Goal: Task Accomplishment & Management: Manage account settings

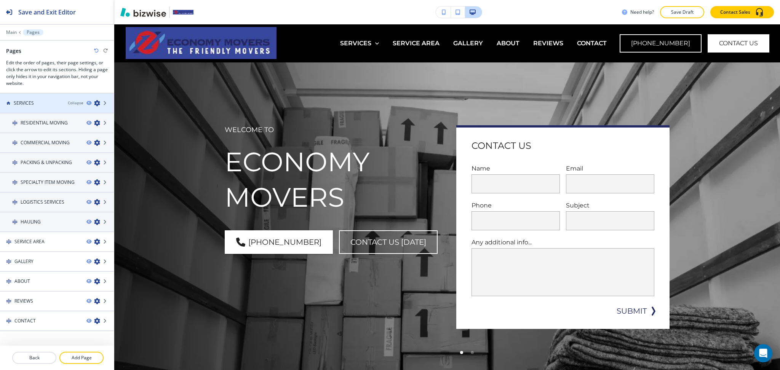
click at [94, 104] on icon "button" at bounding box center [97, 103] width 6 height 6
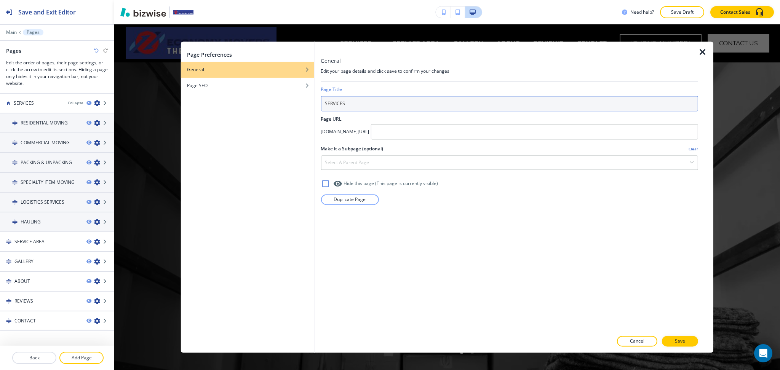
click at [338, 102] on input "SERVICES" at bounding box center [510, 103] width 378 height 15
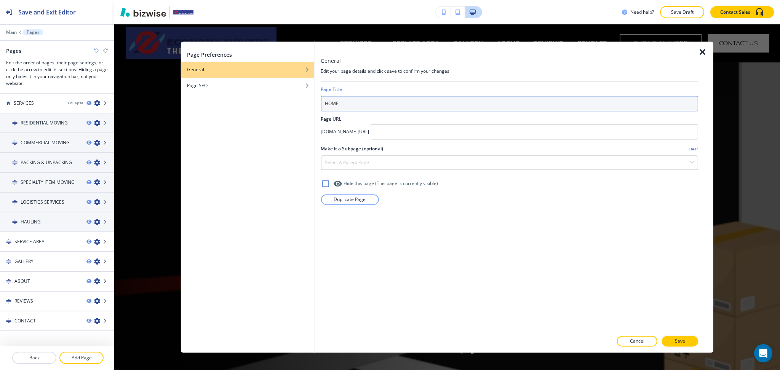
type input "HOME"
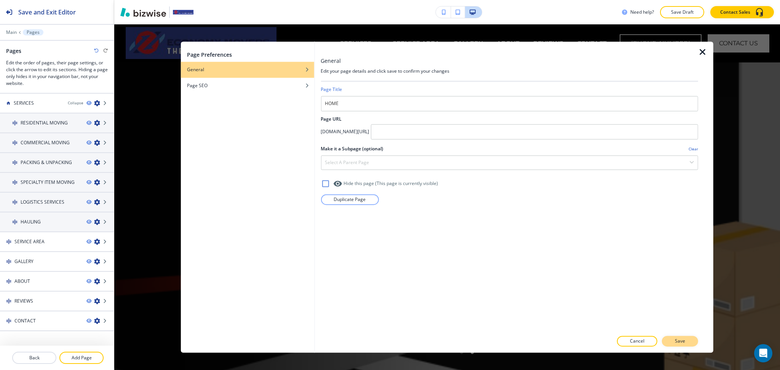
click at [685, 342] on p "Save" at bounding box center [680, 341] width 10 height 7
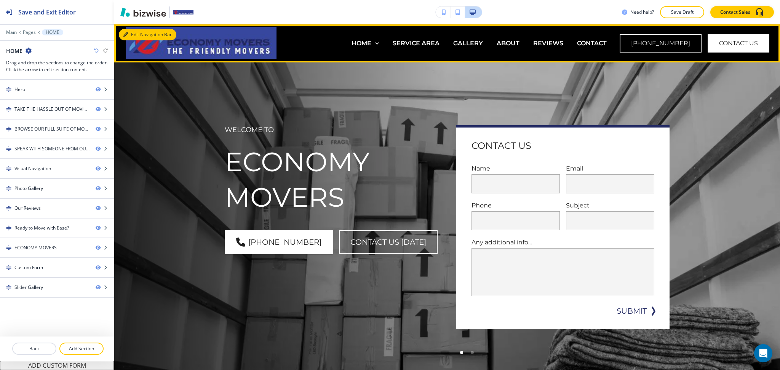
click at [134, 33] on button "Edit Navigation Bar" at bounding box center [148, 34] width 58 height 11
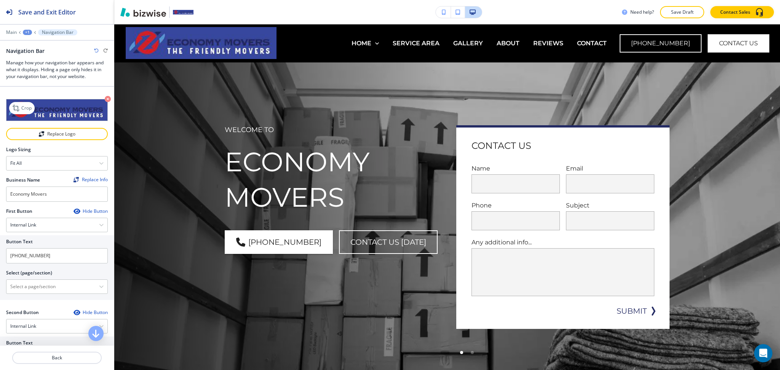
click at [105, 100] on icon "button" at bounding box center [108, 99] width 6 height 6
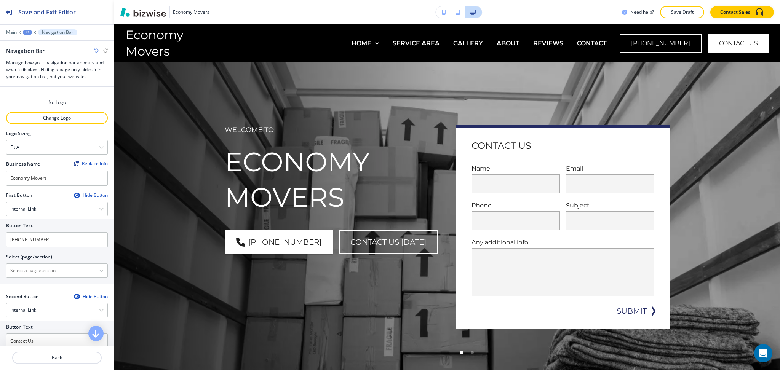
click at [59, 111] on div at bounding box center [57, 109] width 102 height 6
click at [64, 117] on p "Change Logo" at bounding box center [57, 118] width 100 height 7
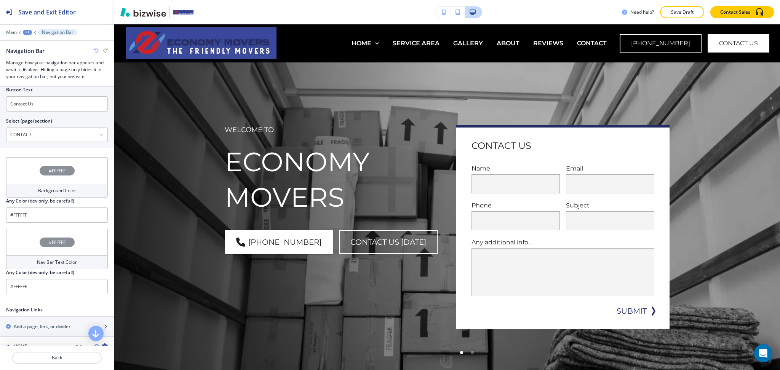
scroll to position [254, 0]
click at [60, 192] on div "Background Color" at bounding box center [57, 191] width 102 height 14
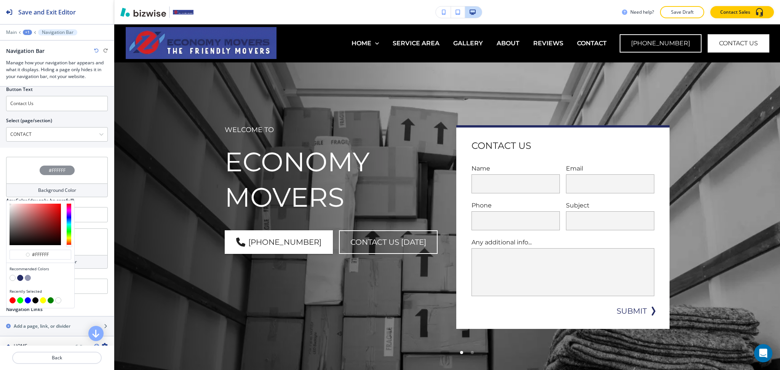
click at [21, 275] on button "button" at bounding box center [20, 278] width 6 height 6
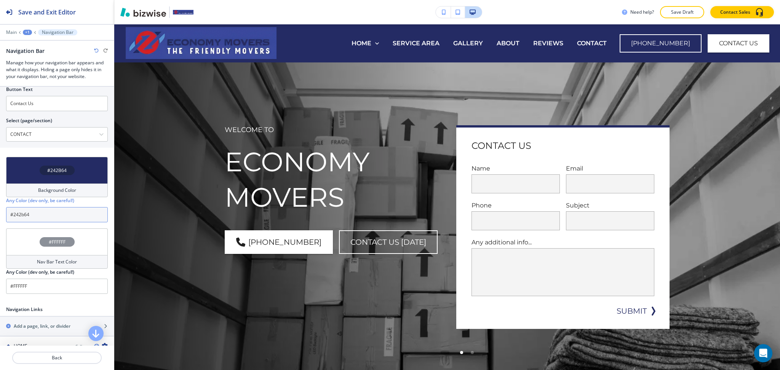
click at [46, 219] on input "#242b64" at bounding box center [57, 214] width 102 height 15
click at [48, 212] on input "#242b64" at bounding box center [57, 214] width 102 height 15
click at [45, 211] on input "#242b64" at bounding box center [57, 214] width 102 height 15
paste input "3847a0"
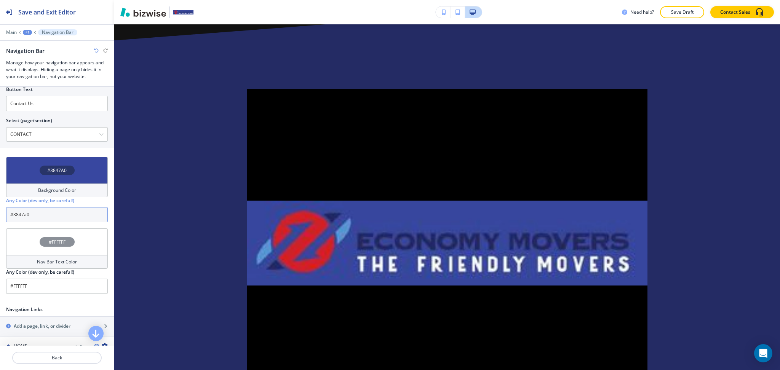
scroll to position [5879, 0]
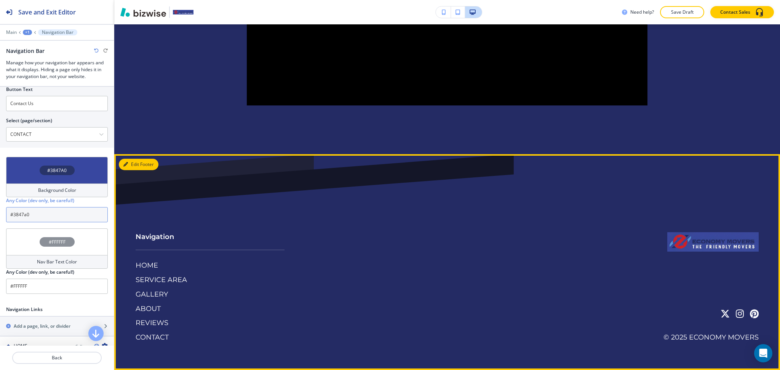
type input "#3847a0"
click at [138, 162] on button "Edit Footer" at bounding box center [139, 164] width 40 height 11
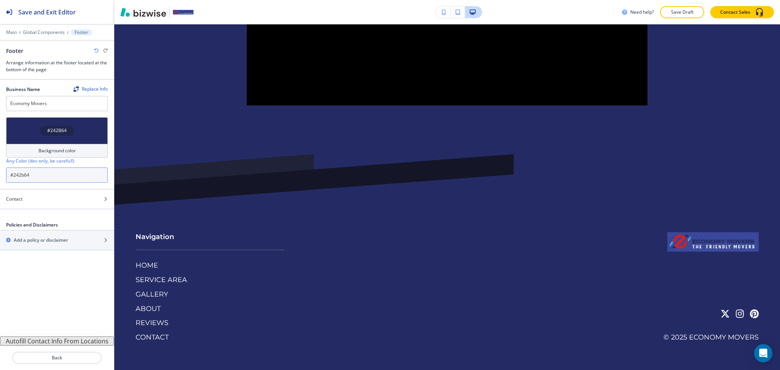
click at [53, 177] on input "#242b64" at bounding box center [57, 175] width 102 height 15
paste input "3847a0"
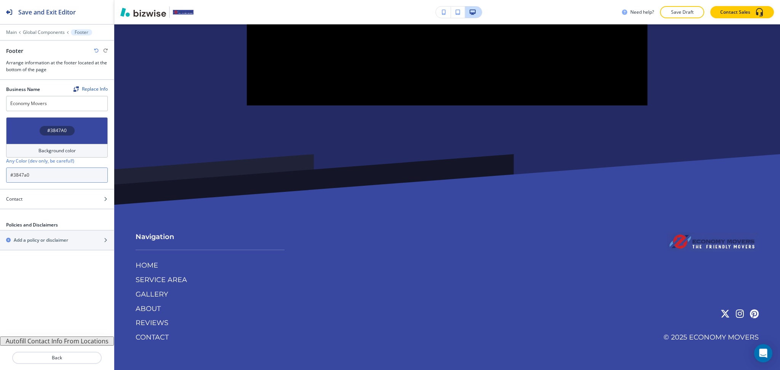
type input "#3847a0"
click at [40, 341] on button "Autofill Contact Info From Locations" at bounding box center [57, 341] width 114 height 9
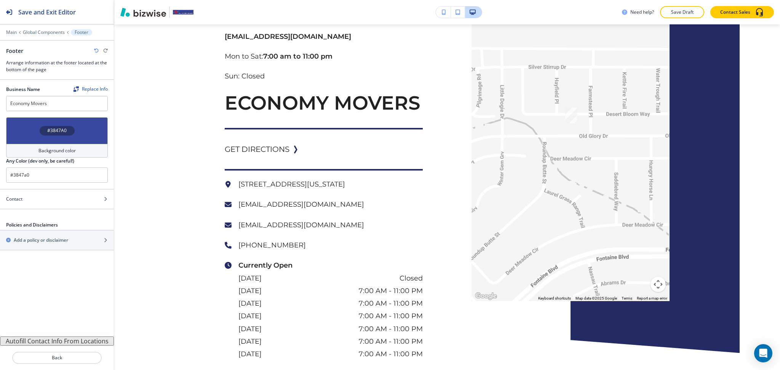
scroll to position [0, 0]
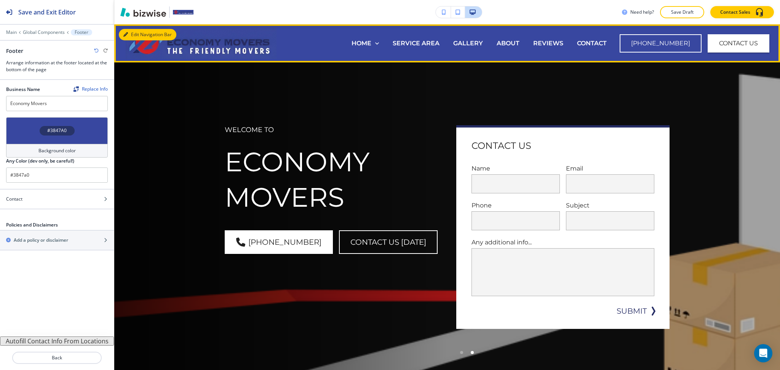
click at [135, 34] on button "Edit Navigation Bar" at bounding box center [148, 34] width 58 height 11
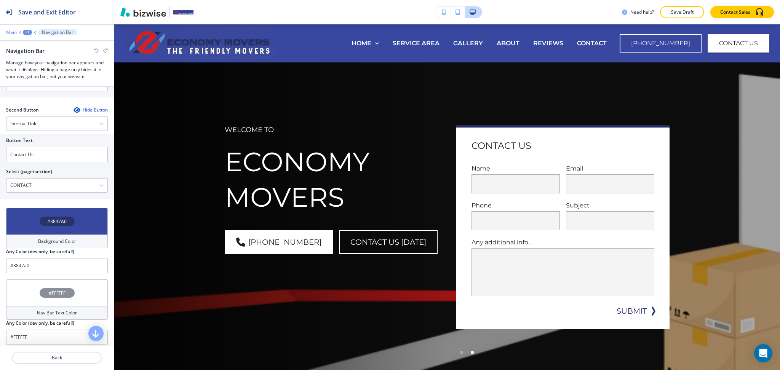
scroll to position [203, 0]
click at [13, 34] on p "Main" at bounding box center [11, 32] width 11 height 5
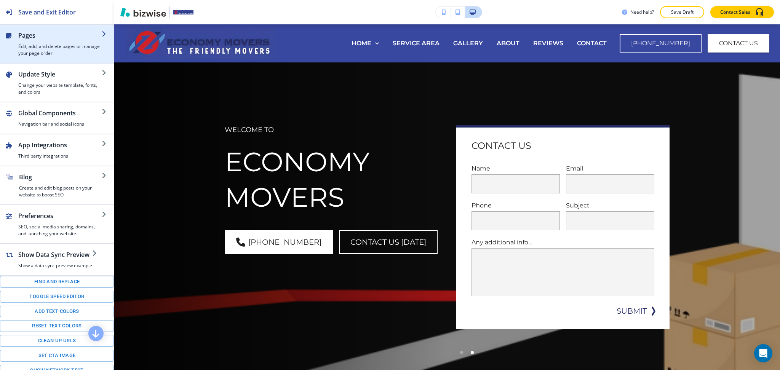
click at [23, 45] on h4 "Edit, add, and delete pages or manage your page order" at bounding box center [59, 50] width 83 height 14
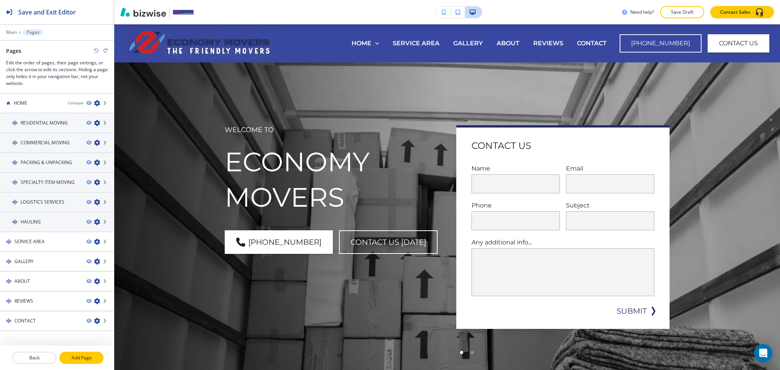
click at [77, 355] on p "Add Page" at bounding box center [81, 358] width 43 height 7
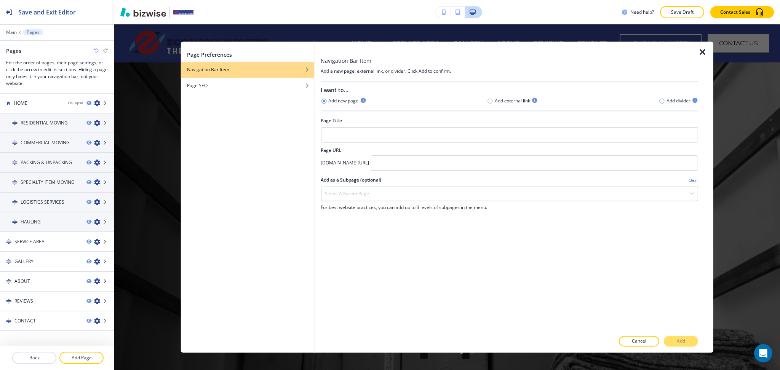
click at [661, 103] on icon "button" at bounding box center [662, 100] width 5 height 5
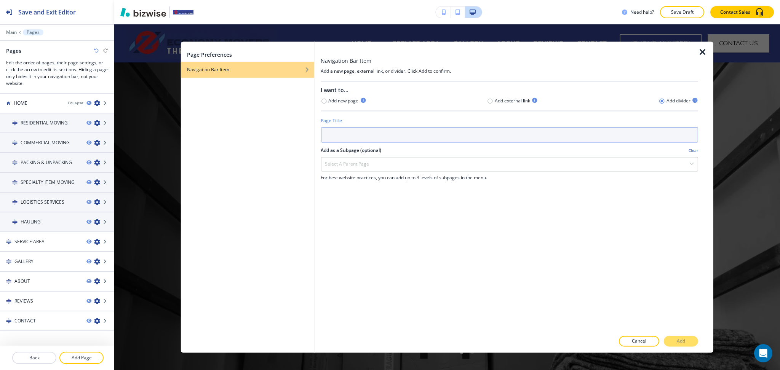
click at [639, 131] on input "text" at bounding box center [510, 134] width 378 height 15
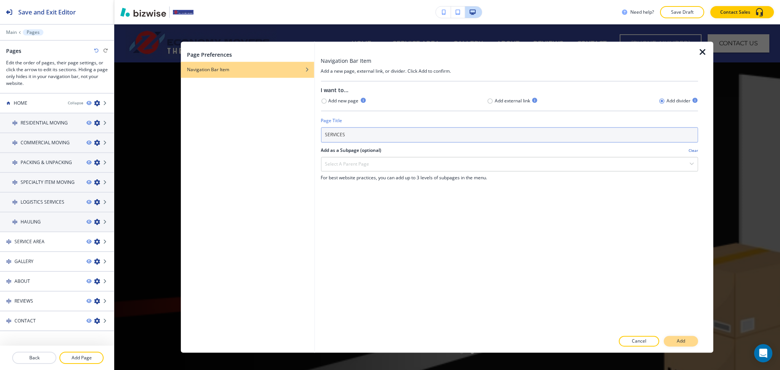
type input "SERVICES"
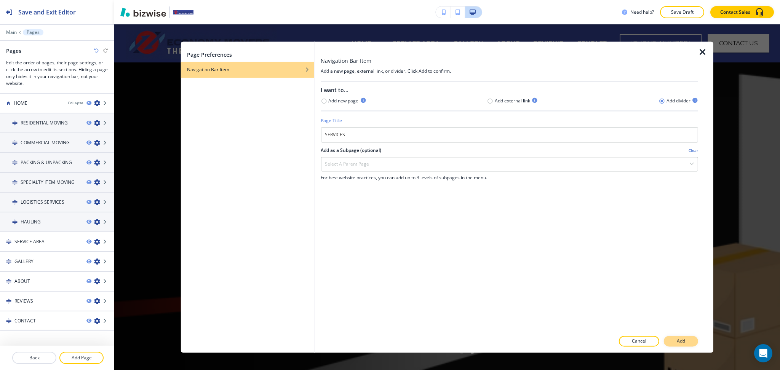
click at [687, 338] on button "Add" at bounding box center [681, 341] width 34 height 11
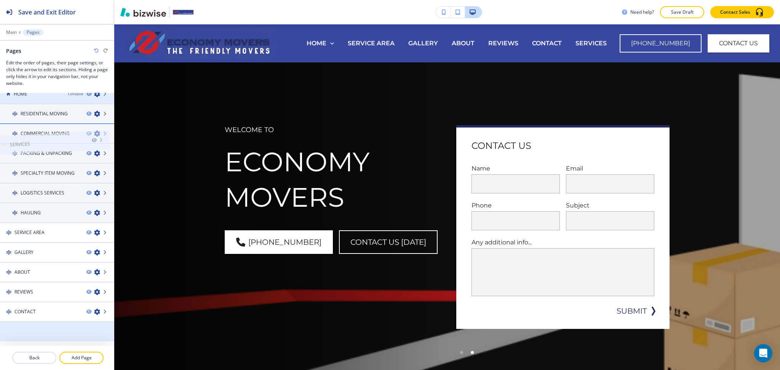
scroll to position [0, 0]
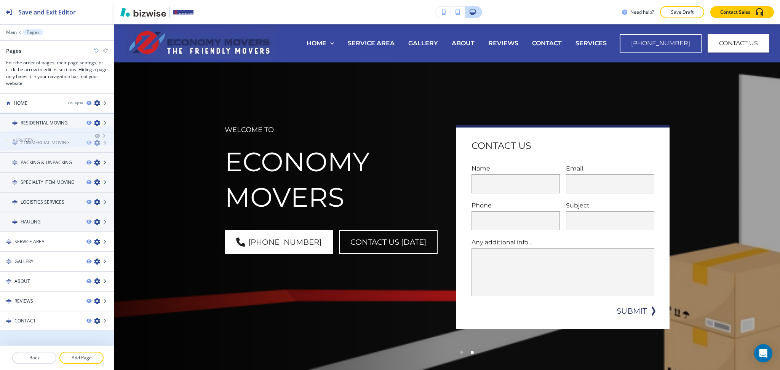
drag, startPoint x: 42, startPoint y: 335, endPoint x: 40, endPoint y: 119, distance: 215.7
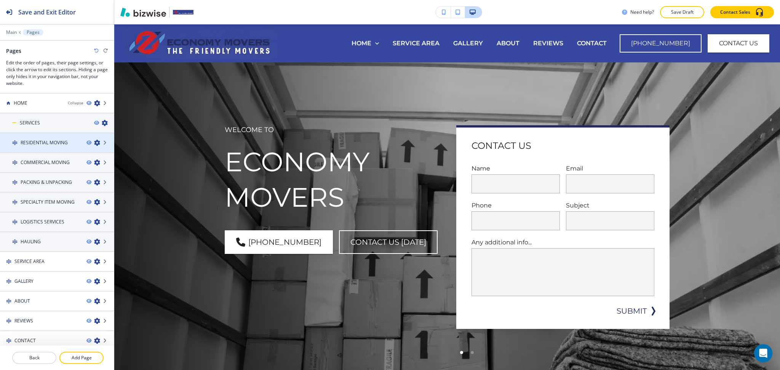
click at [94, 142] on icon "button" at bounding box center [97, 143] width 6 height 6
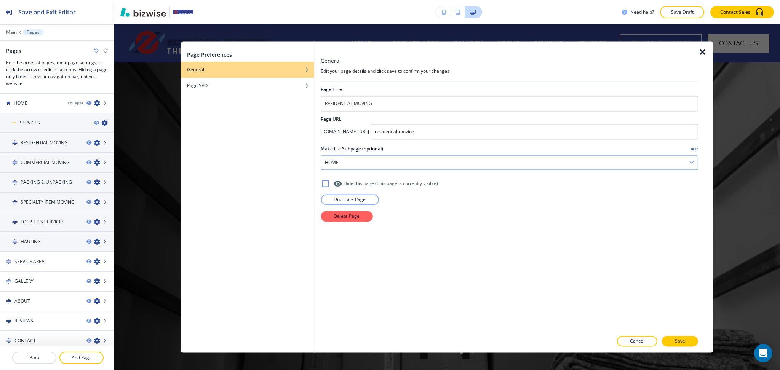
click at [370, 166] on div "HOME" at bounding box center [509, 163] width 377 height 14
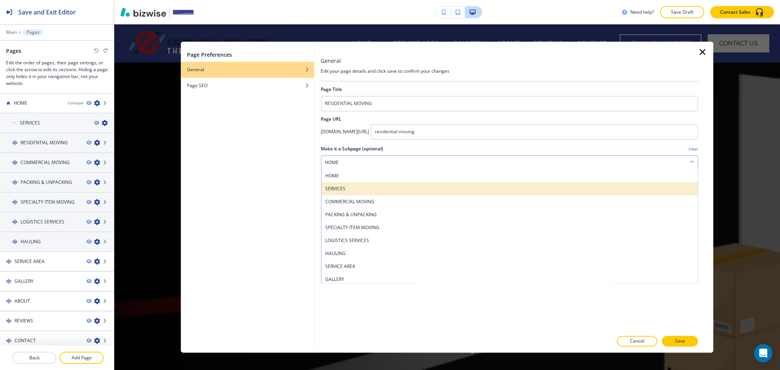
click at [361, 189] on h4 "SERVICES" at bounding box center [509, 189] width 369 height 7
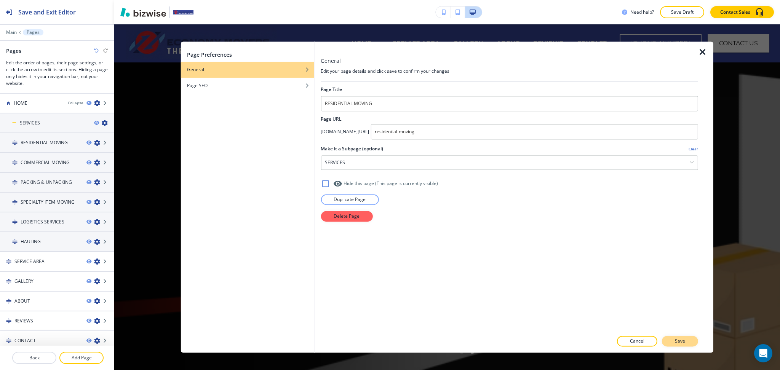
click at [684, 346] on button "Save" at bounding box center [680, 341] width 36 height 11
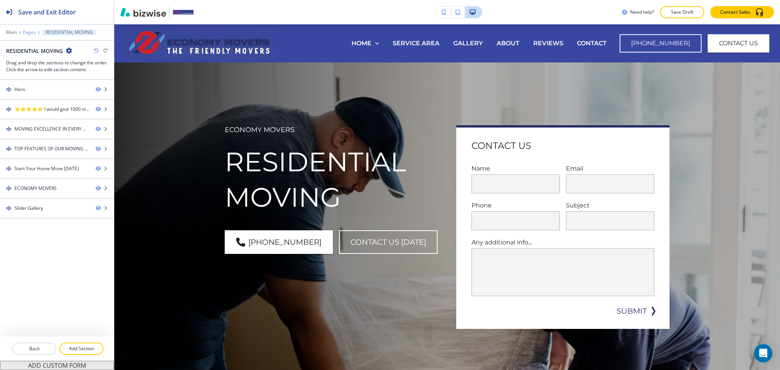
click at [30, 33] on p "Pages" at bounding box center [29, 32] width 13 height 5
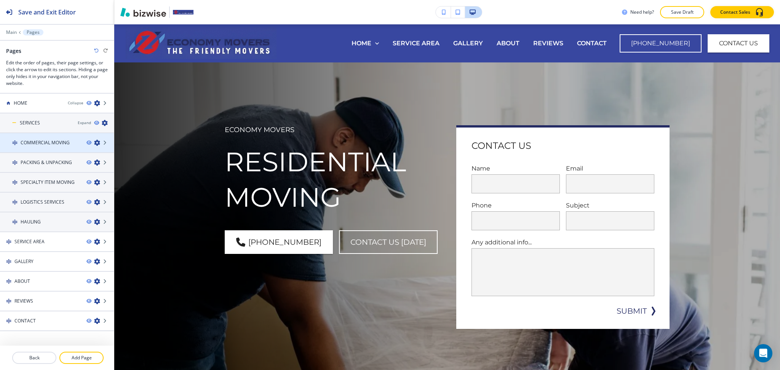
click at [94, 141] on icon "button" at bounding box center [97, 143] width 6 height 6
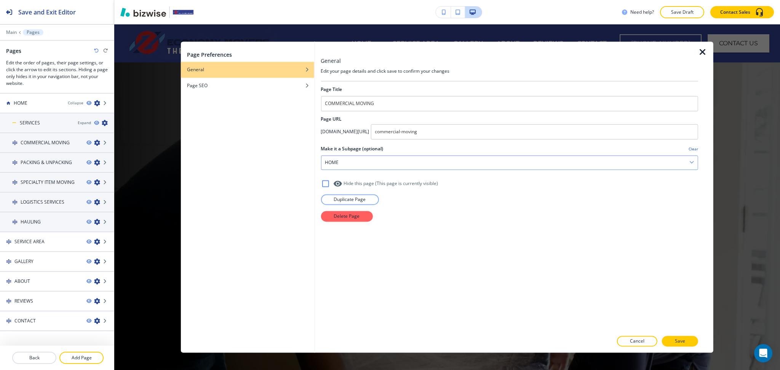
click at [350, 166] on div "HOME" at bounding box center [509, 163] width 377 height 14
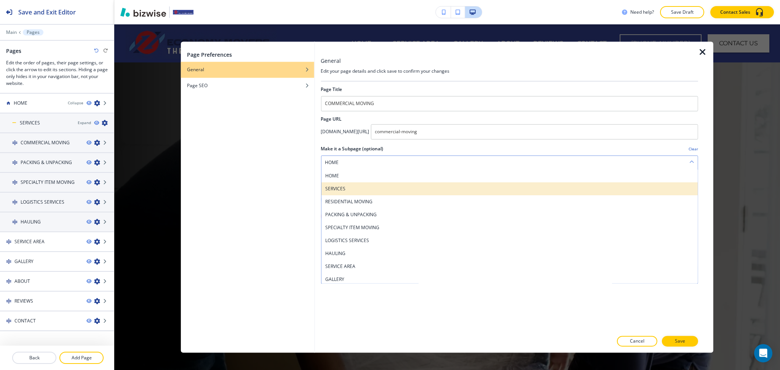
click at [349, 190] on h4 "SERVICES" at bounding box center [509, 189] width 369 height 7
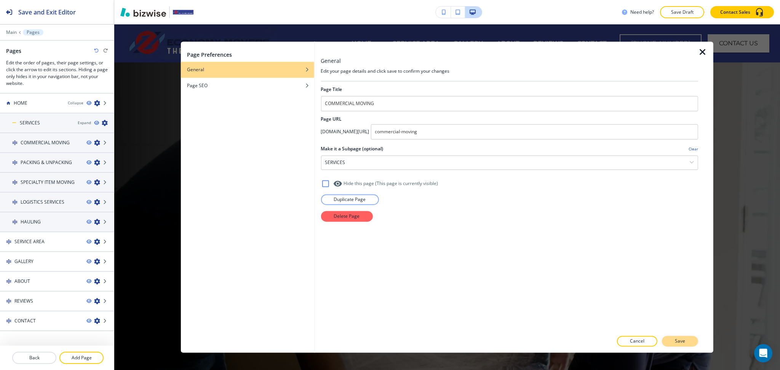
click at [675, 342] on button "Save" at bounding box center [680, 341] width 36 height 11
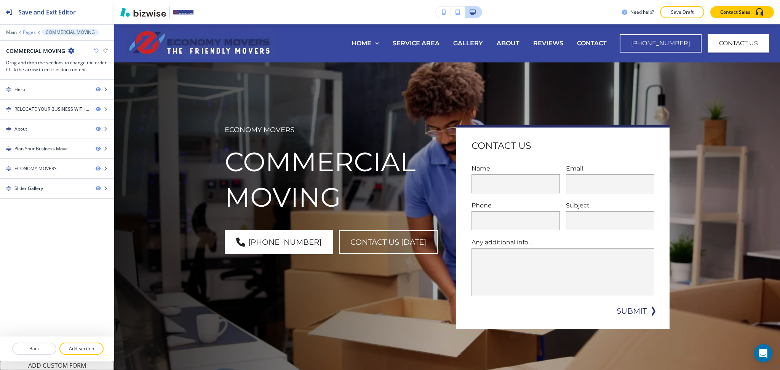
click at [32, 32] on p "Pages" at bounding box center [29, 32] width 13 height 5
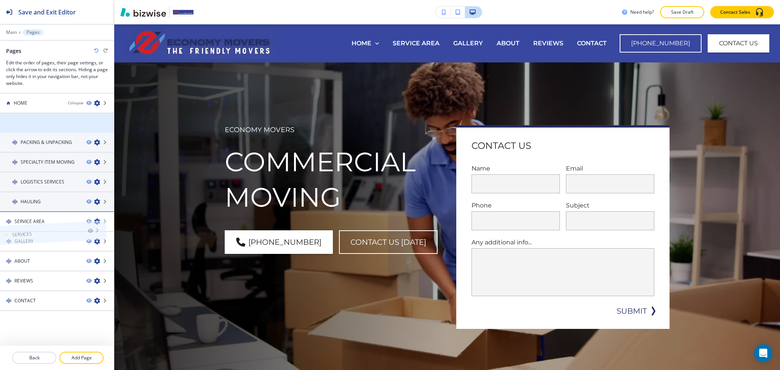
drag, startPoint x: 29, startPoint y: 118, endPoint x: 21, endPoint y: 211, distance: 93.3
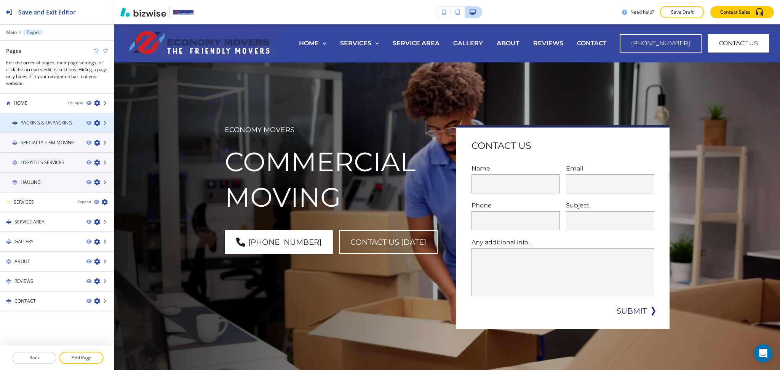
click at [98, 123] on icon "button" at bounding box center [97, 123] width 6 height 6
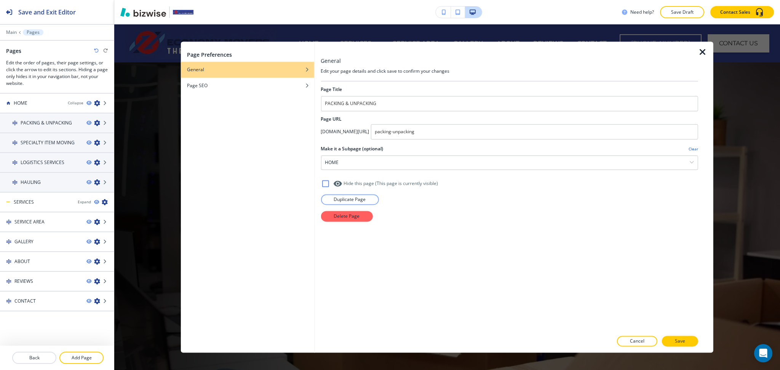
click at [408, 153] on div at bounding box center [510, 153] width 378 height 3
click at [406, 161] on div "HOME" at bounding box center [509, 163] width 377 height 14
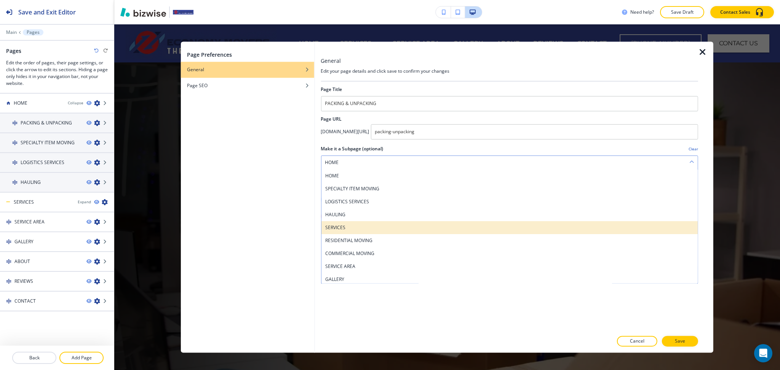
click at [366, 226] on h4 "SERVICES" at bounding box center [509, 227] width 369 height 7
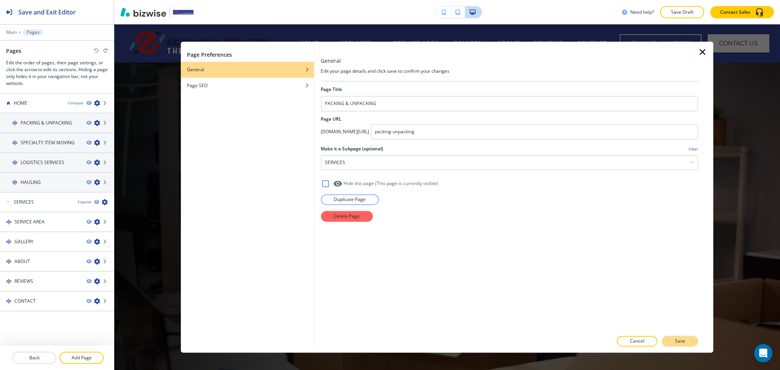
click at [690, 344] on button "Save" at bounding box center [680, 341] width 36 height 11
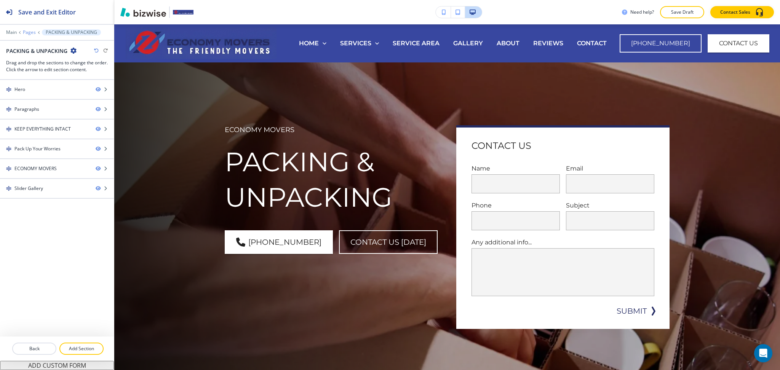
click at [28, 31] on p "Pages" at bounding box center [29, 32] width 13 height 5
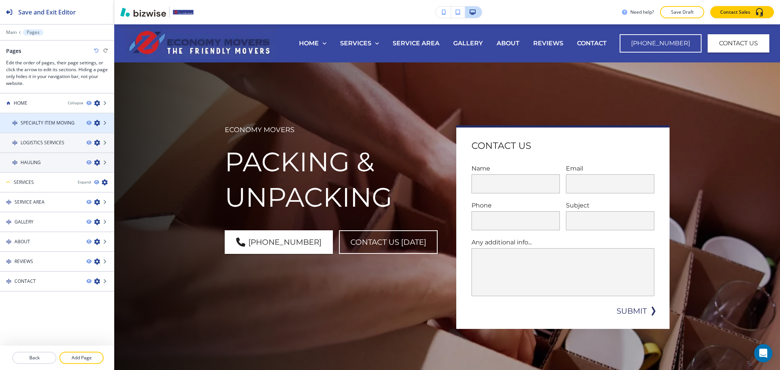
click at [97, 122] on icon "button" at bounding box center [97, 123] width 6 height 6
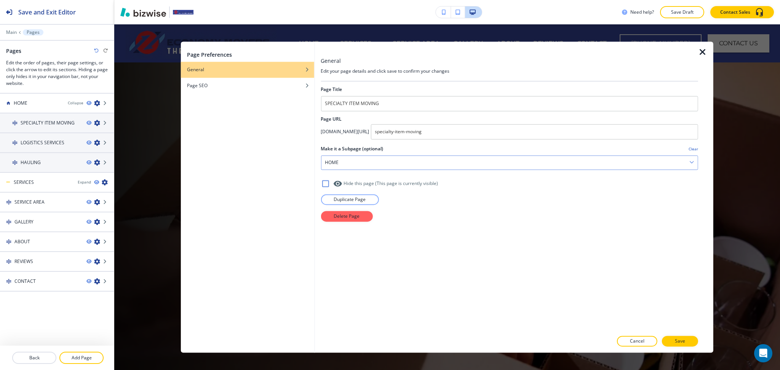
click at [362, 170] on div "HOME HOME LOGISTICS SERVICES HAULING SERVICES RESIDENTIAL MOVING COMMERCIAL MOV…" at bounding box center [510, 162] width 378 height 14
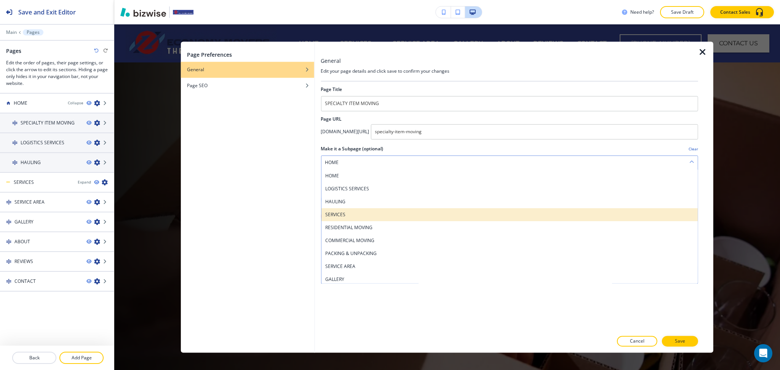
click at [344, 219] on div "SERVICES" at bounding box center [509, 214] width 377 height 13
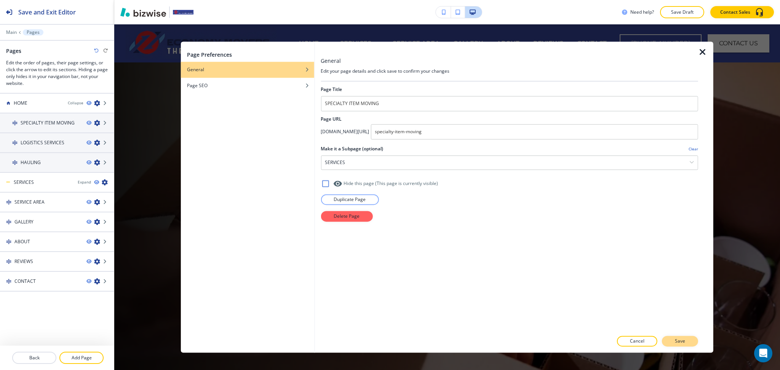
click at [682, 343] on p "Save" at bounding box center [680, 341] width 10 height 7
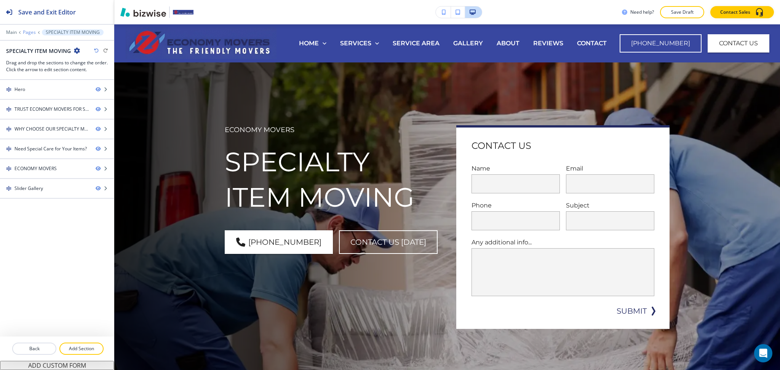
click at [25, 32] on p "Pages" at bounding box center [29, 32] width 13 height 5
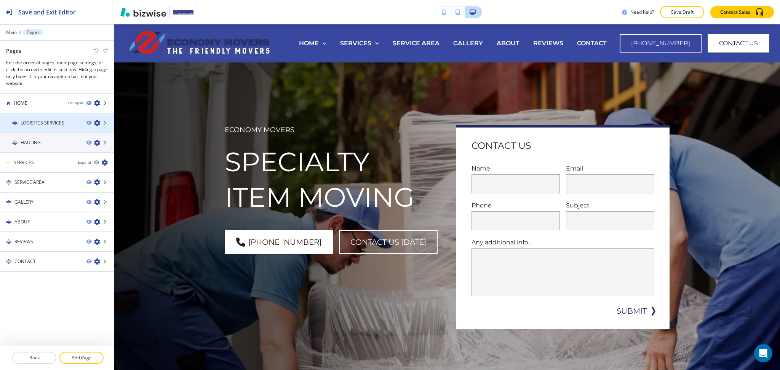
click at [96, 123] on icon "button" at bounding box center [97, 123] width 6 height 6
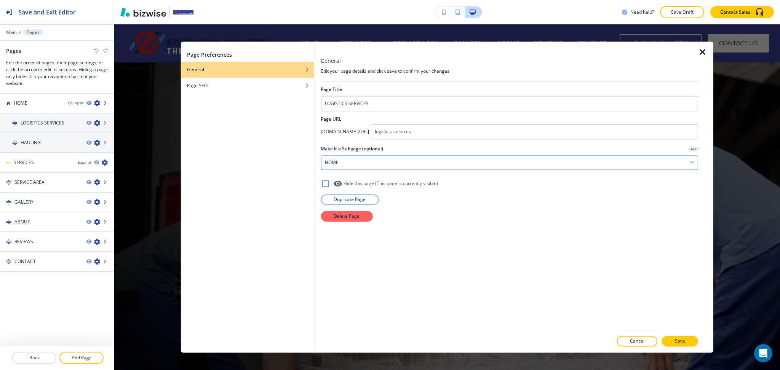
click at [336, 166] on h4 "HOME" at bounding box center [332, 162] width 14 height 7
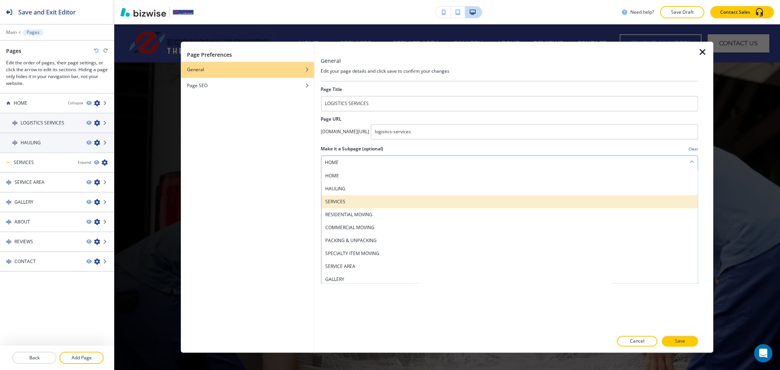
click at [342, 199] on h4 "SERVICES" at bounding box center [509, 202] width 369 height 7
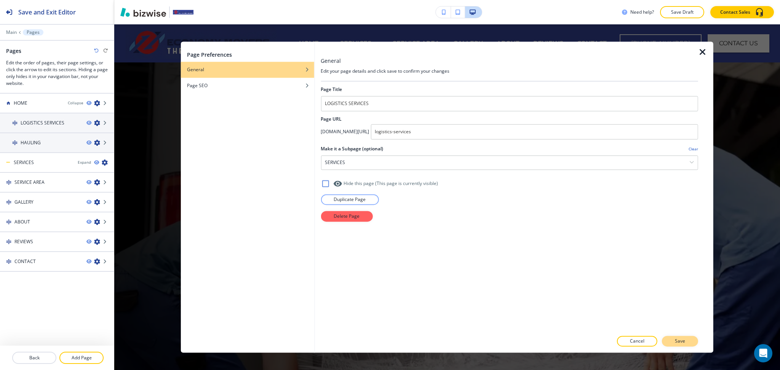
click at [681, 345] on p "Save" at bounding box center [680, 341] width 10 height 7
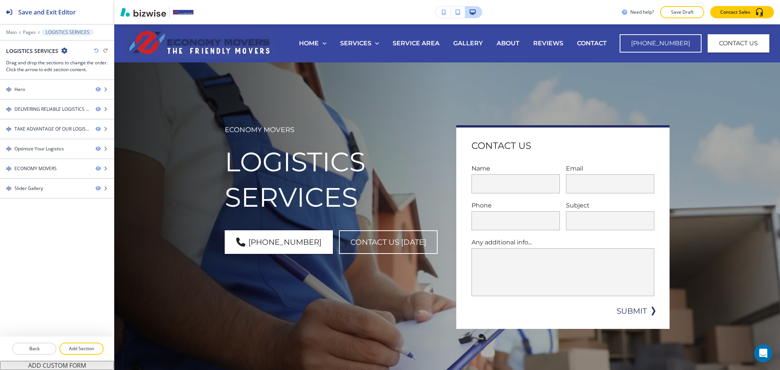
click at [29, 28] on div at bounding box center [57, 27] width 114 height 5
click at [28, 32] on p "Pages" at bounding box center [29, 32] width 13 height 5
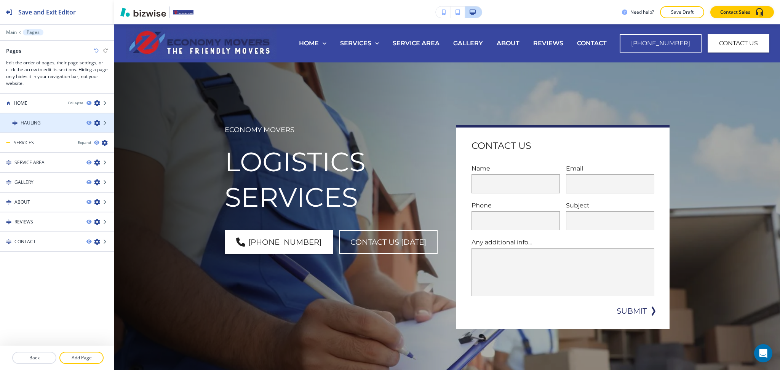
click at [96, 124] on icon "button" at bounding box center [97, 123] width 6 height 6
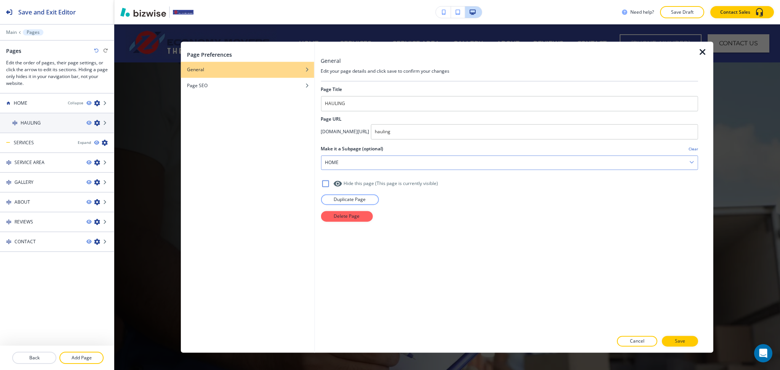
click at [344, 164] on div "HOME" at bounding box center [509, 163] width 377 height 14
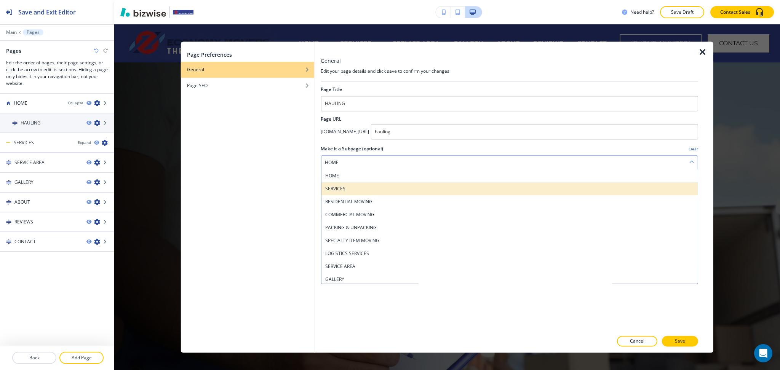
click at [343, 188] on h4 "SERVICES" at bounding box center [509, 189] width 369 height 7
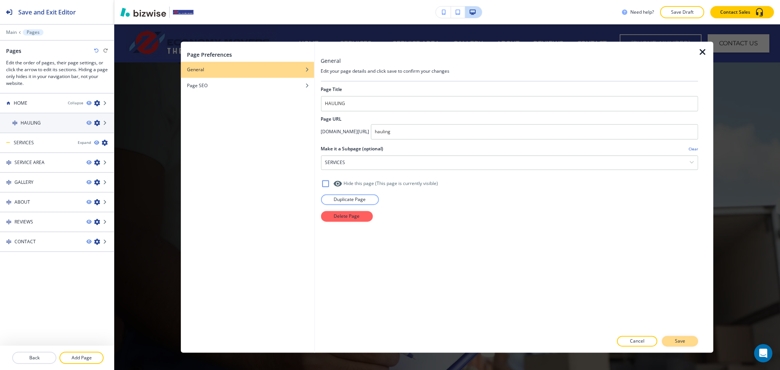
click at [694, 341] on button "Save" at bounding box center [680, 341] width 36 height 11
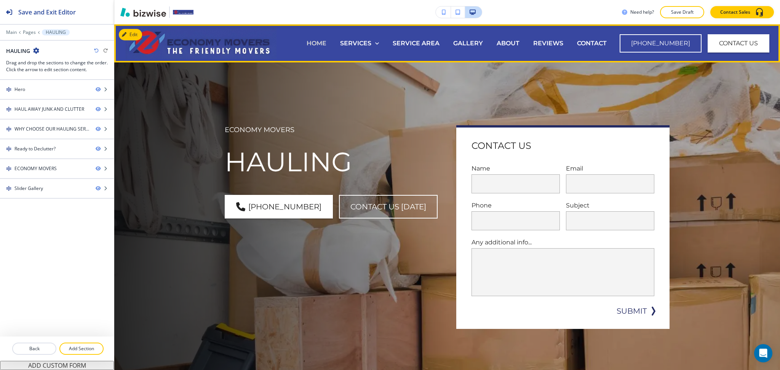
click at [327, 43] on p "HOME" at bounding box center [317, 43] width 20 height 9
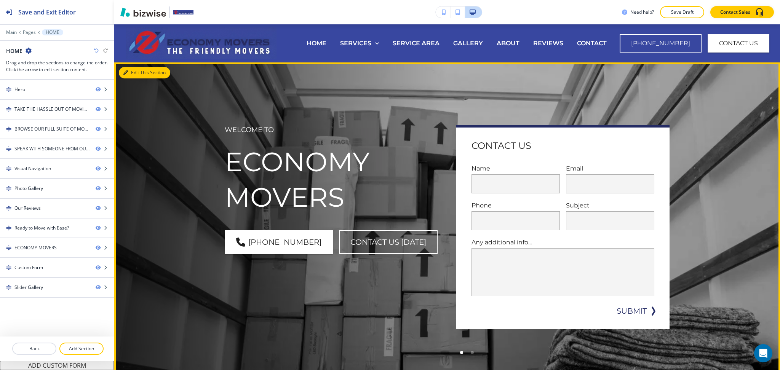
click at [136, 72] on button "Edit This Section" at bounding box center [144, 72] width 51 height 11
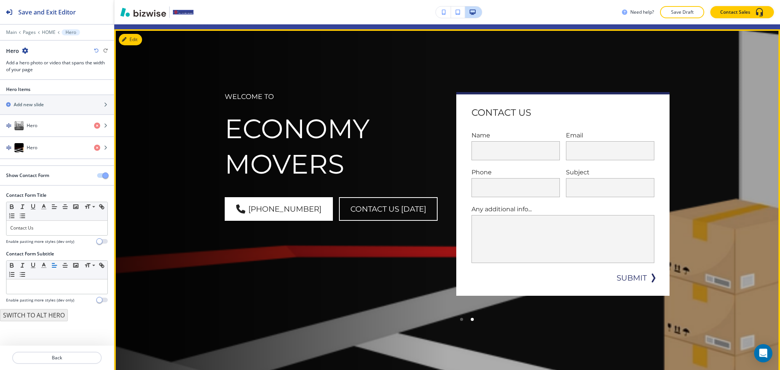
scroll to position [38, 0]
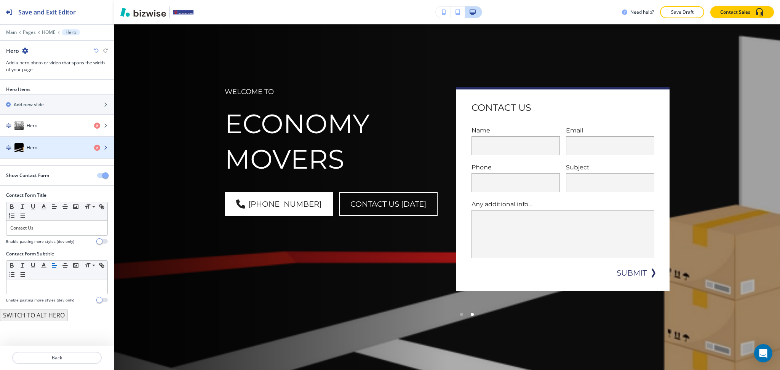
click at [48, 149] on div "Hero" at bounding box center [44, 147] width 88 height 9
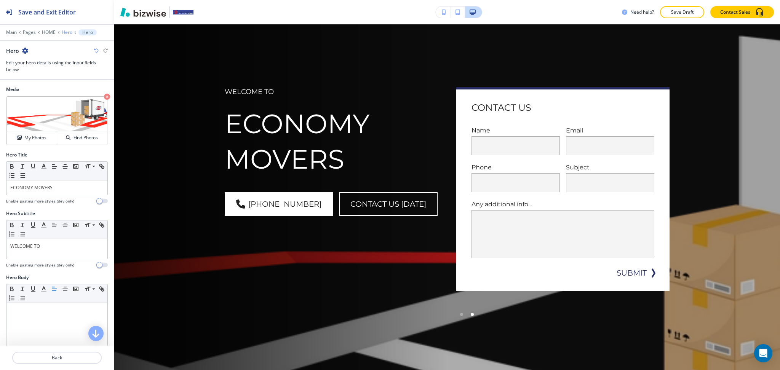
click at [68, 33] on p "Hero" at bounding box center [67, 32] width 11 height 5
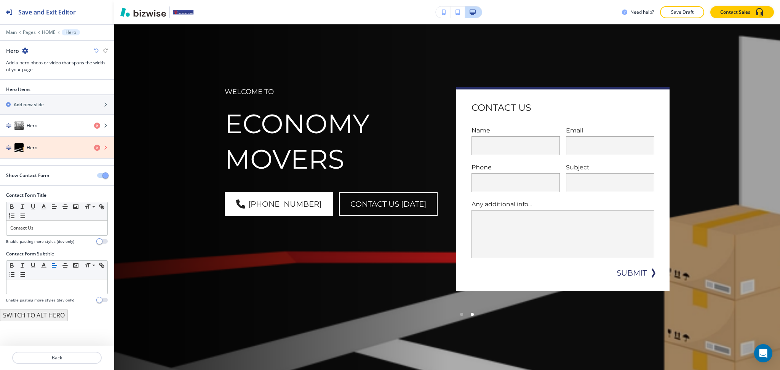
click at [97, 147] on icon "button" at bounding box center [97, 148] width 6 height 6
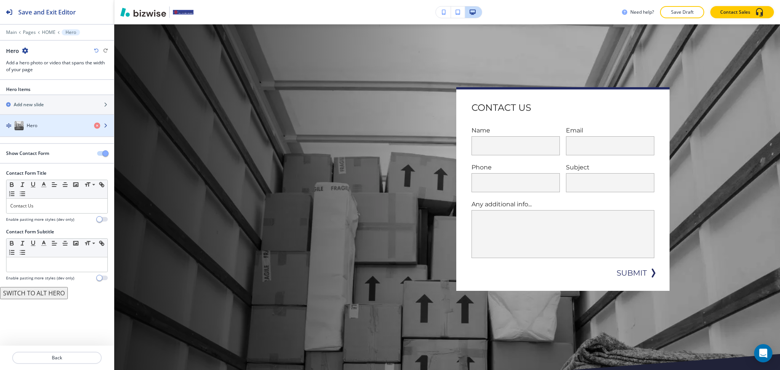
click at [61, 129] on div "Hero" at bounding box center [44, 125] width 88 height 9
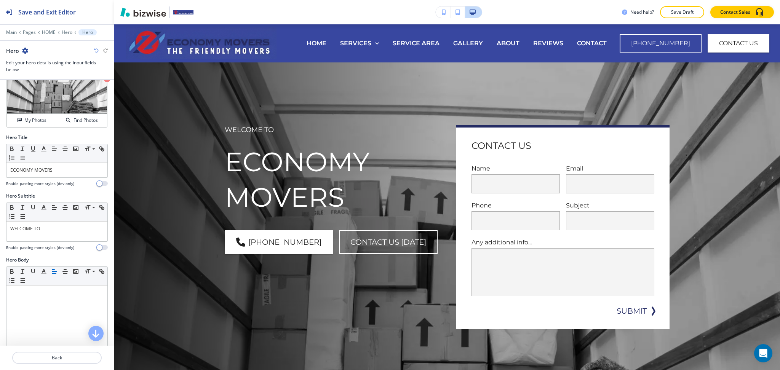
scroll to position [17, 0]
click at [49, 119] on div "My Photos" at bounding box center [32, 120] width 50 height 7
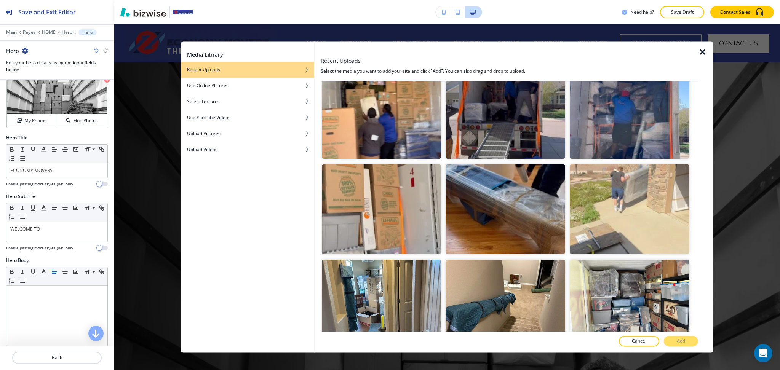
scroll to position [304, 0]
drag, startPoint x: 699, startPoint y: 128, endPoint x: 700, endPoint y: 134, distance: 5.8
click at [700, 134] on div at bounding box center [705, 197] width 15 height 311
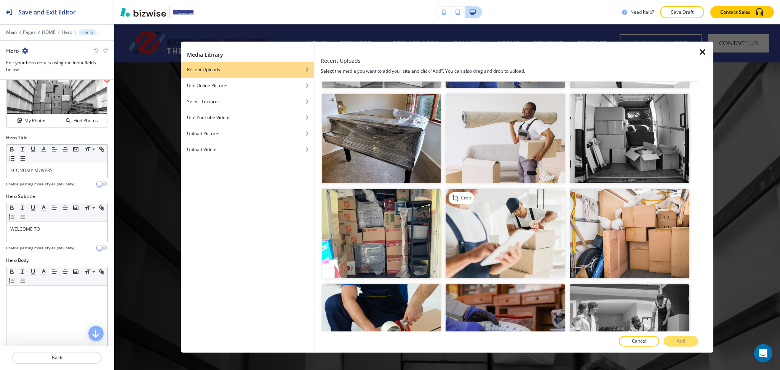
scroll to position [1995, 0]
click at [512, 201] on img "button" at bounding box center [506, 234] width 120 height 90
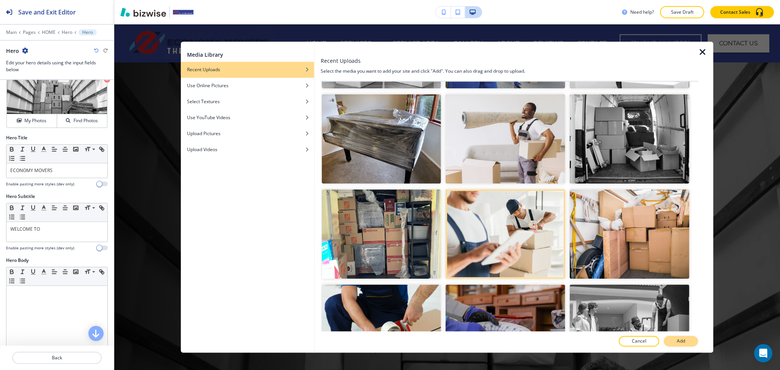
click at [680, 342] on p "Add" at bounding box center [681, 341] width 8 height 7
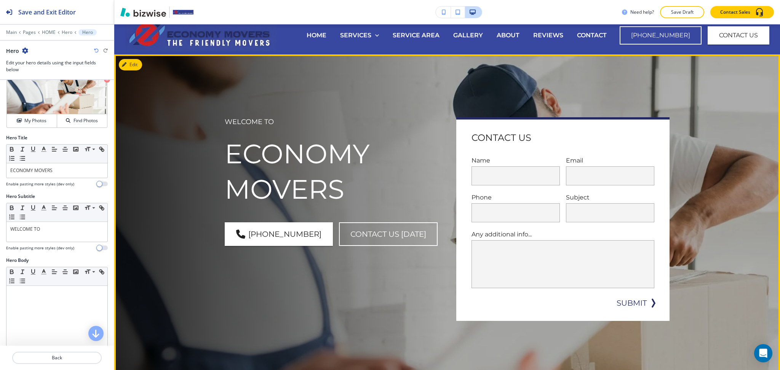
scroll to position [0, 0]
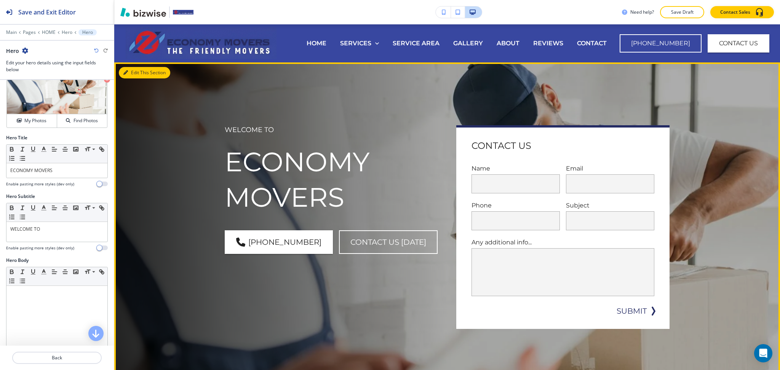
click at [135, 70] on button "Edit This Section" at bounding box center [144, 72] width 51 height 11
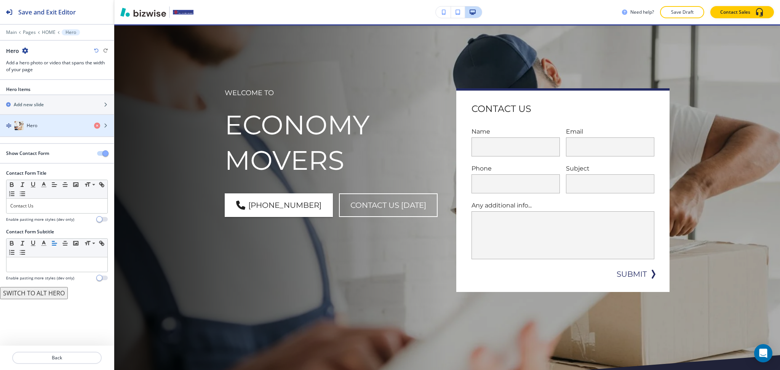
scroll to position [38, 0]
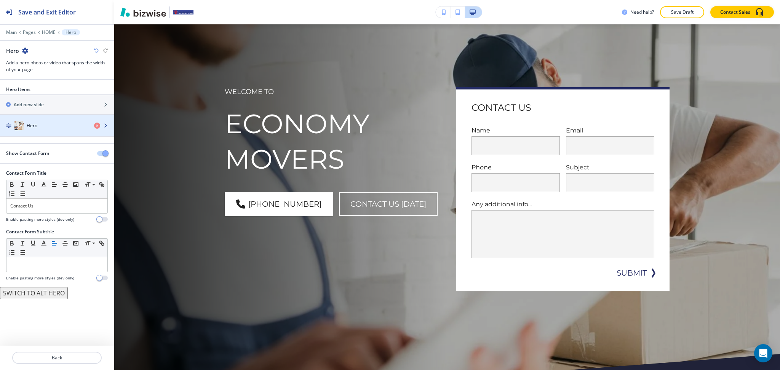
click at [47, 128] on div "Hero" at bounding box center [44, 125] width 88 height 9
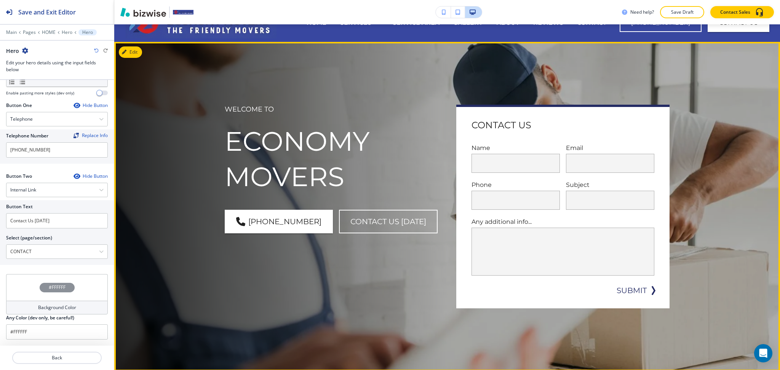
scroll to position [0, 0]
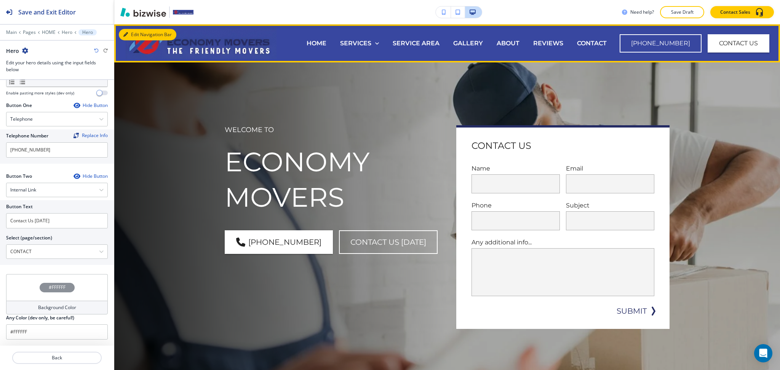
click at [136, 33] on button "Edit Navigation Bar" at bounding box center [148, 34] width 58 height 11
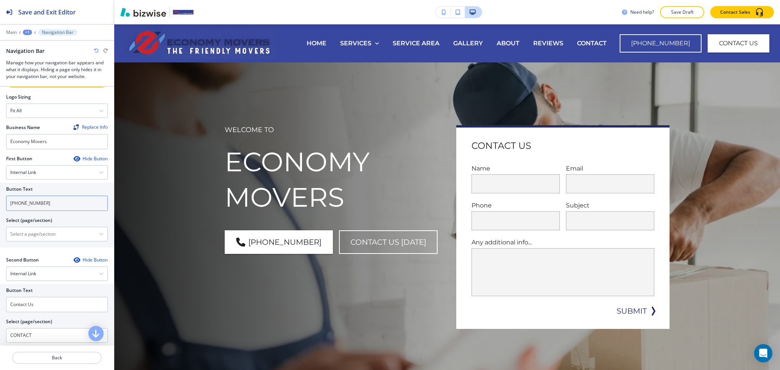
click at [51, 196] on input "[PHONE_NUMBER]" at bounding box center [57, 203] width 102 height 15
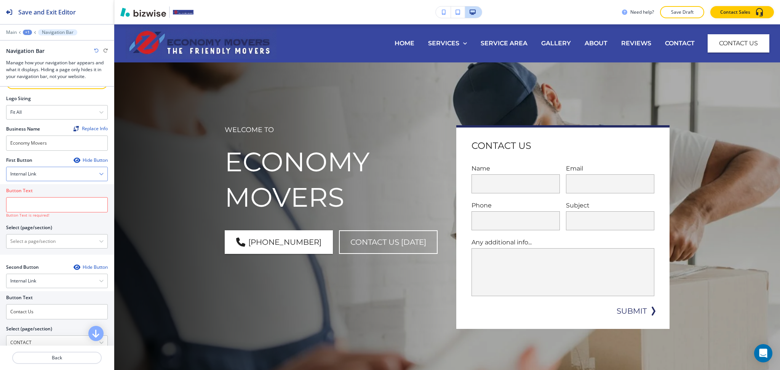
click at [45, 174] on div "Internal Link" at bounding box center [56, 174] width 101 height 14
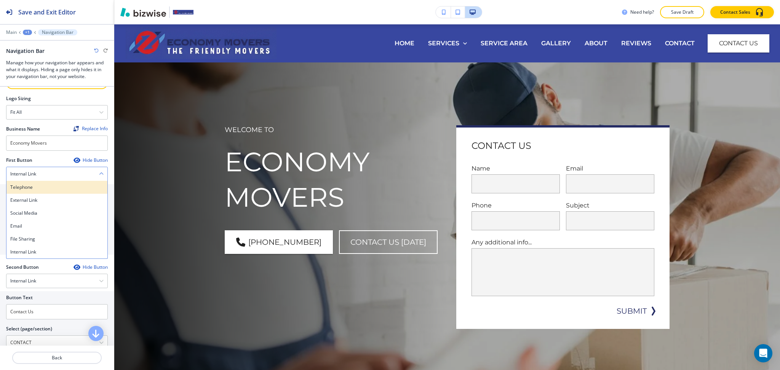
click at [49, 186] on h4 "Telephone" at bounding box center [56, 187] width 93 height 7
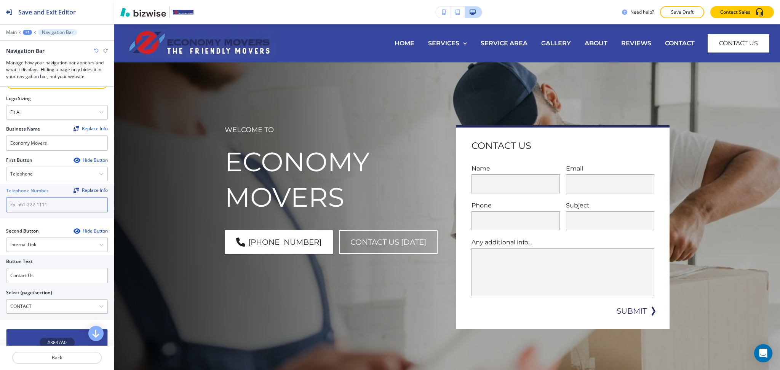
click at [47, 208] on input "text" at bounding box center [57, 204] width 102 height 15
paste input "[PHONE_NUMBER]"
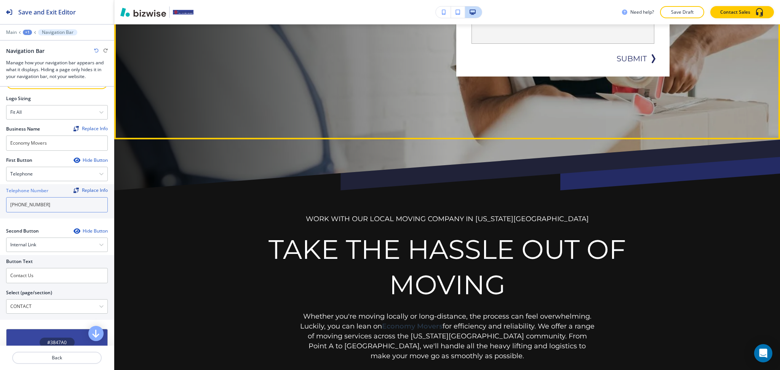
scroll to position [253, 0]
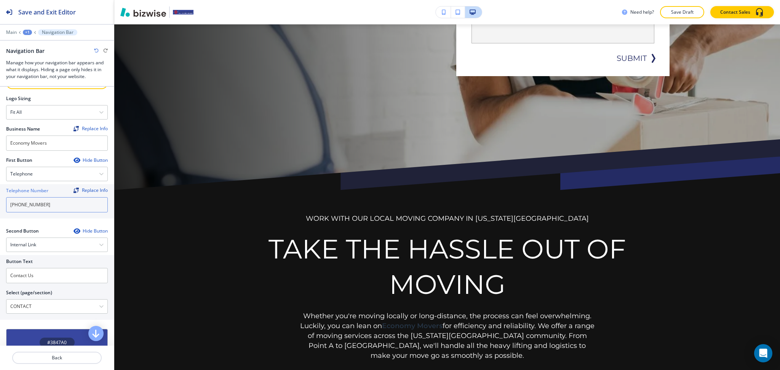
type input "[PHONE_NUMBER]"
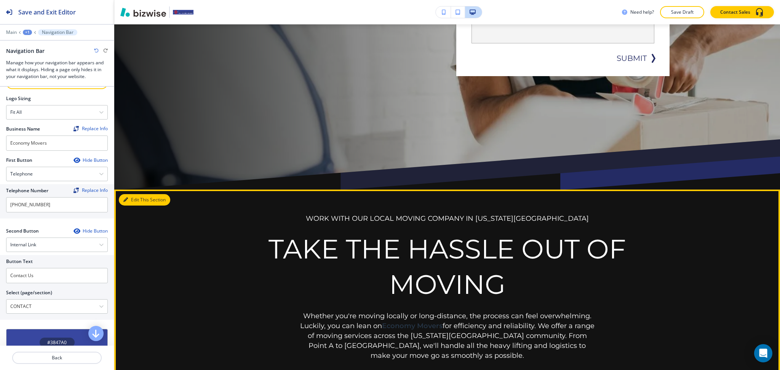
click at [135, 201] on button "Edit This Section" at bounding box center [144, 199] width 51 height 11
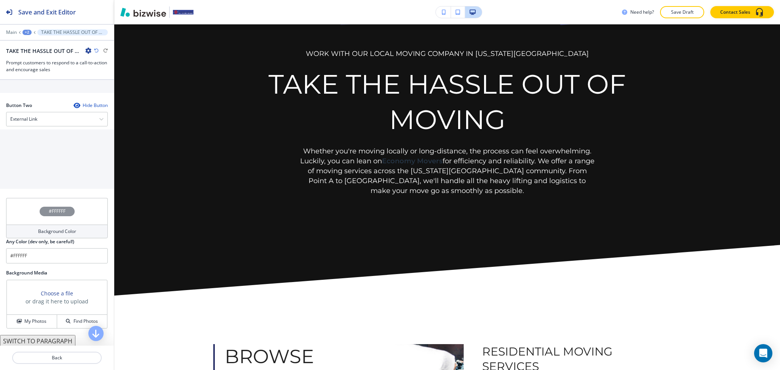
scroll to position [362, 0]
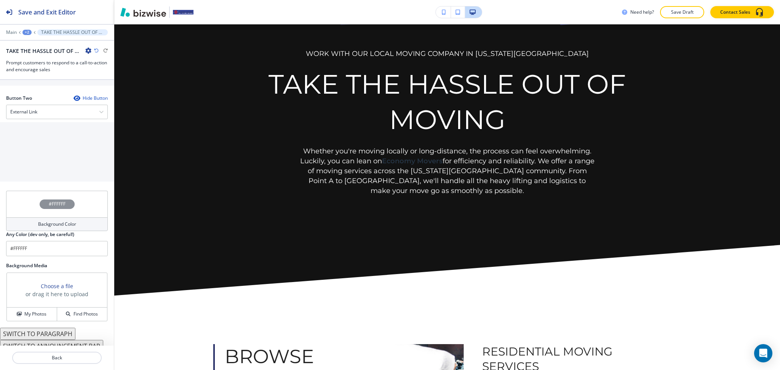
click at [58, 328] on button "SWITCH TO PARAGRAPH" at bounding box center [37, 334] width 75 height 12
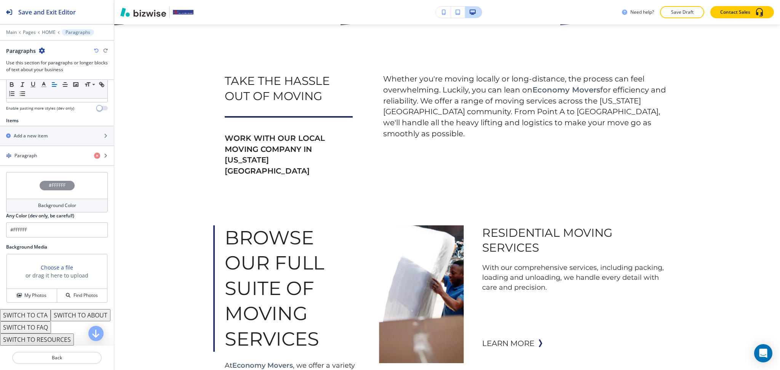
scroll to position [223, 0]
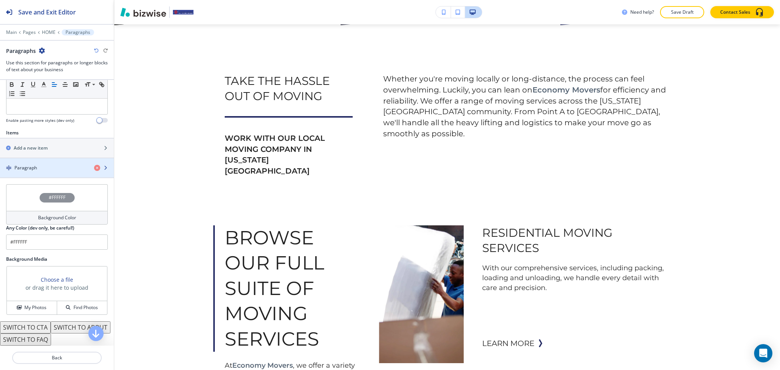
click at [47, 175] on div "button" at bounding box center [57, 174] width 114 height 6
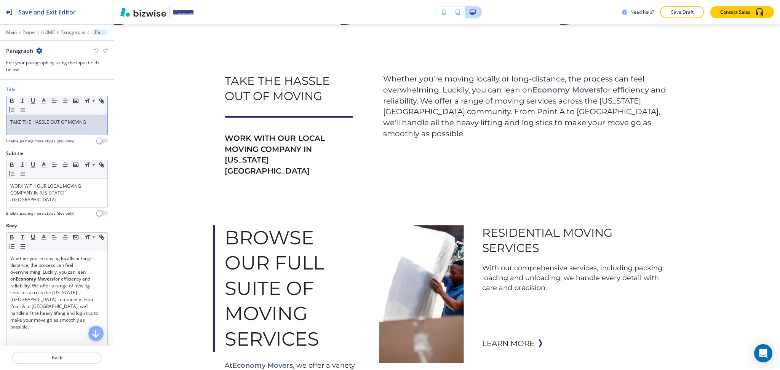
click at [50, 128] on div "TAKE THE HASSLE OUT OF MOVING" at bounding box center [56, 125] width 101 height 20
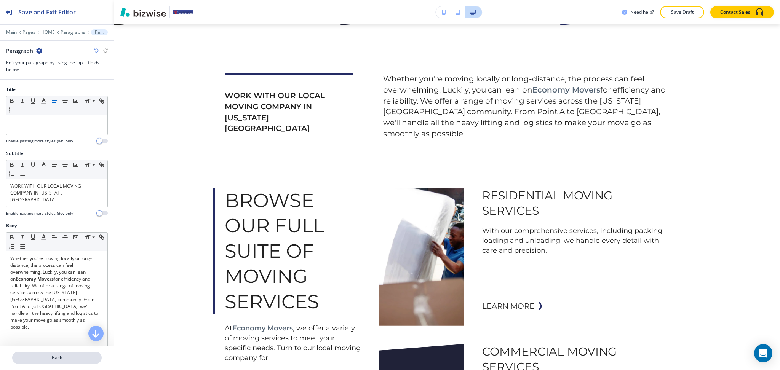
click at [56, 357] on p "Back" at bounding box center [57, 358] width 88 height 7
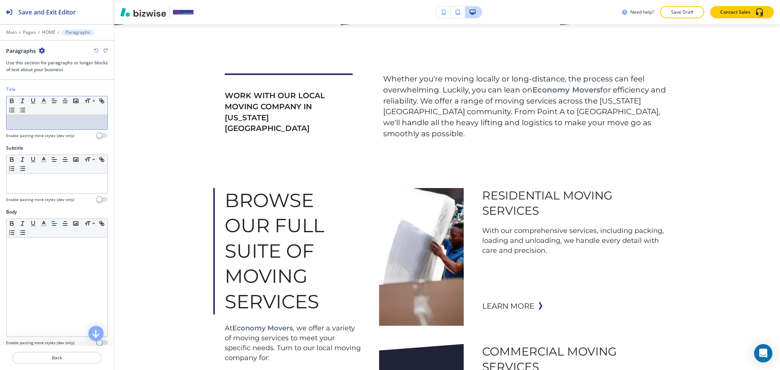
click at [59, 127] on div at bounding box center [56, 122] width 101 height 14
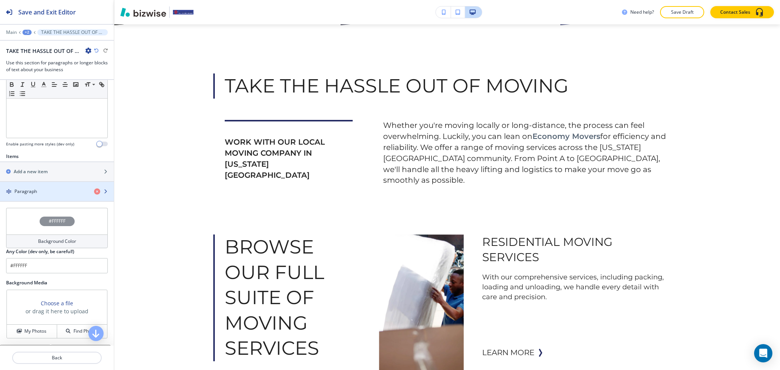
scroll to position [0, 0]
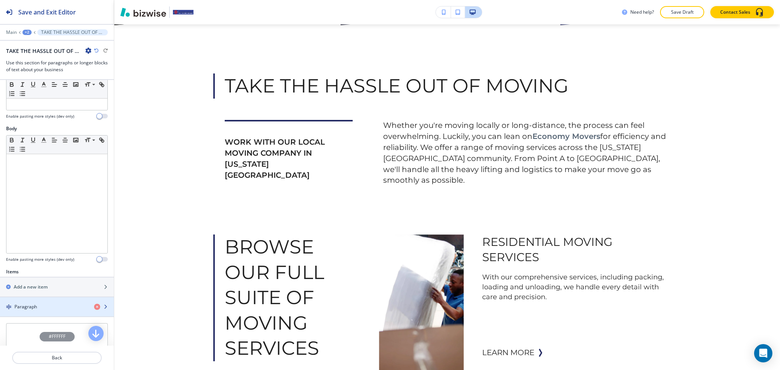
click at [32, 304] on h4 "Paragraph" at bounding box center [25, 307] width 22 height 7
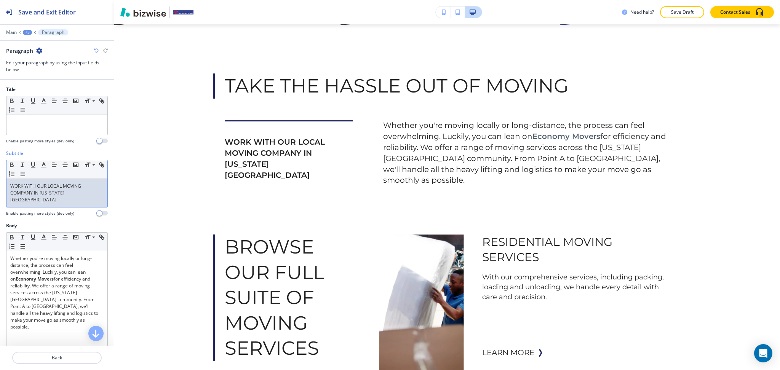
click at [42, 191] on p "WORK WITH OUR LOCAL MOVING COMPANY IN [US_STATE][GEOGRAPHIC_DATA]" at bounding box center [56, 193] width 93 height 21
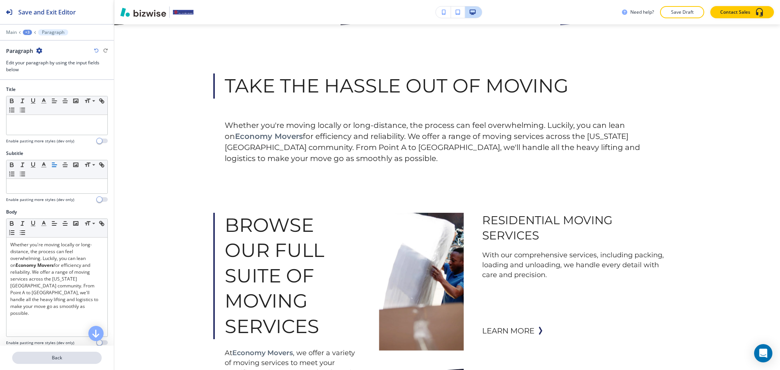
click at [49, 356] on p "Back" at bounding box center [57, 358] width 88 height 7
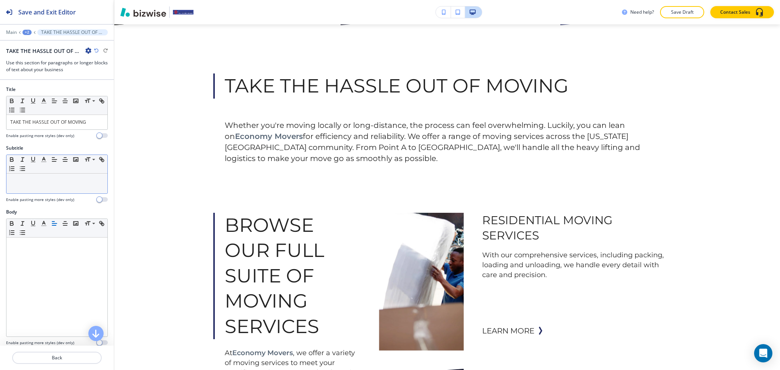
click at [50, 178] on p at bounding box center [56, 181] width 93 height 7
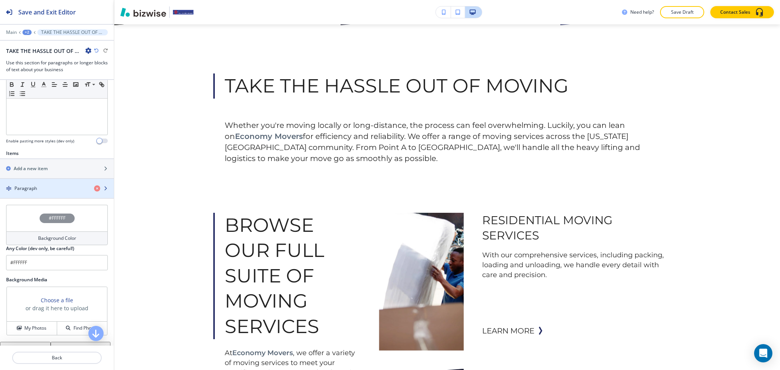
scroll to position [203, 0]
click at [40, 185] on div "Paragraph" at bounding box center [44, 187] width 88 height 7
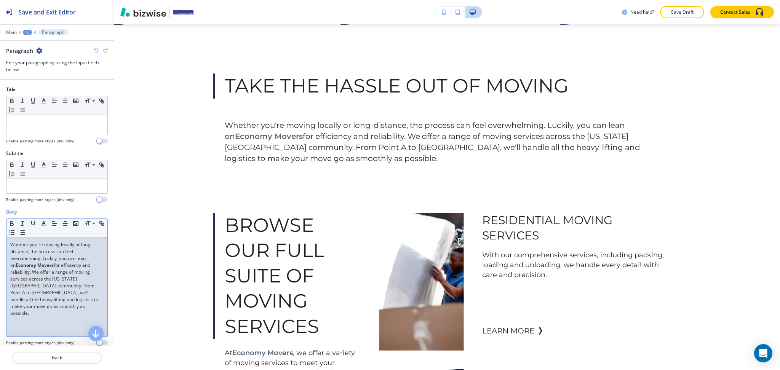
click at [10, 242] on div "Whether you're moving locally or long-distance, the process can feel overwhelmi…" at bounding box center [56, 287] width 101 height 99
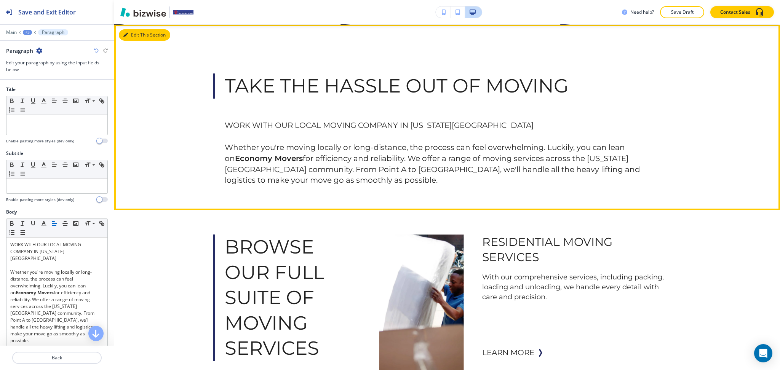
click at [135, 37] on button "Edit This Section" at bounding box center [144, 34] width 51 height 11
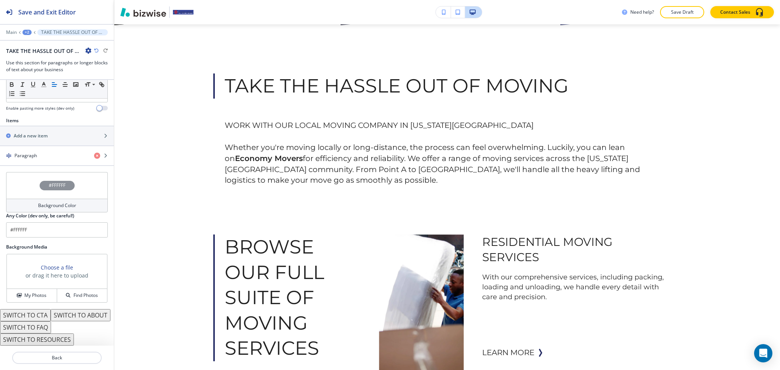
click at [49, 202] on h4 "Background Color" at bounding box center [57, 205] width 38 height 7
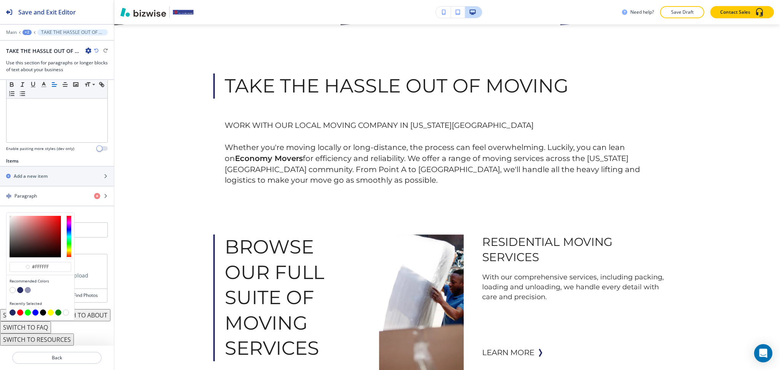
click at [21, 287] on button "button" at bounding box center [20, 290] width 6 height 6
type input "#242b64"
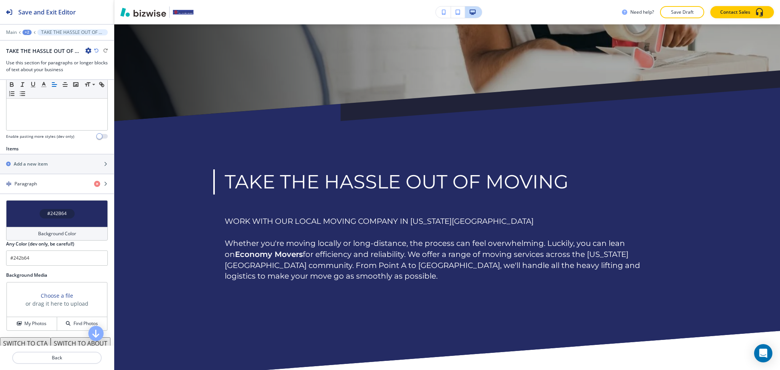
scroll to position [322, 0]
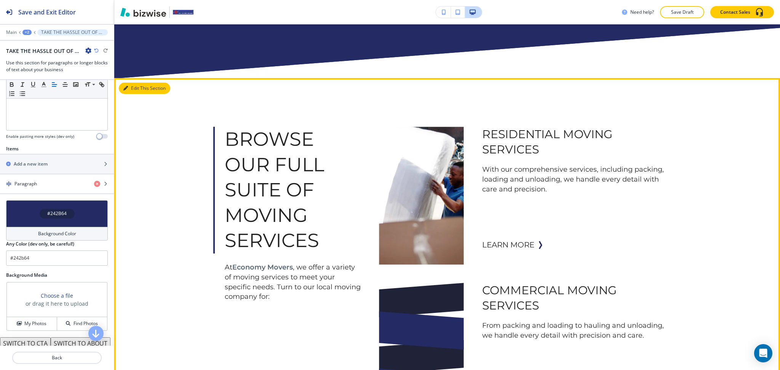
click at [135, 86] on button "Edit This Section" at bounding box center [144, 88] width 51 height 11
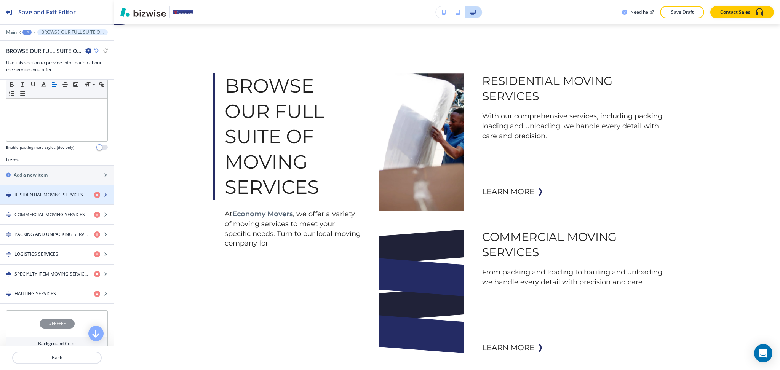
scroll to position [203, 0]
click at [51, 186] on div "button" at bounding box center [57, 188] width 114 height 6
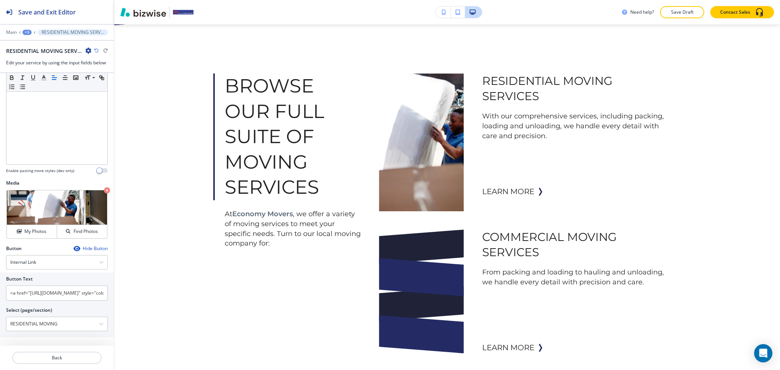
scroll to position [166, 0]
drag, startPoint x: 65, startPoint y: 323, endPoint x: 10, endPoint y: 323, distance: 54.9
click at [13, 323] on \(page\/section\) "RESIDENTIAL MOVING" at bounding box center [52, 323] width 93 height 13
click at [43, 295] on input "<a href="https://www.economymoversandlogisticsllc.com/residential-moving" style…" at bounding box center [57, 292] width 102 height 15
type input "leARN MORE"
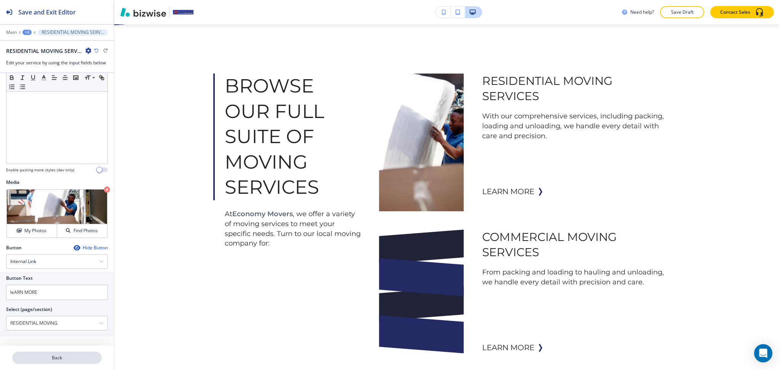
click at [75, 357] on p "Back" at bounding box center [57, 358] width 88 height 7
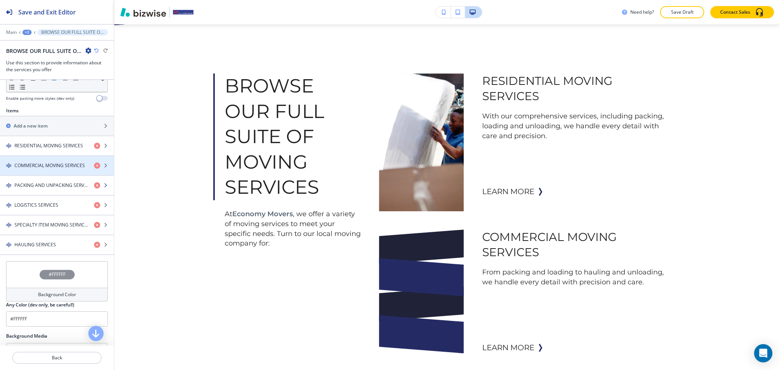
scroll to position [253, 0]
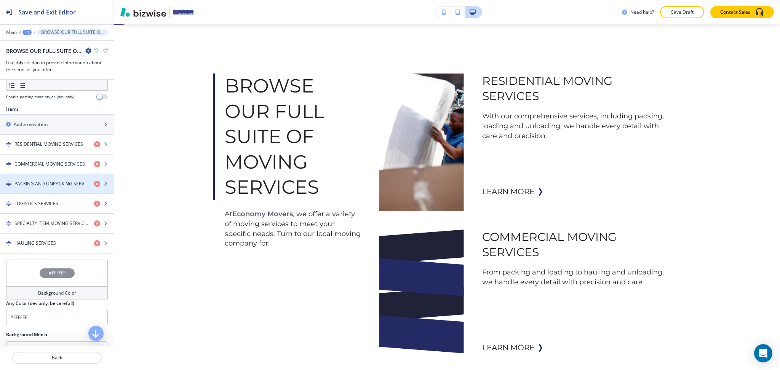
click at [42, 192] on div "button" at bounding box center [57, 190] width 114 height 6
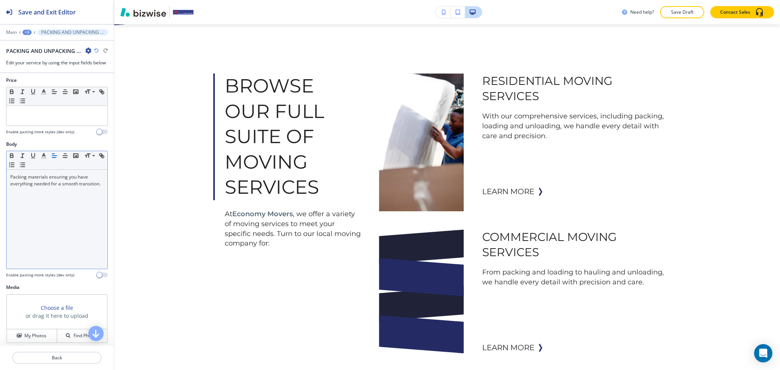
scroll to position [166, 0]
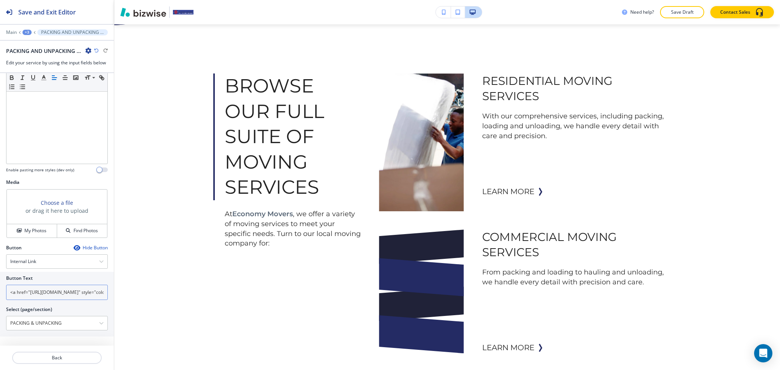
click at [51, 292] on input "<a href="https://www.economymoversandlogisticsllc.com/packing-unpacking" style=…" at bounding box center [57, 292] width 102 height 15
paste input "leARN MORE"
type input "leARN MORE"
click at [59, 360] on p "Back" at bounding box center [57, 358] width 88 height 7
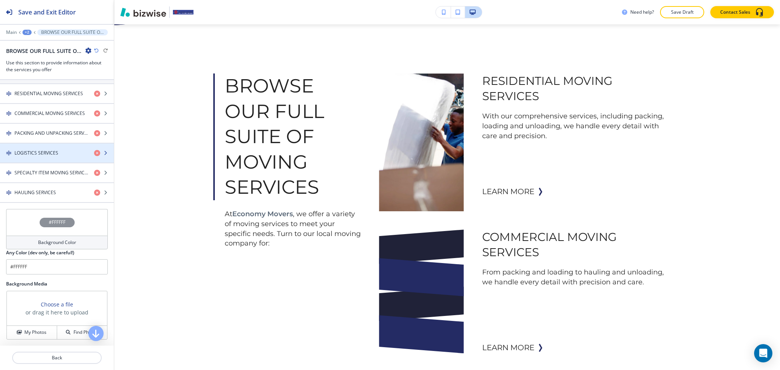
scroll to position [304, 0]
click at [46, 134] on h4 "PACKING AND UNPACKING SERVICES" at bounding box center [51, 133] width 74 height 7
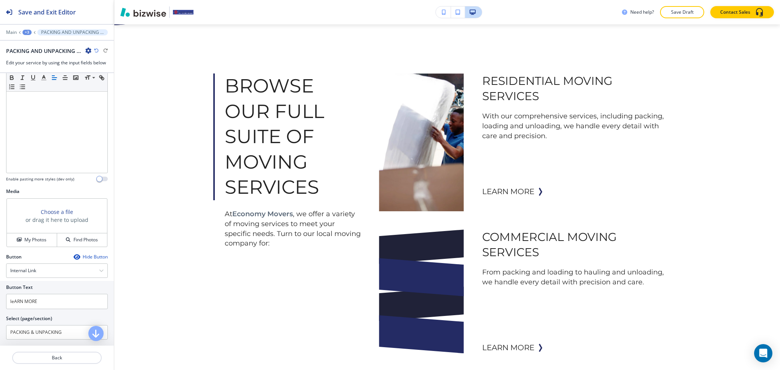
scroll to position [166, 0]
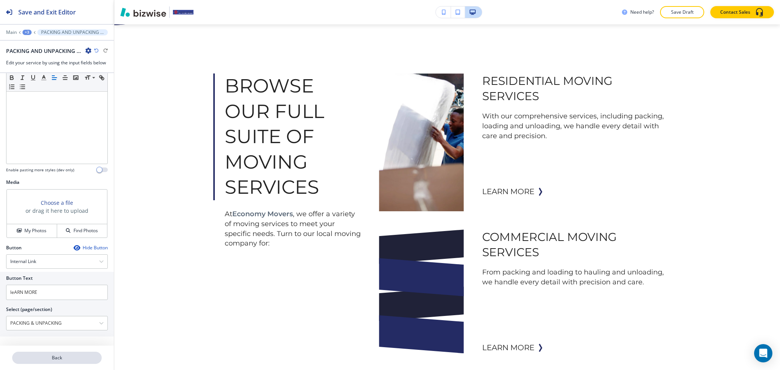
click at [58, 360] on p "Back" at bounding box center [57, 358] width 88 height 7
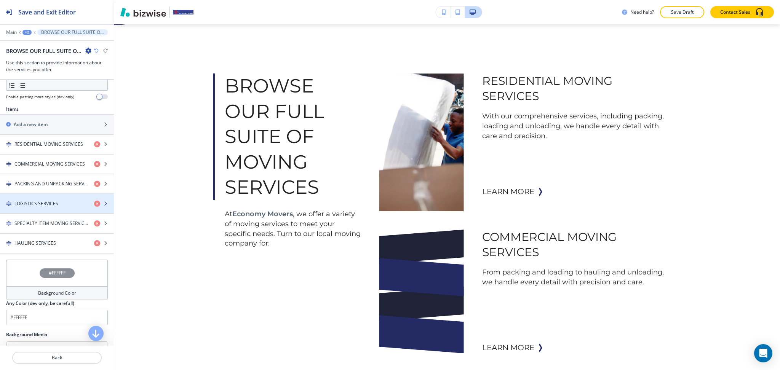
scroll to position [254, 0]
click at [43, 205] on h4 "LOGISTICS SERVICES" at bounding box center [36, 203] width 44 height 7
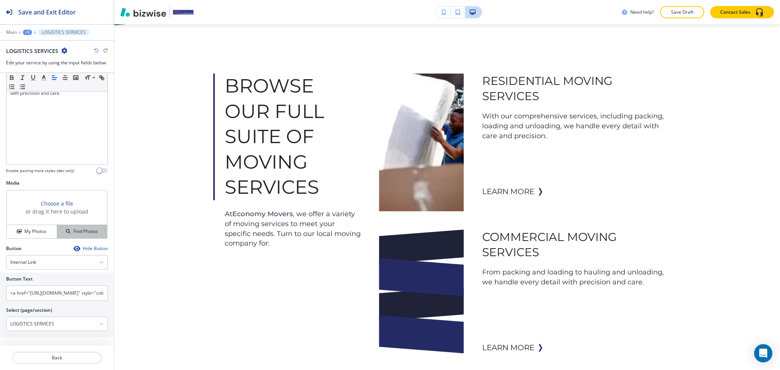
scroll to position [166, 0]
click at [57, 292] on input "<a href="https://www.economymoversandlogisticsllc.com/logistics-services" style…" at bounding box center [57, 292] width 102 height 15
paste input "leARN MORE"
type input "leARN MORE"
click at [58, 359] on p "Back" at bounding box center [57, 358] width 88 height 7
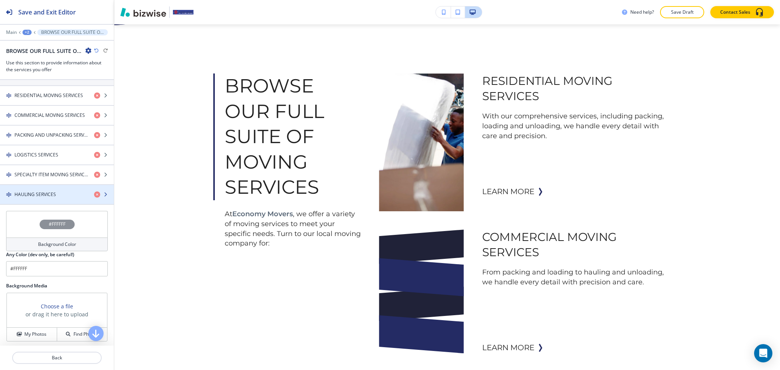
scroll to position [303, 0]
click at [51, 191] on h4 "HAULING SERVICES" at bounding box center [35, 193] width 42 height 7
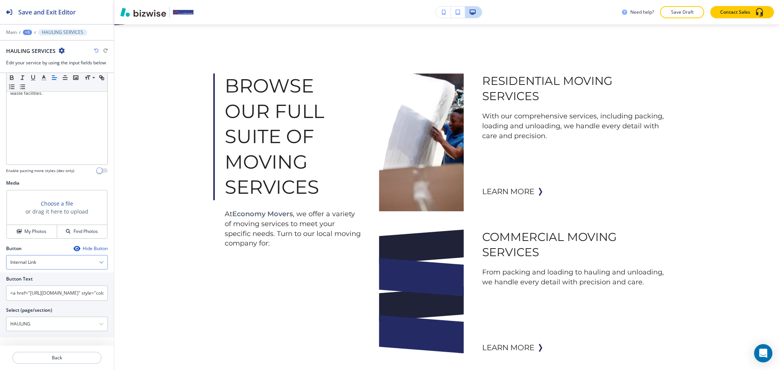
scroll to position [166, 0]
click at [60, 290] on input "<a href="https://www.economymoversandlogisticsllc.com/hauling" style="color: in…" at bounding box center [57, 292] width 102 height 15
paste input "leARN MORE"
type input "leARN MORE"
click at [59, 359] on p "Back" at bounding box center [57, 358] width 88 height 7
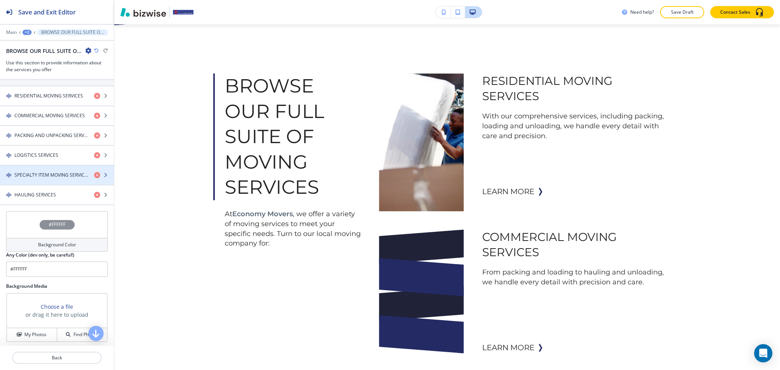
scroll to position [303, 0]
click at [46, 175] on h4 "SPECIALTY ITEM MOVING SERVICES" at bounding box center [51, 173] width 74 height 7
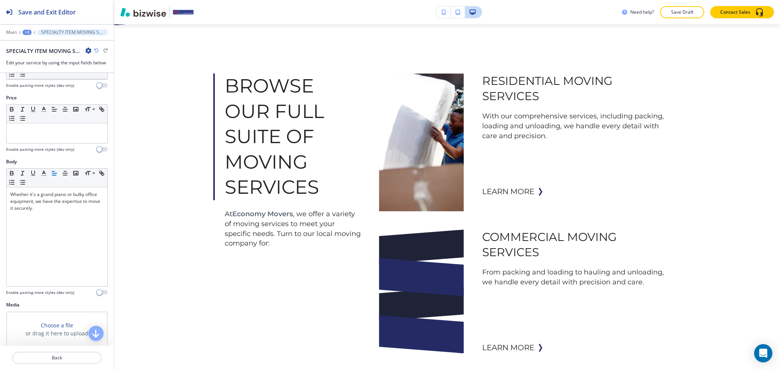
scroll to position [166, 0]
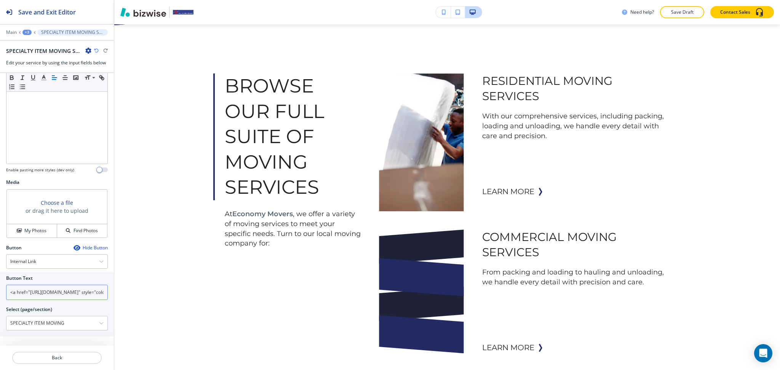
click at [55, 290] on input "<a href="https://www.economymoversandlogisticsllc.com/specialty-item-moving" st…" at bounding box center [57, 292] width 102 height 15
paste input "leARN MORE"
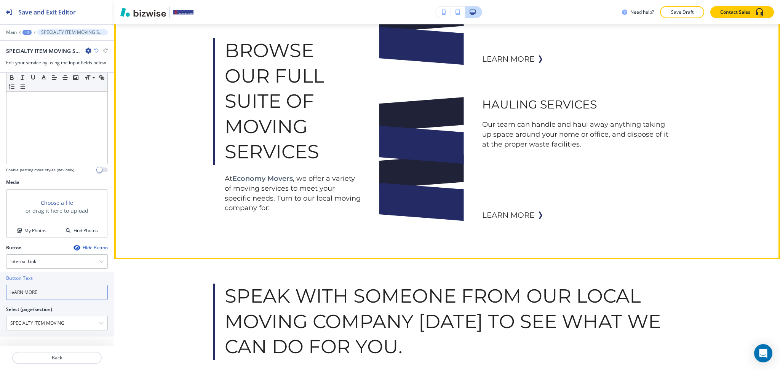
scroll to position [1454, 0]
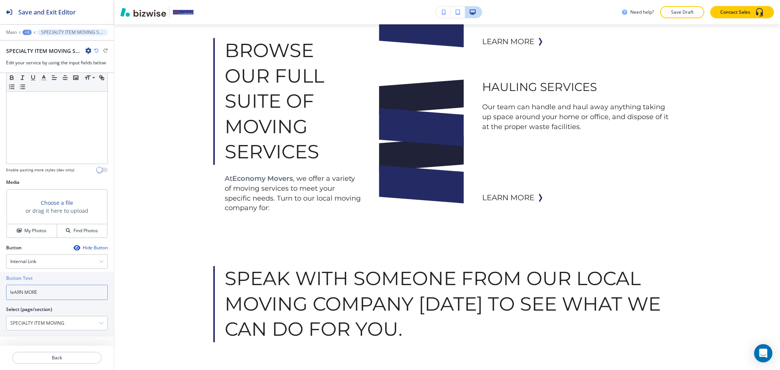
type input "leARN MORE"
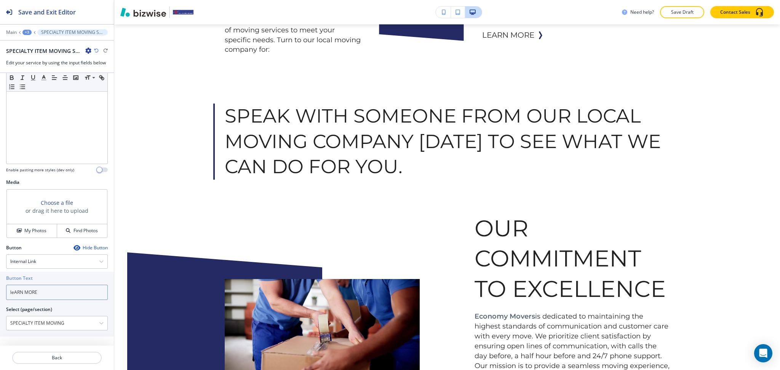
scroll to position [1613, 0]
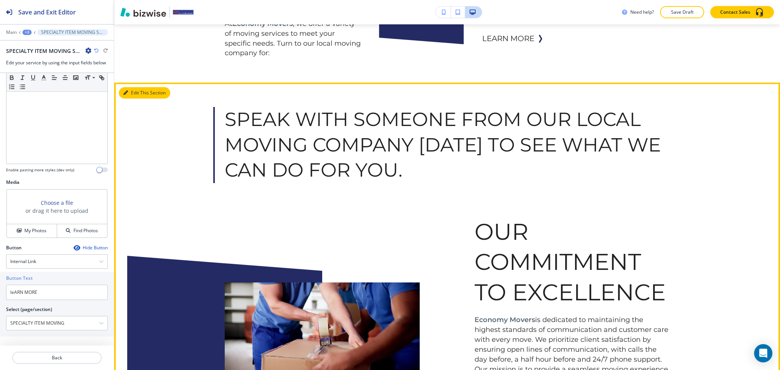
click at [129, 93] on button "Edit This Section" at bounding box center [144, 92] width 51 height 11
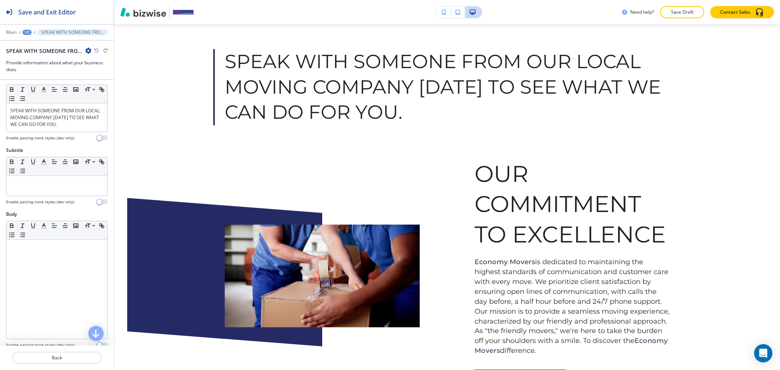
scroll to position [0, 0]
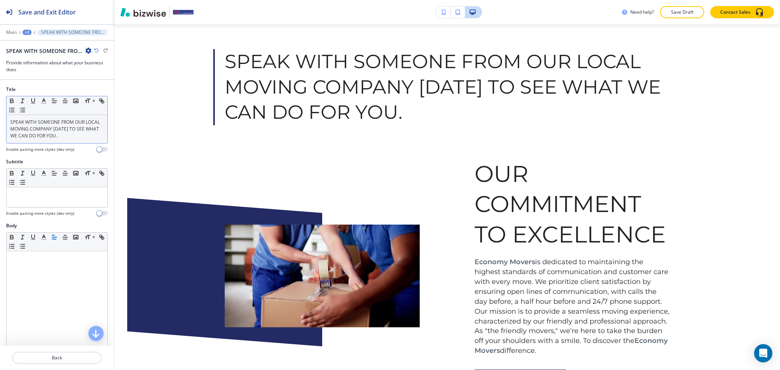
click at [84, 141] on div "SPEAK WITH SOMEONE FROM OUR LOCAL MOVING COMPANY TODAY TO SEE WHAT WE CAN DO FO…" at bounding box center [56, 129] width 101 height 28
click at [13, 32] on p "Main" at bounding box center [11, 32] width 11 height 5
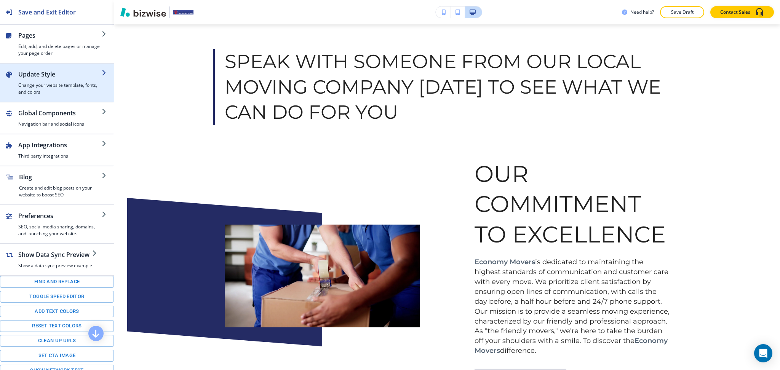
click at [41, 85] on h4 "Change your website template, fonts, and colors" at bounding box center [59, 89] width 83 height 14
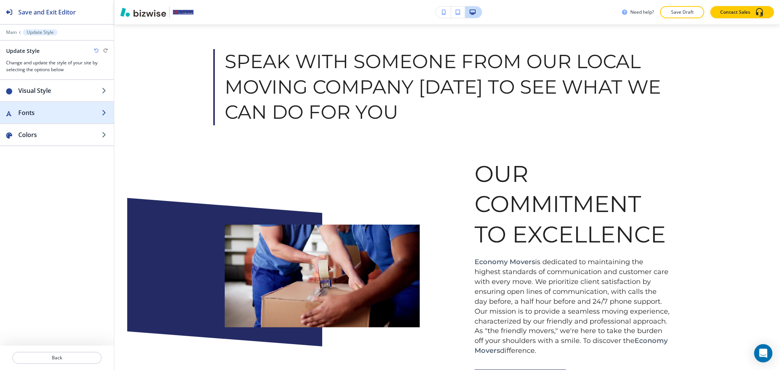
click at [40, 111] on h2 "Fonts" at bounding box center [59, 112] width 83 height 9
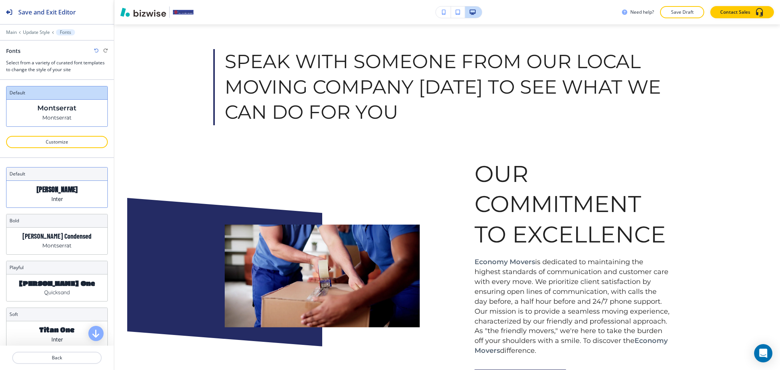
click at [58, 192] on p "Anton" at bounding box center [57, 190] width 41 height 8
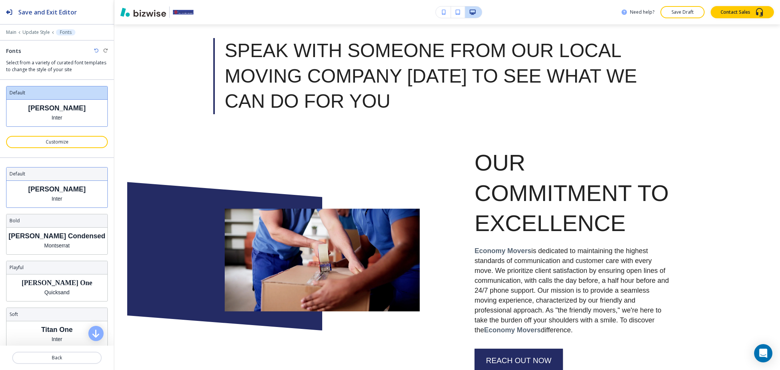
scroll to position [1660, 0]
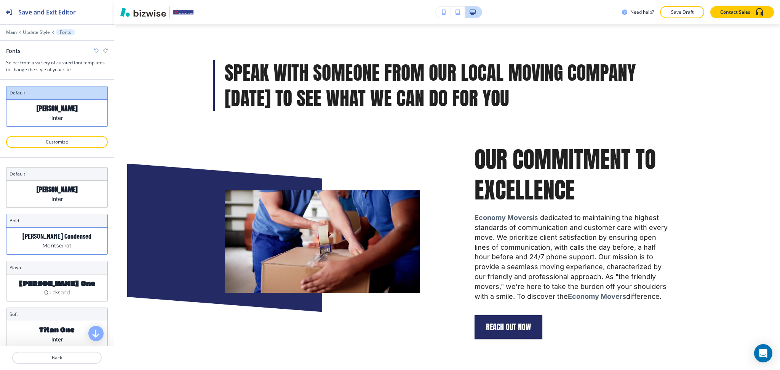
click at [62, 242] on p "Montserrat" at bounding box center [56, 246] width 29 height 8
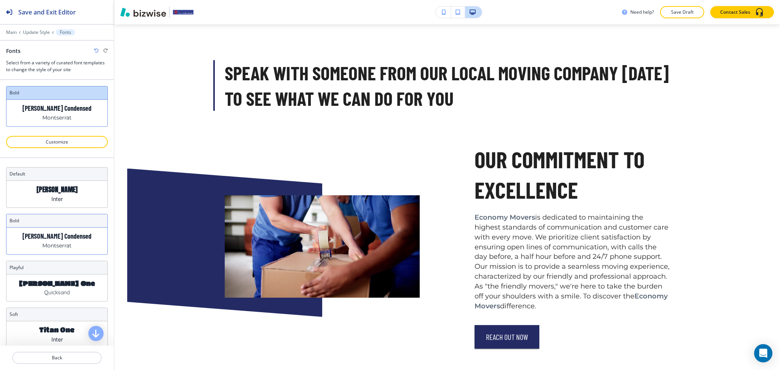
scroll to position [1671, 0]
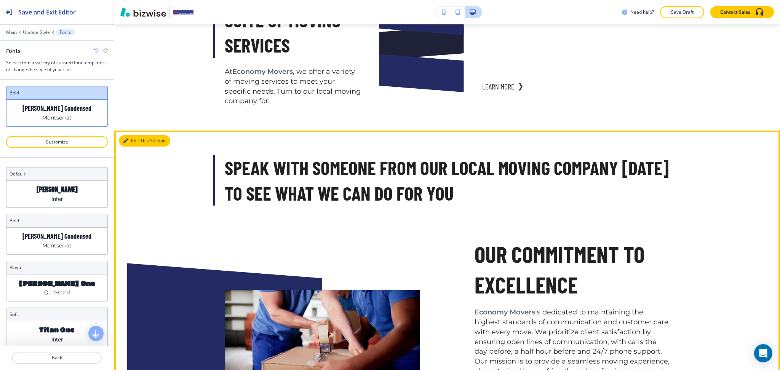
click at [136, 141] on button "Edit This Section" at bounding box center [144, 140] width 51 height 11
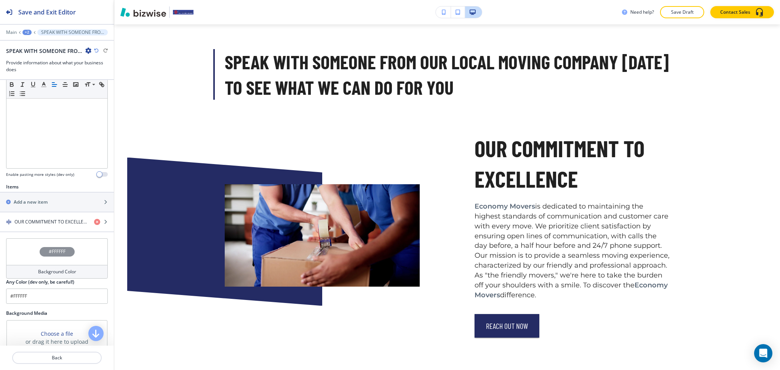
scroll to position [264, 0]
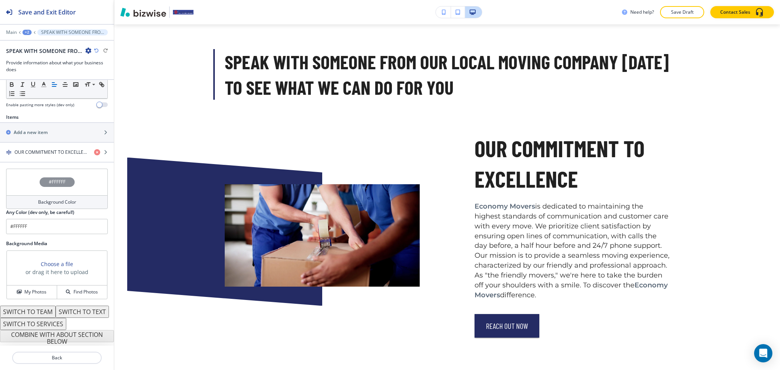
click at [38, 285] on div "My Photos Find Photos" at bounding box center [57, 292] width 100 height 14
click at [39, 289] on h4 "My Photos" at bounding box center [35, 292] width 22 height 7
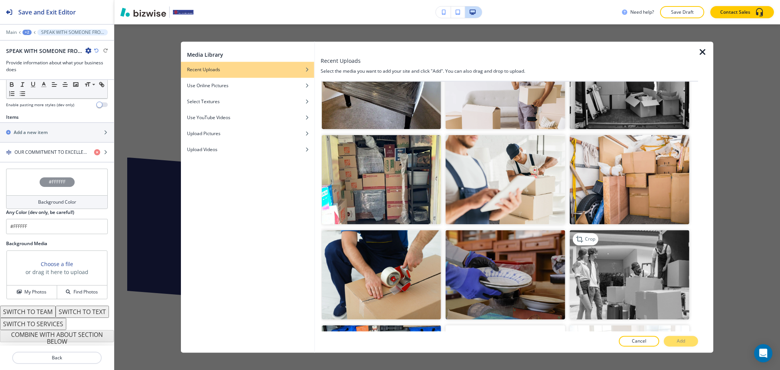
scroll to position [2055, 0]
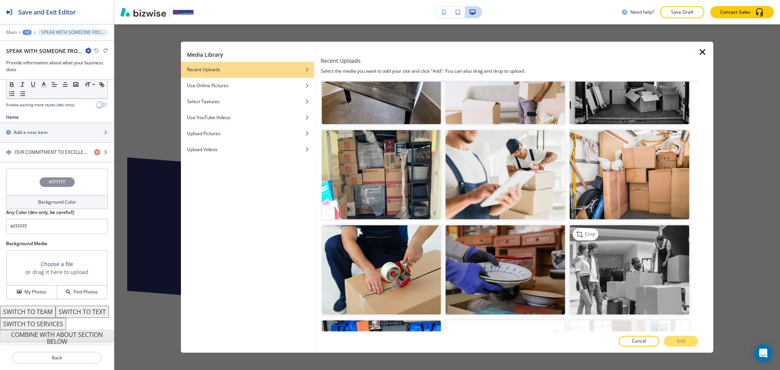
click at [658, 244] on img "button" at bounding box center [630, 270] width 120 height 90
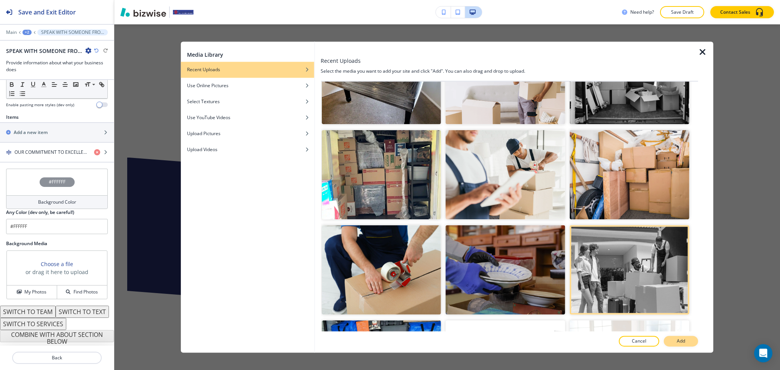
click at [675, 343] on button "Add" at bounding box center [681, 341] width 34 height 11
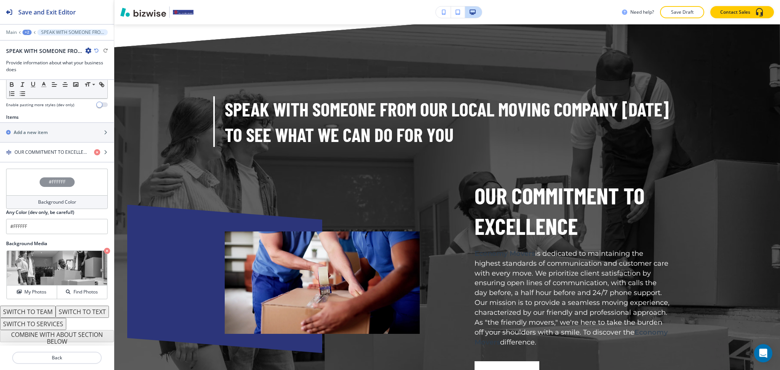
scroll to position [1722, 0]
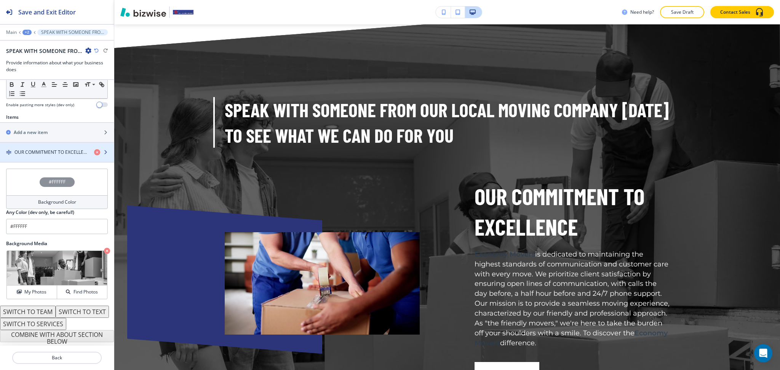
click at [30, 149] on h4 "OUR COMMITMENT TO EXCELLENCE" at bounding box center [51, 152] width 74 height 7
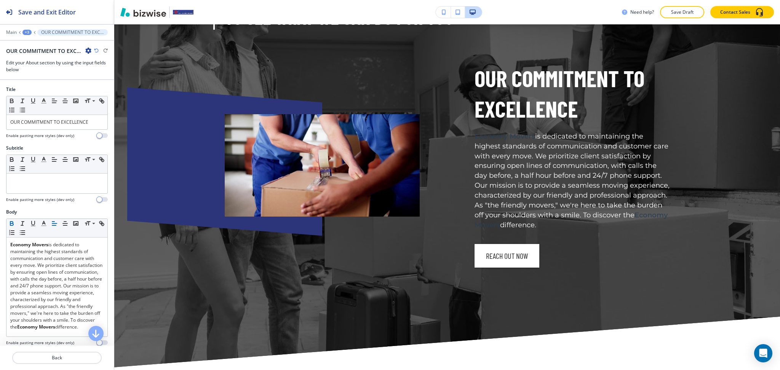
scroll to position [1842, 0]
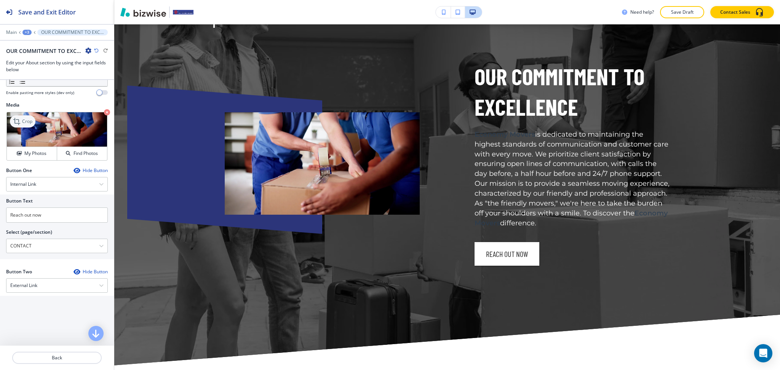
click at [24, 125] on p "Crop" at bounding box center [27, 121] width 10 height 7
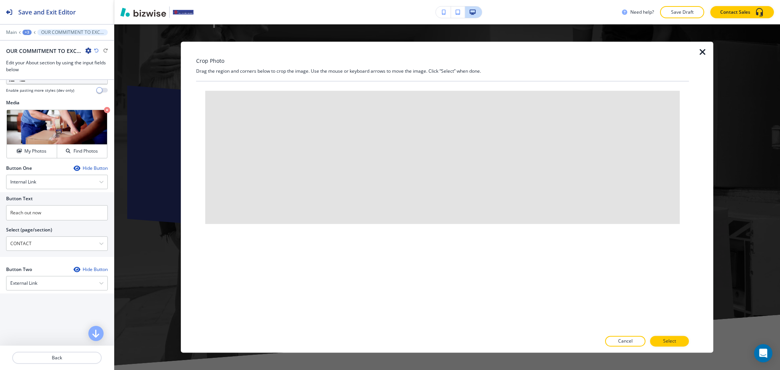
scroll to position [253, 0]
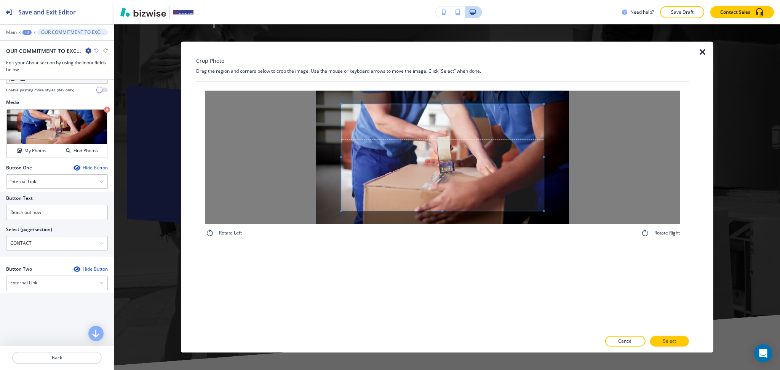
click at [443, 79] on div "Crop Photo Drag the region and corners below to crop the image. Use the mouse o…" at bounding box center [442, 197] width 493 height 311
click at [449, 256] on div "Rotate Left Rotate Right" at bounding box center [442, 207] width 493 height 250
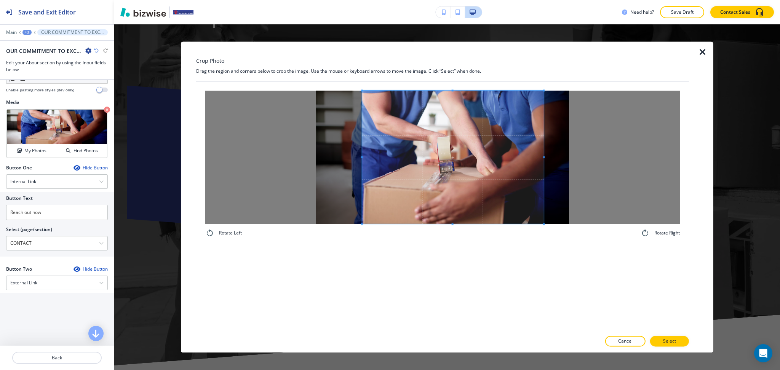
click at [364, 159] on div at bounding box center [453, 157] width 182 height 133
click at [403, 165] on span at bounding box center [446, 157] width 179 height 133
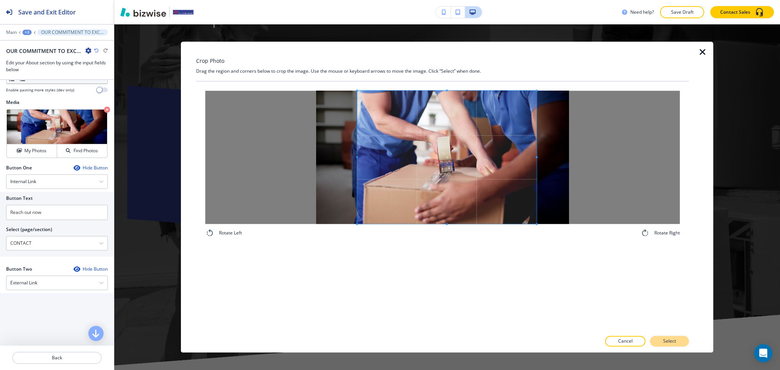
click at [673, 339] on p "Select" at bounding box center [669, 341] width 13 height 7
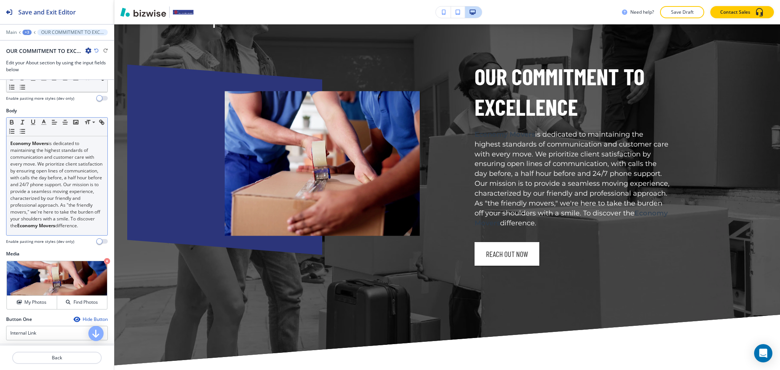
click at [69, 214] on p "Economy Movers is dedicated to maintaining the highest standards of communicati…" at bounding box center [56, 184] width 93 height 89
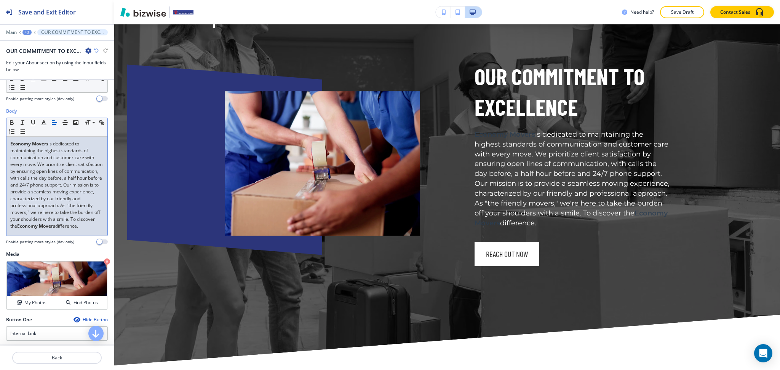
click at [53, 121] on icon "button" at bounding box center [54, 122] width 7 height 7
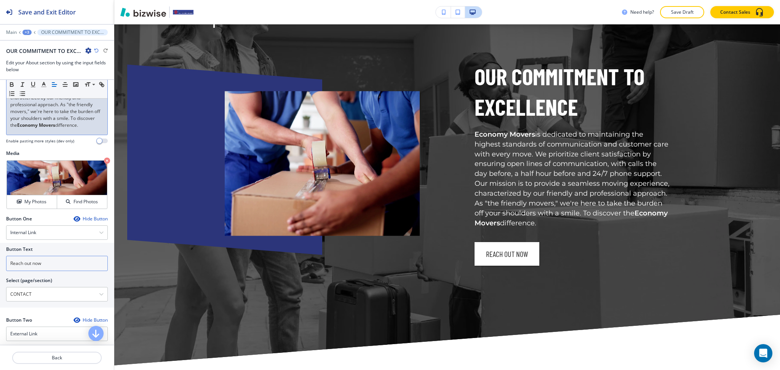
scroll to position [202, 0]
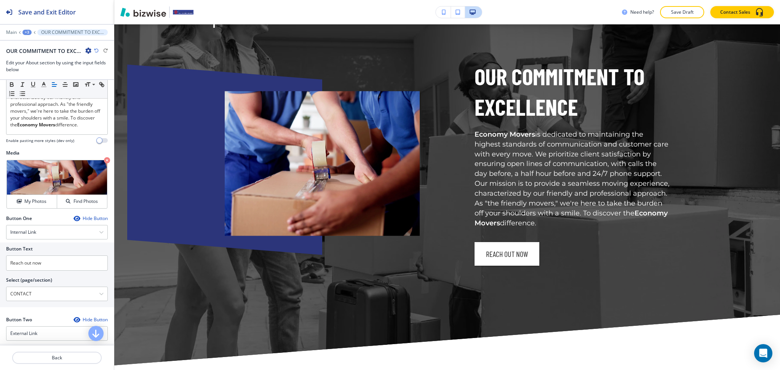
click at [83, 222] on div "Hide Button" at bounding box center [91, 219] width 34 height 6
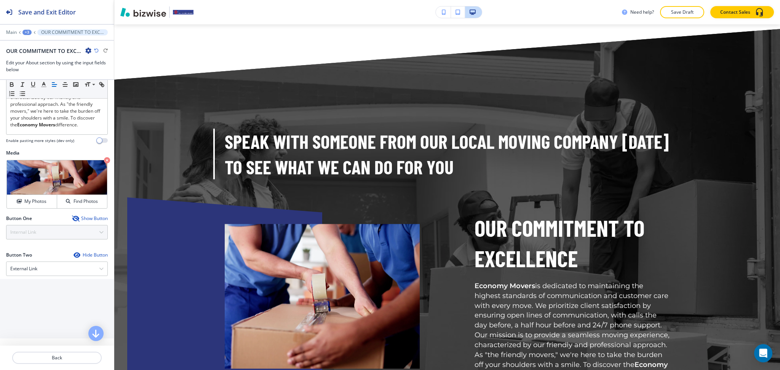
click at [96, 51] on icon "button" at bounding box center [96, 50] width 5 height 5
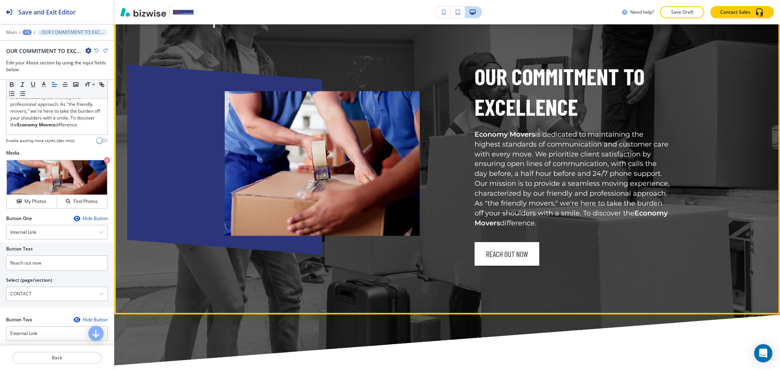
scroll to position [1843, 0]
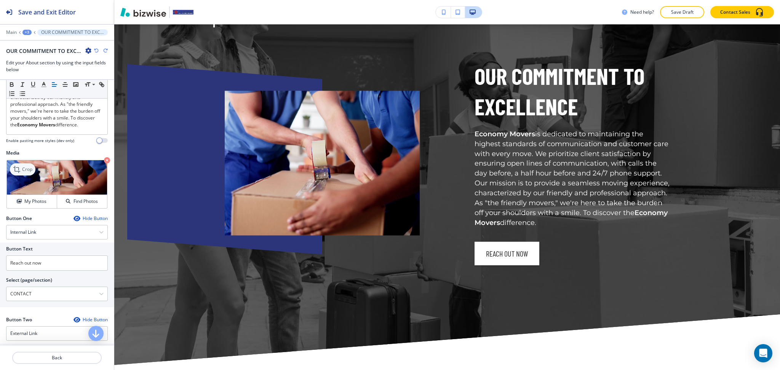
click at [27, 173] on p "Crop" at bounding box center [27, 169] width 10 height 7
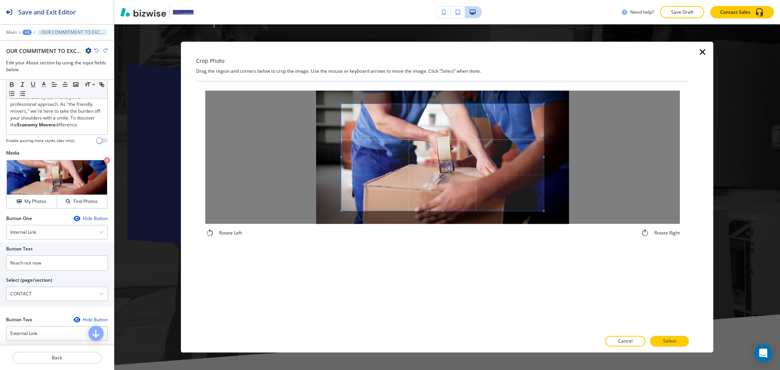
click at [447, 61] on div "Crop Photo Drag the region and corners below to crop the image. Use the mouse o…" at bounding box center [442, 197] width 493 height 311
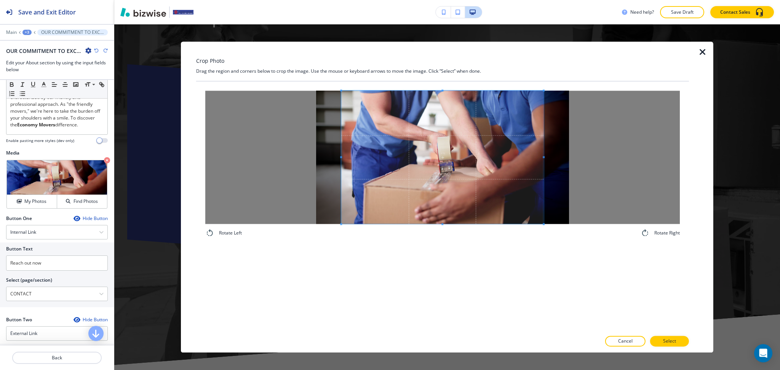
click at [447, 261] on div "Rotate Left Rotate Right" at bounding box center [442, 207] width 493 height 250
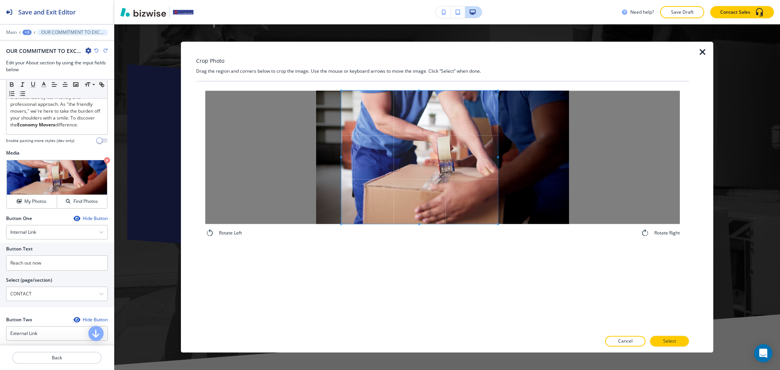
click at [497, 149] on span at bounding box center [498, 157] width 2 height 133
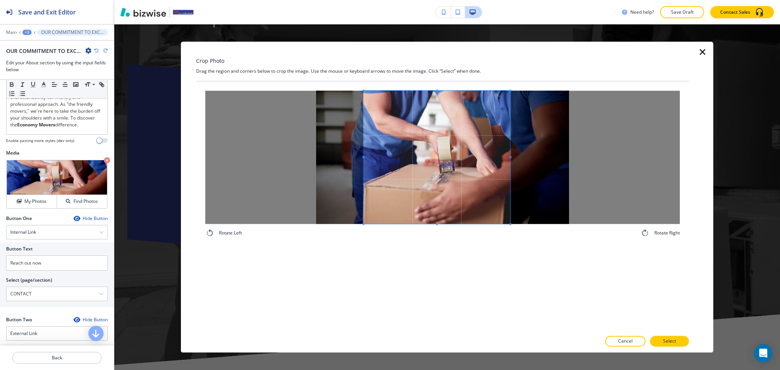
click at [478, 176] on span at bounding box center [437, 157] width 147 height 133
click at [680, 341] on button "Select" at bounding box center [669, 341] width 39 height 11
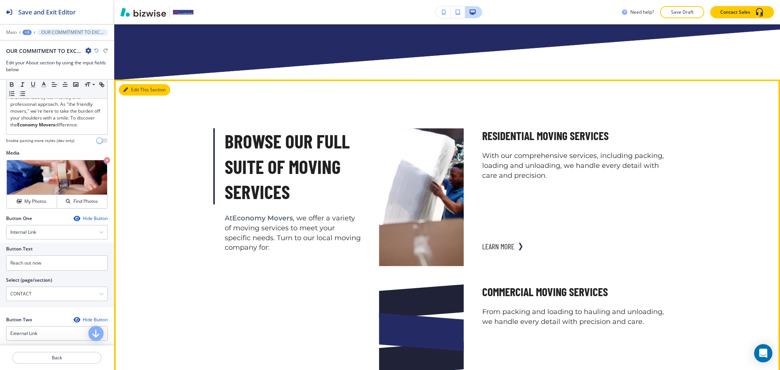
click at [125, 86] on button "Edit This Section" at bounding box center [144, 89] width 51 height 11
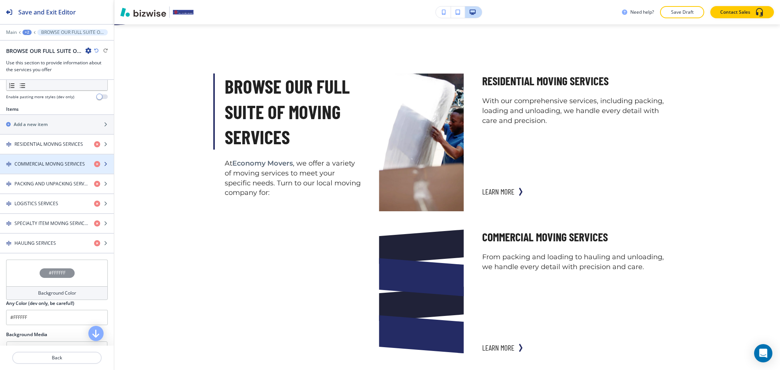
scroll to position [253, 0]
click at [55, 167] on div "button" at bounding box center [57, 170] width 114 height 6
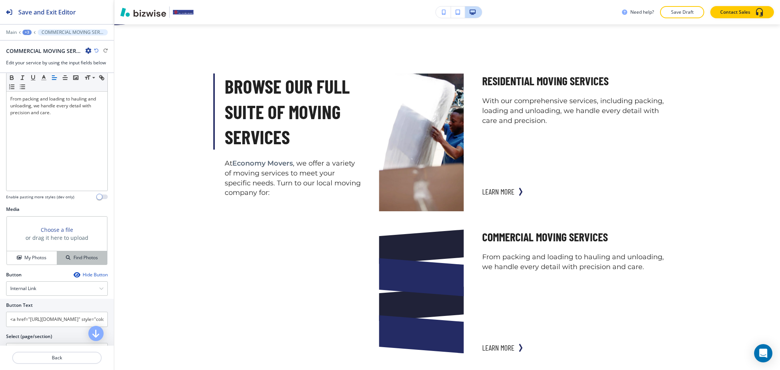
scroll to position [166, 0]
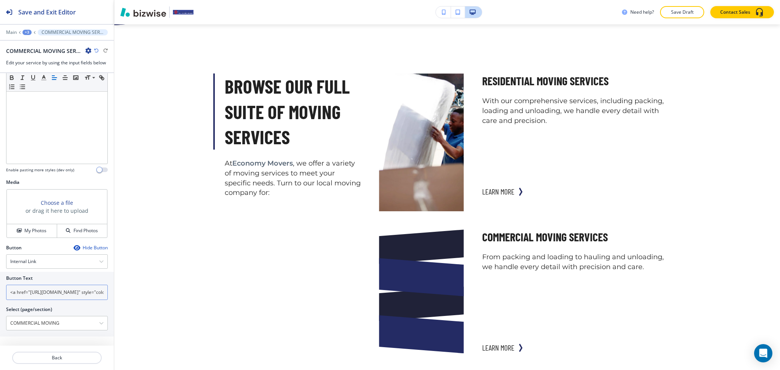
click at [58, 296] on input "<a href="https://www.economymoversandlogisticsllc.com/commercial-moving" style=…" at bounding box center [57, 292] width 102 height 15
type input "LEARN MORE"
click at [36, 231] on h4 "My Photos" at bounding box center [35, 230] width 22 height 7
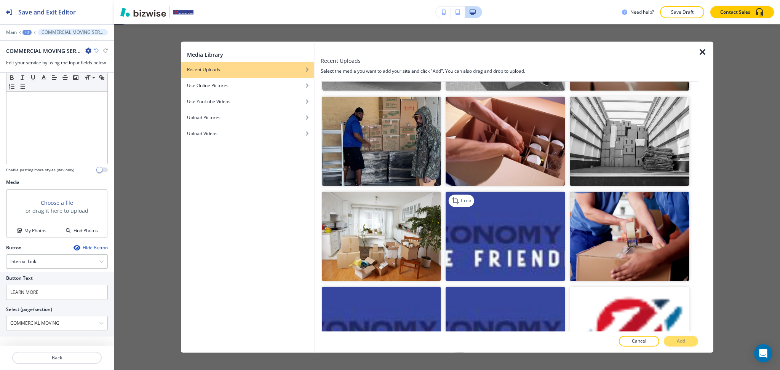
scroll to position [2471, 0]
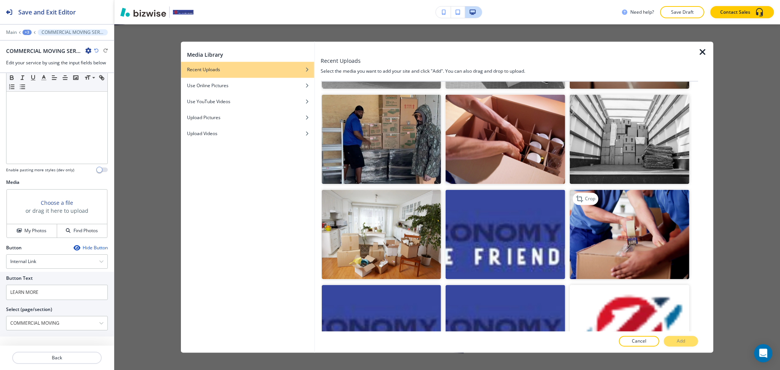
click at [637, 213] on img "button" at bounding box center [630, 235] width 120 height 90
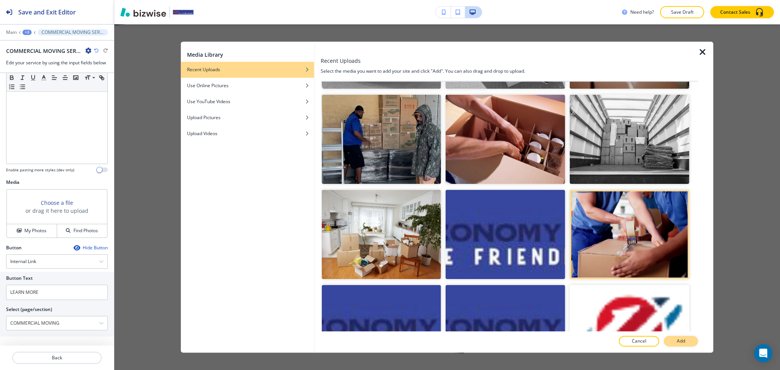
click at [680, 345] on p "Add" at bounding box center [681, 341] width 8 height 7
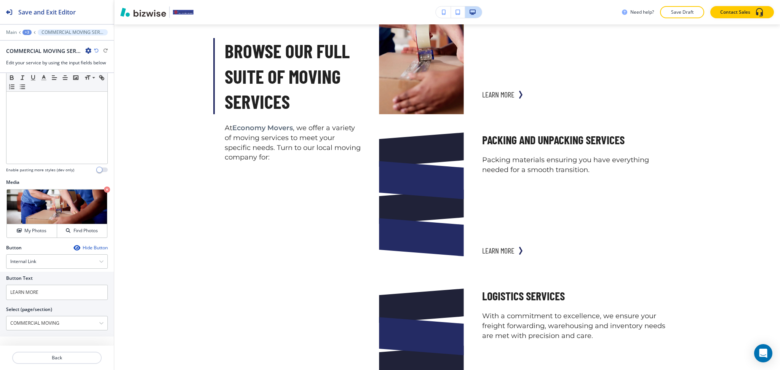
scroll to position [933, 0]
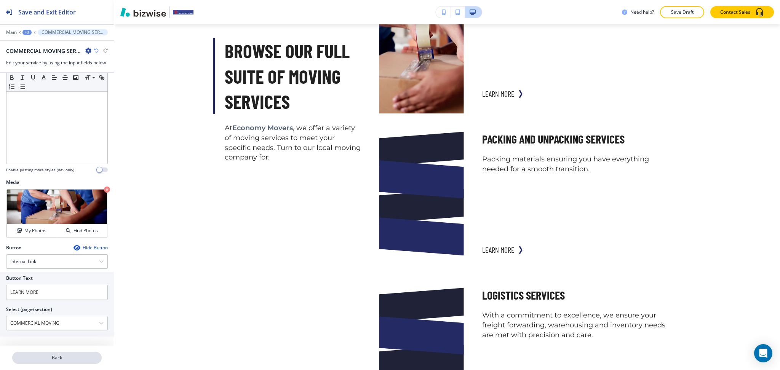
click at [50, 360] on p "Back" at bounding box center [57, 358] width 88 height 7
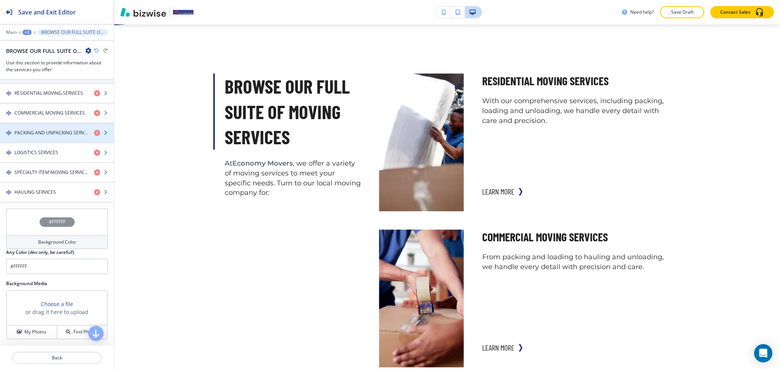
scroll to position [305, 0]
click at [35, 137] on div "button" at bounding box center [57, 139] width 114 height 6
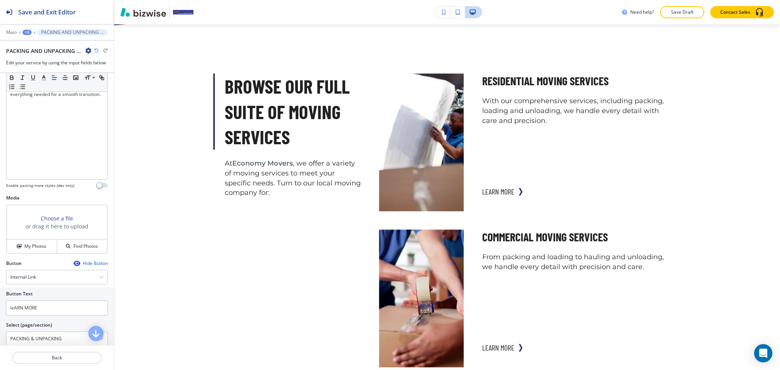
scroll to position [166, 0]
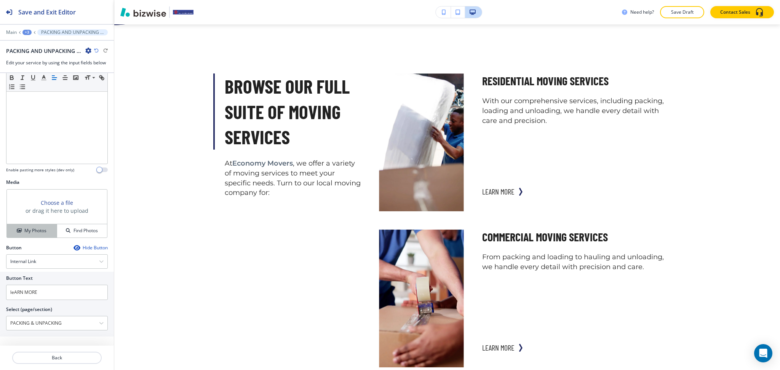
click at [29, 230] on h4 "My Photos" at bounding box center [35, 230] width 22 height 7
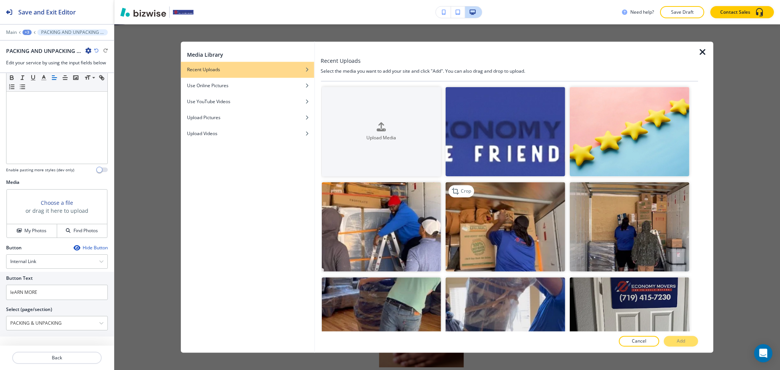
scroll to position [679, 0]
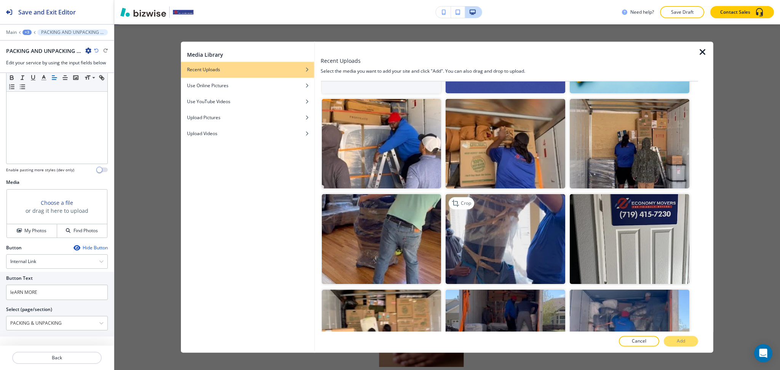
click at [503, 240] on img "button" at bounding box center [506, 240] width 120 height 90
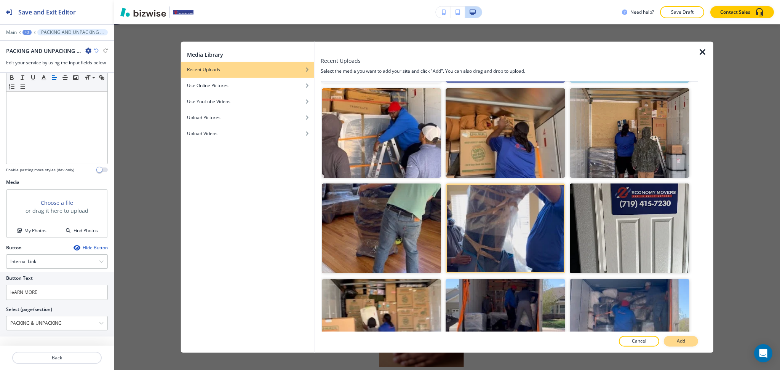
scroll to position [94, 0]
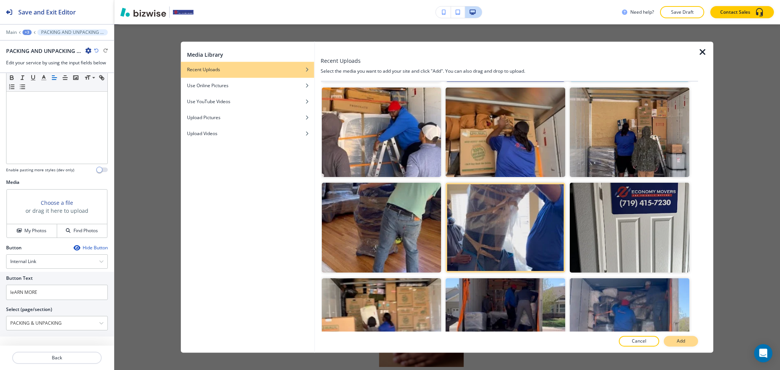
click at [675, 340] on button "Add" at bounding box center [681, 341] width 34 height 11
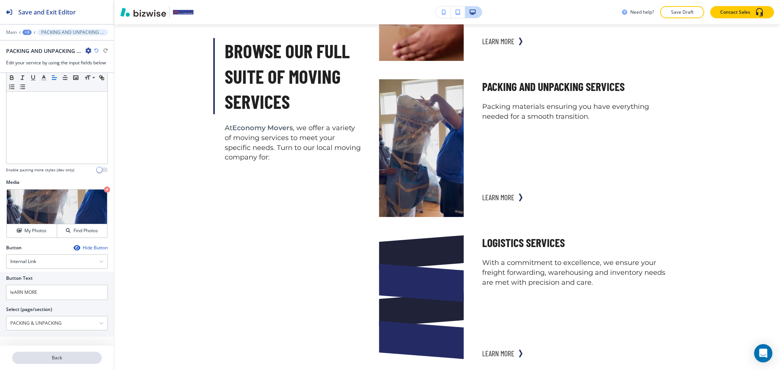
click at [68, 353] on button "Back" at bounding box center [57, 358] width 90 height 12
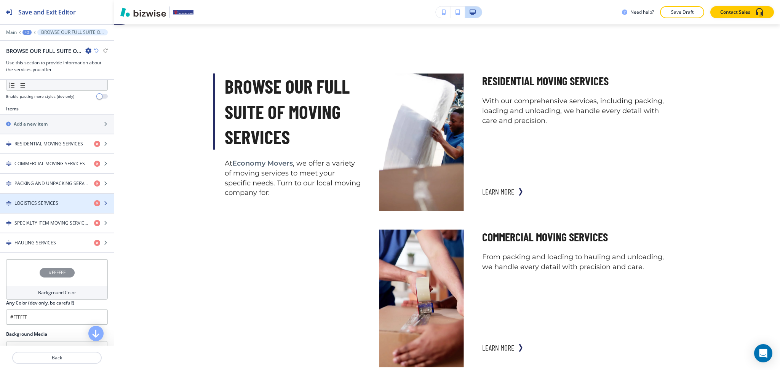
scroll to position [254, 0]
click at [44, 203] on h4 "LOGISTICS SERVICES" at bounding box center [36, 203] width 44 height 7
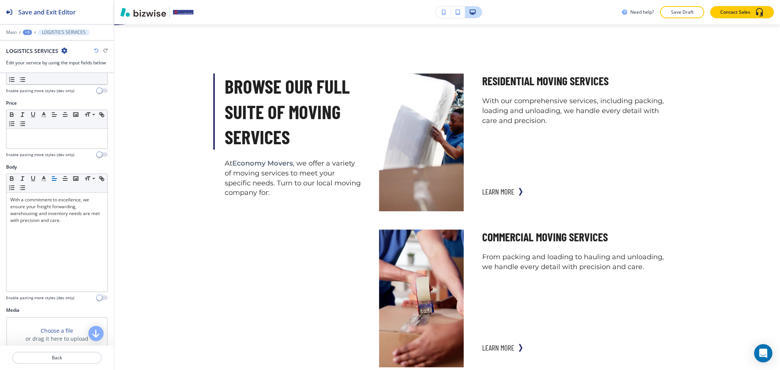
scroll to position [166, 0]
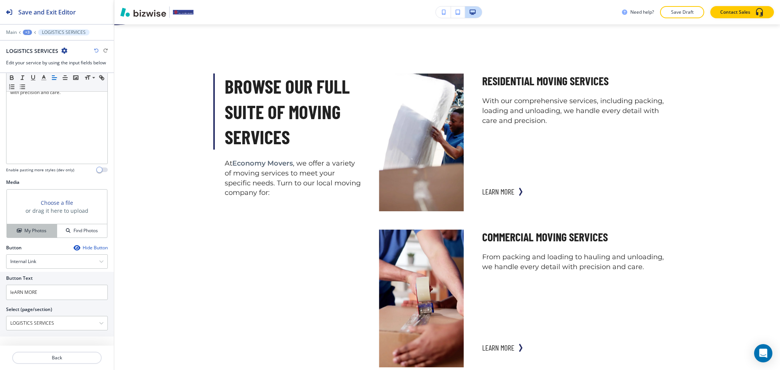
click at [24, 228] on h4 "My Photos" at bounding box center [35, 230] width 22 height 7
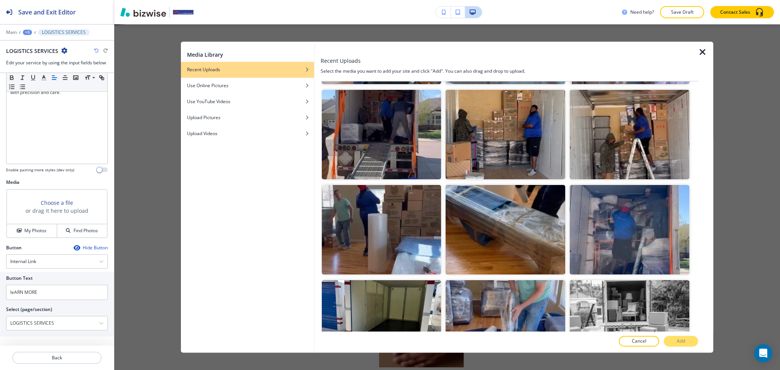
scroll to position [1127, 0]
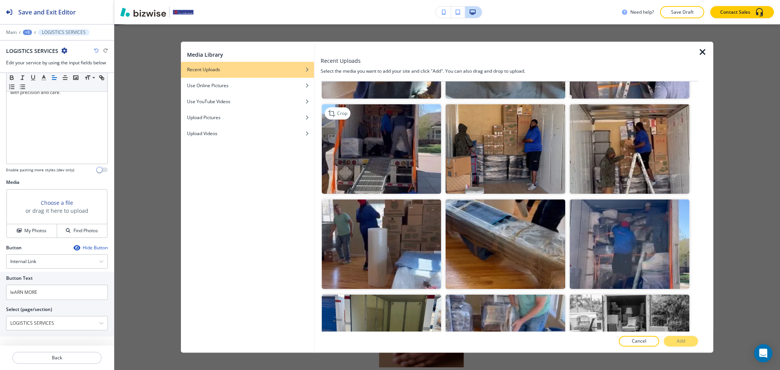
click at [343, 150] on img "button" at bounding box center [382, 149] width 120 height 90
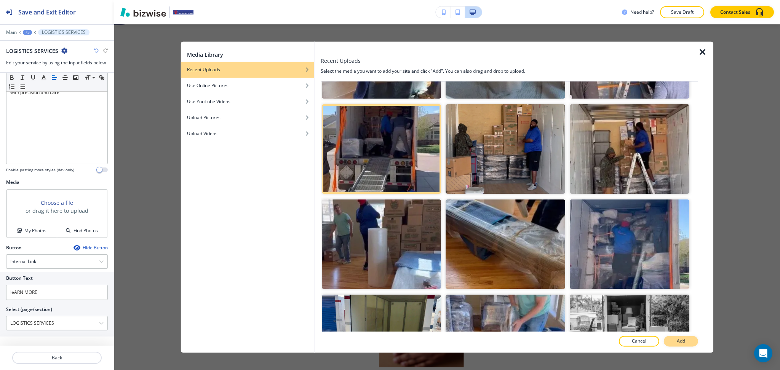
click at [685, 343] on p "Add" at bounding box center [681, 341] width 8 height 7
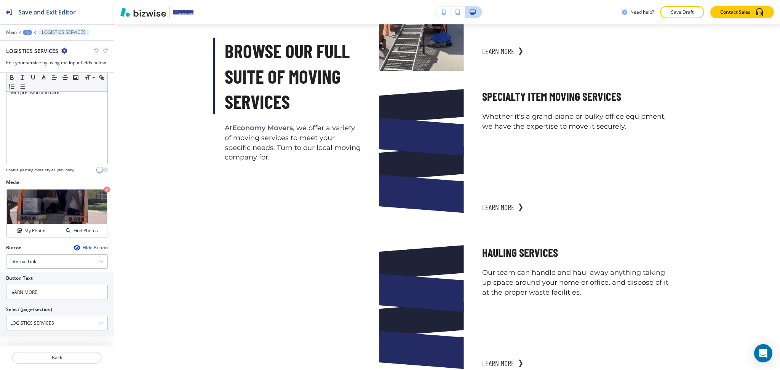
scroll to position [1288, 0]
click at [62, 362] on p "Back" at bounding box center [57, 358] width 88 height 7
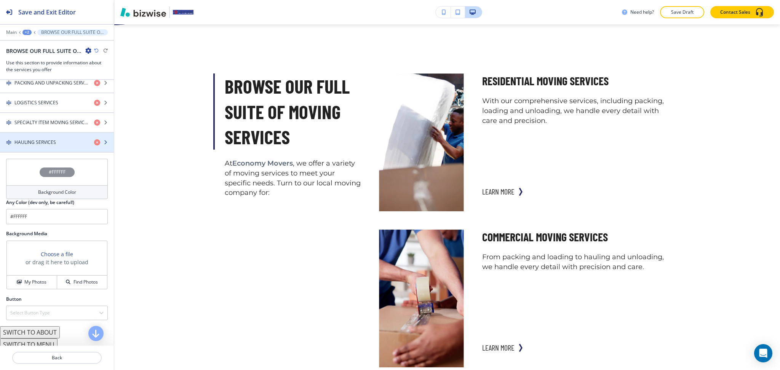
scroll to position [0, 0]
click at [50, 146] on div "button" at bounding box center [57, 148] width 114 height 6
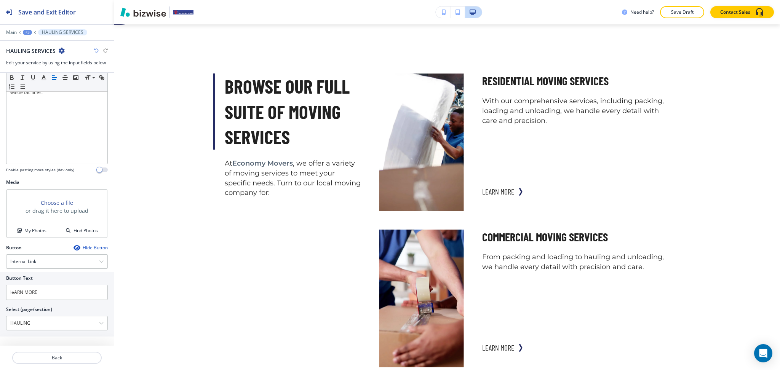
click at [29, 224] on div "My Photos Find Photos" at bounding box center [57, 231] width 100 height 14
click at [31, 226] on button "My Photos" at bounding box center [32, 230] width 50 height 13
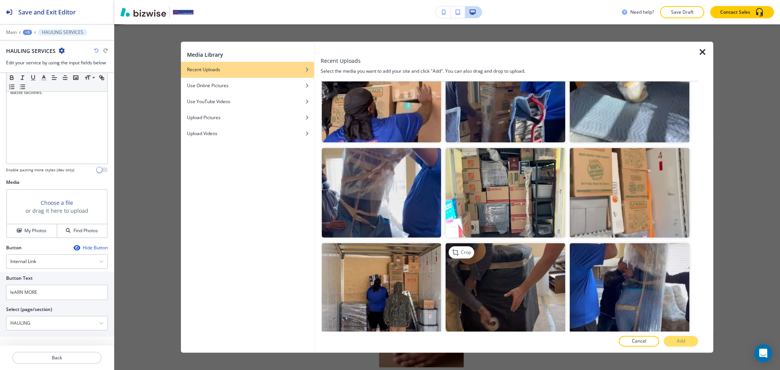
click at [527, 244] on img "button" at bounding box center [506, 289] width 120 height 90
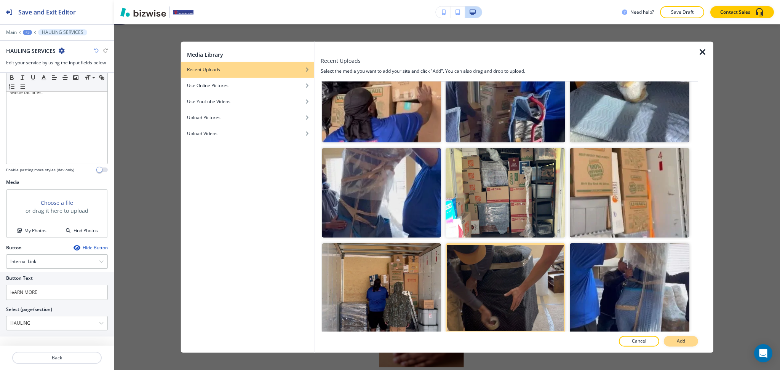
click at [682, 344] on p "Add" at bounding box center [681, 341] width 8 height 7
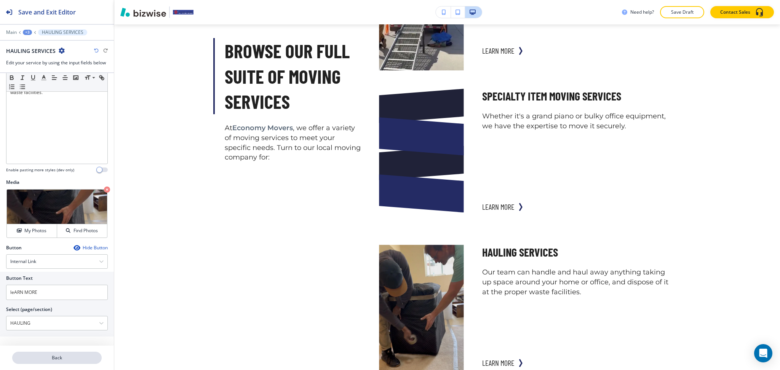
click at [62, 357] on p "Back" at bounding box center [57, 358] width 88 height 7
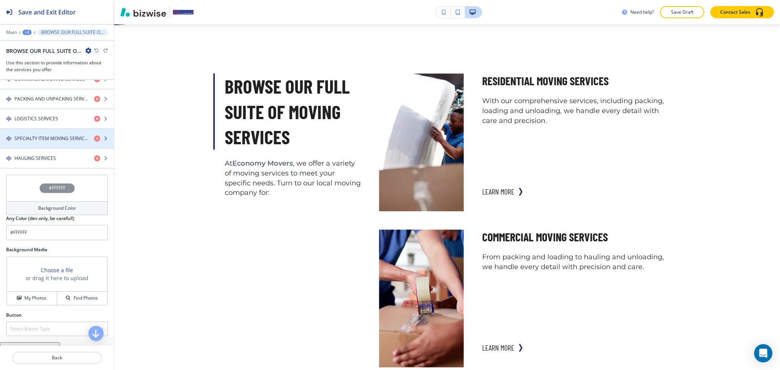
click at [55, 146] on div "button" at bounding box center [57, 145] width 114 height 6
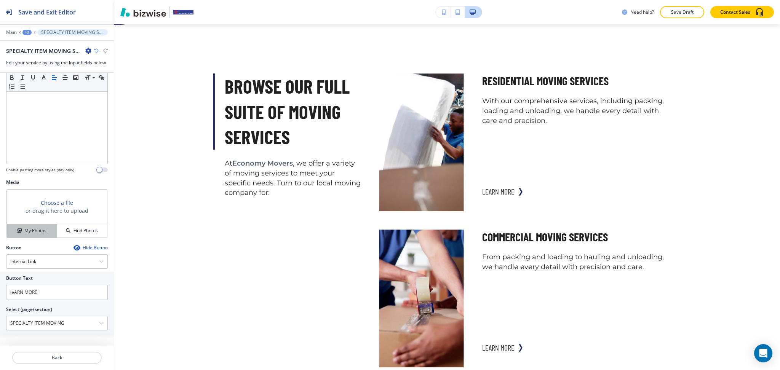
click at [31, 227] on h4 "My Photos" at bounding box center [35, 230] width 22 height 7
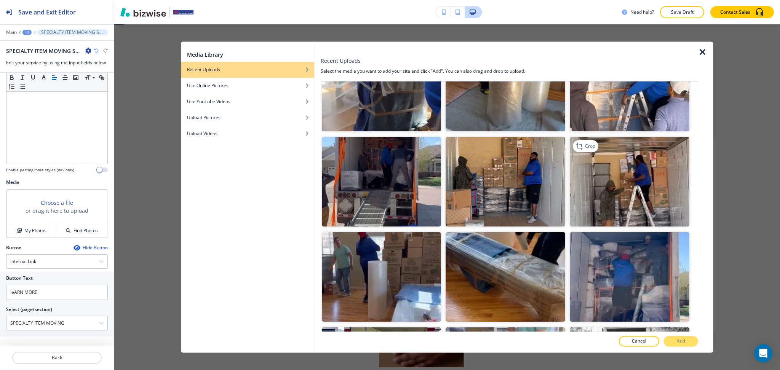
click at [664, 175] on img "button" at bounding box center [630, 182] width 120 height 90
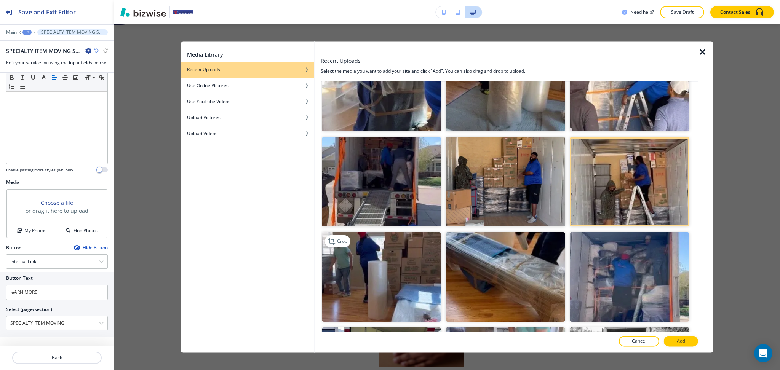
click at [358, 255] on img "button" at bounding box center [382, 277] width 120 height 90
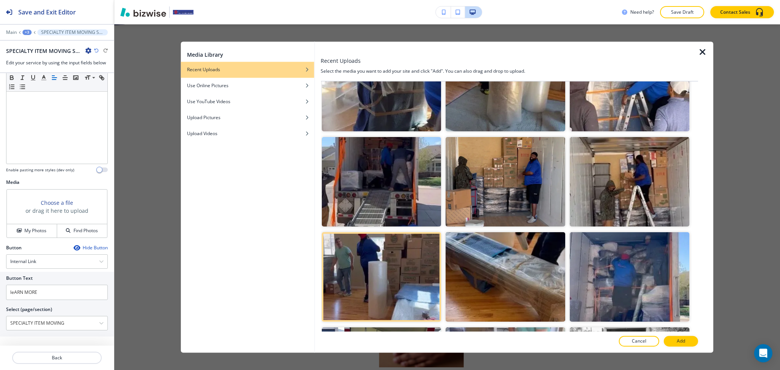
click at [682, 344] on p "Add" at bounding box center [681, 341] width 8 height 7
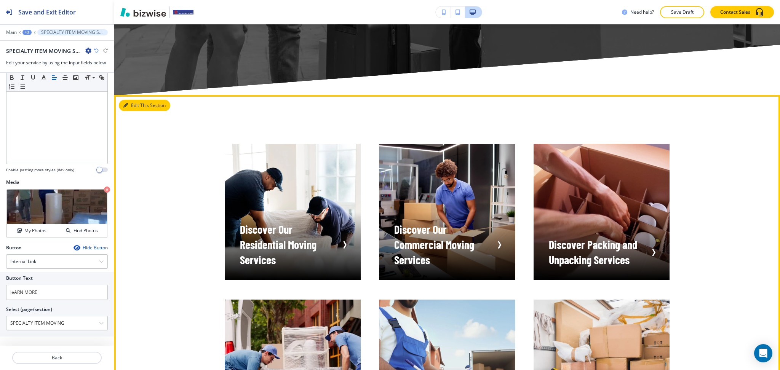
click at [136, 106] on button "Edit This Section" at bounding box center [144, 105] width 51 height 11
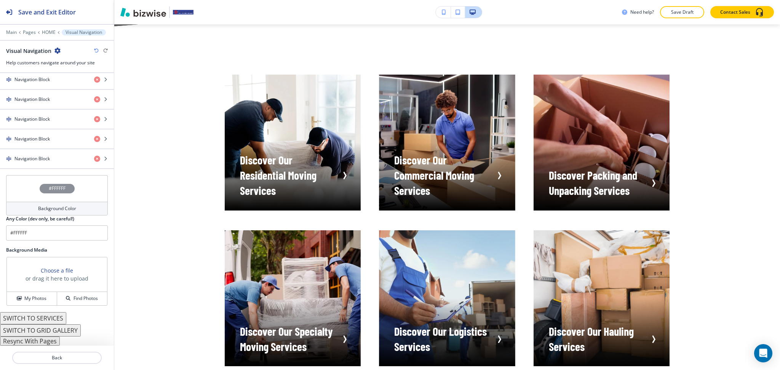
click at [49, 342] on button "Resync With Pages" at bounding box center [30, 341] width 60 height 9
click at [48, 347] on div at bounding box center [57, 349] width 114 height 6
click at [46, 343] on button "Resync With Pages" at bounding box center [30, 341] width 60 height 9
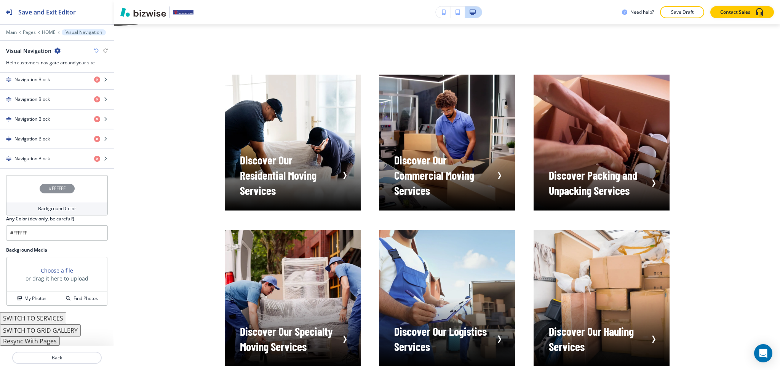
click at [46, 343] on button "Resync With Pages" at bounding box center [30, 341] width 60 height 9
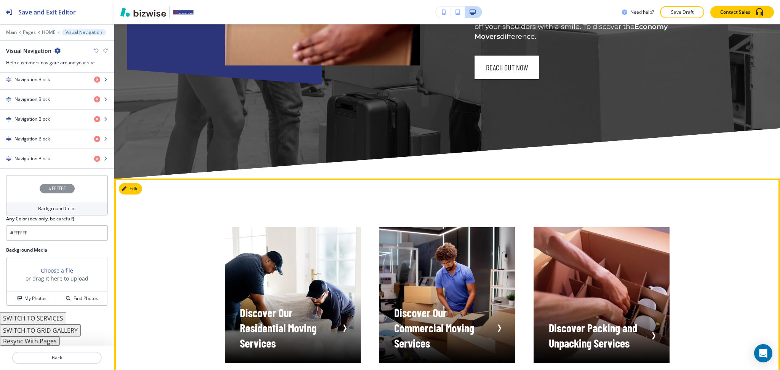
scroll to position [2029, 0]
click at [134, 192] on button "Edit This Section" at bounding box center [144, 188] width 51 height 11
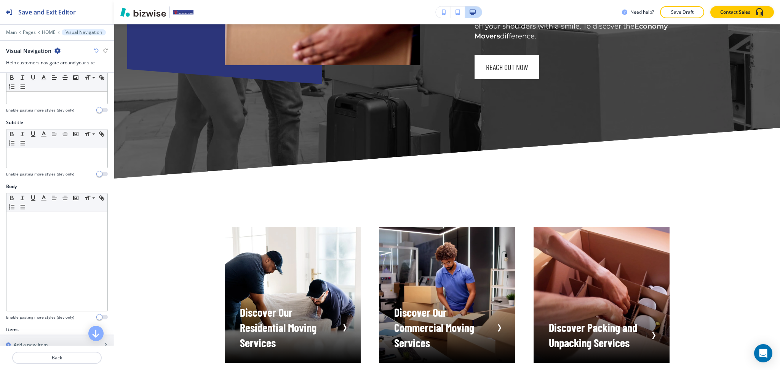
scroll to position [0, 0]
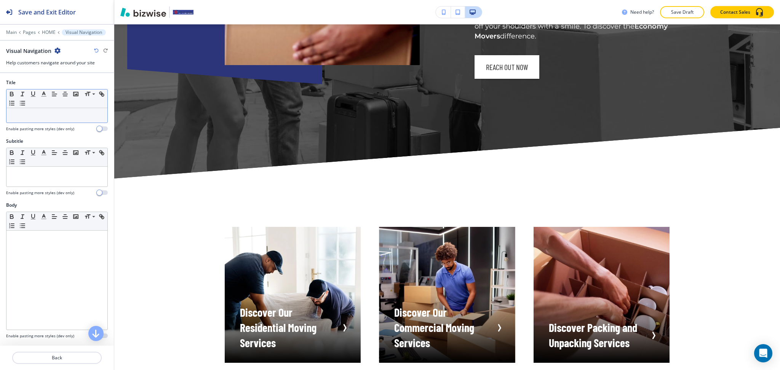
click at [84, 109] on div at bounding box center [56, 115] width 101 height 14
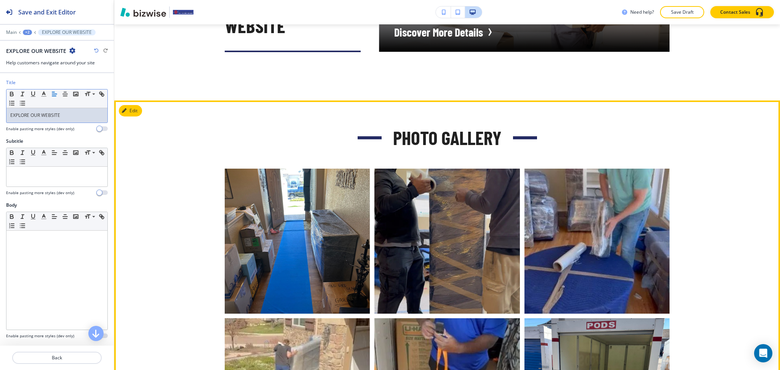
scroll to position [3113, 0]
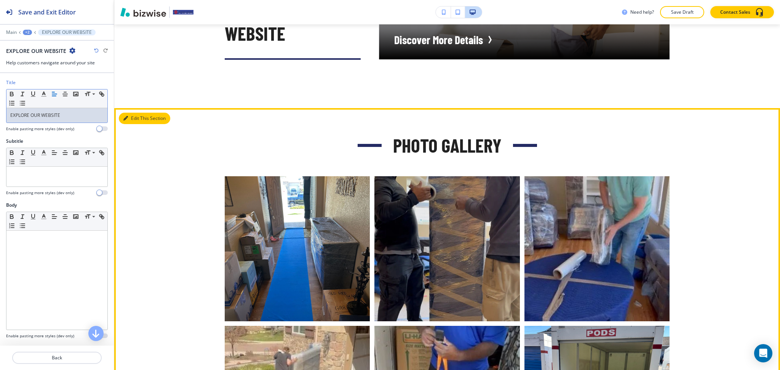
click at [133, 117] on button "Edit This Section" at bounding box center [144, 118] width 51 height 11
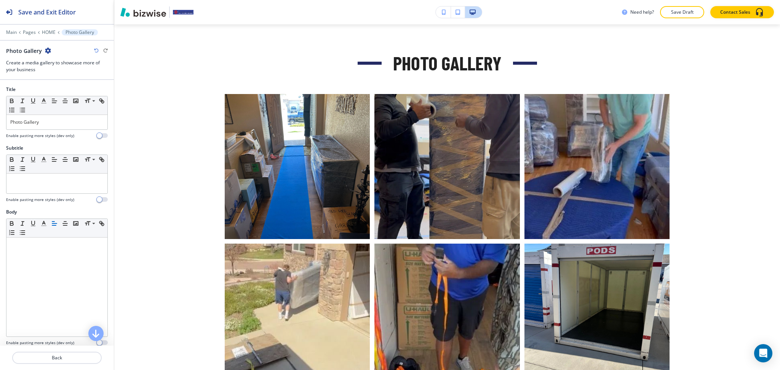
scroll to position [3196, 0]
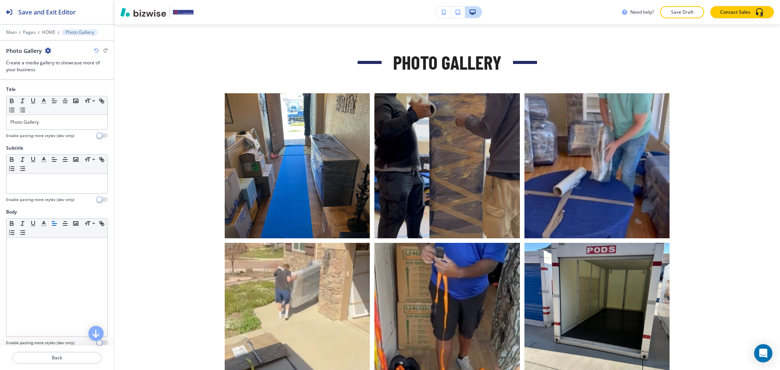
click at [45, 50] on icon "button" at bounding box center [48, 51] width 6 height 6
drag, startPoint x: 61, startPoint y: 89, endPoint x: 91, endPoint y: 89, distance: 29.3
click at [62, 89] on p "Delete Section" at bounding box center [68, 90] width 39 height 7
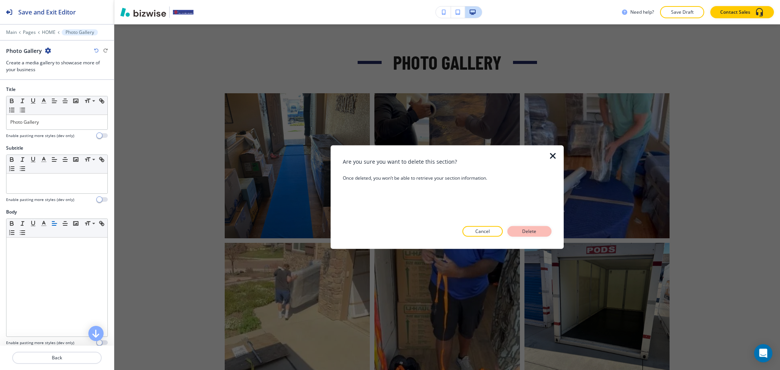
click at [534, 231] on p "Delete" at bounding box center [529, 231] width 18 height 7
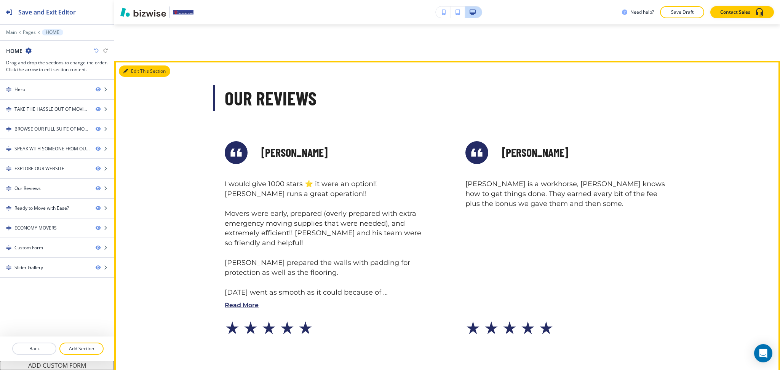
click at [137, 66] on button "Edit This Section" at bounding box center [144, 71] width 51 height 11
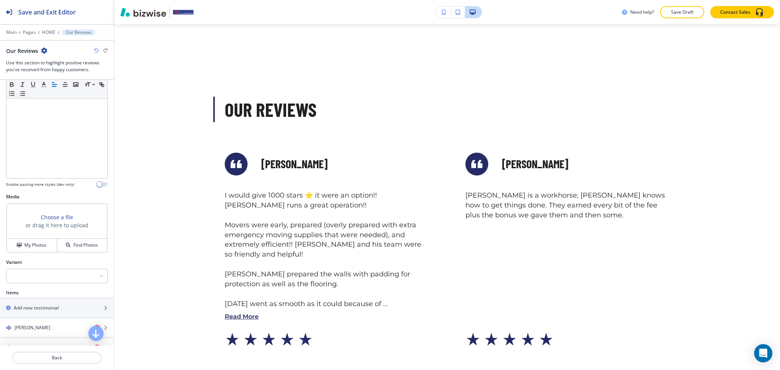
scroll to position [3148, 0]
click at [41, 245] on h4 "My Photos" at bounding box center [35, 245] width 22 height 7
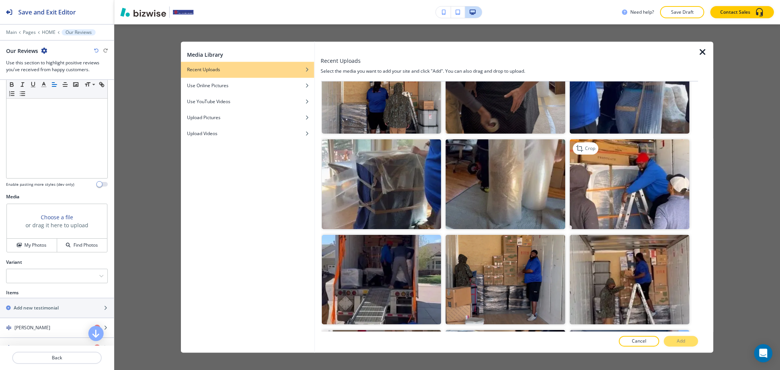
scroll to position [1001, 0]
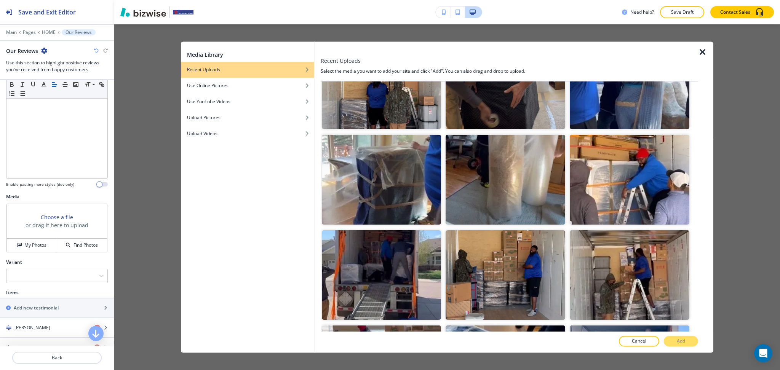
click at [565, 231] on div at bounding box center [567, 278] width 5 height 95
click at [547, 231] on img "button" at bounding box center [506, 276] width 120 height 90
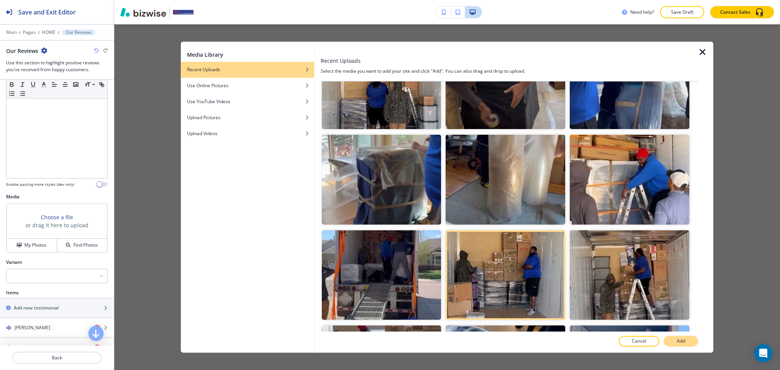
click at [683, 343] on p "Add" at bounding box center [681, 341] width 8 height 7
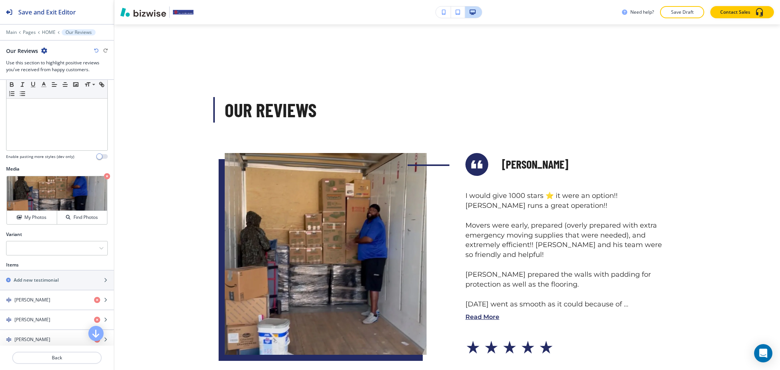
click at [64, 231] on div "Title Small Normal Large Huge Our Reviews Enable pasting more styles (dev only)…" at bounding box center [57, 213] width 114 height 266
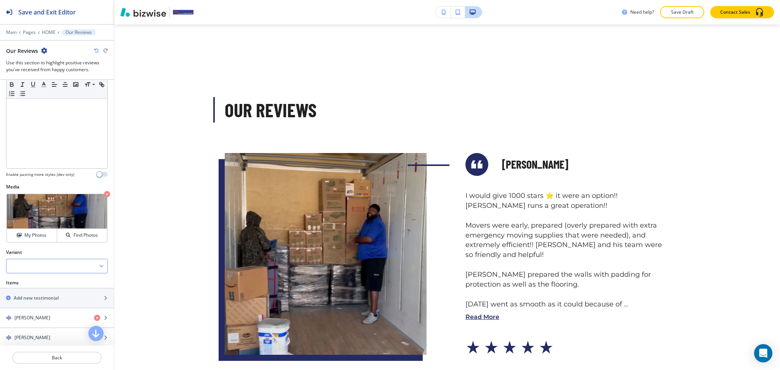
click at [66, 269] on div at bounding box center [56, 266] width 101 height 14
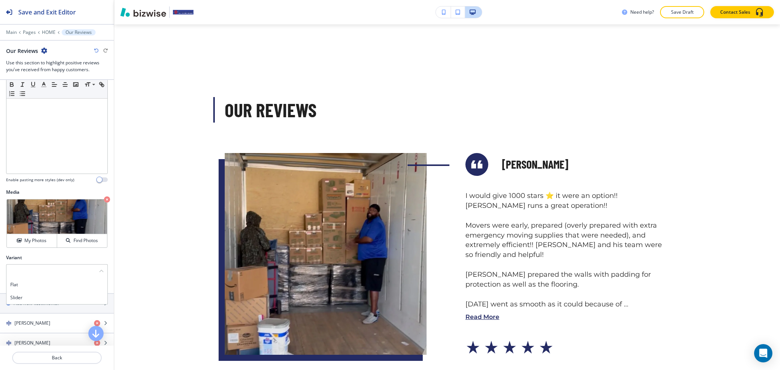
click at [66, 262] on div at bounding box center [57, 262] width 102 height 3
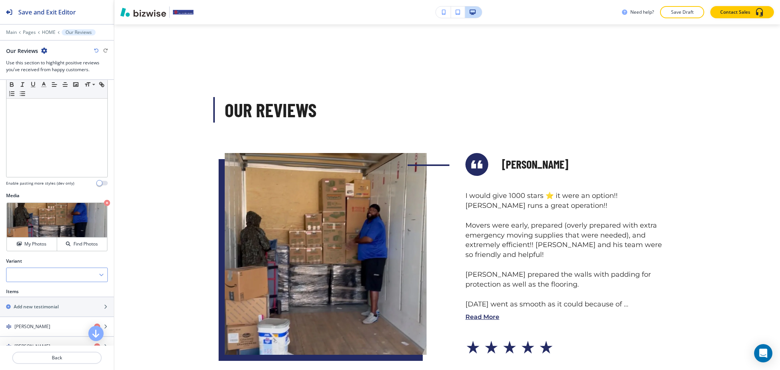
click at [52, 271] on div at bounding box center [56, 275] width 101 height 14
click at [49, 291] on h4 "Flat" at bounding box center [56, 289] width 93 height 7
drag, startPoint x: 49, startPoint y: 278, endPoint x: 46, endPoint y: 291, distance: 14.1
click at [49, 278] on div "Flat" at bounding box center [56, 276] width 101 height 14
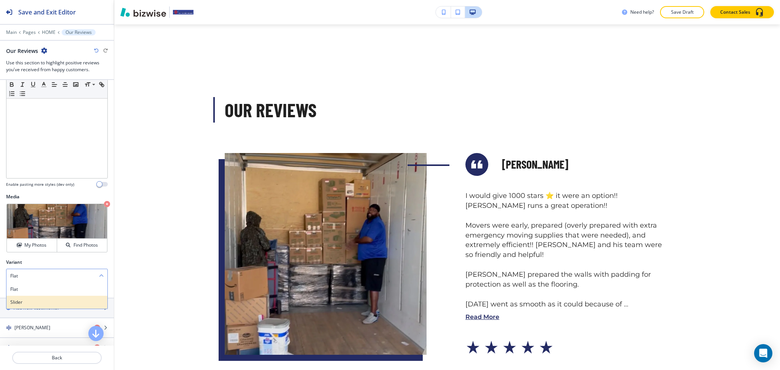
click at [41, 306] on h4 "Slider" at bounding box center [56, 302] width 93 height 7
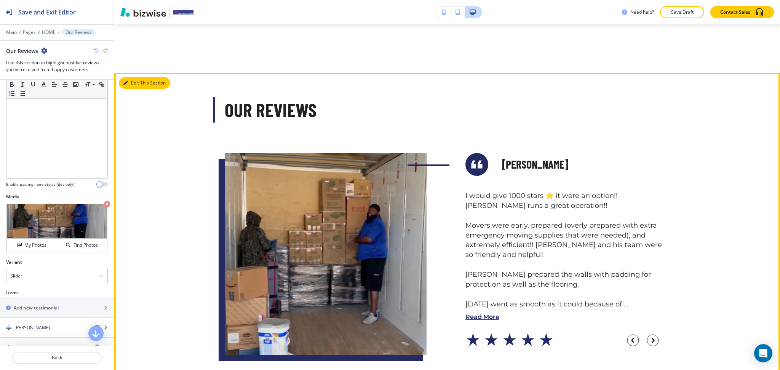
click at [129, 83] on button "Edit This Section" at bounding box center [144, 82] width 51 height 11
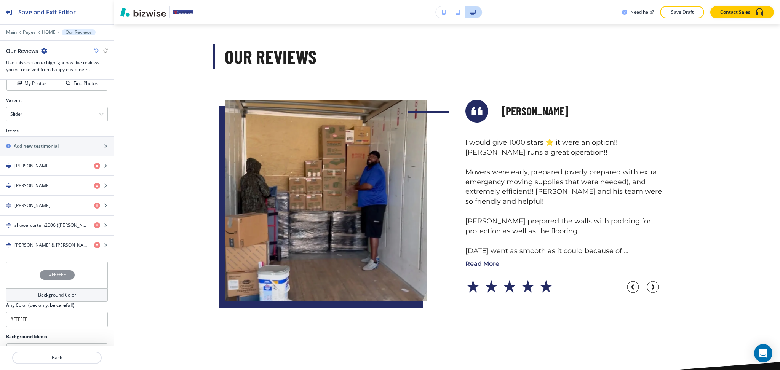
scroll to position [374, 0]
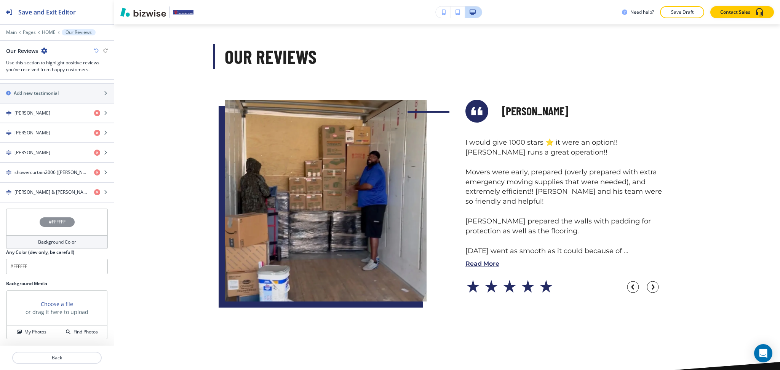
click at [40, 239] on h4 "Background Color" at bounding box center [57, 242] width 38 height 7
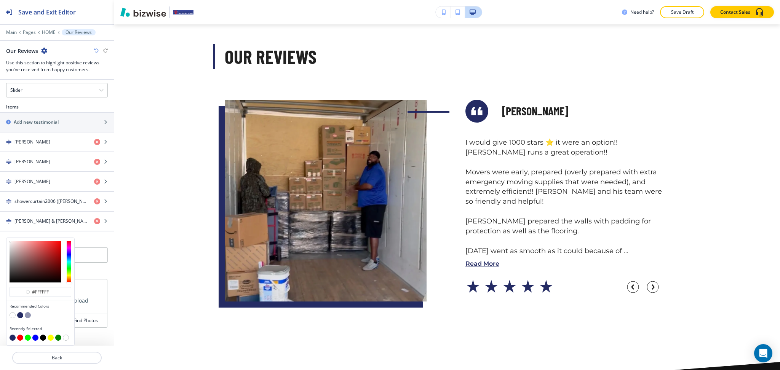
scroll to position [345, 0]
click at [93, 274] on div "Title Small Normal Large Huge Our Reviews Enable pasting more styles (dev only)…" at bounding box center [57, 213] width 114 height 266
type input "#ffffff"
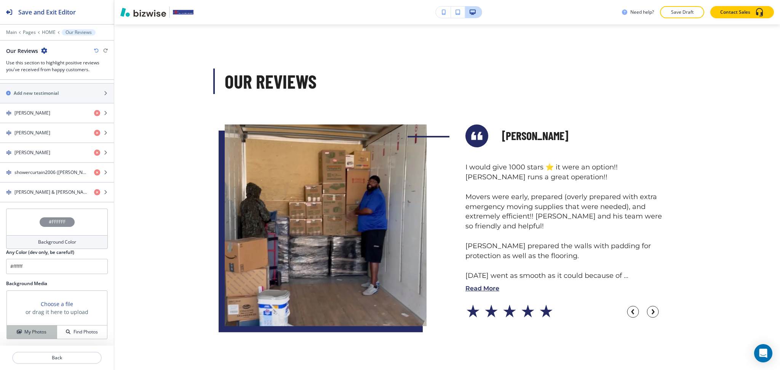
click at [31, 330] on h4 "My Photos" at bounding box center [35, 332] width 22 height 7
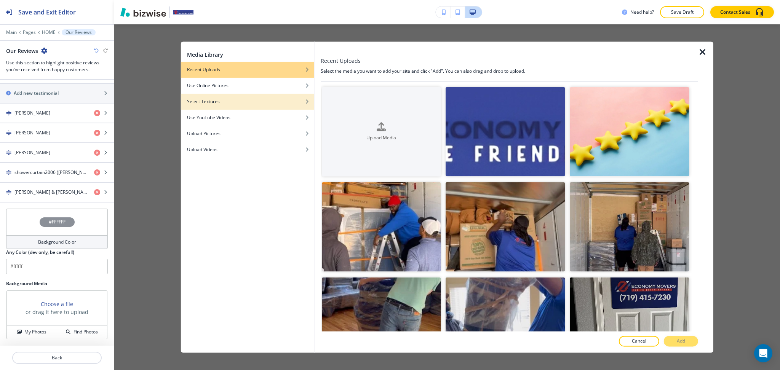
click at [259, 101] on div "Select Textures" at bounding box center [247, 101] width 133 height 7
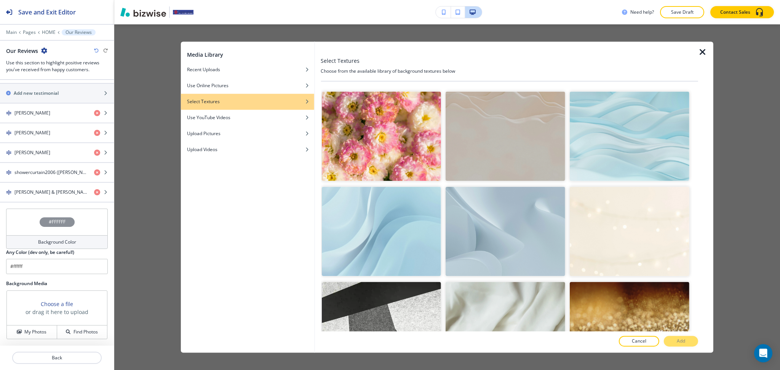
click at [406, 223] on img "button" at bounding box center [382, 232] width 120 height 90
click at [679, 338] on div "Cancel Add" at bounding box center [510, 341] width 378 height 11
click at [680, 342] on p "Add" at bounding box center [681, 341] width 8 height 7
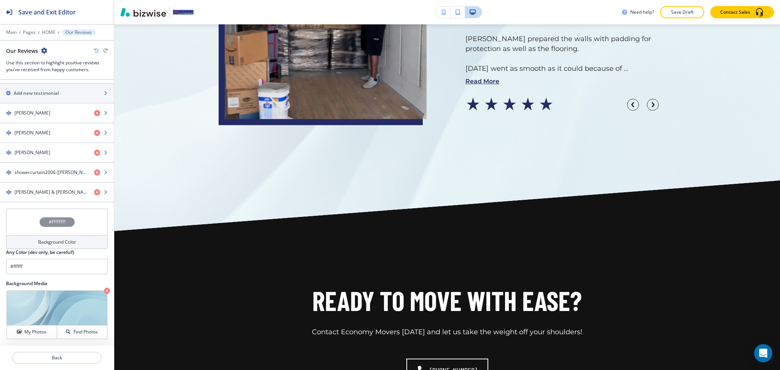
scroll to position [3557, 0]
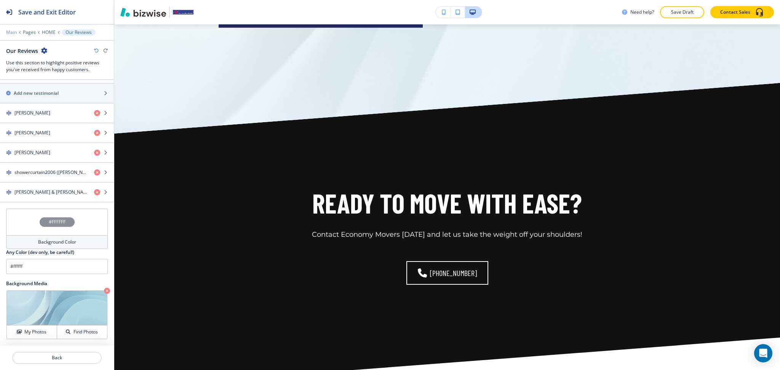
click at [10, 33] on p "Main" at bounding box center [11, 32] width 11 height 5
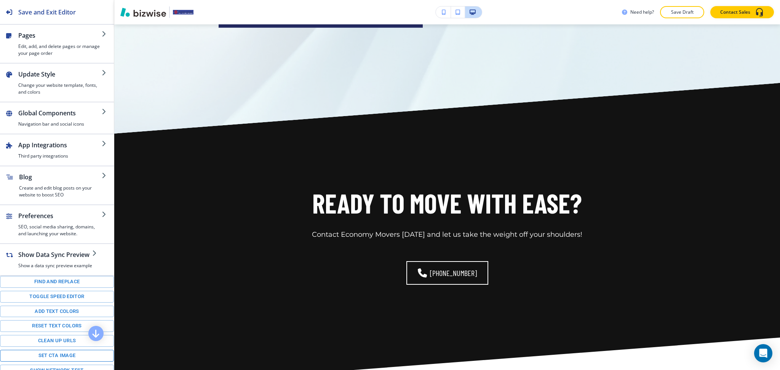
click at [59, 360] on button "Set CTA image" at bounding box center [57, 356] width 114 height 12
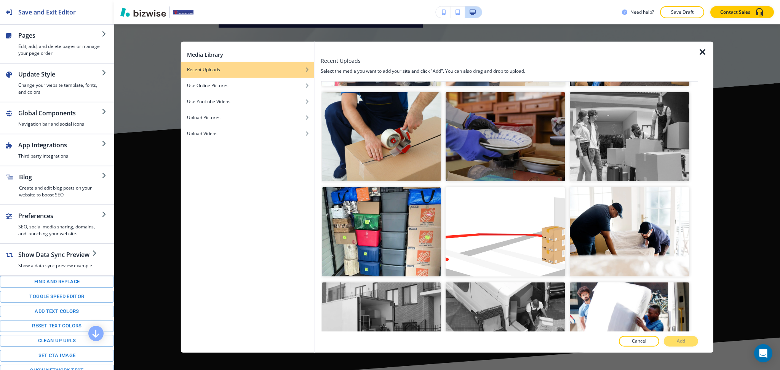
scroll to position [2471, 0]
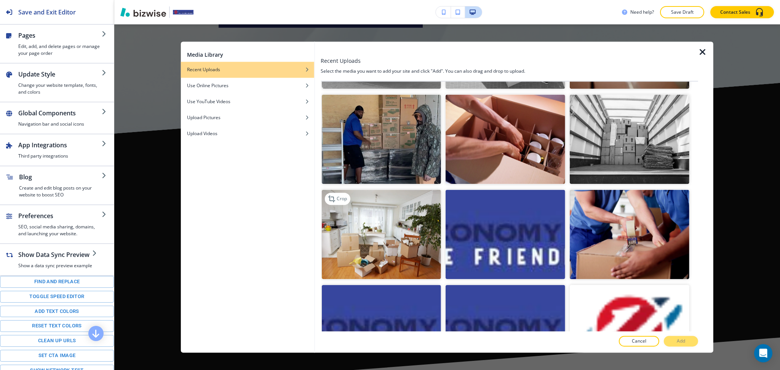
click at [365, 190] on img "button" at bounding box center [382, 235] width 120 height 90
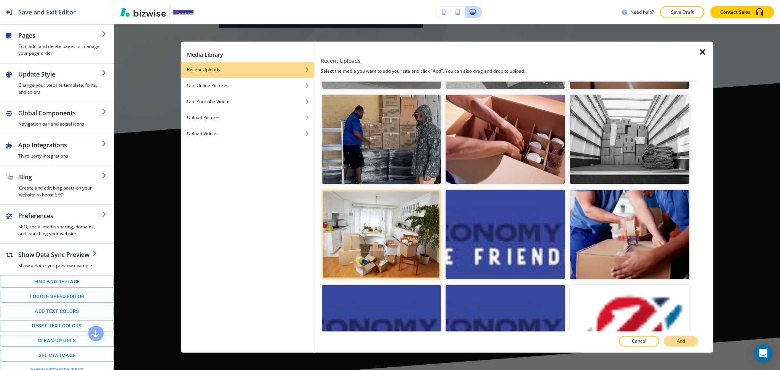
click at [684, 341] on p "Add" at bounding box center [681, 341] width 8 height 7
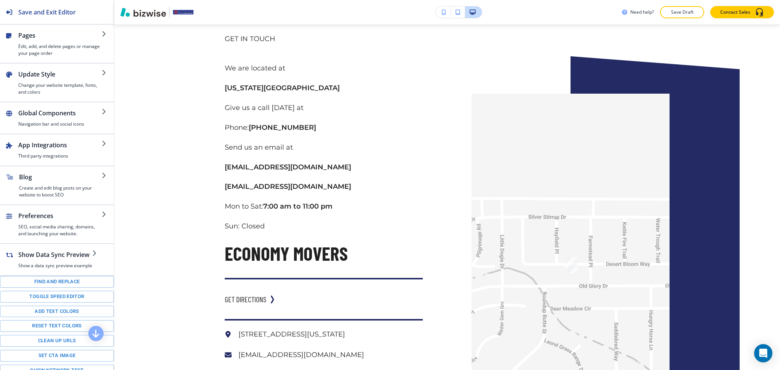
scroll to position [3875, 0]
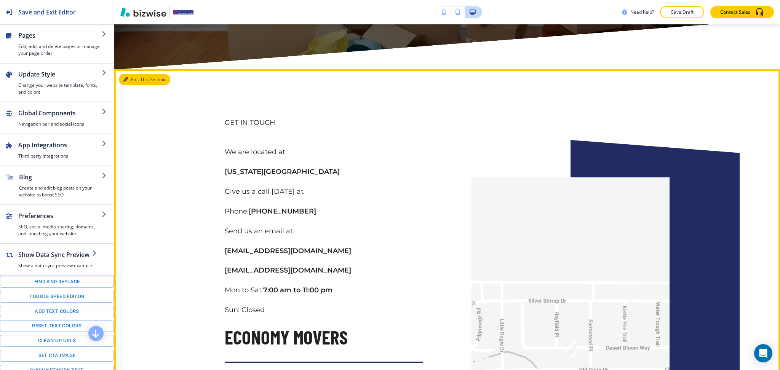
click at [140, 80] on button "Edit This Section" at bounding box center [144, 79] width 51 height 11
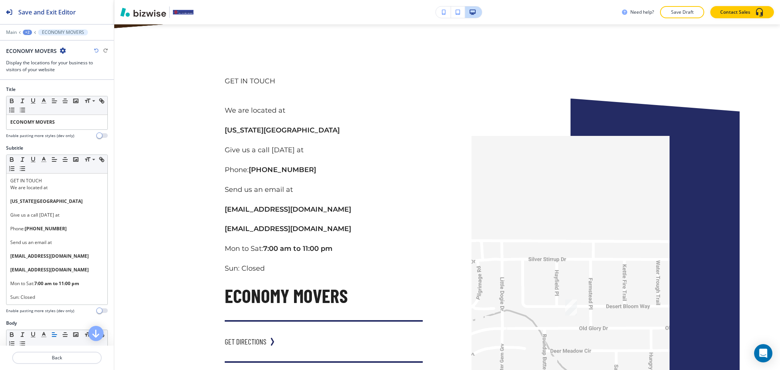
scroll to position [3919, 0]
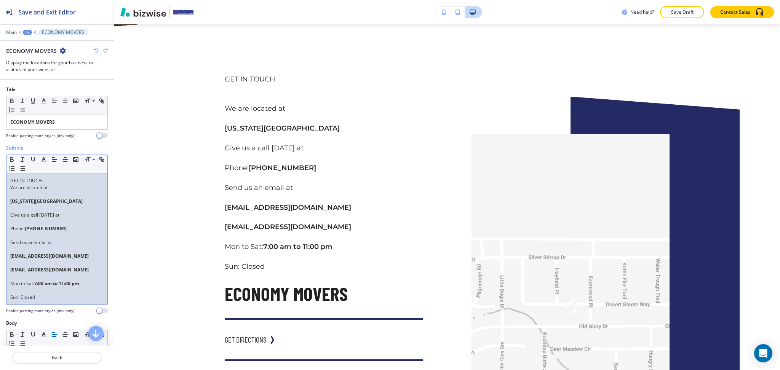
click at [62, 245] on p "Send us an email at" at bounding box center [56, 242] width 93 height 7
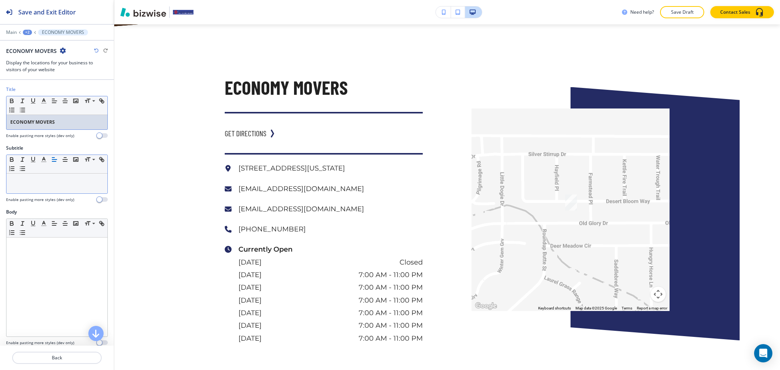
click at [66, 120] on p "ECONOMY MOVERS" at bounding box center [56, 122] width 93 height 7
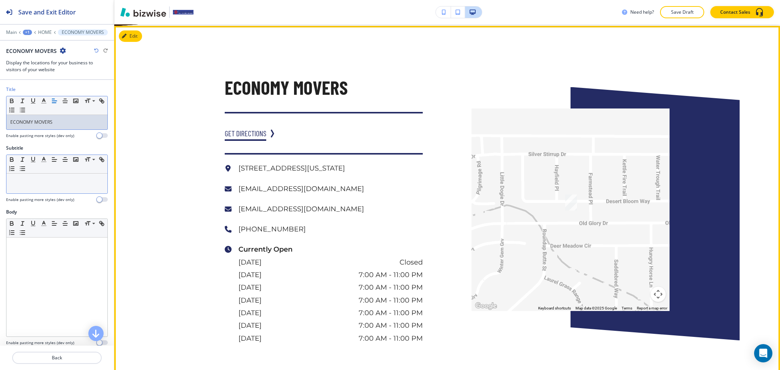
click at [268, 130] on icon at bounding box center [272, 134] width 8 height 8
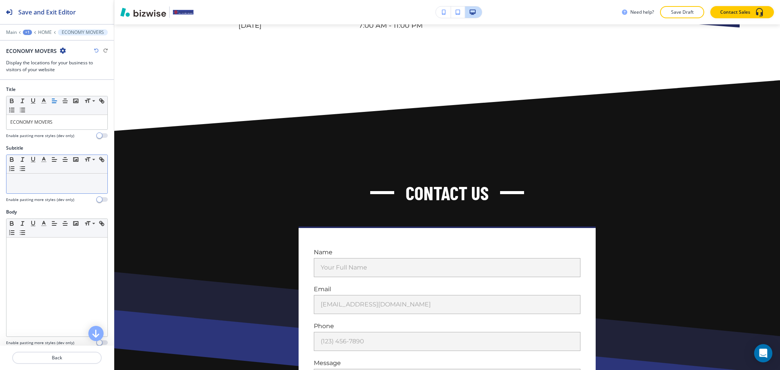
scroll to position [4232, 0]
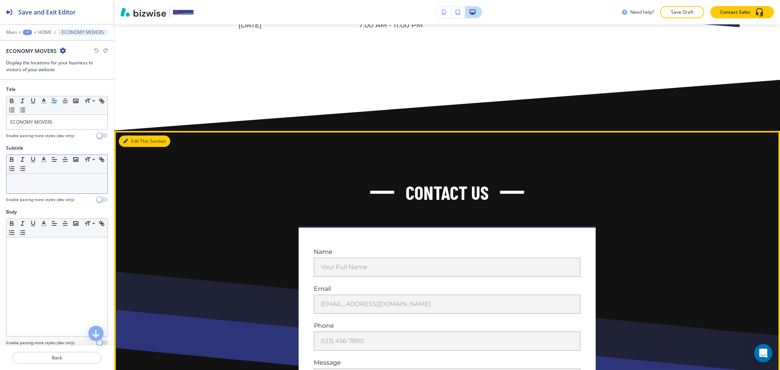
click at [133, 147] on button "Edit This Section" at bounding box center [144, 141] width 51 height 11
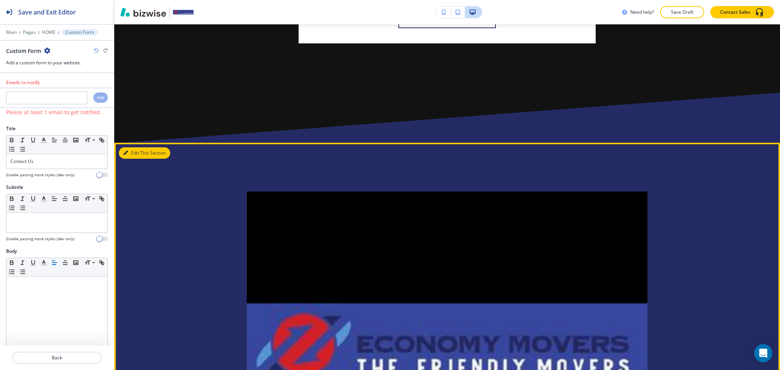
click at [131, 159] on button "Edit This Section" at bounding box center [144, 152] width 51 height 11
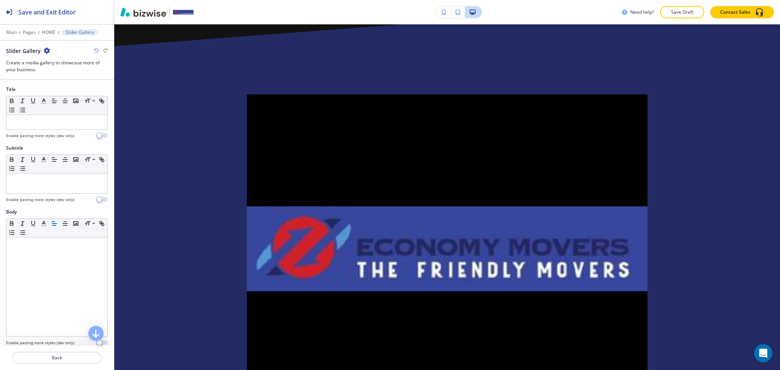
scroll to position [4785, 0]
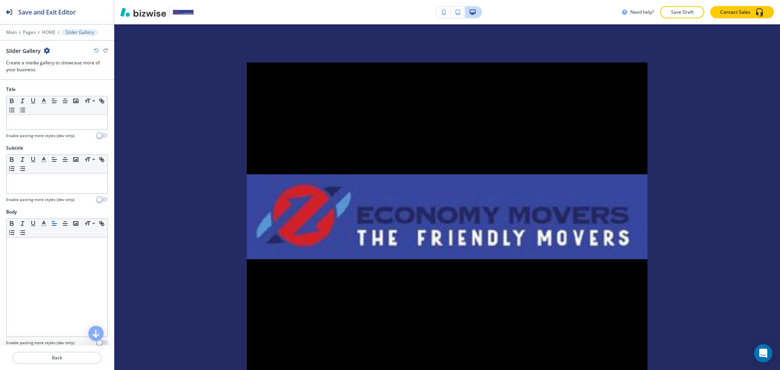
click at [45, 48] on icon "button" at bounding box center [47, 51] width 6 height 6
click at [66, 91] on p "Delete Section" at bounding box center [67, 90] width 39 height 7
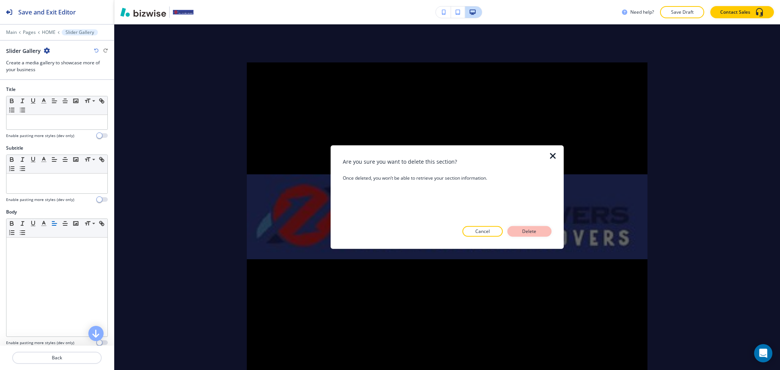
click at [517, 229] on button "Delete" at bounding box center [530, 231] width 44 height 11
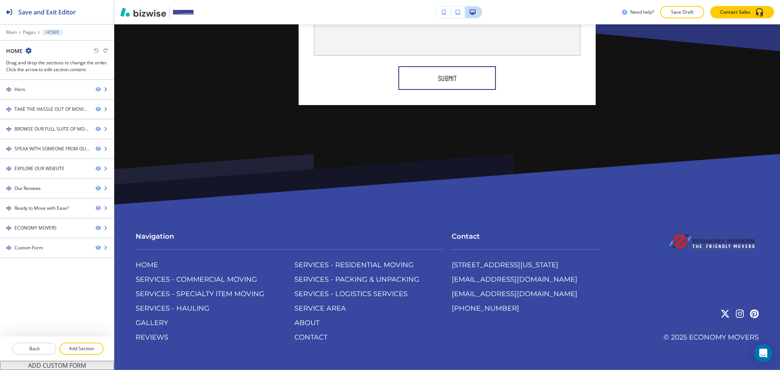
scroll to position [4604, 0]
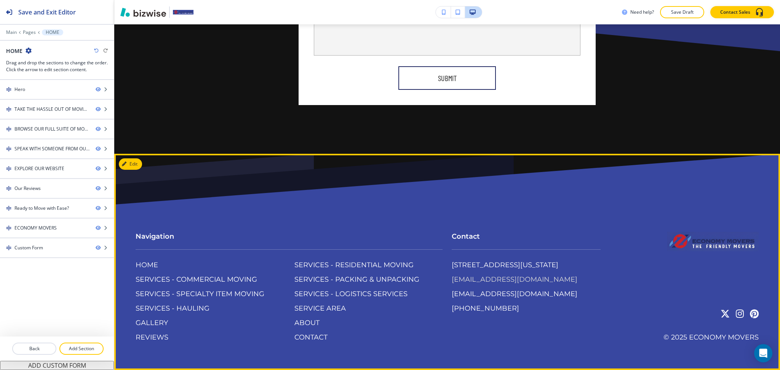
drag, startPoint x: 587, startPoint y: 290, endPoint x: 448, endPoint y: 287, distance: 138.7
click at [452, 287] on div "10343 Desert Bloom Way, Colorado Springs, CO 80925, USA economymovers_logistics…" at bounding box center [526, 287] width 149 height 53
copy p "economymovers_logistics@yahoo.com"
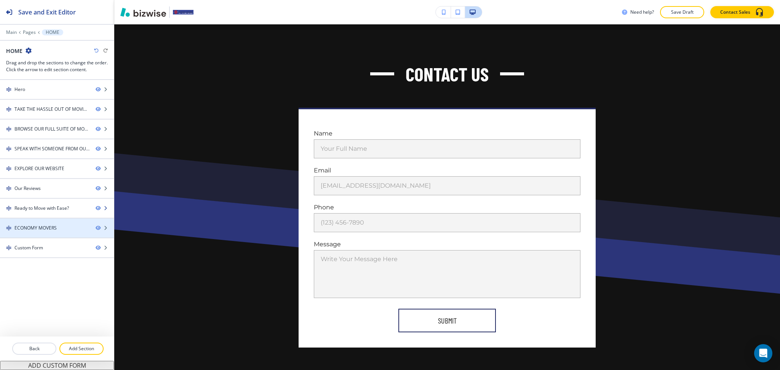
scroll to position [4351, 0]
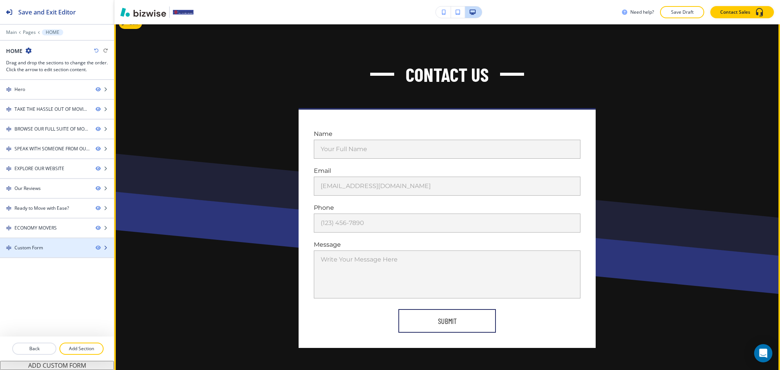
click at [40, 245] on div "Custom Form" at bounding box center [28, 248] width 29 height 7
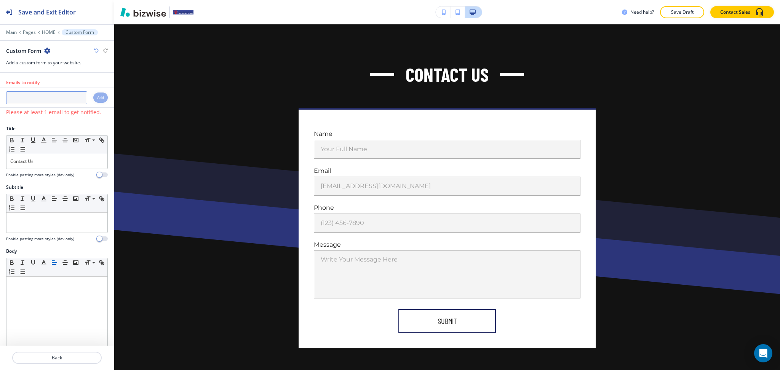
click at [45, 103] on input "text" at bounding box center [46, 97] width 81 height 13
paste input "economymovers_logistics@yahoo.com"
type input "economymovers_logistics@yahoo.com"
click at [97, 98] on h4 "Add" at bounding box center [100, 98] width 7 height 6
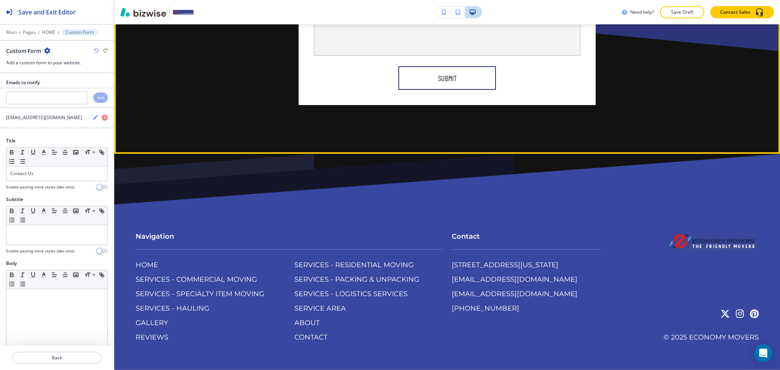
scroll to position [4604, 0]
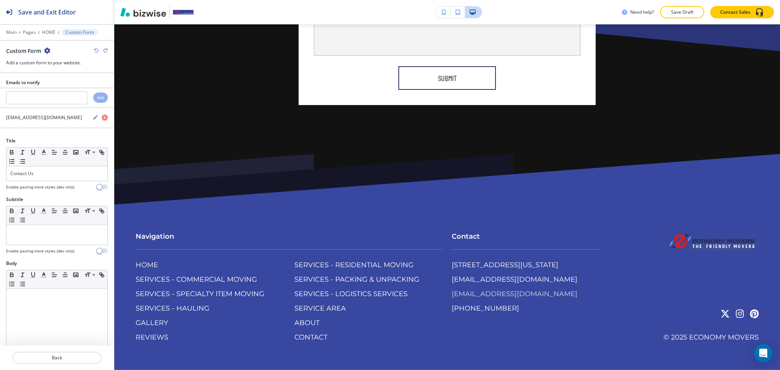
drag, startPoint x: 444, startPoint y: 305, endPoint x: 459, endPoint y: 315, distance: 18.1
click at [459, 314] on div "Contact 10343 Desert Bloom Way, Colorado Springs, CO 80925, USA economymovers_l…" at bounding box center [522, 265] width 158 height 97
copy p "economymoversandlogisticsllc@gmail.com"
click at [66, 95] on input "text" at bounding box center [46, 97] width 81 height 13
paste input "economymoversandlogisticsllc@gmail.com"
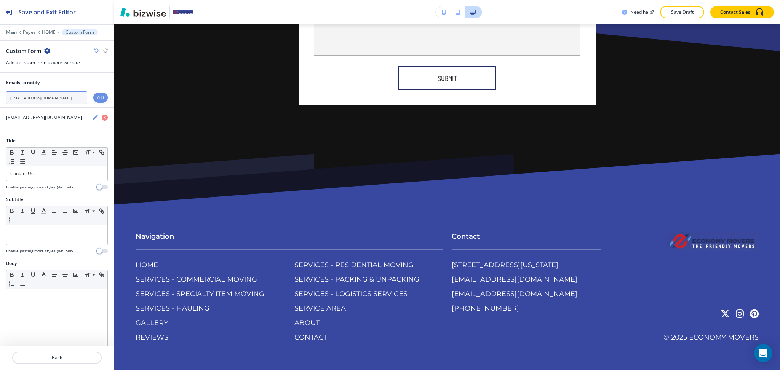
scroll to position [0, 11]
type input "economymoversandlogisticsllc@gmail.com"
click at [97, 97] on h4 "Add" at bounding box center [100, 98] width 7 height 6
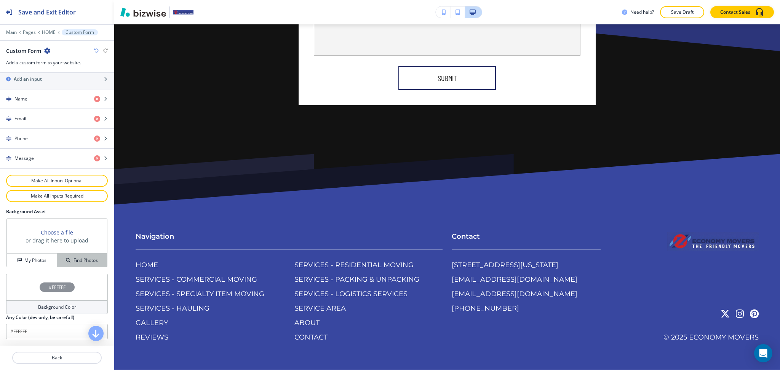
scroll to position [355, 0]
click at [32, 261] on h4 "My Photos" at bounding box center [35, 260] width 22 height 7
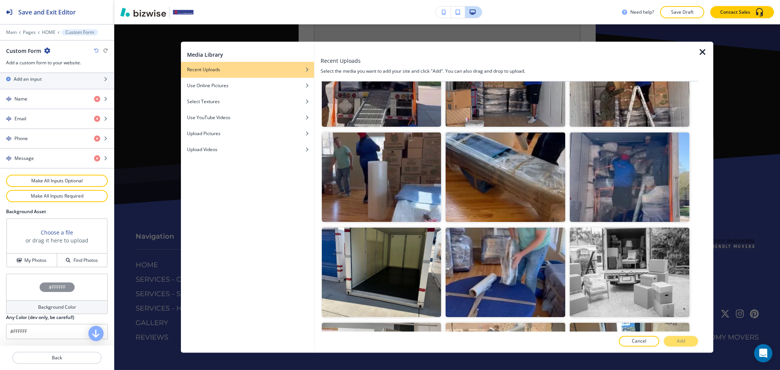
scroll to position [1198, 0]
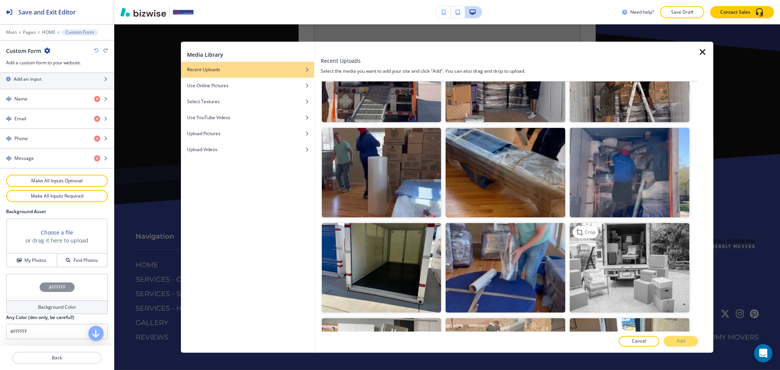
click at [651, 256] on img "button" at bounding box center [630, 268] width 120 height 90
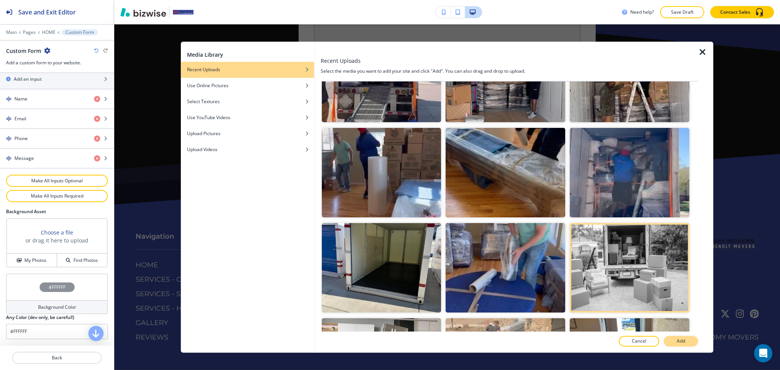
click at [682, 343] on p "Add" at bounding box center [681, 341] width 8 height 7
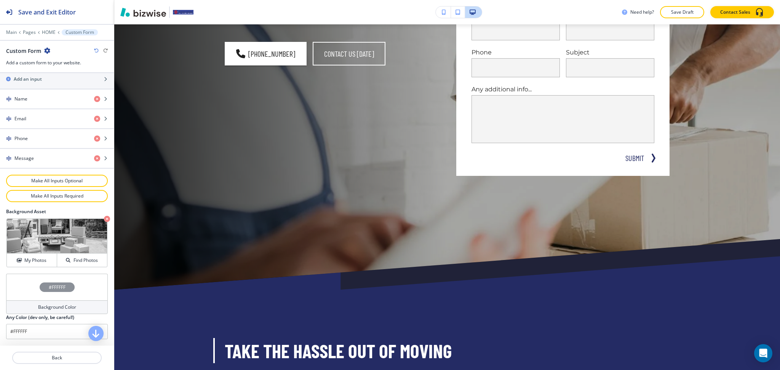
scroll to position [0, 0]
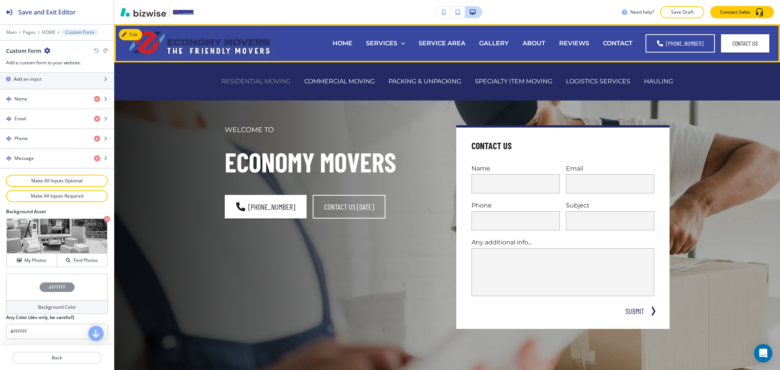
click at [263, 82] on p "RESIDENTIAL MOVING" at bounding box center [255, 81] width 69 height 9
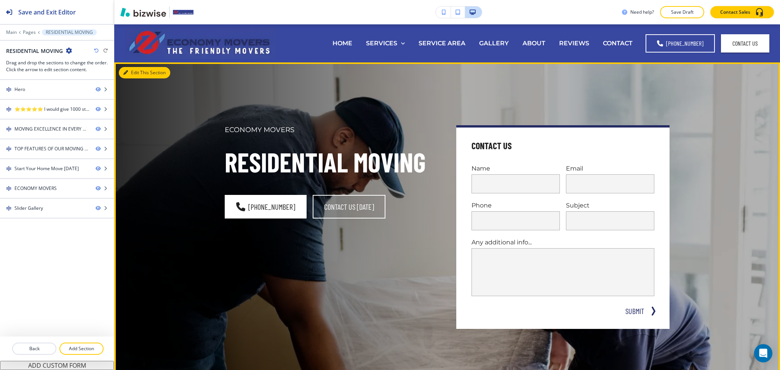
click at [136, 75] on button "Edit This Section" at bounding box center [144, 72] width 51 height 11
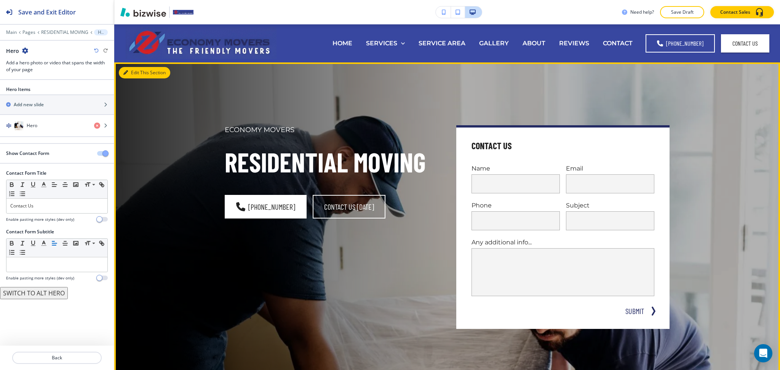
scroll to position [38, 0]
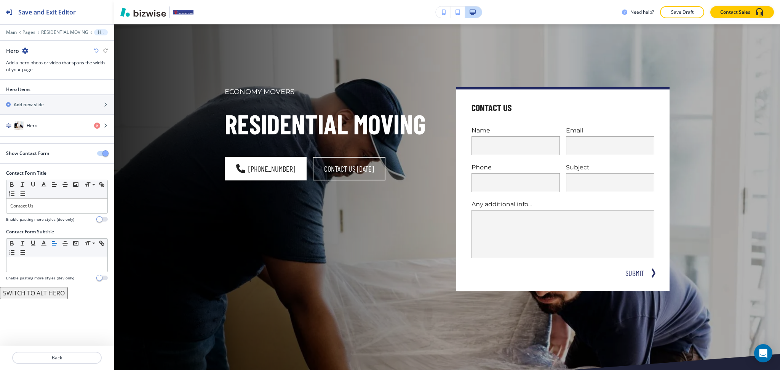
click at [102, 154] on span "button" at bounding box center [105, 154] width 6 height 6
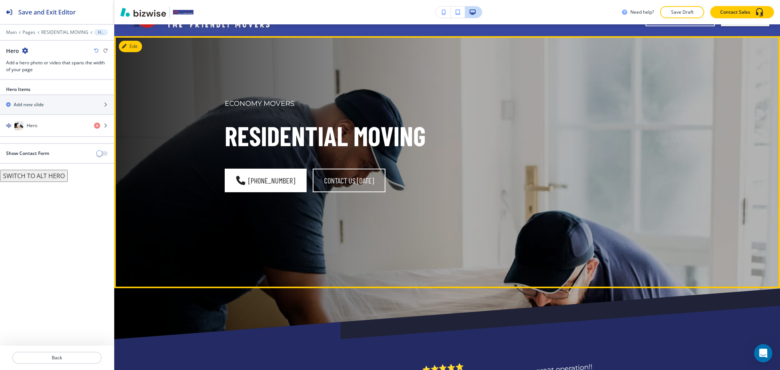
scroll to position [0, 0]
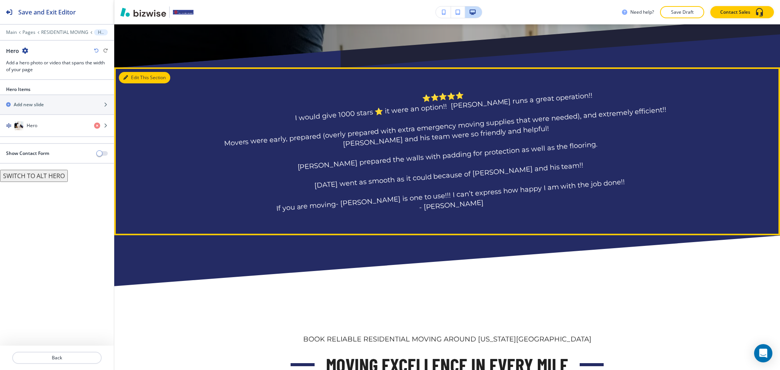
click at [133, 78] on button "Edit This Section" at bounding box center [144, 77] width 51 height 11
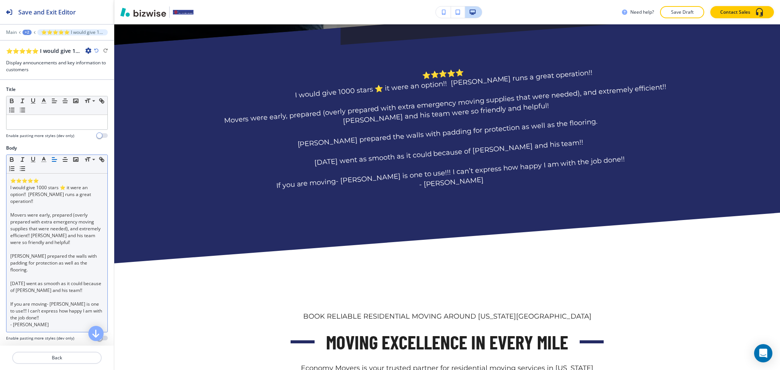
scroll to position [295, 0]
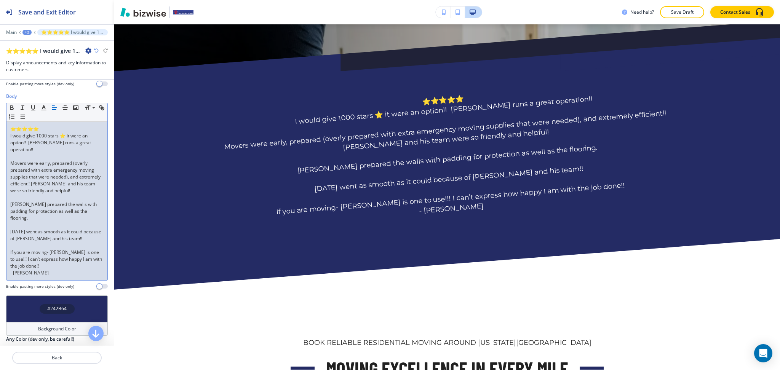
click at [30, 156] on p at bounding box center [56, 156] width 93 height 7
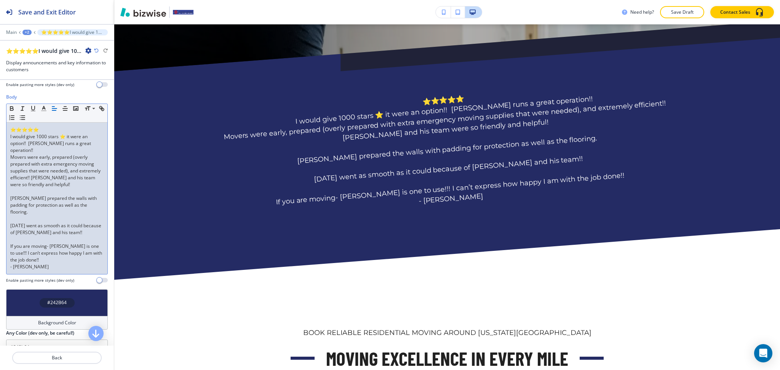
click at [47, 191] on p at bounding box center [56, 191] width 93 height 7
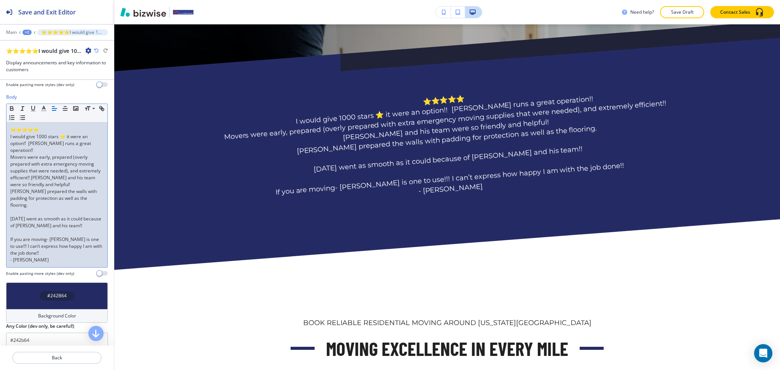
click at [40, 210] on p at bounding box center [56, 212] width 93 height 7
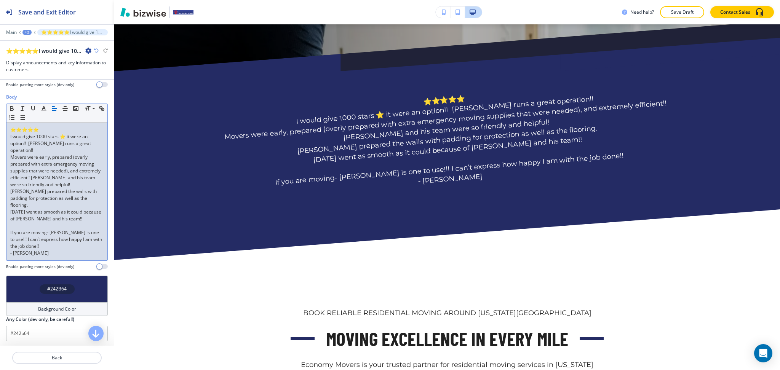
click at [30, 226] on p at bounding box center [56, 226] width 93 height 7
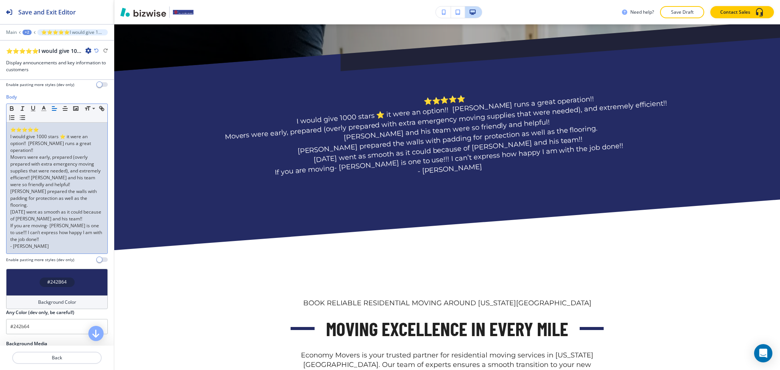
click at [59, 250] on p "- Sanchez Michelle" at bounding box center [56, 246] width 93 height 7
click at [10, 158] on p "Movers were early, prepared (overly prepared with extra emergency moving suppli…" at bounding box center [56, 171] width 93 height 34
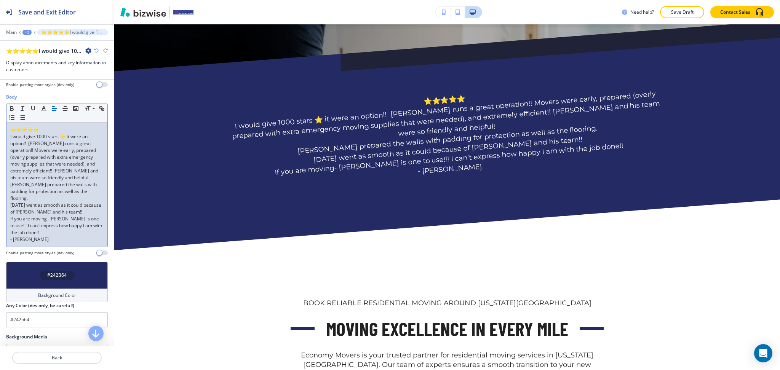
click at [9, 192] on div "⭐⭐⭐⭐⭐ I would give 1000 stars ⭐️ it were an option!! Michael runs a great opera…" at bounding box center [56, 185] width 101 height 124
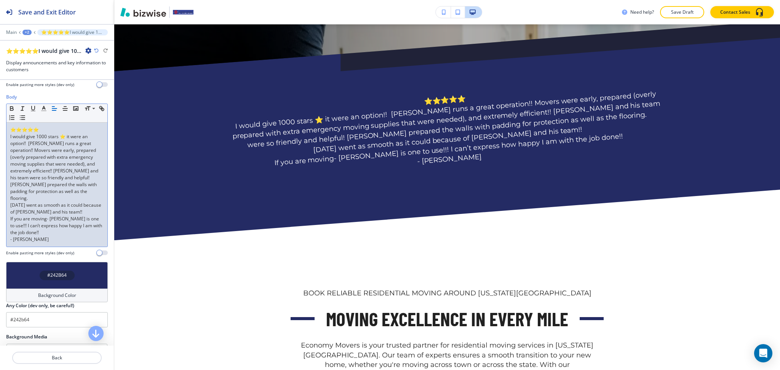
click at [10, 202] on div "⭐⭐⭐⭐⭐ I would give 1000 stars ⭐️ it were an option!! Michael runs a great opera…" at bounding box center [56, 185] width 101 height 124
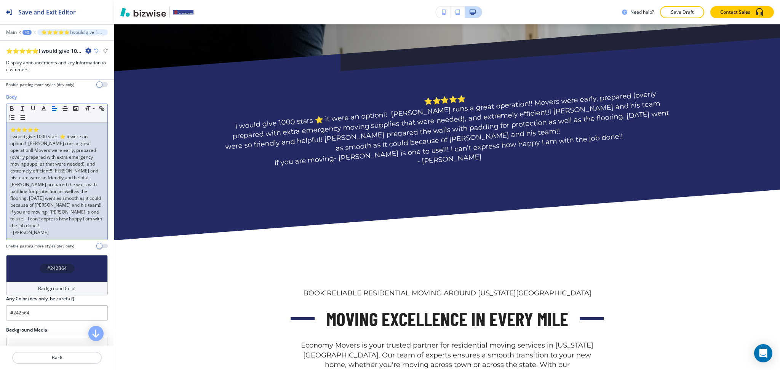
click at [9, 219] on div "⭐⭐⭐⭐⭐ I would give 1000 stars ⭐️ it were an option!! Michael runs a great opera…" at bounding box center [56, 181] width 101 height 117
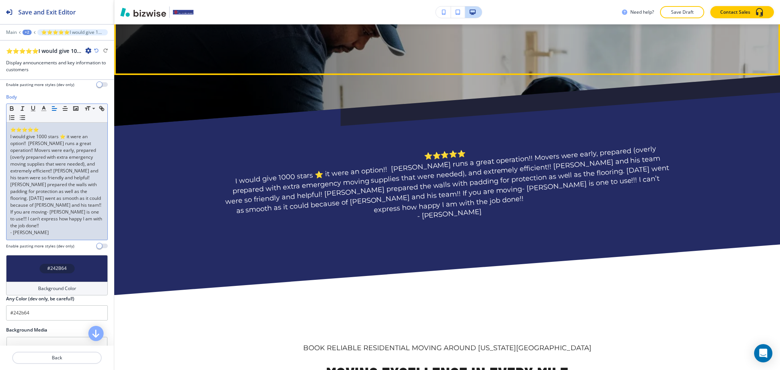
scroll to position [227, 0]
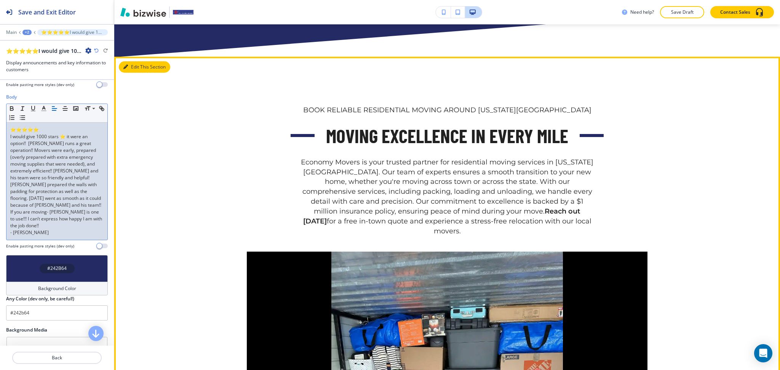
click at [135, 61] on button "Edit This Section" at bounding box center [144, 66] width 51 height 11
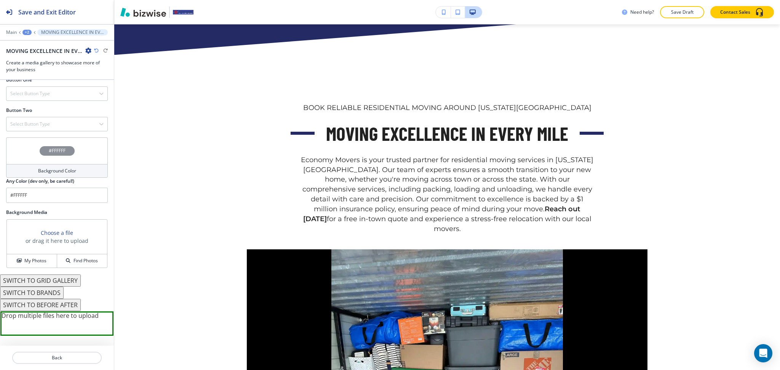
scroll to position [377, 0]
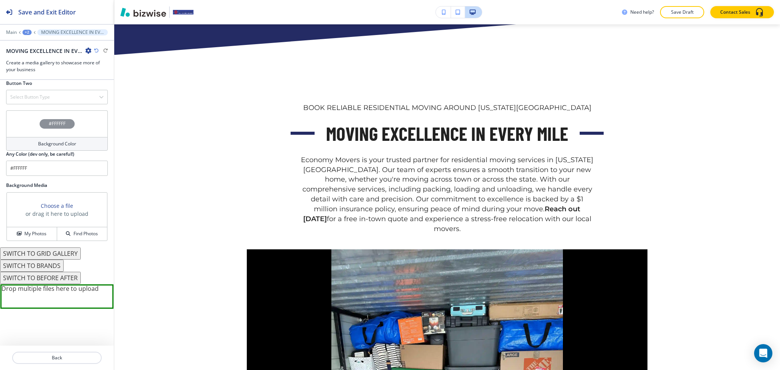
click at [58, 267] on button "SWITCH TO BRANDS" at bounding box center [32, 266] width 64 height 12
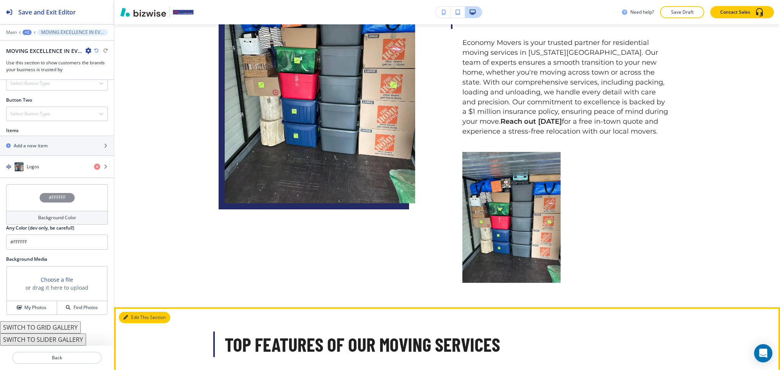
scroll to position [633, 0]
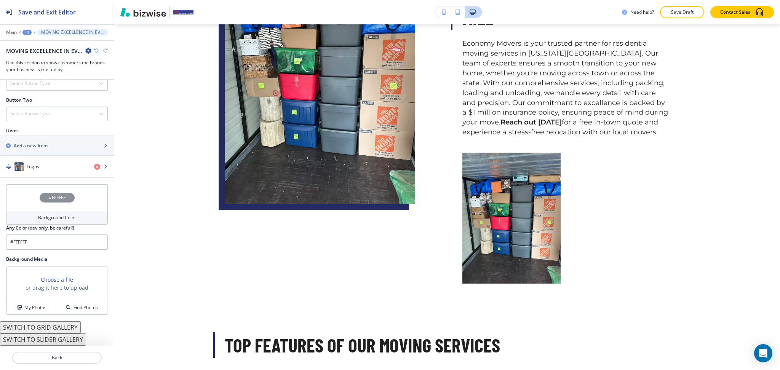
click at [69, 327] on button "SWITCH TO GRID GALLERY" at bounding box center [40, 328] width 81 height 12
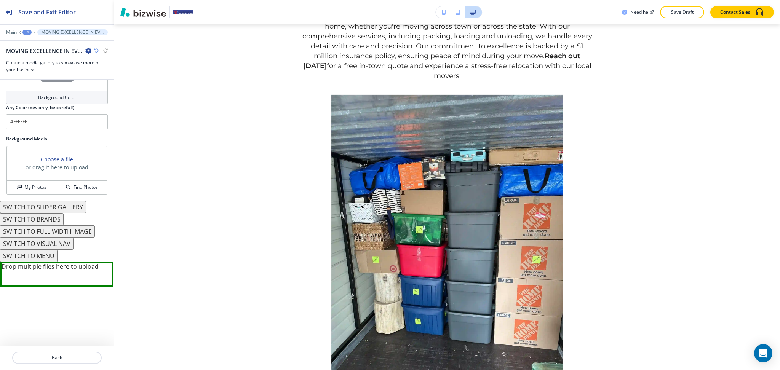
scroll to position [467, 0]
click at [42, 255] on button "SWITCH TO MENU" at bounding box center [29, 254] width 58 height 12
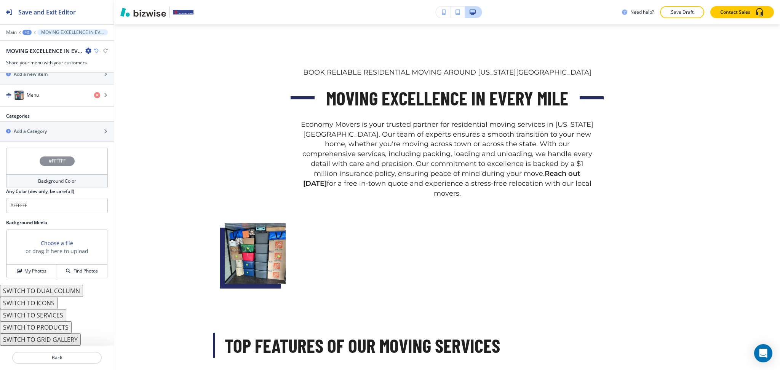
scroll to position [515, 0]
click at [53, 314] on button "SWITCH TO SERVICES" at bounding box center [33, 315] width 66 height 12
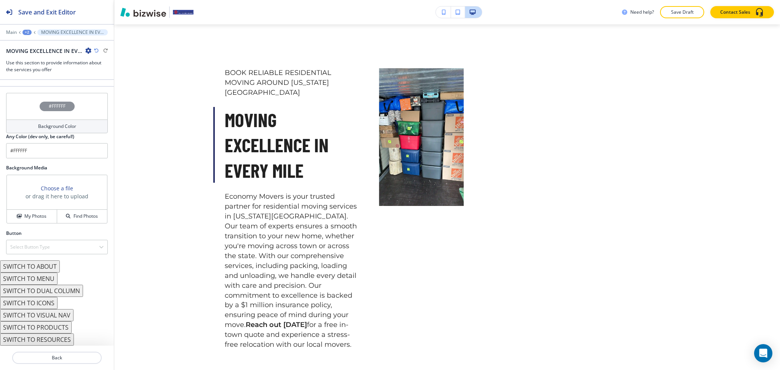
click at [50, 268] on button "SWITCH TO ABOUT" at bounding box center [30, 267] width 60 height 12
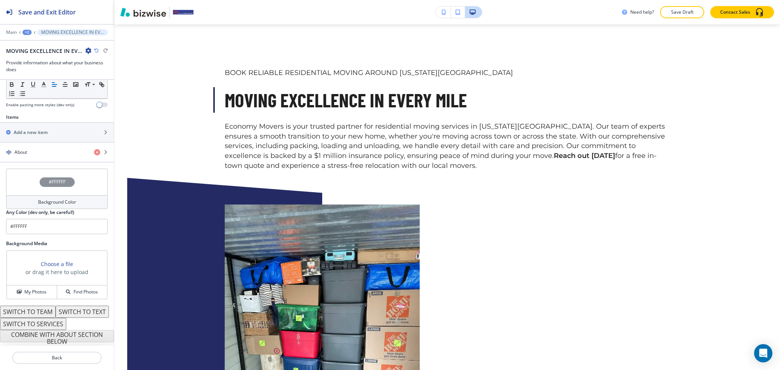
scroll to position [270, 0]
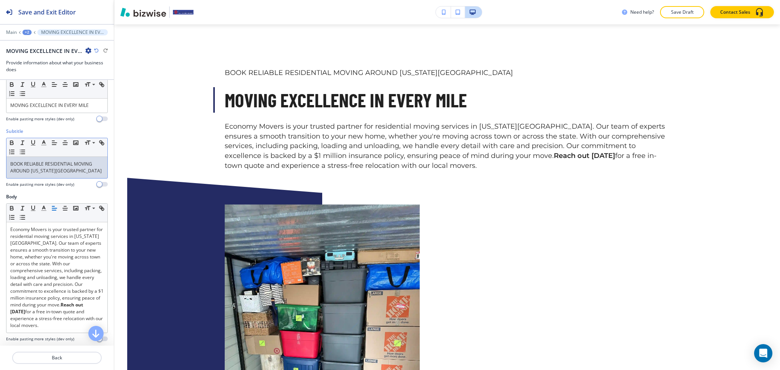
click at [66, 173] on p "BOOK RELIABLE RESIDENTIAL MOVING AROUND COLORADO SPRINGS" at bounding box center [56, 168] width 93 height 14
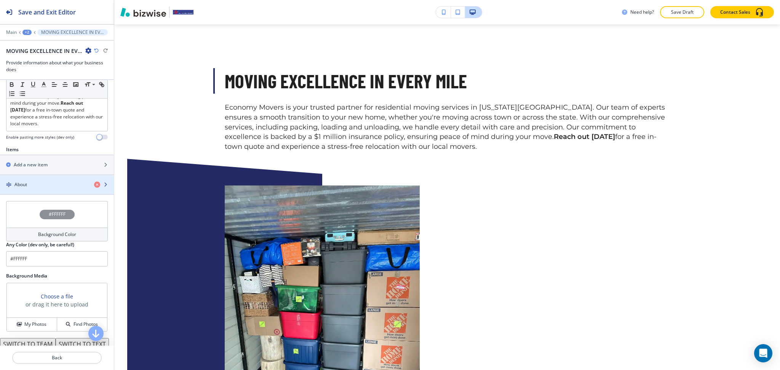
scroll to position [218, 0]
click at [49, 193] on div "button" at bounding box center [57, 190] width 114 height 6
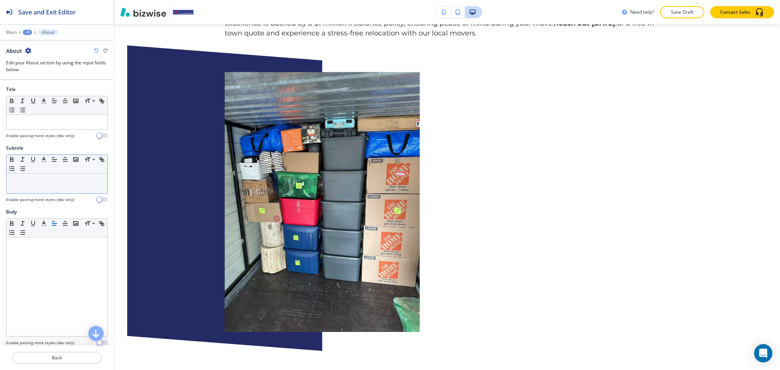
scroll to position [630, 0]
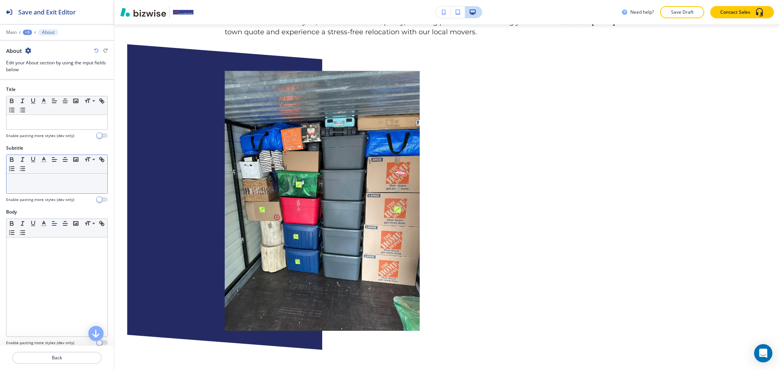
click at [46, 186] on div at bounding box center [56, 184] width 101 height 20
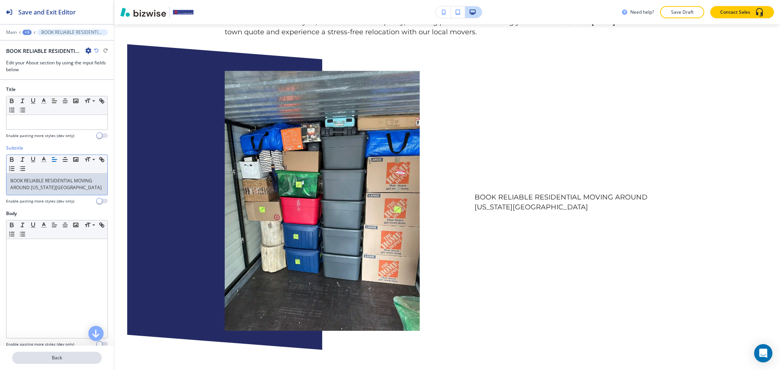
click at [58, 357] on p "Back" at bounding box center [57, 358] width 88 height 7
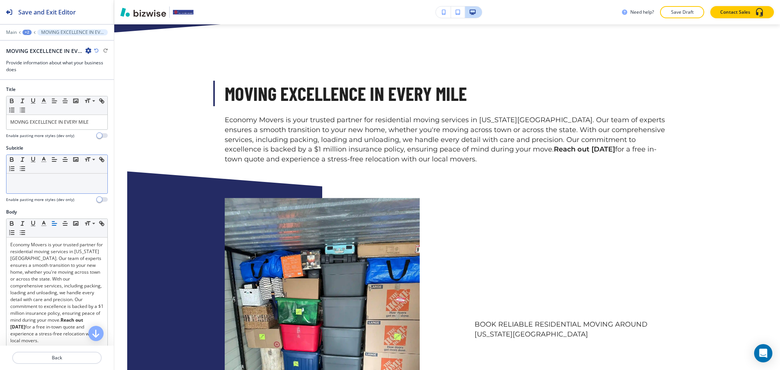
scroll to position [500, 0]
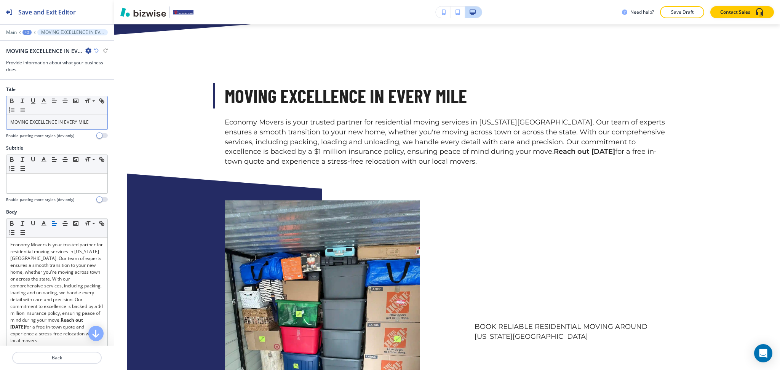
click at [49, 127] on div "MOVING EXCELLENCE IN EVERY MILE" at bounding box center [56, 122] width 101 height 14
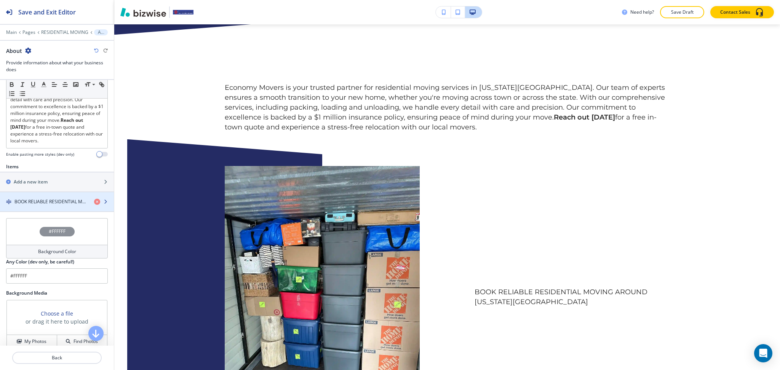
scroll to position [202, 0]
click at [60, 210] on div "button" at bounding box center [57, 206] width 114 height 6
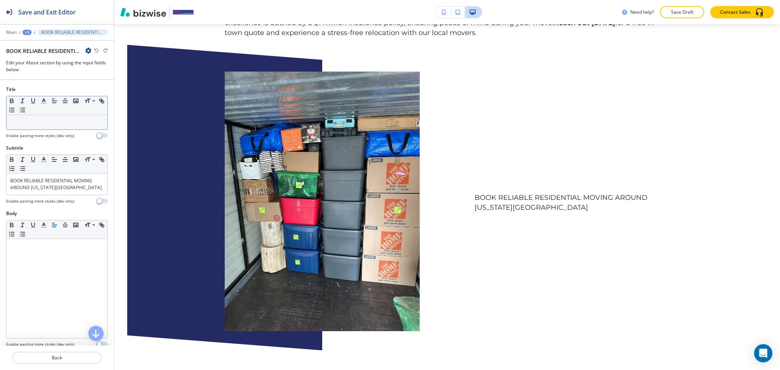
scroll to position [595, 0]
click at [46, 125] on p at bounding box center [56, 122] width 93 height 7
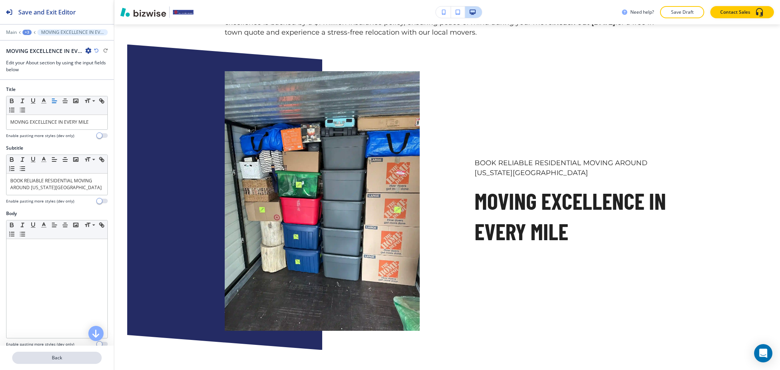
click at [53, 361] on p "Back" at bounding box center [57, 358] width 88 height 7
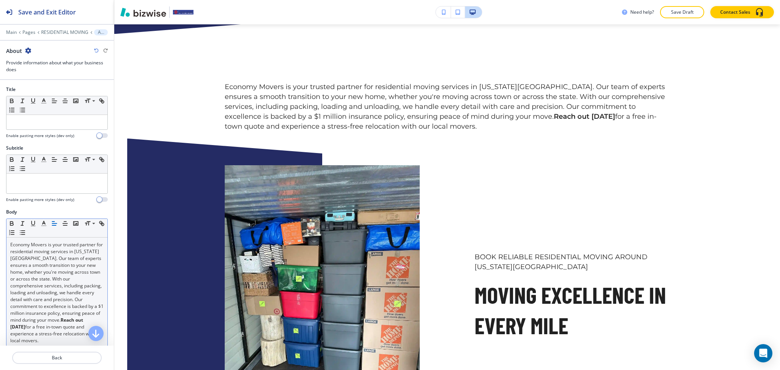
scroll to position [500, 0]
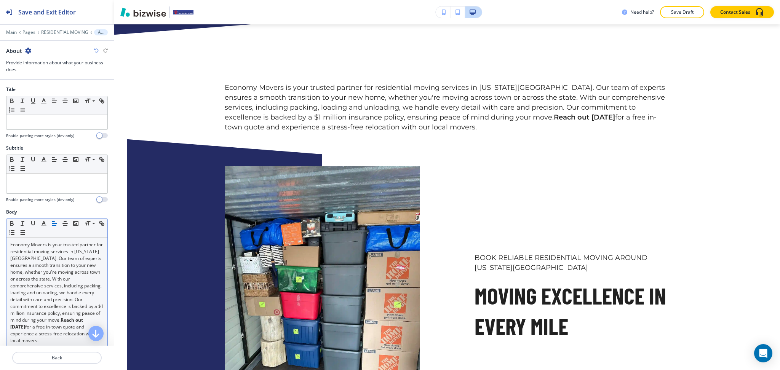
click at [65, 241] on div "Small Normal Large Huge Economy Movers is your trusted partner for residential …" at bounding box center [57, 284] width 102 height 130
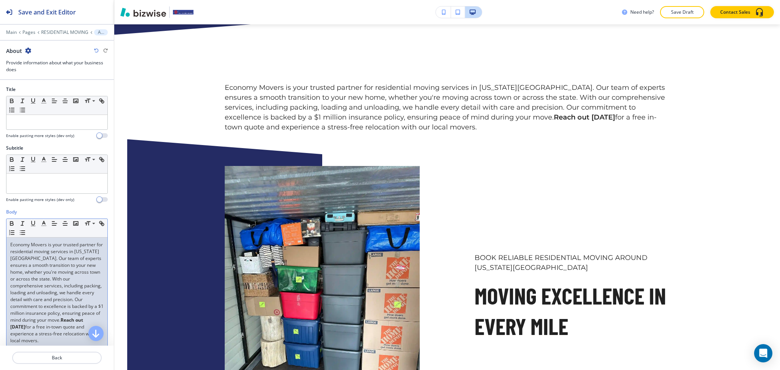
click at [65, 252] on p "Economy Movers is your trusted partner for residential moving services in Color…" at bounding box center [56, 293] width 93 height 103
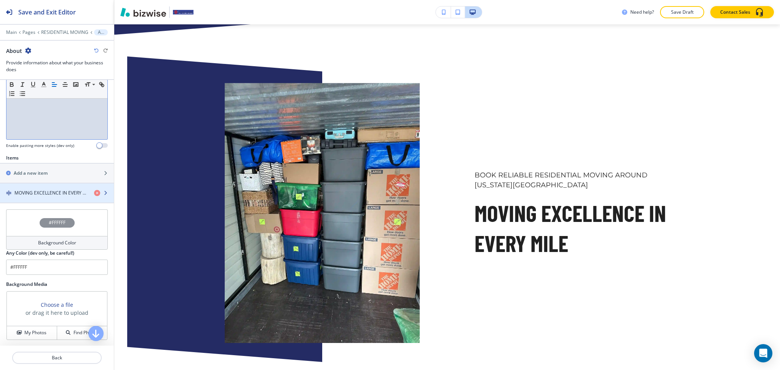
scroll to position [0, 0]
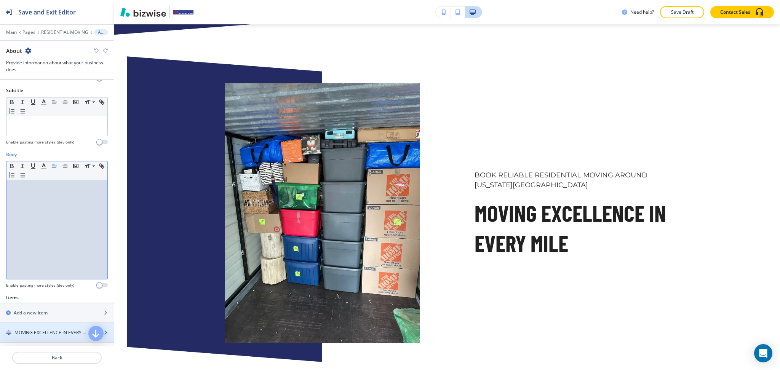
click at [51, 330] on h4 "MOVING EXCELLENCE IN EVERY MILE" at bounding box center [51, 333] width 74 height 7
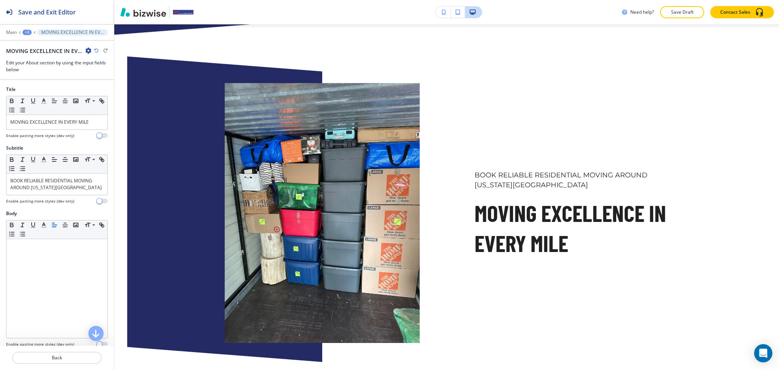
scroll to position [512, 0]
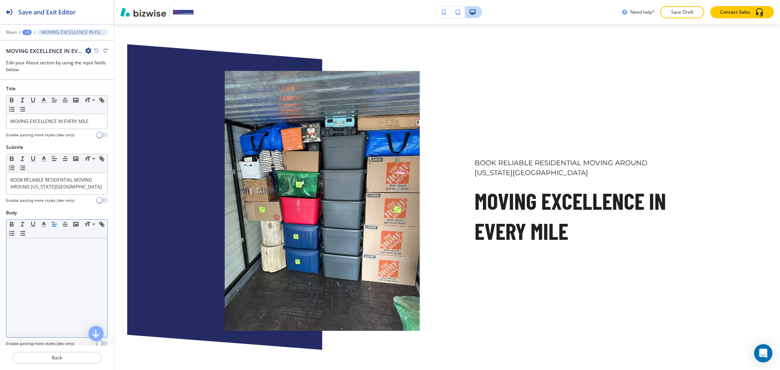
click at [52, 259] on div at bounding box center [56, 288] width 101 height 99
paste div
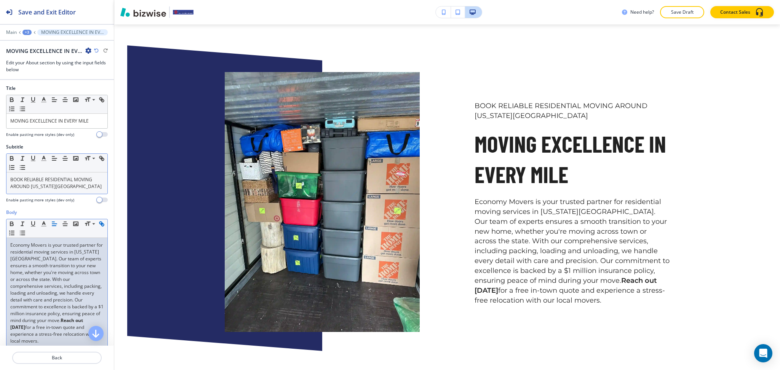
scroll to position [1, 0]
click at [75, 192] on div "BOOK RELIABLE RESIDENTIAL MOVING AROUND COLORADO SPRINGS" at bounding box center [56, 183] width 101 height 21
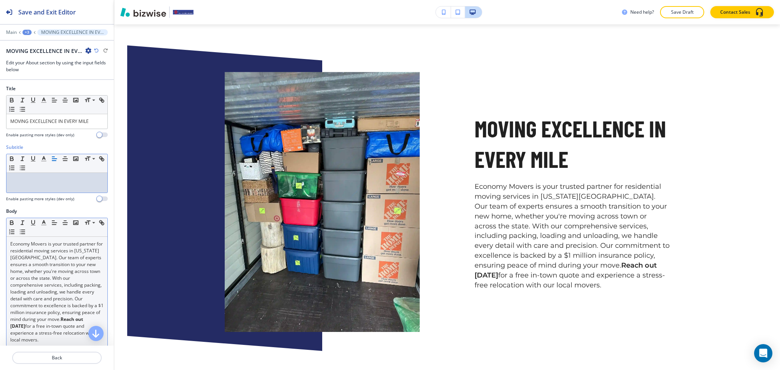
click at [10, 244] on div "Economy Movers is your trusted partner for residential moving services in Color…" at bounding box center [56, 292] width 101 height 110
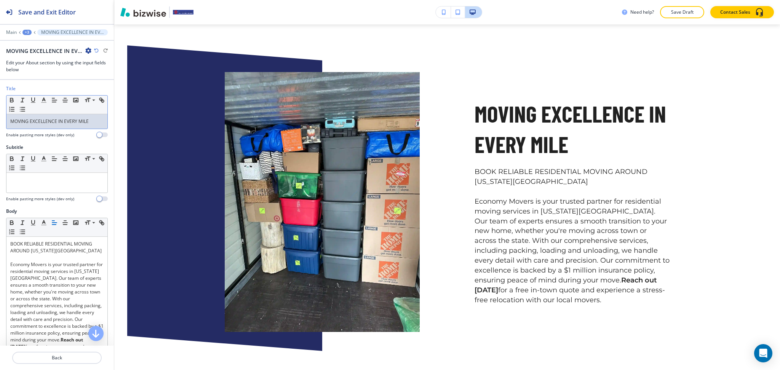
click at [74, 120] on p "MOVING EXCELLENCE IN EVERY MILE" at bounding box center [56, 121] width 93 height 7
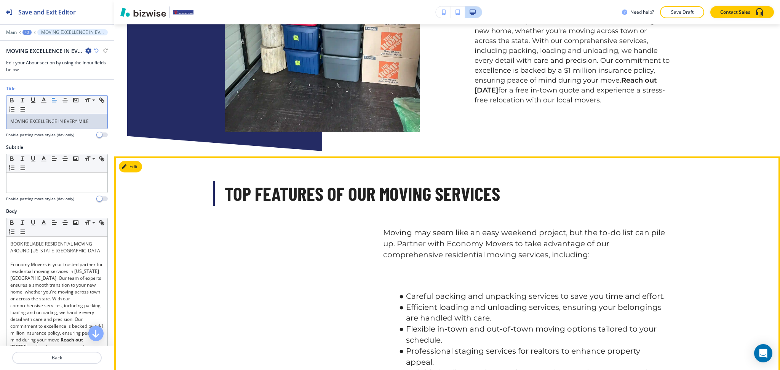
scroll to position [712, 0]
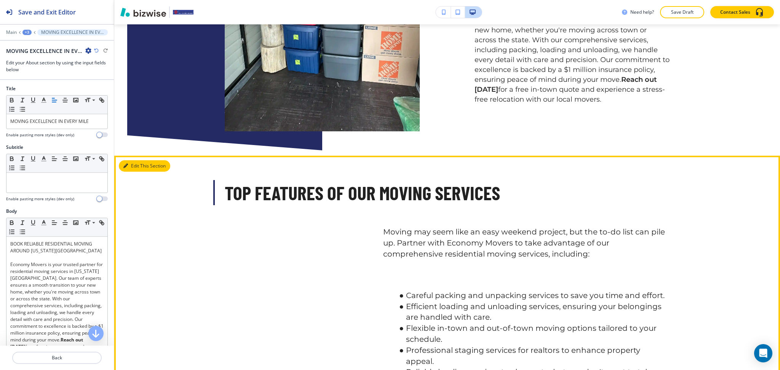
click at [136, 160] on button "Edit This Section" at bounding box center [144, 165] width 51 height 11
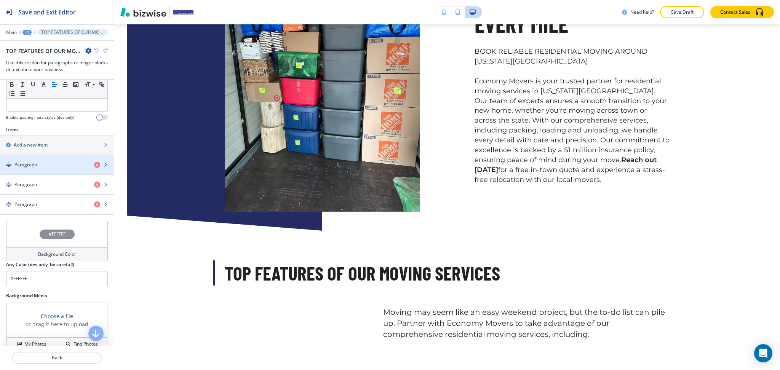
scroll to position [631, 0]
click at [58, 167] on div "Paragraph" at bounding box center [44, 165] width 88 height 7
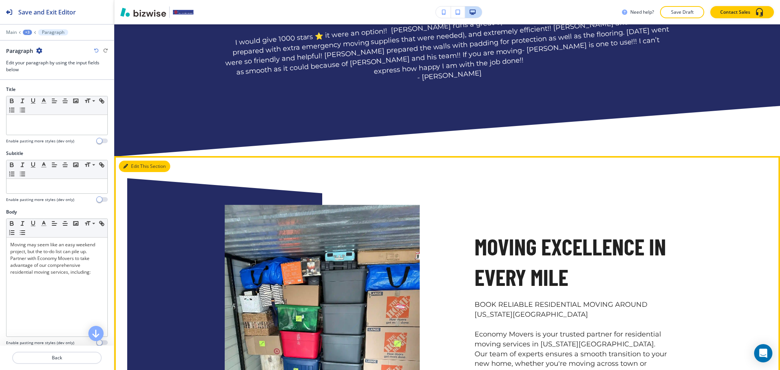
click at [130, 161] on button "Edit This Section" at bounding box center [144, 166] width 51 height 11
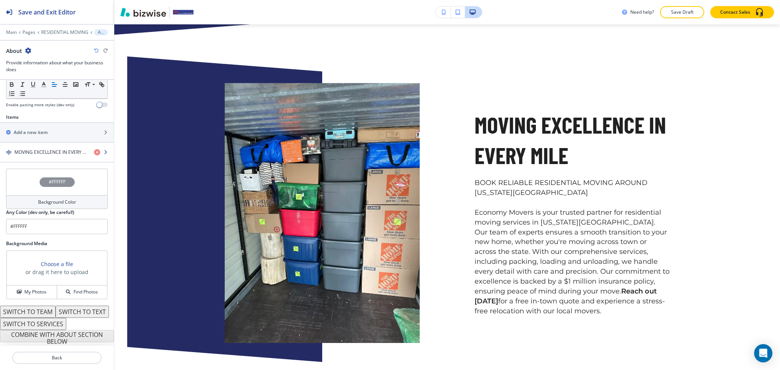
scroll to position [250, 0]
click at [28, 129] on h2 "Add a new item" at bounding box center [31, 132] width 34 height 7
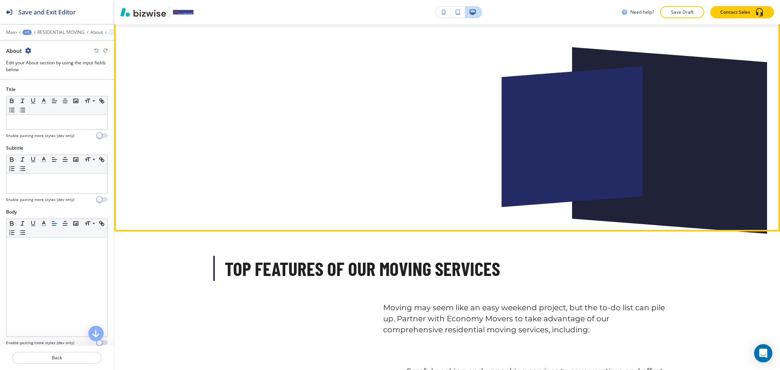
scroll to position [840, 0]
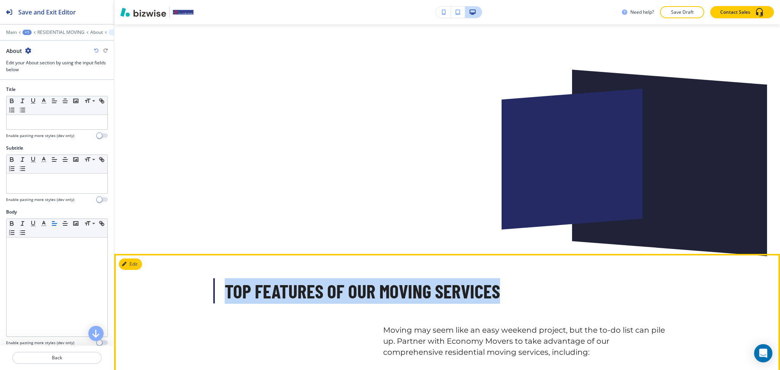
drag, startPoint x: 527, startPoint y: 282, endPoint x: 206, endPoint y: 287, distance: 321.3
copy strong "TOP FEATURES OF OUR MOVING SERVICES"
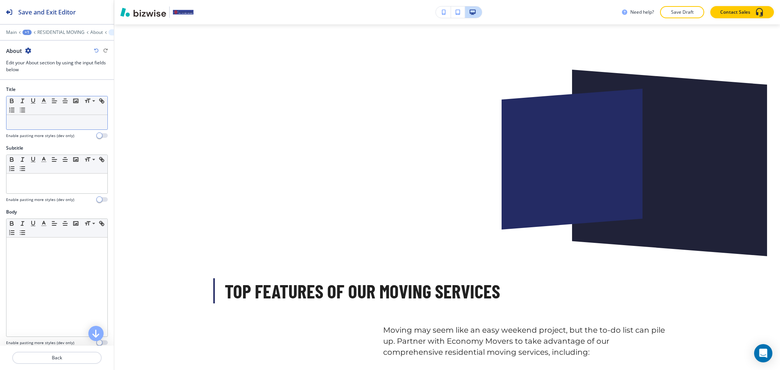
click at [65, 127] on div at bounding box center [56, 122] width 101 height 14
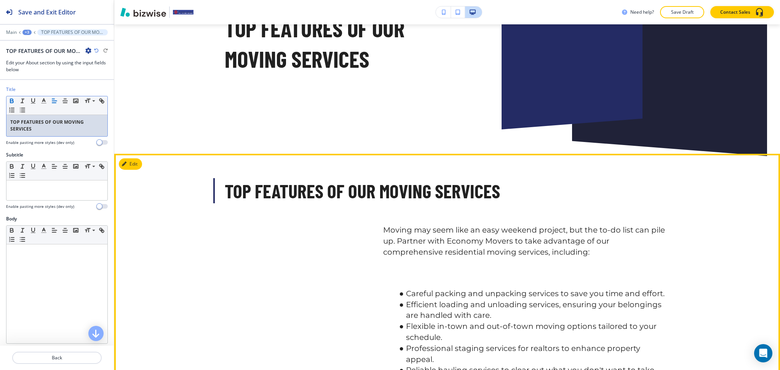
scroll to position [941, 0]
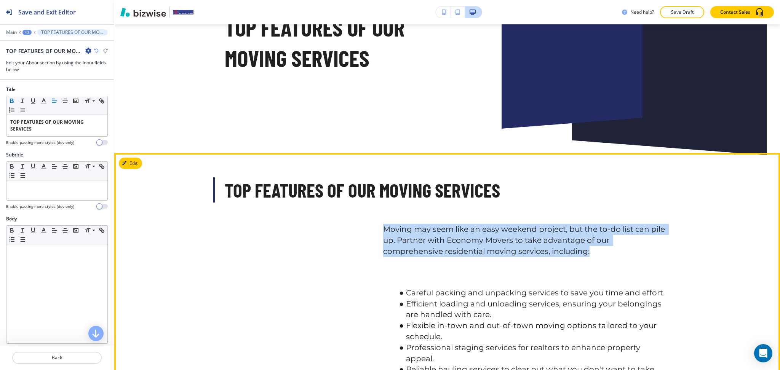
drag, startPoint x: 538, startPoint y: 245, endPoint x: 377, endPoint y: 216, distance: 163.8
click at [377, 216] on div "Moving may seem like an easy weekend project, but the to-do list can pile up. P…" at bounding box center [511, 236] width 317 height 42
copy p "Moving may seem like an easy weekend project, but the to-do list can pile up. P…"
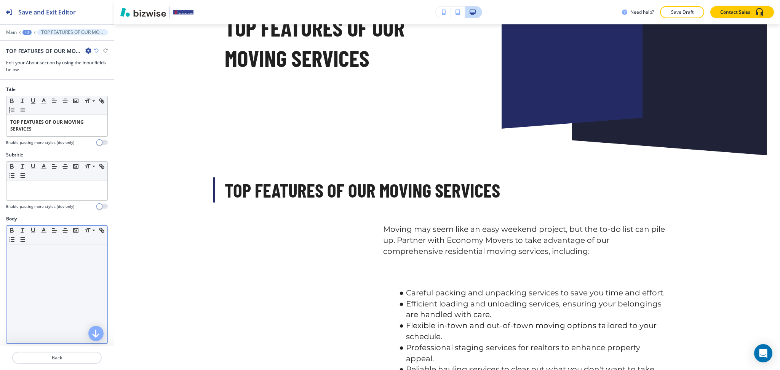
click at [58, 255] on p at bounding box center [56, 251] width 93 height 7
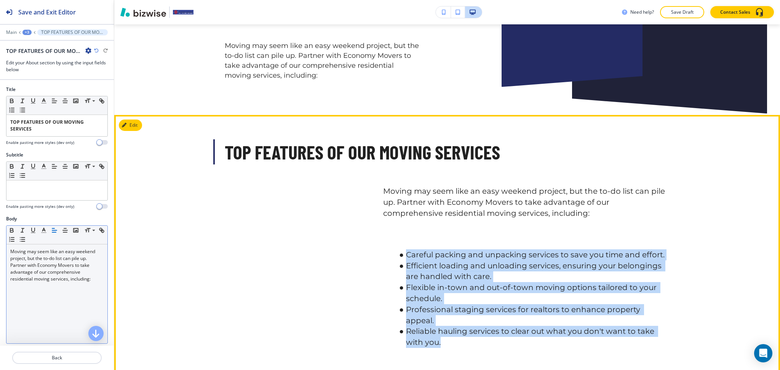
drag, startPoint x: 450, startPoint y: 333, endPoint x: 304, endPoint y: 254, distance: 166.2
click at [398, 255] on ul "Careful packing and unpacking services to save you time and effort. Efficient l…" at bounding box center [526, 299] width 287 height 99
copy ul "Careful packing and unpacking services to save you time and effort. Efficient l…"
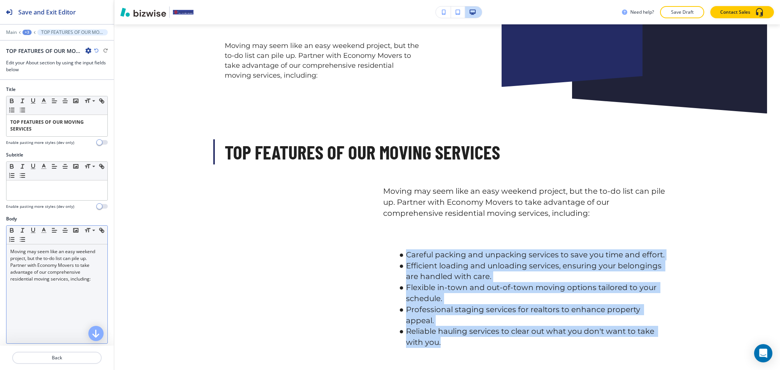
scroll to position [987, 0]
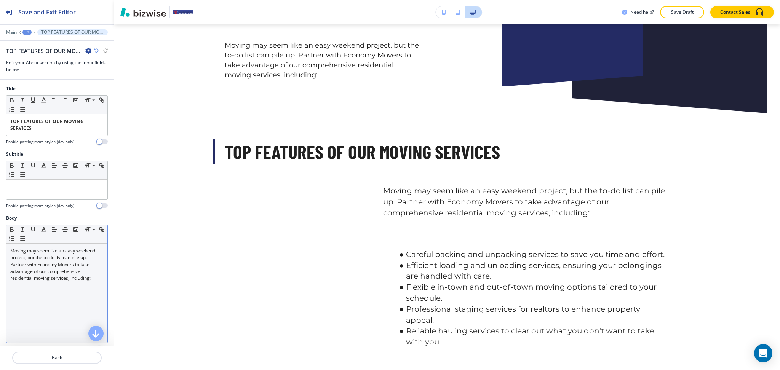
click at [40, 298] on div "Moving may seem like an easy weekend project, but the to-do list can pile up. P…" at bounding box center [56, 293] width 101 height 99
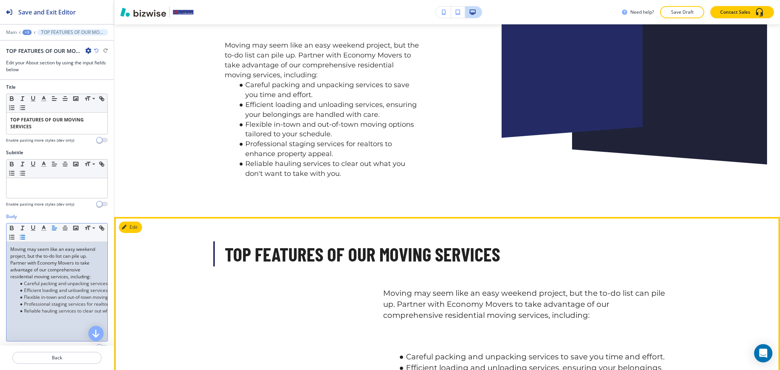
scroll to position [988, 0]
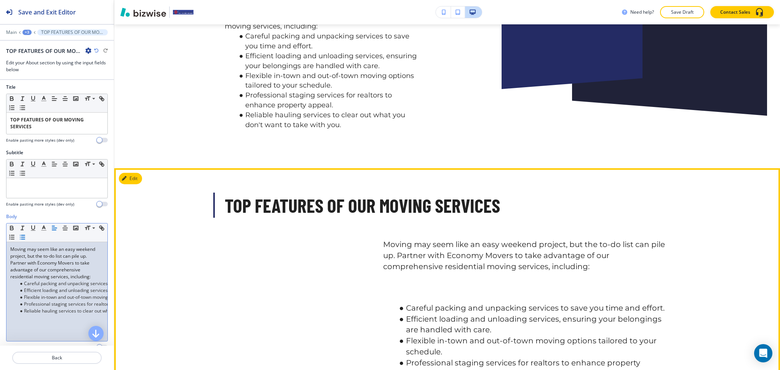
click at [142, 178] on button "Edit" at bounding box center [130, 178] width 23 height 11
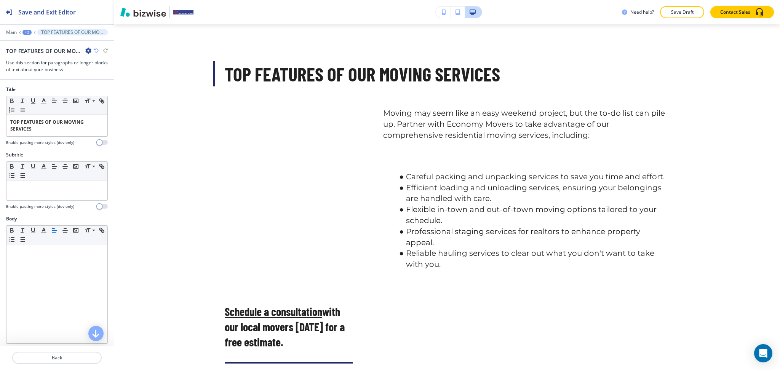
scroll to position [1032, 0]
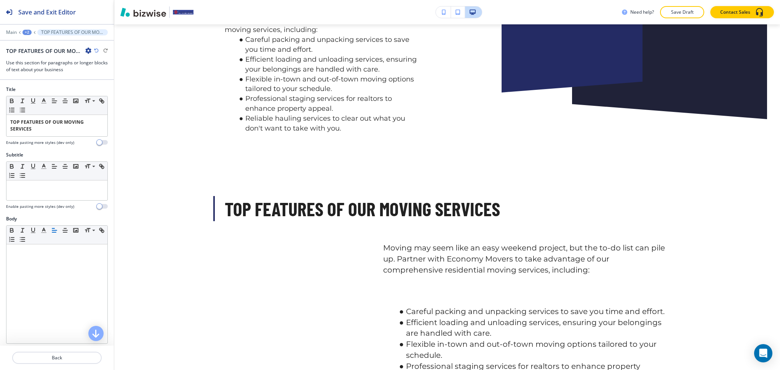
click at [88, 50] on icon "button" at bounding box center [88, 51] width 6 height 6
click at [98, 88] on p "Delete Section" at bounding box center [109, 90] width 39 height 7
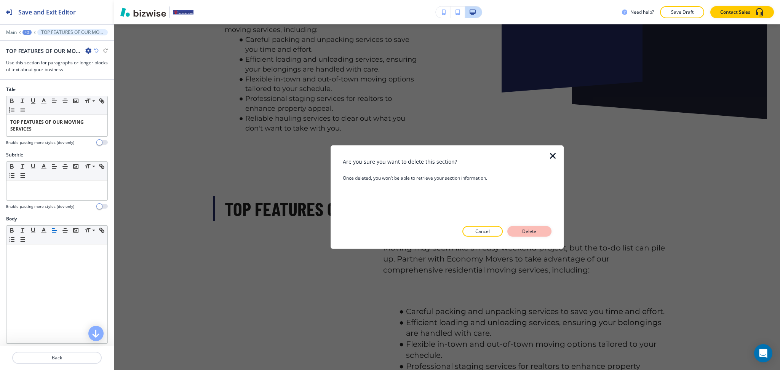
click at [524, 229] on p "Delete" at bounding box center [529, 231] width 18 height 7
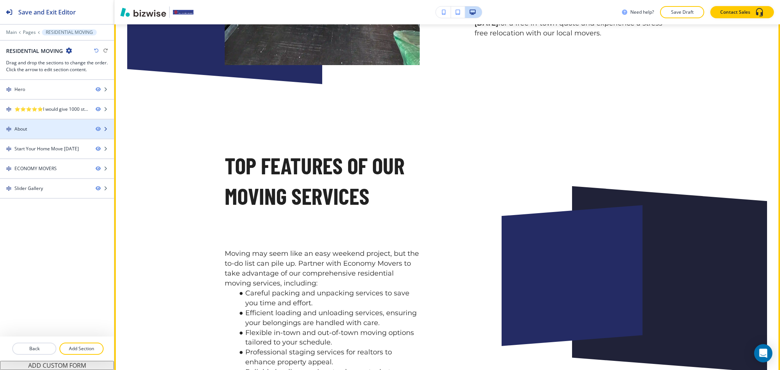
click at [43, 123] on div at bounding box center [57, 123] width 114 height 6
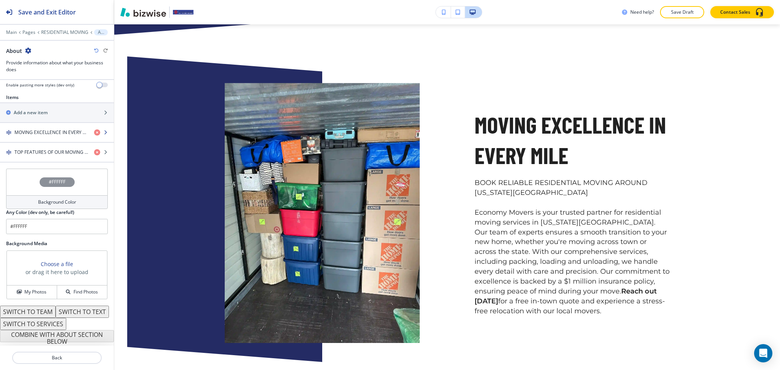
scroll to position [270, 0]
click at [49, 149] on h4 "TOP FEATURES OF OUR MOVING SERVICES" at bounding box center [51, 152] width 74 height 7
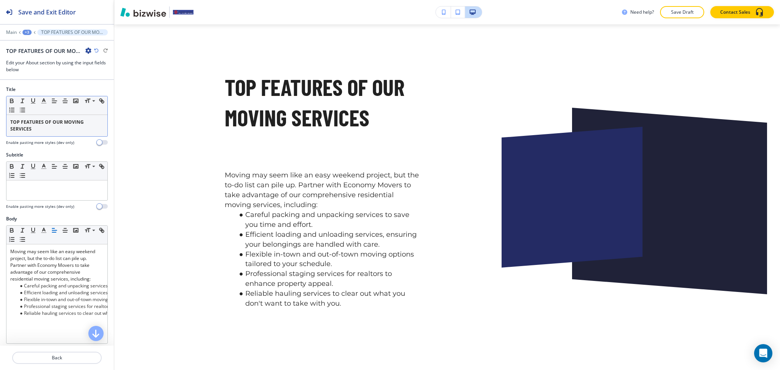
scroll to position [858, 0]
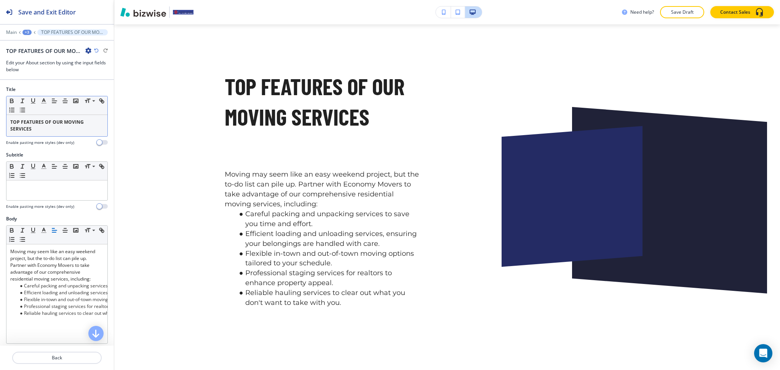
click at [70, 130] on p "TOP FEATURES OF OUR MOVING SERVICES" at bounding box center [56, 126] width 93 height 14
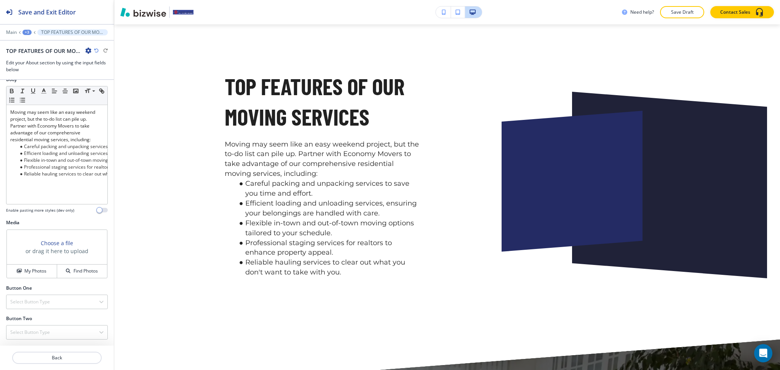
scroll to position [139, 0]
click at [37, 269] on h4 "My Photos" at bounding box center [35, 271] width 22 height 7
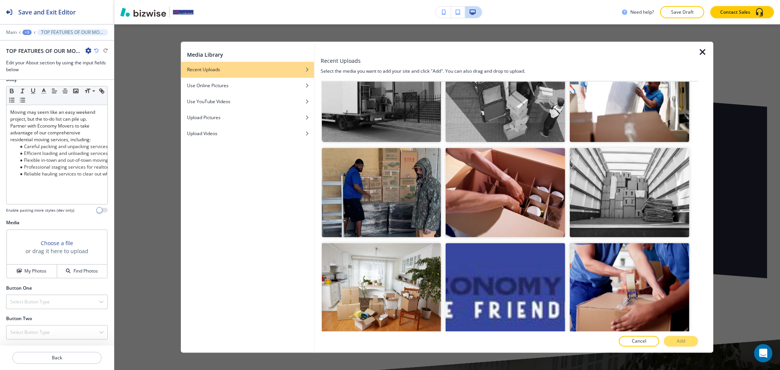
scroll to position [2471, 0]
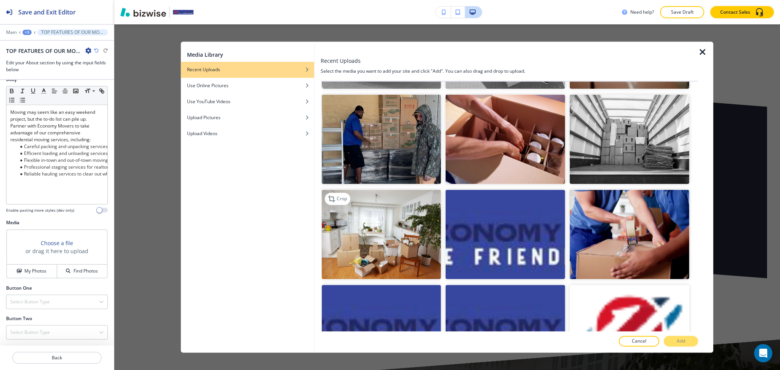
click at [381, 210] on img "button" at bounding box center [382, 235] width 120 height 90
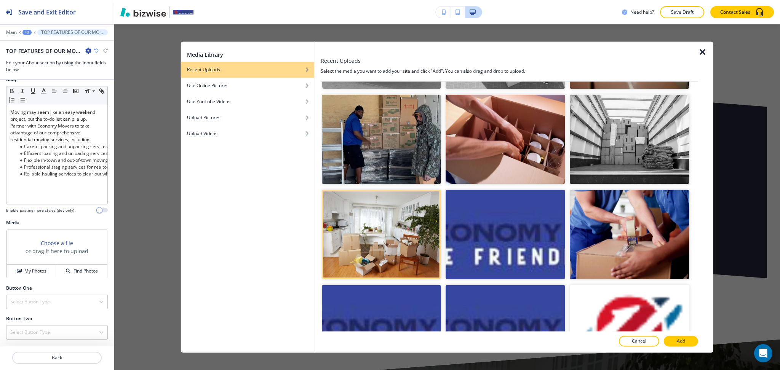
click at [688, 344] on button "Add" at bounding box center [681, 341] width 34 height 11
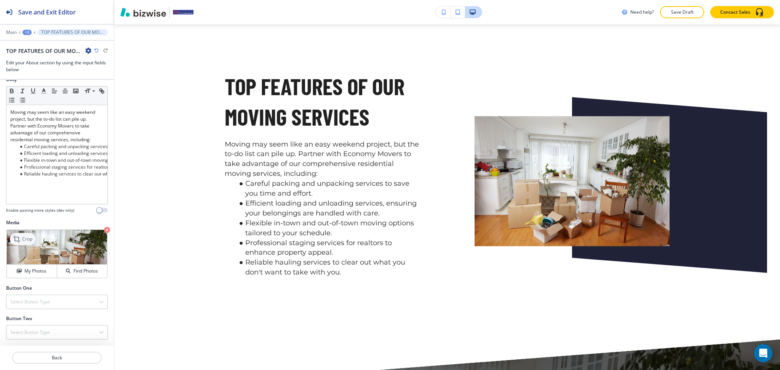
click at [13, 234] on div "Crop" at bounding box center [23, 239] width 26 height 12
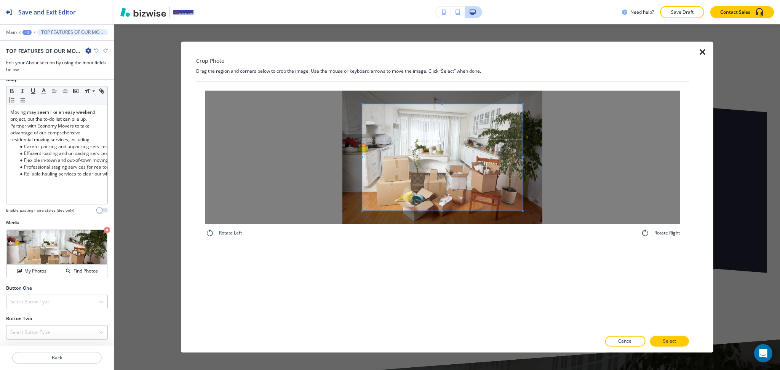
click at [453, 69] on div "Crop Photo Drag the region and corners below to crop the image. Use the mouse o…" at bounding box center [442, 197] width 493 height 311
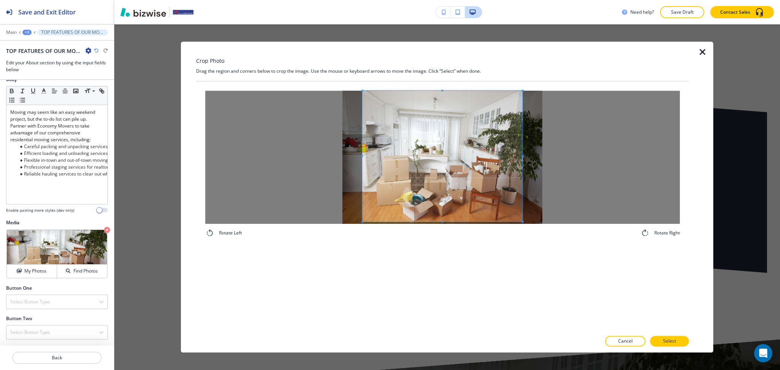
click at [453, 250] on div "Rotate Left Rotate Right" at bounding box center [442, 207] width 493 height 250
click at [522, 156] on span at bounding box center [523, 157] width 2 height 2
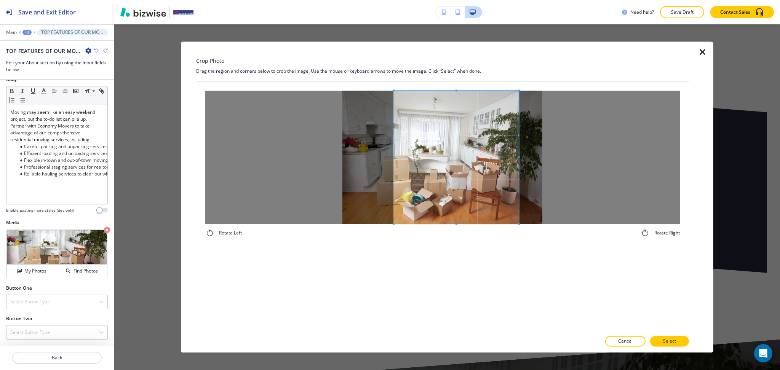
click at [475, 181] on span at bounding box center [456, 157] width 125 height 133
click at [387, 155] on div at bounding box center [452, 157] width 131 height 133
click at [667, 344] on p "Select" at bounding box center [669, 341] width 13 height 7
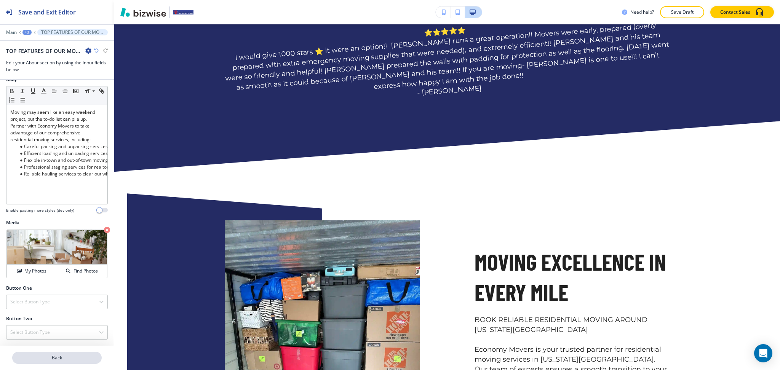
click at [52, 354] on button "Back" at bounding box center [57, 358] width 90 height 12
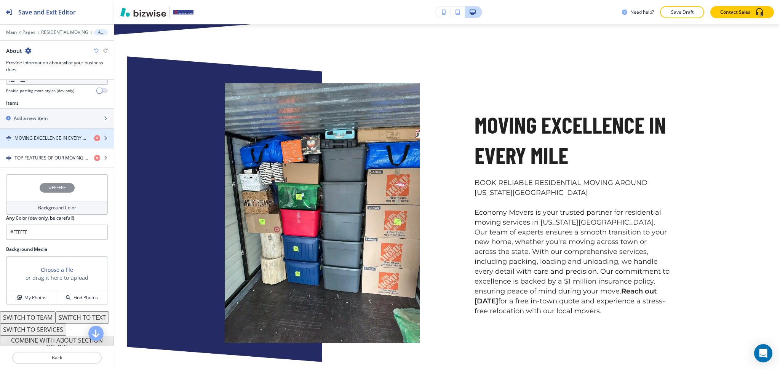
scroll to position [253, 0]
click at [38, 136] on h4 "MOVING EXCELLENCE IN EVERY MILE" at bounding box center [51, 137] width 74 height 7
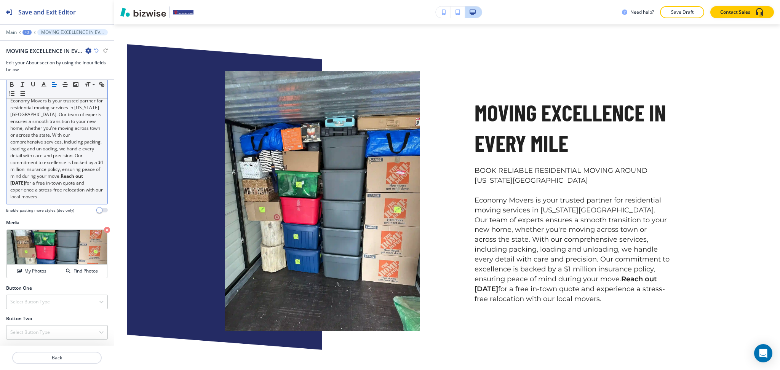
scroll to position [171, 0]
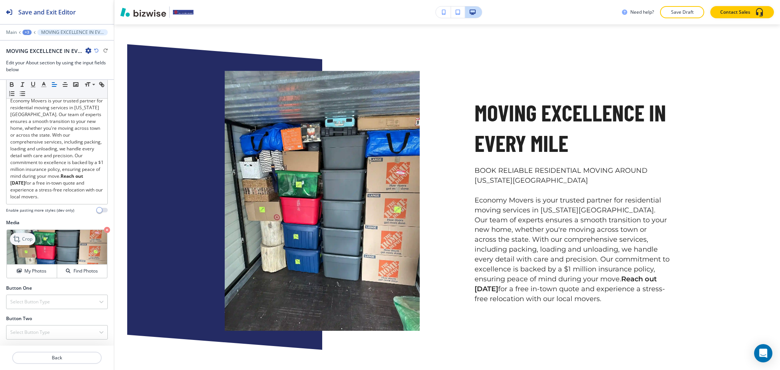
click at [18, 238] on icon at bounding box center [16, 239] width 7 height 7
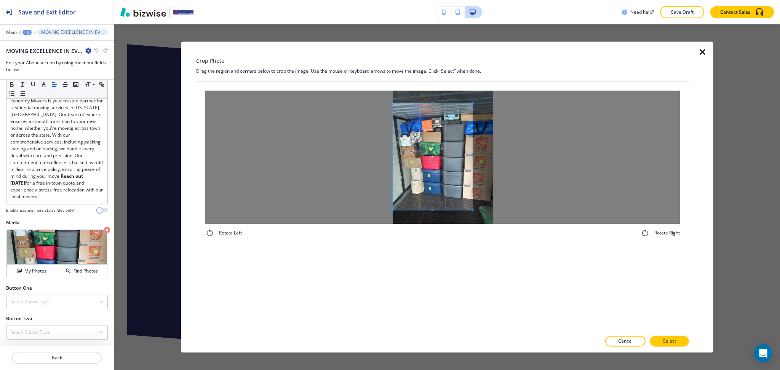
click at [433, 177] on span at bounding box center [433, 156] width 80 height 107
click at [529, 154] on div at bounding box center [442, 157] width 475 height 133
click at [668, 344] on p "Select" at bounding box center [669, 341] width 13 height 7
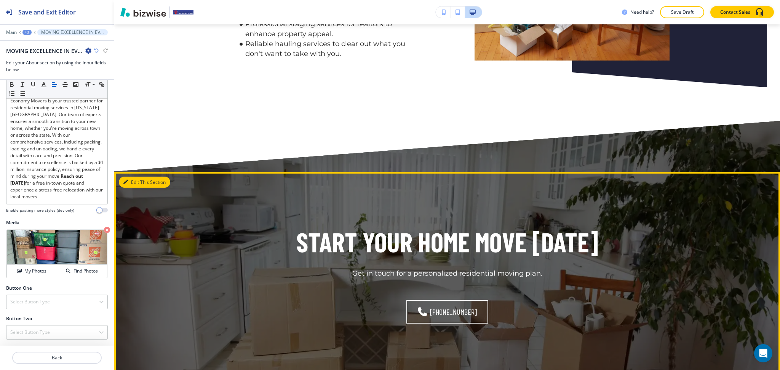
click at [130, 177] on button "Edit This Section" at bounding box center [144, 182] width 51 height 11
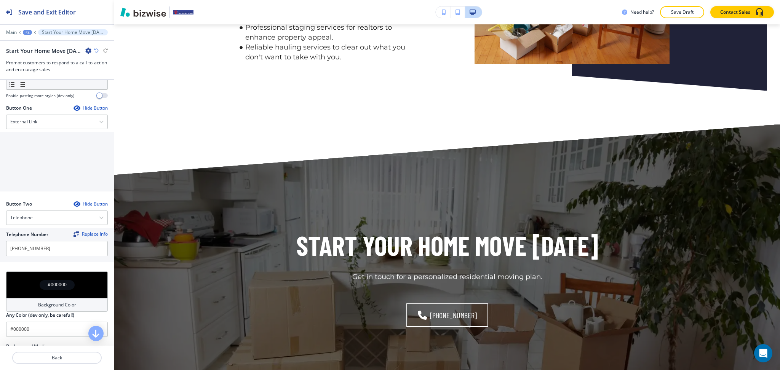
scroll to position [242, 0]
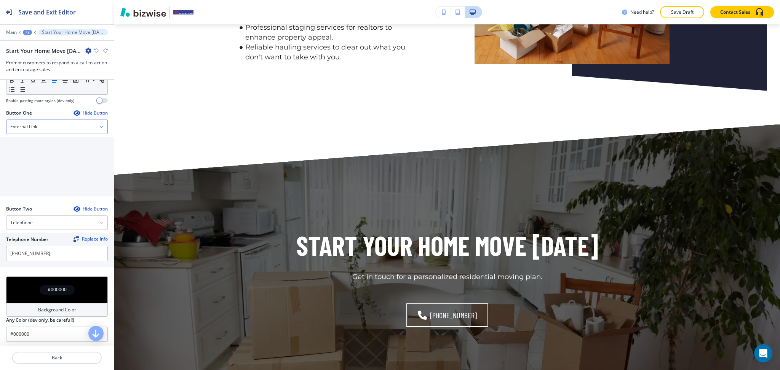
click at [49, 127] on div "External Link" at bounding box center [56, 127] width 101 height 14
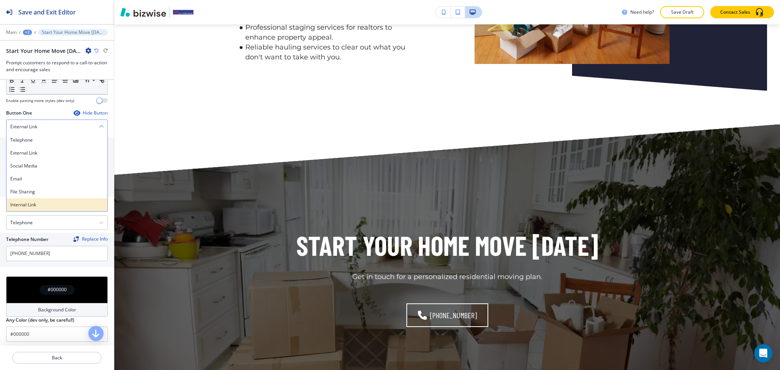
click at [44, 204] on h4 "Internal Link" at bounding box center [56, 205] width 93 height 7
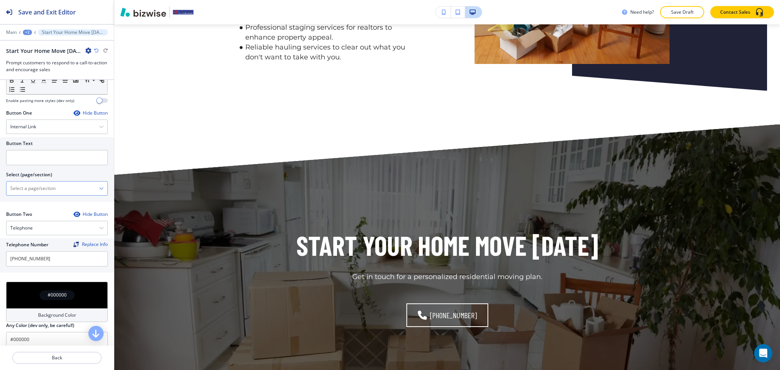
drag, startPoint x: 43, startPoint y: 191, endPoint x: 49, endPoint y: 189, distance: 6.4
click at [43, 191] on \(page\/section\) "Manual Input" at bounding box center [52, 188] width 93 height 13
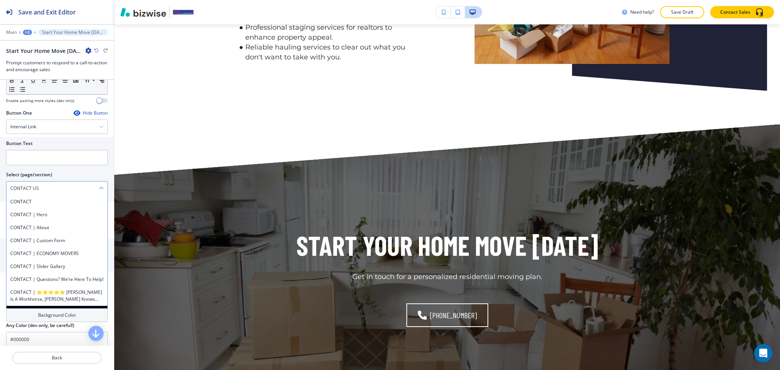
drag, startPoint x: 45, startPoint y: 189, endPoint x: 16, endPoint y: 188, distance: 29.0
click at [16, 188] on \(page\/section\) "CONTACT US" at bounding box center [52, 188] width 93 height 13
click at [95, 178] on div at bounding box center [57, 179] width 102 height 3
drag, startPoint x: 50, startPoint y: 191, endPoint x: 0, endPoint y: 188, distance: 49.6
click at [0, 188] on div "Button Text Select (page/section) CONTACT US CONTACT CONTACT | Hero CONTACT | A…" at bounding box center [57, 169] width 114 height 65
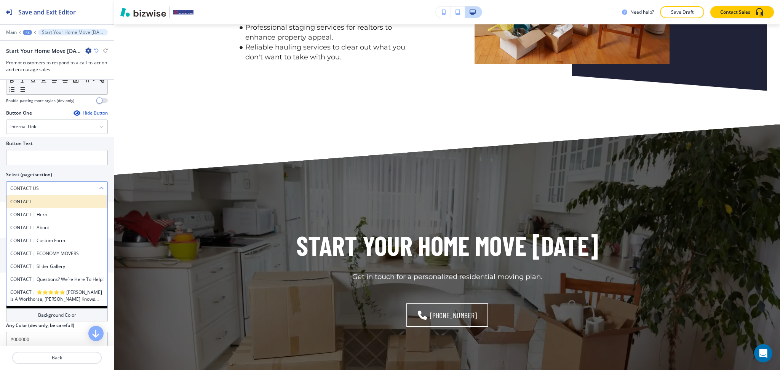
click at [17, 201] on h4 "CONTACT" at bounding box center [56, 202] width 93 height 7
type \(page\/section\) "CONTACT"
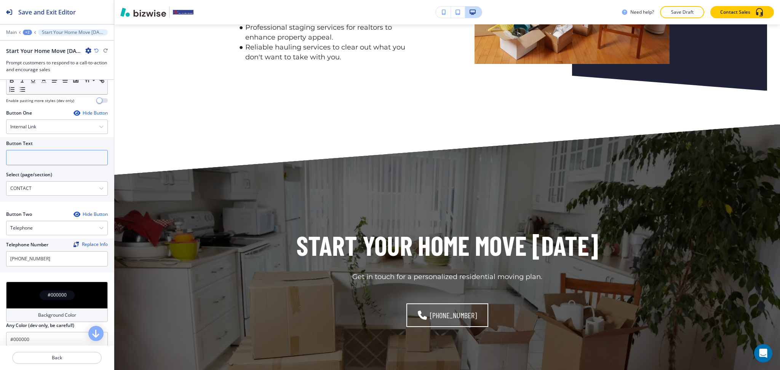
click at [32, 162] on input "text" at bounding box center [57, 157] width 102 height 15
paste input "CONTACT US"
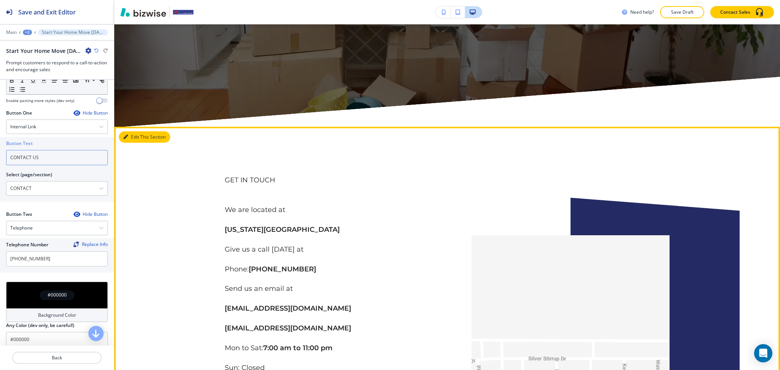
type input "CONTACT US"
click at [136, 141] on button "Edit This Section" at bounding box center [144, 136] width 51 height 11
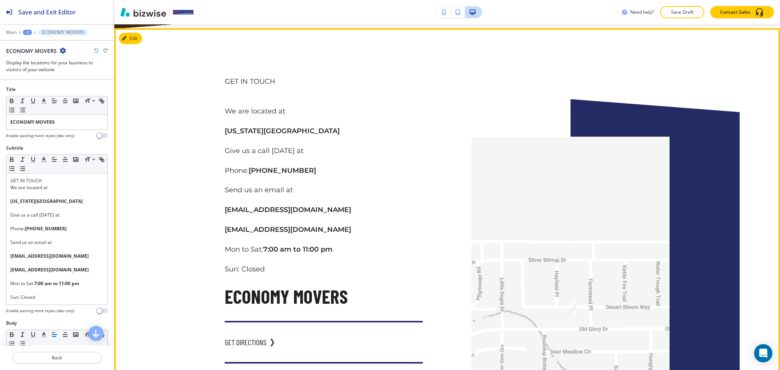
scroll to position [1427, 0]
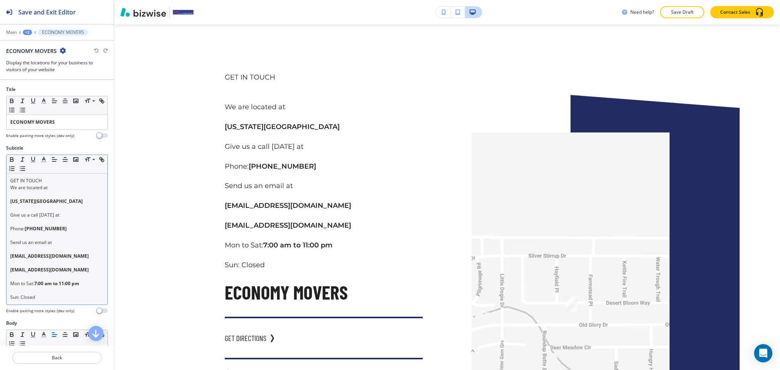
click at [76, 219] on p at bounding box center [56, 222] width 93 height 7
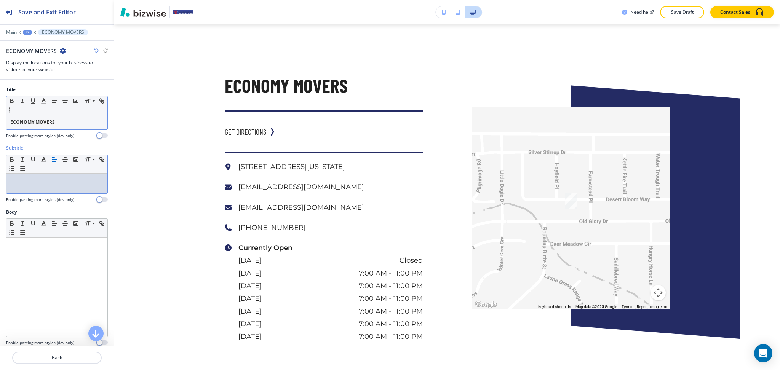
click at [75, 121] on p "ECONOMY MOVERS" at bounding box center [56, 122] width 93 height 7
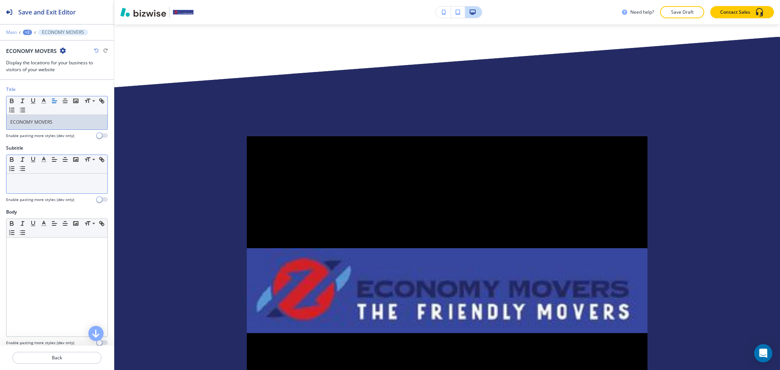
scroll to position [1783, 0]
click at [10, 30] on p "Main" at bounding box center [11, 32] width 11 height 5
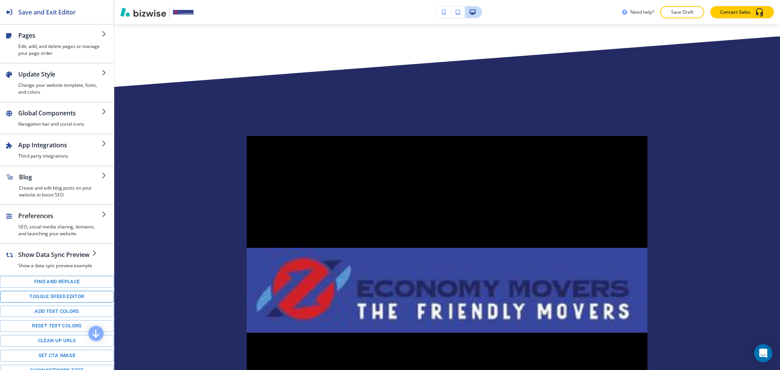
click at [57, 301] on button "Toggle speed editor" at bounding box center [57, 297] width 114 height 12
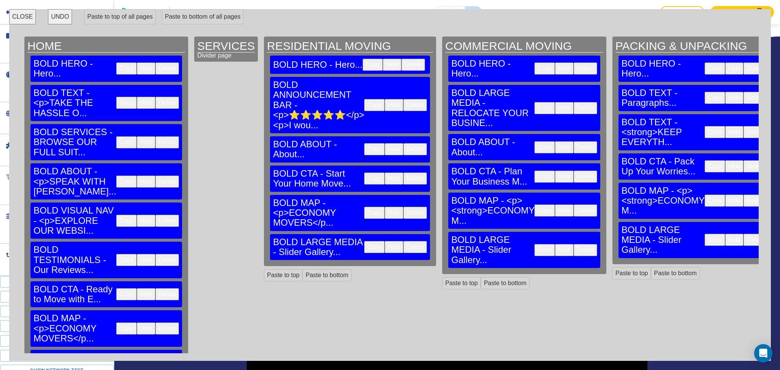
click at [404, 241] on button "Delete" at bounding box center [416, 247] width 24 height 12
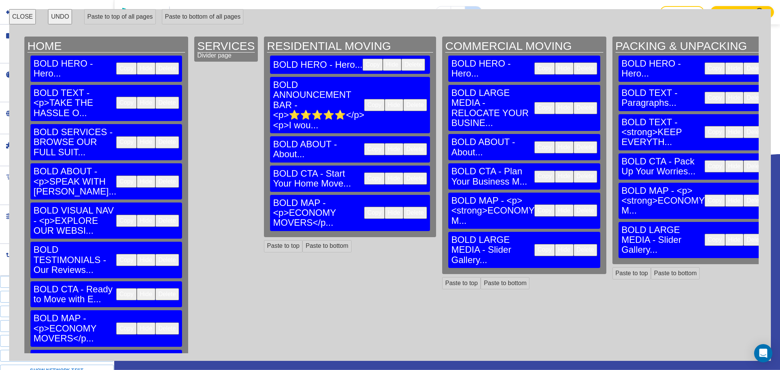
click at [574, 244] on button "Delete" at bounding box center [586, 250] width 24 height 12
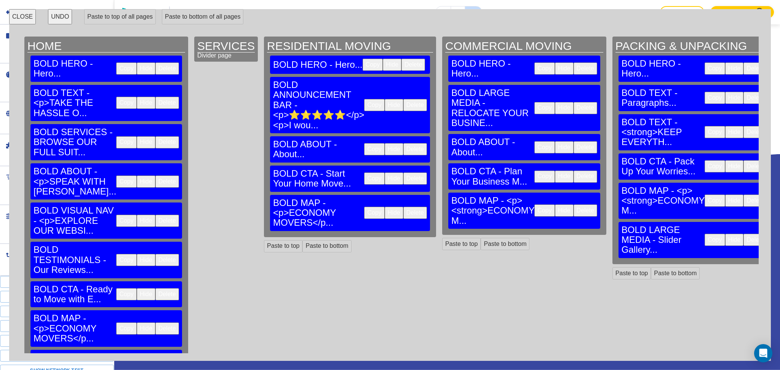
click at [744, 234] on button "Delete" at bounding box center [756, 240] width 24 height 12
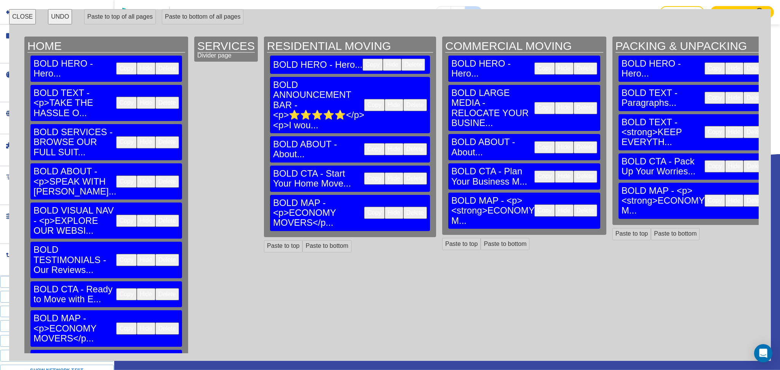
click at [404, 207] on button "Delete" at bounding box center [416, 213] width 24 height 12
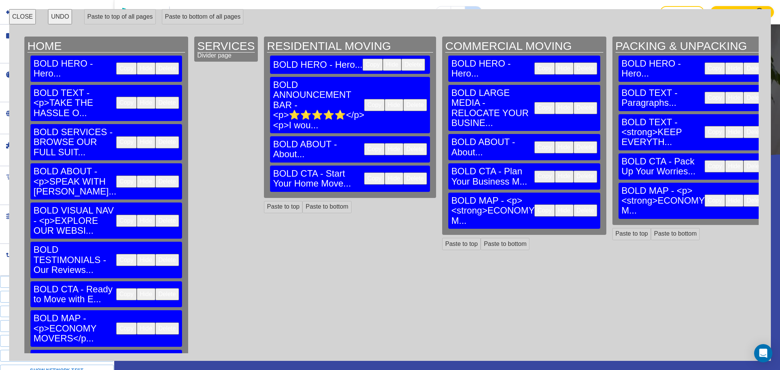
click at [574, 205] on button "Delete" at bounding box center [586, 211] width 24 height 12
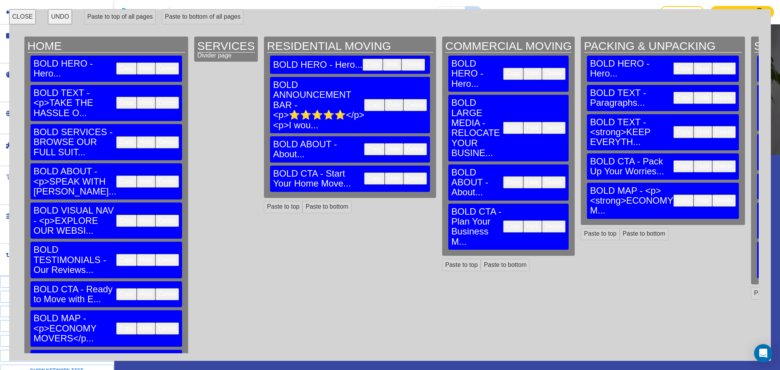
click at [713, 195] on button "Delete" at bounding box center [725, 201] width 24 height 12
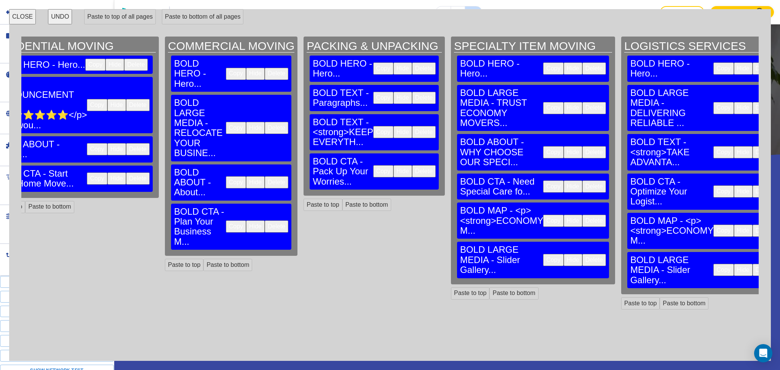
scroll to position [0, 283]
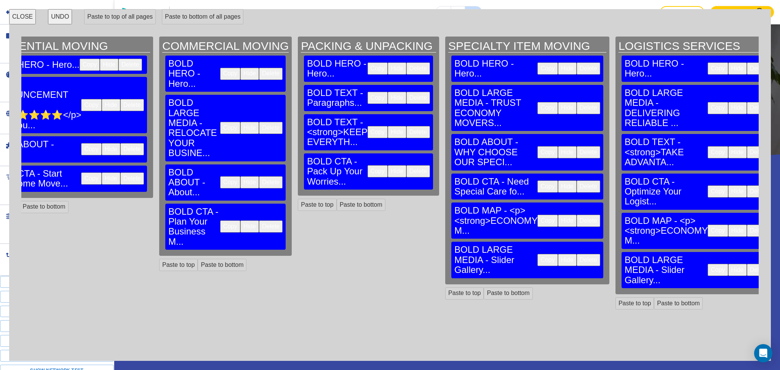
click at [577, 254] on button "Delete" at bounding box center [589, 260] width 24 height 12
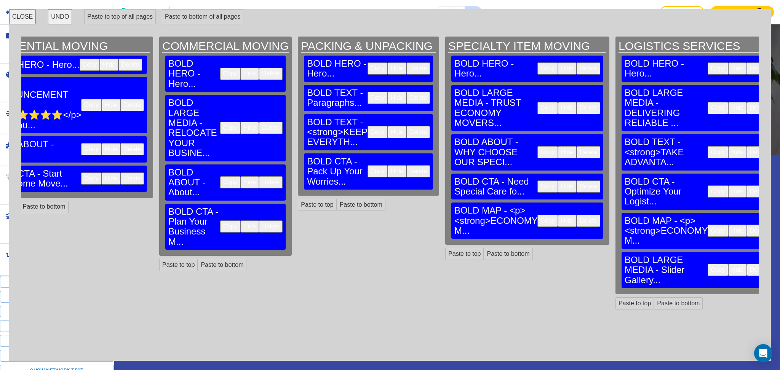
click at [577, 215] on button "Delete" at bounding box center [589, 221] width 24 height 12
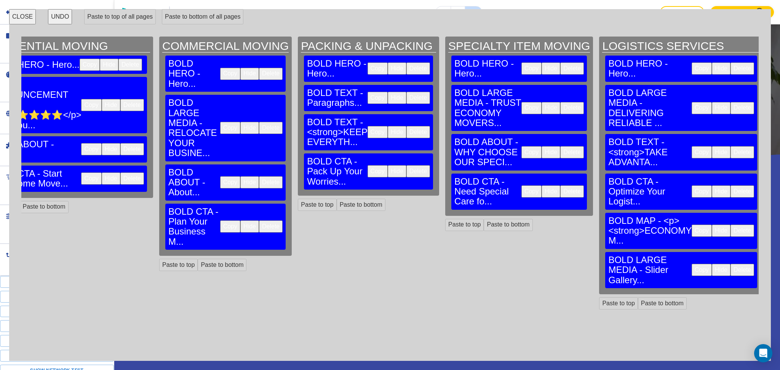
click at [731, 225] on button "Delete" at bounding box center [743, 231] width 24 height 12
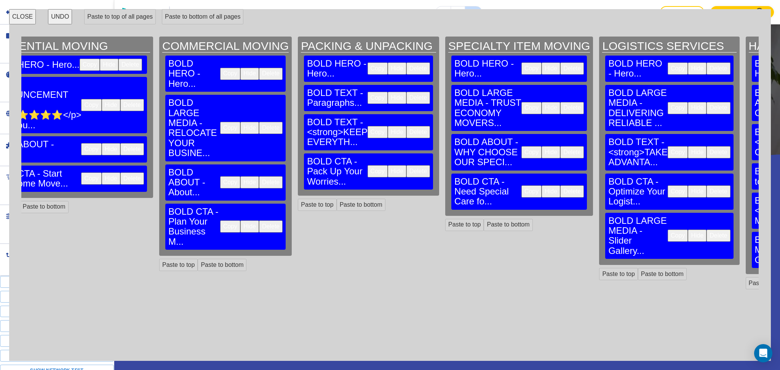
drag, startPoint x: 586, startPoint y: 186, endPoint x: 607, endPoint y: 185, distance: 21.0
click at [707, 230] on button "Delete" at bounding box center [719, 236] width 24 height 12
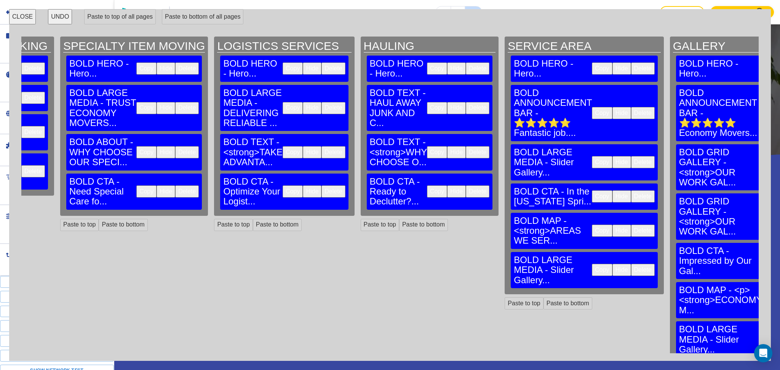
scroll to position [0, 668]
click at [631, 225] on button "Delete" at bounding box center [643, 231] width 24 height 12
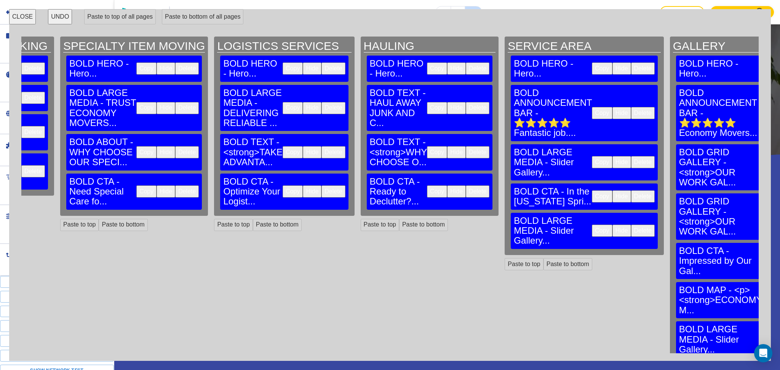
click at [631, 225] on button "Delete" at bounding box center [643, 231] width 24 height 12
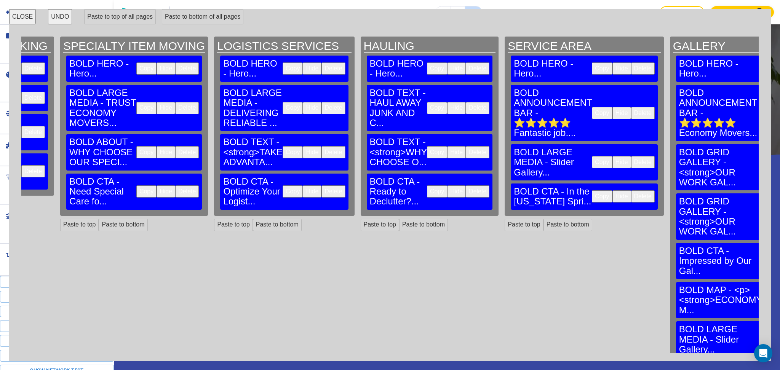
click at [676, 322] on div "BOLD LARGE MEDIA - Slider Gallery... Copy Hide Delete" at bounding box center [752, 340] width 152 height 36
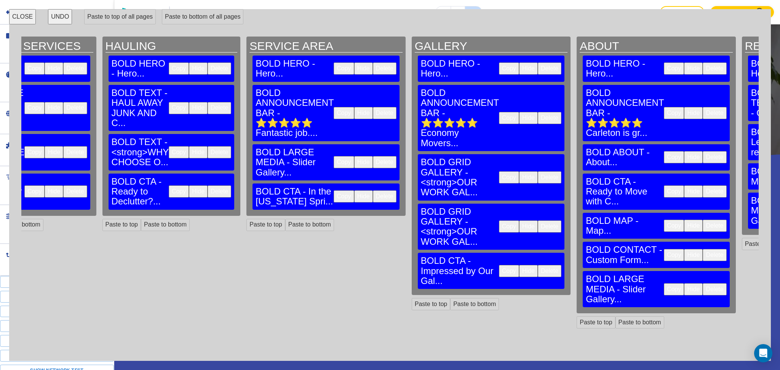
scroll to position [0, 960]
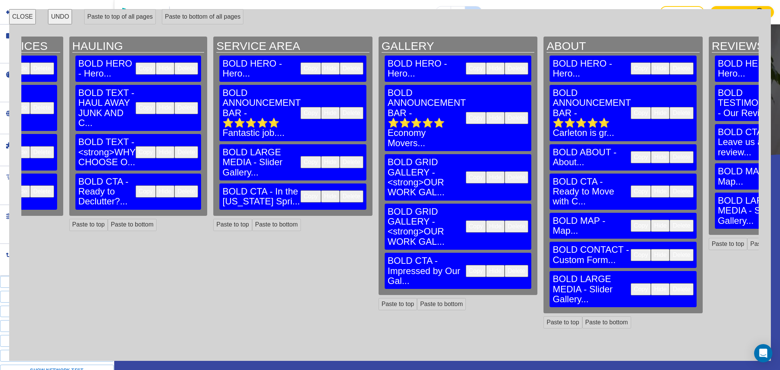
click at [670, 283] on button "Delete" at bounding box center [682, 289] width 24 height 12
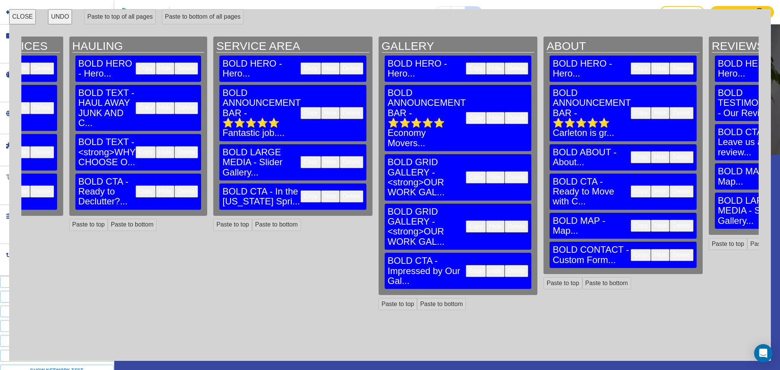
click at [670, 220] on button "Delete" at bounding box center [682, 226] width 24 height 12
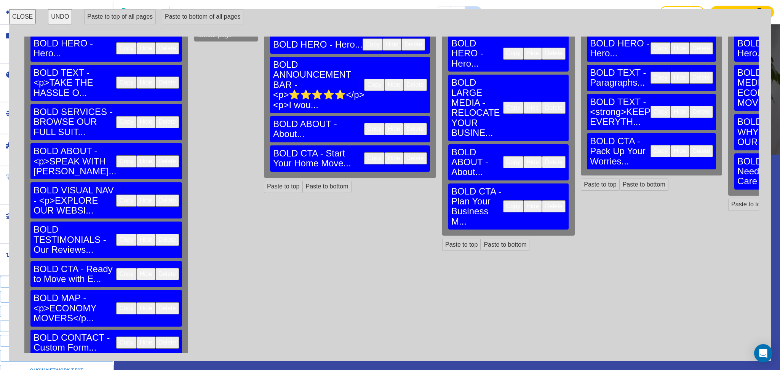
scroll to position [21, 0]
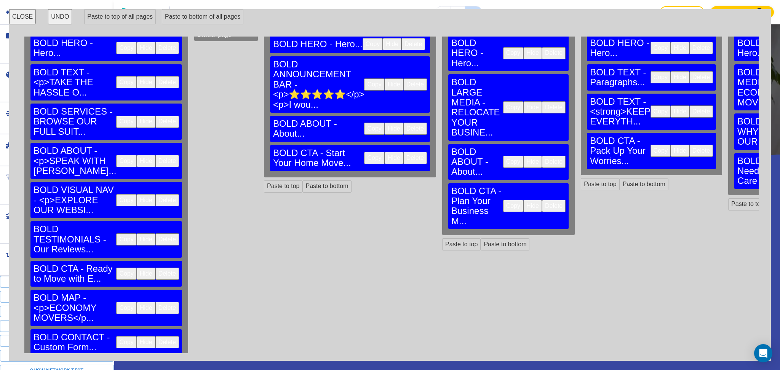
click at [116, 302] on button "Copy" at bounding box center [126, 308] width 20 height 12
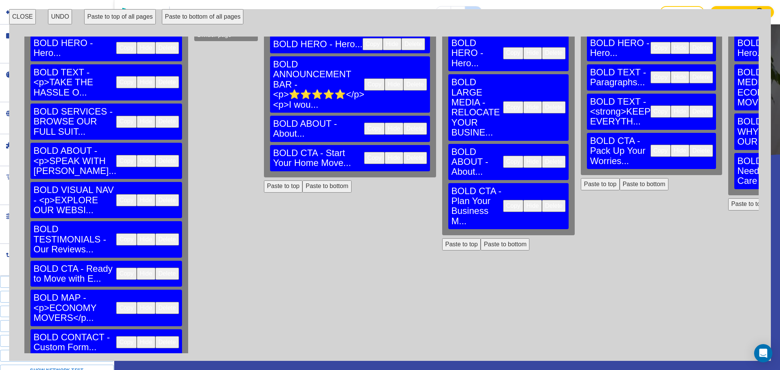
click at [211, 17] on button "Paste to bottom of all pages" at bounding box center [203, 16] width 82 height 15
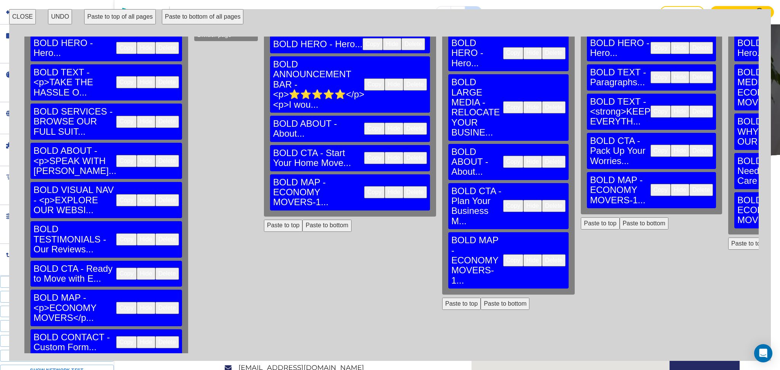
scroll to position [1678, 0]
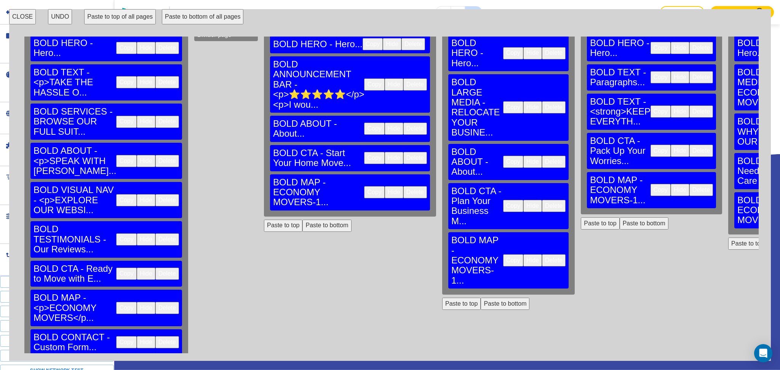
click at [116, 336] on button "Copy" at bounding box center [126, 342] width 20 height 12
click at [183, 13] on button "Paste to bottom of all pages" at bounding box center [203, 16] width 82 height 15
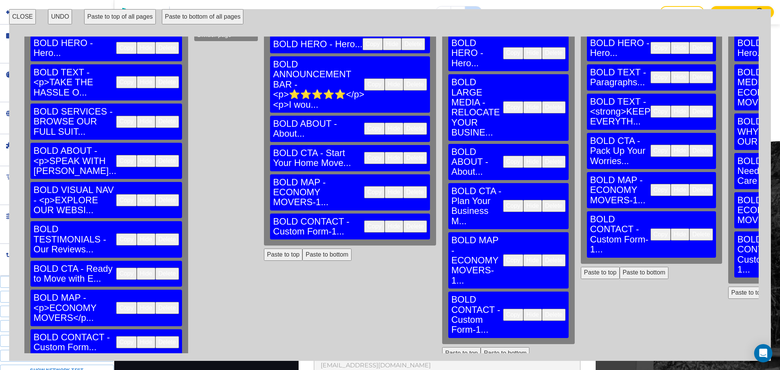
click at [21, 26] on div "CLOSE UNDO Paste to top of all pages Paste to bottom of all pages HOME BOLD HER…" at bounding box center [390, 185] width 762 height 352
click at [19, 18] on button "CLOSE" at bounding box center [22, 16] width 27 height 15
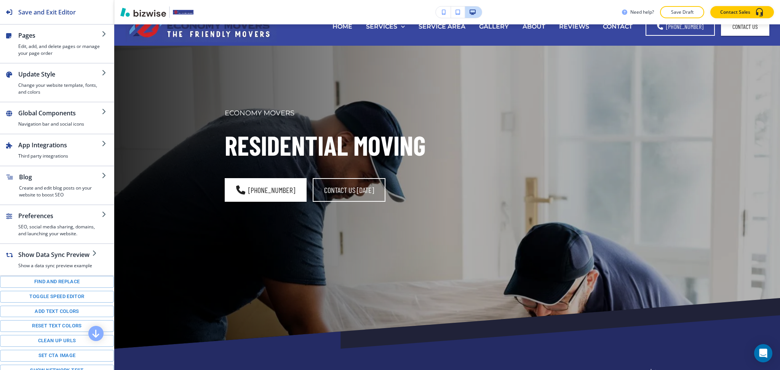
scroll to position [11, 0]
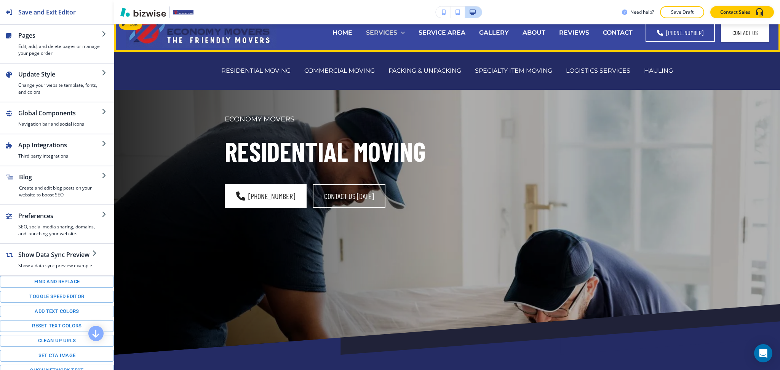
drag, startPoint x: 761, startPoint y: 124, endPoint x: 396, endPoint y: 31, distance: 376.7
click at [396, 31] on p "SERVICES" at bounding box center [381, 32] width 31 height 9
click at [347, 66] on div "COMMERCIAL MOVING" at bounding box center [340, 71] width 84 height 30
click at [350, 69] on p "COMMERCIAL MOVING" at bounding box center [339, 70] width 70 height 9
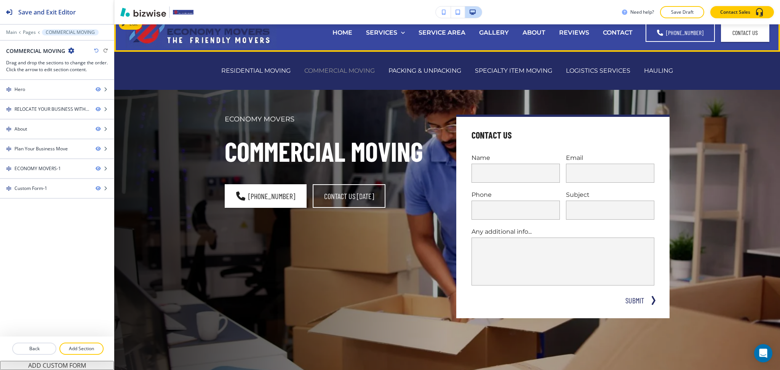
scroll to position [0, 0]
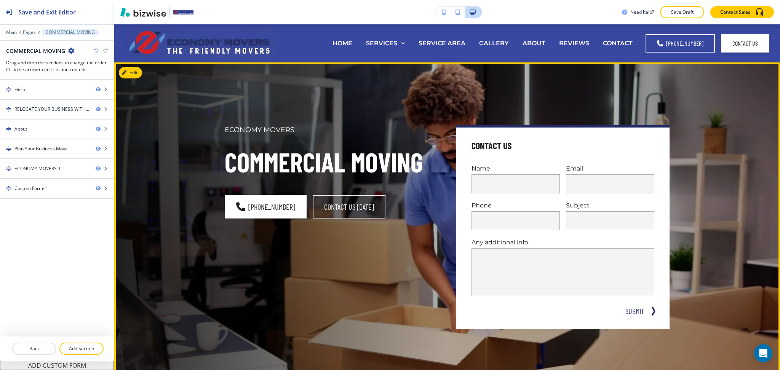
click at [353, 272] on div "ECONOMY MOVERS COMMERCIAL MOVING (719) 415-7230 Contact Us Today" at bounding box center [331, 227] width 213 height 204
drag, startPoint x: 137, startPoint y: 72, endPoint x: 135, endPoint y: 76, distance: 4.3
click at [137, 72] on button "Edit This Section" at bounding box center [144, 72] width 51 height 11
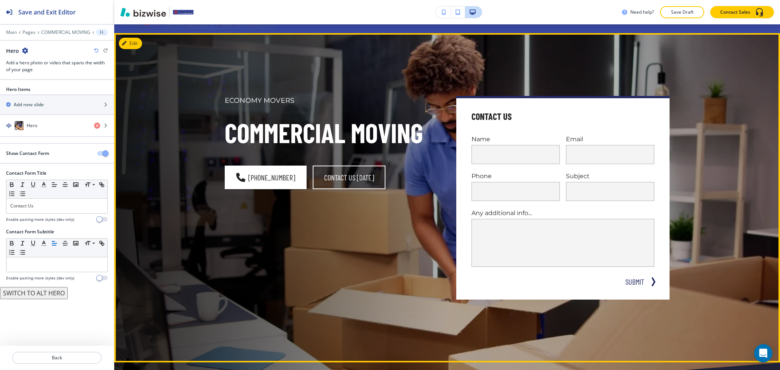
scroll to position [38, 0]
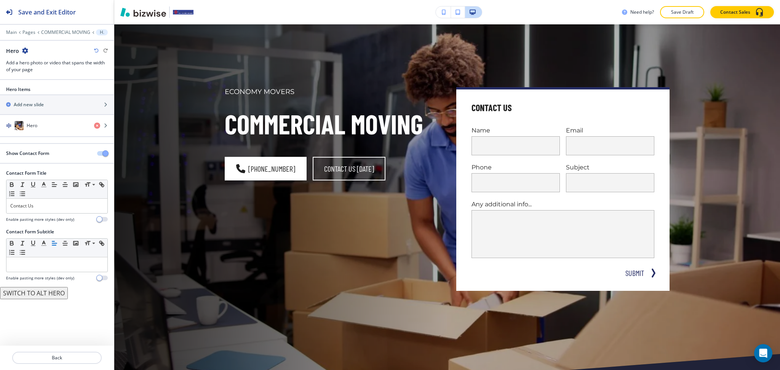
click at [102, 155] on button "button" at bounding box center [102, 153] width 11 height 5
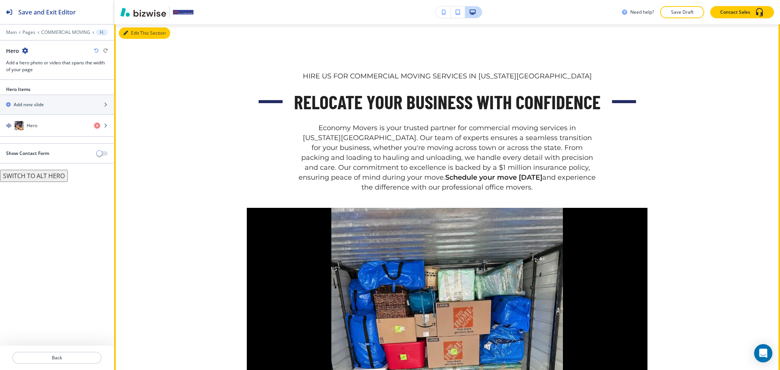
click at [124, 32] on icon "button" at bounding box center [125, 33] width 5 height 5
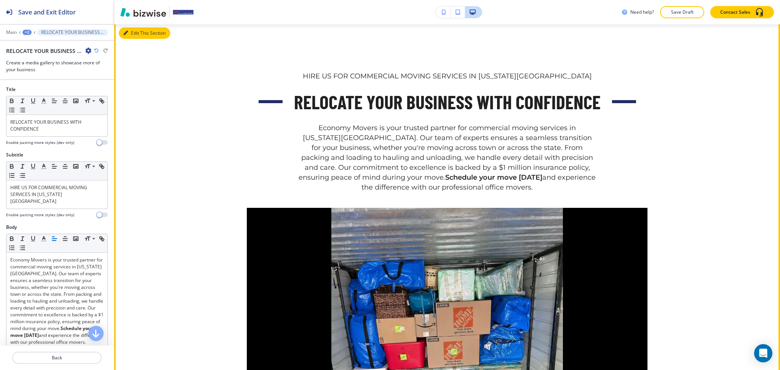
scroll to position [341, 0]
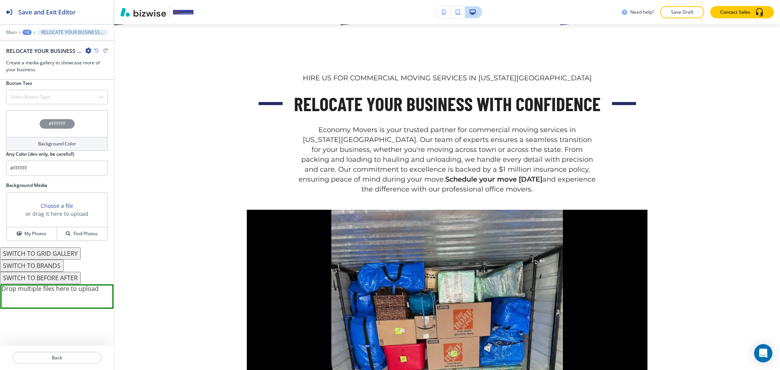
click at [59, 265] on button "SWITCH TO BRANDS" at bounding box center [32, 266] width 64 height 12
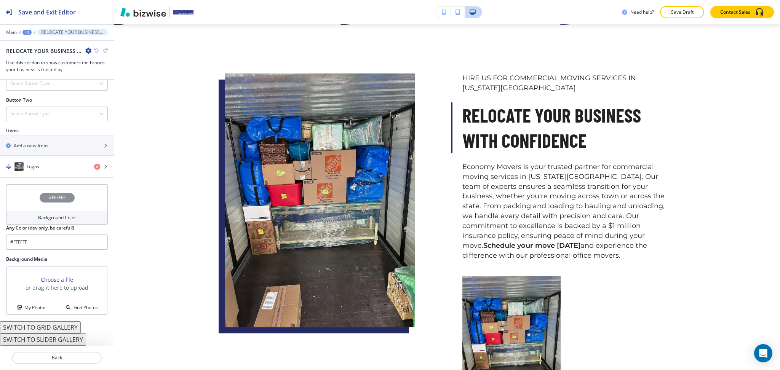
scroll to position [306, 0]
click at [64, 330] on button "SWITCH TO GRID GALLERY" at bounding box center [40, 328] width 81 height 12
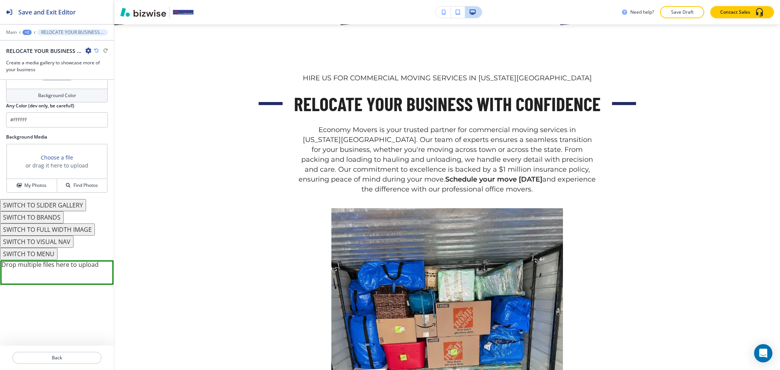
scroll to position [467, 0]
click at [44, 253] on button "SWITCH TO MENU" at bounding box center [29, 254] width 58 height 12
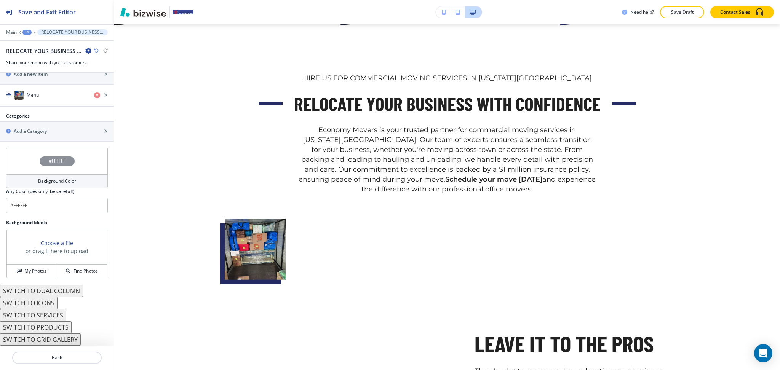
scroll to position [309, 0]
click at [49, 315] on button "SWITCH TO SERVICES" at bounding box center [33, 315] width 66 height 12
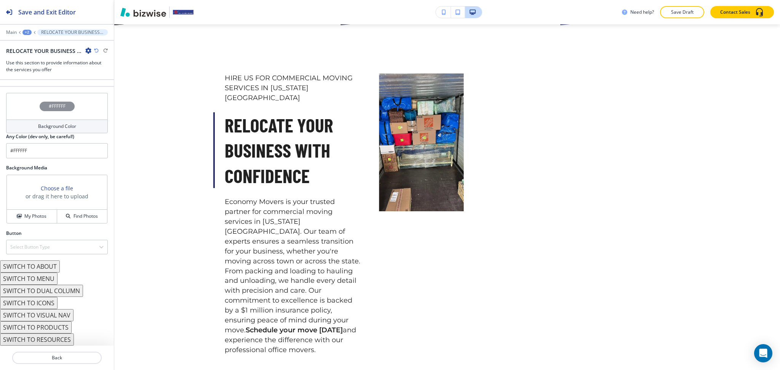
click at [44, 267] on button "SWITCH TO ABOUT" at bounding box center [30, 267] width 60 height 12
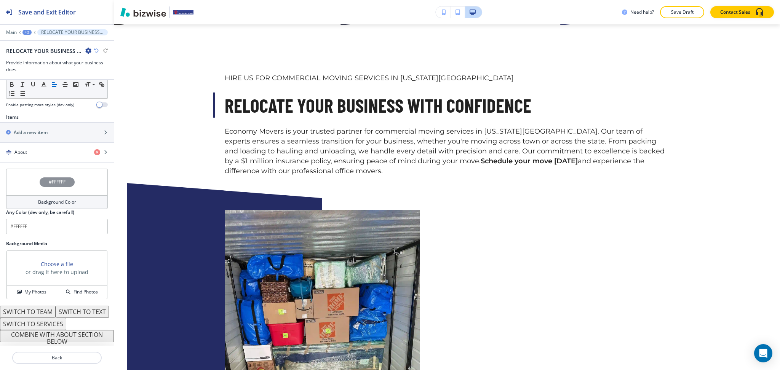
scroll to position [270, 0]
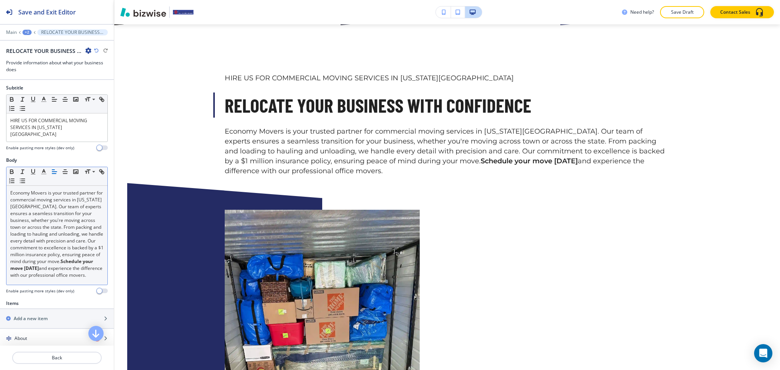
click at [67, 213] on p "Economy Movers is your trusted partner for commercial moving services in Colora…" at bounding box center [56, 234] width 93 height 89
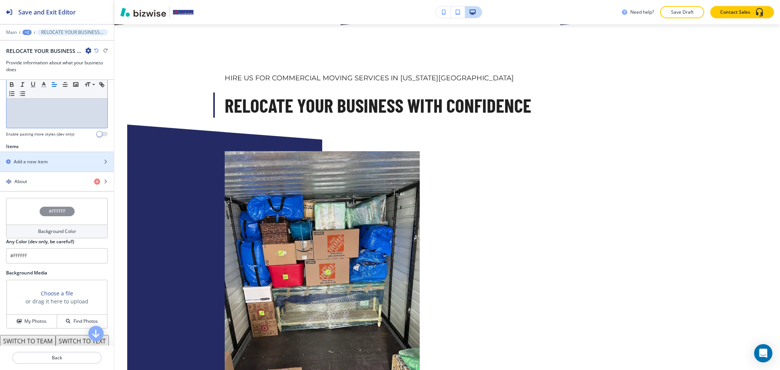
scroll to position [258, 0]
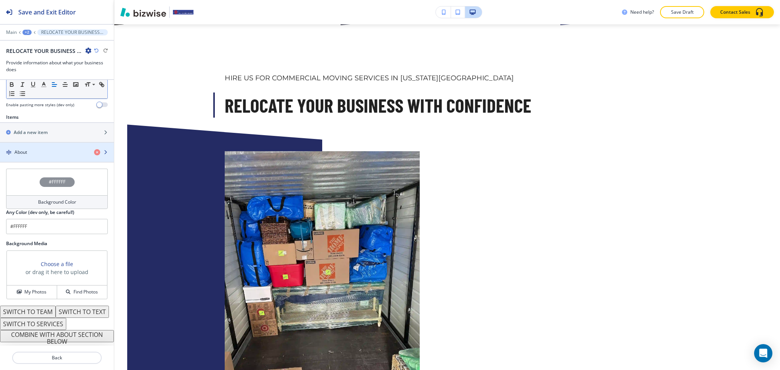
click at [42, 149] on div "About" at bounding box center [44, 152] width 88 height 7
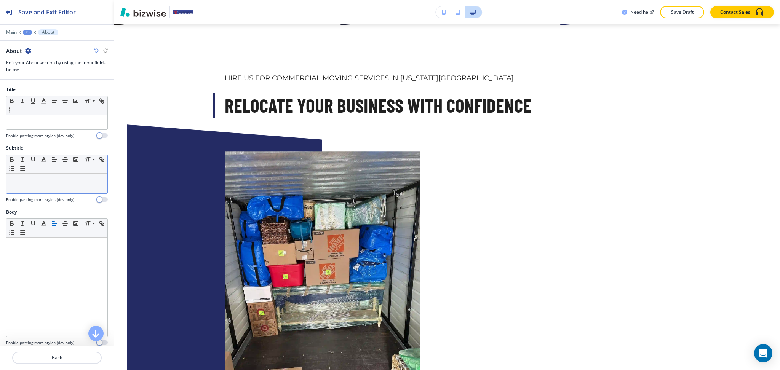
scroll to position [431, 0]
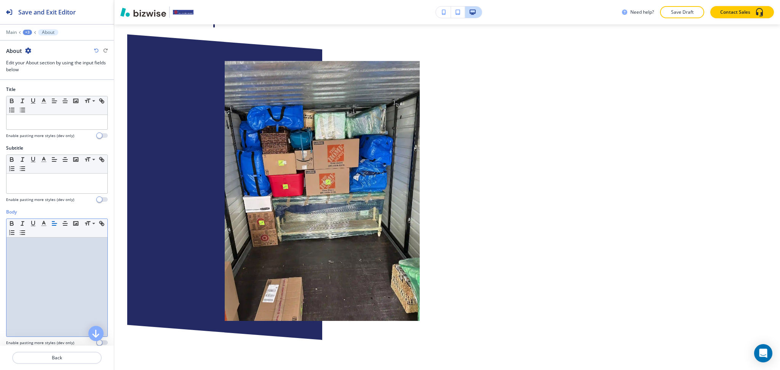
click at [48, 290] on div at bounding box center [56, 287] width 101 height 99
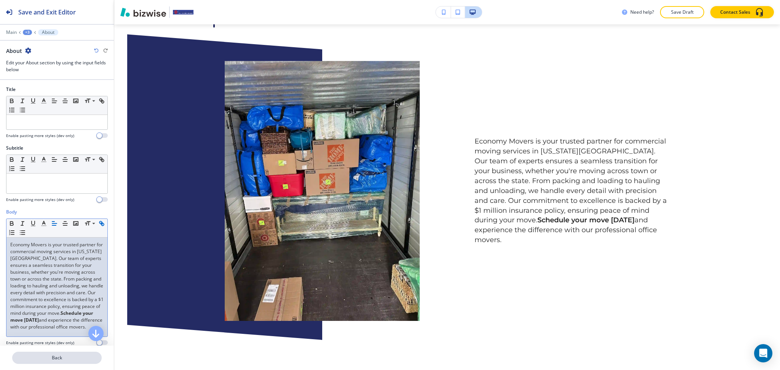
click at [53, 357] on p "Back" at bounding box center [57, 358] width 88 height 7
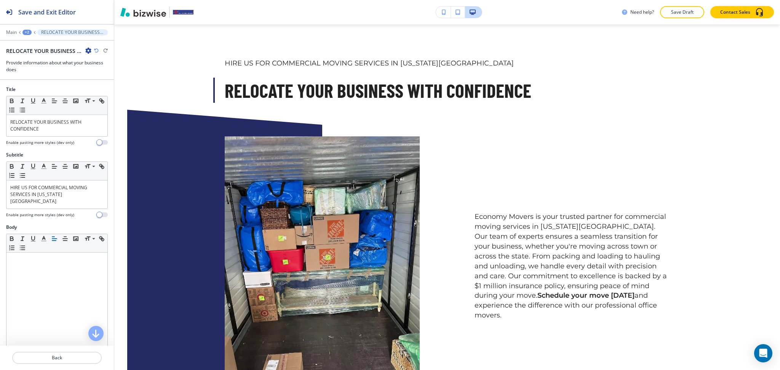
scroll to position [341, 0]
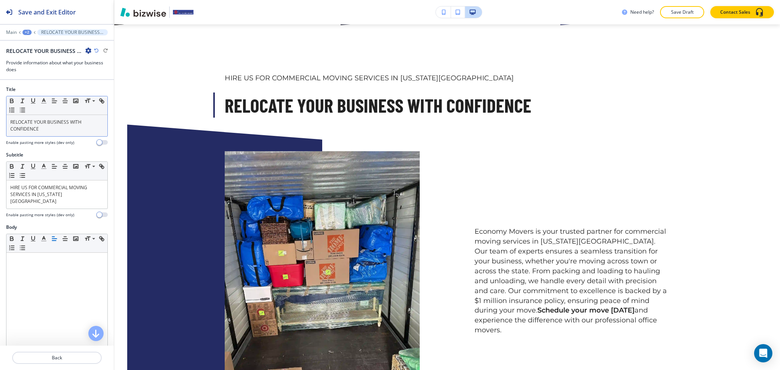
click at [53, 129] on p "RELOCATE YOUR BUSINESS WITH CONFIDENCE" at bounding box center [56, 126] width 93 height 14
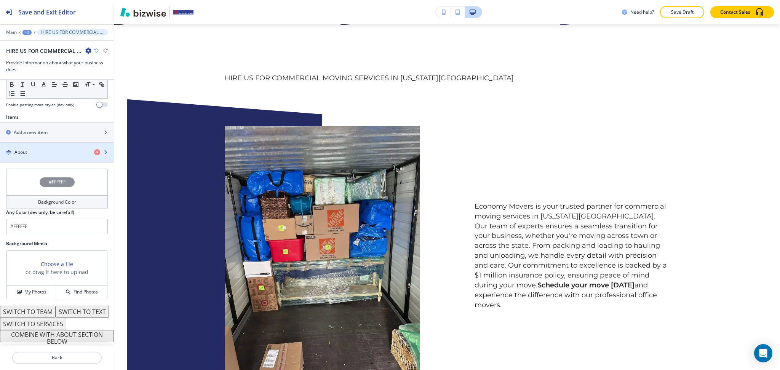
scroll to position [251, 0]
click at [40, 156] on div "button" at bounding box center [57, 159] width 114 height 6
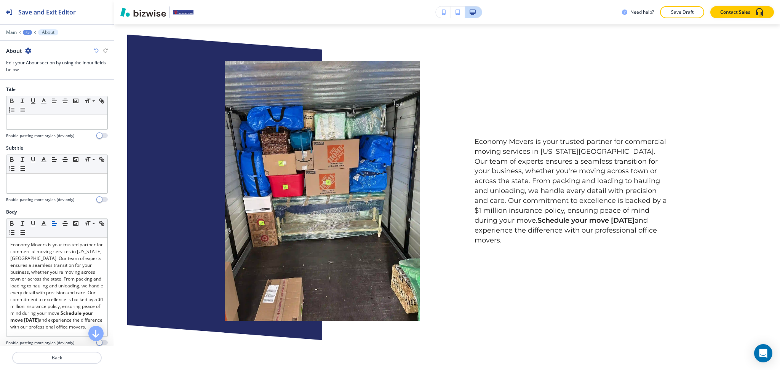
scroll to position [0, 0]
click at [42, 128] on div at bounding box center [56, 122] width 101 height 14
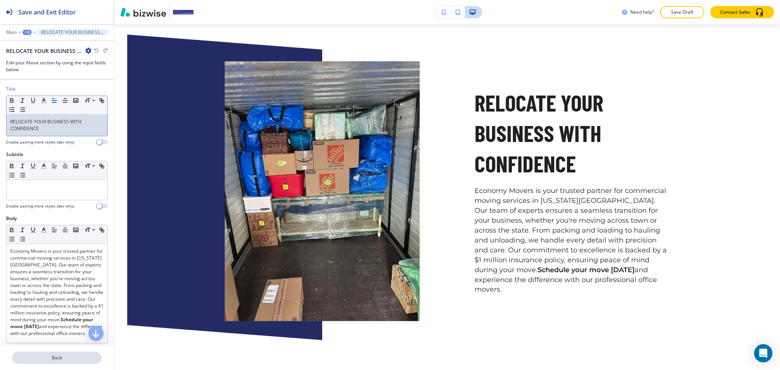
click at [62, 356] on p "Back" at bounding box center [57, 358] width 88 height 7
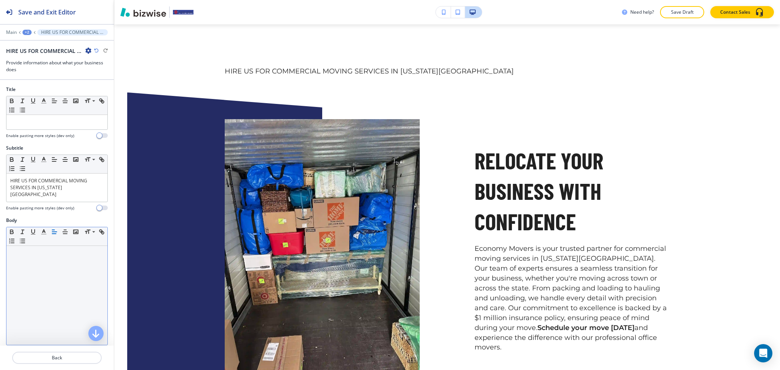
scroll to position [341, 0]
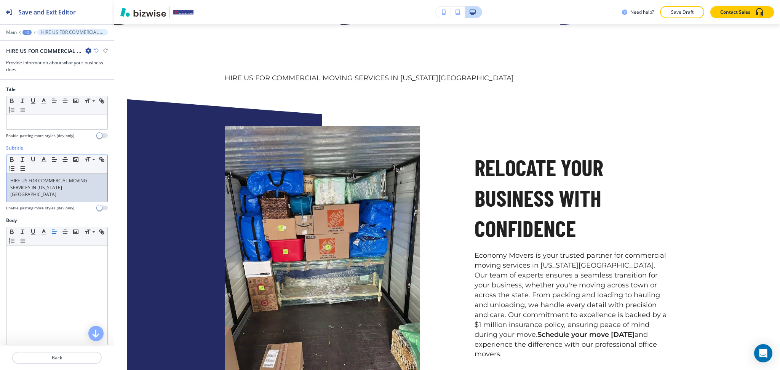
click at [53, 185] on p "HIRE US FOR COMMERCIAL MOVING SERVICES IN COLORADO SPRINGS" at bounding box center [56, 188] width 93 height 21
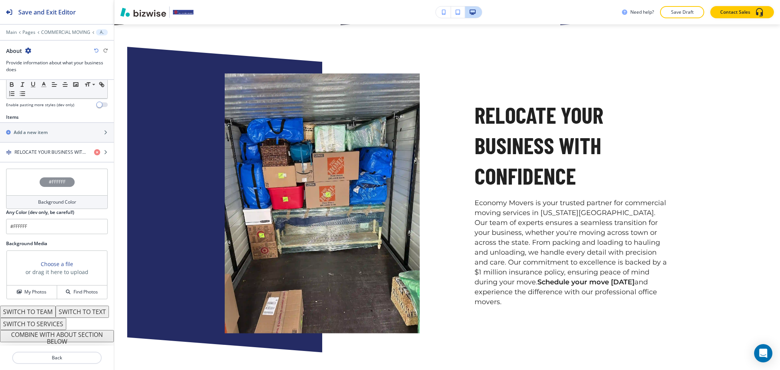
scroll to position [250, 0]
click at [43, 149] on h4 "RELOCATE YOUR BUSINESS WITH CONFIDENCE" at bounding box center [51, 152] width 74 height 7
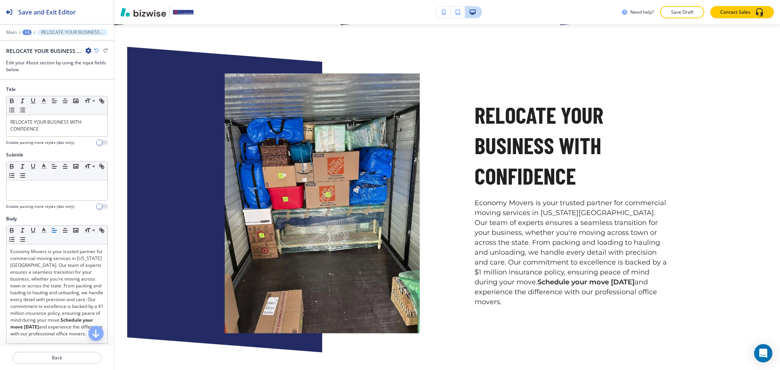
scroll to position [353, 0]
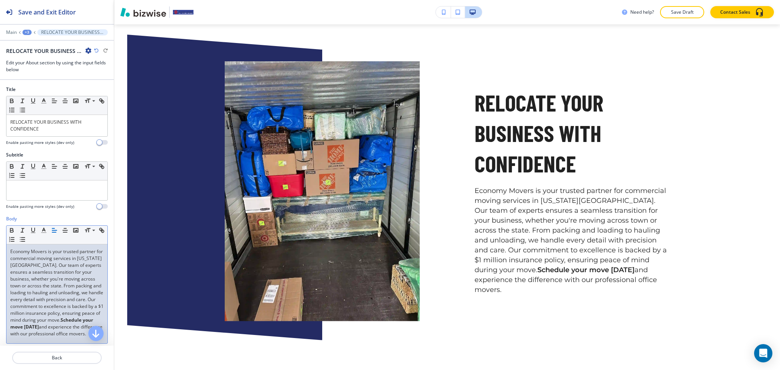
click at [10, 249] on p "Economy Movers is your trusted partner for commercial moving services in Colora…" at bounding box center [56, 292] width 93 height 89
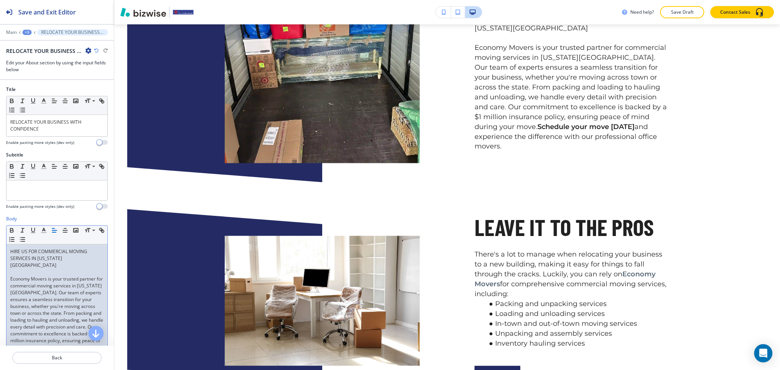
scroll to position [510, 0]
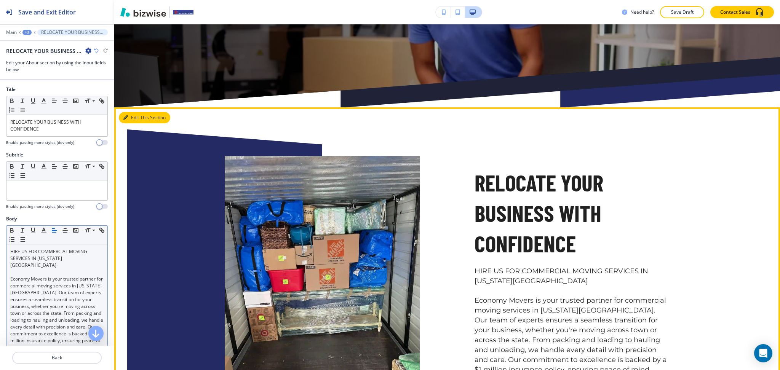
click at [127, 116] on icon "button" at bounding box center [125, 117] width 5 height 5
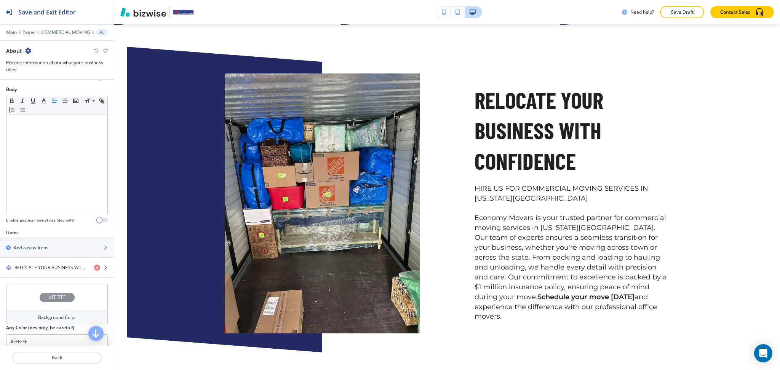
scroll to position [250, 0]
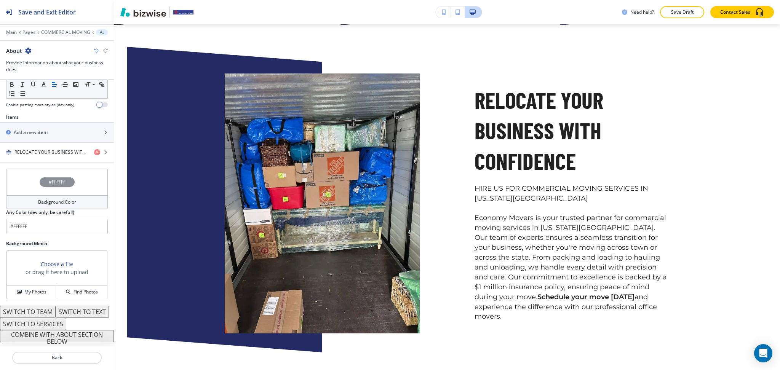
click at [58, 335] on button "COMBINE WITH ABOUT SECTION BELOW" at bounding box center [57, 336] width 114 height 12
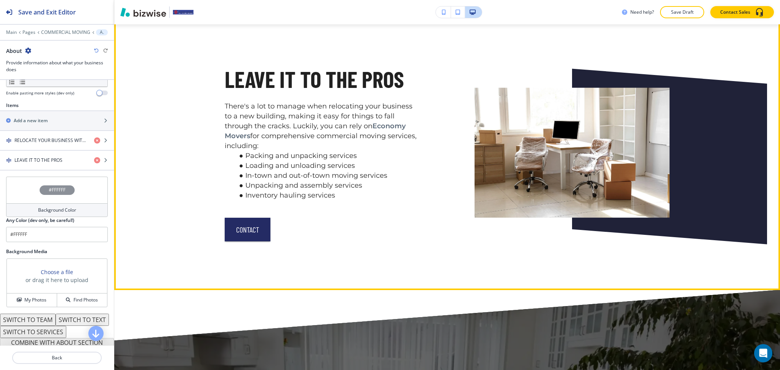
scroll to position [696, 0]
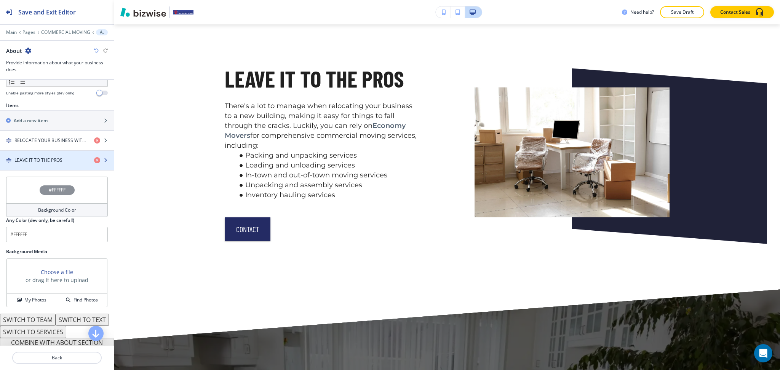
click at [48, 160] on h4 "LEAVE IT TO THE PROS" at bounding box center [38, 160] width 48 height 7
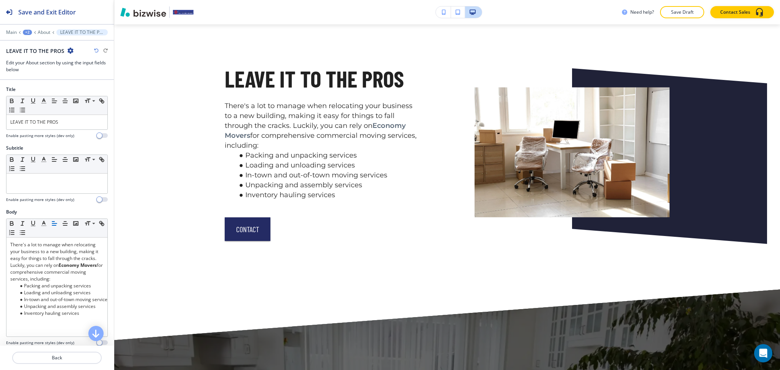
scroll to position [698, 0]
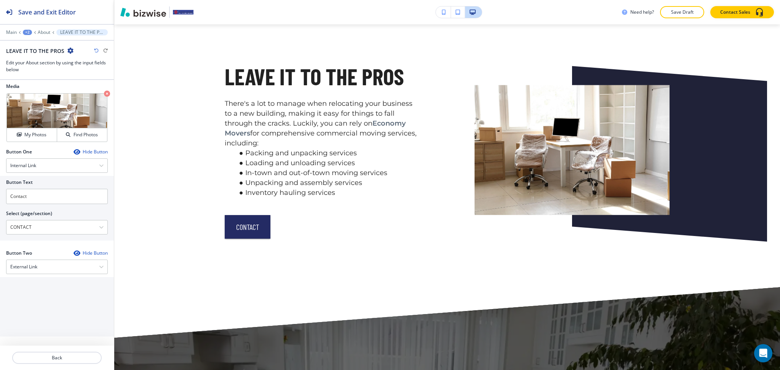
click at [78, 149] on div "Hide Button" at bounding box center [91, 152] width 34 height 6
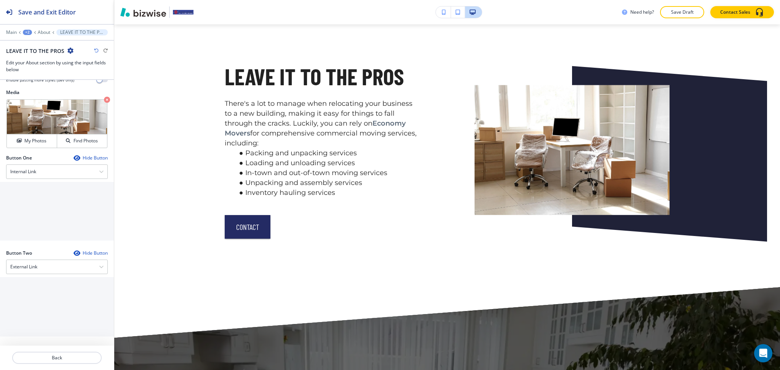
scroll to position [204, 0]
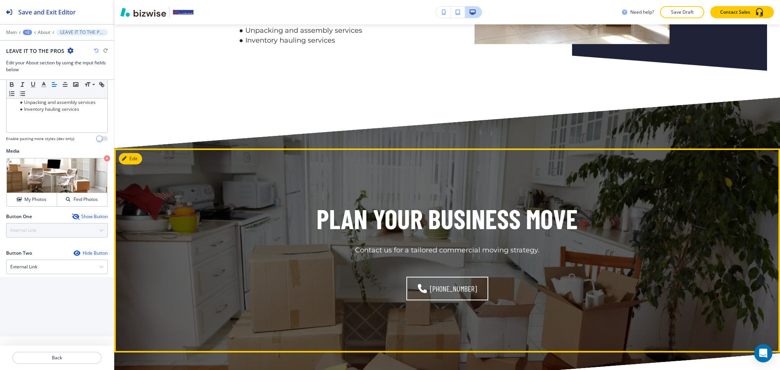
click at [127, 161] on icon "button" at bounding box center [124, 159] width 5 height 5
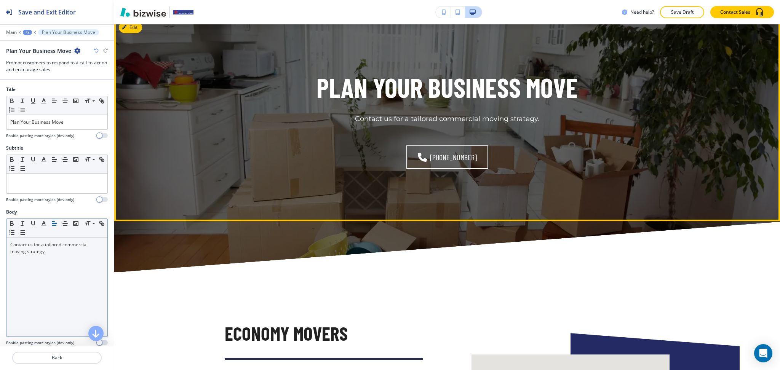
scroll to position [985, 0]
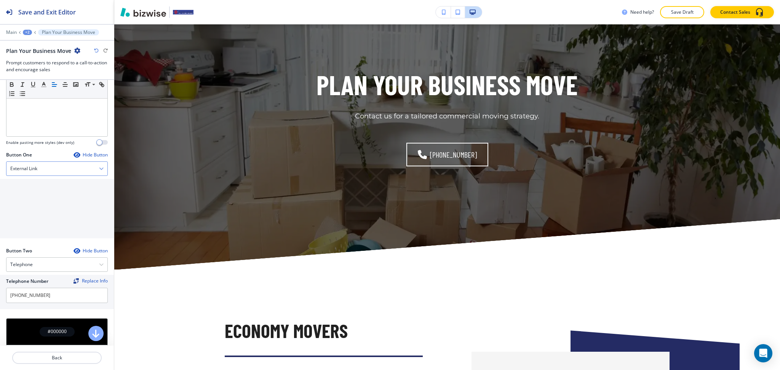
click at [41, 168] on div "External Link" at bounding box center [56, 169] width 101 height 14
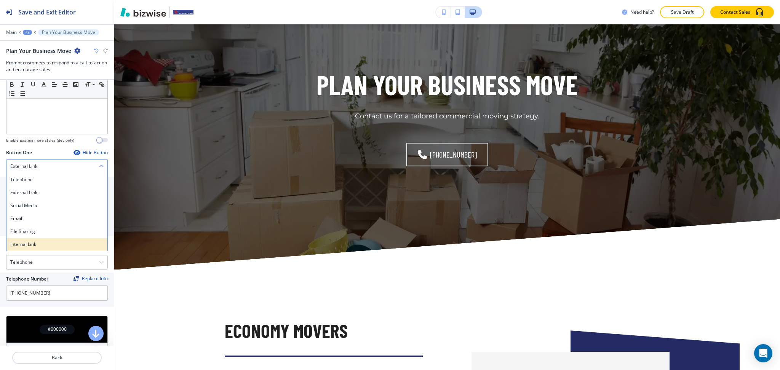
scroll to position [203, 0]
click at [30, 247] on h4 "Internal Link" at bounding box center [56, 244] width 93 height 7
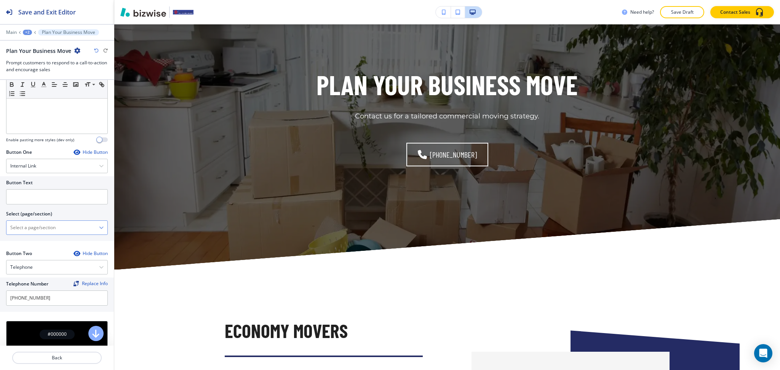
click at [33, 222] on \(page\/section\) "Manual Input" at bounding box center [52, 227] width 93 height 13
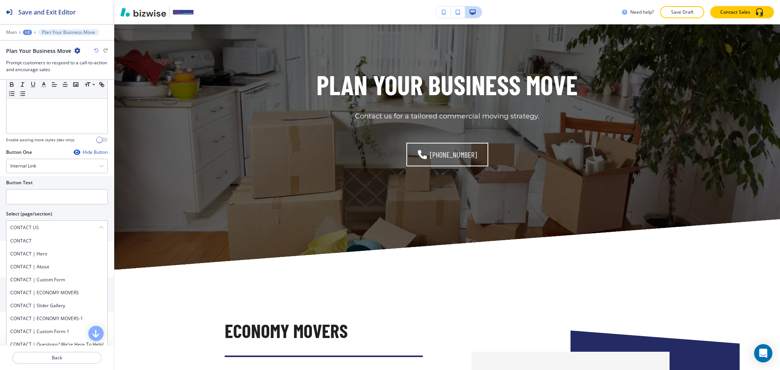
drag, startPoint x: 56, startPoint y: 228, endPoint x: 0, endPoint y: 223, distance: 55.9
click at [0, 223] on div "Button Text Select (page/section) CONTACT US CONTACT CONTACT | Hero CONTACT | A…" at bounding box center [57, 208] width 114 height 65
click at [28, 244] on h4 "CONTACT" at bounding box center [56, 241] width 93 height 7
type \(page\/section\) "CONTACT"
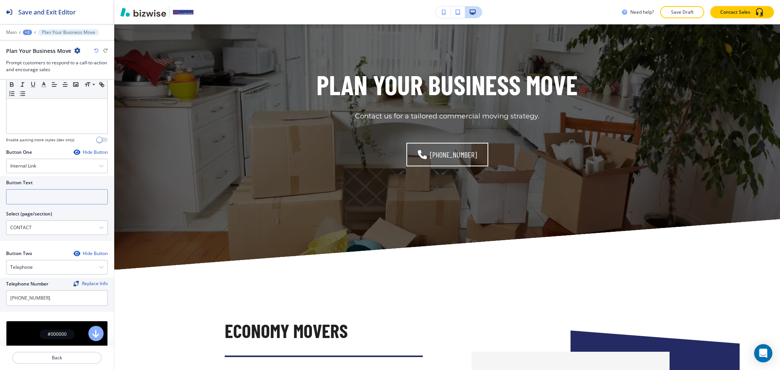
click at [33, 200] on input "text" at bounding box center [57, 196] width 102 height 15
paste input "CONTACT US"
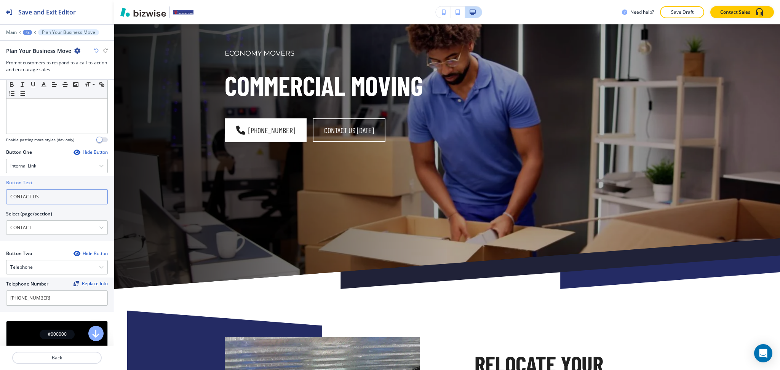
scroll to position [0, 0]
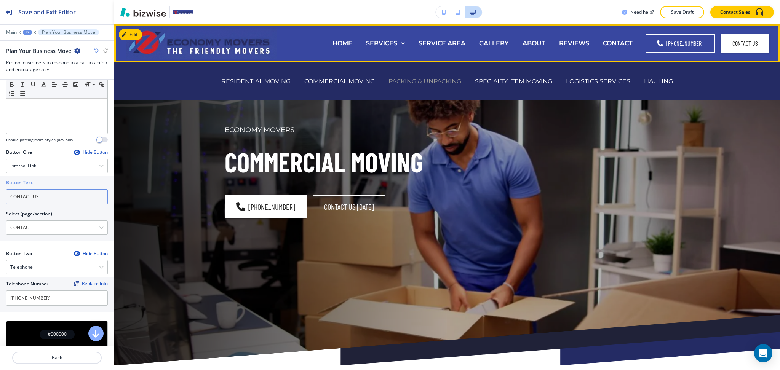
type input "CONTACT US"
click at [410, 79] on p "PACKING & UNPACKING" at bounding box center [425, 81] width 73 height 9
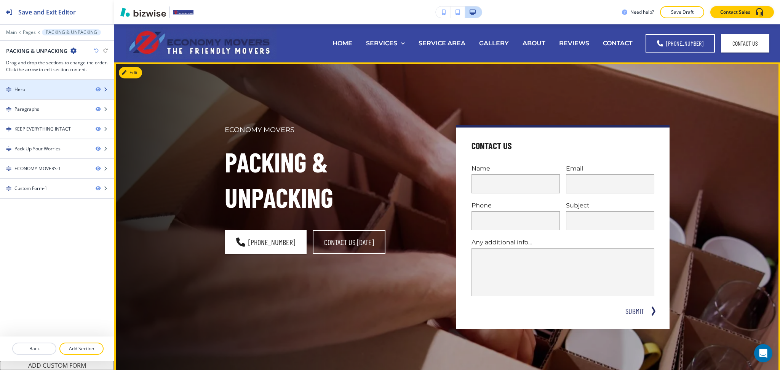
click at [67, 88] on div "Hero" at bounding box center [45, 89] width 90 height 7
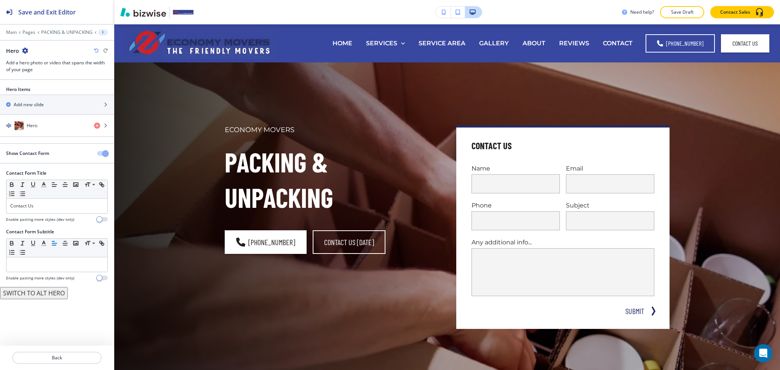
scroll to position [38, 0]
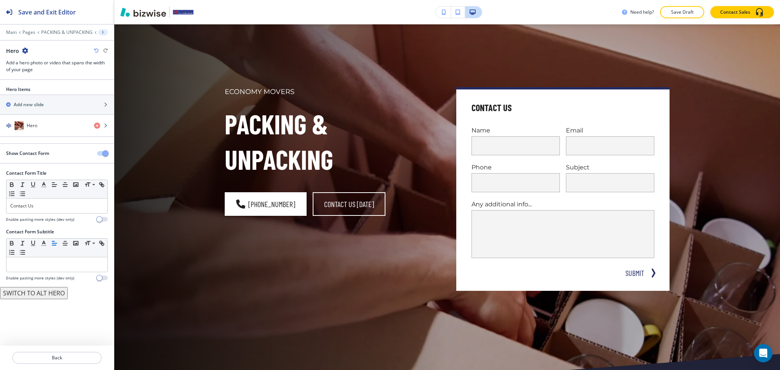
click at [107, 149] on div at bounding box center [57, 147] width 114 height 6
click at [106, 151] on span "button" at bounding box center [105, 154] width 6 height 6
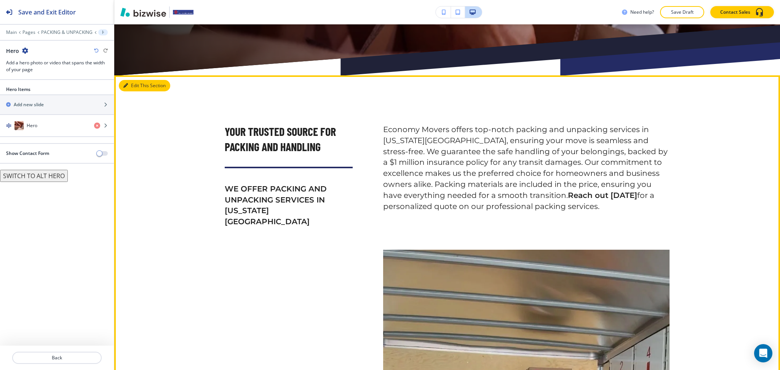
click at [136, 87] on button "Edit This Section" at bounding box center [144, 85] width 51 height 11
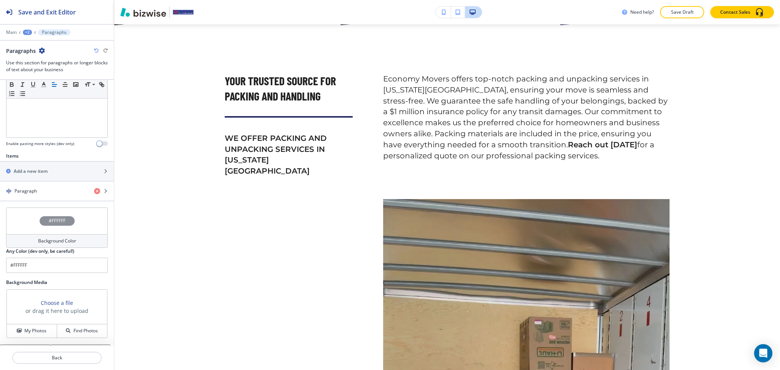
scroll to position [247, 0]
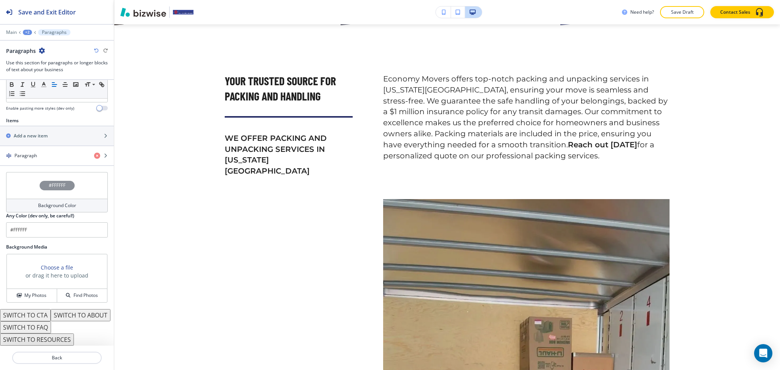
click at [51, 315] on button "SWITCH TO ABOUT" at bounding box center [81, 315] width 60 height 12
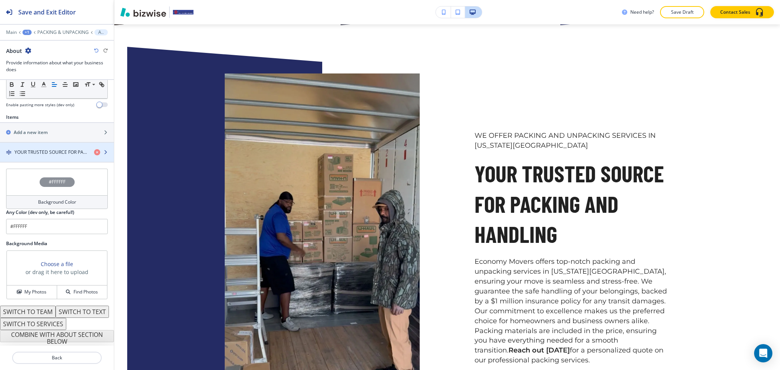
click at [40, 149] on h4 "YOUR TRUSTED SOURCE FOR PACKING AND HANDLING" at bounding box center [51, 152] width 74 height 7
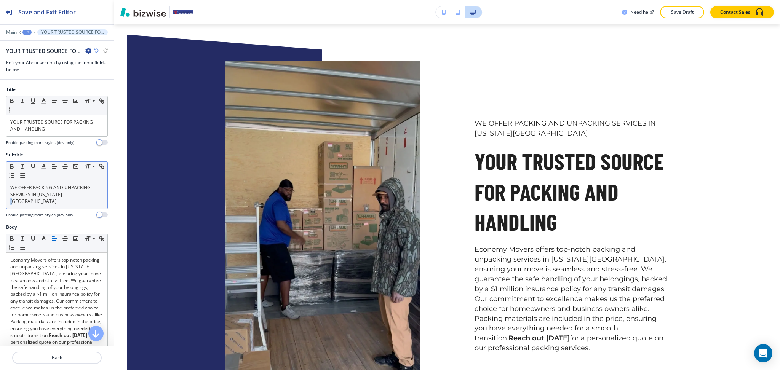
click at [67, 193] on p "WE OFFER PACKING AND UNPACKING SERVICES IN COLORADO SPRINGS" at bounding box center [56, 194] width 93 height 21
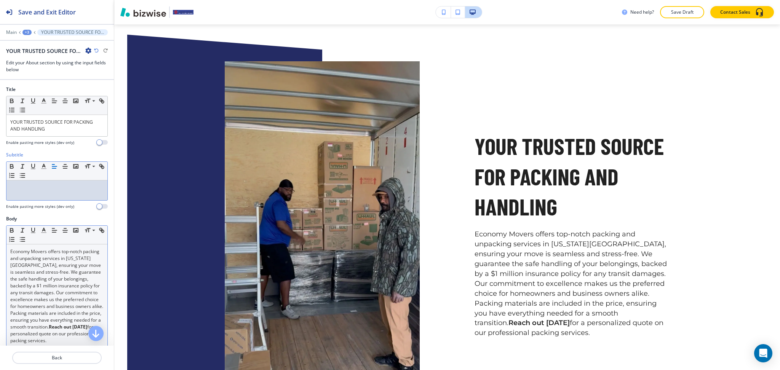
click at [9, 251] on div "Economy Movers offers top-notch packing and unpacking services in Colorado Spri…" at bounding box center [56, 297] width 101 height 104
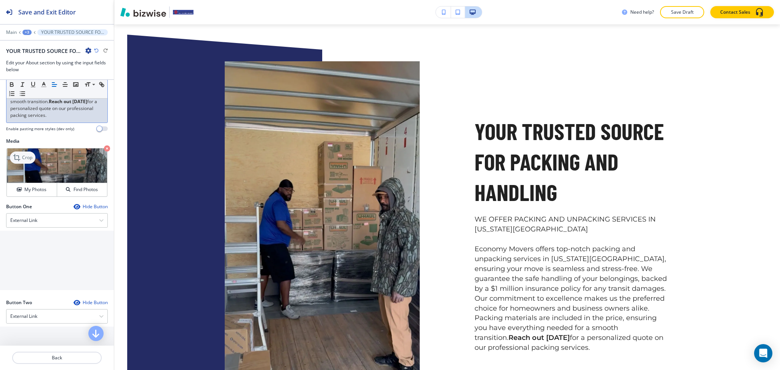
scroll to position [253, 0]
click at [18, 162] on icon at bounding box center [17, 157] width 9 height 9
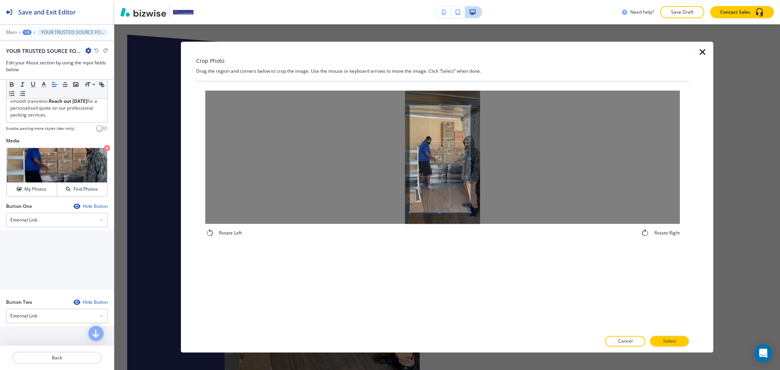
click at [447, 186] on span at bounding box center [440, 159] width 60 height 107
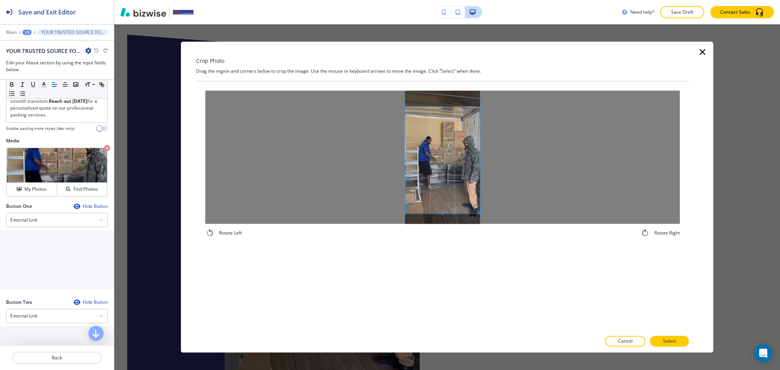
click at [493, 164] on div at bounding box center [442, 157] width 475 height 133
click at [450, 122] on span at bounding box center [442, 121] width 75 height 2
click at [443, 166] on span at bounding box center [442, 166] width 75 height 92
click at [444, 210] on span at bounding box center [442, 211] width 75 height 2
click at [448, 123] on span at bounding box center [442, 122] width 75 height 2
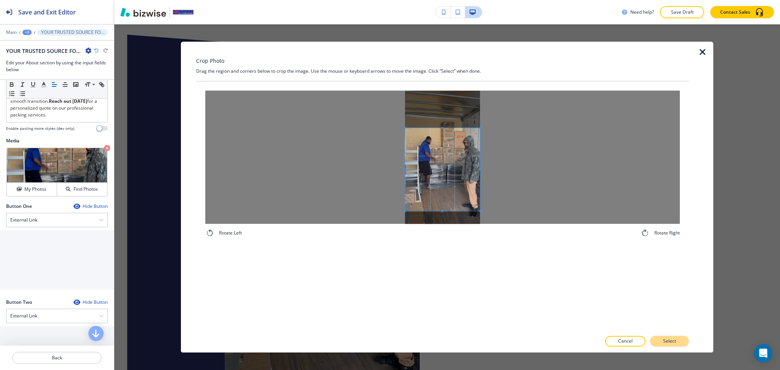
click at [666, 338] on button "Select" at bounding box center [669, 341] width 39 height 11
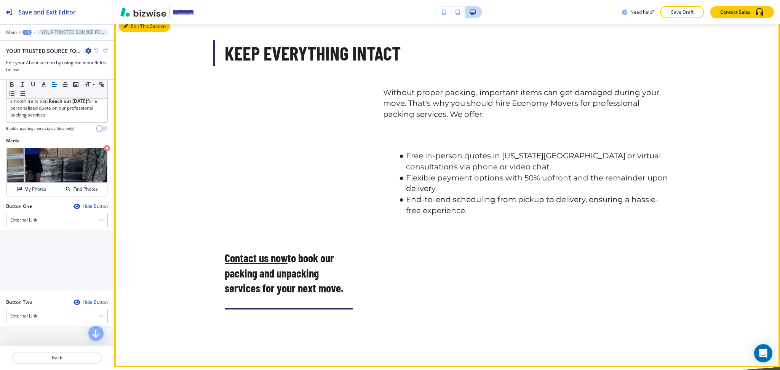
click at [131, 29] on button "Edit This Section" at bounding box center [144, 26] width 51 height 11
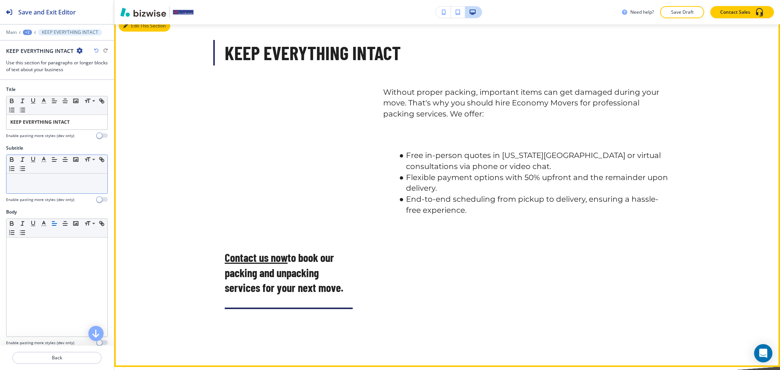
scroll to position [651, 0]
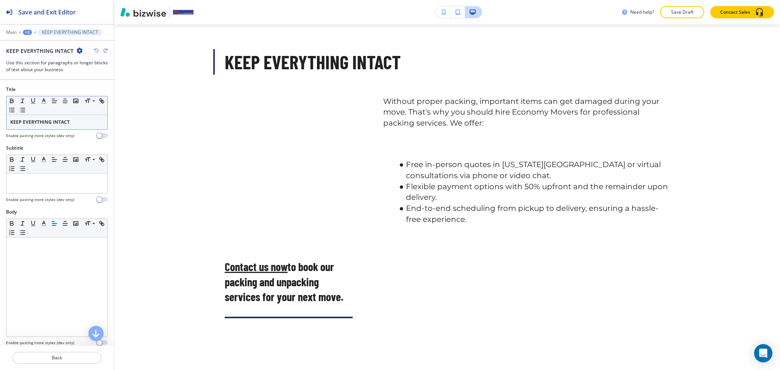
click at [66, 121] on strong "KEEP EVERYTHING INTACT" at bounding box center [39, 122] width 59 height 6
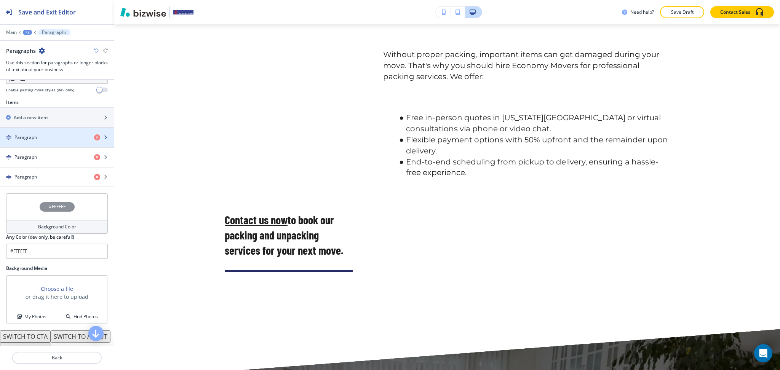
scroll to position [253, 0]
click at [39, 134] on div "Paragraph" at bounding box center [44, 137] width 88 height 7
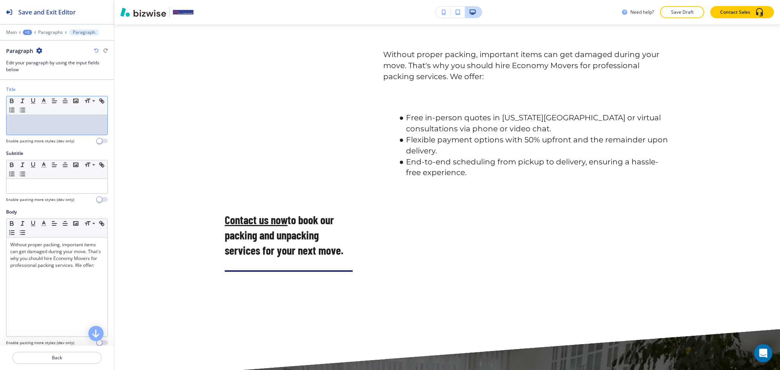
click at [39, 130] on div at bounding box center [56, 125] width 101 height 20
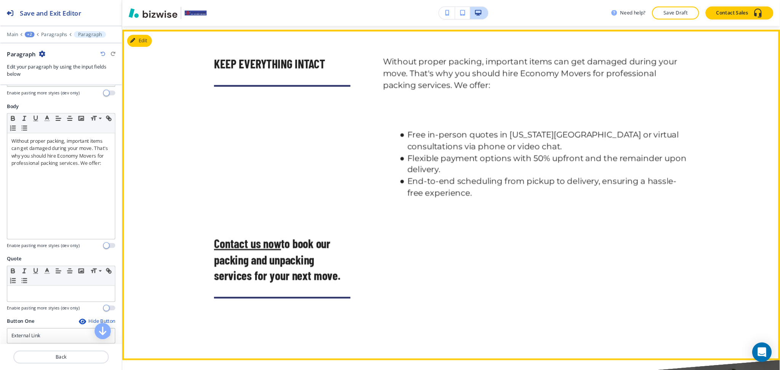
scroll to position [651, 0]
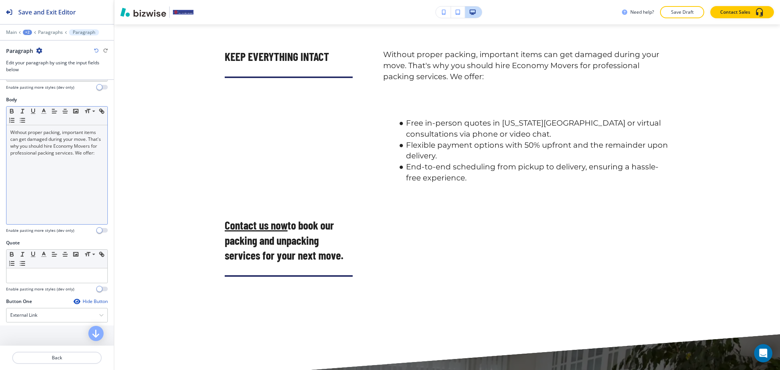
click at [68, 194] on div "Without proper packing, important items can get damaged during your move. That'…" at bounding box center [56, 174] width 101 height 99
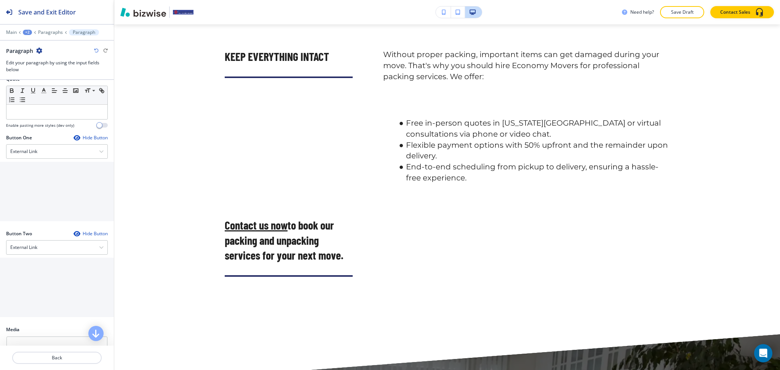
scroll to position [322, 0]
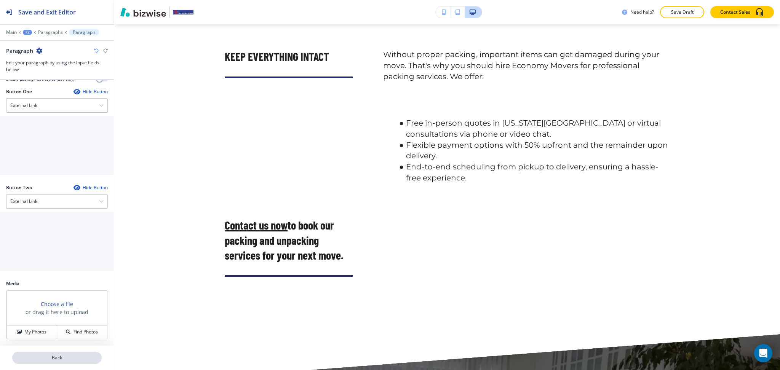
click at [43, 361] on p "Back" at bounding box center [57, 358] width 88 height 7
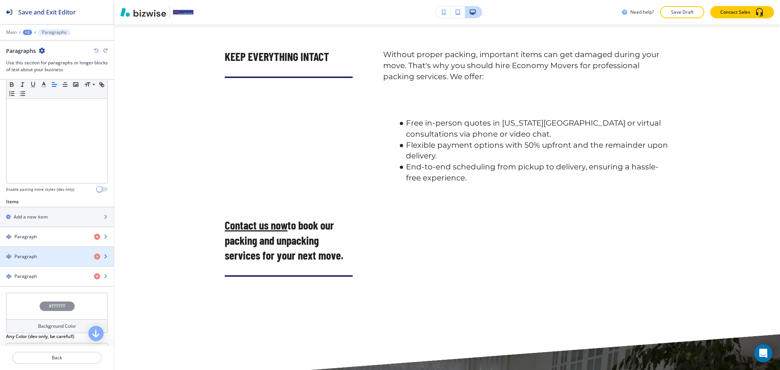
scroll to position [154, 0]
click at [53, 257] on div "Paragraph" at bounding box center [44, 256] width 88 height 7
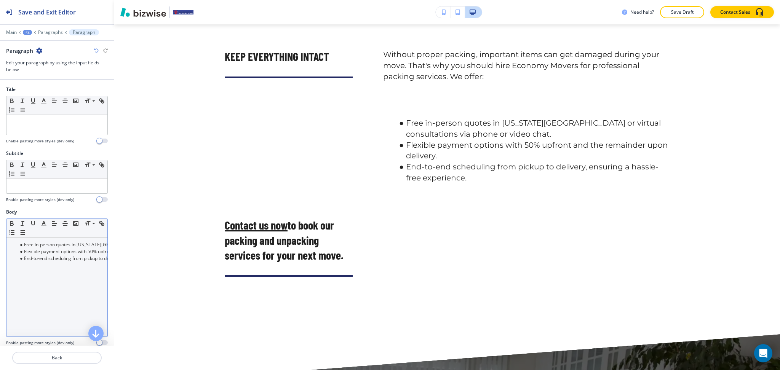
scroll to position [0, 0]
click at [60, 256] on li "End-to-end scheduling from pickup to delivery, ensuring a hassle-free experienc…" at bounding box center [60, 258] width 86 height 7
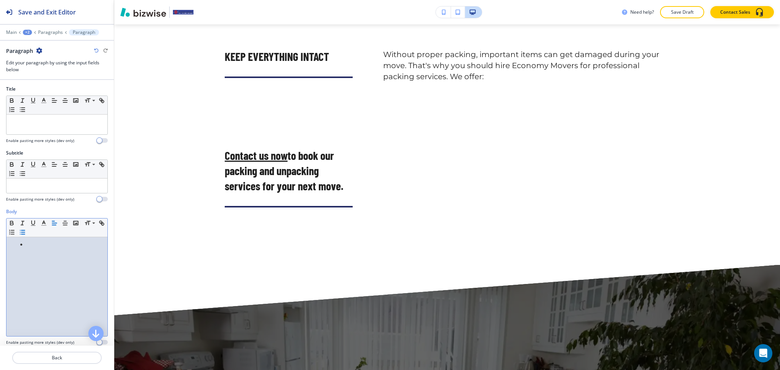
click at [38, 48] on icon "button" at bounding box center [39, 51] width 6 height 6
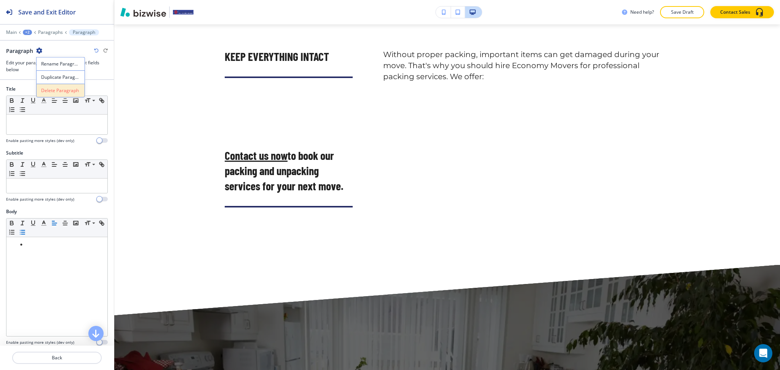
click at [49, 95] on button "Delete Paragraph" at bounding box center [60, 91] width 49 height 14
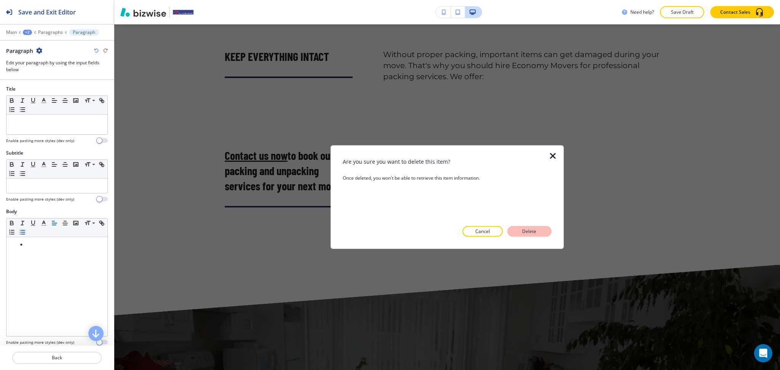
click at [543, 237] on button "Delete" at bounding box center [530, 231] width 44 height 11
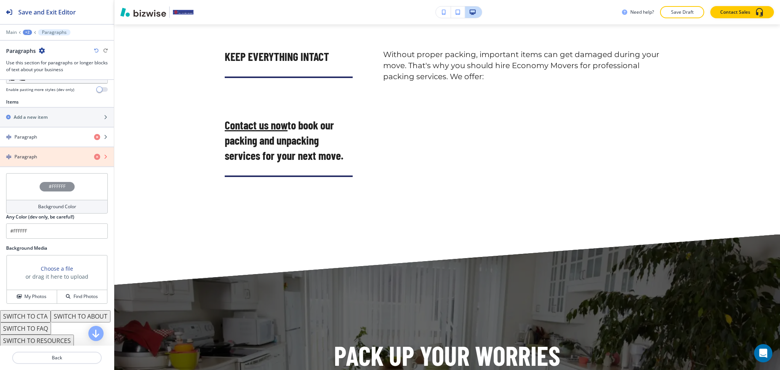
click at [94, 157] on icon "button" at bounding box center [97, 157] width 6 height 6
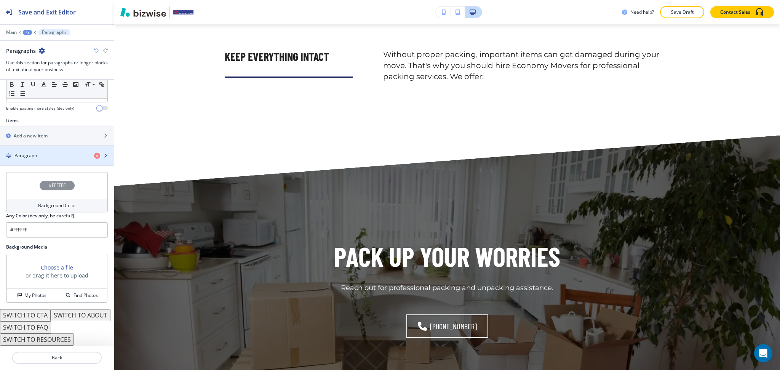
click at [52, 152] on div "Paragraph" at bounding box center [44, 155] width 88 height 7
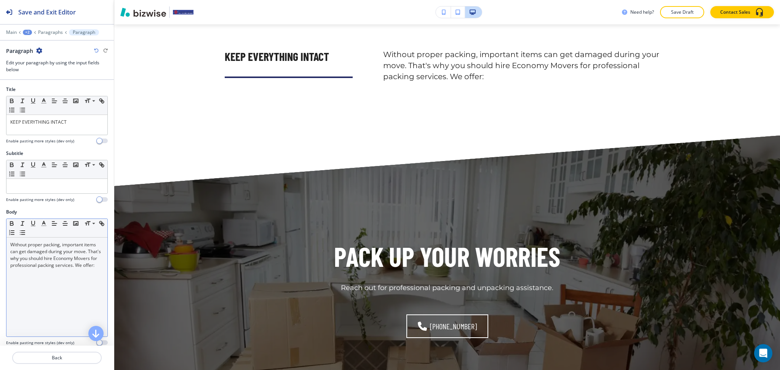
click at [76, 278] on div "Without proper packing, important items can get damaged during your move. That'…" at bounding box center [56, 287] width 101 height 99
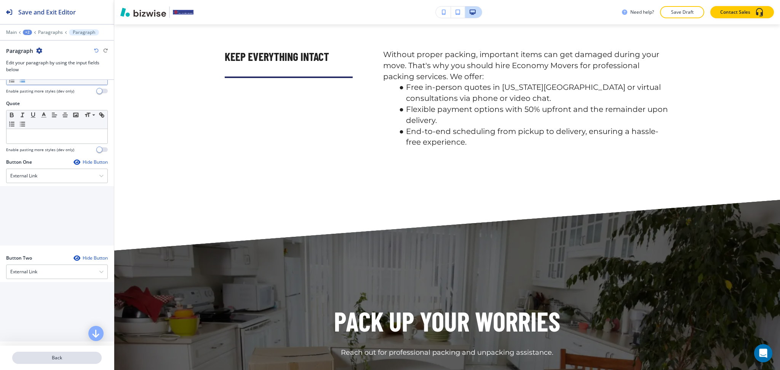
scroll to position [253, 0]
click at [49, 357] on p "Back" at bounding box center [57, 358] width 88 height 7
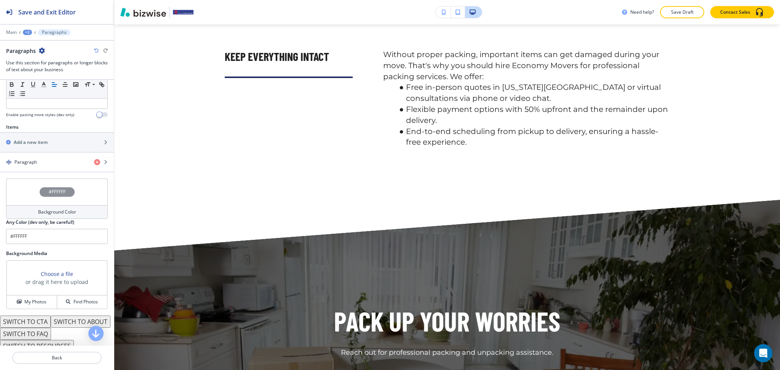
scroll to position [247, 0]
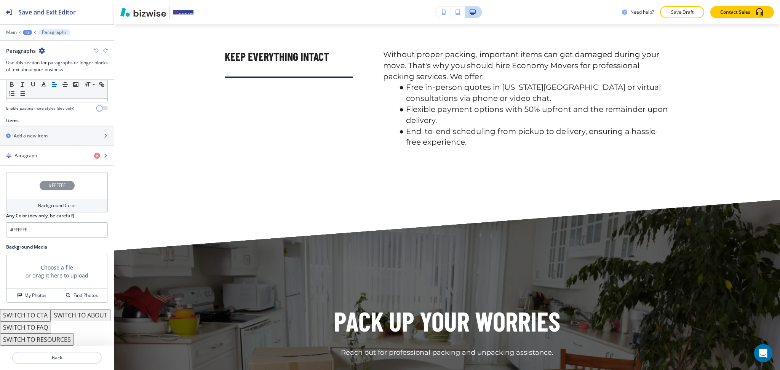
click at [51, 315] on button "SWITCH TO ABOUT" at bounding box center [81, 315] width 60 height 12
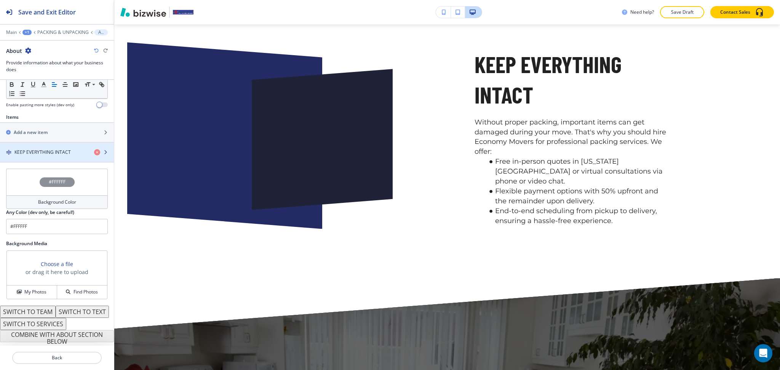
click at [43, 156] on div "button" at bounding box center [57, 159] width 114 height 6
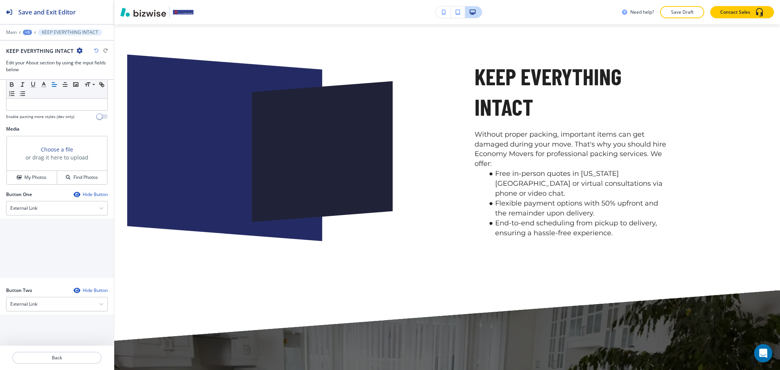
scroll to position [264, 0]
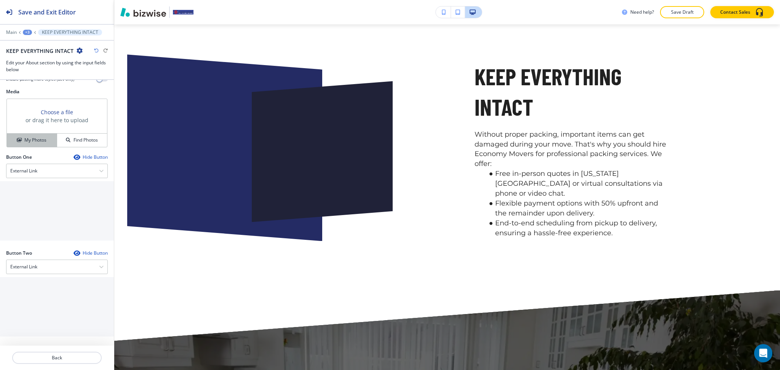
click at [32, 139] on h4 "My Photos" at bounding box center [35, 140] width 22 height 7
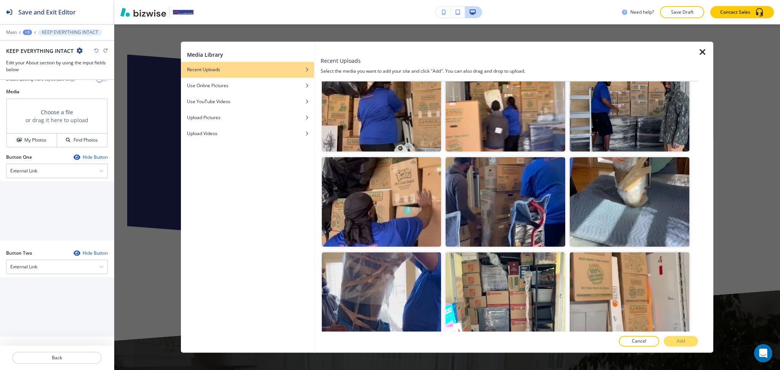
scroll to position [735, 0]
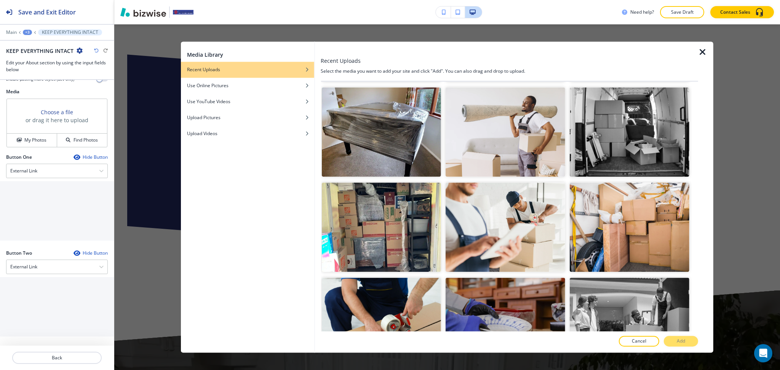
scroll to position [2035, 0]
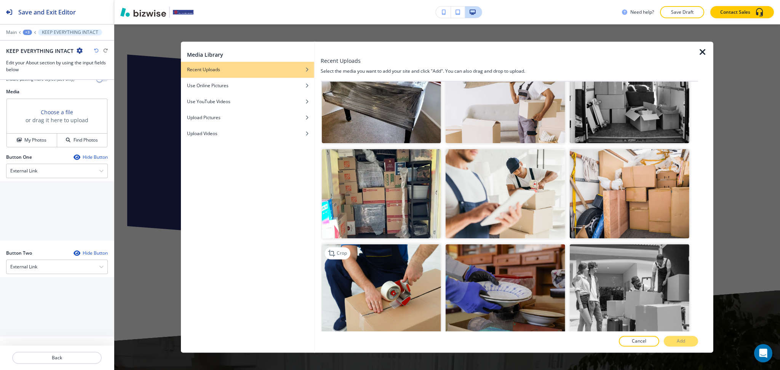
click at [415, 249] on img "button" at bounding box center [382, 289] width 120 height 90
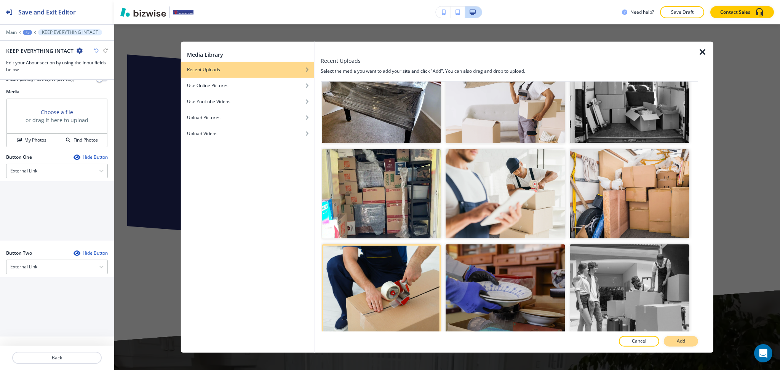
click at [677, 343] on button "Add" at bounding box center [681, 341] width 34 height 11
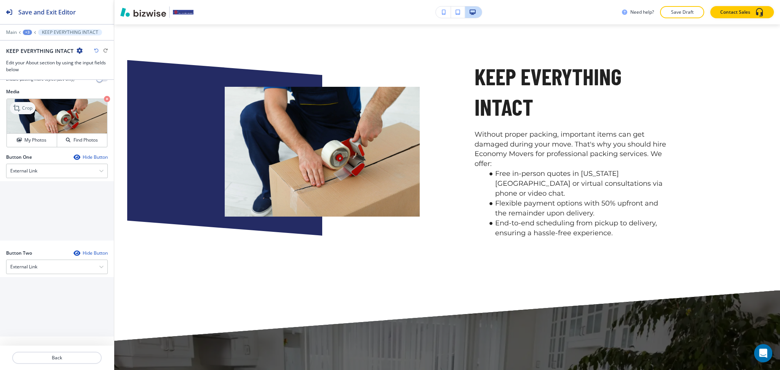
click at [27, 107] on p "Crop" at bounding box center [27, 108] width 10 height 7
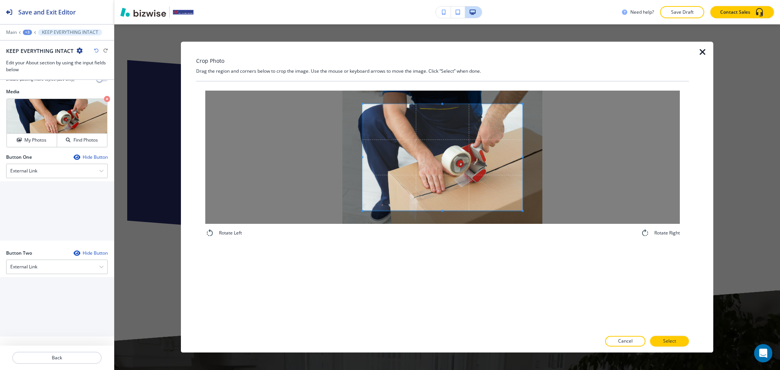
click at [440, 80] on div "Crop Photo Drag the region and corners below to crop the image. Use the mouse o…" at bounding box center [442, 197] width 493 height 311
click at [452, 266] on div "Rotate Left Rotate Right" at bounding box center [442, 207] width 493 height 250
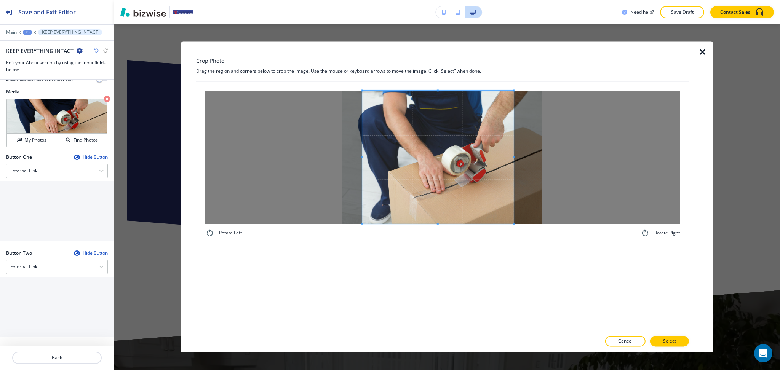
click at [513, 151] on span at bounding box center [514, 157] width 2 height 133
click at [681, 344] on button "Select" at bounding box center [669, 341] width 39 height 11
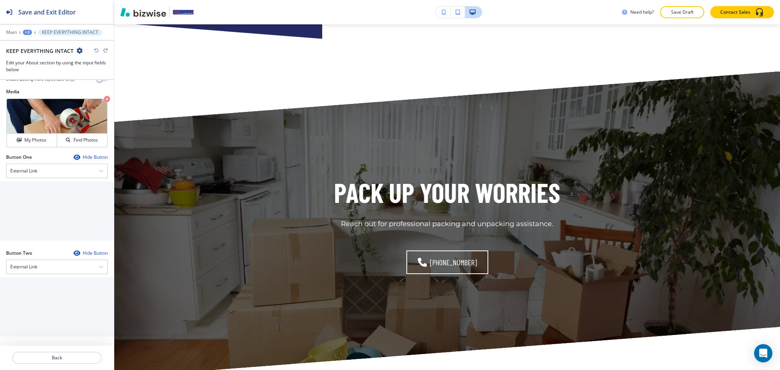
scroll to position [905, 0]
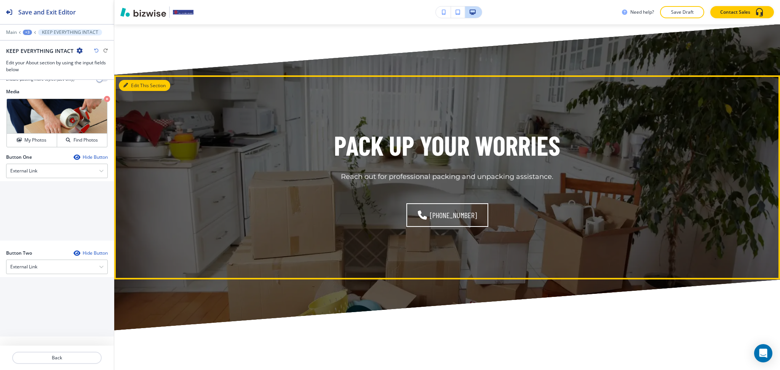
click at [135, 88] on button "Edit This Section" at bounding box center [144, 85] width 51 height 11
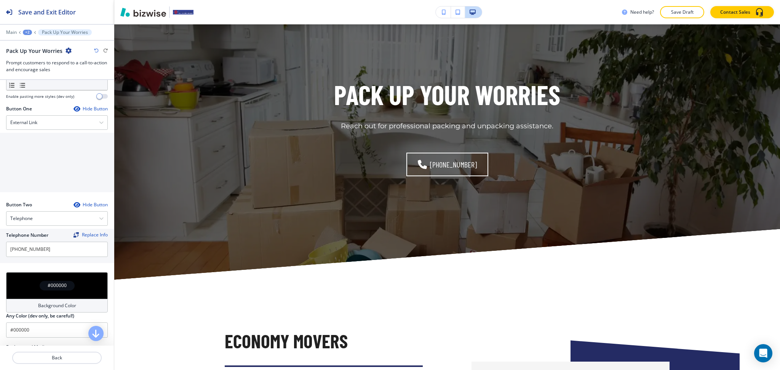
scroll to position [265, 0]
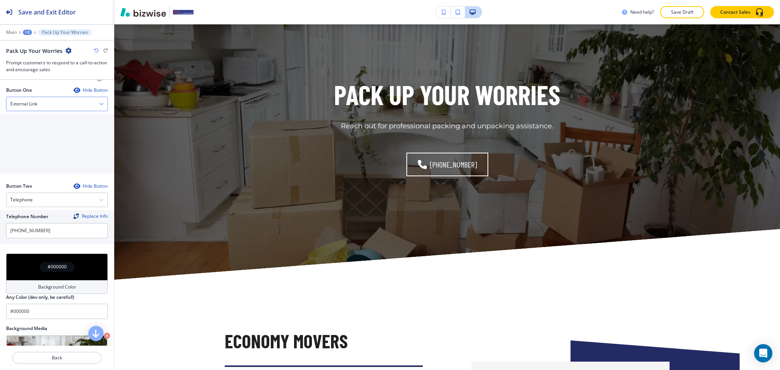
click at [50, 103] on div "External Link" at bounding box center [56, 104] width 101 height 14
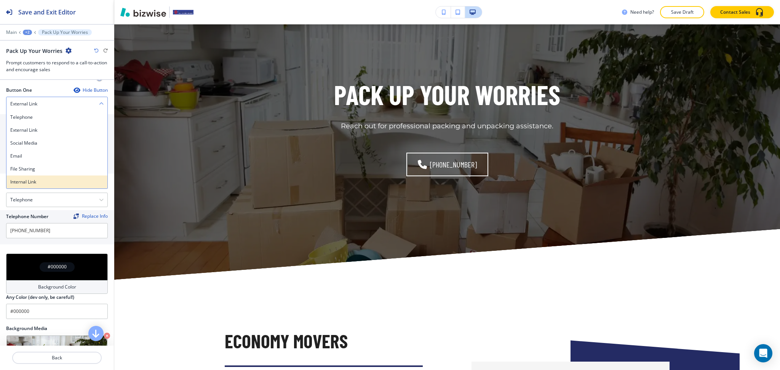
click at [39, 179] on h4 "Internal Link" at bounding box center [56, 182] width 93 height 7
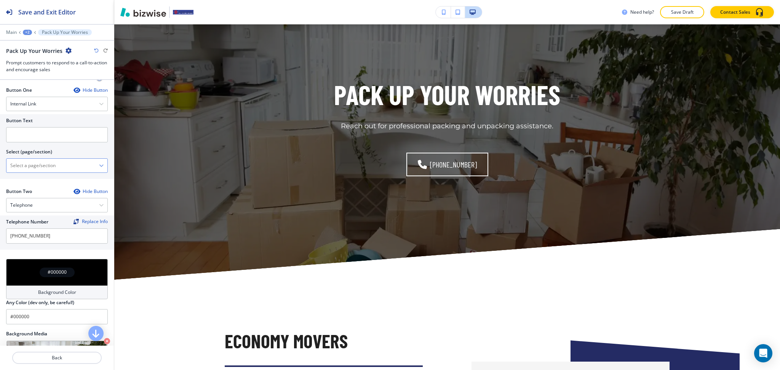
click at [41, 168] on \(page\/section\) "Manual Input" at bounding box center [52, 165] width 93 height 13
drag, startPoint x: 50, startPoint y: 166, endPoint x: 49, endPoint y: 171, distance: 5.5
click at [22, 163] on \(page\/section\) "Manual Input" at bounding box center [52, 165] width 93 height 13
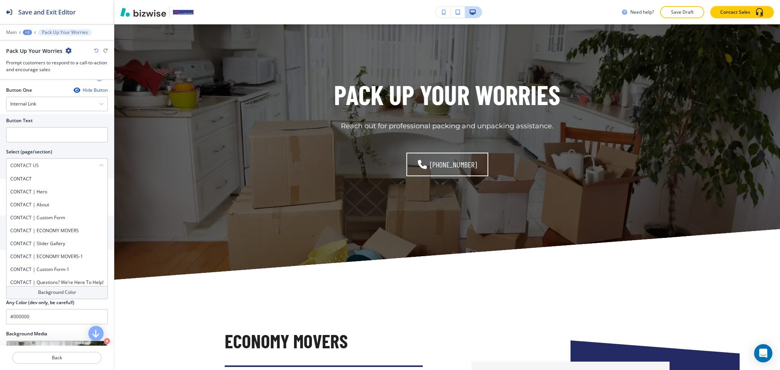
drag, startPoint x: 45, startPoint y: 167, endPoint x: 0, endPoint y: 158, distance: 46.3
click at [0, 158] on div "Button Text Select (page/section) CONTACT US CONTACT CONTACT | Hero CONTACT | A…" at bounding box center [57, 146] width 114 height 65
click at [27, 176] on h4 "CONTACT" at bounding box center [56, 179] width 93 height 7
type \(page\/section\) "CONTACT"
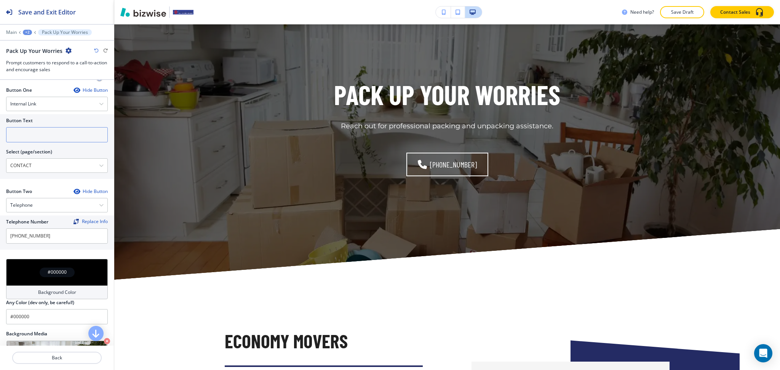
click at [47, 134] on input "text" at bounding box center [57, 134] width 102 height 15
paste input "CONTACT US"
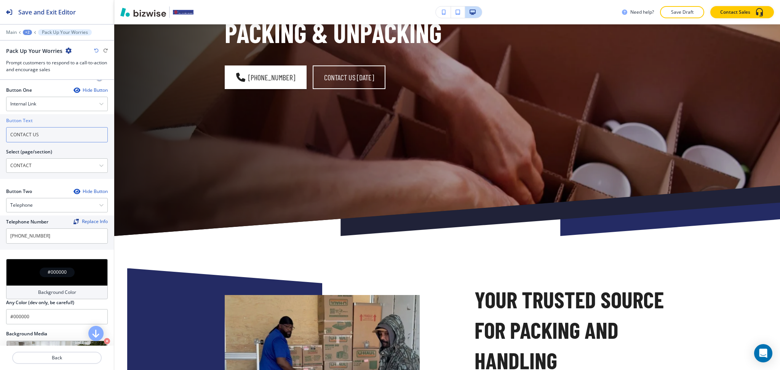
scroll to position [124, 0]
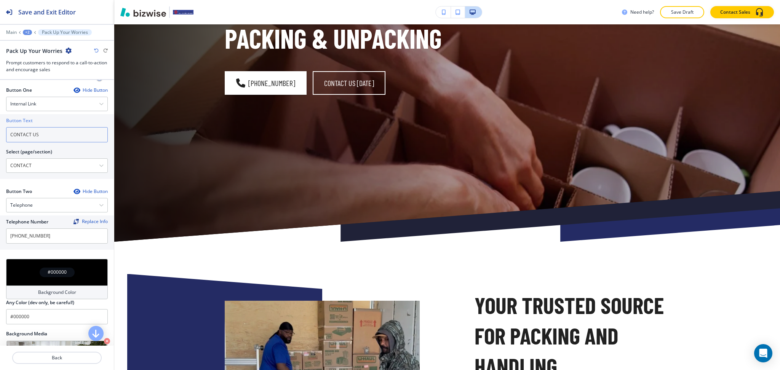
type input "CONTACT US"
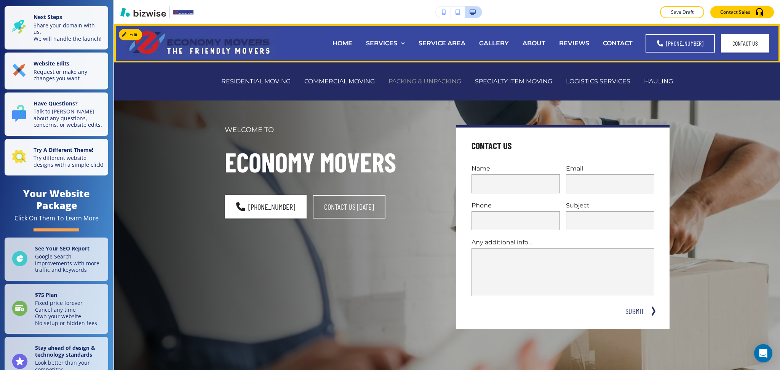
click at [421, 78] on p "PACKING & UNPACKING" at bounding box center [425, 81] width 73 height 9
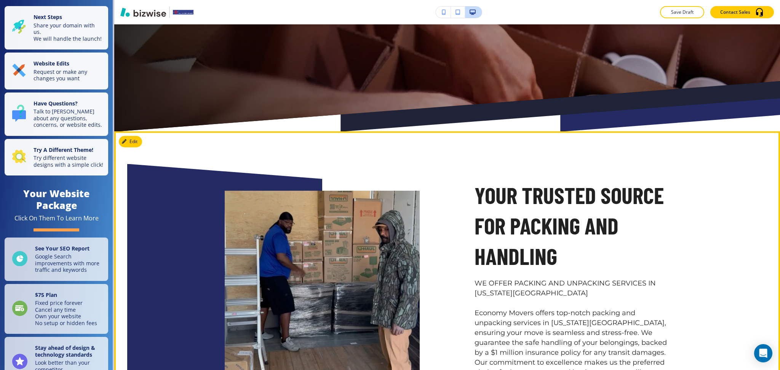
click at [141, 141] on button "Edit" at bounding box center [130, 141] width 23 height 11
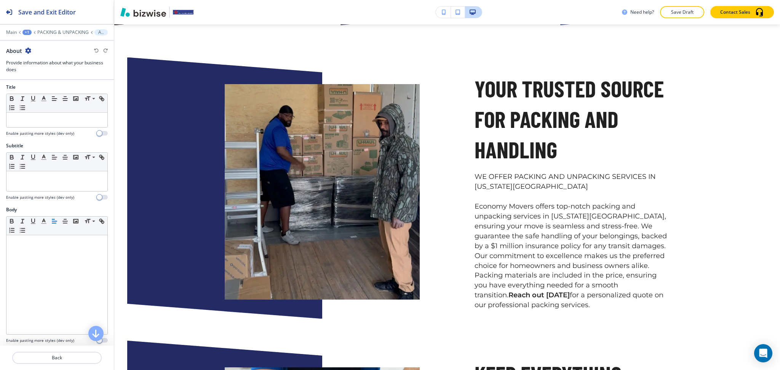
scroll to position [250, 0]
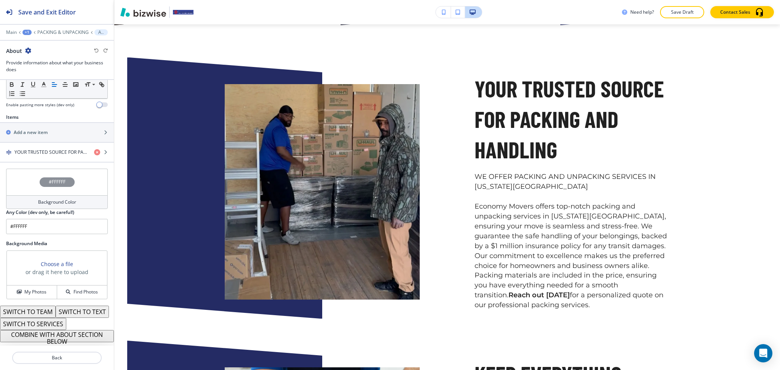
click at [64, 336] on button "COMBINE WITH ABOUT SECTION BELOW" at bounding box center [57, 336] width 114 height 12
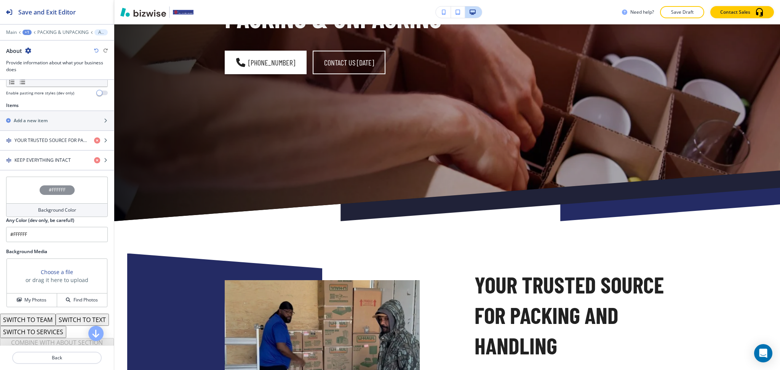
scroll to position [0, 0]
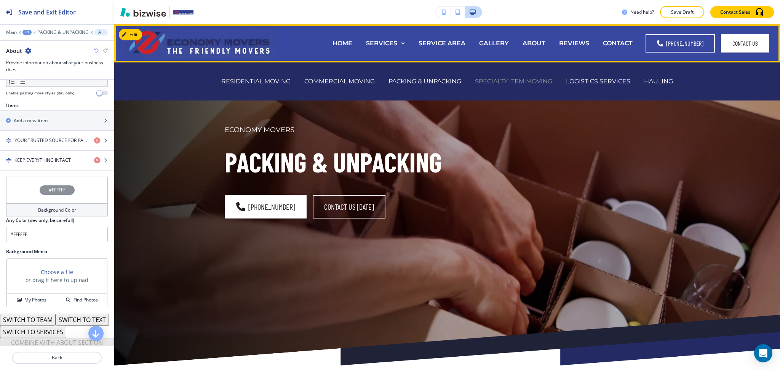
click at [495, 84] on p "SPECIALTY ITEM MOVING" at bounding box center [513, 81] width 77 height 9
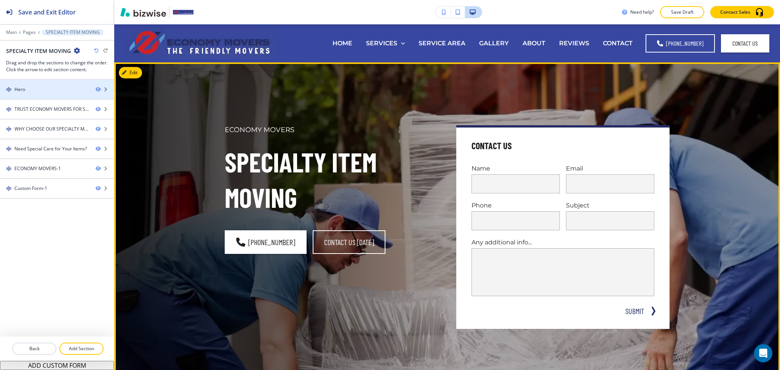
click at [44, 87] on div "Hero" at bounding box center [45, 89] width 90 height 7
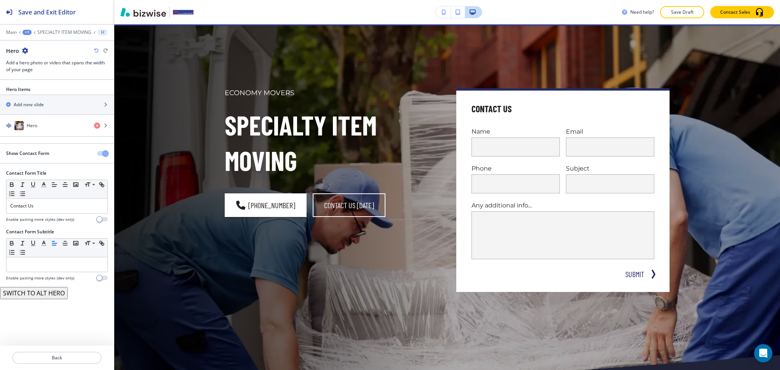
scroll to position [38, 0]
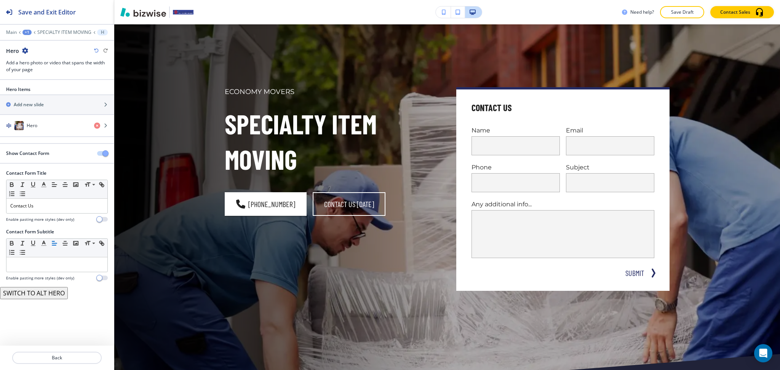
click at [105, 154] on span "button" at bounding box center [105, 154] width 6 height 6
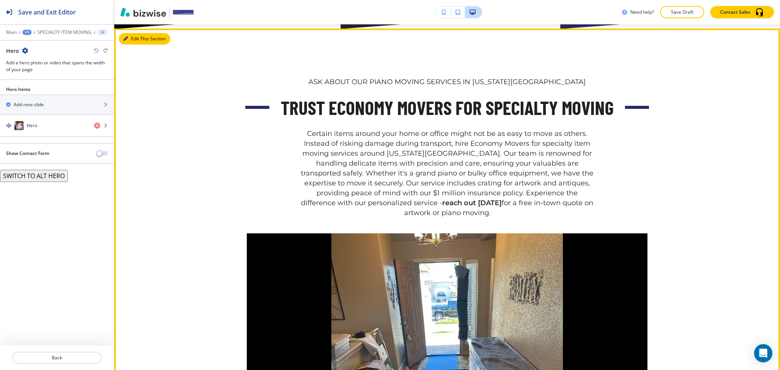
click at [136, 43] on div "Edit This Section ASK ABOUT OUR PIANO MOVING SERVICES IN COLORADO SPRINGS TRUST…" at bounding box center [447, 298] width 666 height 538
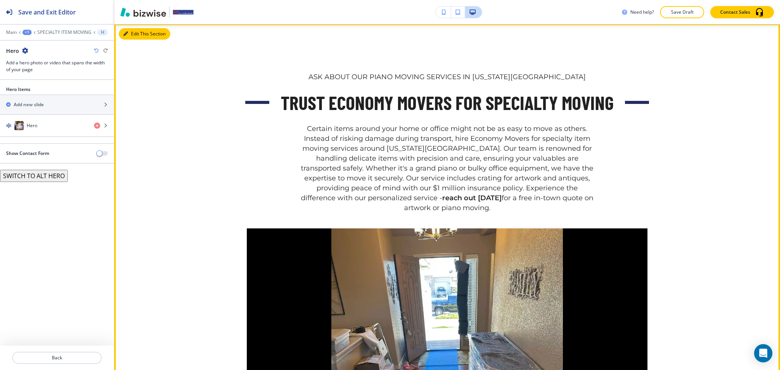
click at [131, 34] on button "Edit This Section" at bounding box center [144, 33] width 51 height 11
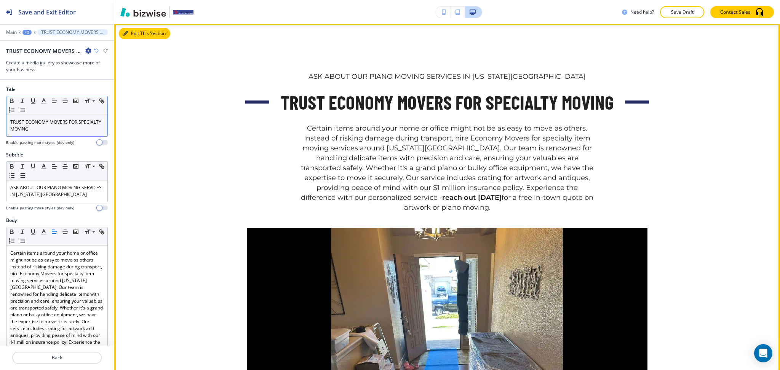
scroll to position [343, 0]
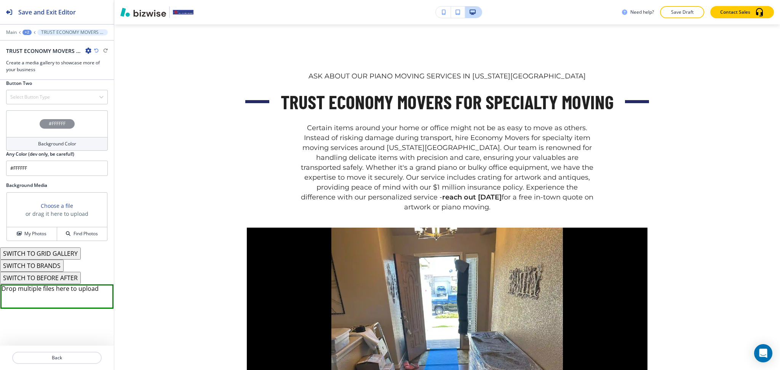
click at [52, 264] on button "SWITCH TO BRANDS" at bounding box center [32, 266] width 64 height 12
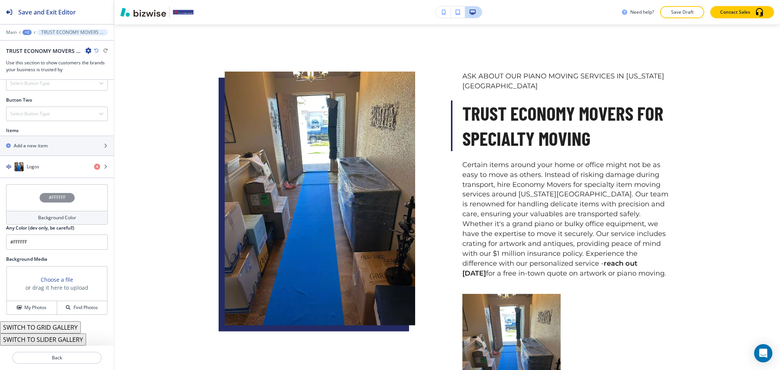
scroll to position [333, 0]
click at [59, 329] on button "SWITCH TO GRID GALLERY" at bounding box center [40, 328] width 81 height 12
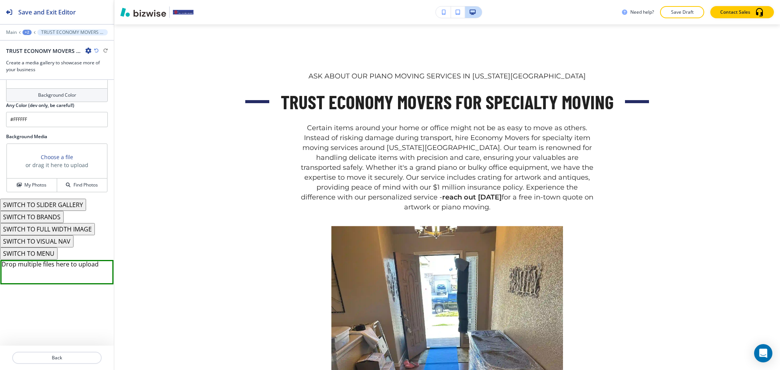
click at [42, 255] on button "SWITCH TO MENU" at bounding box center [29, 254] width 58 height 12
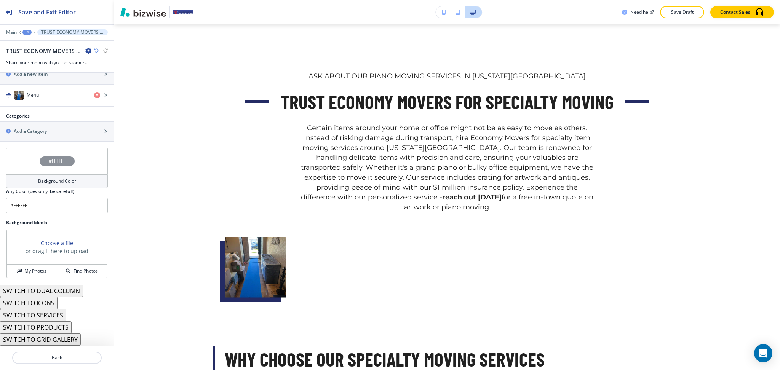
scroll to position [337, 0]
click at [48, 317] on button "SWITCH TO SERVICES" at bounding box center [33, 315] width 66 height 12
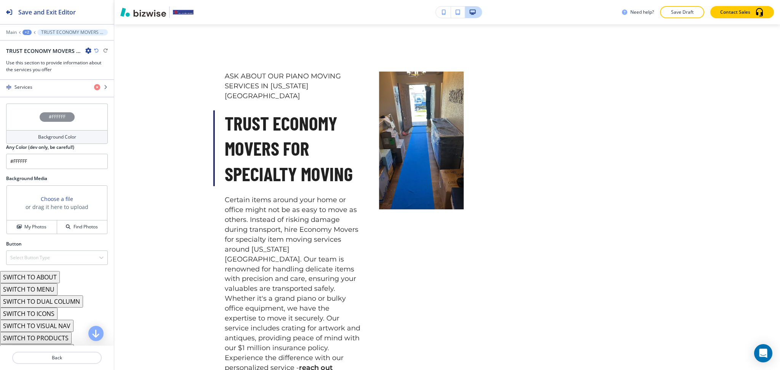
click at [46, 283] on button "SWITCH TO ABOUT" at bounding box center [30, 277] width 60 height 12
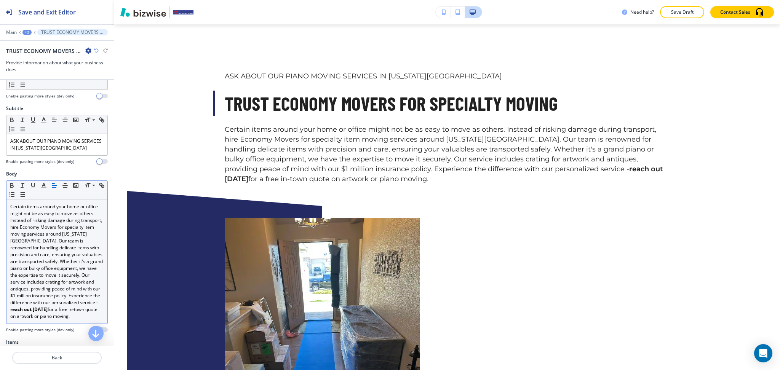
click at [52, 247] on p "Certain items around your home or office might not be as easy to move as others…" at bounding box center [56, 261] width 93 height 117
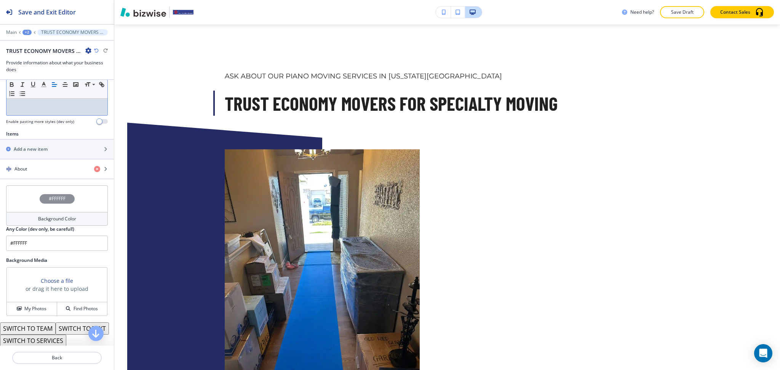
scroll to position [258, 0]
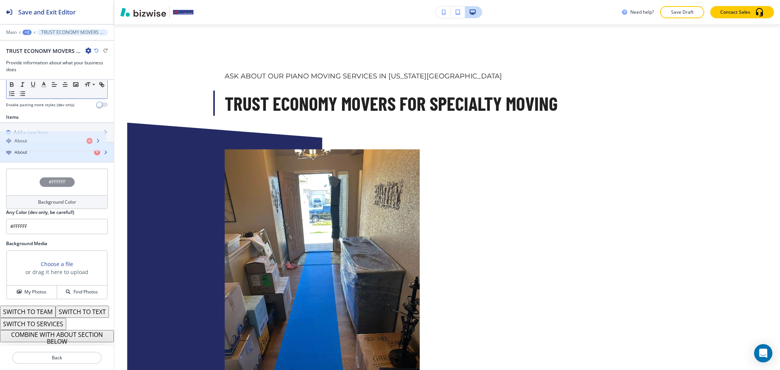
click at [41, 143] on div "About" at bounding box center [57, 152] width 114 height 19
click at [35, 149] on div "About" at bounding box center [44, 152] width 88 height 7
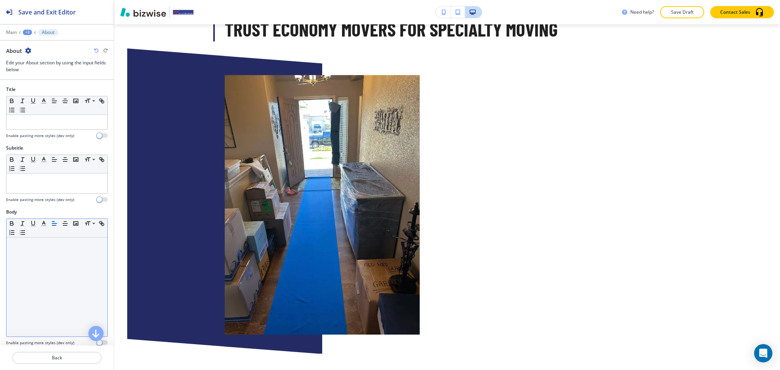
scroll to position [431, 0]
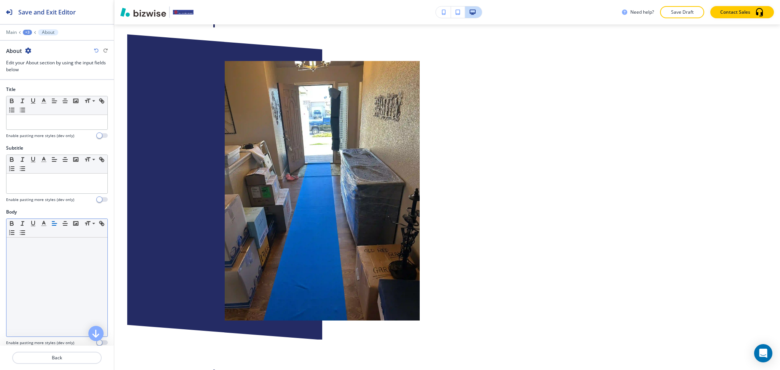
click at [71, 298] on div at bounding box center [56, 287] width 101 height 99
paste div
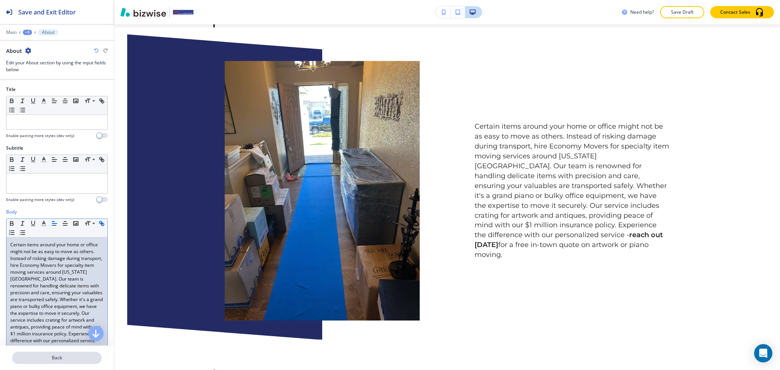
click at [62, 358] on p "Back" at bounding box center [57, 358] width 88 height 7
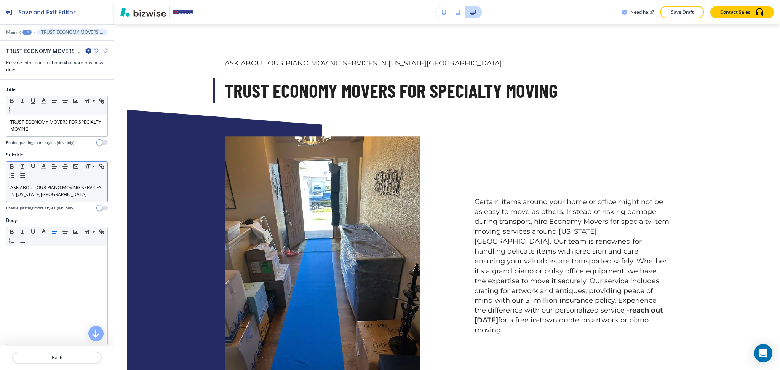
scroll to position [341, 0]
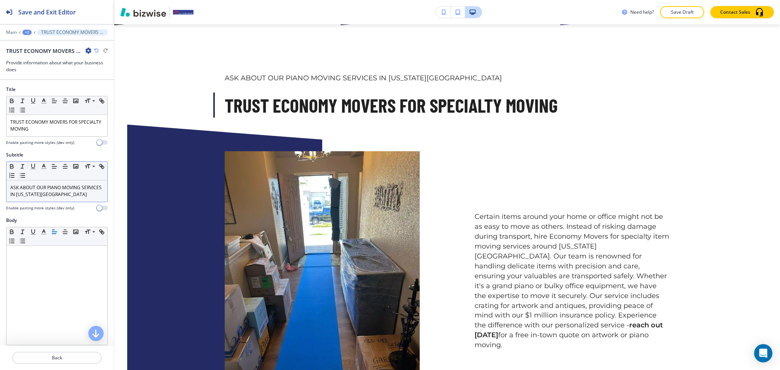
click at [59, 191] on p "ASK ABOUT OUR PIANO MOVING SERVICES IN COLORADO SPRINGS" at bounding box center [56, 191] width 93 height 14
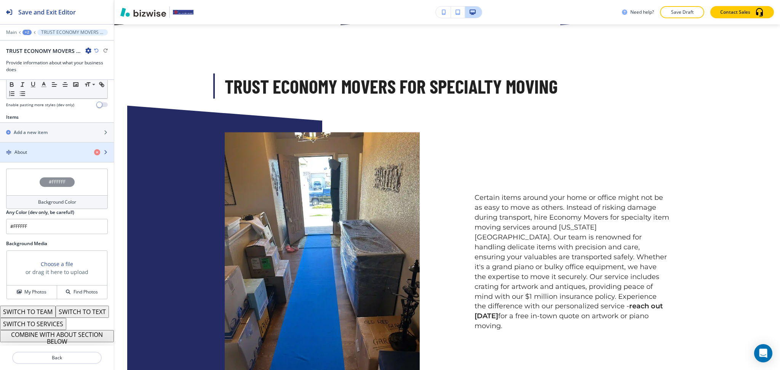
scroll to position [253, 0]
click at [39, 149] on div "About" at bounding box center [44, 152] width 88 height 7
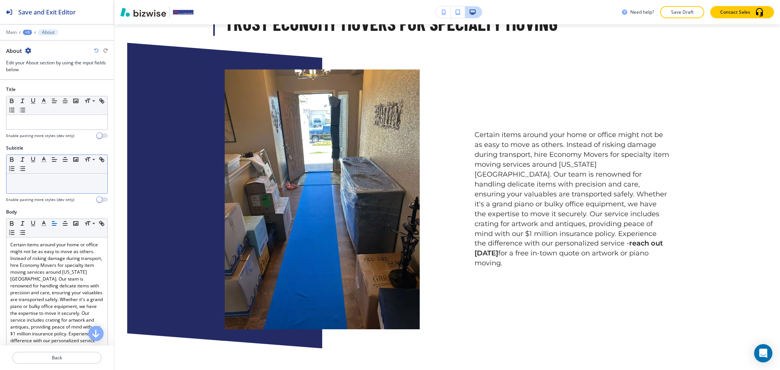
scroll to position [412, 0]
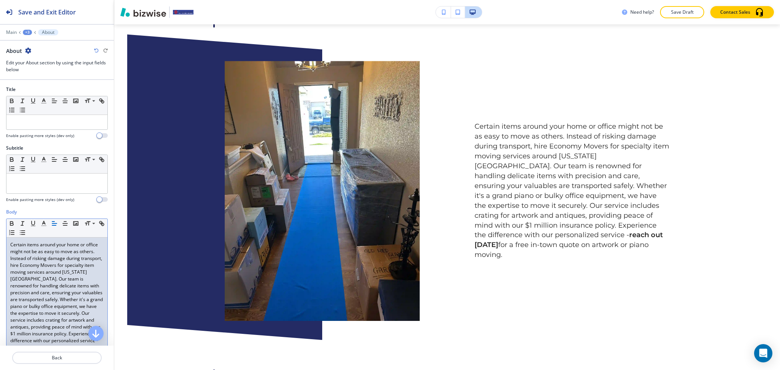
click at [9, 243] on div "Certain items around your home or office might not be as easy to move as others…" at bounding box center [56, 300] width 101 height 124
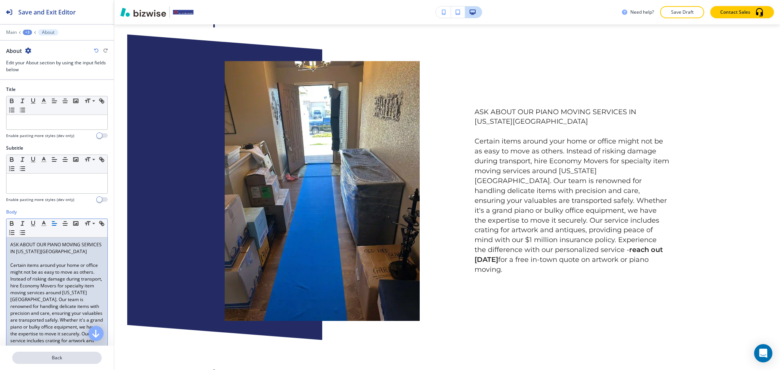
click at [69, 359] on p "Back" at bounding box center [57, 358] width 88 height 7
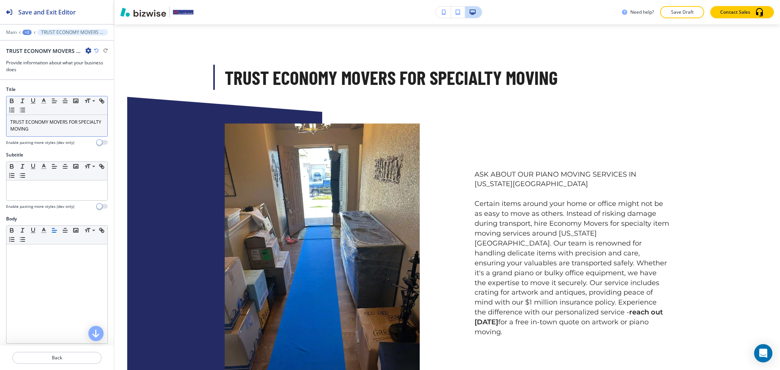
scroll to position [341, 0]
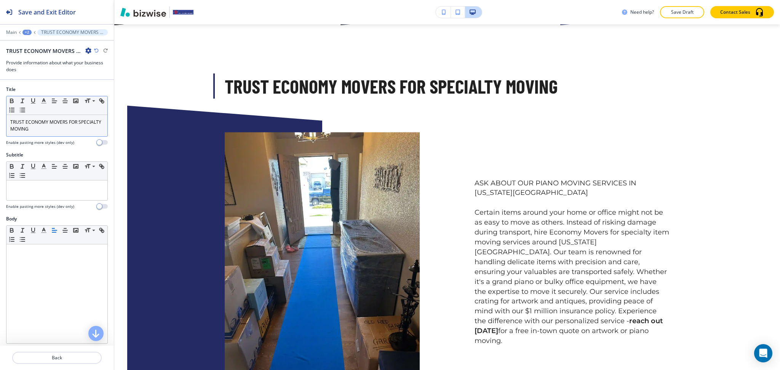
click at [42, 129] on p "TRUST ECONOMY MOVERS FOR SPECIALTY MOVING" at bounding box center [56, 126] width 93 height 14
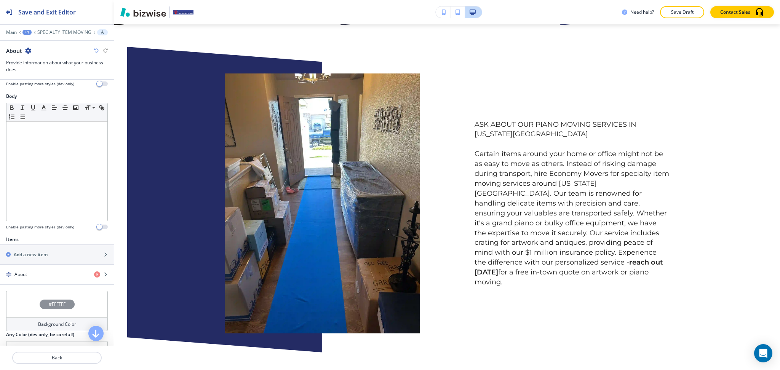
scroll to position [250, 0]
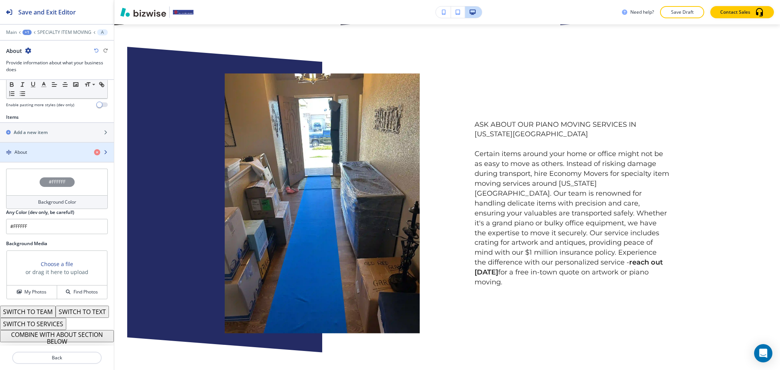
click at [40, 143] on div "button" at bounding box center [57, 146] width 114 height 6
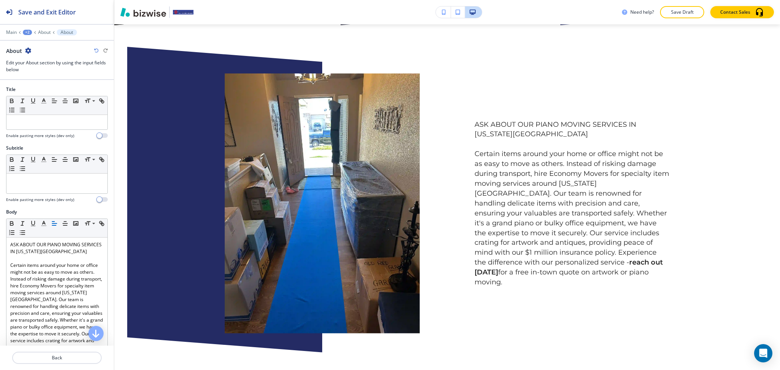
scroll to position [353, 0]
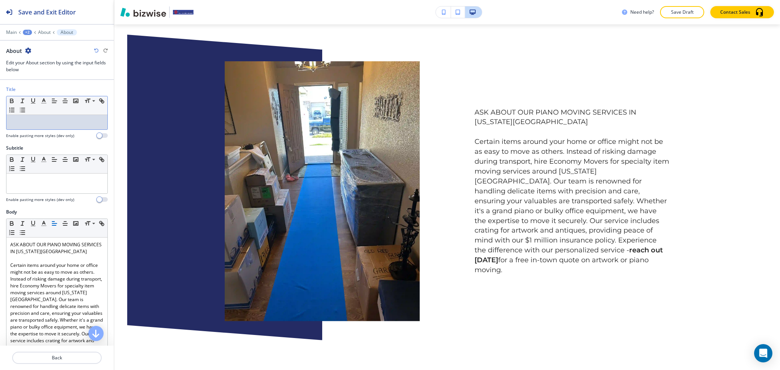
click at [40, 122] on p at bounding box center [56, 122] width 93 height 7
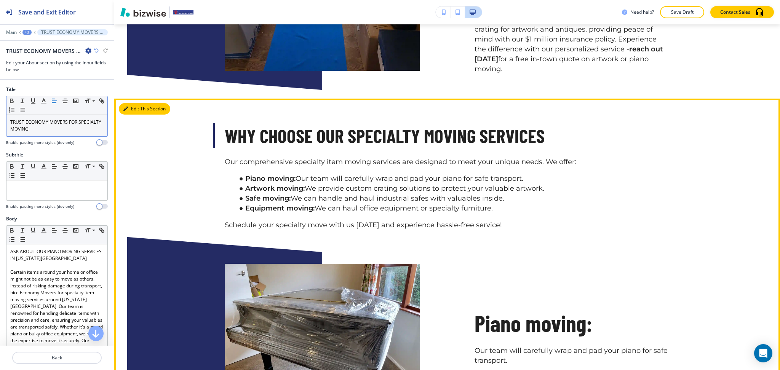
click at [136, 103] on button "Edit This Section" at bounding box center [144, 108] width 51 height 11
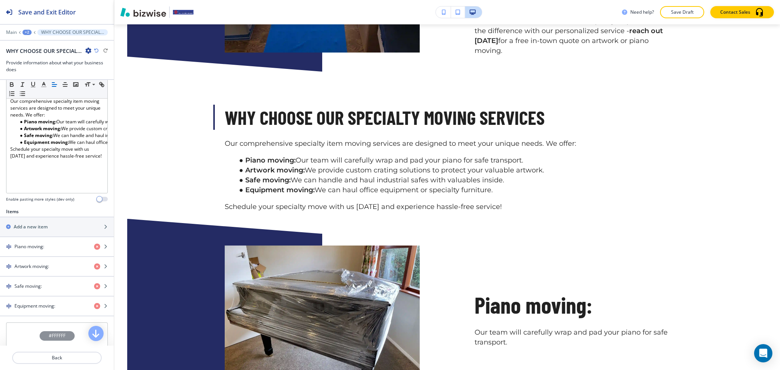
scroll to position [184, 0]
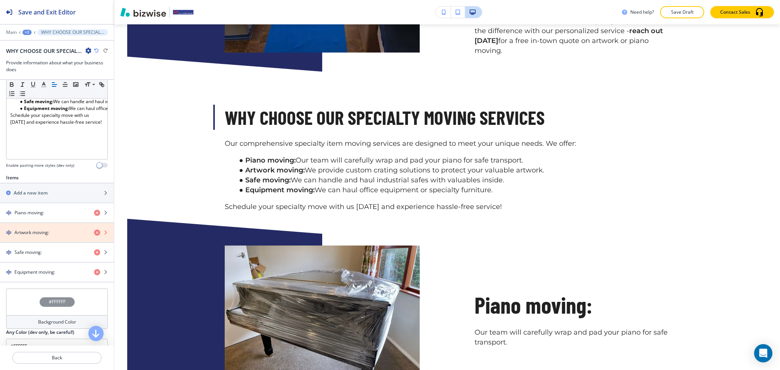
click at [94, 234] on icon "button" at bounding box center [97, 233] width 6 height 6
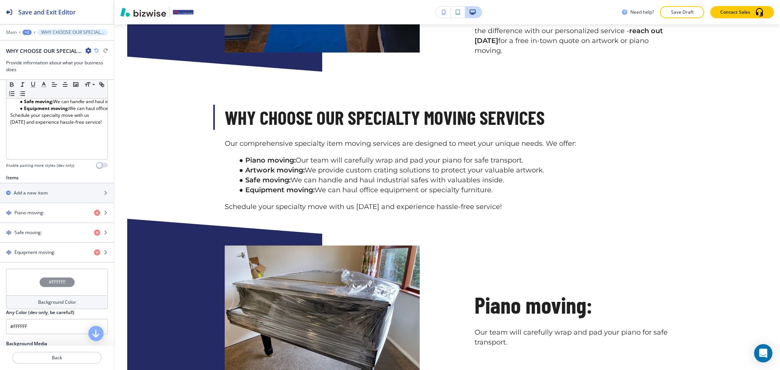
click at [94, 234] on icon "button" at bounding box center [97, 233] width 6 height 6
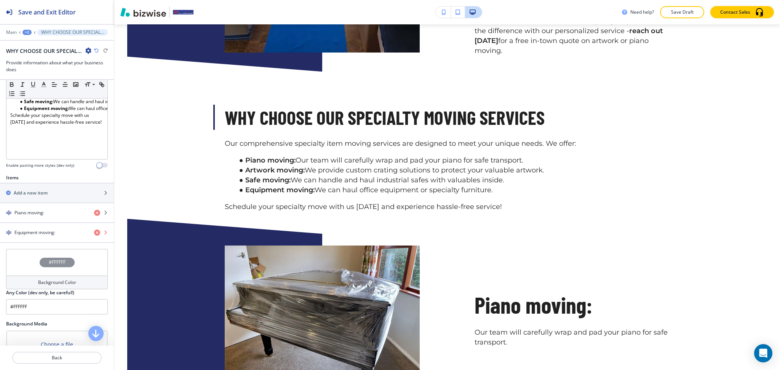
click at [94, 234] on icon "button" at bounding box center [97, 233] width 6 height 6
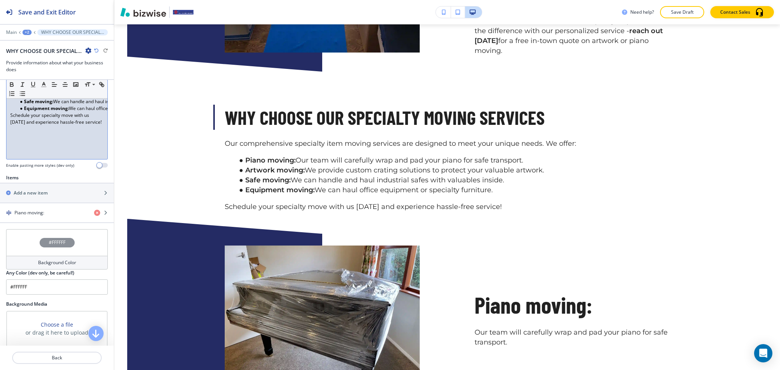
click at [51, 144] on div "Our comprehensive specialty item moving services are designed to meet your uniq…" at bounding box center [56, 109] width 101 height 99
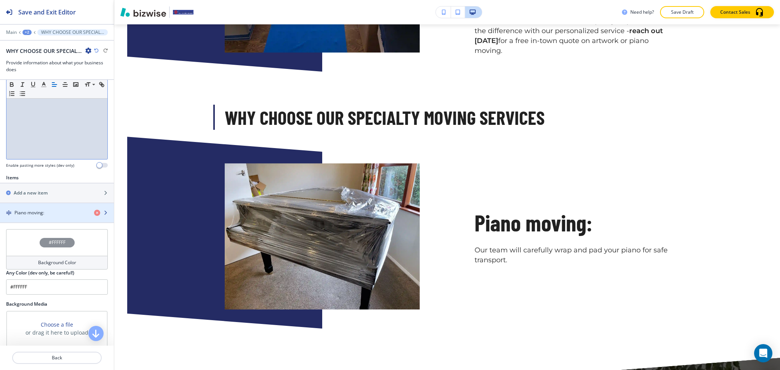
click at [46, 219] on div "button" at bounding box center [57, 219] width 114 height 6
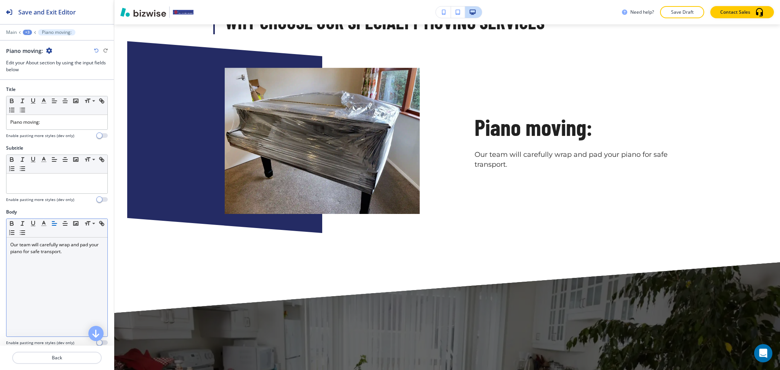
scroll to position [721, 0]
click at [62, 263] on div "Our team will carefully wrap and pad your piano for safe transport." at bounding box center [56, 287] width 101 height 99
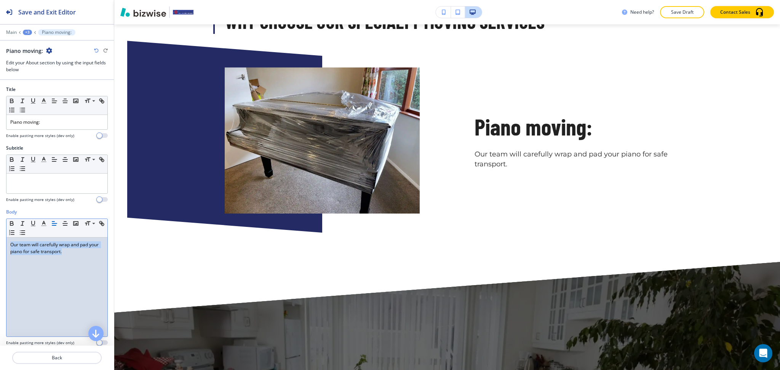
scroll to position [0, 0]
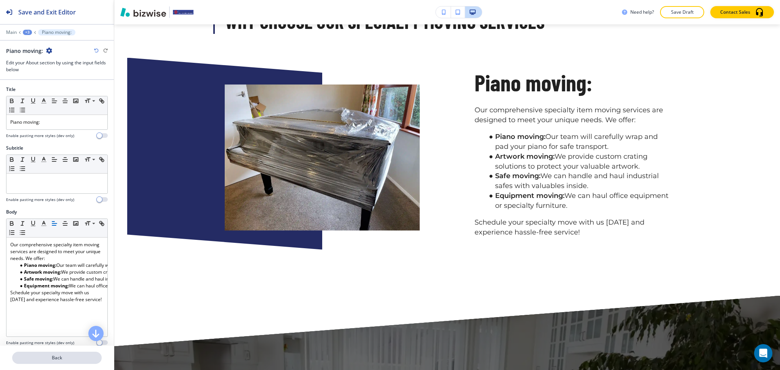
click at [59, 362] on button "Back" at bounding box center [57, 358] width 90 height 12
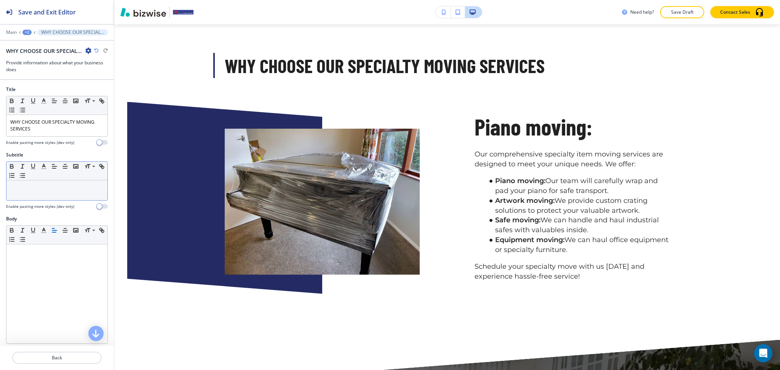
scroll to position [674, 0]
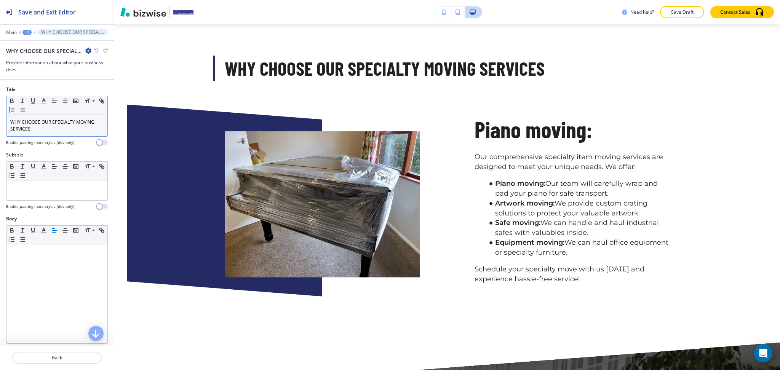
click at [44, 130] on p "WHY CHOOSE OUR SPECIALTY MOVING SERVICES" at bounding box center [56, 126] width 93 height 14
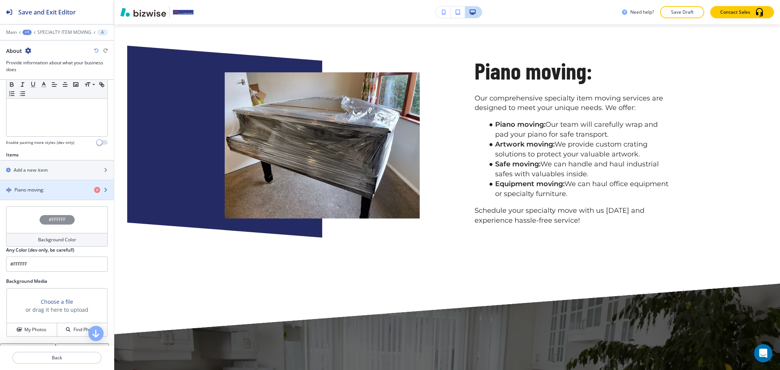
scroll to position [202, 0]
click at [52, 191] on div "Piano moving:" at bounding box center [44, 189] width 88 height 7
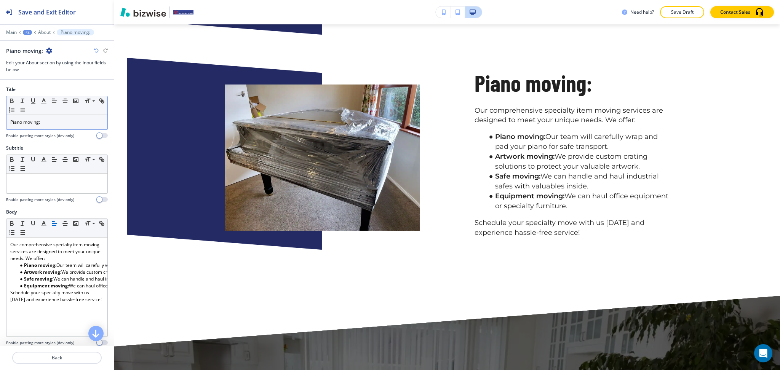
scroll to position [0, 0]
click at [53, 119] on p "Piano moving:" at bounding box center [56, 122] width 93 height 7
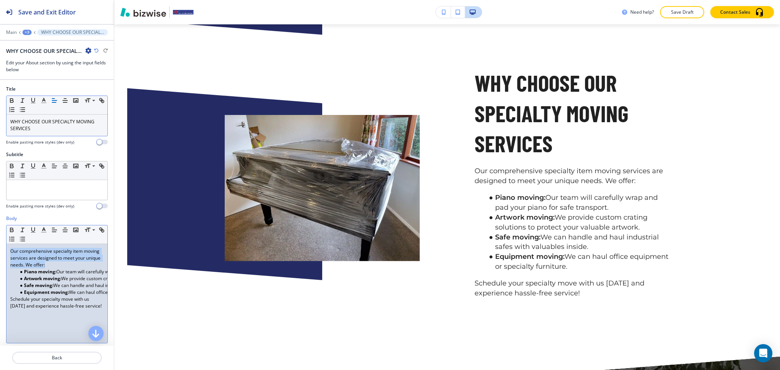
drag, startPoint x: 75, startPoint y: 266, endPoint x: 0, endPoint y: 245, distance: 78.1
click at [0, 245] on div "Body Small Normal Large Huge Our comprehensive specialty item moving services a…" at bounding box center [57, 286] width 114 height 143
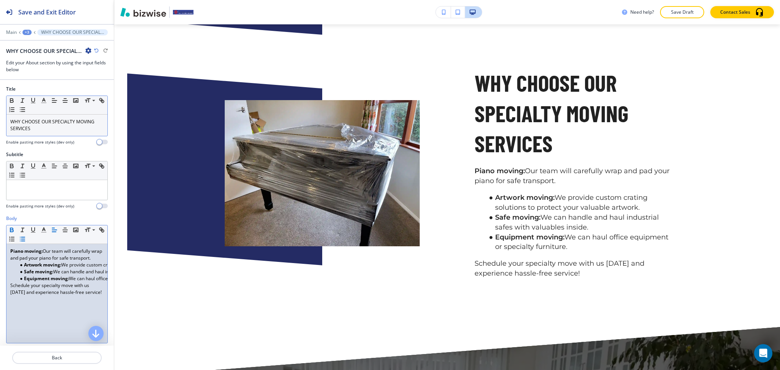
click at [26, 240] on icon "button" at bounding box center [22, 239] width 7 height 7
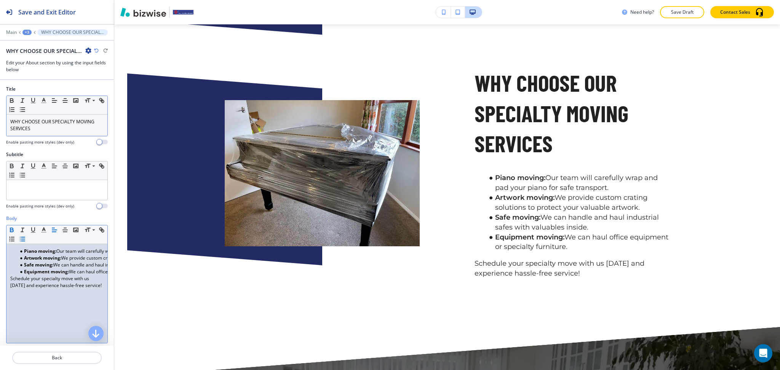
paste div
click at [22, 253] on li "Piano moving: Our team will carefully wrap and pad your piano for safe transpor…" at bounding box center [60, 251] width 86 height 7
click at [19, 251] on li "Piano moving: Our team will carefully wrap and pad your piano for safe transpor…" at bounding box center [60, 251] width 86 height 7
click at [95, 50] on icon "button" at bounding box center [96, 50] width 5 height 5
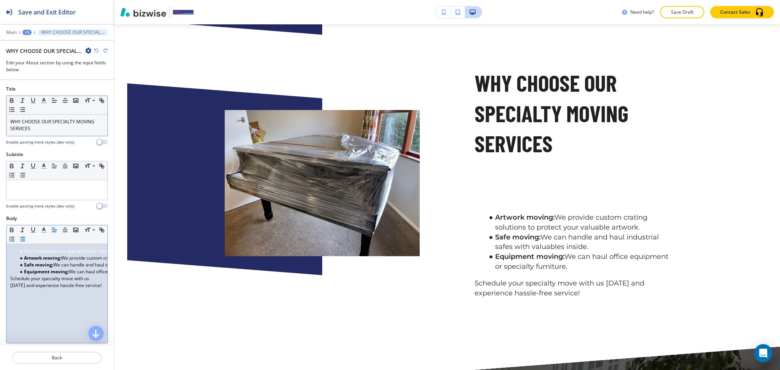
click at [95, 50] on icon "button" at bounding box center [96, 50] width 5 height 5
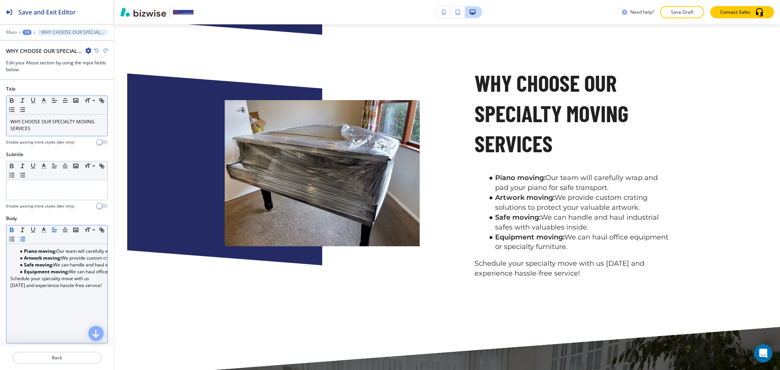
click at [95, 50] on icon "button" at bounding box center [96, 50] width 5 height 5
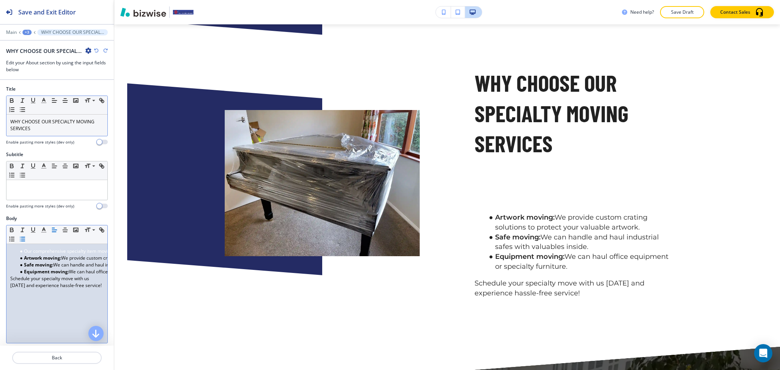
click at [95, 50] on icon "button" at bounding box center [96, 50] width 5 height 5
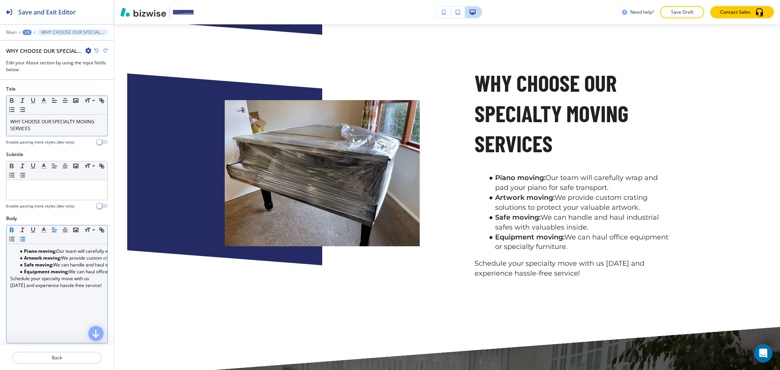
click at [95, 50] on icon "button" at bounding box center [96, 50] width 5 height 5
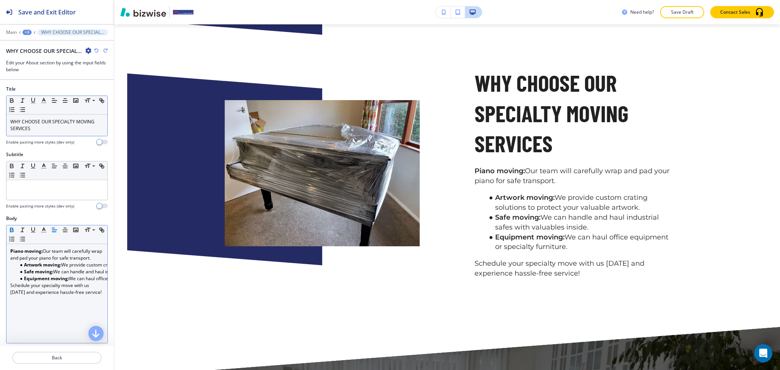
click at [95, 50] on icon "button" at bounding box center [96, 50] width 5 height 5
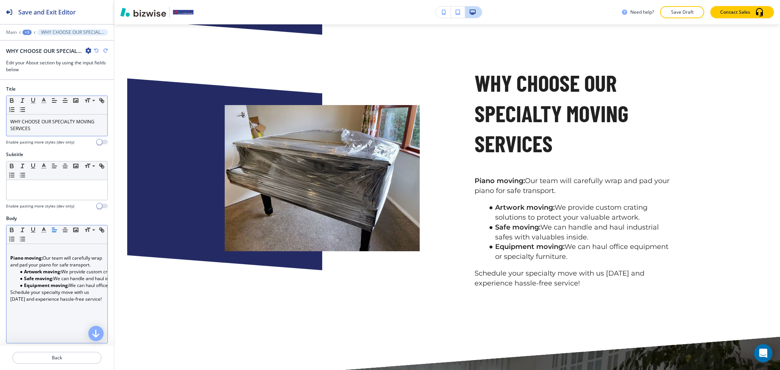
click at [95, 50] on icon "button" at bounding box center [96, 50] width 5 height 5
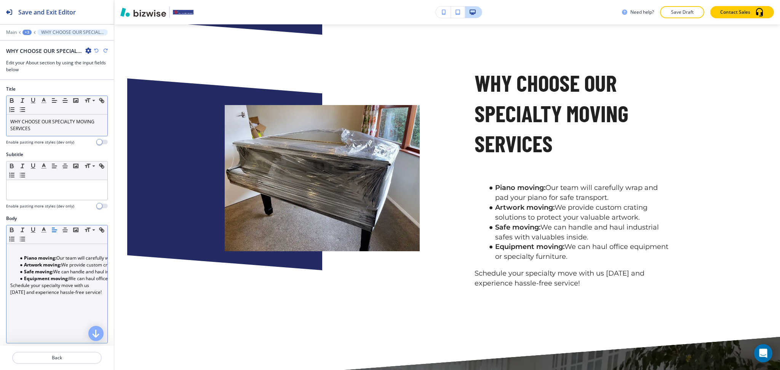
click at [106, 51] on icon "button" at bounding box center [105, 50] width 5 height 5
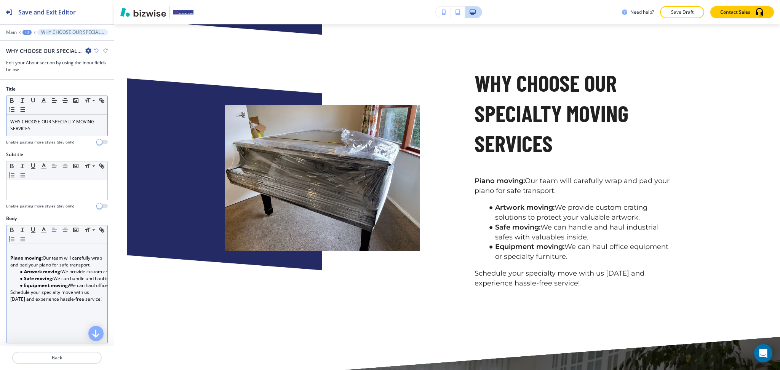
click at [96, 50] on icon "button" at bounding box center [96, 50] width 5 height 5
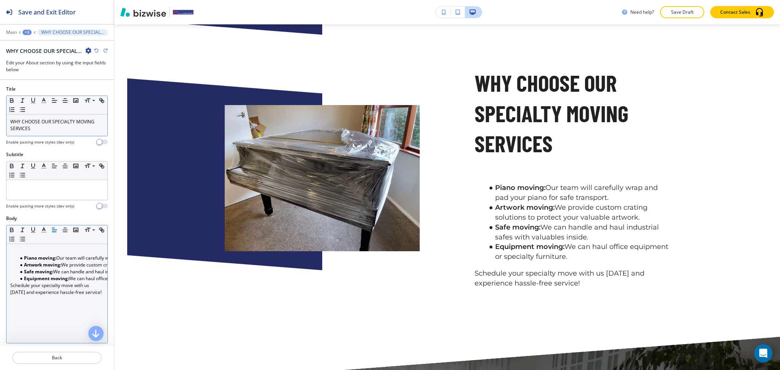
click at [96, 50] on icon "button" at bounding box center [96, 50] width 5 height 5
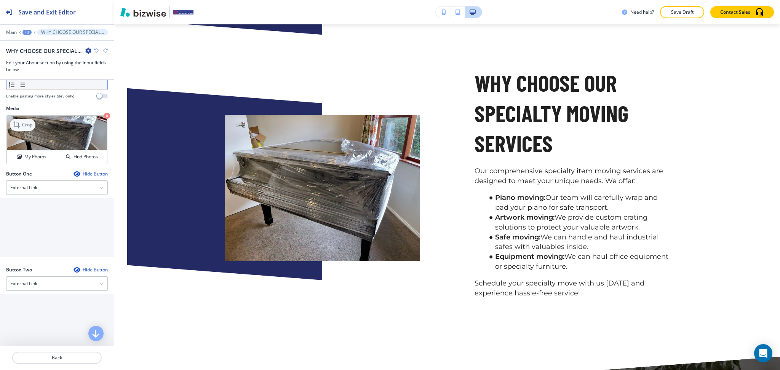
scroll to position [254, 0]
click at [14, 125] on icon at bounding box center [17, 124] width 9 height 9
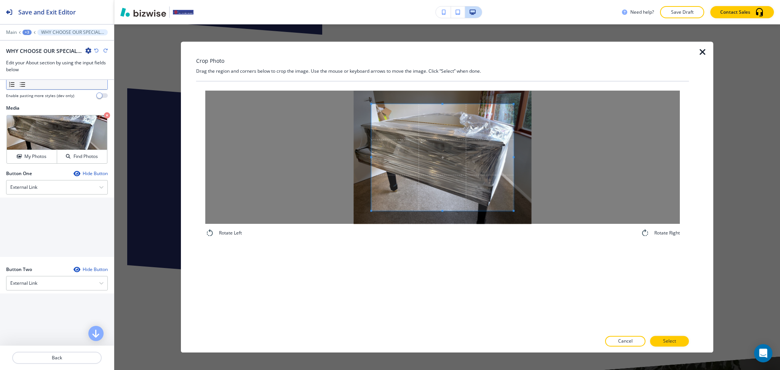
click at [444, 70] on div "Crop Photo Drag the region and corners below to crop the image. Use the mouse o…" at bounding box center [442, 197] width 493 height 311
click at [461, 249] on div "Rotate Left Rotate Right" at bounding box center [442, 207] width 493 height 250
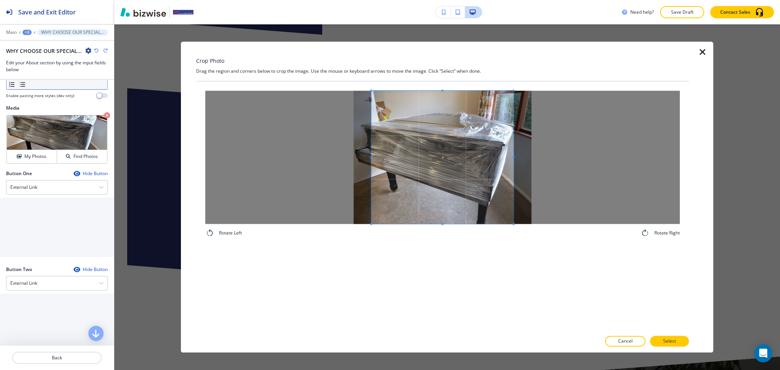
click at [511, 158] on div at bounding box center [442, 157] width 475 height 133
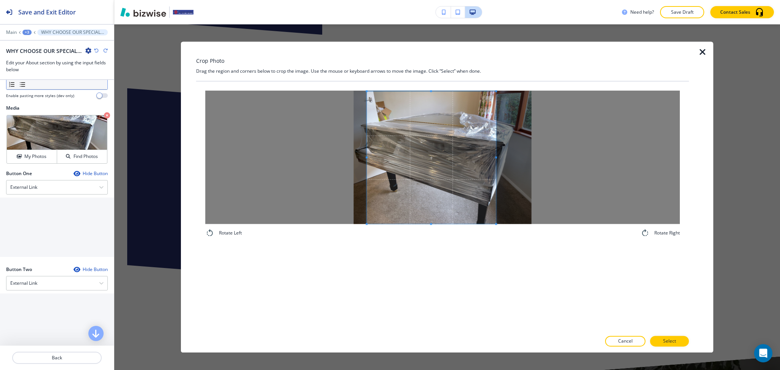
click at [494, 234] on div "Rotate Left Rotate Right" at bounding box center [442, 164] width 475 height 147
click at [679, 341] on button "Select" at bounding box center [669, 341] width 39 height 11
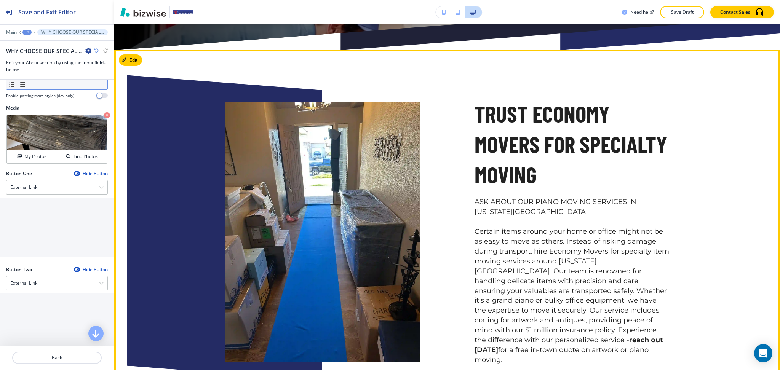
scroll to position [306, 0]
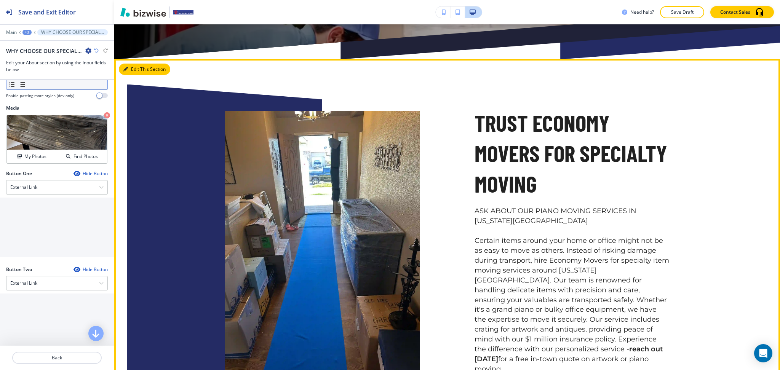
click at [125, 72] on button "Edit This Section" at bounding box center [144, 69] width 51 height 11
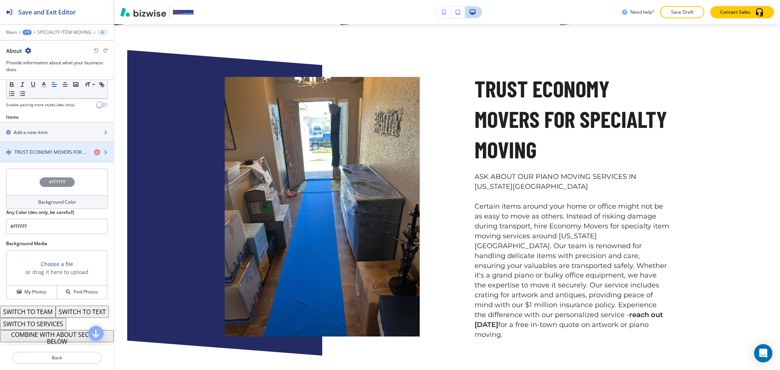
scroll to position [250, 0]
click at [70, 336] on button "COMBINE WITH ABOUT SECTION BELOW" at bounding box center [57, 336] width 114 height 12
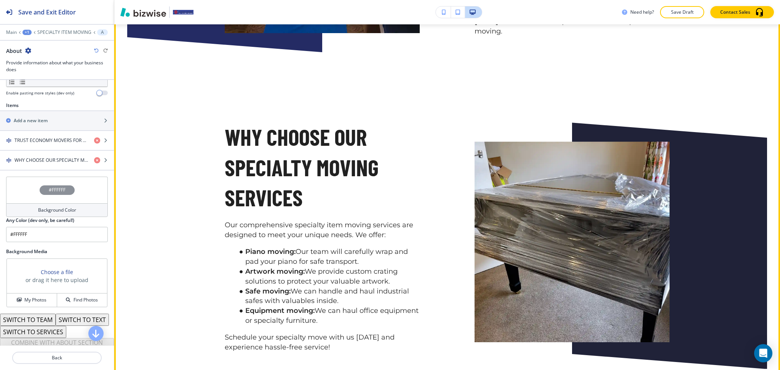
scroll to position [645, 0]
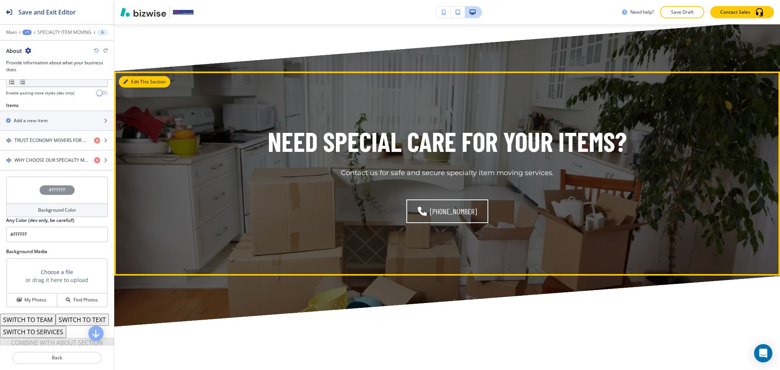
click at [136, 76] on button "Edit This Section" at bounding box center [144, 81] width 51 height 11
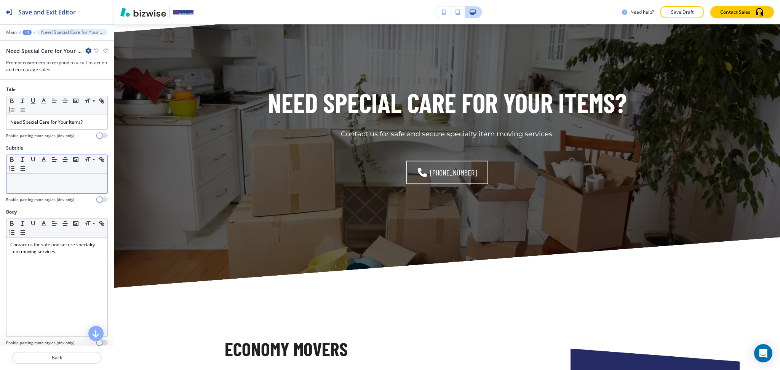
scroll to position [1075, 0]
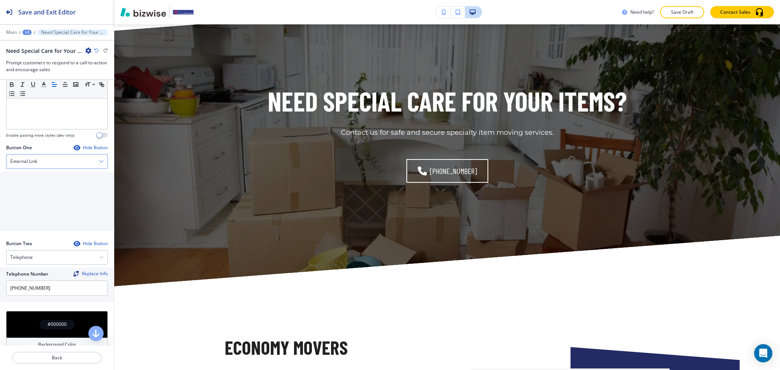
click at [42, 165] on div "External Link" at bounding box center [56, 162] width 101 height 14
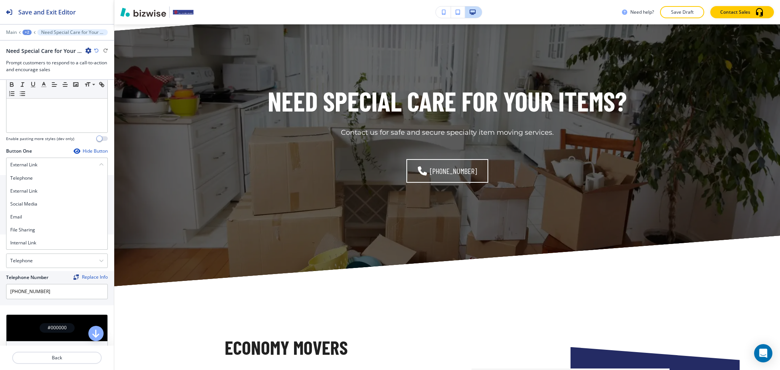
scroll to position [204, 0]
click at [33, 240] on h4 "Internal Link" at bounding box center [56, 243] width 93 height 7
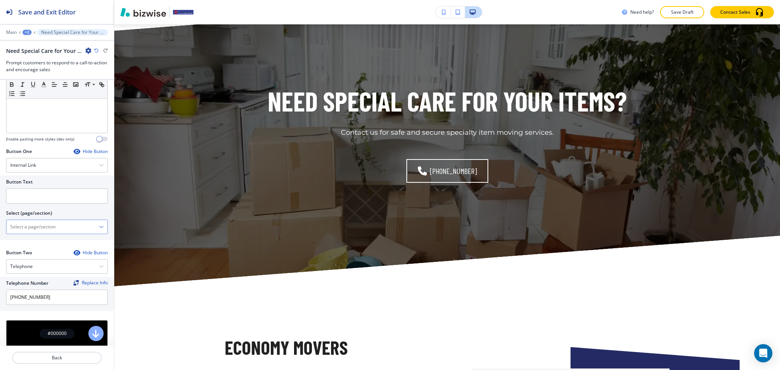
click at [37, 226] on \(page\/section\) "Manual Input" at bounding box center [52, 227] width 93 height 13
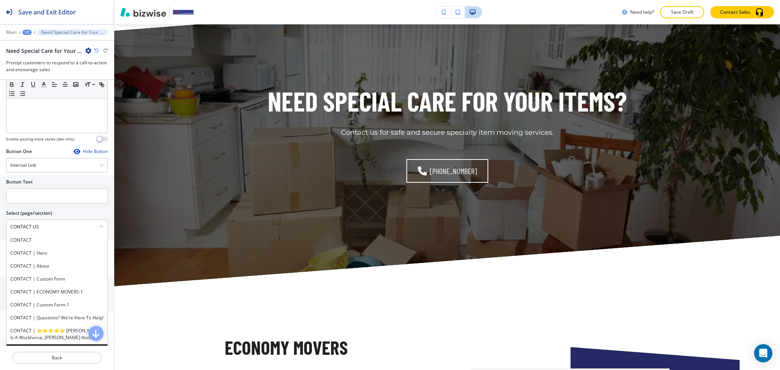
click at [0, 221] on div "Button Text Select (page/section) CONTACT US CONTACT CONTACT | Hero CONTACT | A…" at bounding box center [57, 208] width 114 height 65
drag, startPoint x: 27, startPoint y: 237, endPoint x: 28, endPoint y: 227, distance: 10.3
click at [27, 237] on h4 "CONTACT" at bounding box center [56, 240] width 93 height 7
type \(page\/section\) "CONTACT"
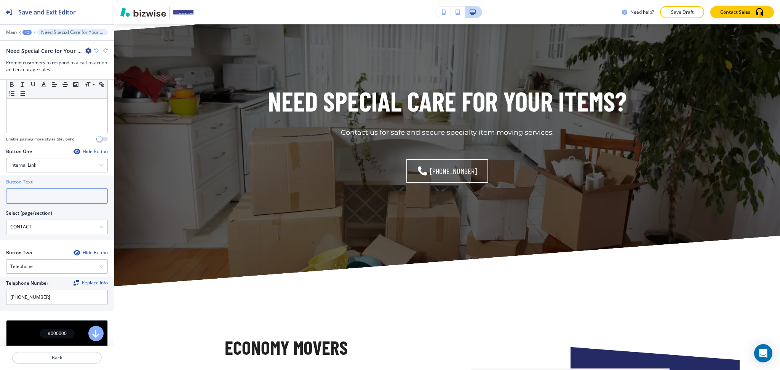
click at [37, 199] on input "text" at bounding box center [57, 196] width 102 height 15
paste input "CONTACT US"
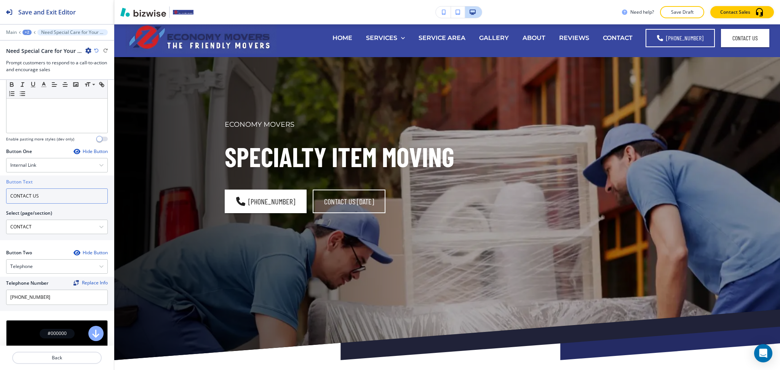
scroll to position [0, 0]
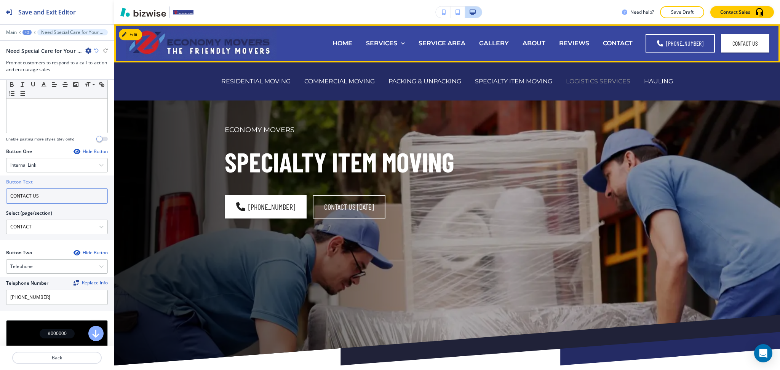
type input "CONTACT US"
click at [580, 77] on p "LOGISTICS SERVICES" at bounding box center [598, 81] width 64 height 9
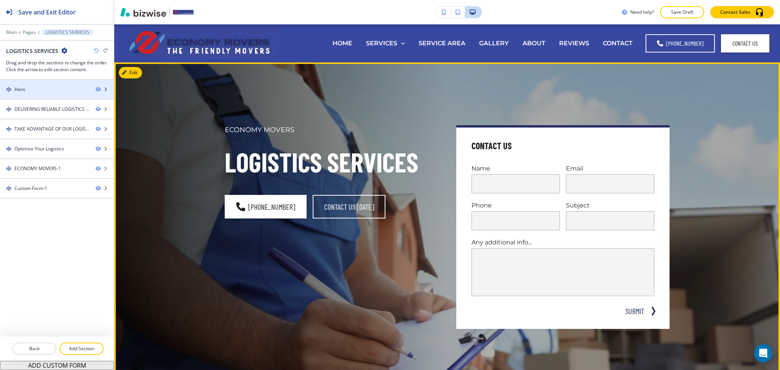
click at [53, 95] on div at bounding box center [57, 96] width 114 height 6
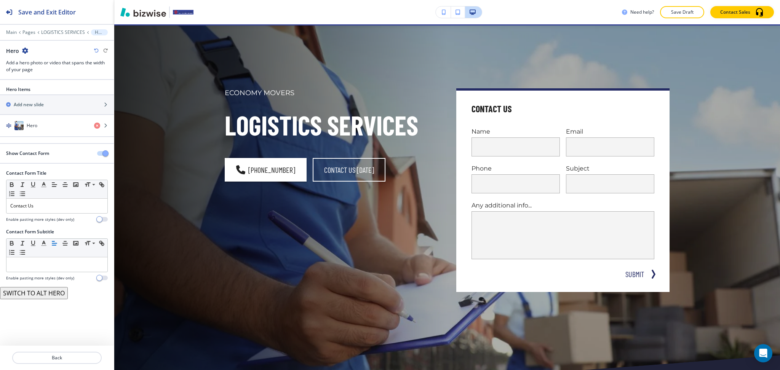
scroll to position [38, 0]
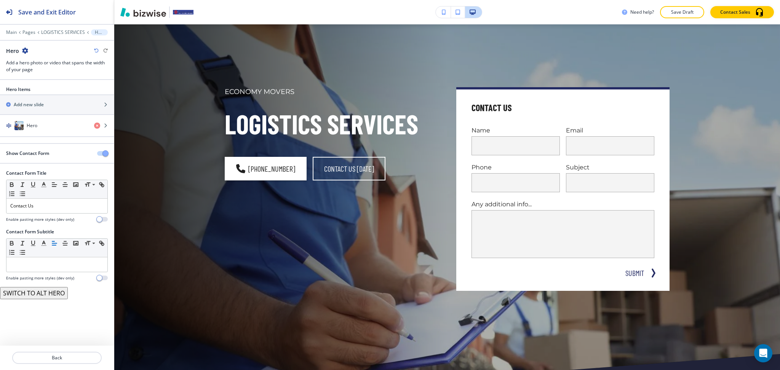
click at [102, 154] on span "button" at bounding box center [105, 154] width 6 height 6
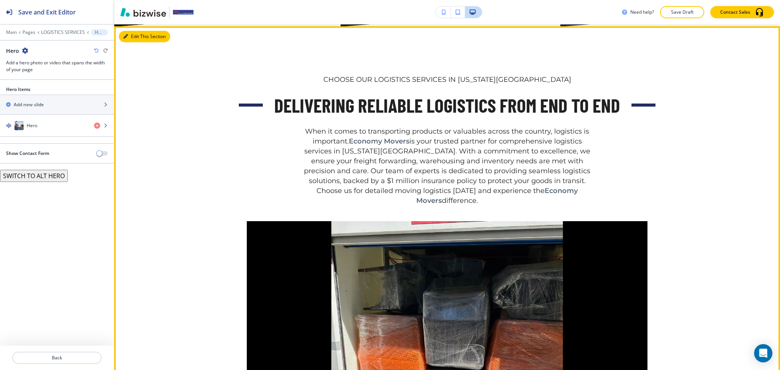
click at [131, 36] on button "Edit This Section" at bounding box center [144, 36] width 51 height 11
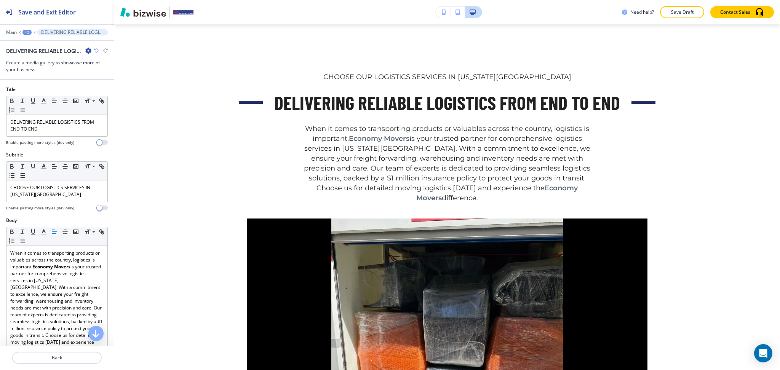
scroll to position [342, 0]
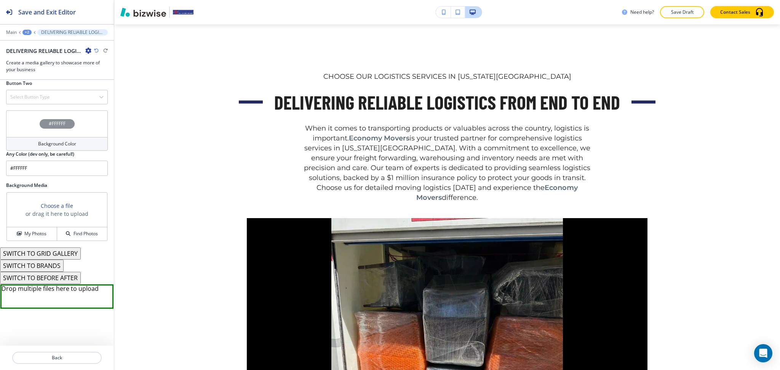
click at [47, 264] on button "SWITCH TO BRANDS" at bounding box center [32, 266] width 64 height 12
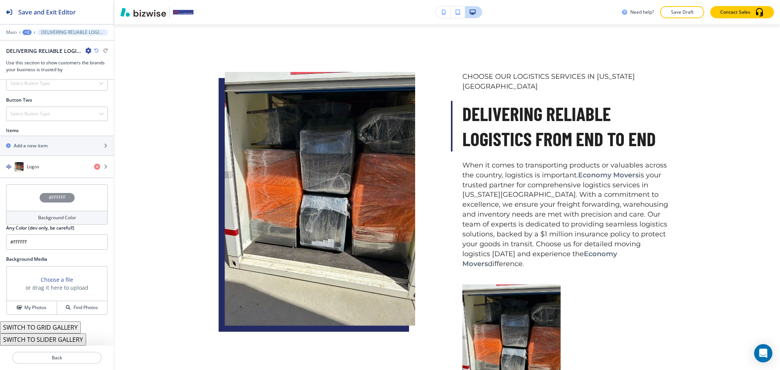
scroll to position [313, 0]
click at [69, 327] on button "SWITCH TO GRID GALLERY" at bounding box center [40, 328] width 81 height 12
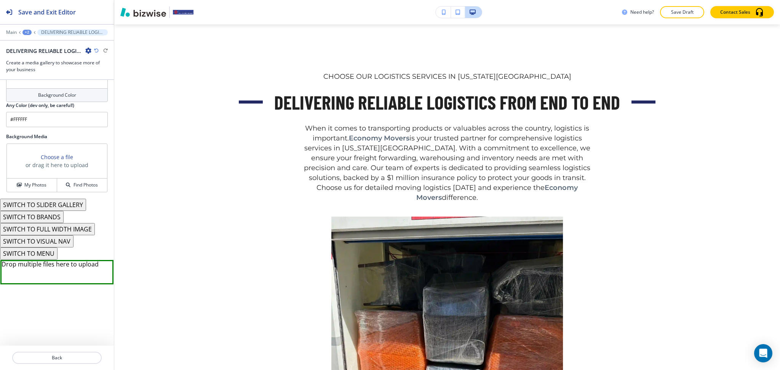
click at [47, 251] on button "SWITCH TO MENU" at bounding box center [29, 254] width 58 height 12
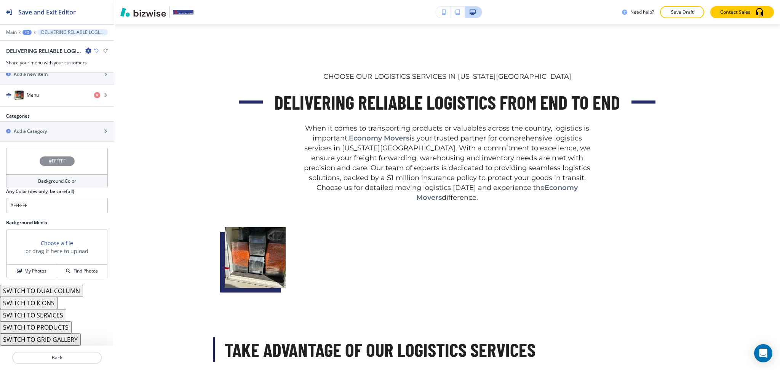
scroll to position [316, 0]
click at [48, 316] on button "SWITCH TO SERVICES" at bounding box center [33, 315] width 66 height 12
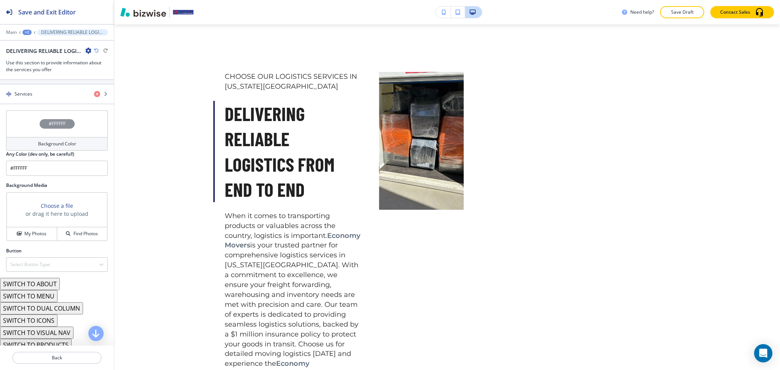
click at [43, 290] on button "SWITCH TO ABOUT" at bounding box center [30, 284] width 60 height 12
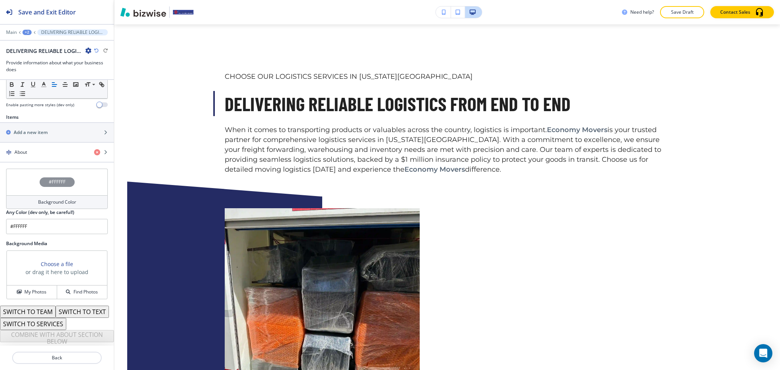
scroll to position [277, 0]
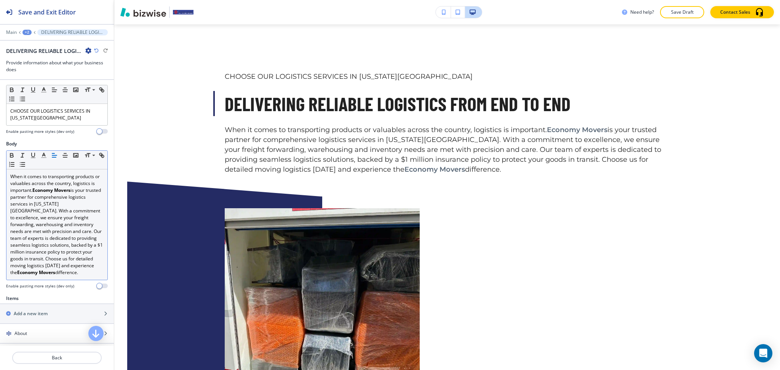
click at [71, 186] on p "When it comes to transporting products or valuables across the country, logisti…" at bounding box center [56, 224] width 93 height 103
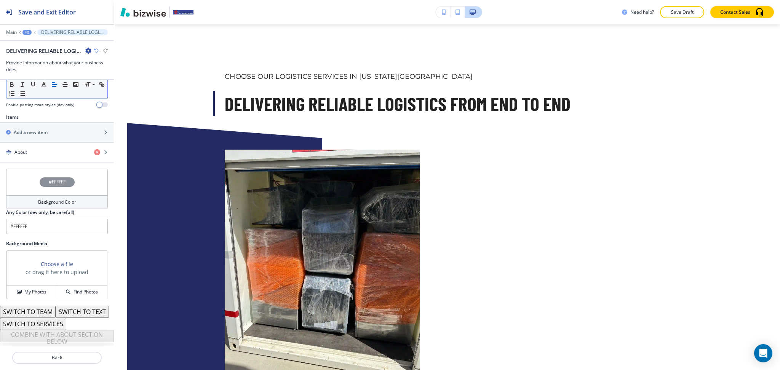
scroll to position [258, 0]
click at [50, 143] on div "button" at bounding box center [57, 146] width 114 height 6
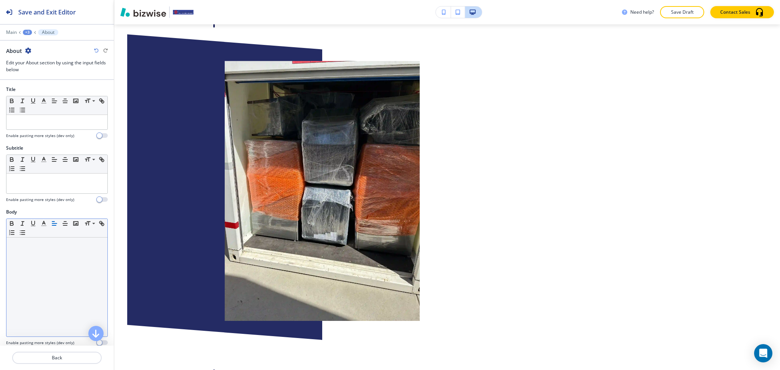
scroll to position [0, 0]
click at [52, 271] on div at bounding box center [56, 286] width 101 height 99
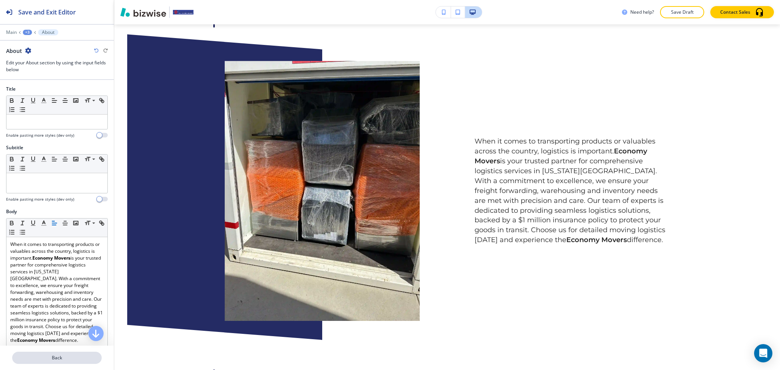
click at [64, 357] on p "Back" at bounding box center [57, 358] width 88 height 7
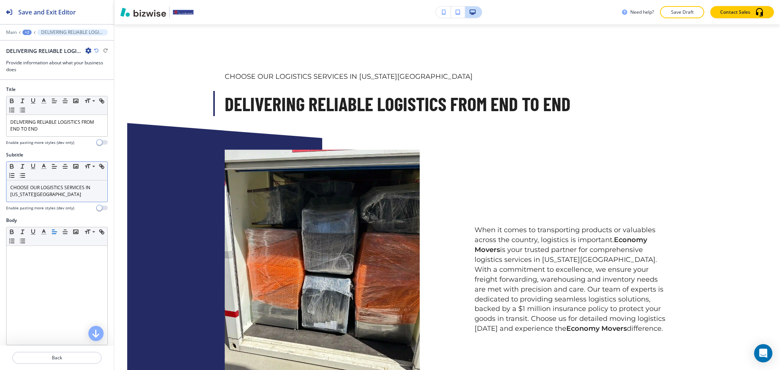
scroll to position [341, 0]
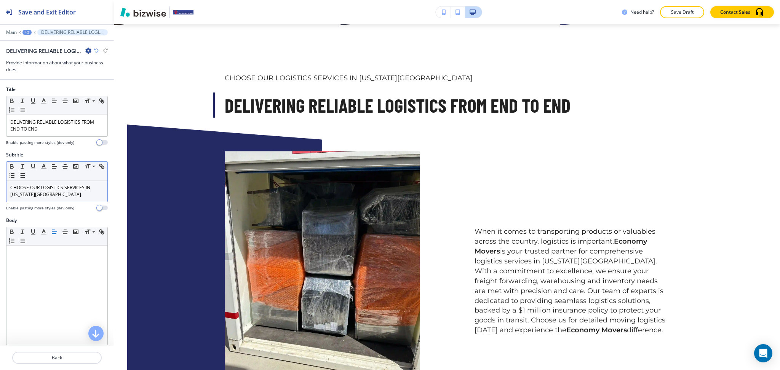
click at [64, 191] on p "CHOOSE OUR LOGISTICS SERVICES IN COLORADO SPRINGS" at bounding box center [56, 191] width 93 height 14
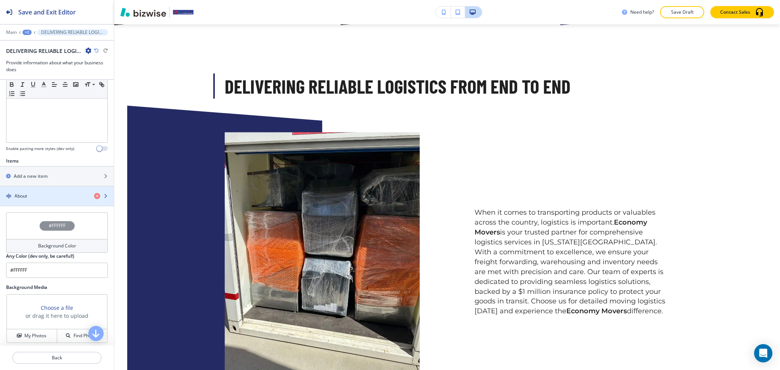
click at [45, 203] on div "button" at bounding box center [57, 203] width 114 height 6
click at [34, 198] on div "button" at bounding box center [57, 201] width 114 height 6
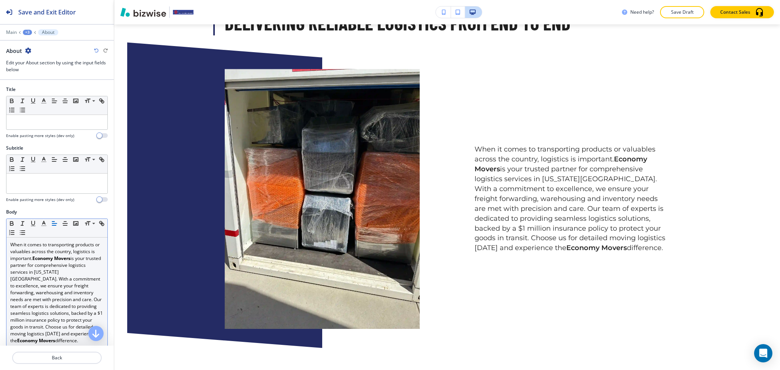
scroll to position [412, 0]
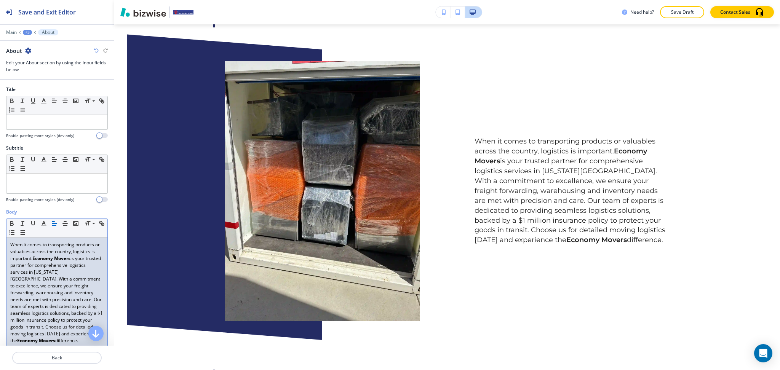
click at [11, 246] on p "When it comes to transporting products or valuables across the country, logisti…" at bounding box center [56, 293] width 93 height 103
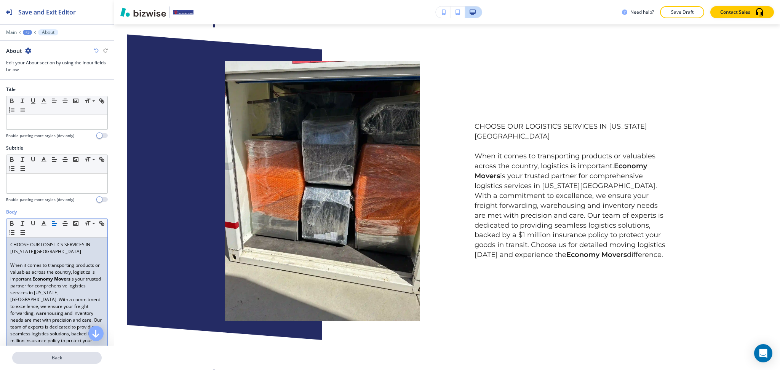
click at [55, 356] on p "Back" at bounding box center [57, 358] width 88 height 7
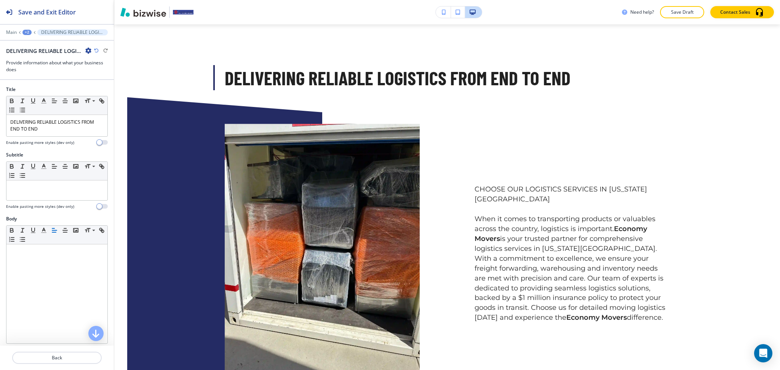
scroll to position [341, 0]
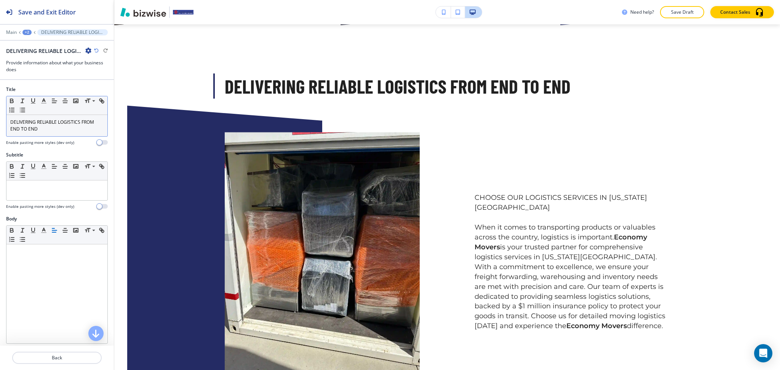
click at [59, 124] on p "DELIVERING RELIABLE LOGISTICS FROM END TO END" at bounding box center [56, 126] width 93 height 14
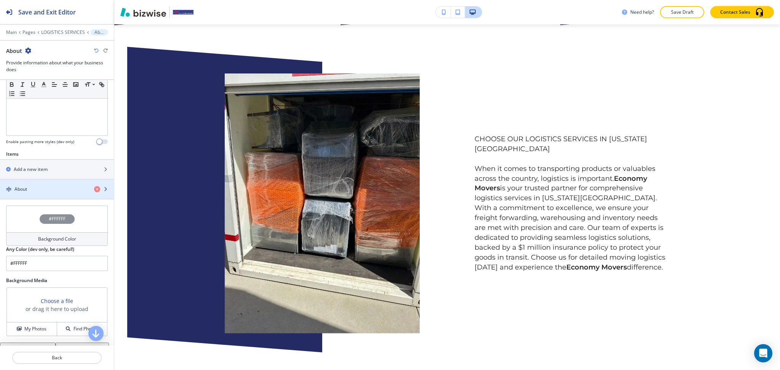
scroll to position [202, 0]
click at [40, 198] on button "About" at bounding box center [57, 189] width 114 height 20
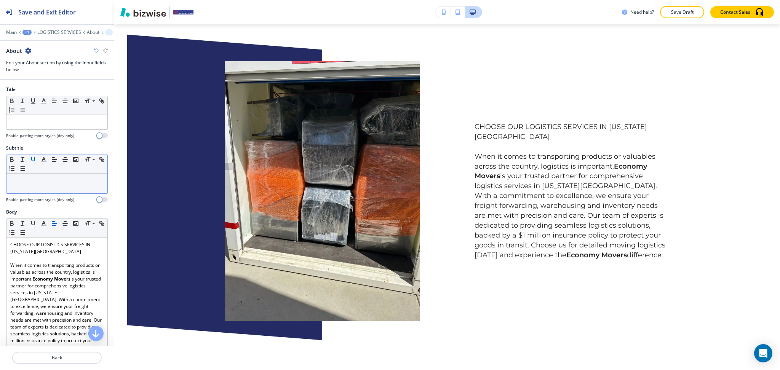
scroll to position [0, 0]
click at [38, 118] on div at bounding box center [56, 122] width 101 height 14
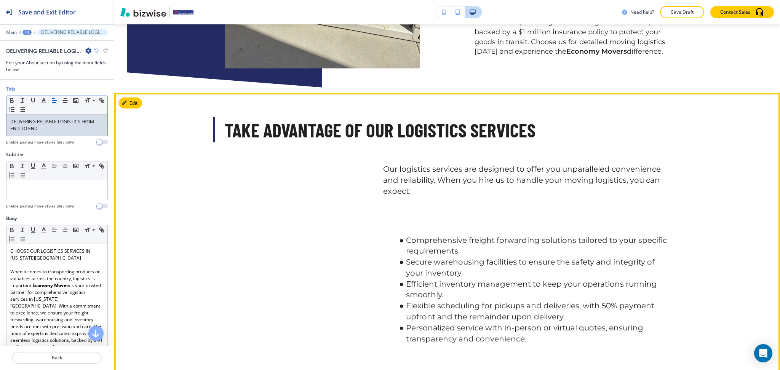
click at [130, 102] on button "Edit" at bounding box center [130, 103] width 23 height 11
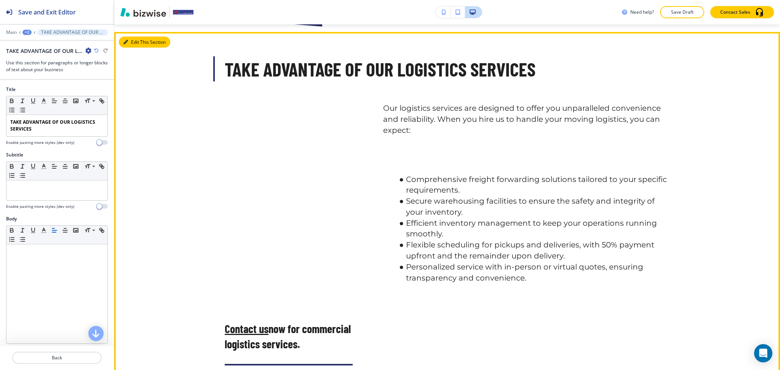
scroll to position [674, 0]
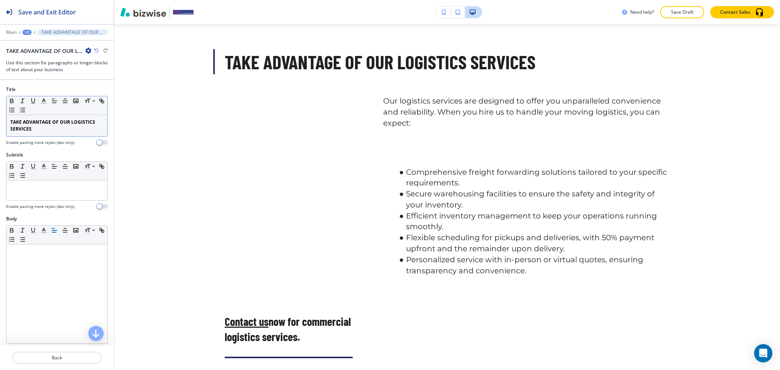
click at [59, 131] on p "TAKE ADVANTAGE OF OUR LOGISTICS SERVICES" at bounding box center [56, 126] width 93 height 14
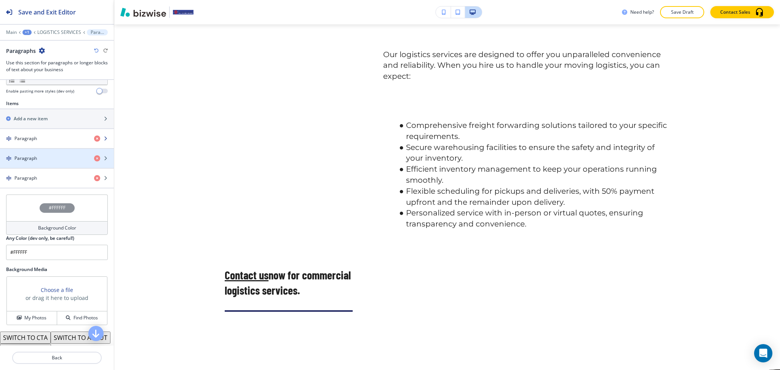
scroll to position [253, 0]
click at [42, 141] on div "button" at bounding box center [57, 144] width 114 height 6
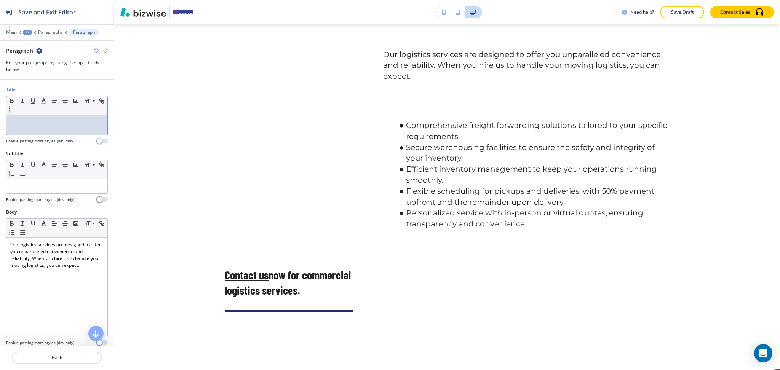
click at [41, 127] on div at bounding box center [56, 125] width 101 height 20
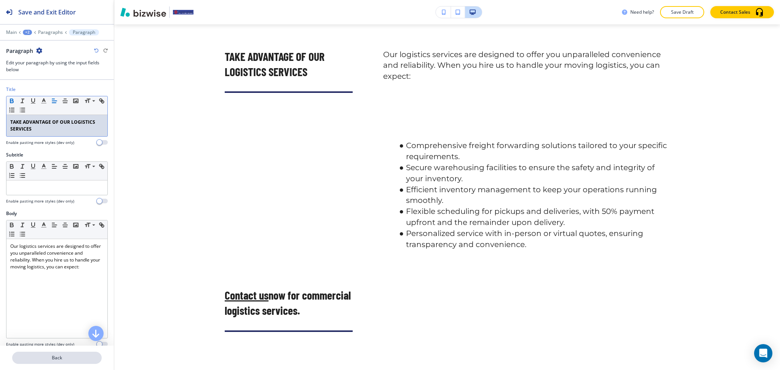
click at [66, 357] on p "Back" at bounding box center [57, 358] width 88 height 7
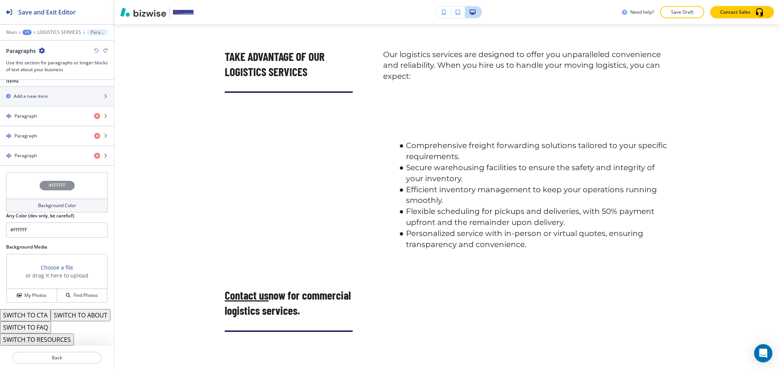
scroll to position [287, 0]
click at [43, 133] on div "Paragraph" at bounding box center [44, 136] width 88 height 7
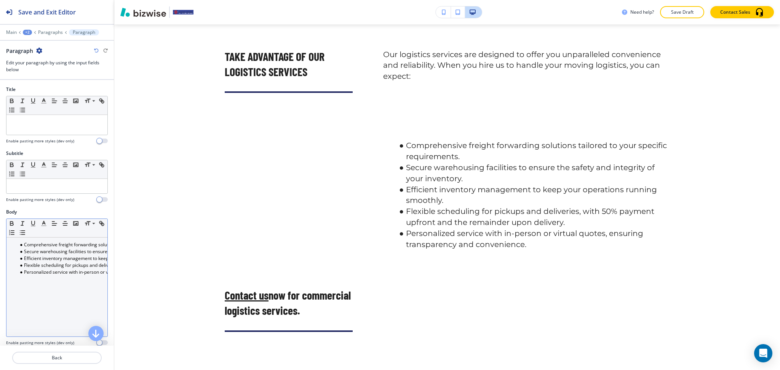
drag, startPoint x: 58, startPoint y: 262, endPoint x: 60, endPoint y: 273, distance: 11.7
click at [58, 262] on ul "Comprehensive freight forwarding solutions tailored to your specific requiremen…" at bounding box center [56, 259] width 93 height 34
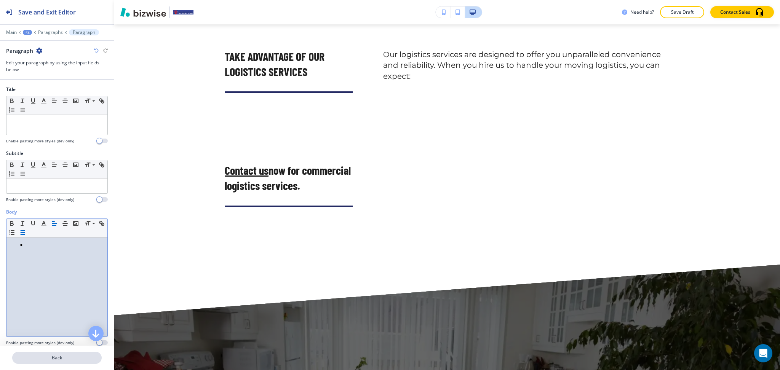
click at [60, 360] on p "Back" at bounding box center [57, 358] width 88 height 7
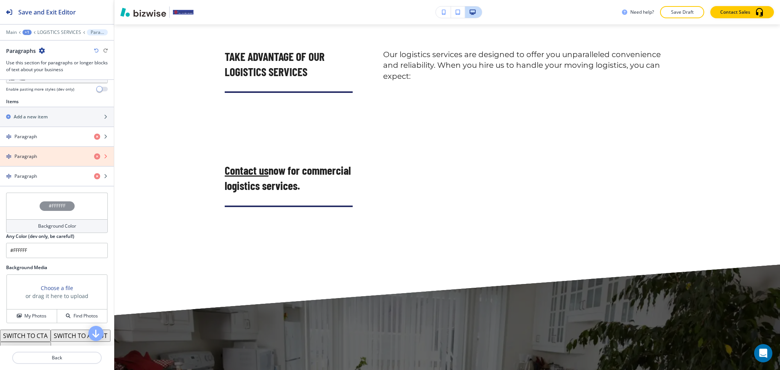
click at [94, 154] on icon "button" at bounding box center [97, 157] width 6 height 6
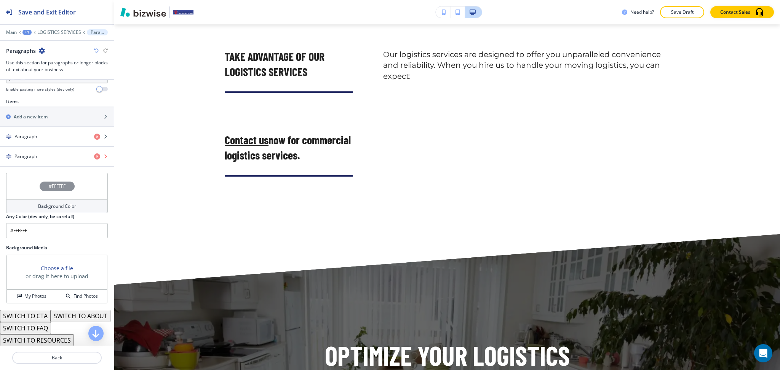
click at [94, 154] on icon "button" at bounding box center [97, 157] width 6 height 6
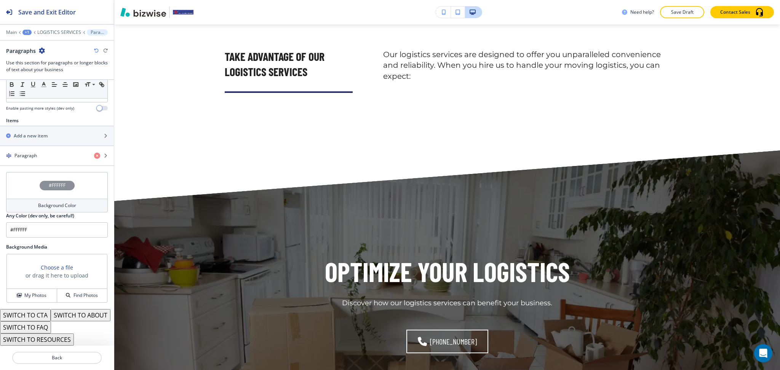
scroll to position [247, 0]
click at [74, 152] on div "Paragraph" at bounding box center [44, 155] width 88 height 7
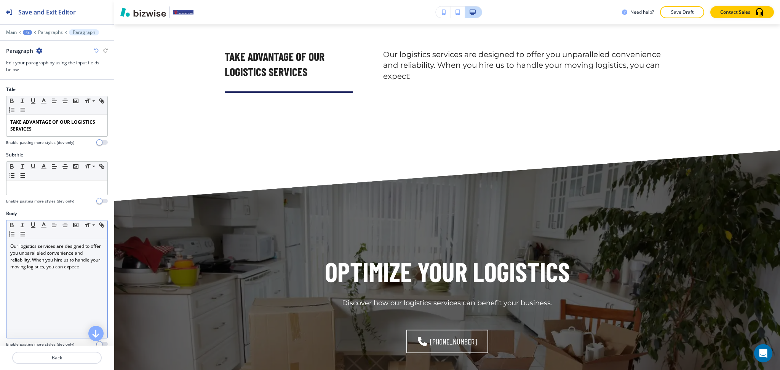
drag, startPoint x: 46, startPoint y: 291, endPoint x: 56, endPoint y: 292, distance: 10.4
click at [46, 292] on div "Our logistics services are designed to offer you unparalleled convenience and r…" at bounding box center [56, 288] width 101 height 99
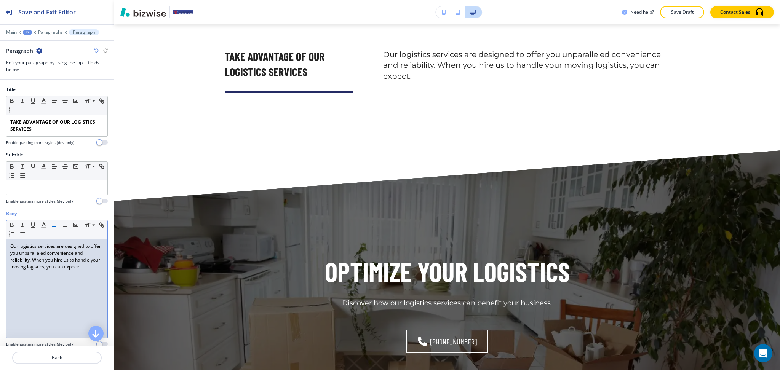
click at [94, 270] on p "Our logistics services are designed to offer you unparalleled convenience and r…" at bounding box center [56, 256] width 93 height 27
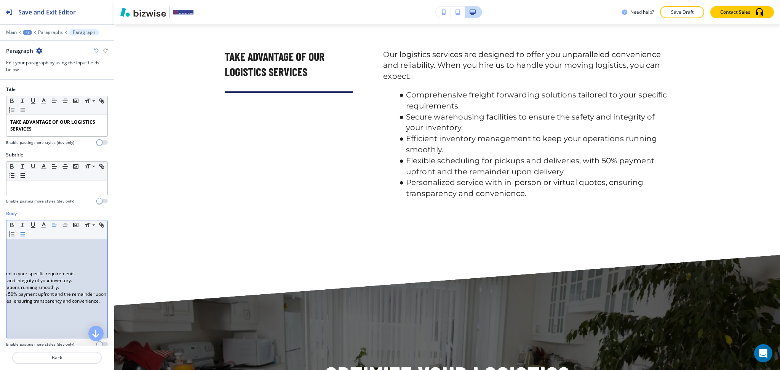
scroll to position [0, 125]
click at [62, 356] on p "Back" at bounding box center [57, 358] width 88 height 7
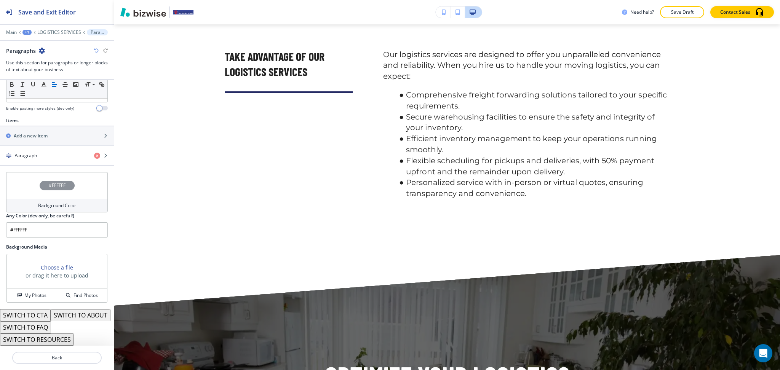
scroll to position [247, 0]
click at [51, 314] on button "SWITCH TO ABOUT" at bounding box center [81, 315] width 60 height 12
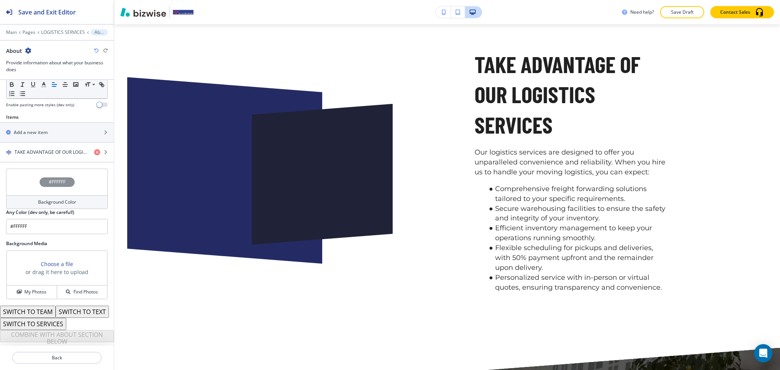
scroll to position [246, 0]
click at [37, 149] on h4 "TAKE ADVANTAGE OF OUR LOGISTICS SERVICES" at bounding box center [51, 152] width 74 height 7
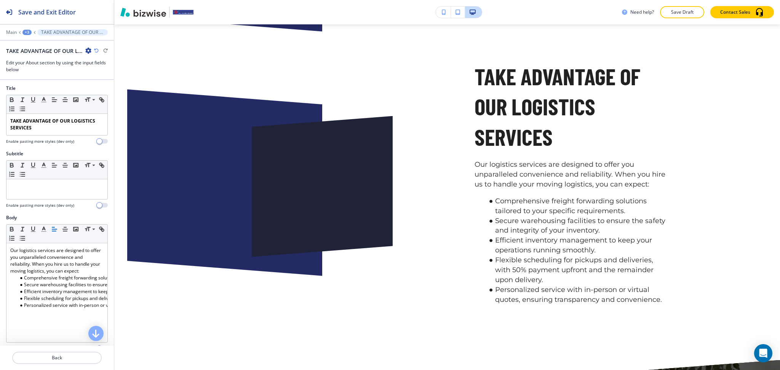
scroll to position [0, 0]
click at [43, 126] on p "TAKE ADVANTAGE OF OUR LOGISTICS SERVICES" at bounding box center [56, 126] width 93 height 14
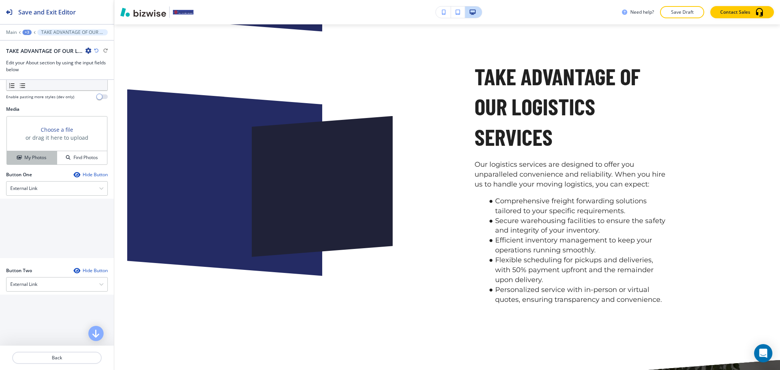
click at [29, 159] on h4 "My Photos" at bounding box center [35, 157] width 22 height 7
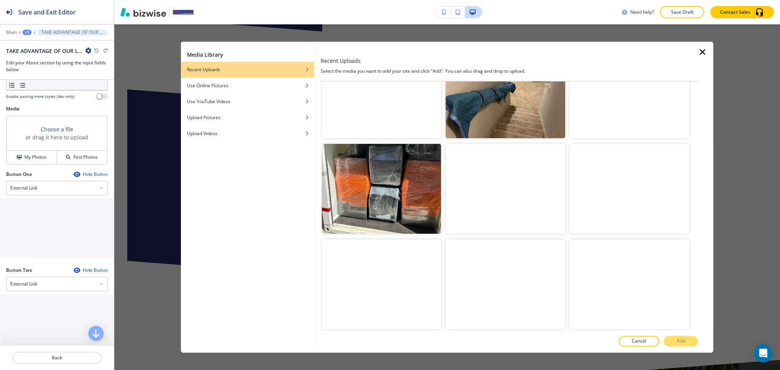
scroll to position [525, 0]
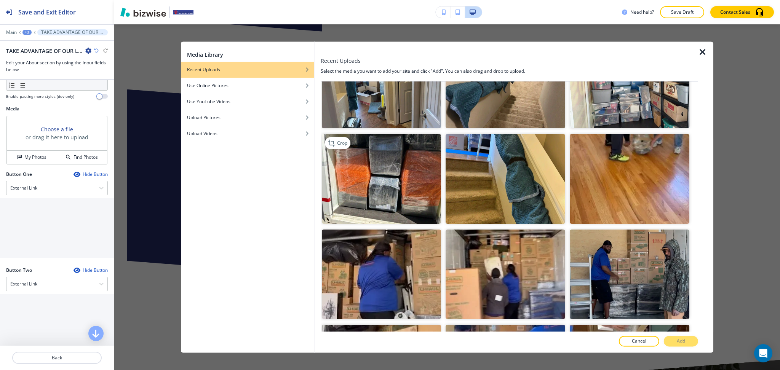
click at [395, 148] on img "button" at bounding box center [382, 180] width 120 height 90
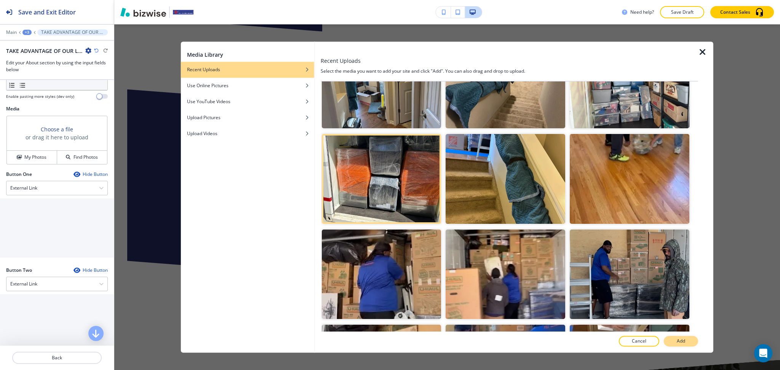
click at [690, 342] on button "Add" at bounding box center [681, 341] width 34 height 11
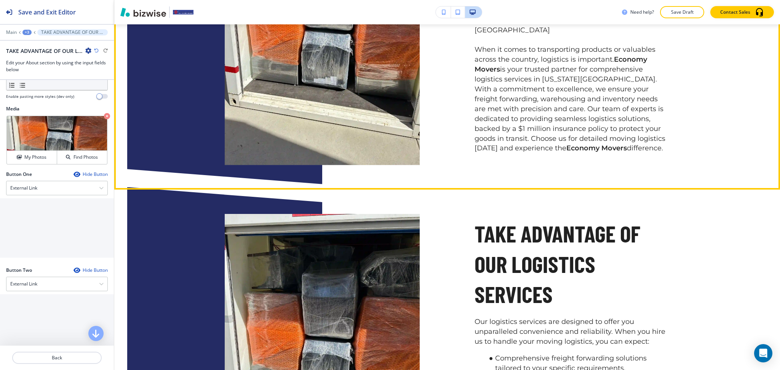
scroll to position [509, 0]
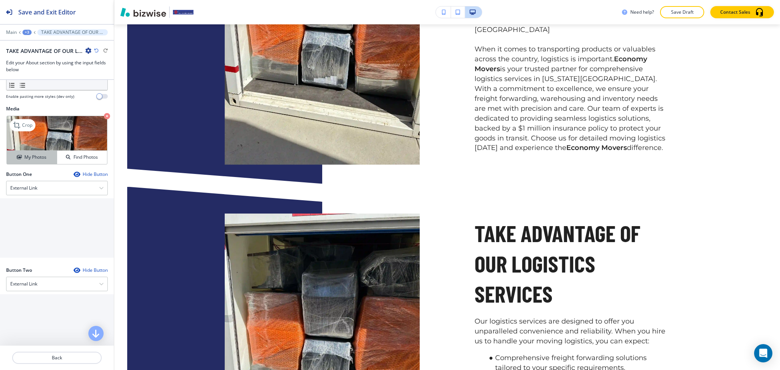
click at [40, 158] on h4 "My Photos" at bounding box center [35, 157] width 22 height 7
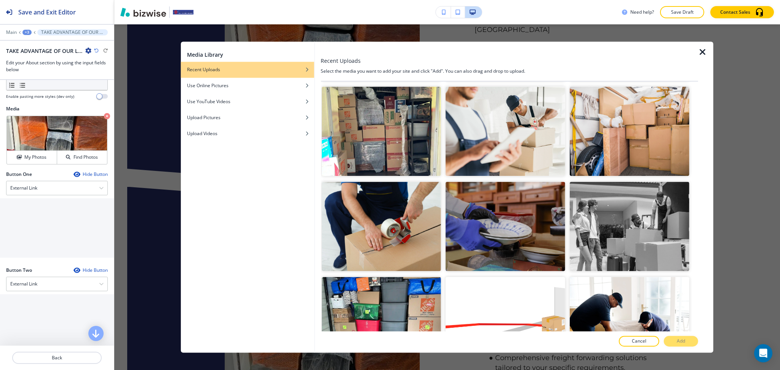
scroll to position [1950, 0]
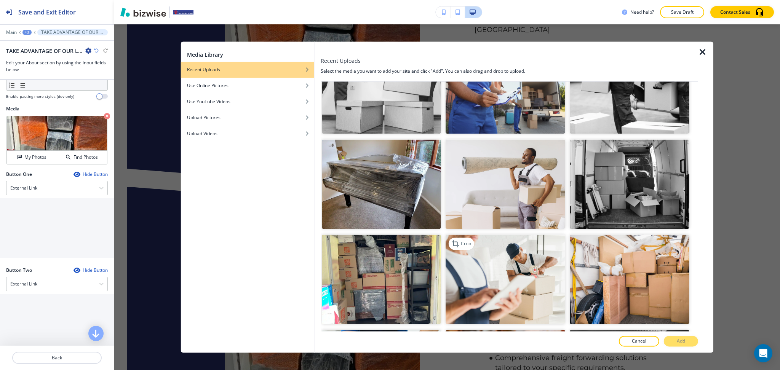
click at [489, 253] on img "button" at bounding box center [506, 280] width 120 height 90
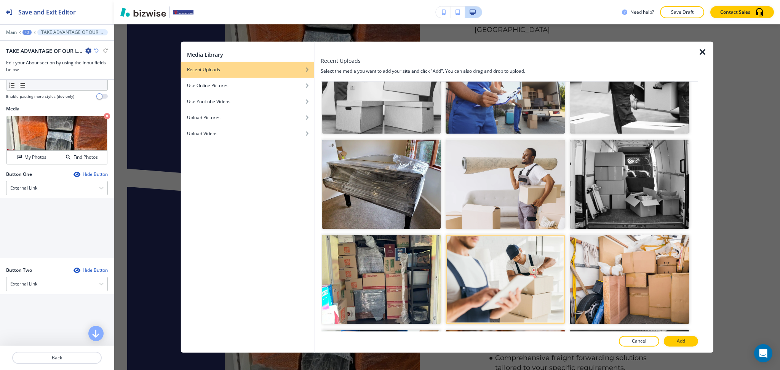
click at [688, 336] on div "Cancel Add" at bounding box center [510, 341] width 378 height 11
click at [686, 340] on button "Add" at bounding box center [681, 341] width 34 height 11
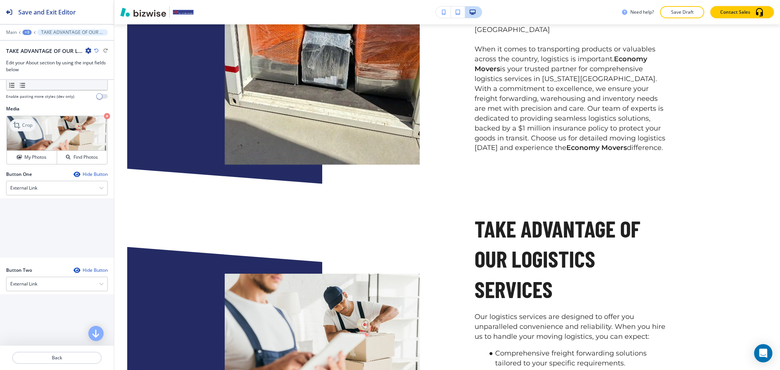
click at [24, 122] on p "Crop" at bounding box center [27, 125] width 10 height 7
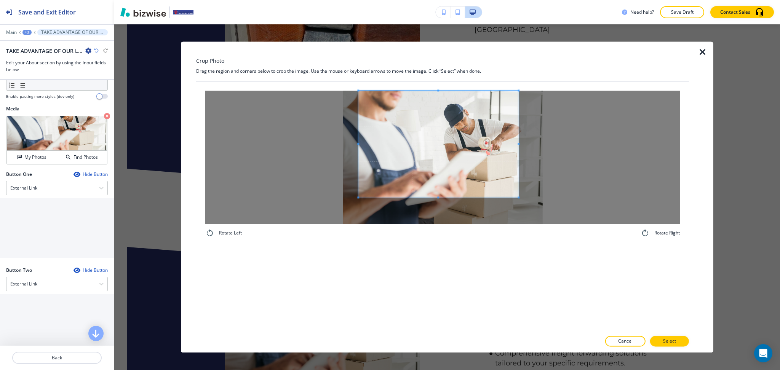
click at [437, 85] on div "Rotate Left Rotate Right" at bounding box center [442, 164] width 493 height 165
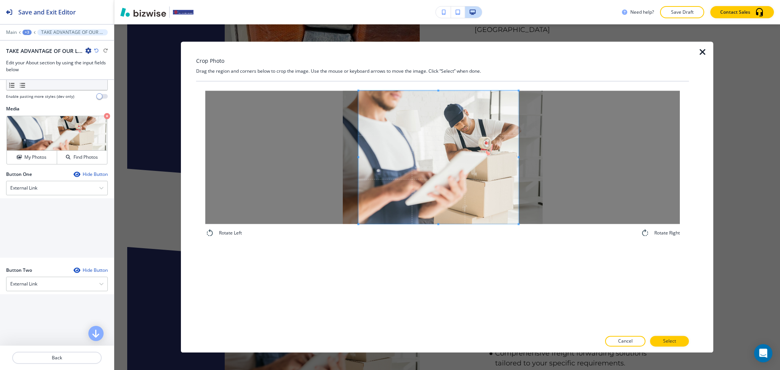
click at [444, 284] on div "Rotate Left Rotate Right" at bounding box center [442, 207] width 493 height 250
click at [518, 158] on span at bounding box center [519, 157] width 2 height 2
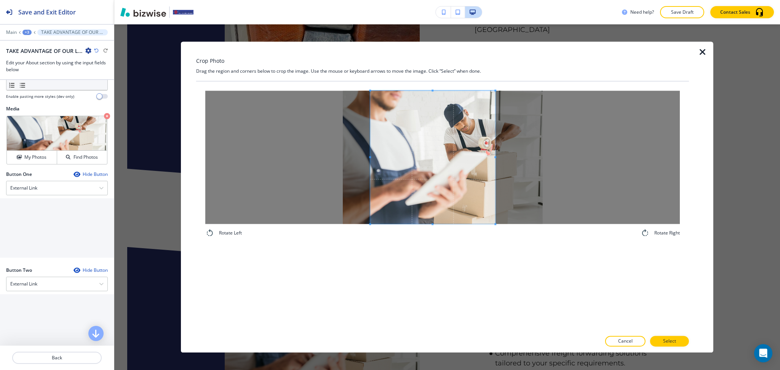
click at [371, 156] on span at bounding box center [370, 157] width 2 height 2
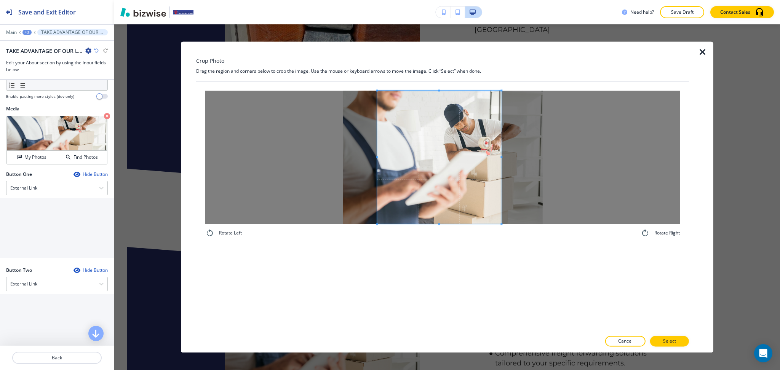
click at [429, 184] on span at bounding box center [439, 157] width 124 height 133
click at [669, 344] on p "Select" at bounding box center [669, 341] width 13 height 7
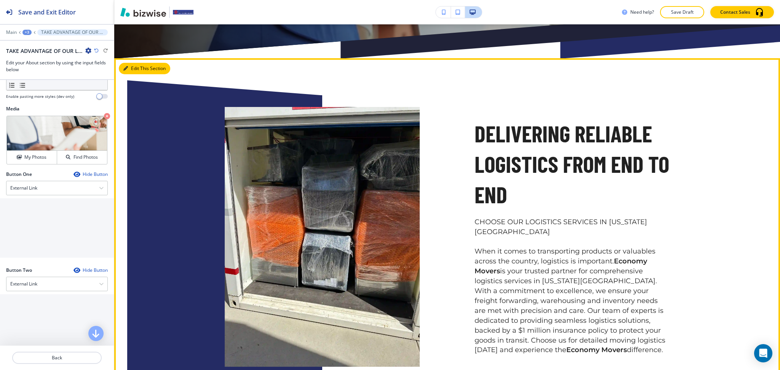
click at [136, 66] on button "Edit This Section" at bounding box center [144, 68] width 51 height 11
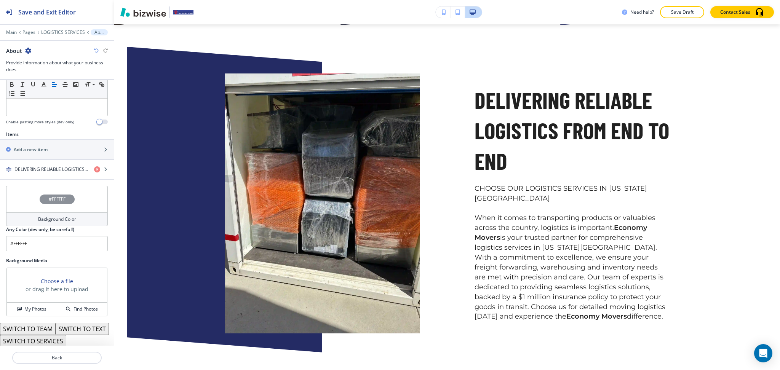
scroll to position [250, 0]
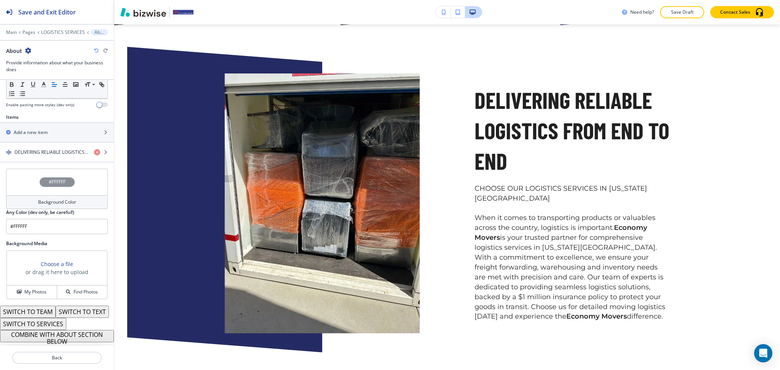
click at [70, 338] on button "COMBINE WITH ABOUT SECTION BELOW" at bounding box center [57, 336] width 114 height 12
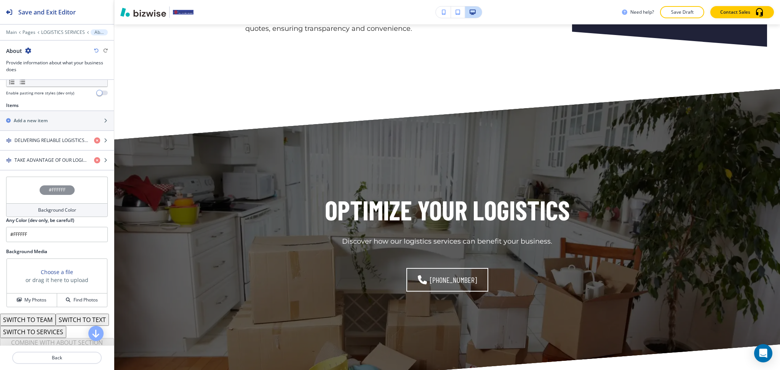
scroll to position [1049, 0]
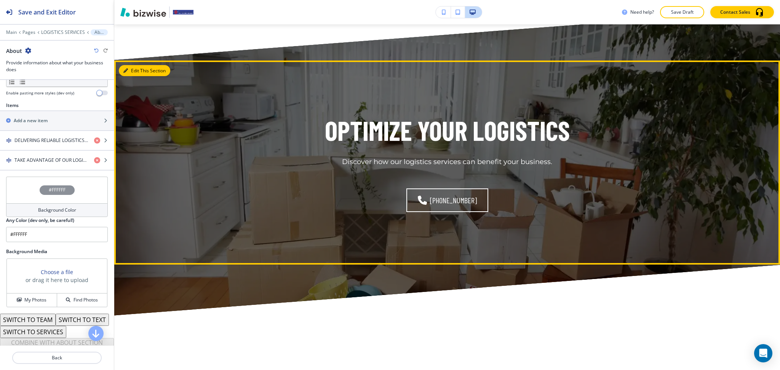
click at [133, 68] on button "Edit This Section" at bounding box center [144, 70] width 51 height 11
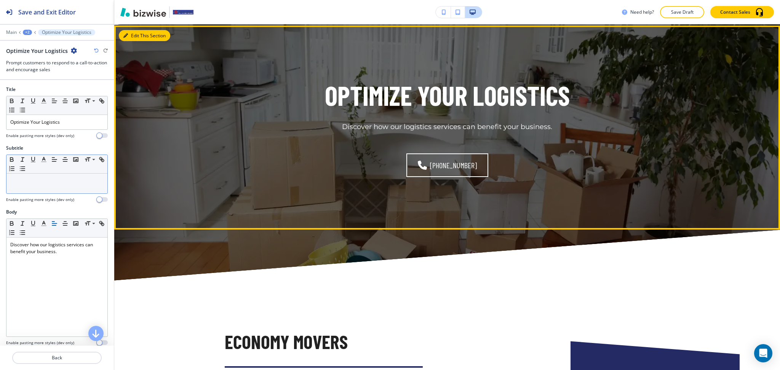
scroll to position [1086, 0]
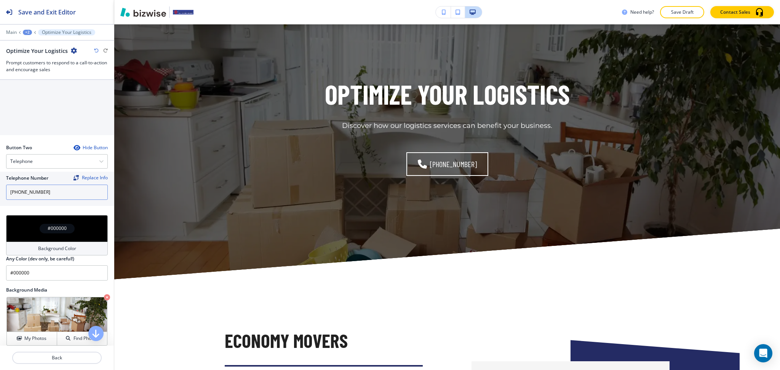
click at [51, 195] on input "(719) 415-7230" at bounding box center [57, 192] width 102 height 15
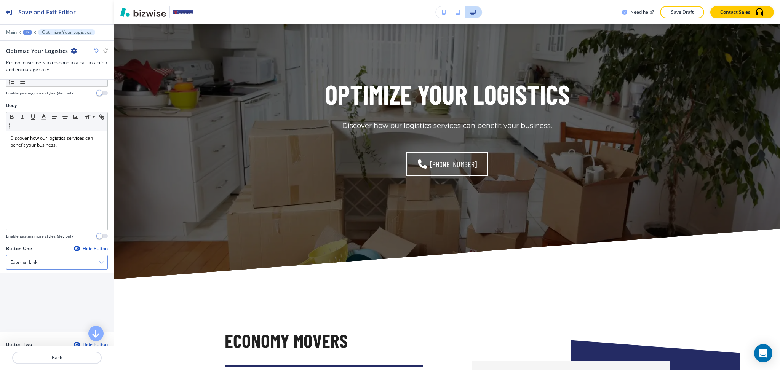
click at [50, 264] on div "External Link" at bounding box center [56, 263] width 101 height 14
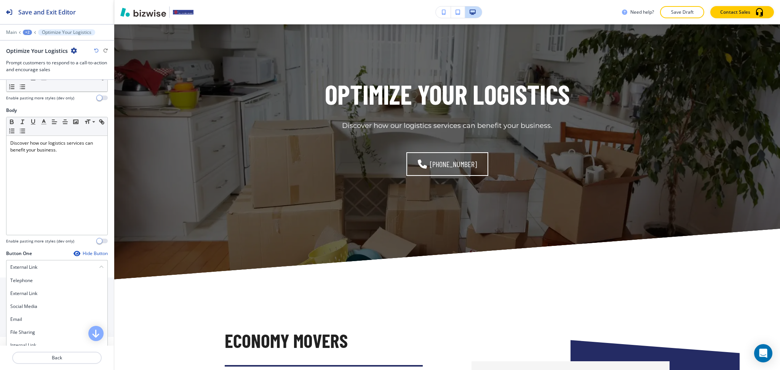
click at [38, 343] on h4 "Internal Link" at bounding box center [56, 345] width 93 height 7
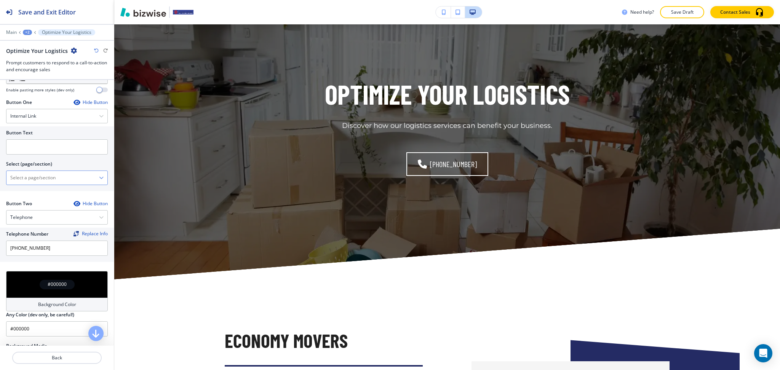
click at [46, 171] on div "HOME HOME | Hero HOME | TAKE THE HASSLE OUT OF MOVING HOME | BROWSE OUR FULL SU…" at bounding box center [57, 178] width 102 height 14
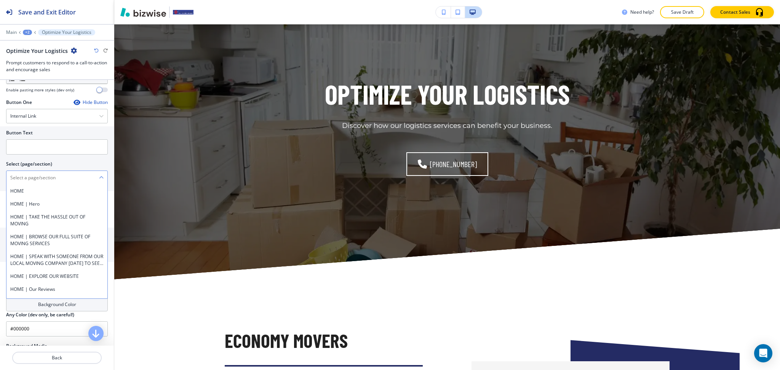
scroll to position [254, 0]
click at [47, 173] on \(page\/section\) "Manual Input" at bounding box center [52, 177] width 93 height 13
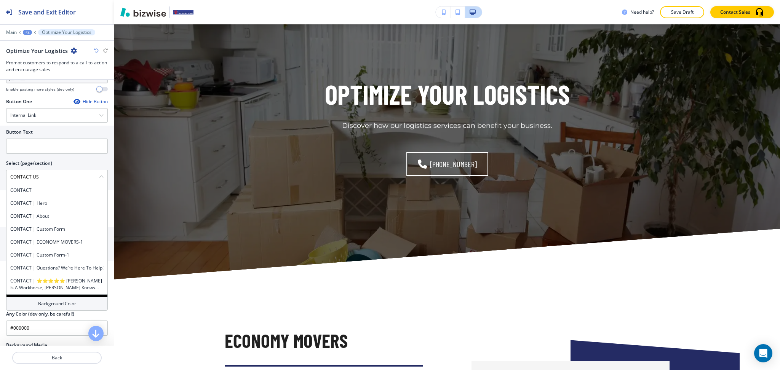
drag, startPoint x: 45, startPoint y: 176, endPoint x: 1, endPoint y: 175, distance: 43.8
click at [0, 176] on div "Button Text Select (page/section) CONTACT US CONTACT CONTACT | Hero CONTACT | A…" at bounding box center [57, 158] width 114 height 65
click at [27, 190] on h4 "CONTACT" at bounding box center [56, 190] width 93 height 7
type \(page\/section\) "CONTACT"
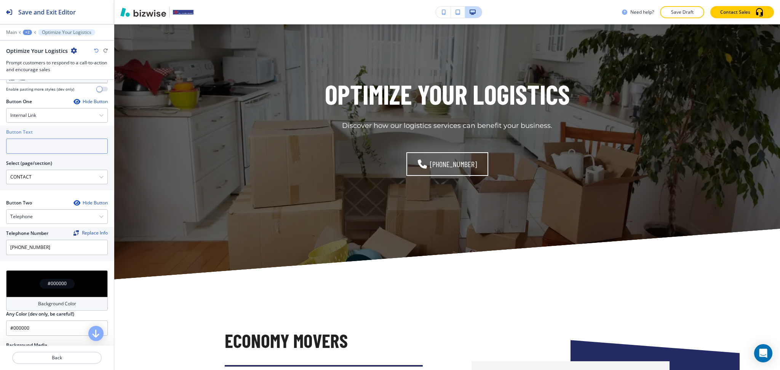
click at [34, 146] on input "text" at bounding box center [57, 146] width 102 height 15
paste input "CONTACT US"
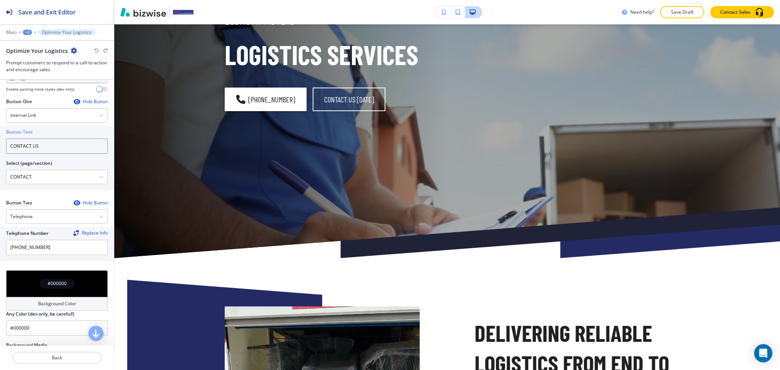
scroll to position [0, 0]
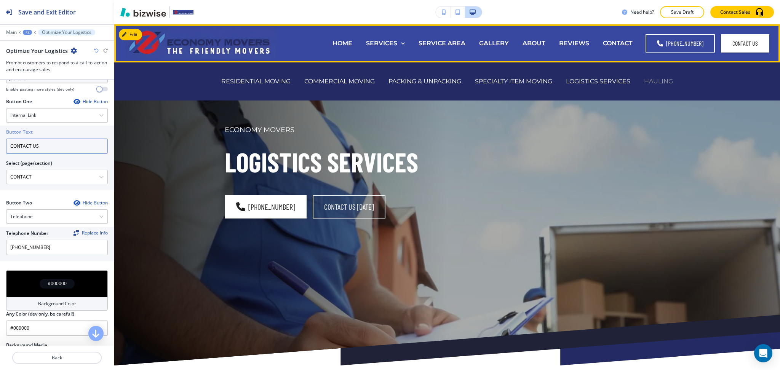
type input "CONTACT US"
click at [664, 82] on p "HAULING" at bounding box center [658, 81] width 29 height 9
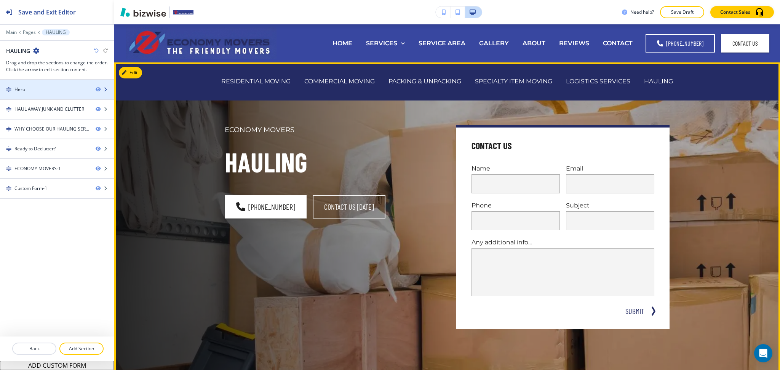
click at [30, 88] on div "Hero" at bounding box center [45, 89] width 90 height 7
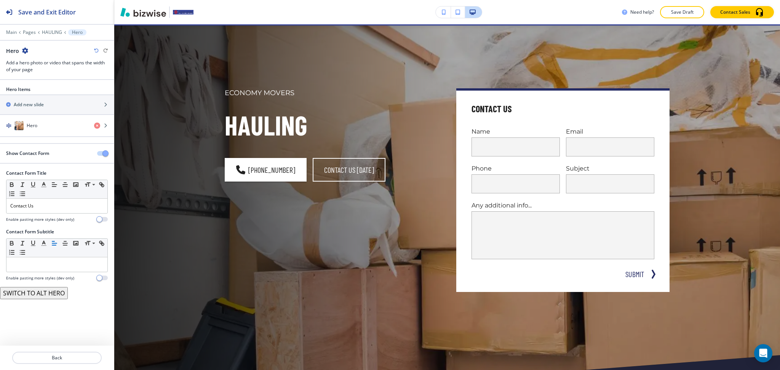
scroll to position [38, 0]
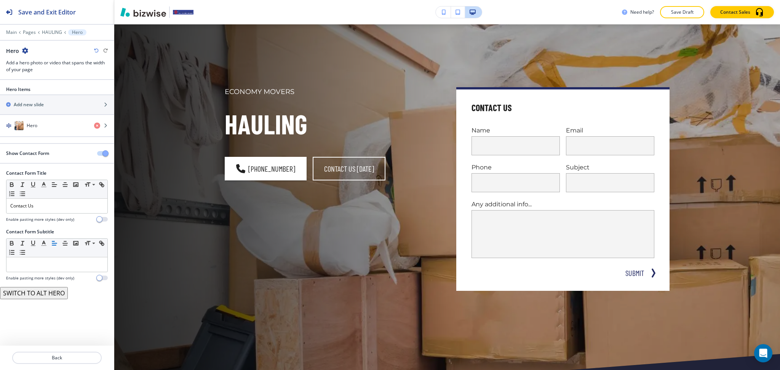
click at [101, 155] on button "button" at bounding box center [102, 153] width 11 height 5
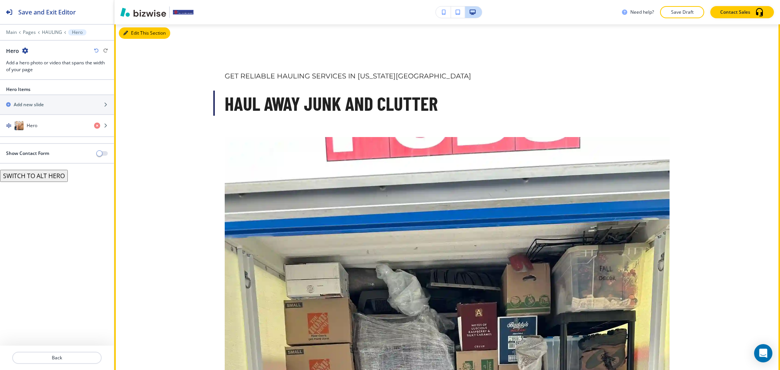
click at [133, 35] on button "Edit This Section" at bounding box center [144, 32] width 51 height 11
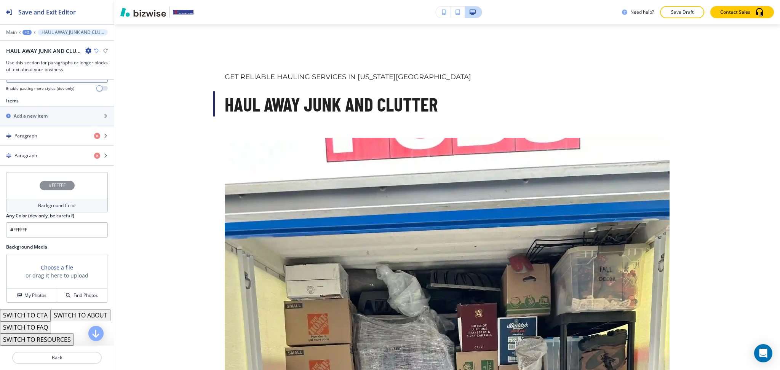
scroll to position [269, 0]
click at [51, 315] on button "SWITCH TO ABOUT" at bounding box center [81, 315] width 60 height 12
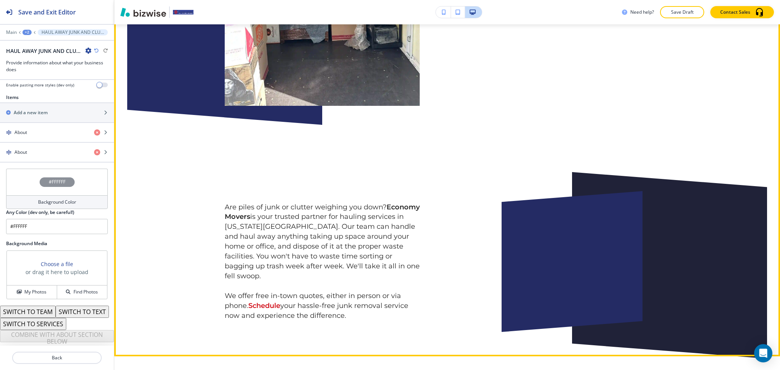
scroll to position [647, 0]
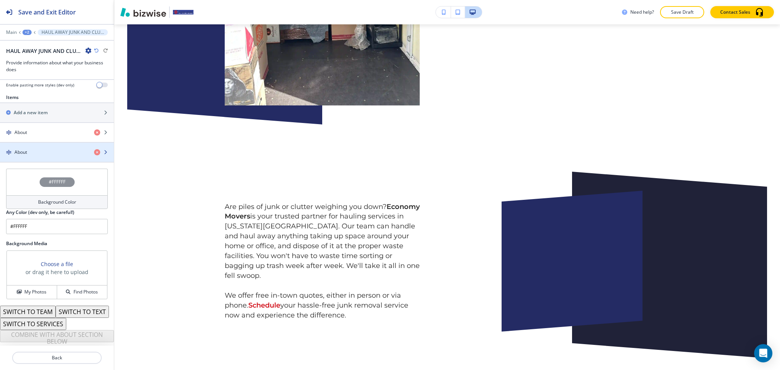
click at [50, 149] on div "About" at bounding box center [44, 152] width 88 height 7
drag, startPoint x: 57, startPoint y: 146, endPoint x: 69, endPoint y: 153, distance: 13.3
click at [58, 149] on div "About" at bounding box center [44, 152] width 88 height 7
click at [27, 149] on h4 "About" at bounding box center [20, 152] width 13 height 7
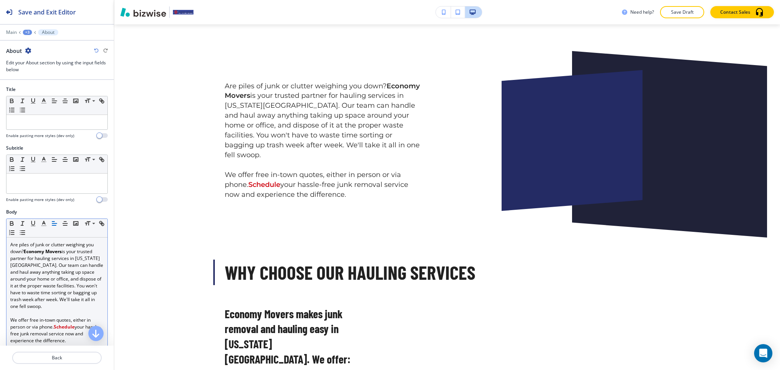
scroll to position [777, 0]
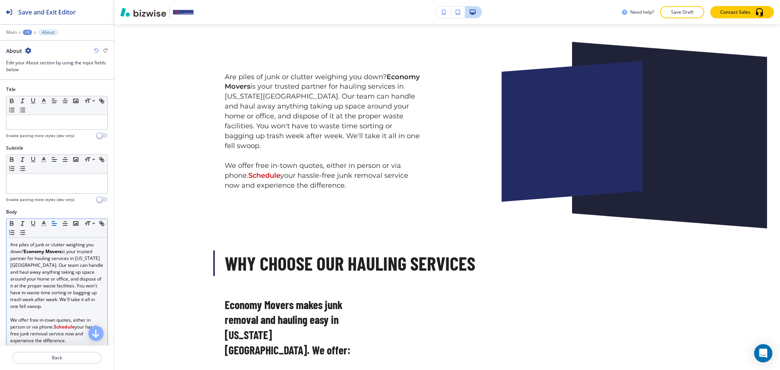
click at [74, 314] on p at bounding box center [56, 313] width 93 height 7
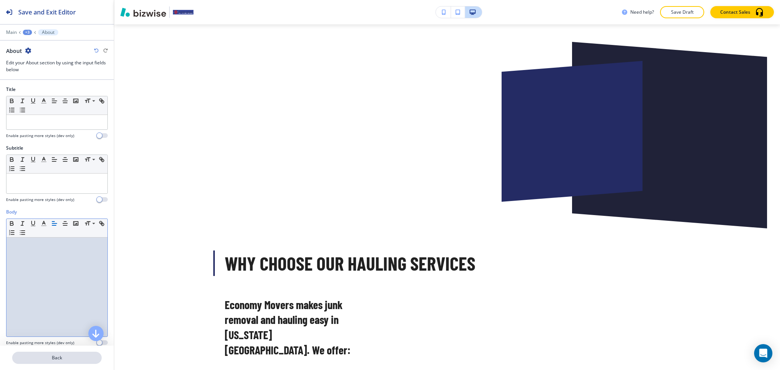
click at [66, 358] on p "Back" at bounding box center [57, 358] width 88 height 7
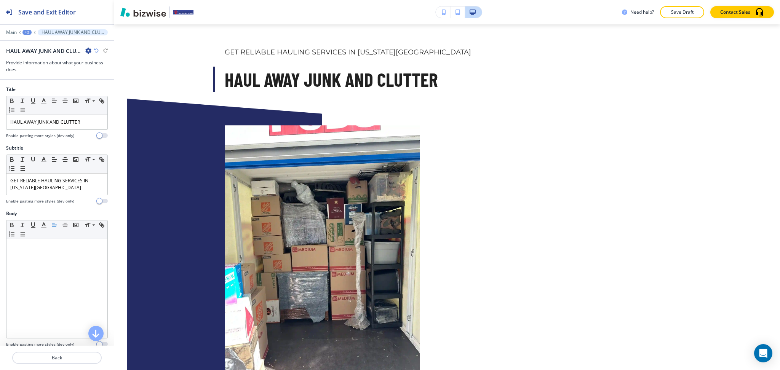
scroll to position [341, 0]
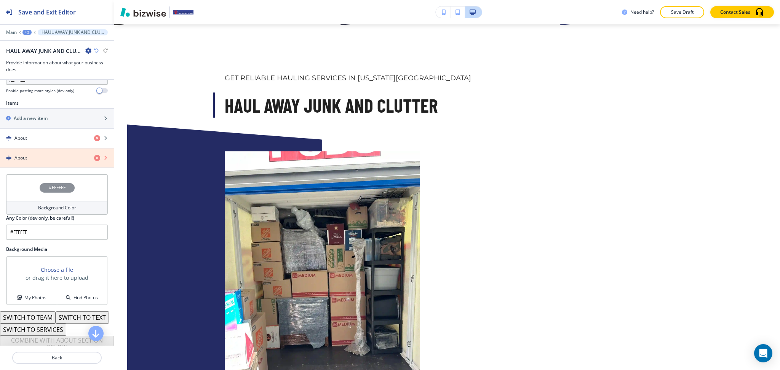
click at [94, 160] on icon "button" at bounding box center [97, 158] width 6 height 6
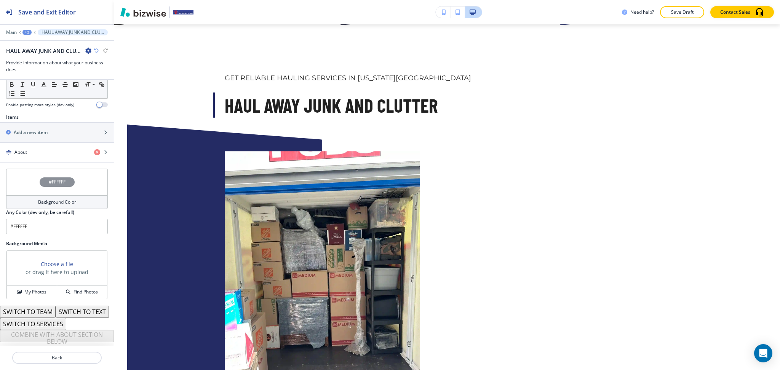
scroll to position [251, 0]
click at [46, 149] on div "About" at bounding box center [44, 152] width 88 height 7
click at [48, 156] on div "button" at bounding box center [57, 159] width 114 height 6
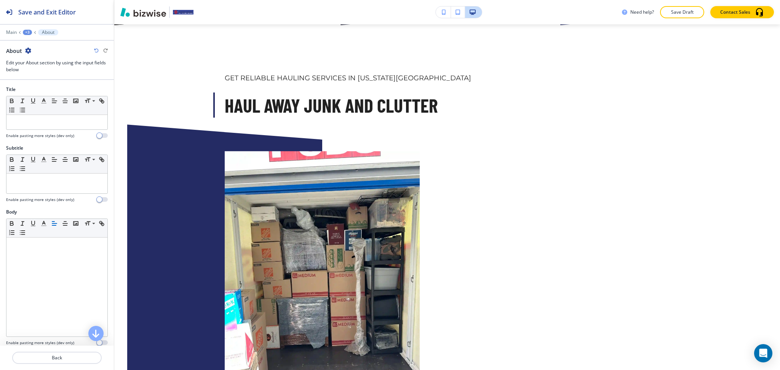
scroll to position [431, 0]
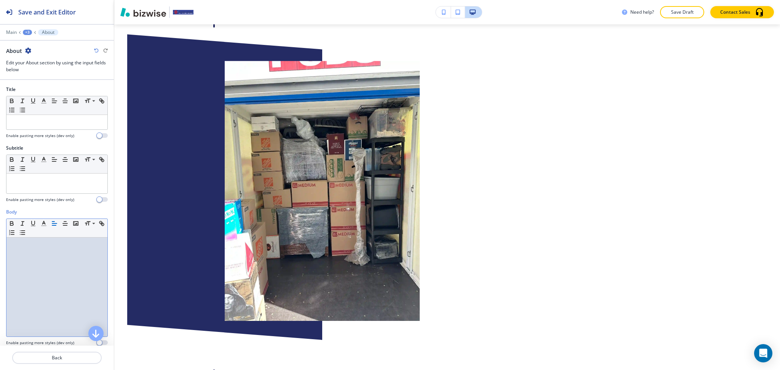
click at [36, 280] on div at bounding box center [56, 287] width 101 height 99
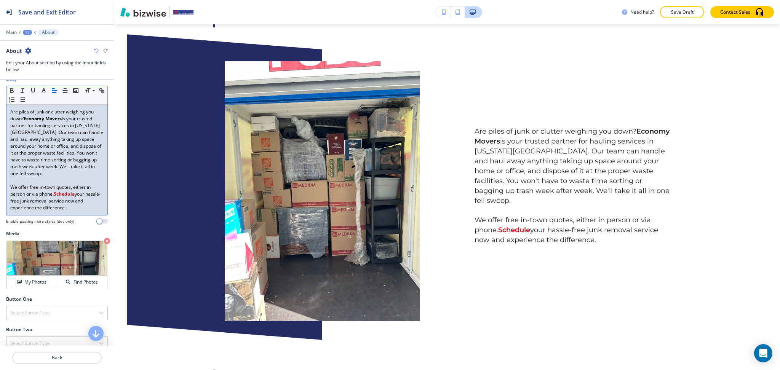
scroll to position [133, 0]
click at [51, 353] on button "Back" at bounding box center [57, 358] width 90 height 12
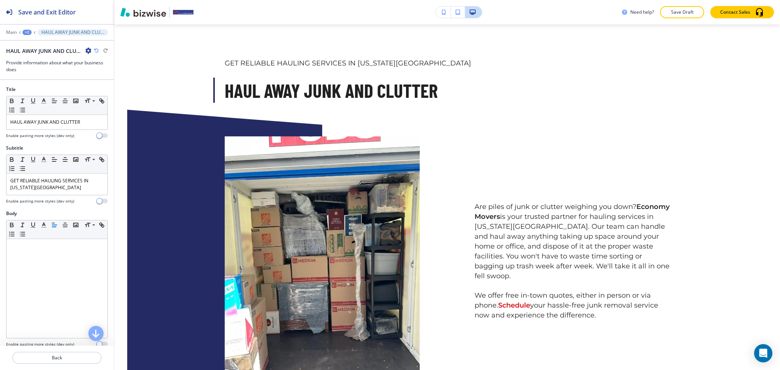
scroll to position [341, 0]
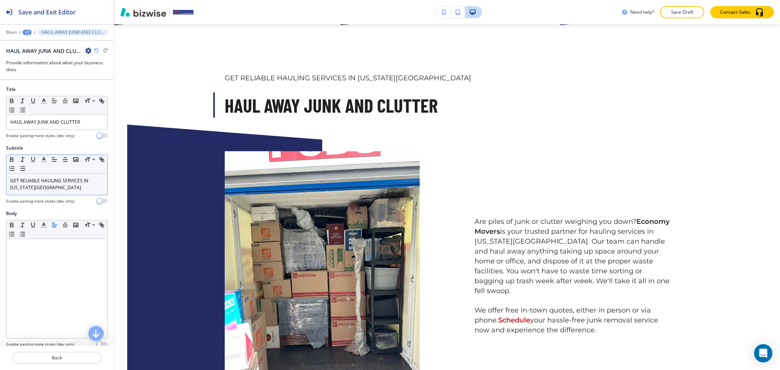
click at [58, 192] on div "GET RELIABLE HAULING SERVICES IN COLORADO SPRINGS" at bounding box center [56, 184] width 101 height 21
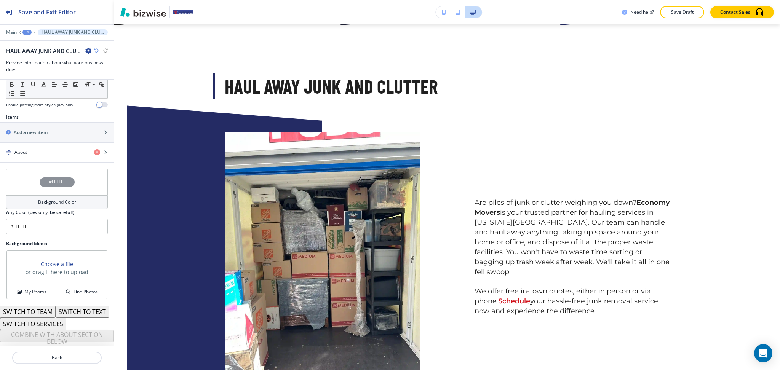
scroll to position [250, 0]
click at [33, 143] on div "button" at bounding box center [57, 146] width 114 height 6
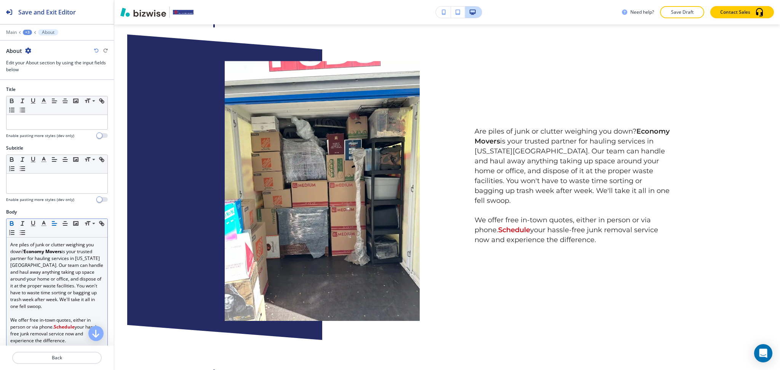
scroll to position [0, 0]
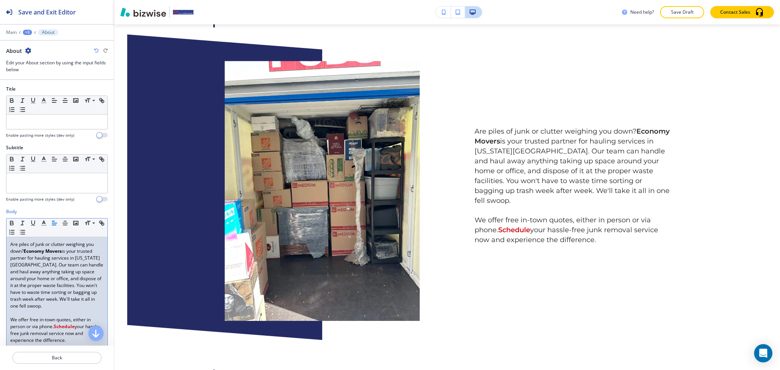
click at [11, 243] on p "Are piles of junk or clutter weighing you down? Economy Movers is your trusted …" at bounding box center [56, 275] width 93 height 69
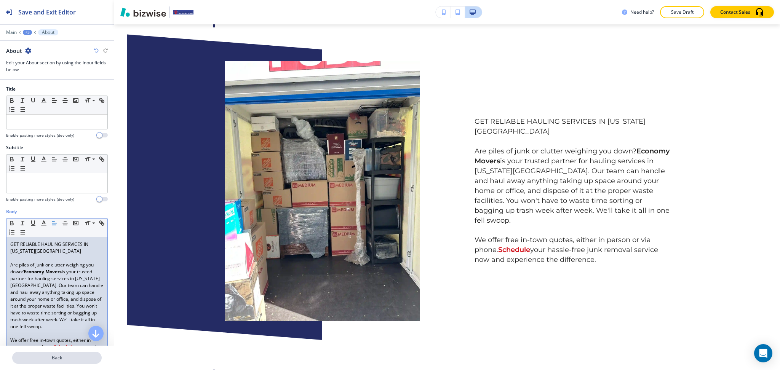
click at [56, 363] on button "Back" at bounding box center [57, 358] width 90 height 12
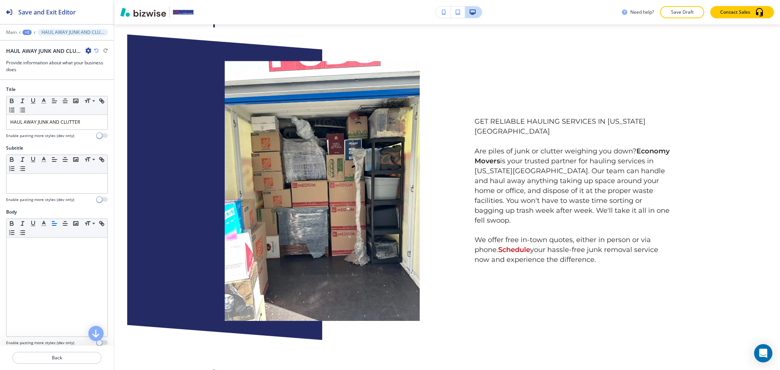
scroll to position [341, 0]
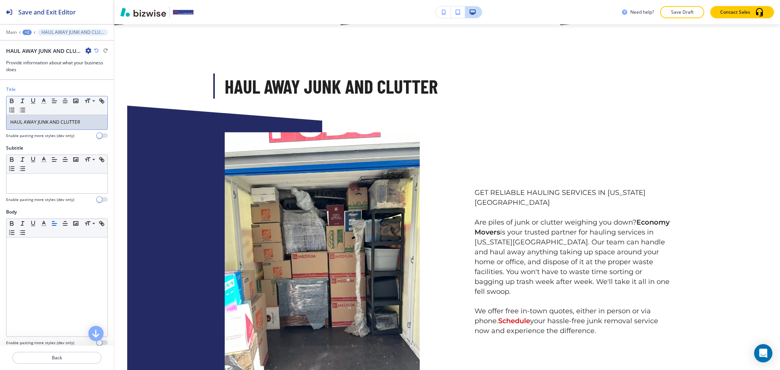
click at [47, 119] on p "HAUL AWAY JUNK AND CLUTTER" at bounding box center [56, 122] width 93 height 7
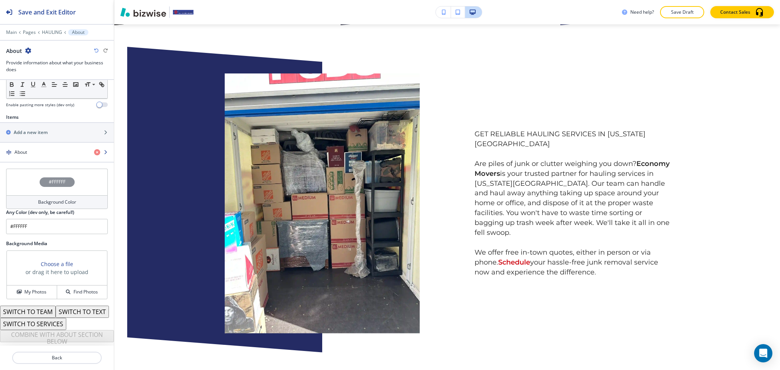
scroll to position [250, 0]
click at [47, 149] on div "About" at bounding box center [44, 152] width 88 height 7
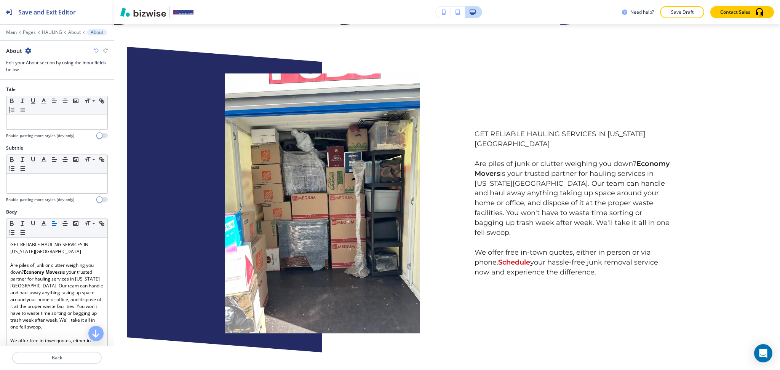
scroll to position [353, 0]
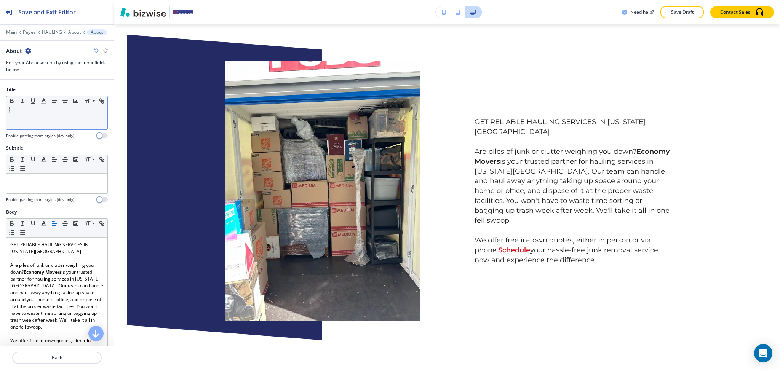
click at [42, 128] on div at bounding box center [56, 122] width 101 height 14
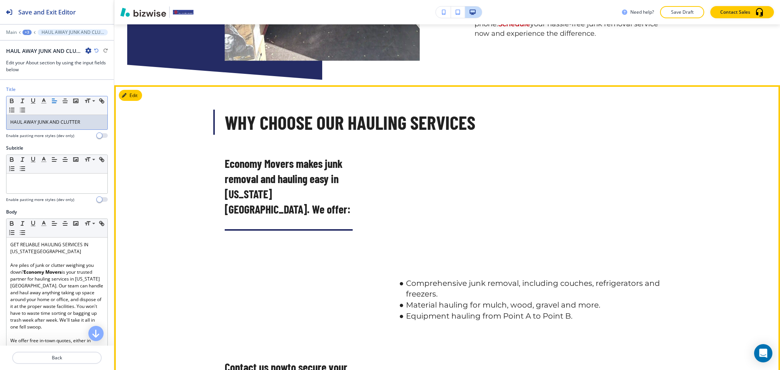
click at [130, 92] on button "Edit" at bounding box center [130, 95] width 23 height 11
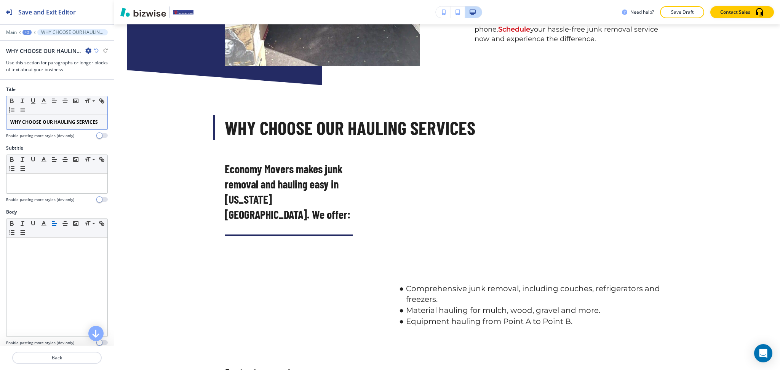
click at [59, 126] on p "WHY CHOOSE OUR HAULING SERVICES" at bounding box center [56, 122] width 93 height 7
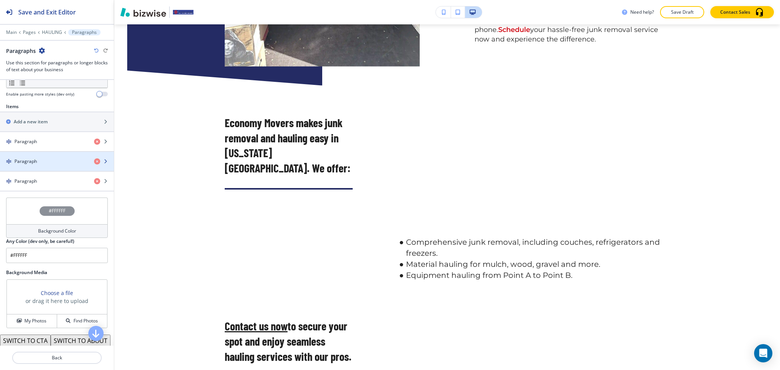
scroll to position [253, 0]
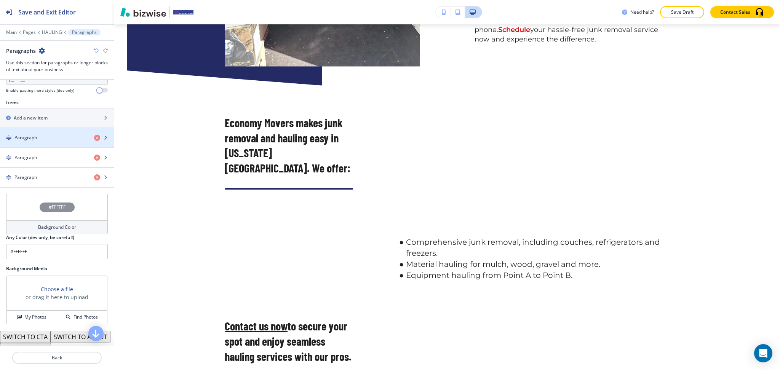
click at [36, 135] on h4 "Paragraph" at bounding box center [25, 138] width 22 height 7
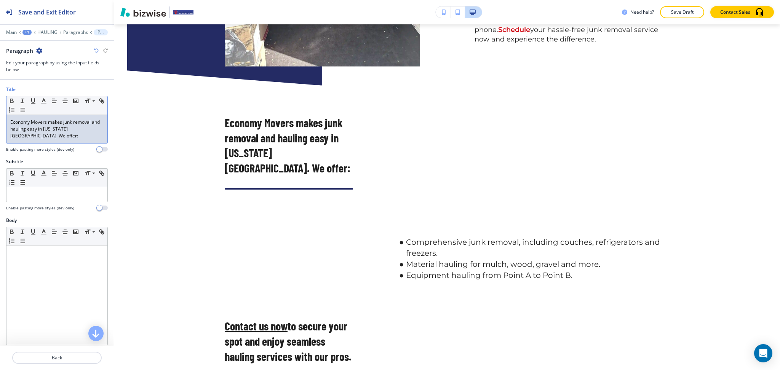
click at [11, 120] on p "Economy Movers makes junk removal and hauling easy in Colorado Springs. We offe…" at bounding box center [56, 129] width 93 height 21
paste div
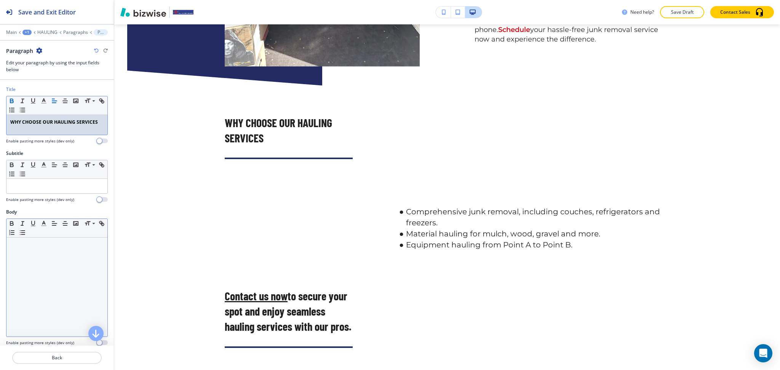
click at [78, 258] on div at bounding box center [56, 287] width 101 height 99
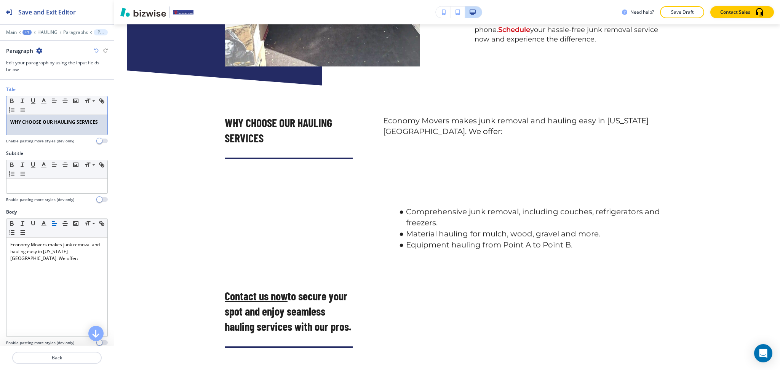
click at [34, 126] on p "WHY CHOOSE OUR HAULING SERVICES" at bounding box center [56, 122] width 93 height 7
click at [67, 356] on p "Back" at bounding box center [57, 358] width 88 height 7
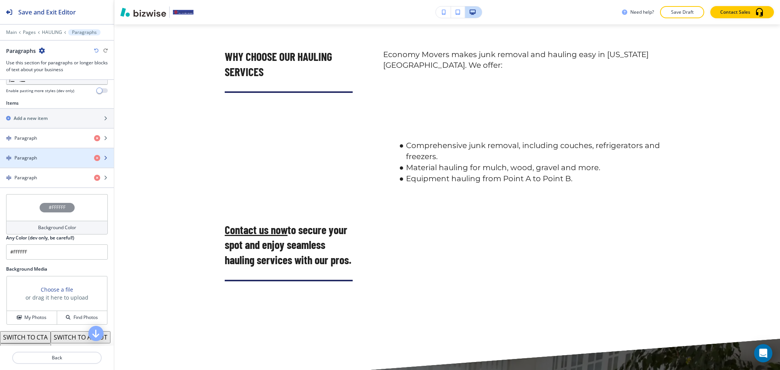
scroll to position [253, 0]
click at [29, 155] on h4 "Paragraph" at bounding box center [25, 157] width 22 height 7
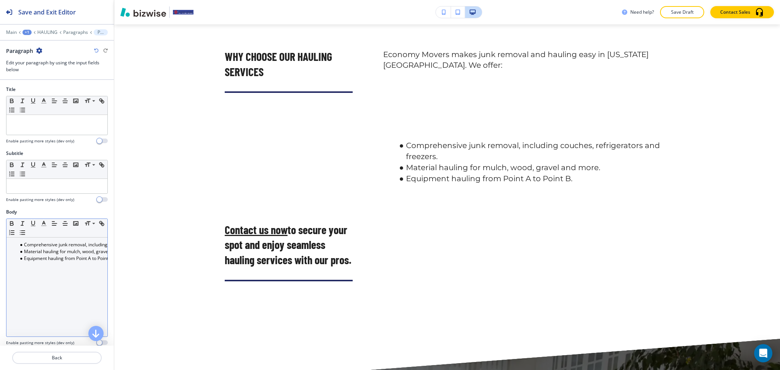
scroll to position [0, 0]
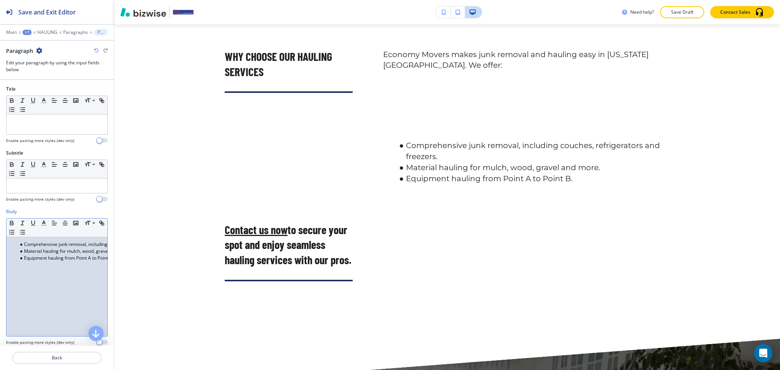
click at [68, 269] on div "Comprehensive junk removal, including couches, refrigerators and freezers. Mate…" at bounding box center [56, 286] width 101 height 99
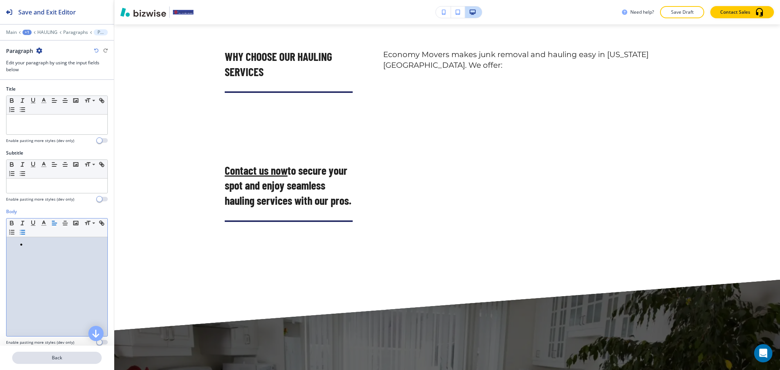
click at [49, 359] on p "Back" at bounding box center [57, 358] width 88 height 7
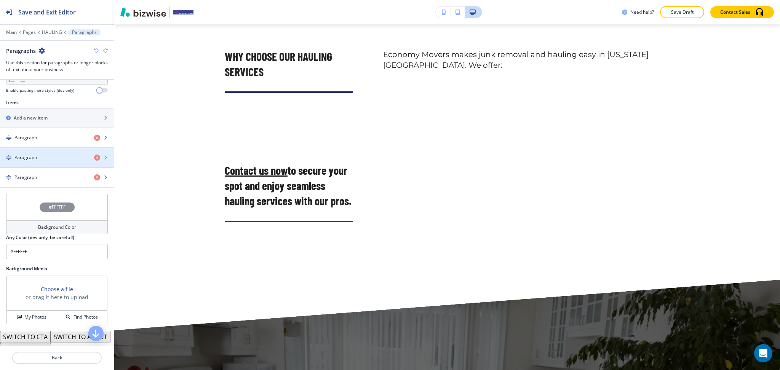
scroll to position [253, 0]
click at [94, 157] on icon "button" at bounding box center [97, 157] width 6 height 6
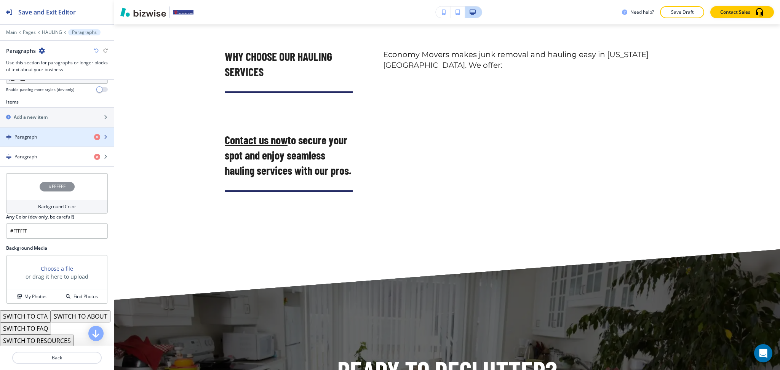
click at [51, 138] on div "Paragraph" at bounding box center [44, 137] width 88 height 7
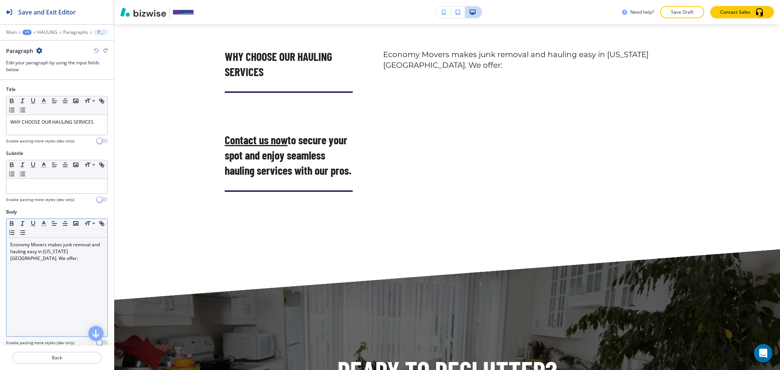
click at [51, 258] on p "Economy Movers makes junk removal and hauling easy in Colorado Springs. We offe…" at bounding box center [56, 252] width 93 height 21
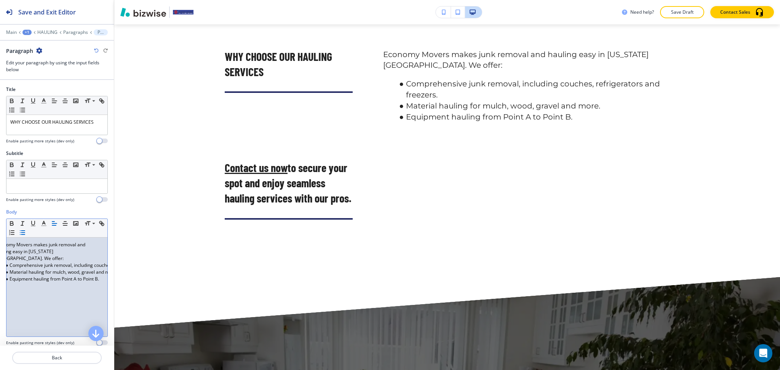
scroll to position [0, 16]
click at [70, 352] on button "Back" at bounding box center [57, 358] width 90 height 12
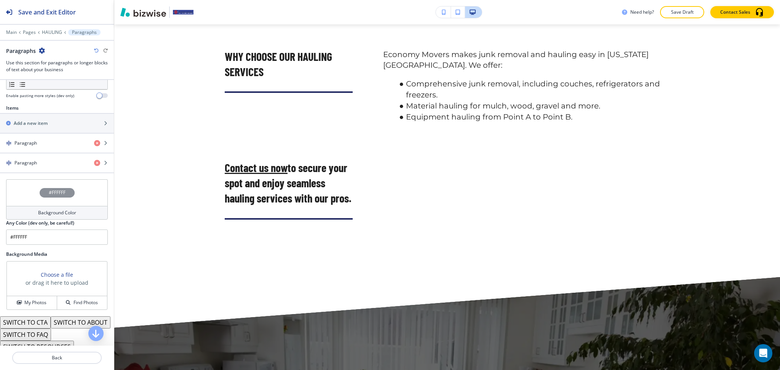
scroll to position [267, 0]
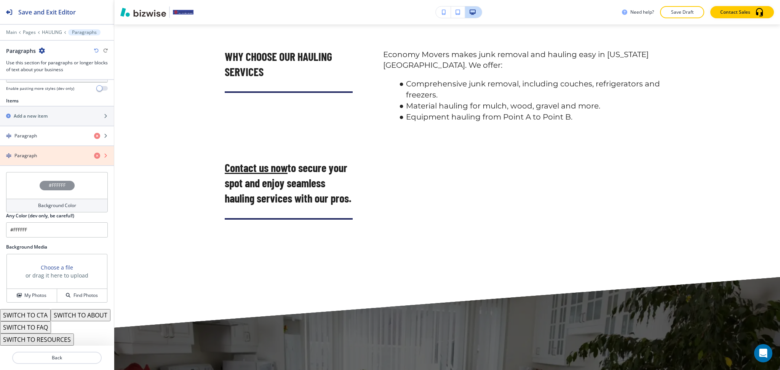
click at [94, 153] on icon "button" at bounding box center [97, 156] width 6 height 6
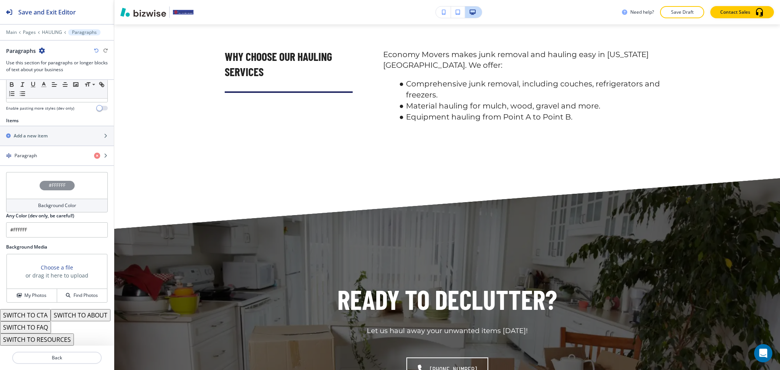
scroll to position [247, 0]
click at [51, 314] on button "SWITCH TO ABOUT" at bounding box center [81, 315] width 60 height 12
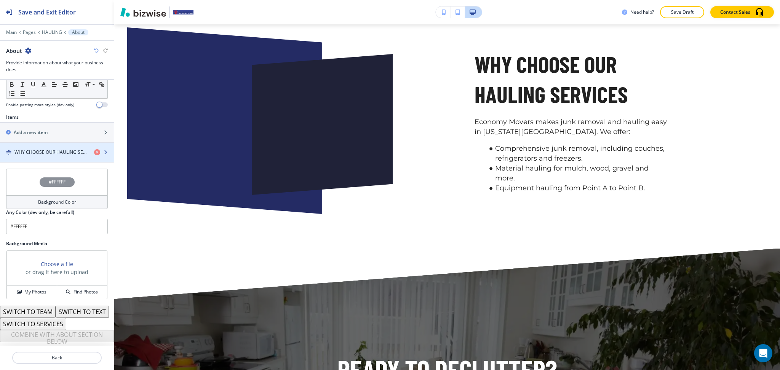
click at [42, 149] on h4 "WHY CHOOSE OUR HAULING SERVICES" at bounding box center [51, 152] width 74 height 7
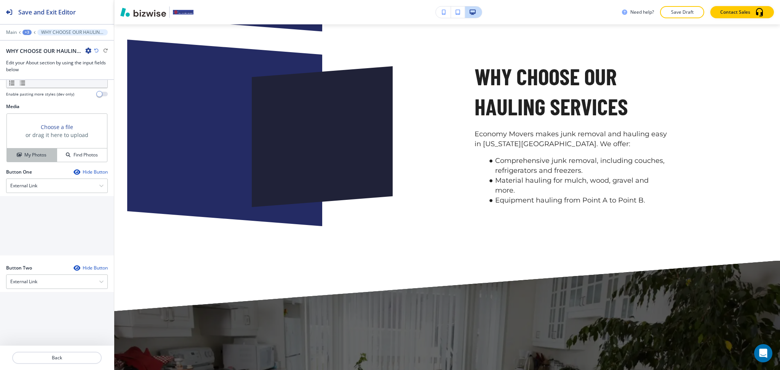
scroll to position [264, 0]
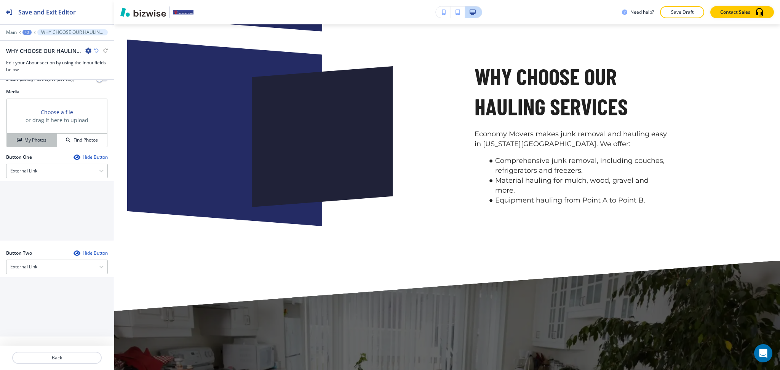
click at [25, 142] on h4 "My Photos" at bounding box center [35, 140] width 22 height 7
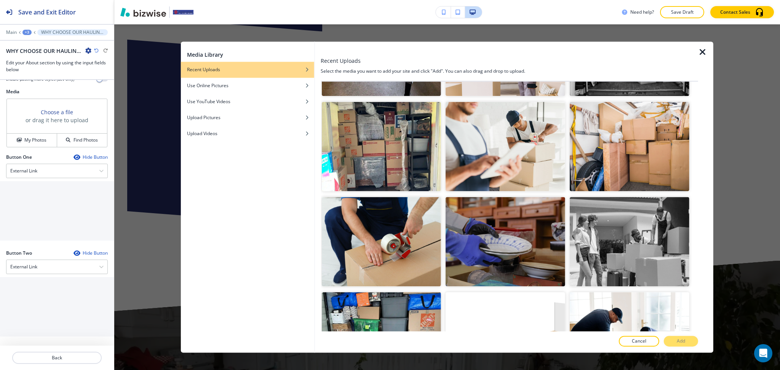
scroll to position [2069, 0]
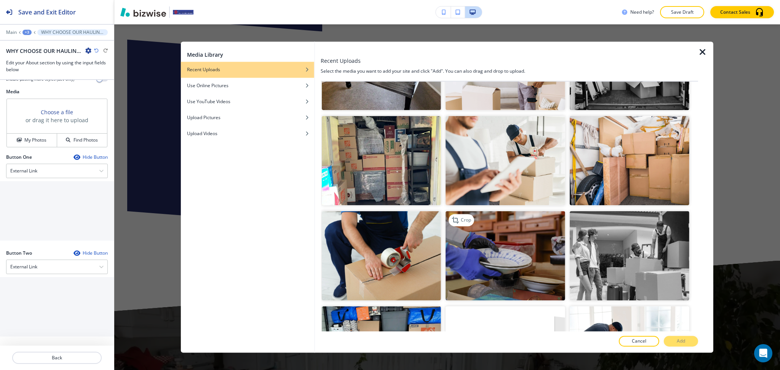
click at [523, 239] on img "button" at bounding box center [506, 256] width 120 height 90
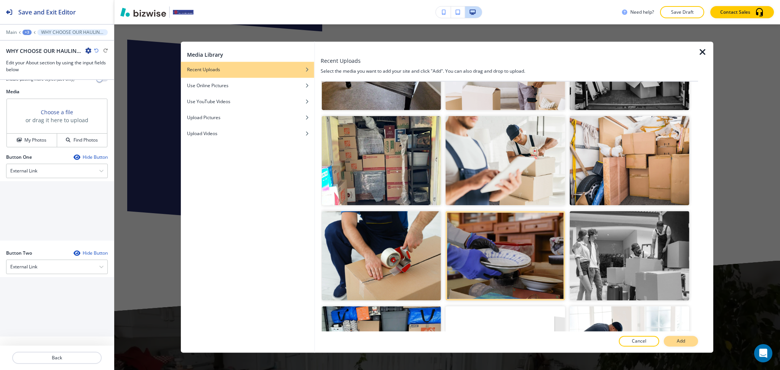
click at [682, 343] on p "Add" at bounding box center [681, 341] width 8 height 7
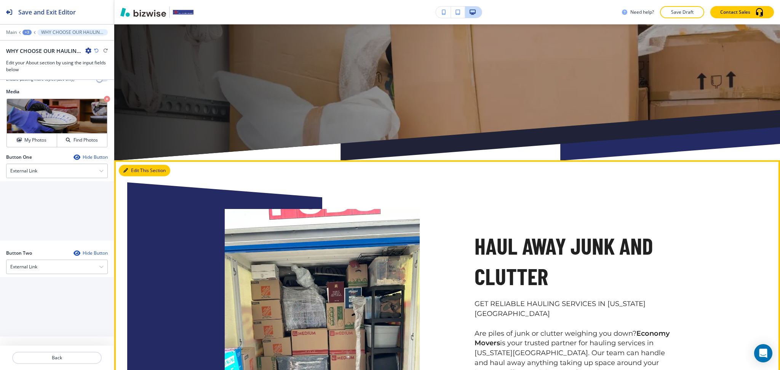
click at [137, 171] on button "Edit This Section" at bounding box center [144, 170] width 51 height 11
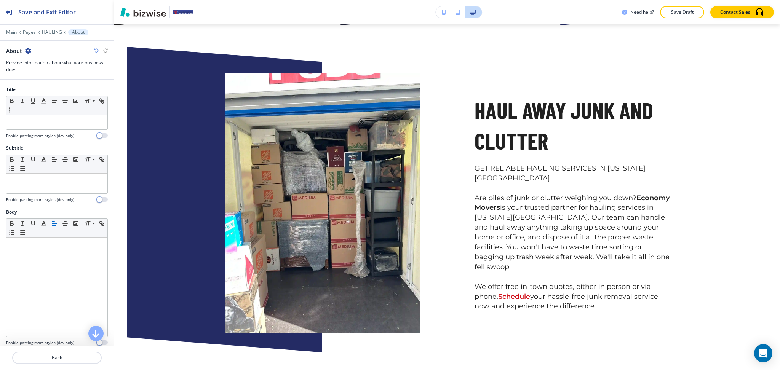
scroll to position [250, 0]
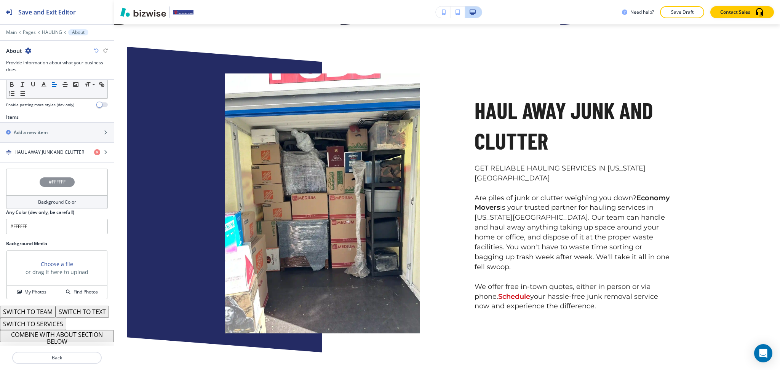
click at [61, 338] on button "COMBINE WITH ABOUT SECTION BELOW" at bounding box center [57, 336] width 114 height 12
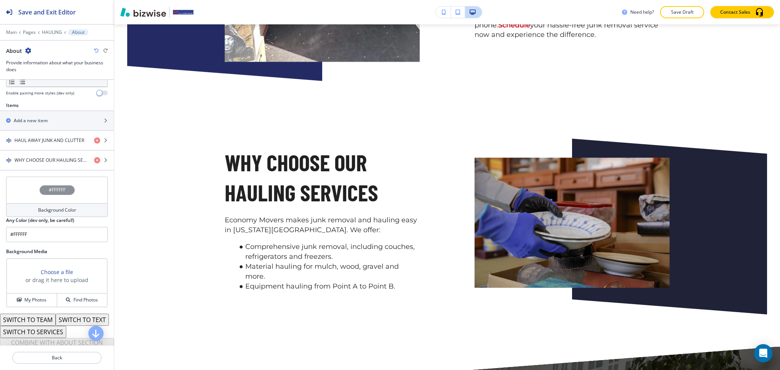
scroll to position [901, 0]
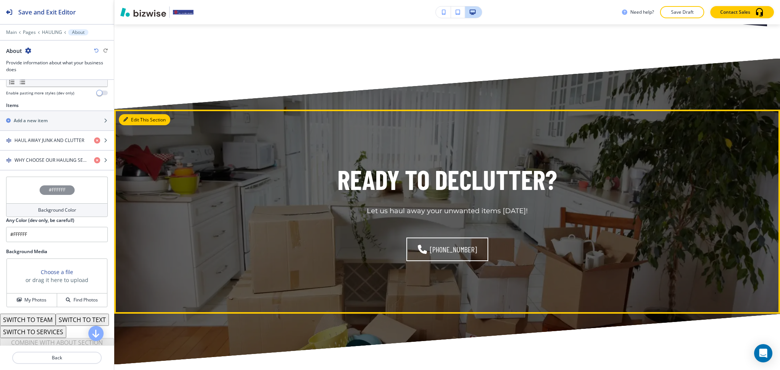
click at [135, 114] on button "Edit This Section" at bounding box center [144, 119] width 51 height 11
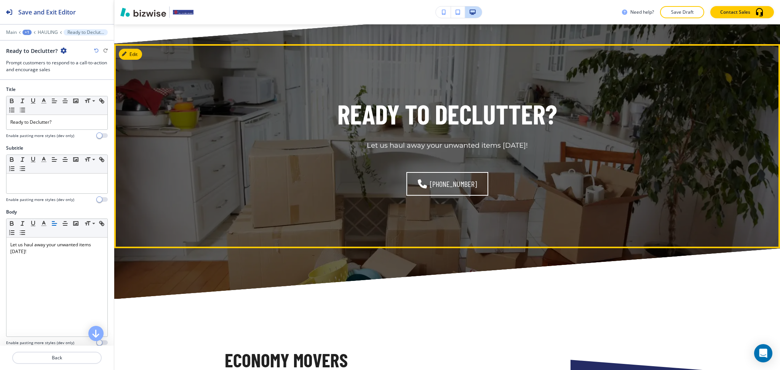
scroll to position [976, 0]
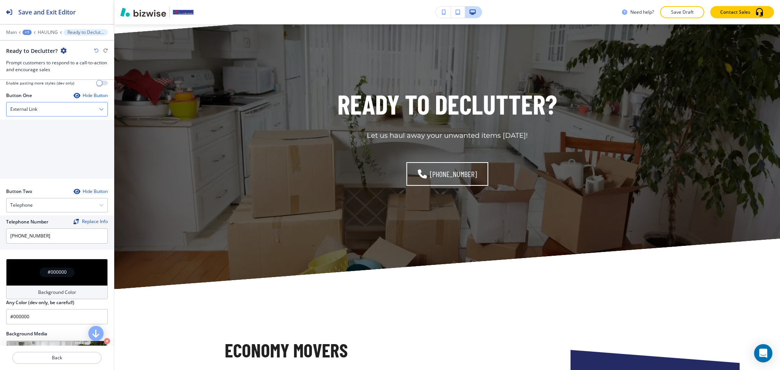
click at [49, 114] on div "External Link" at bounding box center [56, 109] width 101 height 14
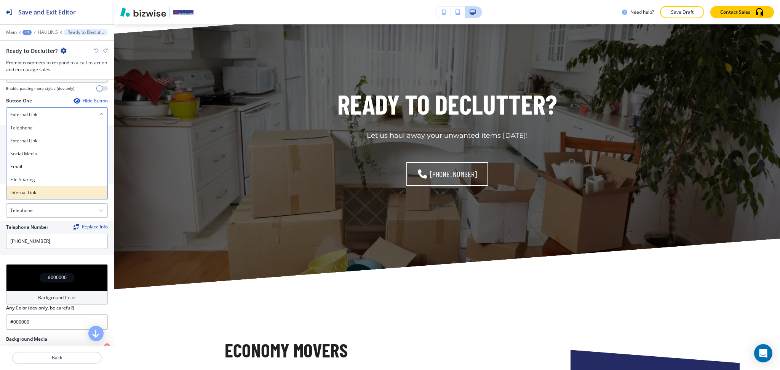
click at [40, 189] on h4 "Internal Link" at bounding box center [56, 192] width 93 height 7
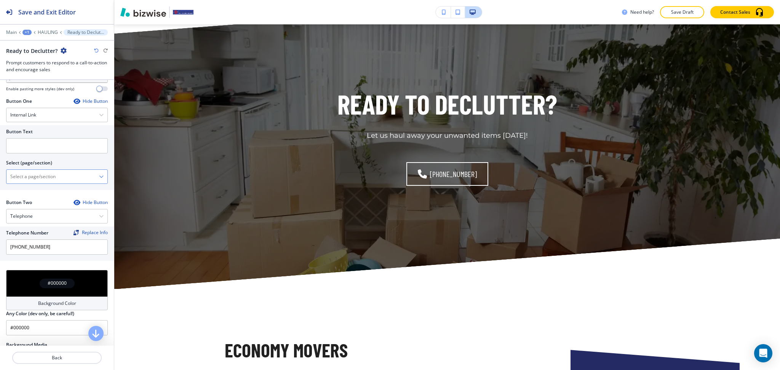
scroll to position [254, 0]
click at [43, 179] on \(page\/section\) "Manual Input" at bounding box center [52, 177] width 93 height 13
click at [45, 176] on \(page\/section\) "Manual Input" at bounding box center [52, 177] width 93 height 13
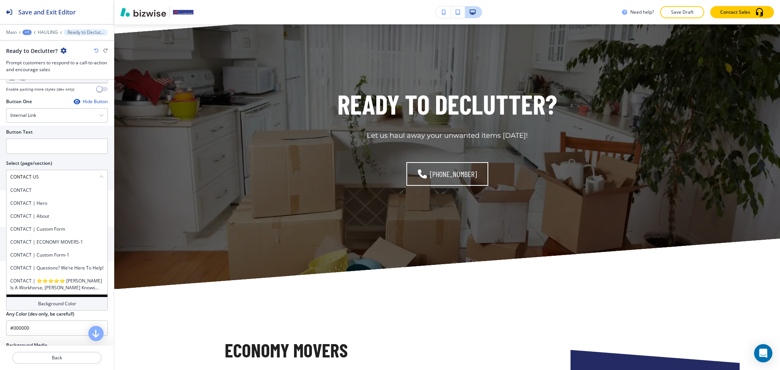
click at [0, 181] on div "Button Text Select (page/section) CONTACT US CONTACT CONTACT | Hero CONTACT | A…" at bounding box center [57, 158] width 114 height 65
click at [25, 194] on h4 "CONTACT" at bounding box center [56, 190] width 93 height 7
type \(page\/section\) "CONTACT"
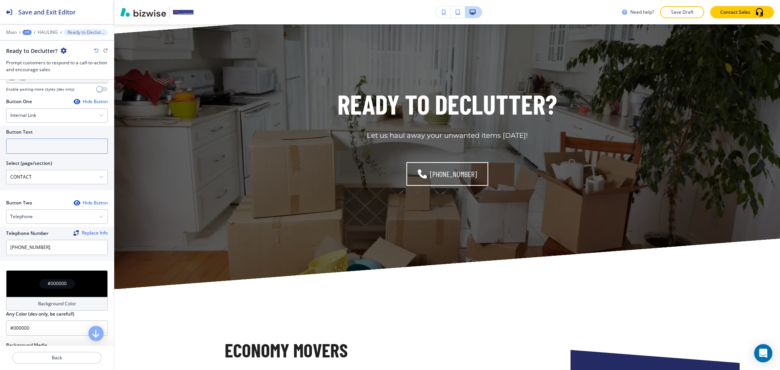
click at [35, 154] on input "text" at bounding box center [57, 146] width 102 height 15
paste input "CONTACT US"
click at [39, 148] on input "text" at bounding box center [57, 146] width 102 height 15
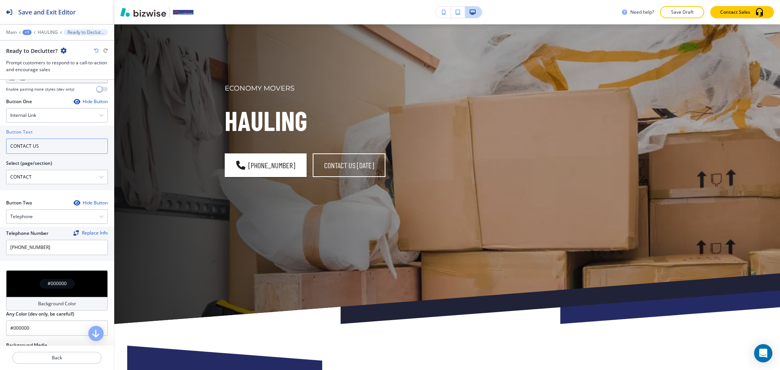
scroll to position [0, 0]
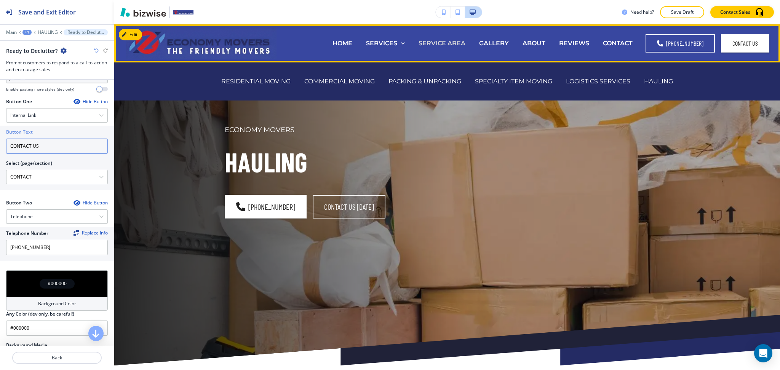
type input "CONTACT US"
click at [453, 43] on p "SERVICE AREA" at bounding box center [442, 43] width 47 height 9
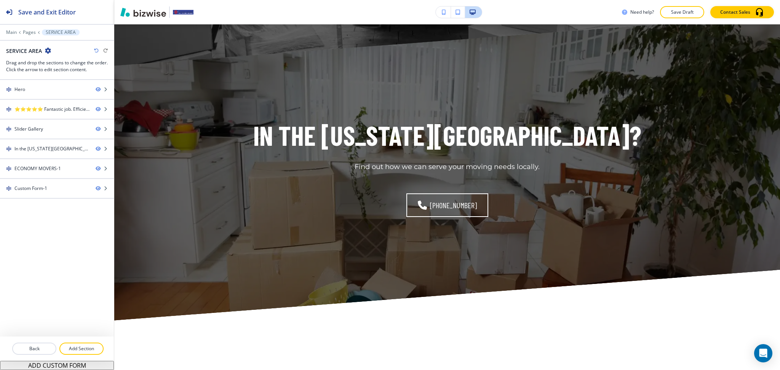
scroll to position [656, 0]
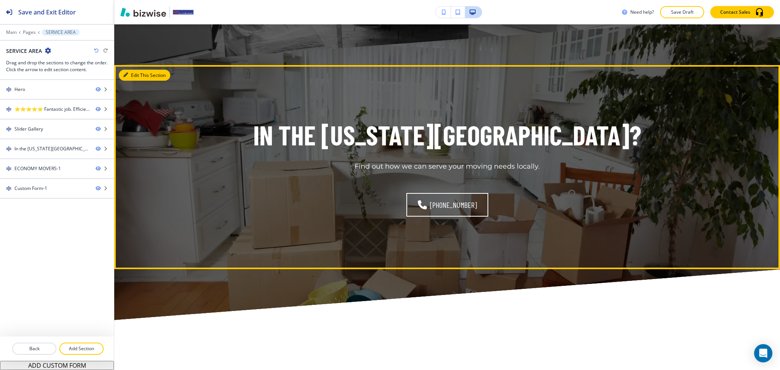
click at [141, 75] on button "Edit This Section" at bounding box center [144, 75] width 51 height 11
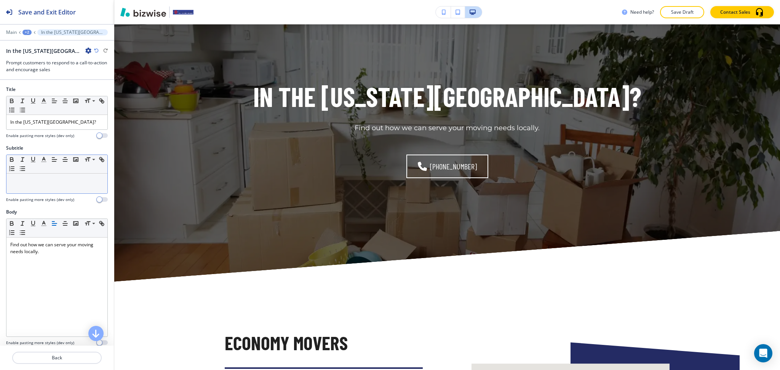
scroll to position [696, 0]
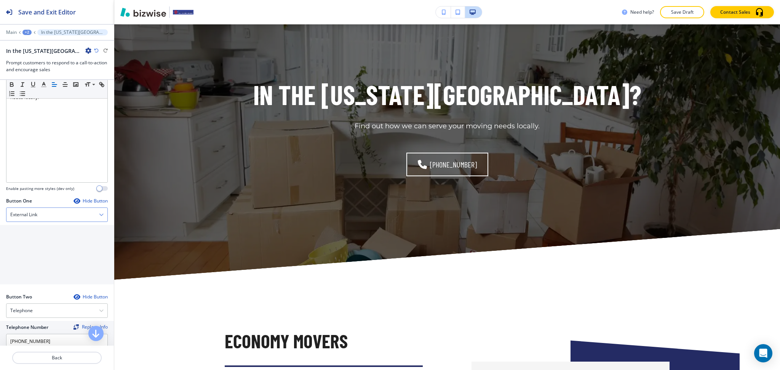
drag, startPoint x: 59, startPoint y: 210, endPoint x: 46, endPoint y: 238, distance: 30.2
click at [59, 210] on div "External Link" at bounding box center [56, 215] width 101 height 14
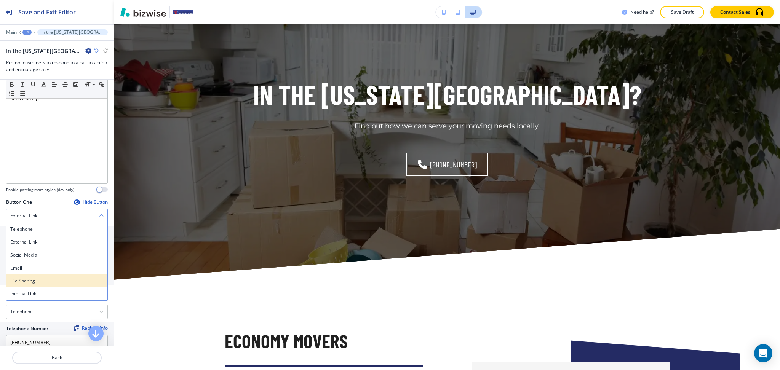
scroll to position [153, 0]
click at [46, 294] on h4 "Internal Link" at bounding box center [56, 294] width 93 height 7
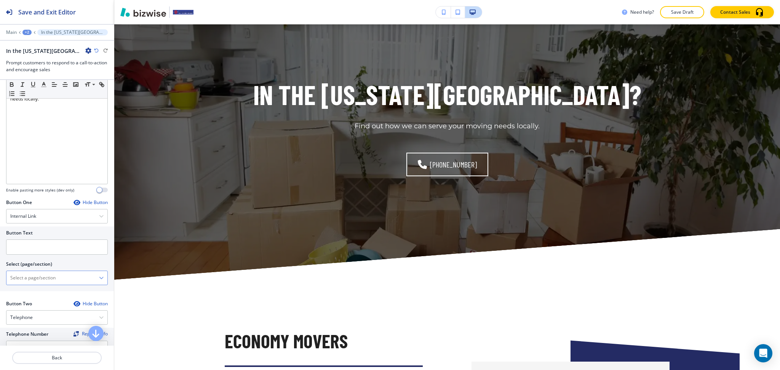
click at [45, 273] on \(page\/section\) "Manual Input" at bounding box center [52, 278] width 93 height 13
drag, startPoint x: 34, startPoint y: 274, endPoint x: 2, endPoint y: 270, distance: 32.2
click at [0, 269] on div "Button Text Select (page/section) CONTACT US CONTACT CONTACT | Hero CONTACT | A…" at bounding box center [57, 259] width 114 height 65
drag, startPoint x: 22, startPoint y: 290, endPoint x: 22, endPoint y: 259, distance: 30.1
click at [22, 290] on h4 "CONTACT" at bounding box center [56, 291] width 93 height 7
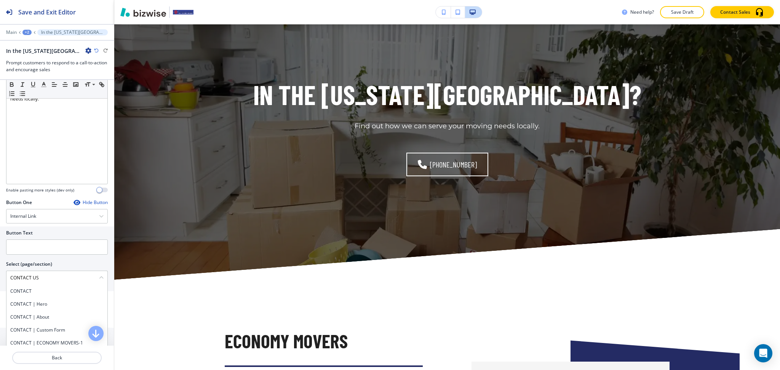
type \(page\/section\) "CONTACT"
click at [26, 247] on input "text" at bounding box center [57, 247] width 102 height 15
paste input "CONTACT US"
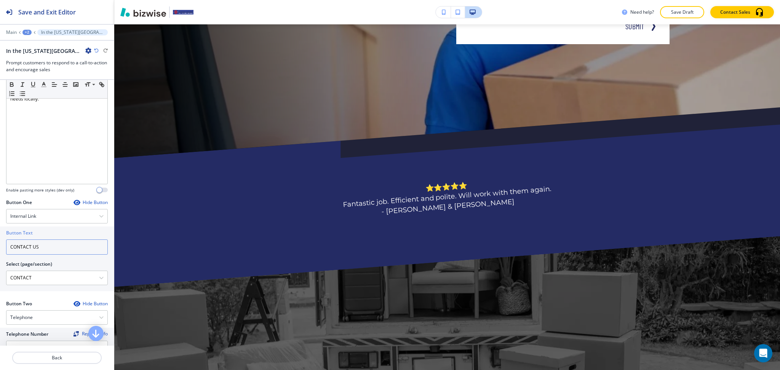
scroll to position [371, 0]
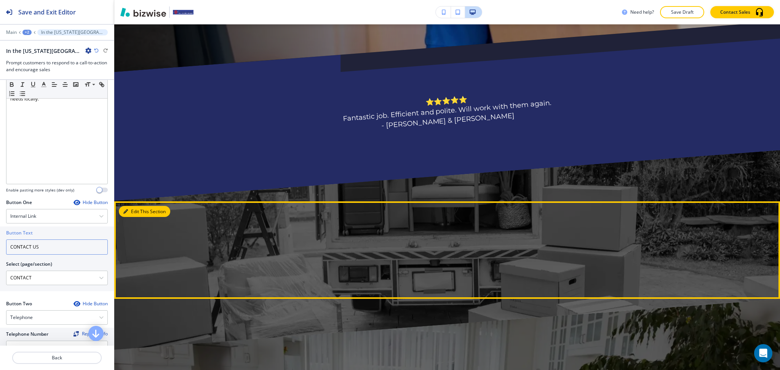
type input "CONTACT US"
click at [138, 209] on button "Edit This Section" at bounding box center [144, 211] width 51 height 11
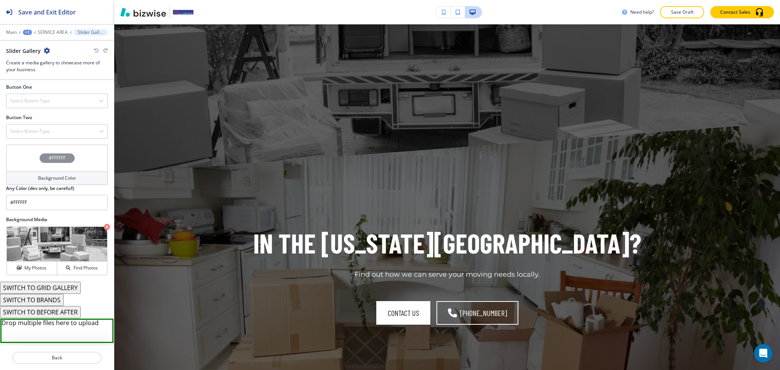
scroll to position [304, 0]
click at [45, 51] on icon "button" at bounding box center [47, 51] width 6 height 6
click at [54, 88] on p "Delete Section" at bounding box center [67, 90] width 39 height 7
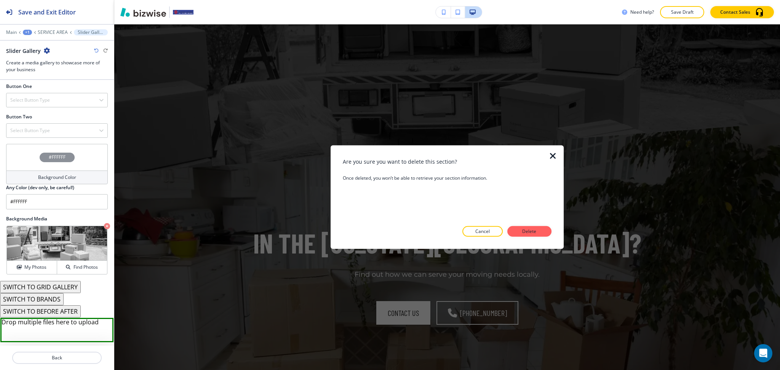
drag, startPoint x: 532, startPoint y: 232, endPoint x: 528, endPoint y: 231, distance: 4.0
click at [532, 232] on p "Delete" at bounding box center [529, 231] width 18 height 7
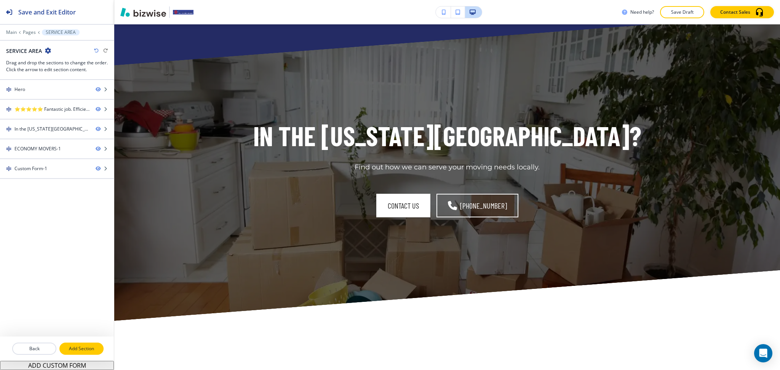
scroll to position [507, 0]
click at [69, 348] on p "Add Section" at bounding box center [81, 349] width 43 height 7
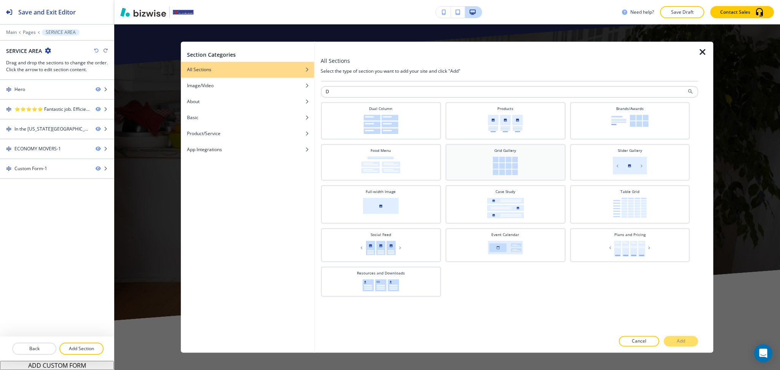
drag, startPoint x: 418, startPoint y: 132, endPoint x: 455, endPoint y: 154, distance: 43.1
click at [418, 130] on div "Dual Column" at bounding box center [381, 120] width 112 height 28
drag, startPoint x: 392, startPoint y: 92, endPoint x: 235, endPoint y: 67, distance: 159.7
click at [242, 69] on div "Section Categories All Sections Image/Video About Basic Product/Service App Int…" at bounding box center [447, 197] width 533 height 311
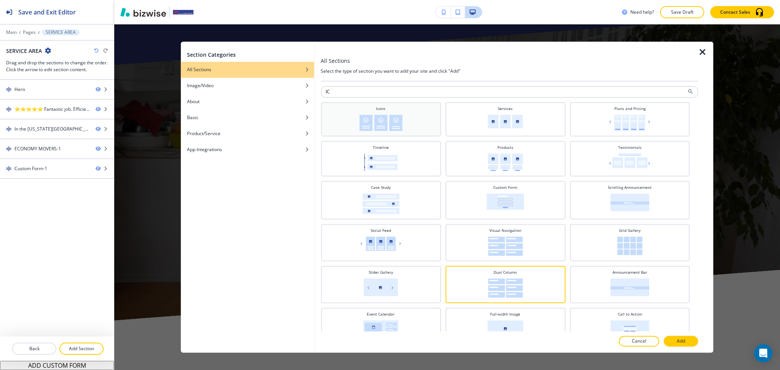
type input "IC"
click at [375, 115] on img at bounding box center [380, 123] width 43 height 16
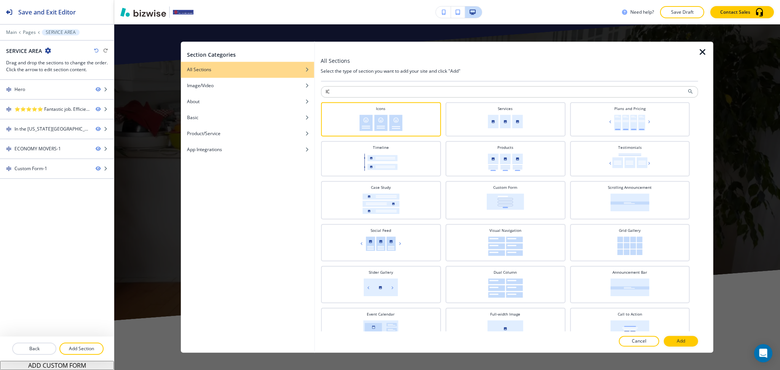
click at [687, 341] on button "Add" at bounding box center [681, 341] width 34 height 11
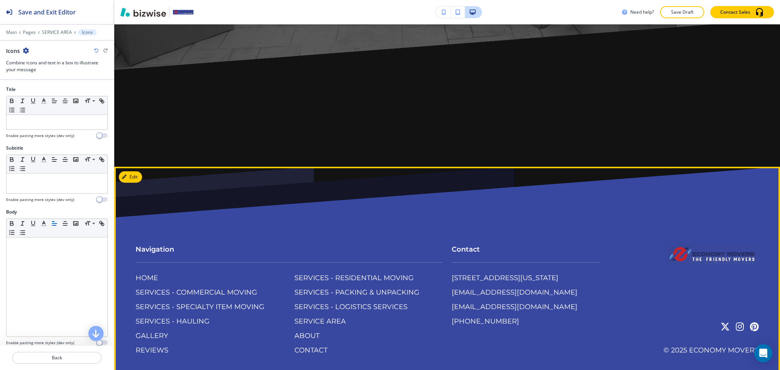
scroll to position [1611, 0]
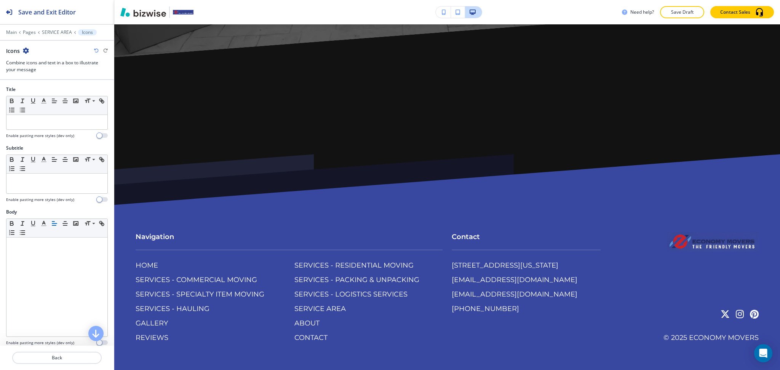
drag, startPoint x: 57, startPoint y: 29, endPoint x: 57, endPoint y: 40, distance: 10.7
click at [57, 29] on div at bounding box center [57, 27] width 114 height 5
click at [59, 29] on div at bounding box center [57, 27] width 114 height 5
click at [59, 32] on p "SERVICE AREA" at bounding box center [57, 32] width 30 height 5
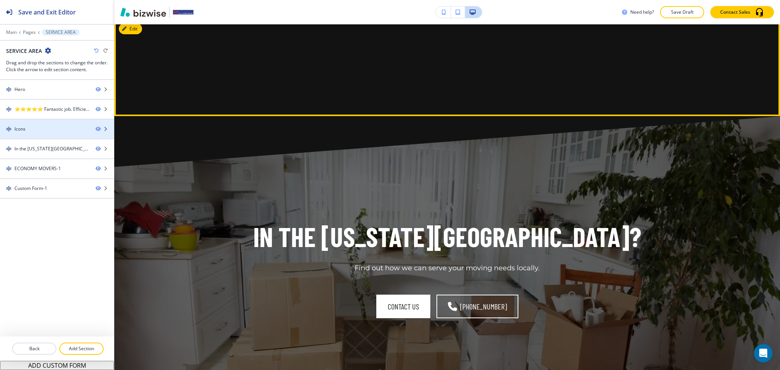
scroll to position [548, 0]
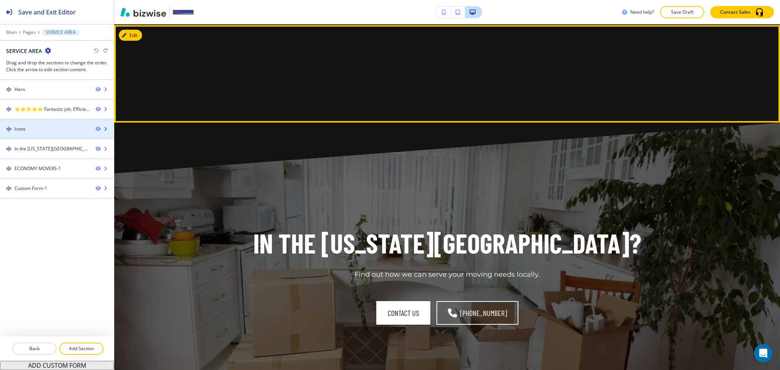
click at [36, 131] on div "Icons" at bounding box center [45, 129] width 90 height 7
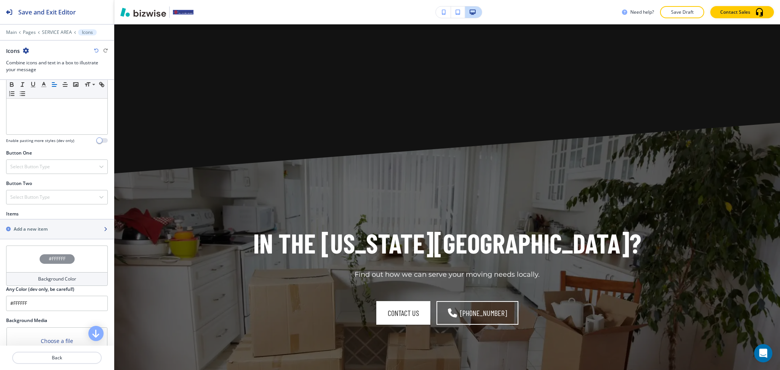
scroll to position [203, 0]
click at [37, 231] on h2 "Add a new item" at bounding box center [31, 228] width 34 height 7
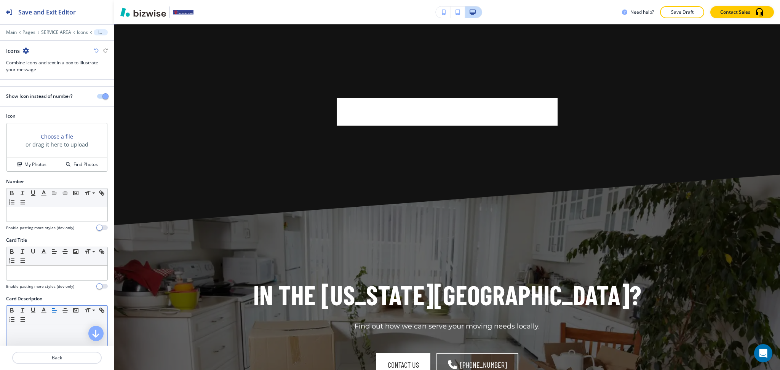
click at [44, 333] on p at bounding box center [56, 331] width 93 height 7
paste div
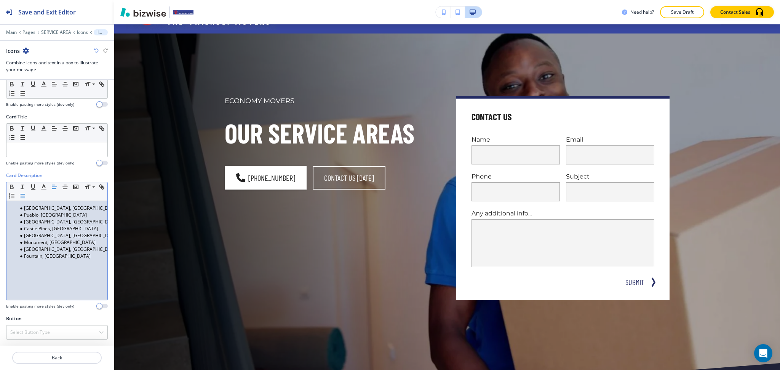
scroll to position [28, 0]
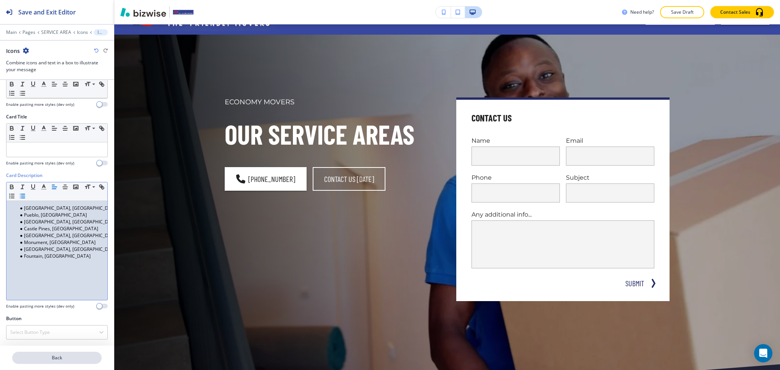
click at [71, 353] on button "Back" at bounding box center [57, 358] width 90 height 12
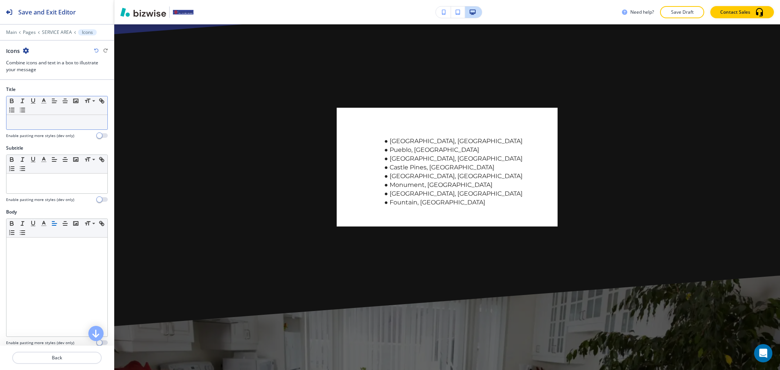
scroll to position [548, 0]
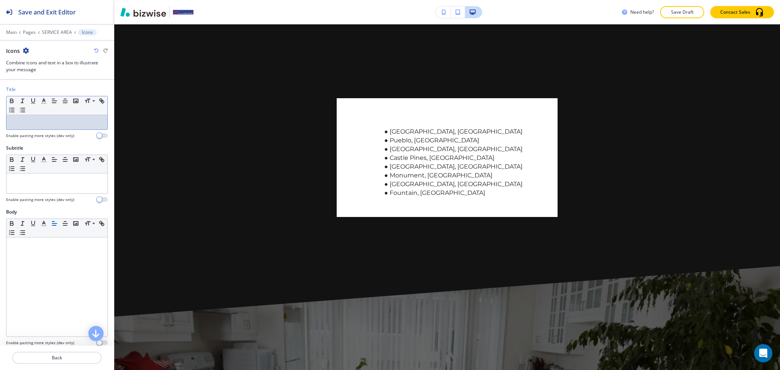
click at [46, 122] on p at bounding box center [56, 122] width 93 height 7
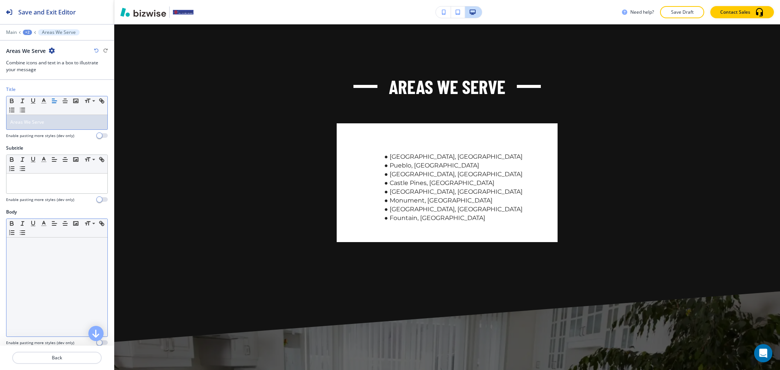
click at [42, 255] on div at bounding box center [56, 287] width 101 height 99
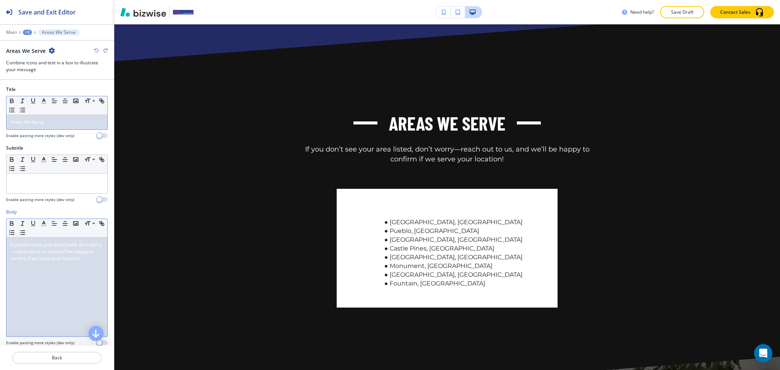
scroll to position [511, 0]
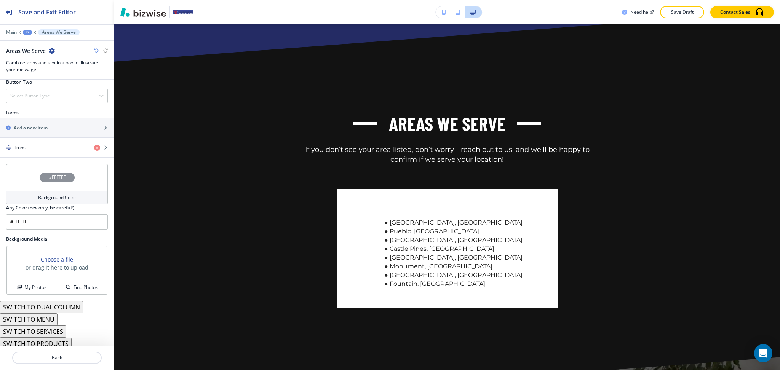
click at [53, 199] on h4 "Background Color" at bounding box center [57, 197] width 38 height 7
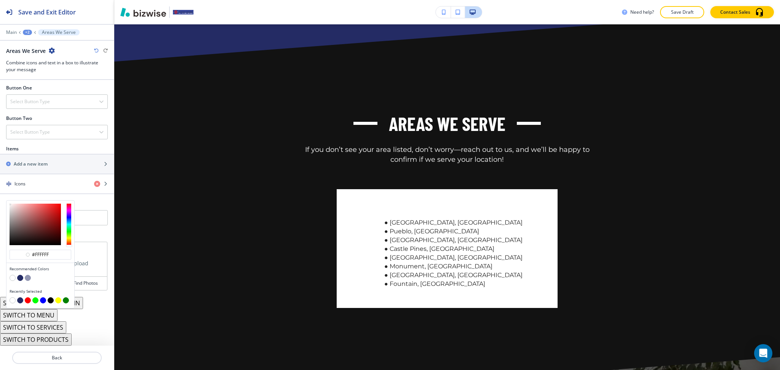
click at [21, 277] on button "button" at bounding box center [20, 278] width 6 height 6
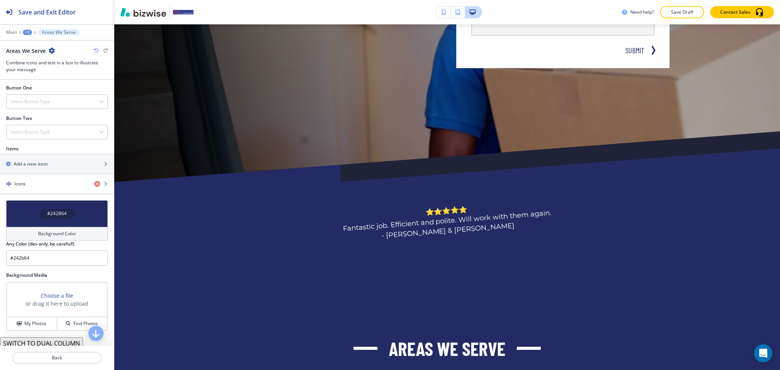
scroll to position [261, 0]
click at [69, 234] on h4 "Background Color" at bounding box center [57, 234] width 38 height 7
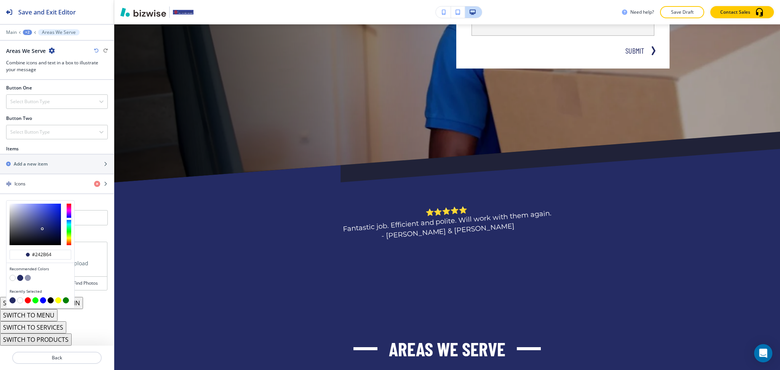
click at [13, 278] on button "button" at bounding box center [13, 278] width 6 height 6
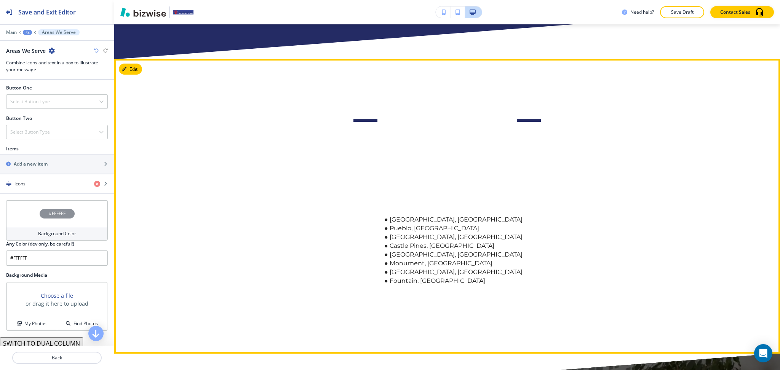
scroll to position [514, 0]
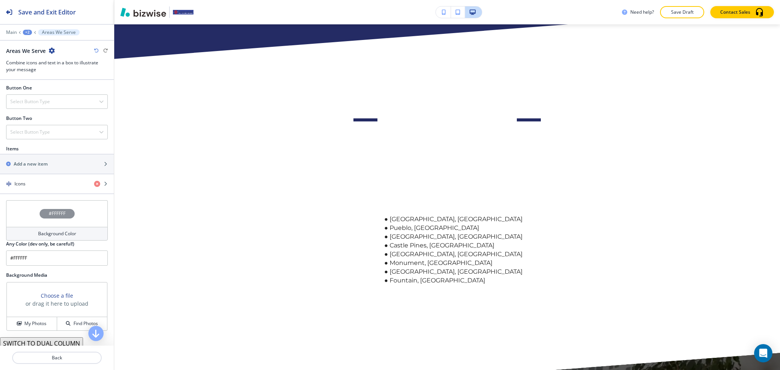
click at [59, 235] on h4 "Background Color" at bounding box center [57, 234] width 38 height 7
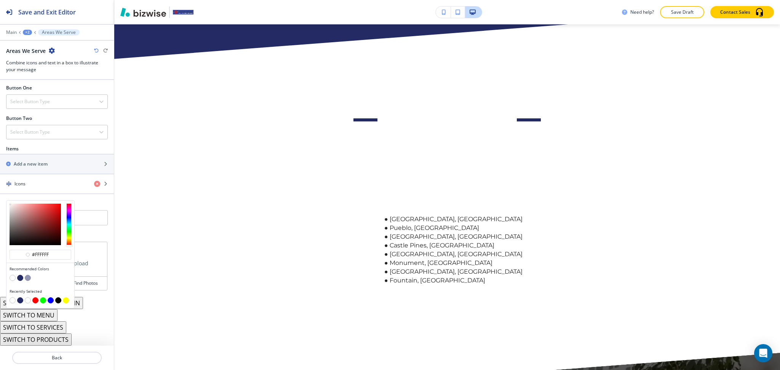
click at [29, 275] on div at bounding box center [41, 279] width 62 height 8
click at [27, 277] on button "button" at bounding box center [28, 278] width 6 height 6
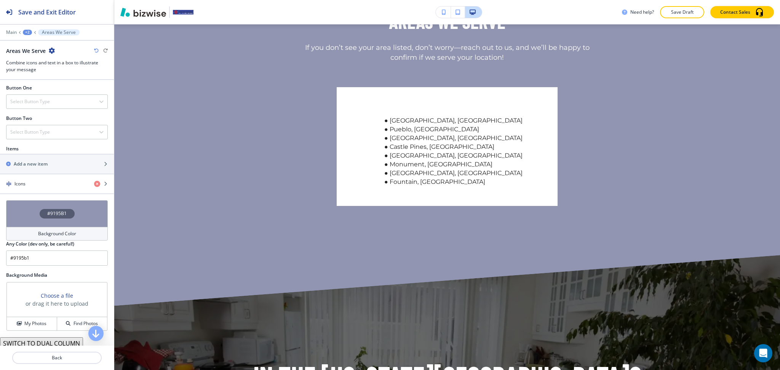
scroll to position [583, 0]
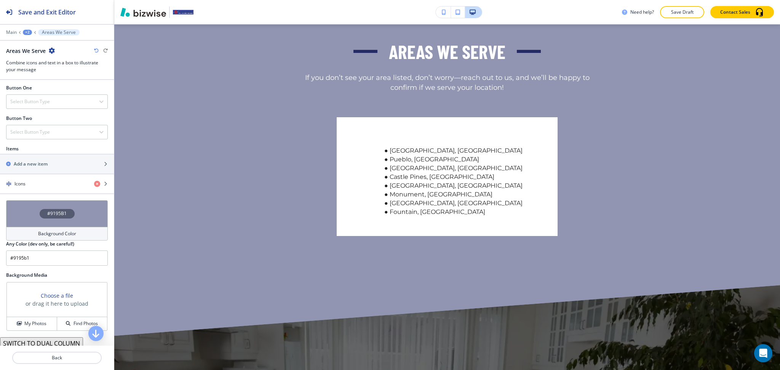
click at [53, 234] on h4 "Background Color" at bounding box center [57, 234] width 38 height 7
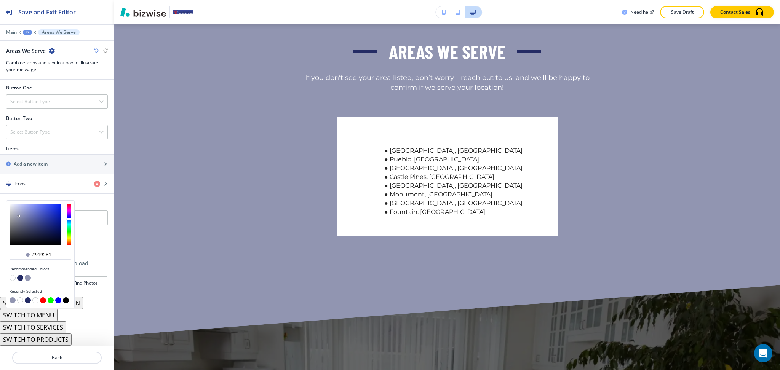
click at [14, 276] on button "button" at bounding box center [13, 278] width 6 height 6
type input "#FFFFFF"
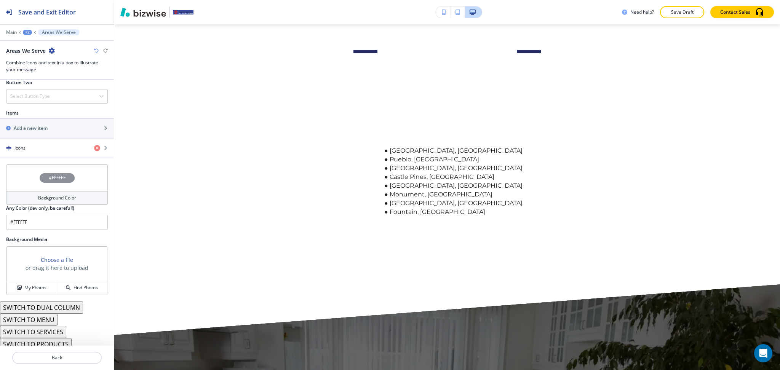
scroll to position [308, 0]
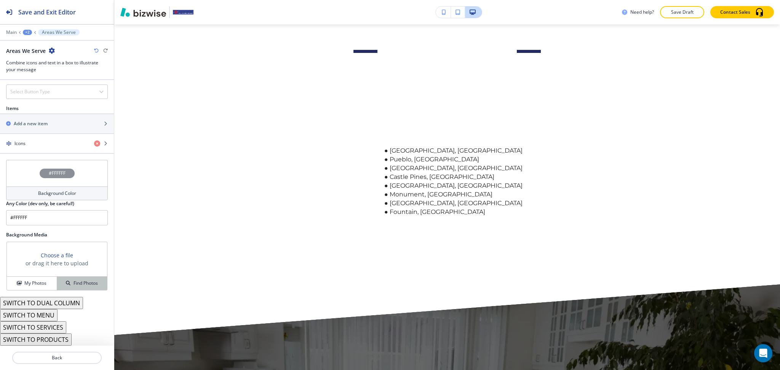
drag, startPoint x: 42, startPoint y: 284, endPoint x: 80, endPoint y: 279, distance: 38.5
click at [43, 284] on h4 "My Photos" at bounding box center [35, 283] width 22 height 7
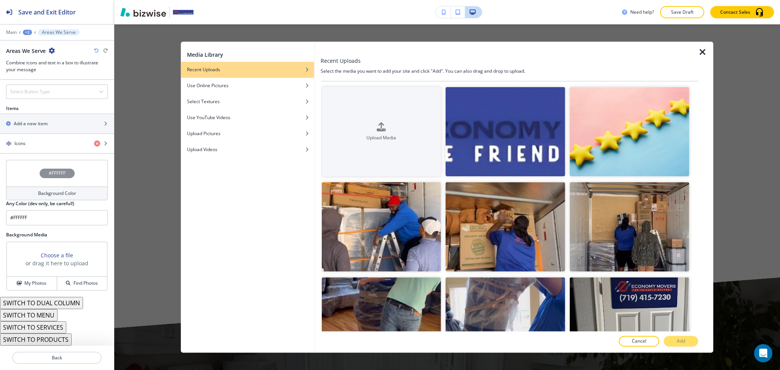
scroll to position [1778, 0]
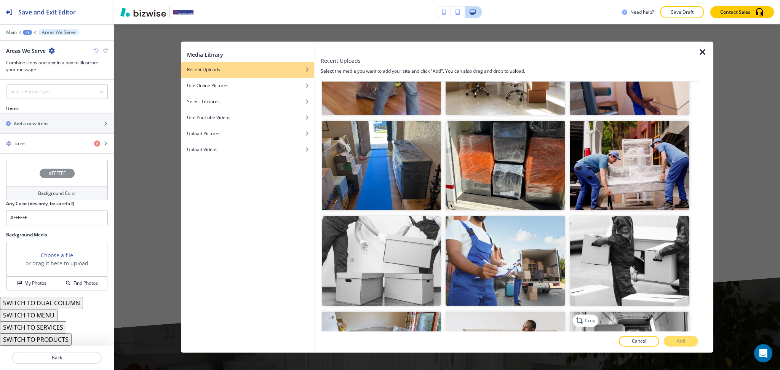
click at [652, 312] on img "button" at bounding box center [630, 357] width 120 height 90
click at [674, 344] on button "Add" at bounding box center [681, 341] width 34 height 11
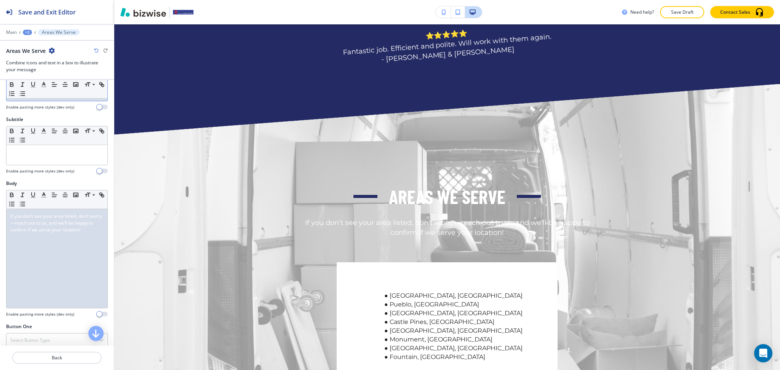
scroll to position [0, 0]
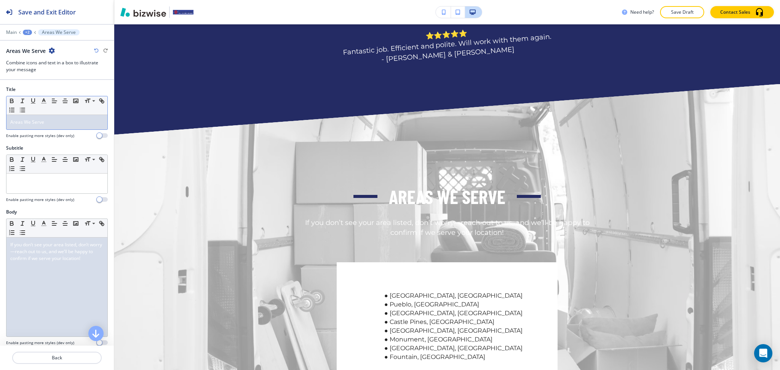
click at [69, 125] on p "Areas We Serve" at bounding box center [56, 122] width 93 height 7
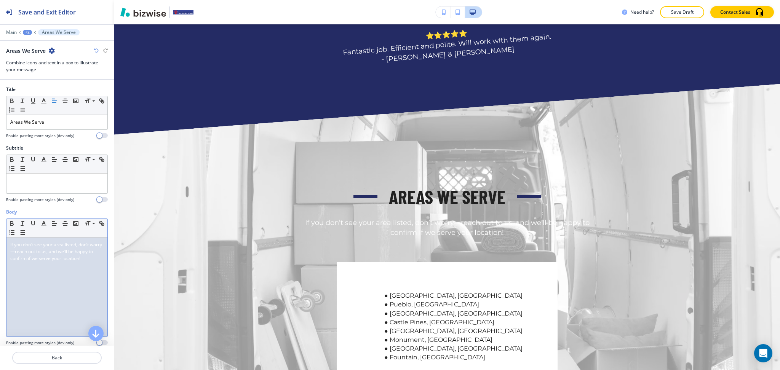
click at [31, 298] on div "If you don’t see your area listed, don’t worry—reach out to us, and we’ll be ha…" at bounding box center [56, 287] width 101 height 99
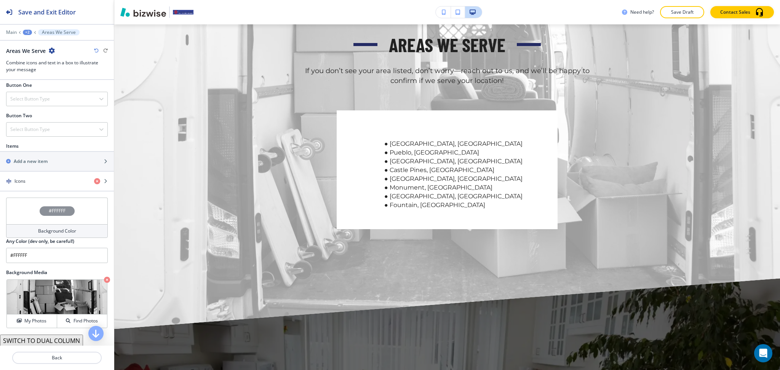
scroll to position [267, 0]
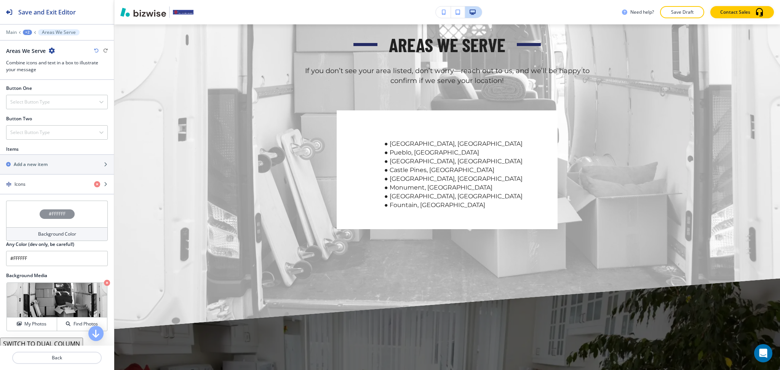
click at [61, 239] on div "Background Color" at bounding box center [57, 234] width 102 height 14
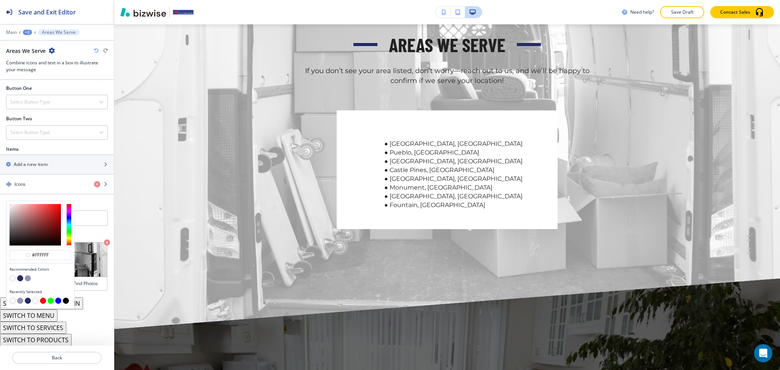
click at [65, 299] on button "button" at bounding box center [66, 301] width 6 height 6
type input "#000000"
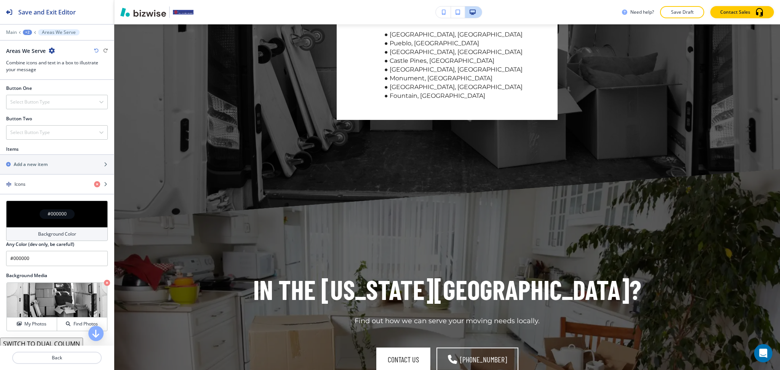
scroll to position [680, 0]
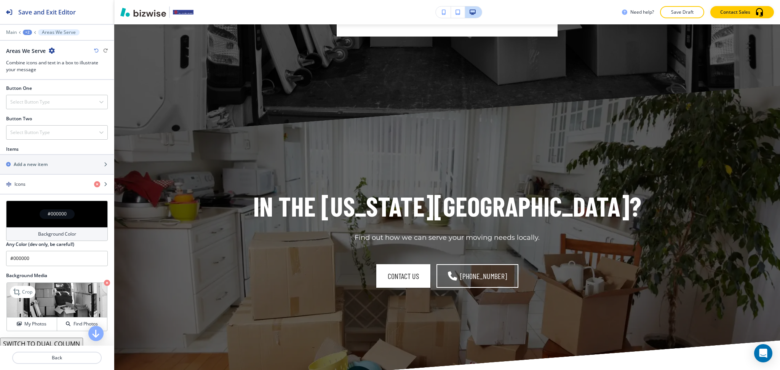
click at [104, 282] on icon "button" at bounding box center [107, 283] width 6 height 6
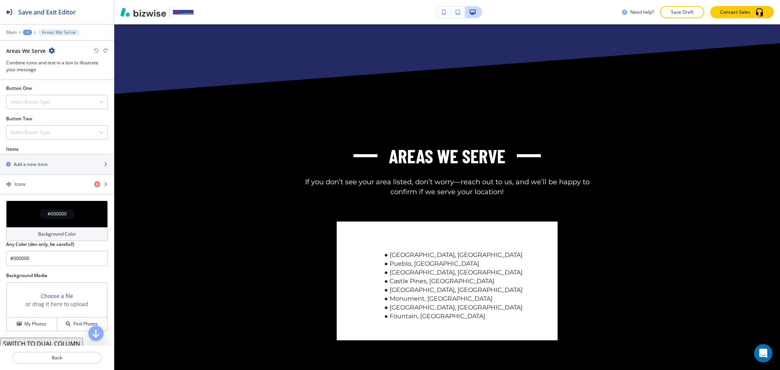
scroll to position [477, 0]
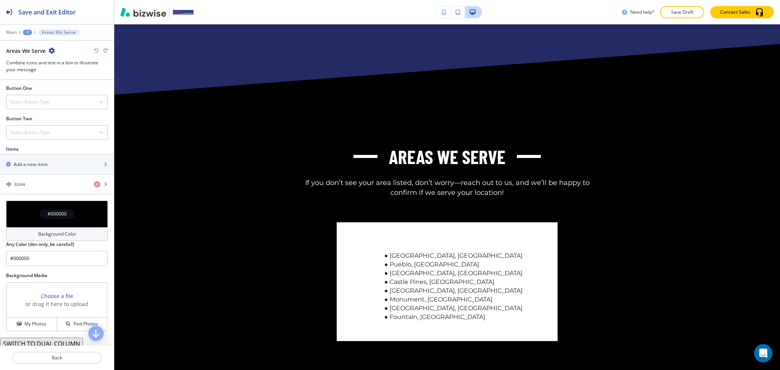
click at [80, 232] on div "Background Color" at bounding box center [57, 234] width 102 height 14
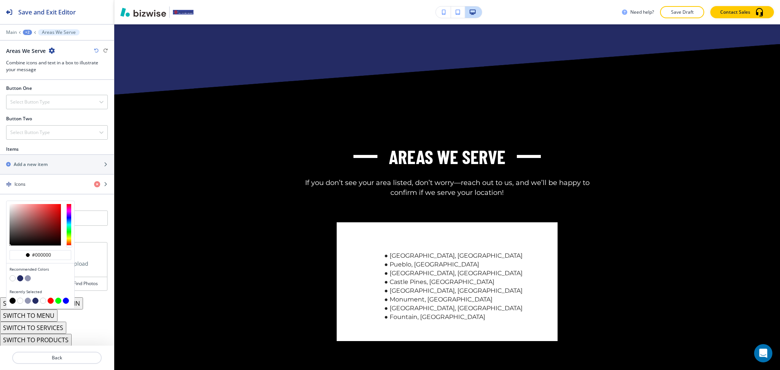
type input "#c4c4c4"
click at [10, 214] on div at bounding box center [35, 225] width 51 height 42
type input "#c4c4c4"
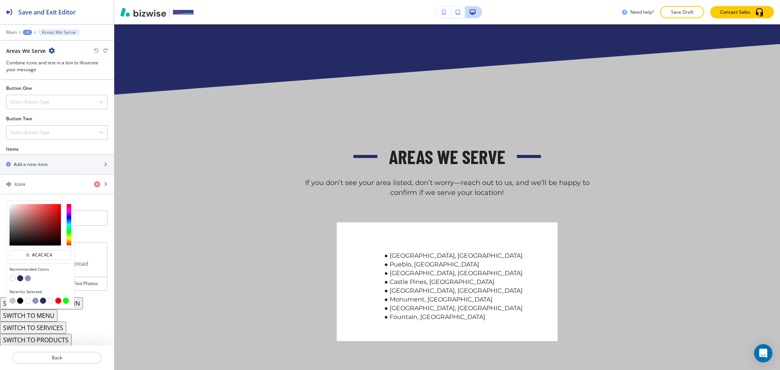
type input "#e0dede"
click at [10, 210] on div at bounding box center [35, 225] width 51 height 42
type input "#e0dede"
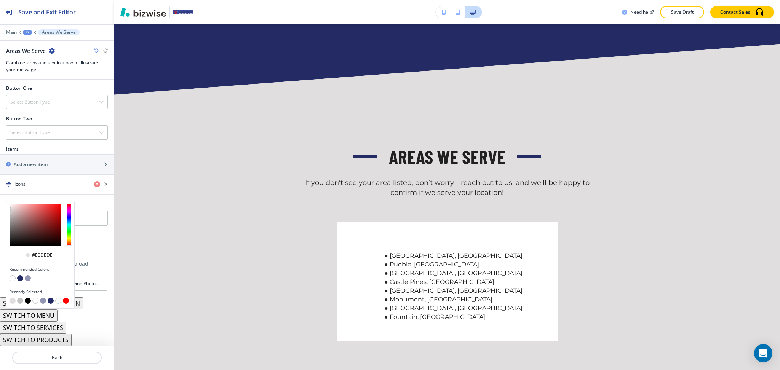
type input "#eeecec"
click at [10, 207] on div at bounding box center [35, 225] width 51 height 42
type input "#eeecec"
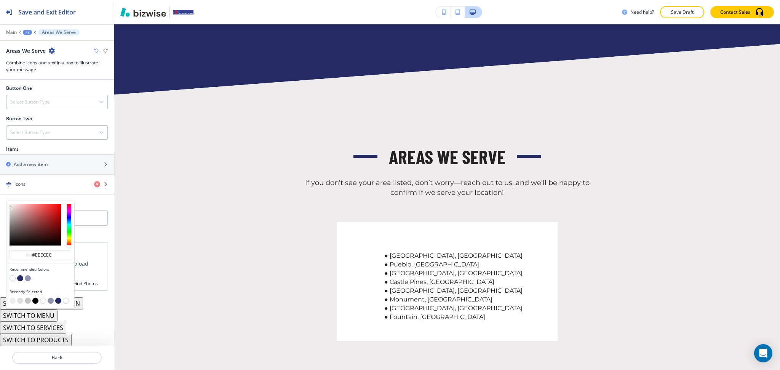
click at [10, 203] on div at bounding box center [40, 225] width 68 height 48
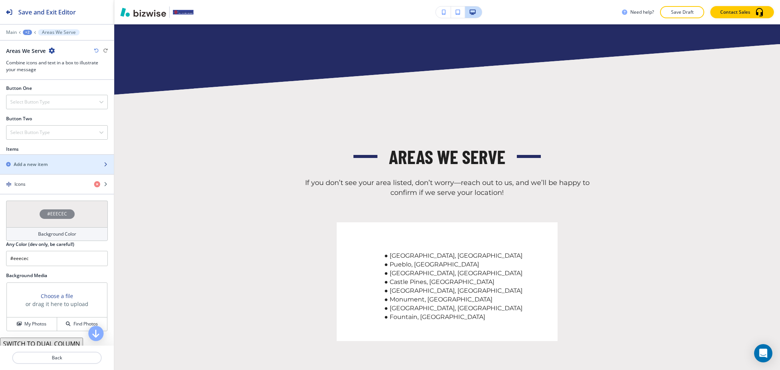
click at [37, 165] on h2 "Add a new item" at bounding box center [31, 164] width 34 height 7
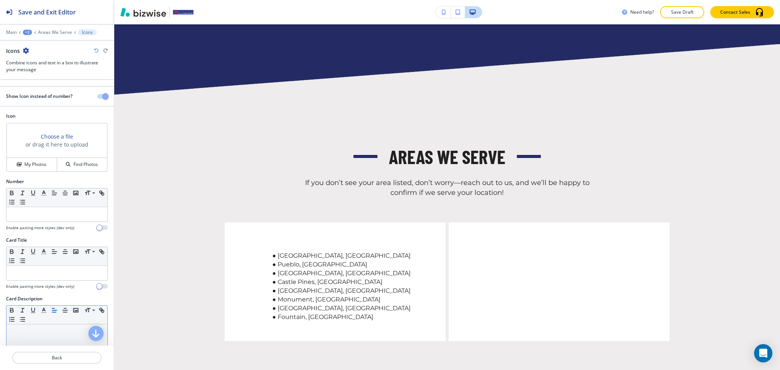
click at [47, 331] on p at bounding box center [56, 331] width 93 height 7
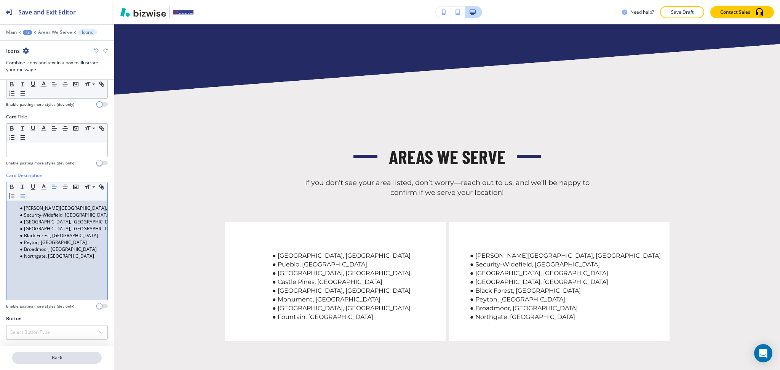
click at [65, 356] on p "Back" at bounding box center [57, 358] width 88 height 7
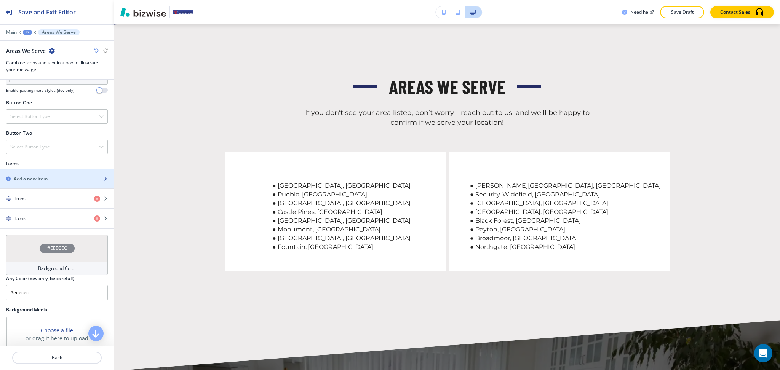
scroll to position [253, 0]
click at [38, 179] on h2 "Add a new item" at bounding box center [31, 178] width 34 height 7
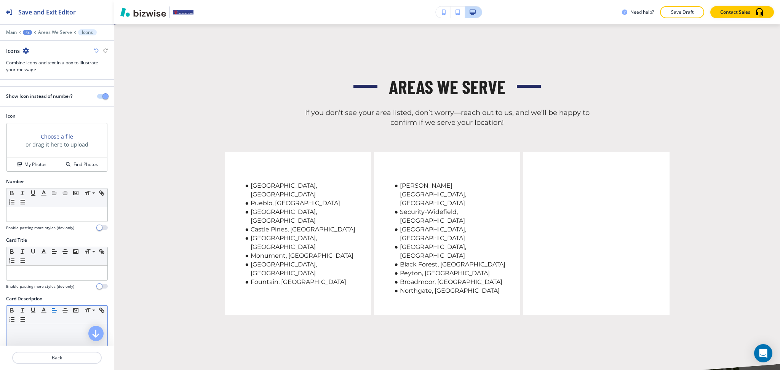
click at [56, 344] on div at bounding box center [56, 374] width 101 height 99
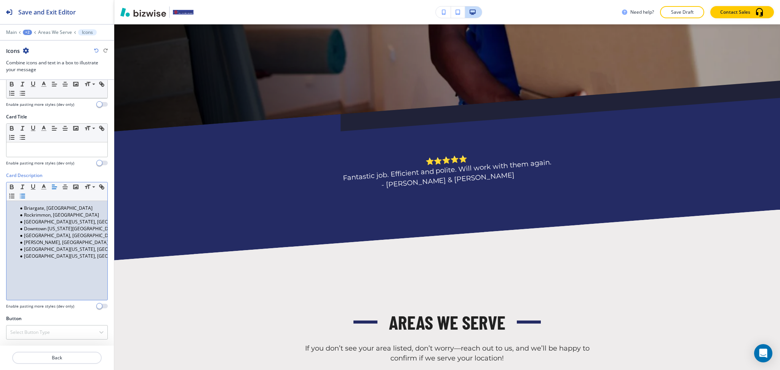
scroll to position [0, 0]
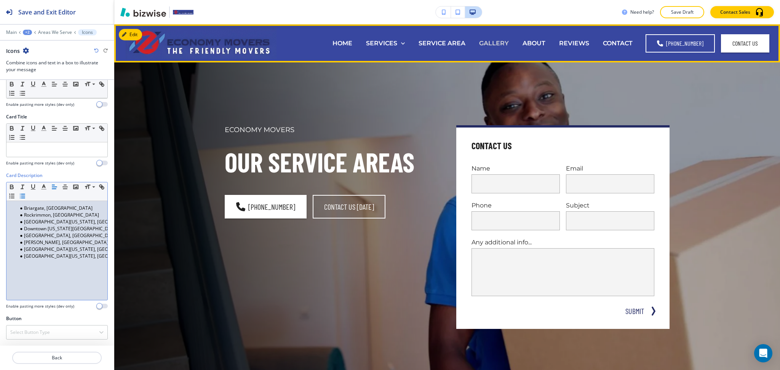
click at [493, 46] on p "GALLERY" at bounding box center [494, 43] width 30 height 9
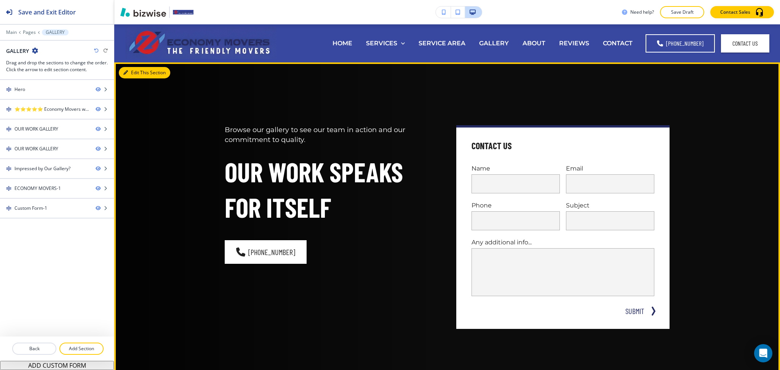
click at [131, 69] on button "Edit This Section" at bounding box center [144, 72] width 51 height 11
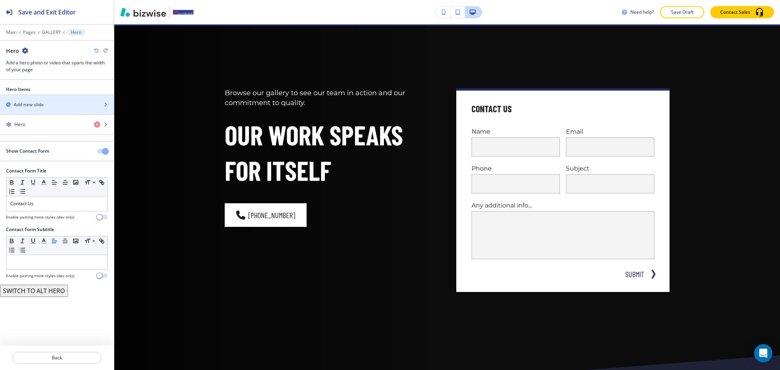
scroll to position [38, 0]
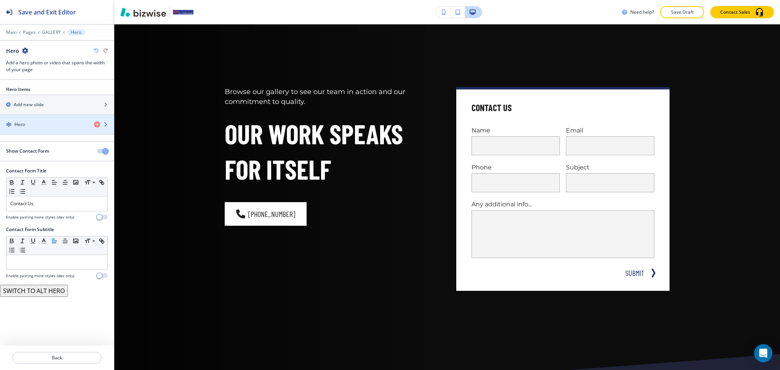
click at [33, 128] on div "button" at bounding box center [57, 131] width 114 height 6
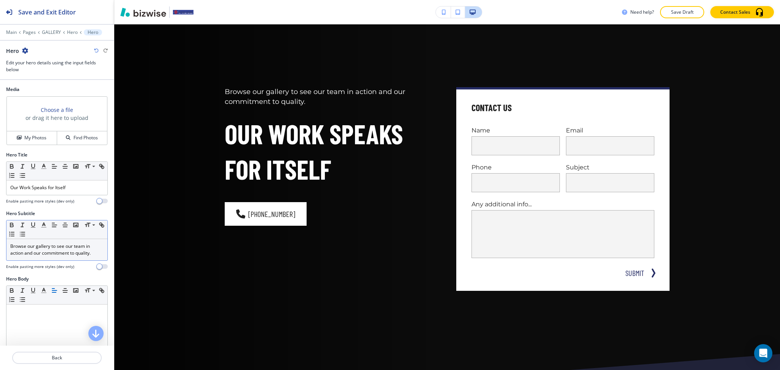
click at [54, 250] on p "Browse our gallery to see our team in action and our commitment to quality." at bounding box center [56, 250] width 93 height 14
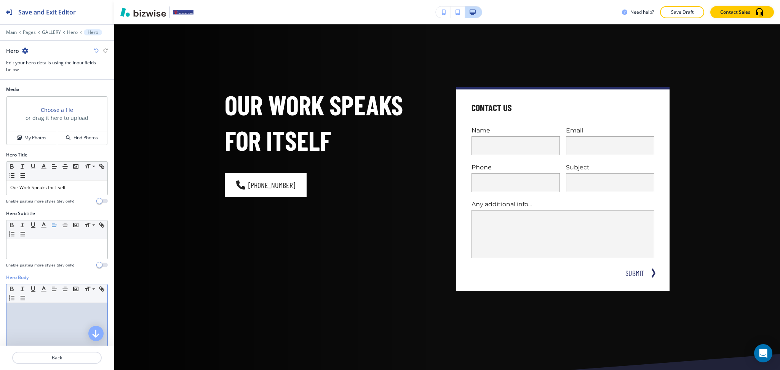
click at [56, 318] on div at bounding box center [56, 352] width 101 height 99
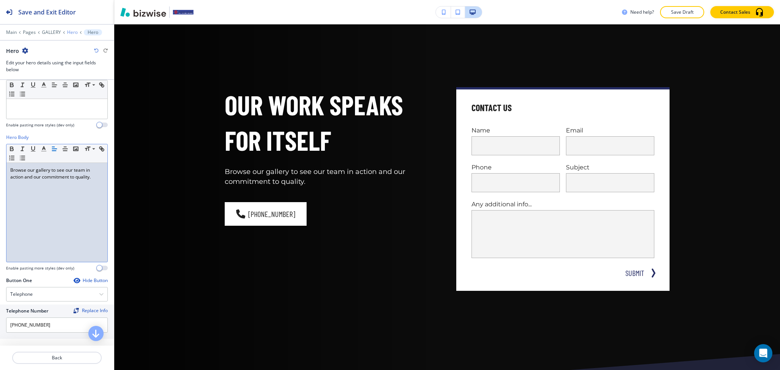
click at [72, 32] on p "Hero" at bounding box center [72, 32] width 11 height 5
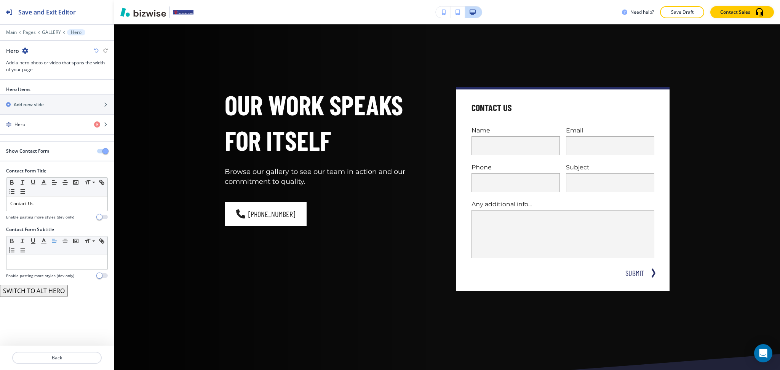
click at [104, 149] on span "button" at bounding box center [105, 151] width 6 height 6
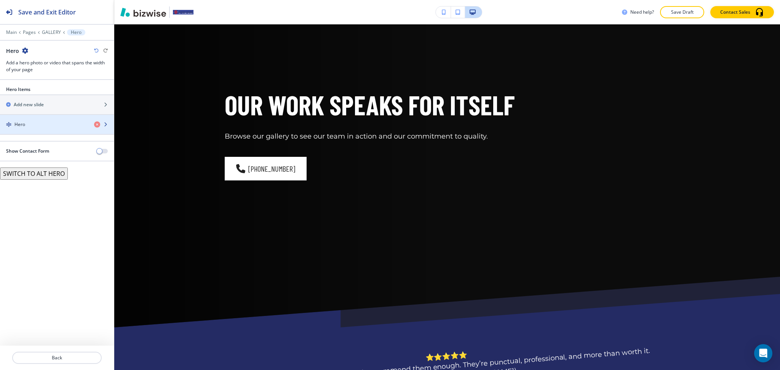
click at [58, 121] on div "Hero" at bounding box center [44, 124] width 88 height 7
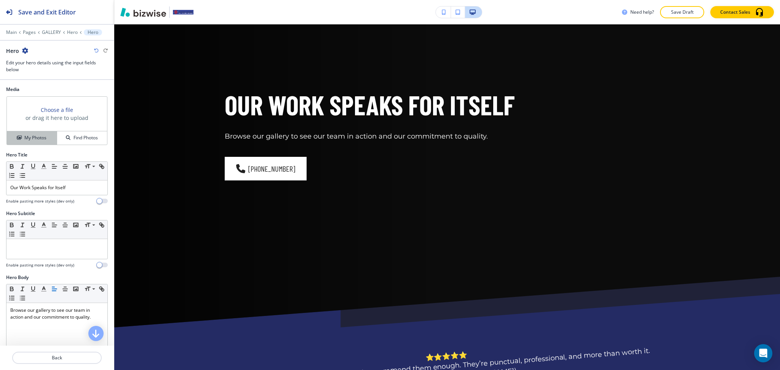
click at [29, 135] on h4 "My Photos" at bounding box center [35, 138] width 22 height 7
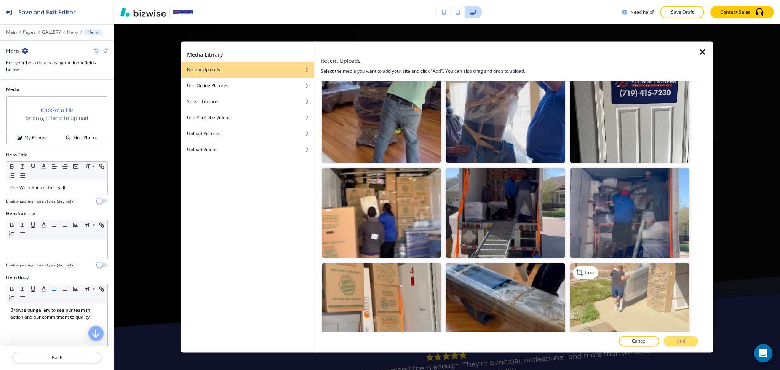
click at [644, 296] on img "button" at bounding box center [630, 309] width 120 height 90
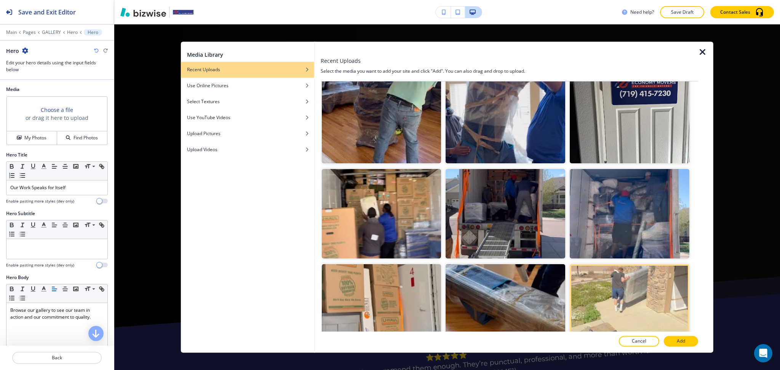
click at [685, 350] on div at bounding box center [510, 350] width 378 height 6
click at [679, 338] on p "Add" at bounding box center [681, 341] width 8 height 7
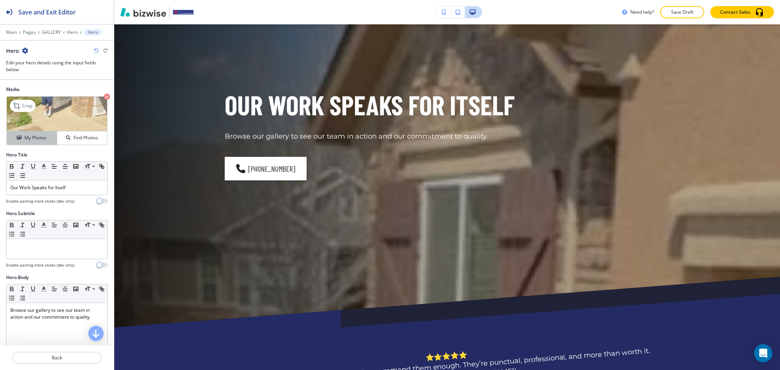
click at [20, 133] on button "My Photos" at bounding box center [32, 137] width 50 height 13
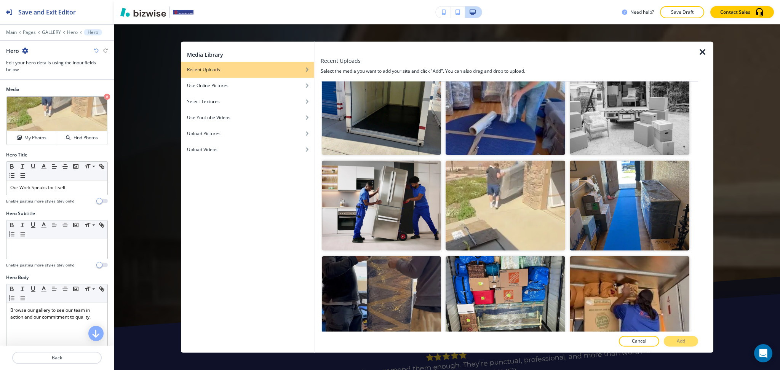
scroll to position [1361, 0]
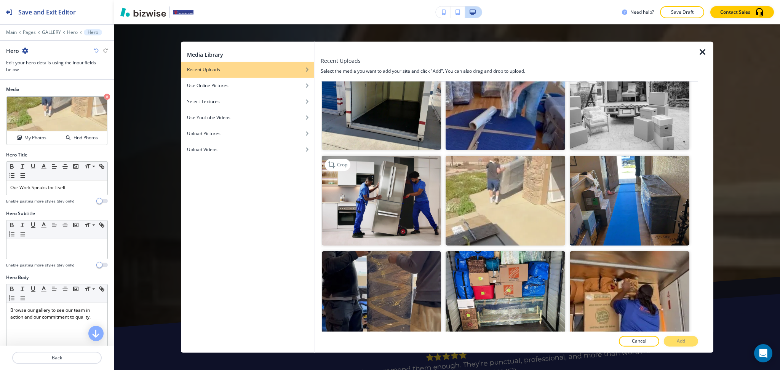
click at [401, 168] on img "button" at bounding box center [382, 201] width 120 height 90
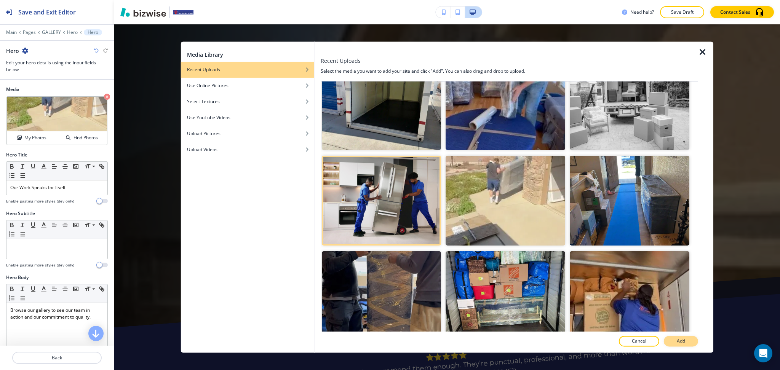
click at [682, 341] on p "Add" at bounding box center [681, 341] width 8 height 7
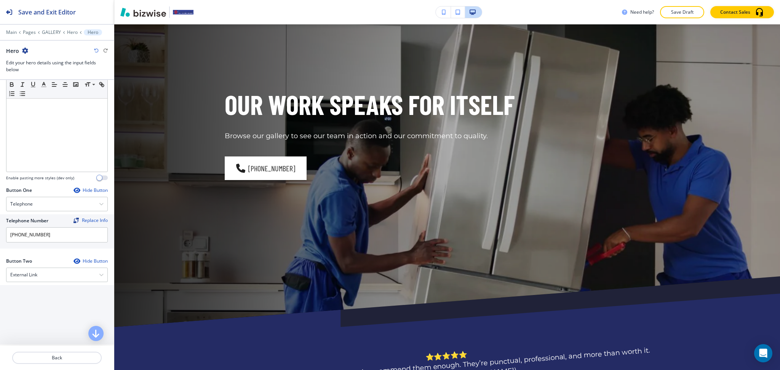
scroll to position [241, 0]
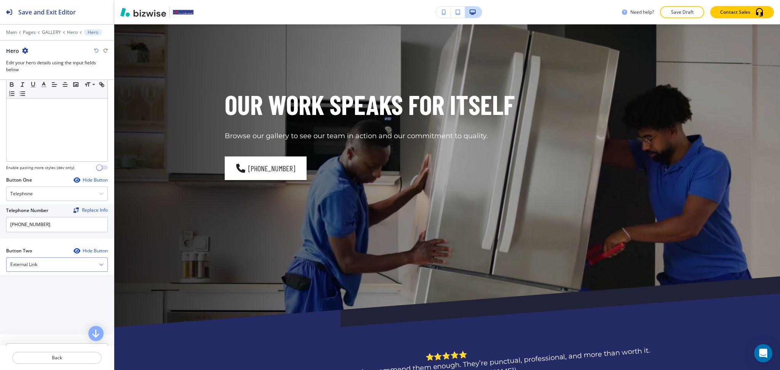
click at [63, 265] on div "External Link" at bounding box center [56, 265] width 101 height 14
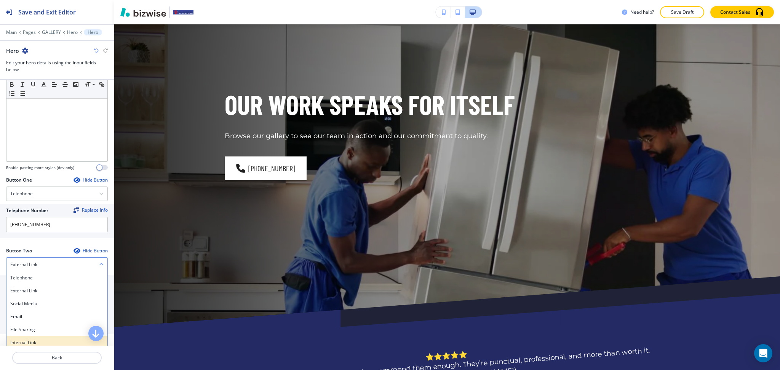
click at [41, 339] on h4 "Internal Link" at bounding box center [56, 342] width 93 height 7
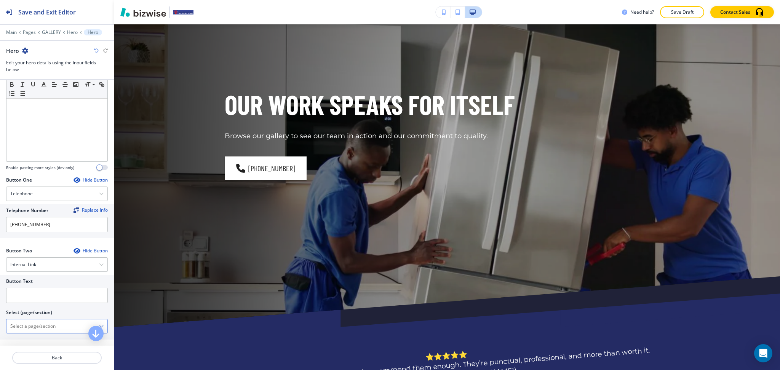
click at [39, 329] on \(page\/section\) "Manual Input" at bounding box center [52, 326] width 93 height 13
drag, startPoint x: 47, startPoint y: 329, endPoint x: 0, endPoint y: 322, distance: 47.7
click at [0, 322] on div "Button Text Select (page/section) CONTACT US CONTACT CONTACT | Hero CONTACT | A…" at bounding box center [57, 307] width 114 height 65
click at [24, 338] on h4 "CONTACT" at bounding box center [56, 339] width 93 height 7
type \(page\/section\) "CONTACT"
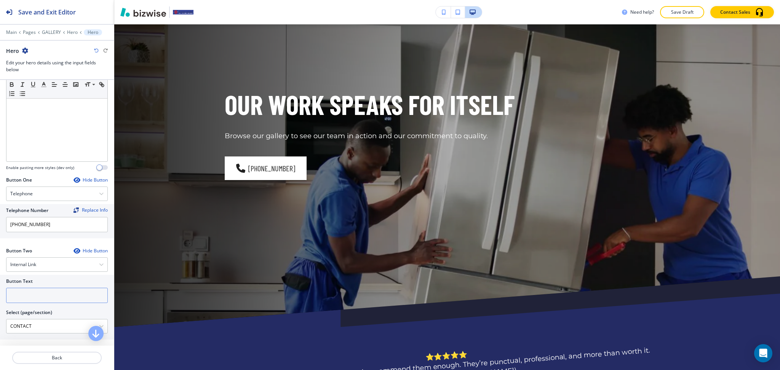
click at [22, 299] on input "text" at bounding box center [57, 295] width 102 height 15
paste input "CONTACT US"
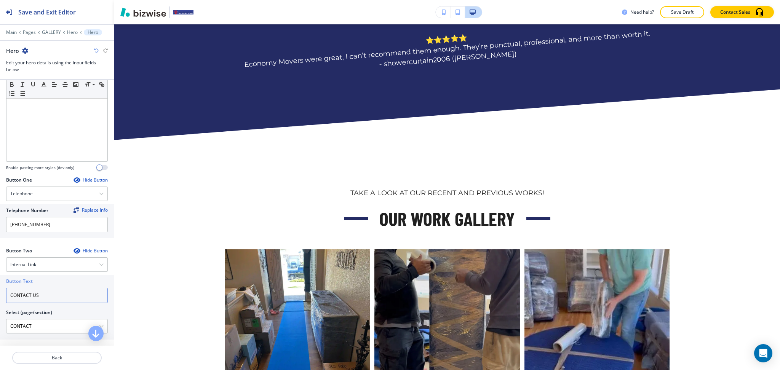
scroll to position [503, 0]
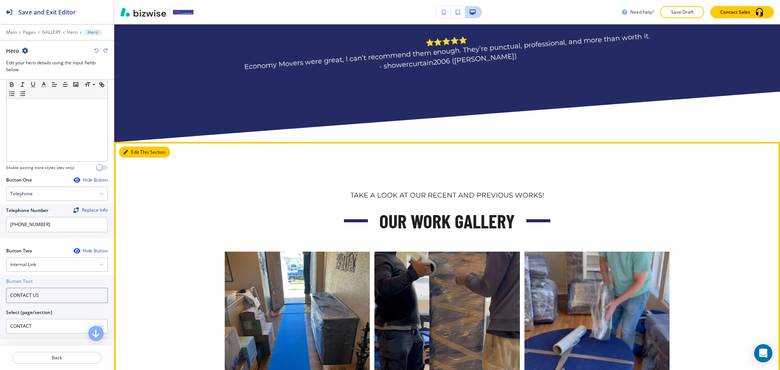
type input "CONTACT US"
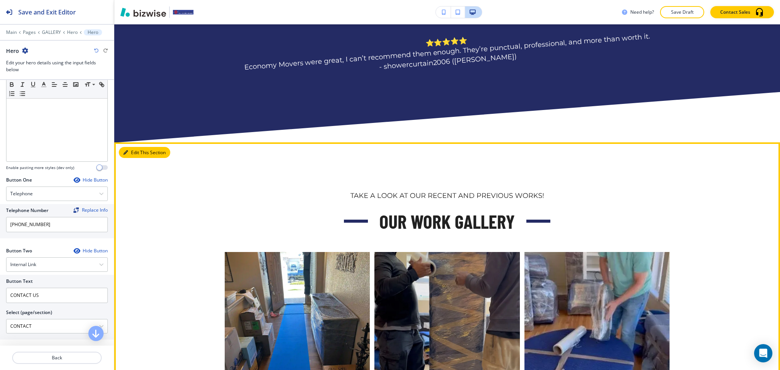
click at [139, 152] on button "Edit This Section" at bounding box center [144, 152] width 51 height 11
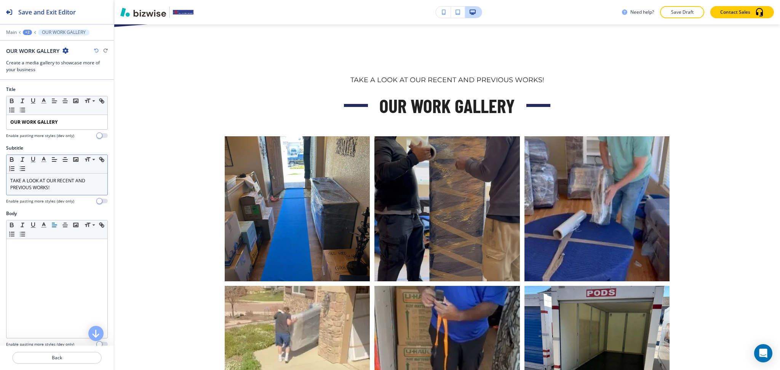
scroll to position [471, 0]
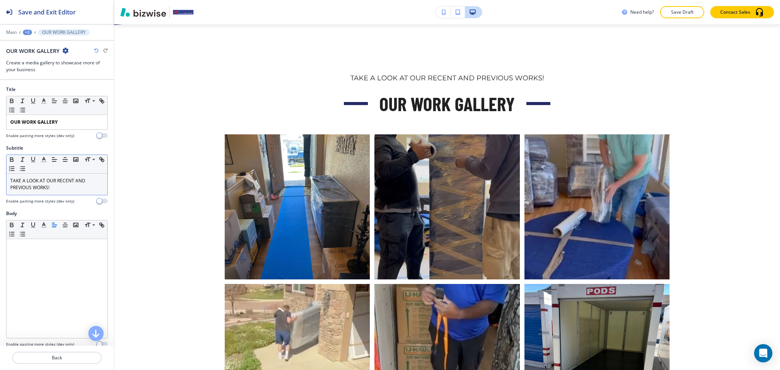
click at [51, 189] on p "TAKE A LOOK AT OUR RECENT AND PREVIOUS WORKS!" at bounding box center [56, 185] width 93 height 14
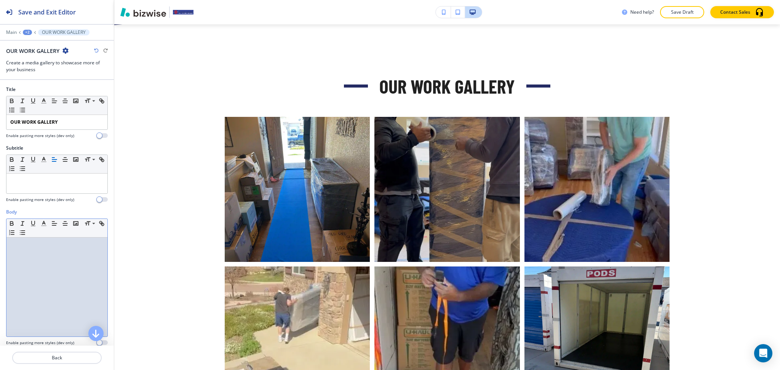
click at [66, 271] on div at bounding box center [56, 287] width 101 height 99
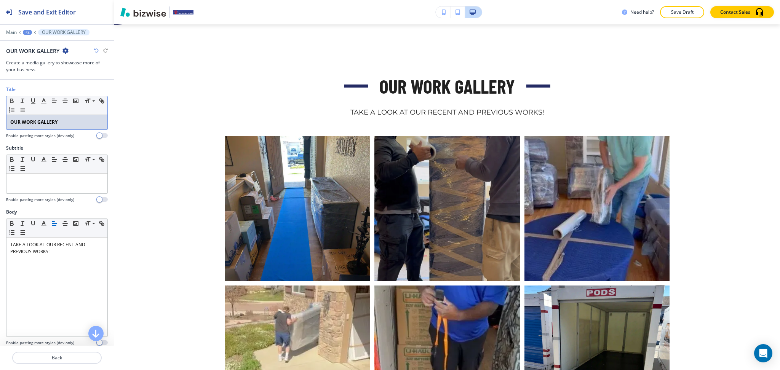
click at [55, 123] on strong "OUR WORK GALLERY" at bounding box center [33, 122] width 47 height 6
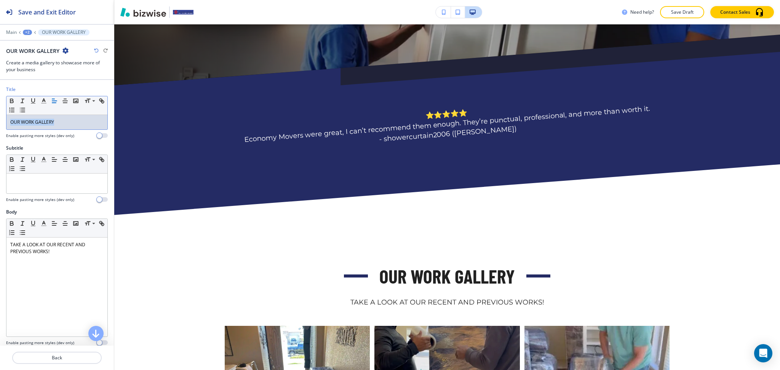
scroll to position [436, 0]
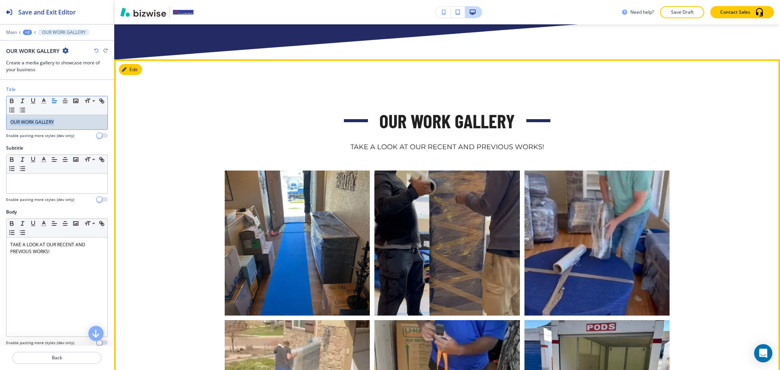
click at [135, 71] on button "Edit" at bounding box center [130, 69] width 23 height 11
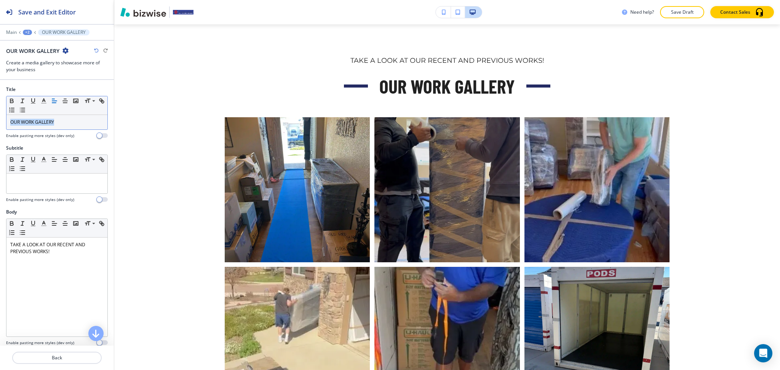
scroll to position [2689, 0]
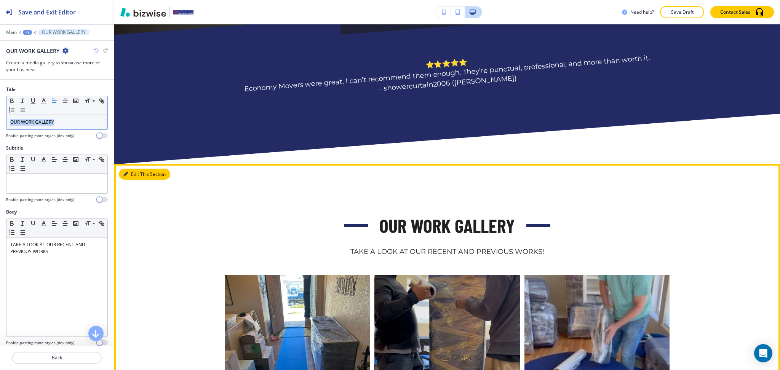
click at [135, 176] on button "Edit This Section" at bounding box center [144, 174] width 51 height 11
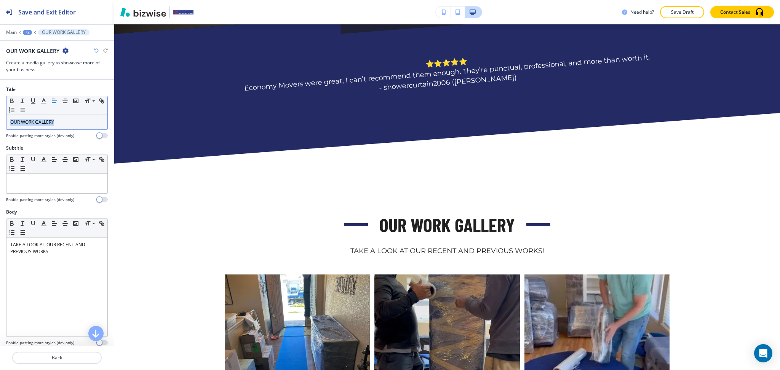
click at [63, 50] on icon "button" at bounding box center [65, 51] width 6 height 6
click at [75, 90] on p "Delete Section" at bounding box center [86, 90] width 39 height 7
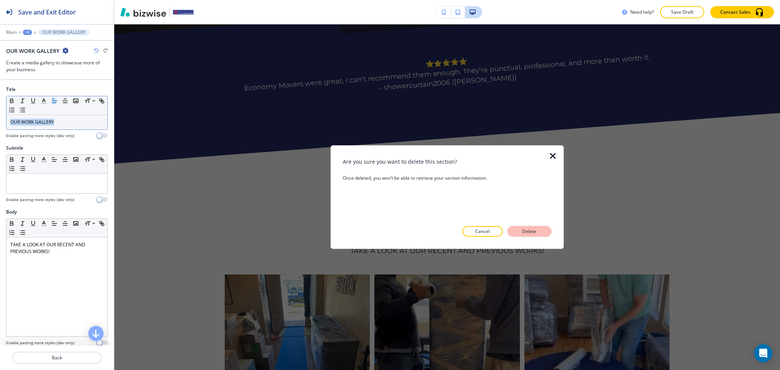
click at [519, 228] on button "Delete" at bounding box center [530, 231] width 44 height 11
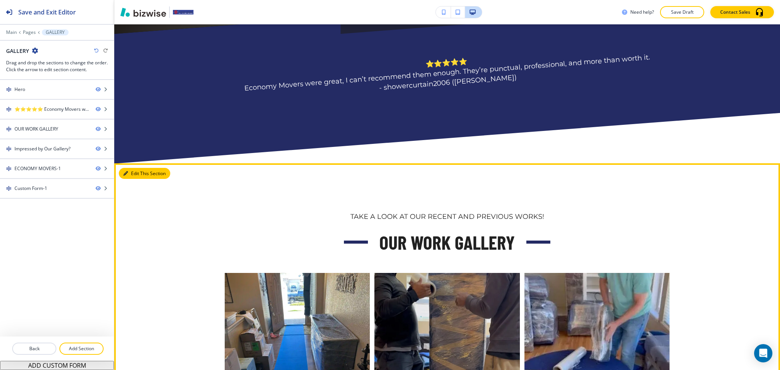
click at [136, 174] on button "Edit This Section" at bounding box center [144, 173] width 51 height 11
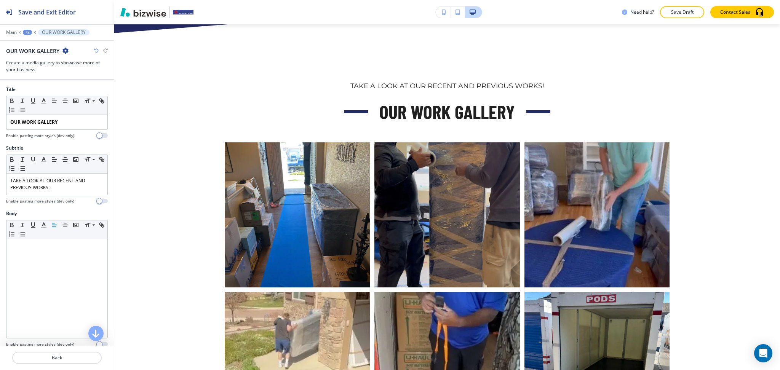
scroll to position [471, 0]
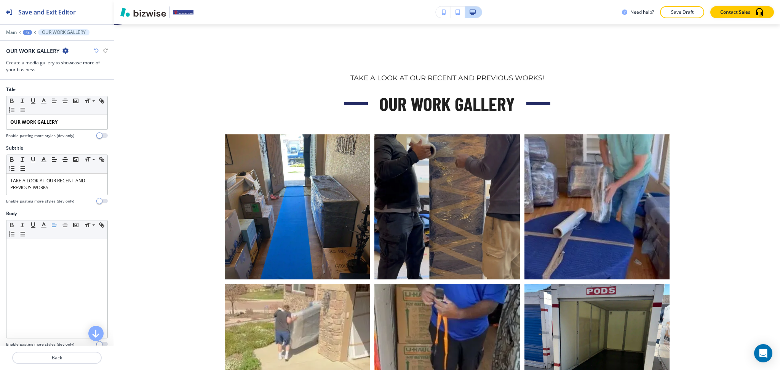
click at [66, 200] on h4 "Enable pasting more styles (dev only)" at bounding box center [40, 202] width 68 height 6
click at [62, 186] on p "TAKE A LOOK AT OUR RECENT AND PREVIOUS WORKS!" at bounding box center [56, 185] width 93 height 14
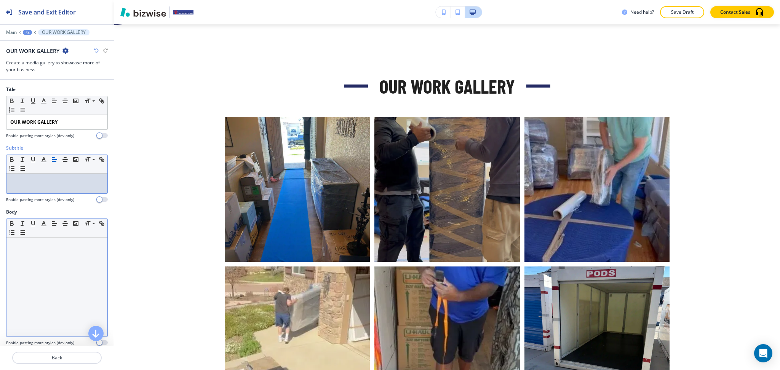
click at [61, 255] on div at bounding box center [56, 287] width 101 height 99
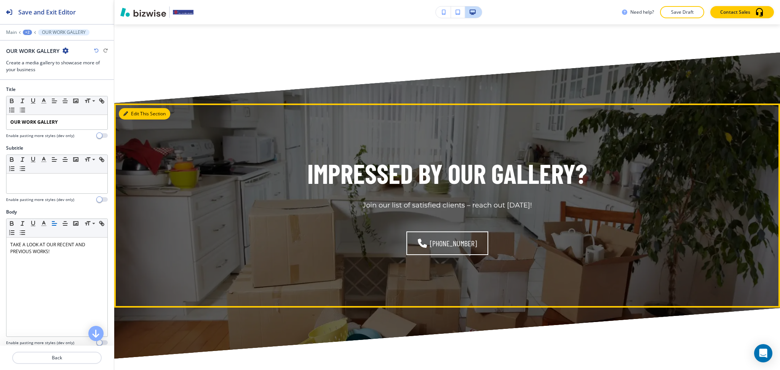
click at [129, 115] on button "Edit This Section" at bounding box center [144, 113] width 51 height 11
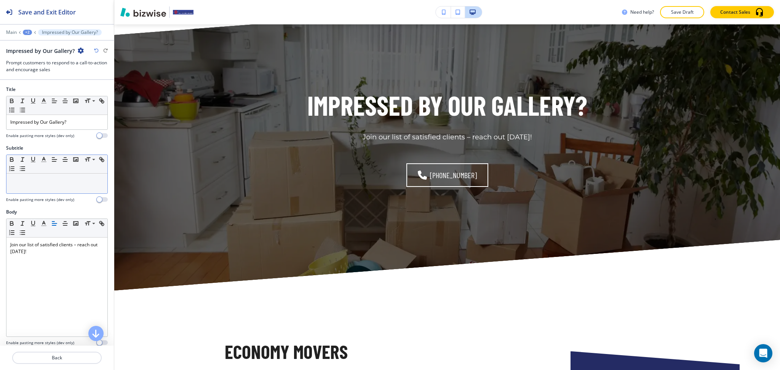
scroll to position [2476, 0]
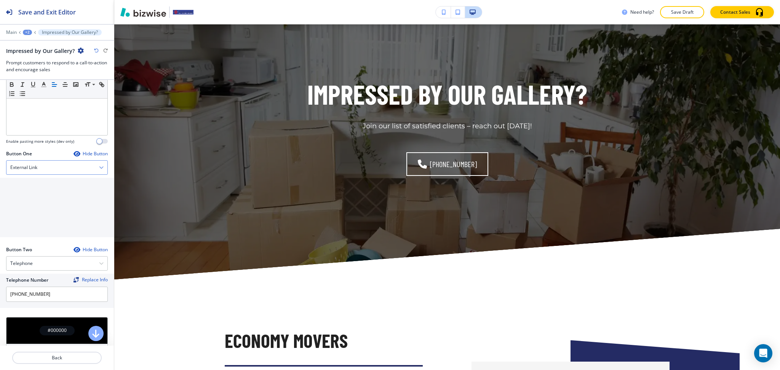
click at [38, 159] on div "Button One Hide Button External Link Telephone External Link Social Media Email…" at bounding box center [57, 163] width 102 height 24
click at [40, 170] on div "External Link" at bounding box center [56, 166] width 101 height 14
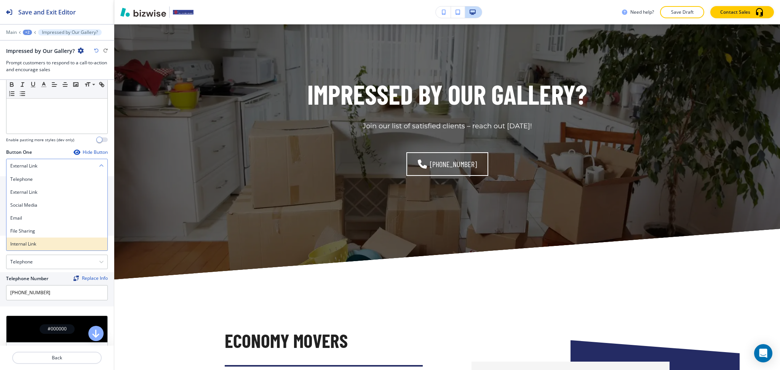
click at [28, 244] on h4 "Internal Link" at bounding box center [56, 244] width 93 height 7
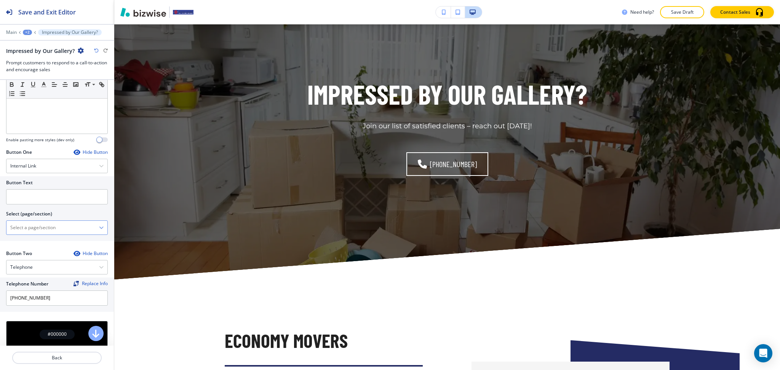
click at [44, 232] on \(page\/section\) "Manual Input" at bounding box center [52, 227] width 93 height 13
drag, startPoint x: 53, startPoint y: 225, endPoint x: 0, endPoint y: 222, distance: 52.7
click at [0, 222] on div "Button Text Select (page/section) HOME HOME | Hero HOME | TAKE THE HASSLE OUT O…" at bounding box center [57, 208] width 114 height 65
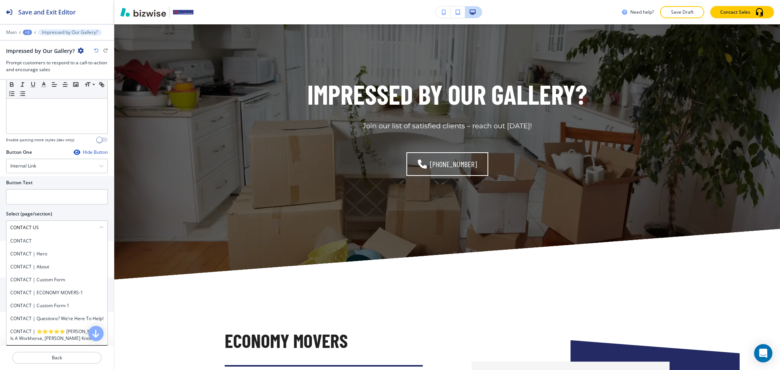
click at [0, 226] on div "Button Text Select (page/section) CONTACT US CONTACT CONTACT | Hero CONTACT | A…" at bounding box center [57, 208] width 114 height 65
click at [31, 242] on h4 "CONTACT" at bounding box center [56, 241] width 93 height 7
type \(page\/section\) "CONTACT"
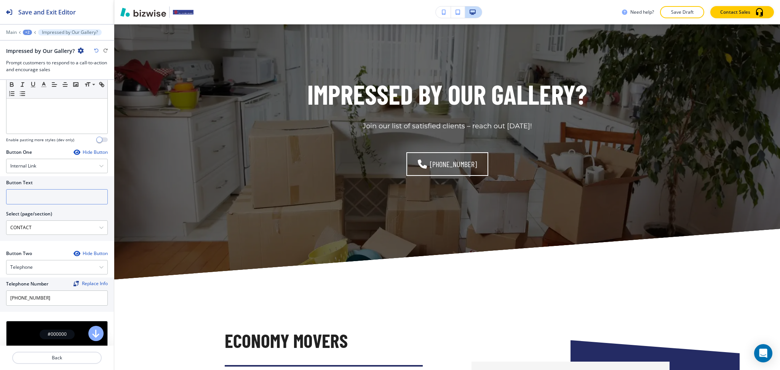
paste input "CONTACT US"
click at [33, 197] on input "text" at bounding box center [57, 196] width 102 height 15
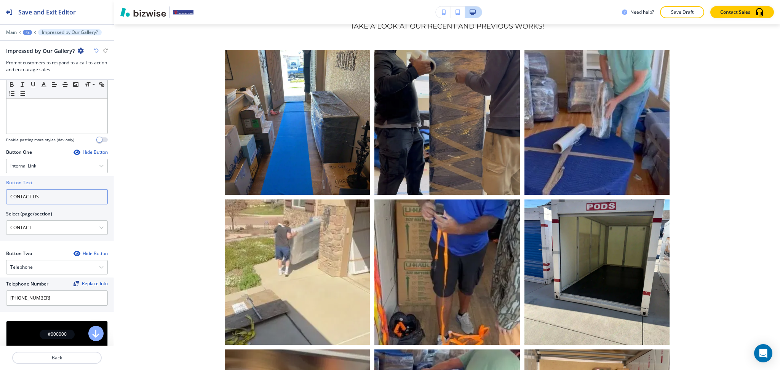
scroll to position [0, 0]
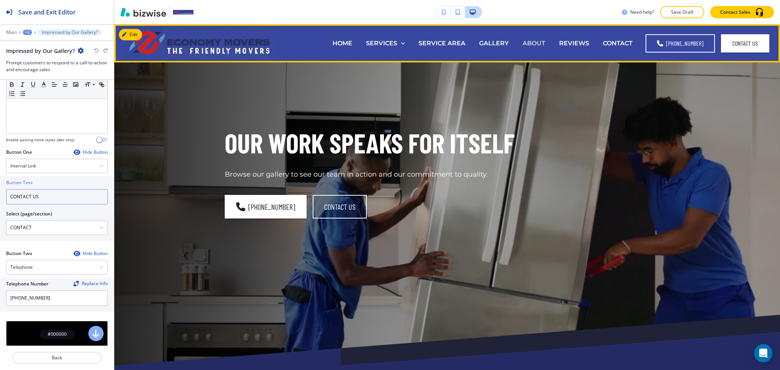
type input "CONTACT US"
click at [542, 40] on p "ABOUT" at bounding box center [534, 43] width 23 height 9
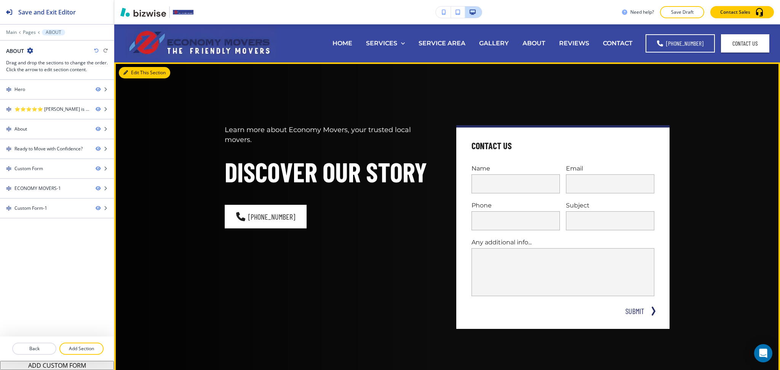
click at [135, 71] on button "Edit This Section" at bounding box center [144, 72] width 51 height 11
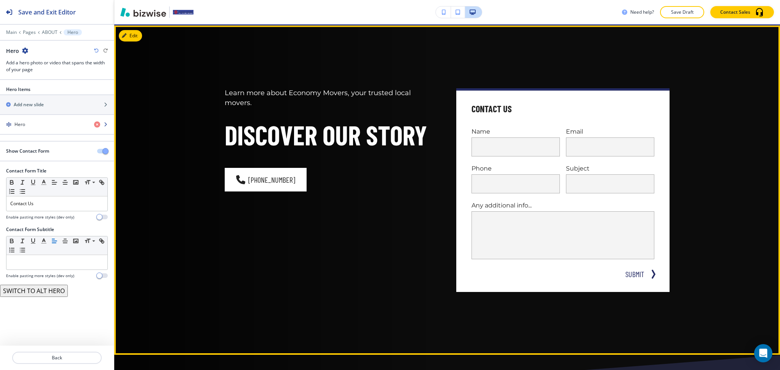
scroll to position [38, 0]
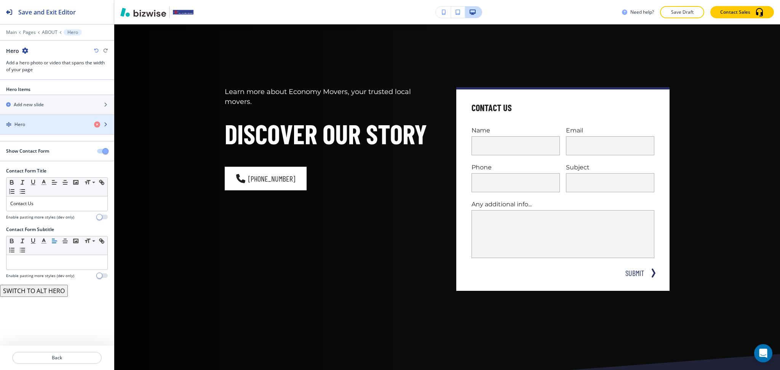
click at [47, 127] on div "Hero" at bounding box center [44, 124] width 88 height 7
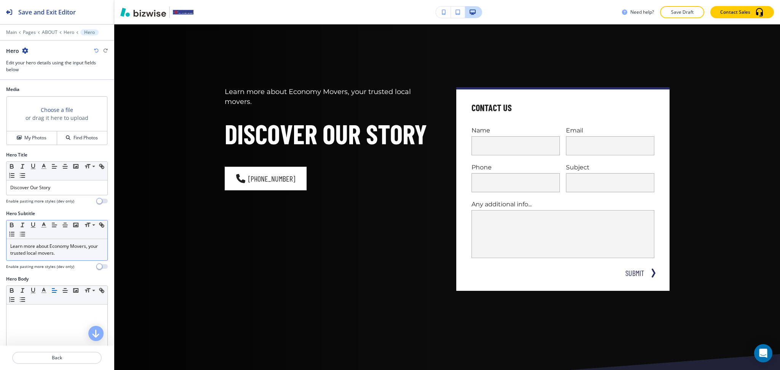
click at [73, 251] on p "Learn more about Economy Movers, your trusted local movers." at bounding box center [56, 250] width 93 height 14
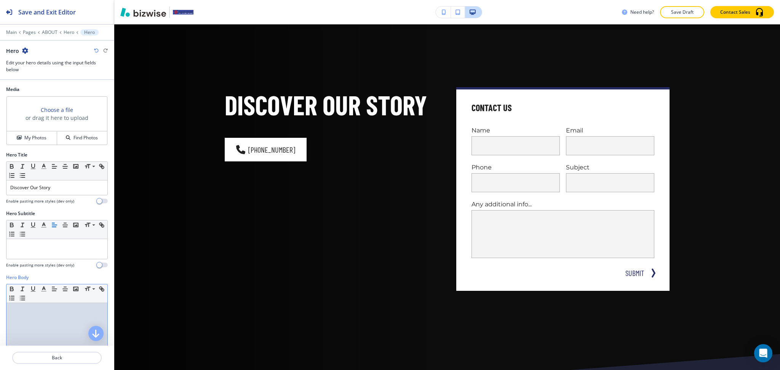
click at [49, 319] on div at bounding box center [56, 352] width 101 height 99
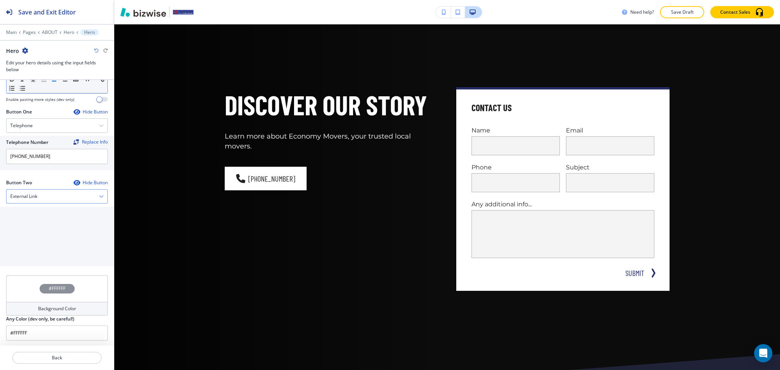
scroll to position [310, 0]
click at [45, 190] on div "External Link" at bounding box center [56, 196] width 101 height 14
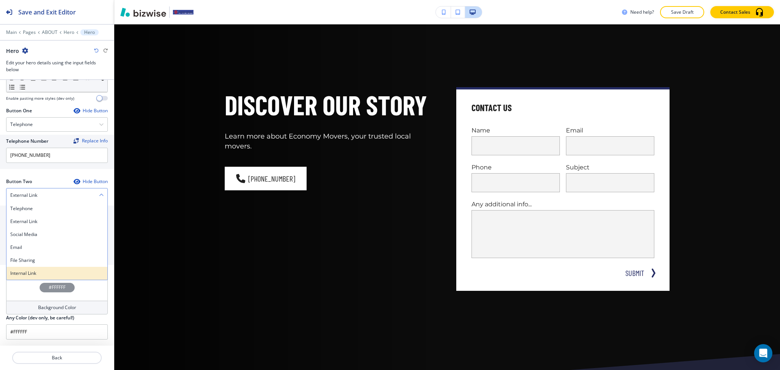
click at [38, 271] on h4 "Internal Link" at bounding box center [56, 273] width 93 height 7
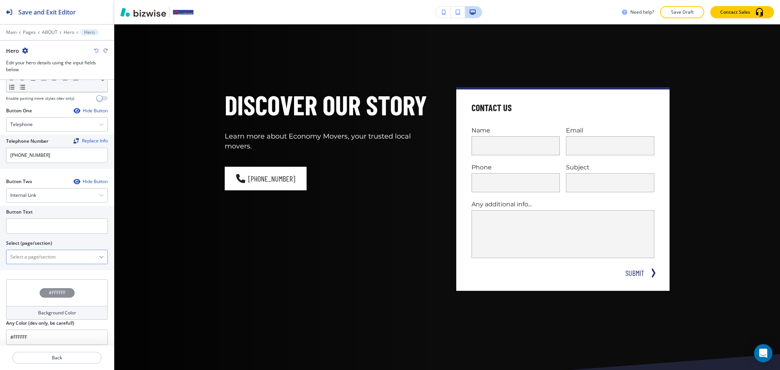
drag, startPoint x: 37, startPoint y: 256, endPoint x: 48, endPoint y: 261, distance: 11.6
click at [37, 256] on \(page\/section\) "Manual Input" at bounding box center [52, 257] width 93 height 13
drag, startPoint x: 49, startPoint y: 256, endPoint x: 6, endPoint y: 255, distance: 42.7
click at [6, 255] on div "CONTACT US CONTACT CONTACT | Hero CONTACT | About CONTACT | Custom Form CONTACT…" at bounding box center [57, 257] width 102 height 14
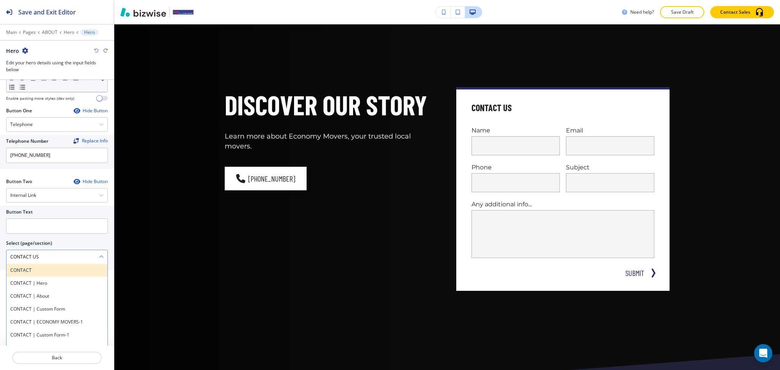
click at [25, 272] on h4 "CONTACT" at bounding box center [56, 270] width 93 height 7
type \(page\/section\) "CONTACT"
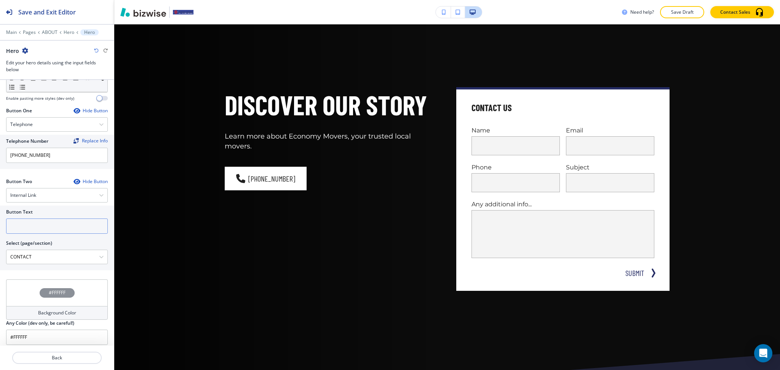
click at [24, 231] on input "text" at bounding box center [57, 226] width 102 height 15
paste input "Learn more about Economy Movers, your trusted local movers."
type input "Learn more about Economy Movers, your trusted local movers."
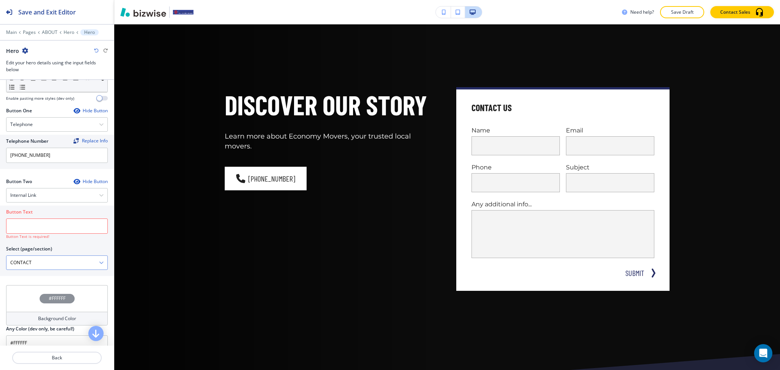
drag, startPoint x: 51, startPoint y: 264, endPoint x: 47, endPoint y: 264, distance: 4.2
click at [47, 264] on \(page\/section\) "CONTACT" at bounding box center [52, 262] width 93 height 13
click at [44, 264] on \(page\/section\) "CONTACT" at bounding box center [52, 262] width 93 height 13
drag, startPoint x: 44, startPoint y: 260, endPoint x: 17, endPoint y: 264, distance: 26.9
click at [0, 258] on div "Button Text Button Text is required! Select (page/section) CONTACT US CONTACT C…" at bounding box center [57, 241] width 114 height 70
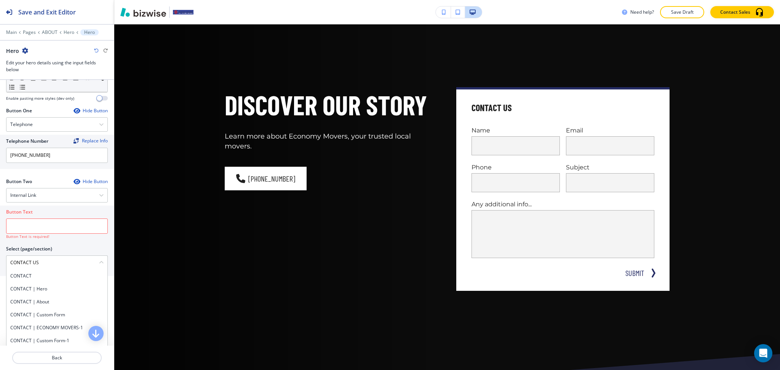
click at [29, 276] on h4 "CONTACT" at bounding box center [56, 276] width 93 height 7
type \(page\/section\) "CONTACT"
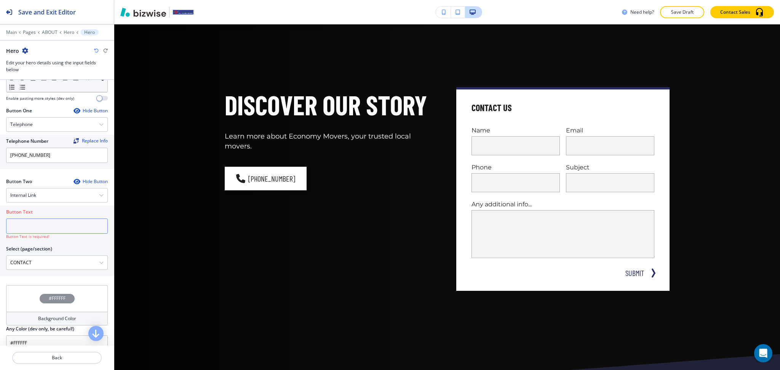
click at [28, 223] on input "text" at bounding box center [57, 226] width 102 height 15
paste input "CONTACT US"
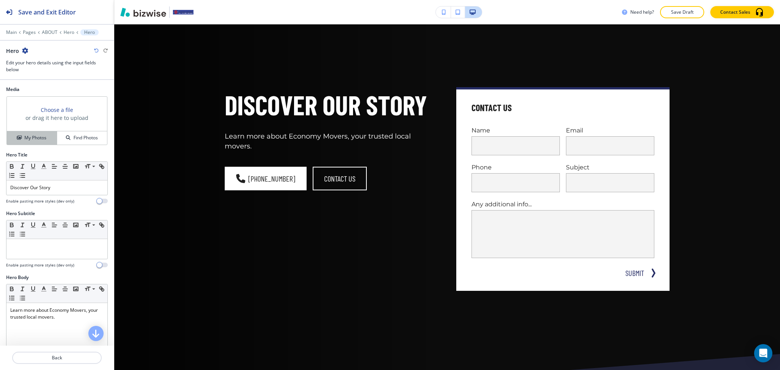
type input "CONTACT US"
click at [32, 142] on button "My Photos" at bounding box center [32, 137] width 50 height 13
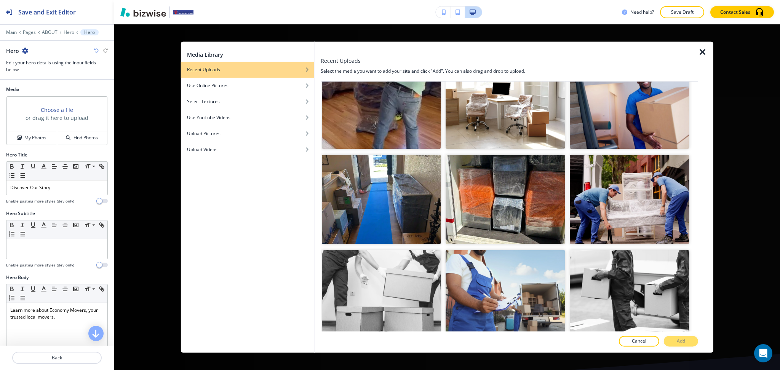
scroll to position [1724, 0]
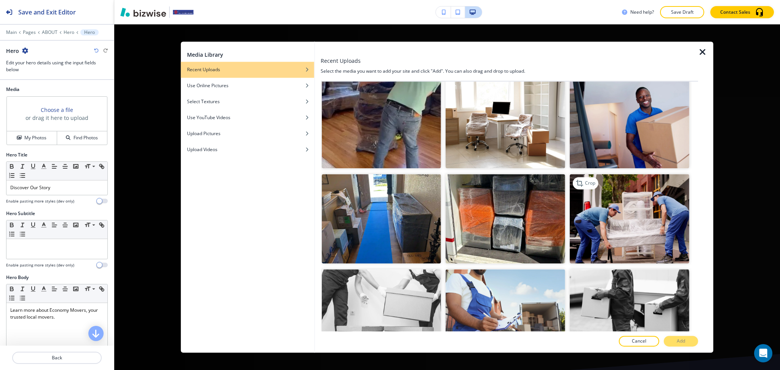
click at [644, 199] on img "button" at bounding box center [630, 220] width 120 height 90
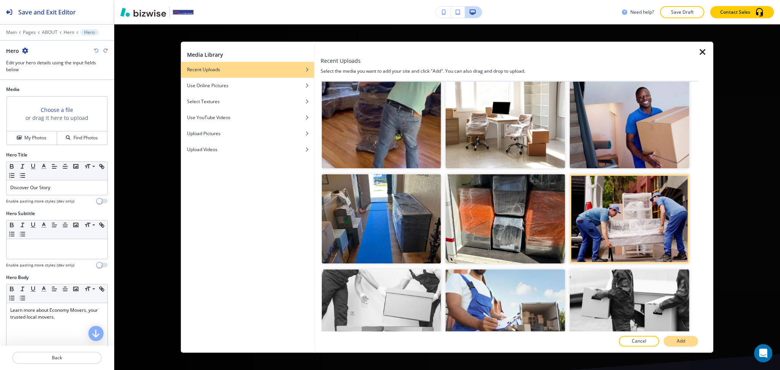
click at [674, 343] on button "Add" at bounding box center [681, 341] width 34 height 11
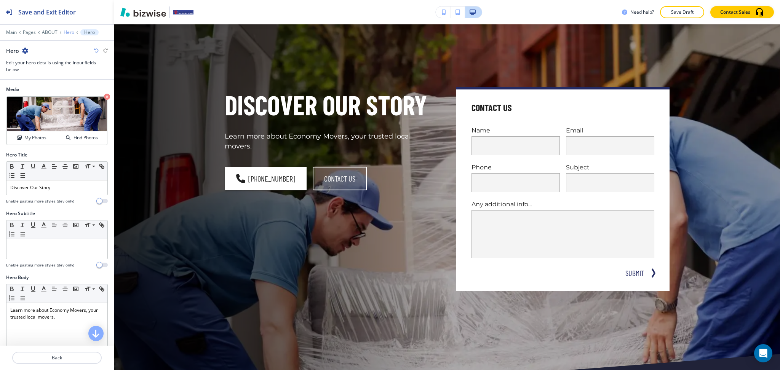
click at [66, 33] on p "Hero" at bounding box center [69, 32] width 11 height 5
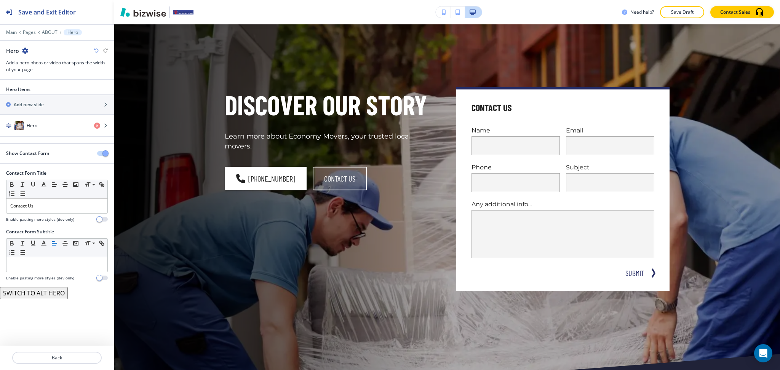
click at [106, 151] on span "button" at bounding box center [105, 154] width 6 height 6
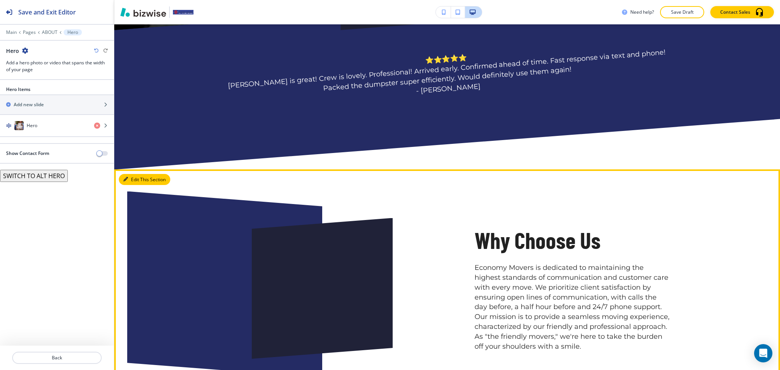
click at [133, 178] on button "Edit This Section" at bounding box center [144, 179] width 51 height 11
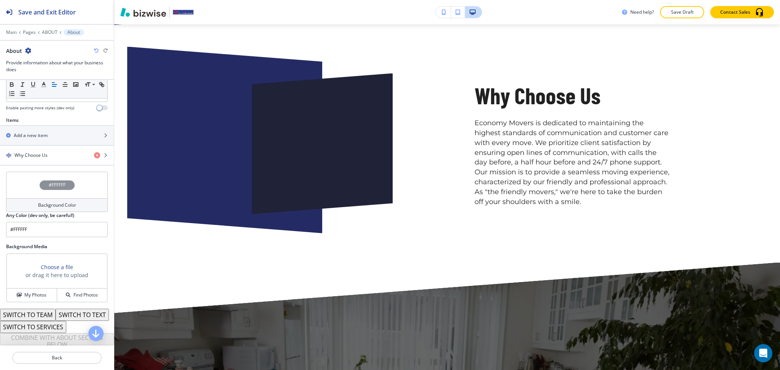
scroll to position [233, 0]
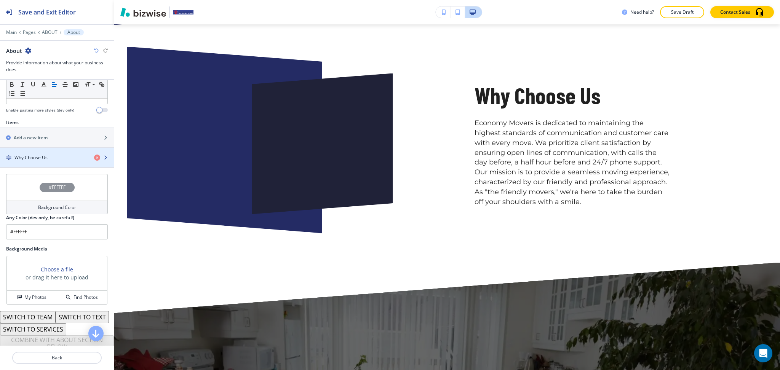
click at [50, 156] on div "Why Choose Us" at bounding box center [44, 157] width 88 height 7
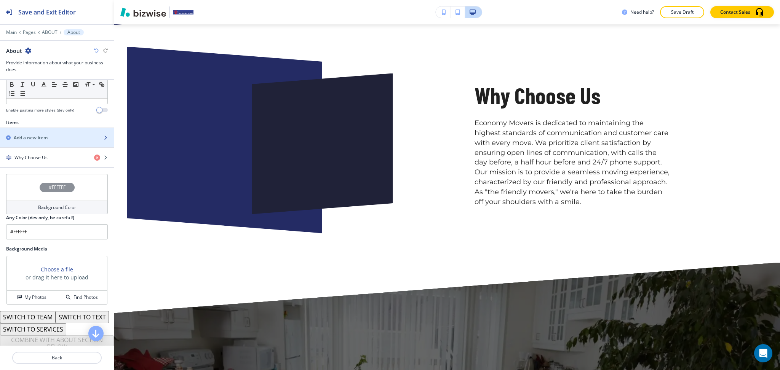
click at [32, 146] on div "button" at bounding box center [57, 144] width 114 height 6
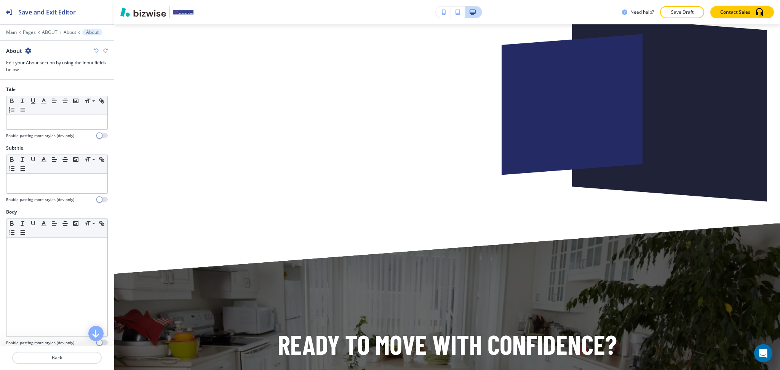
scroll to position [785, 0]
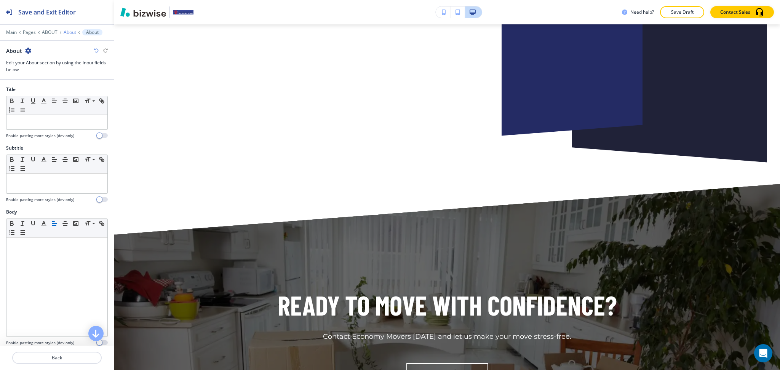
click at [66, 31] on p "About" at bounding box center [70, 32] width 13 height 5
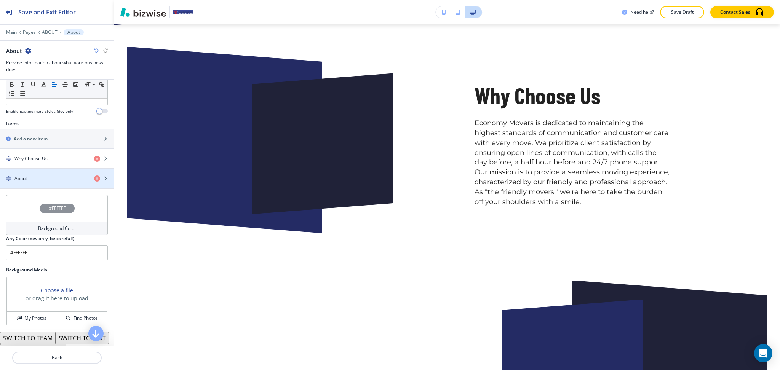
scroll to position [232, 0]
click at [94, 176] on icon "button" at bounding box center [97, 178] width 6 height 6
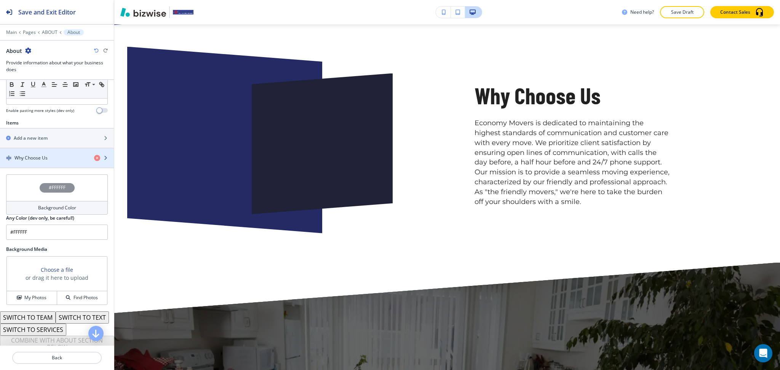
click at [45, 161] on h4 "Why Choose Us" at bounding box center [30, 158] width 33 height 7
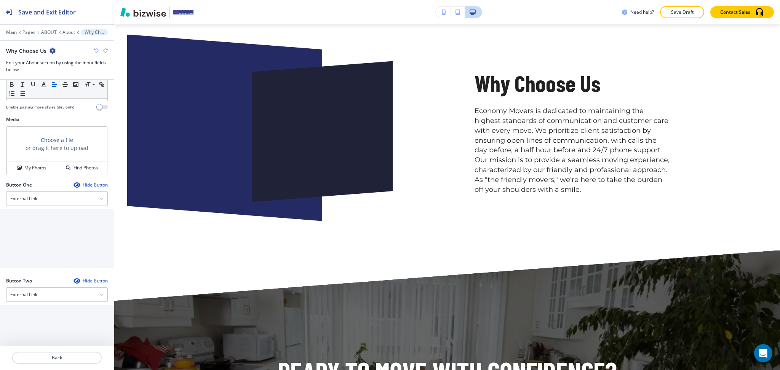
scroll to position [269, 0]
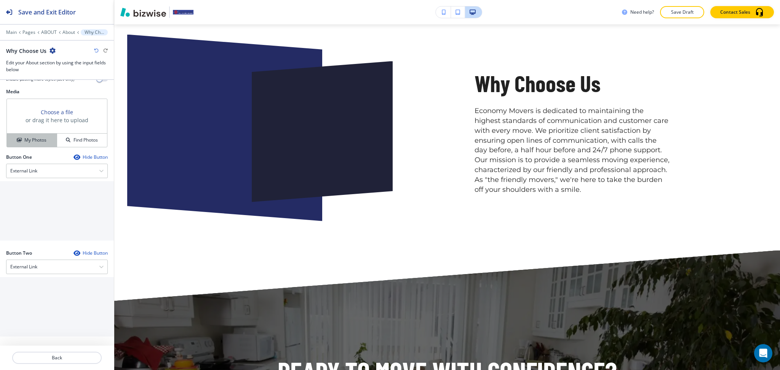
click at [25, 137] on h4 "My Photos" at bounding box center [35, 140] width 22 height 7
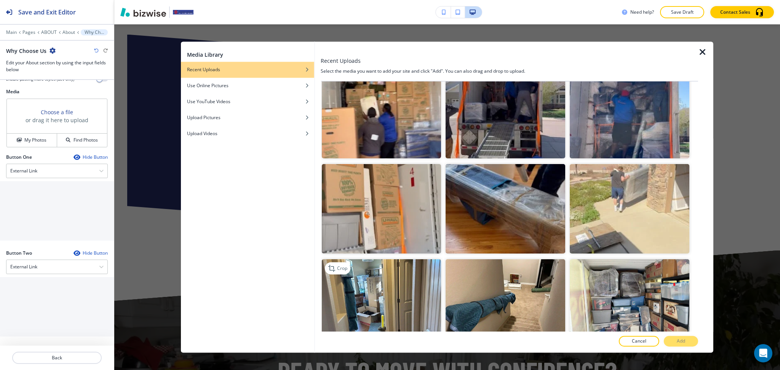
scroll to position [305, 0]
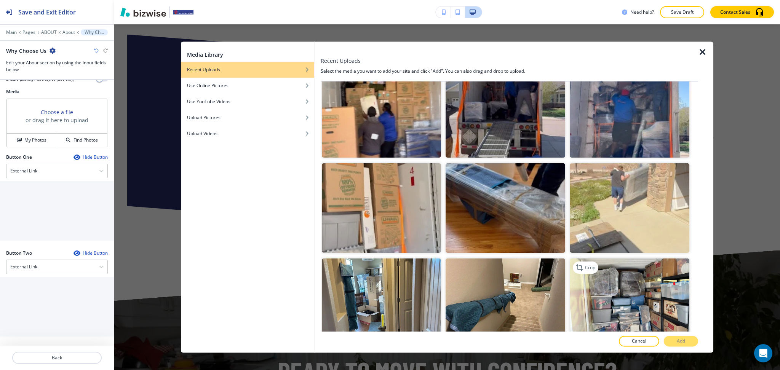
click at [625, 310] on img "button" at bounding box center [630, 304] width 120 height 90
click at [669, 343] on button "Add" at bounding box center [681, 341] width 34 height 11
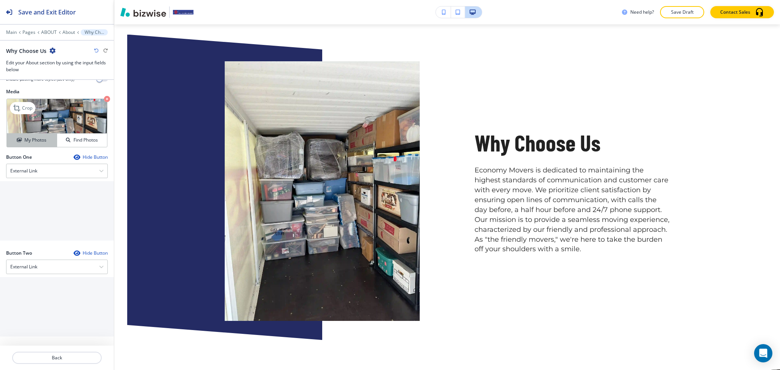
click at [37, 139] on h4 "My Photos" at bounding box center [35, 140] width 22 height 7
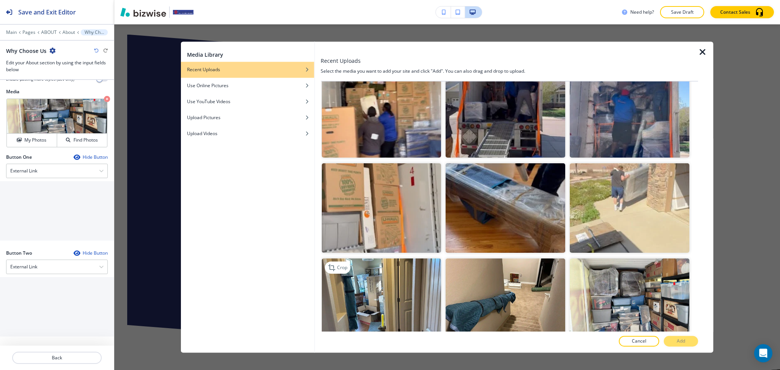
click at [399, 278] on img "button" at bounding box center [382, 304] width 120 height 90
click at [686, 344] on button "Add" at bounding box center [681, 341] width 34 height 11
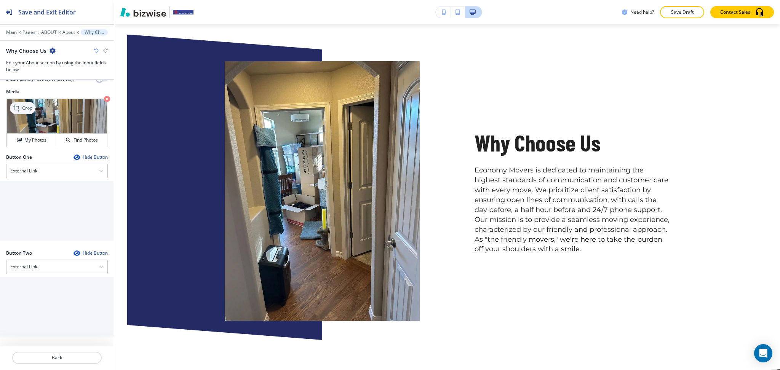
click at [29, 102] on div "Crop" at bounding box center [23, 108] width 26 height 12
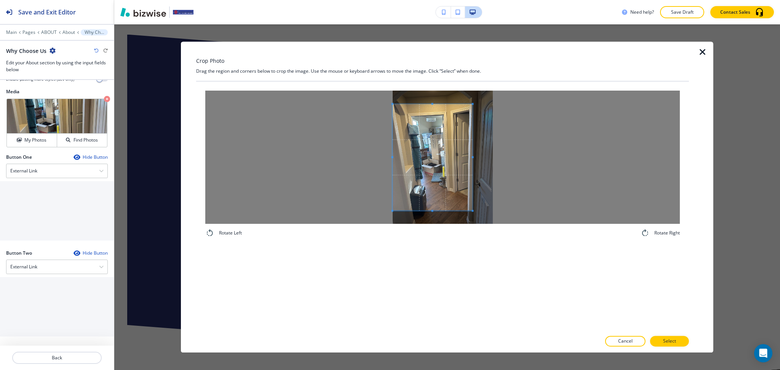
click at [405, 166] on span at bounding box center [433, 157] width 80 height 107
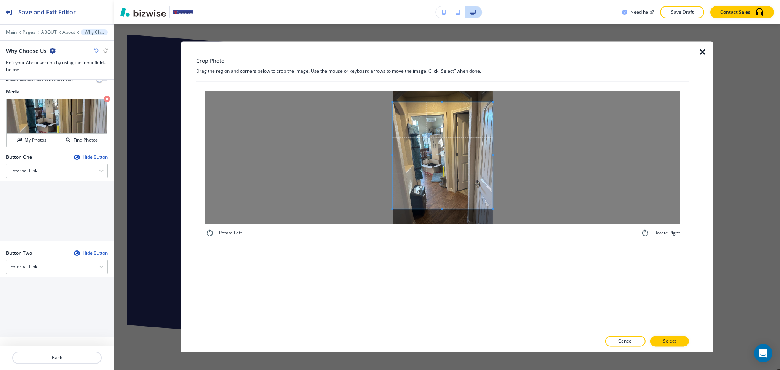
click at [522, 148] on div at bounding box center [442, 157] width 475 height 133
click at [448, 124] on div at bounding box center [443, 164] width 100 height 90
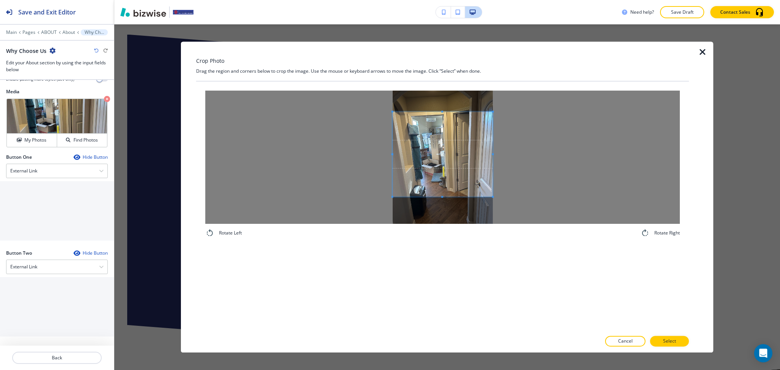
click at [451, 165] on span at bounding box center [443, 154] width 100 height 85
click at [681, 339] on button "Select" at bounding box center [669, 341] width 39 height 11
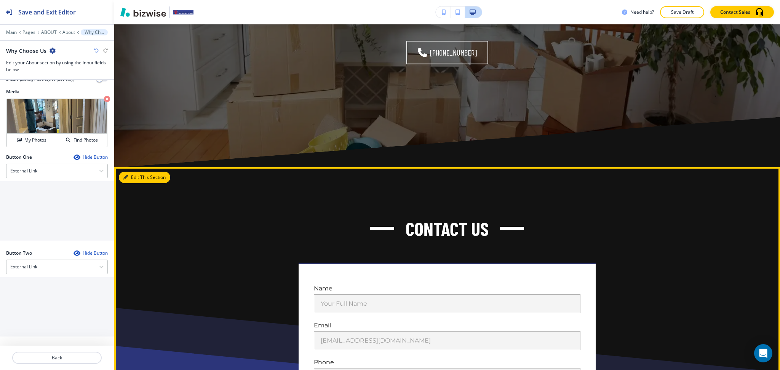
click at [131, 175] on button "Edit This Section" at bounding box center [144, 177] width 51 height 11
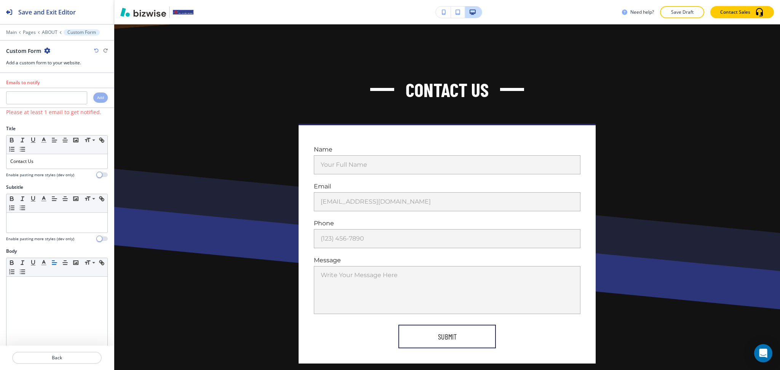
scroll to position [1050, 0]
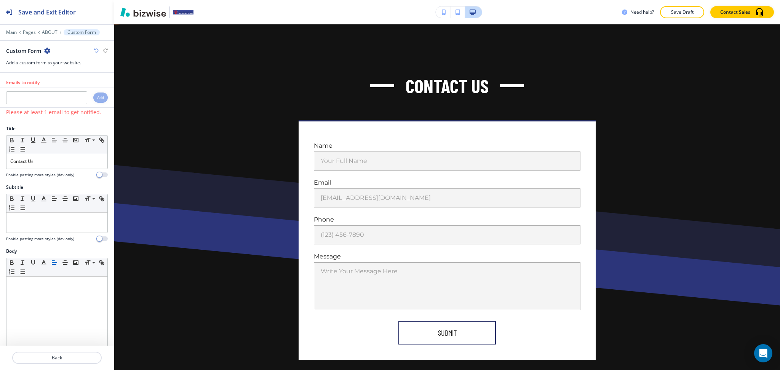
click at [45, 50] on icon "button" at bounding box center [47, 51] width 6 height 6
click at [61, 88] on p "Delete Section" at bounding box center [68, 90] width 39 height 7
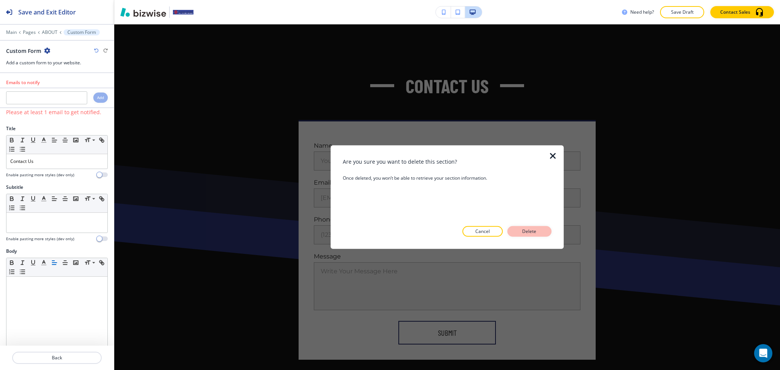
click at [533, 230] on p "Delete" at bounding box center [529, 231] width 18 height 7
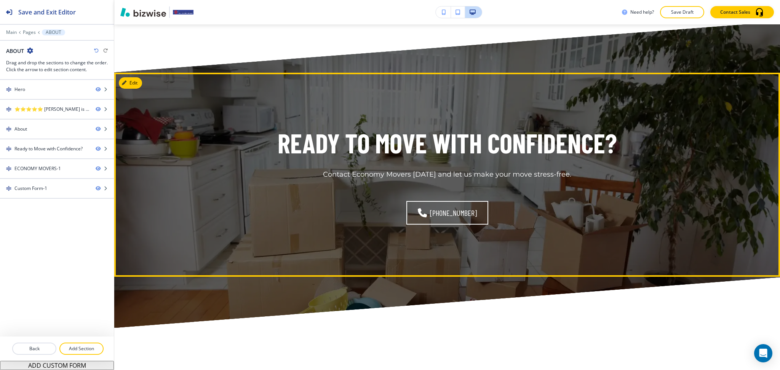
click at [137, 82] on button "Edit" at bounding box center [130, 82] width 23 height 11
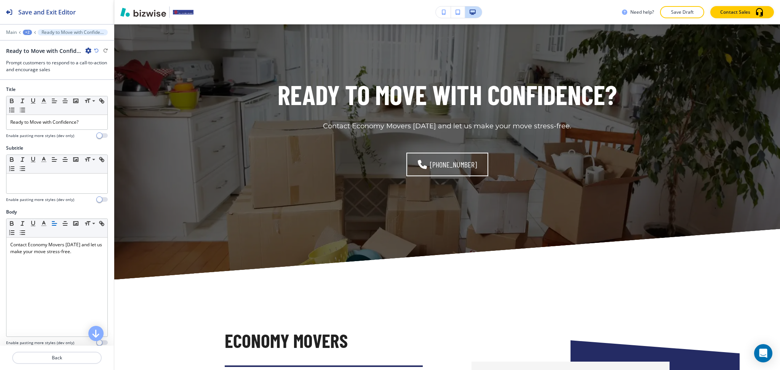
scroll to position [305, 0]
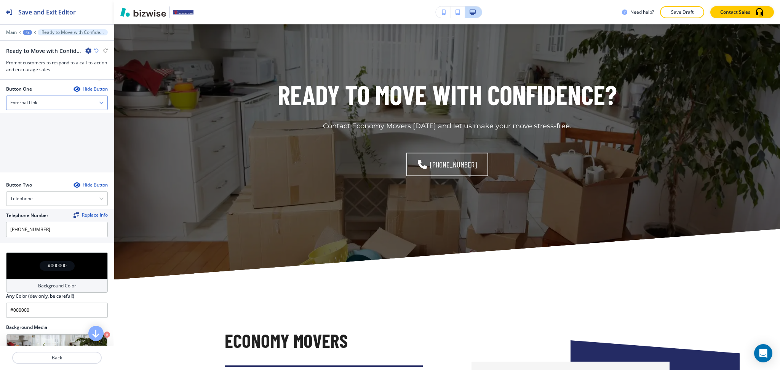
click at [53, 100] on div "External Link" at bounding box center [56, 103] width 101 height 14
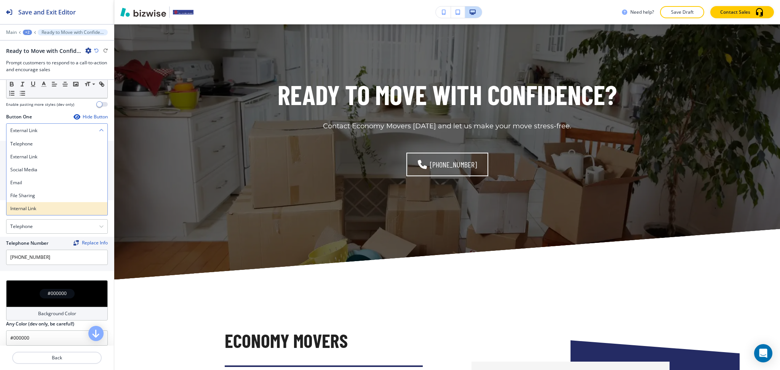
click at [60, 202] on div "Telephone External Link Social Media Email File Sharing Internal Link" at bounding box center [57, 177] width 102 height 78
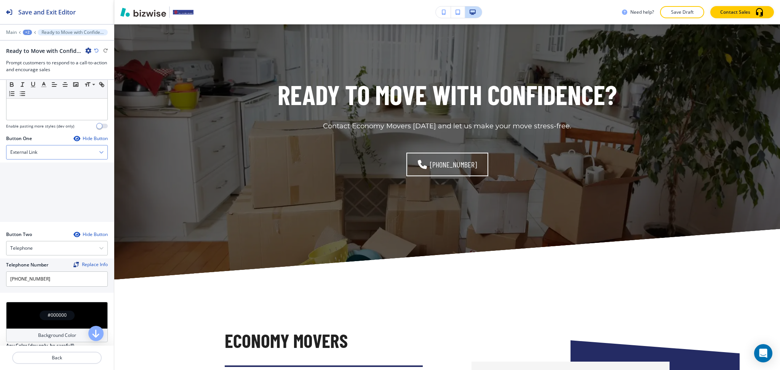
click at [42, 147] on div "External Link" at bounding box center [56, 153] width 101 height 14
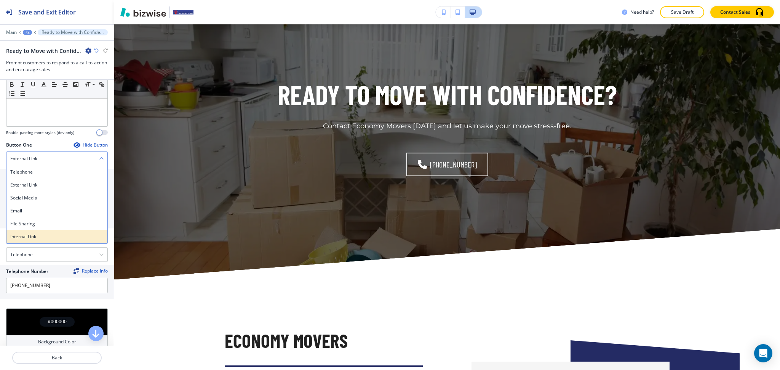
click at [41, 239] on h4 "Internal Link" at bounding box center [56, 237] width 93 height 7
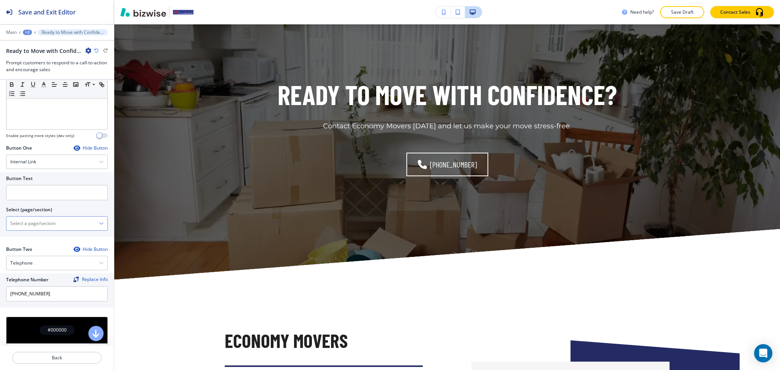
drag, startPoint x: 35, startPoint y: 227, endPoint x: 40, endPoint y: 227, distance: 4.2
click at [36, 227] on \(page\/section\) "Manual Input" at bounding box center [52, 223] width 93 height 13
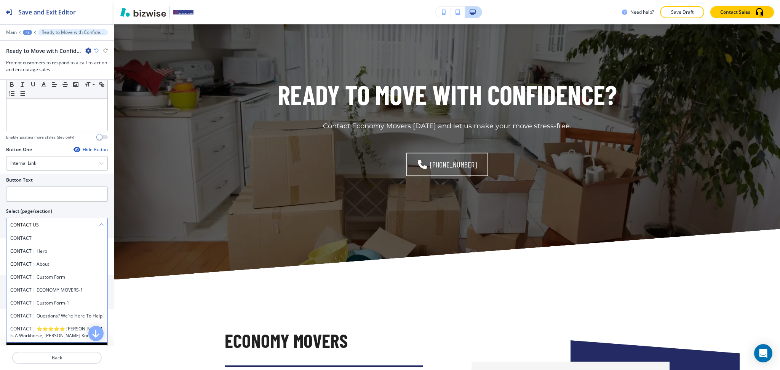
drag, startPoint x: 53, startPoint y: 231, endPoint x: 9, endPoint y: 225, distance: 44.2
click at [9, 225] on \(page\/section\) "CONTACT US" at bounding box center [52, 225] width 93 height 13
click at [26, 239] on h4 "CONTACT" at bounding box center [56, 238] width 93 height 7
type \(page\/section\) "CONTACT"
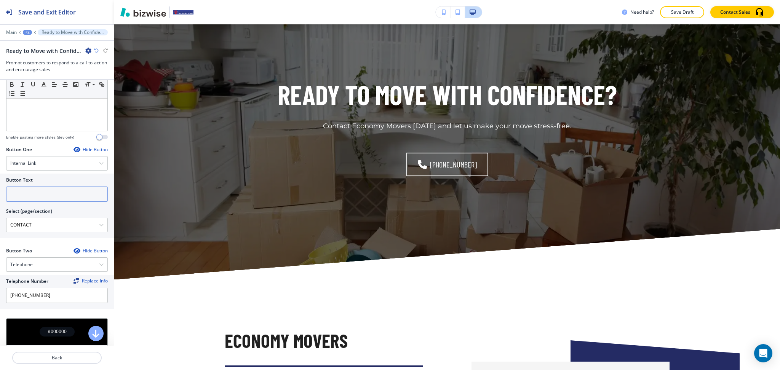
click at [28, 195] on input "text" at bounding box center [57, 194] width 102 height 15
paste input "CONTACT US"
drag, startPoint x: 272, startPoint y: 240, endPoint x: 775, endPoint y: 264, distance: 503.2
click at [762, 271] on div "Save and Exit Editor Main +2 Ready to Move with Confidence? Ready to Move with …" at bounding box center [390, 185] width 780 height 370
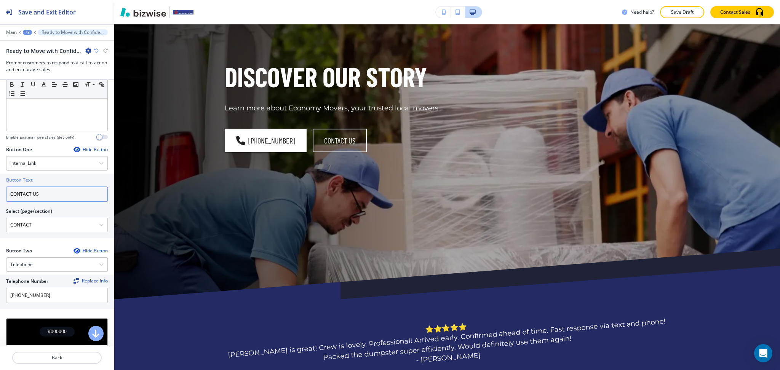
scroll to position [0, 0]
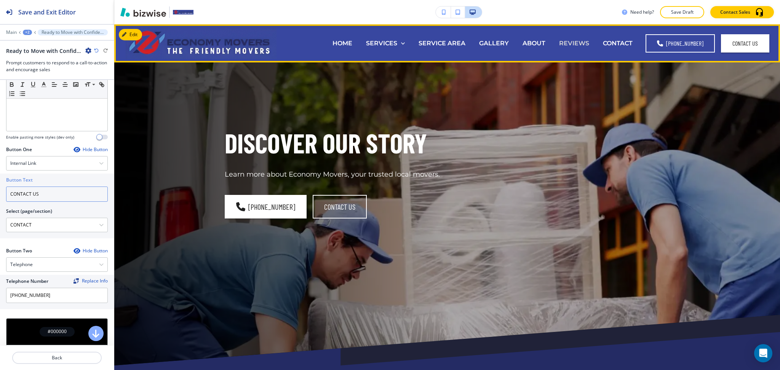
type input "CONTACT US"
click at [589, 42] on p "REVIEWS" at bounding box center [574, 43] width 30 height 9
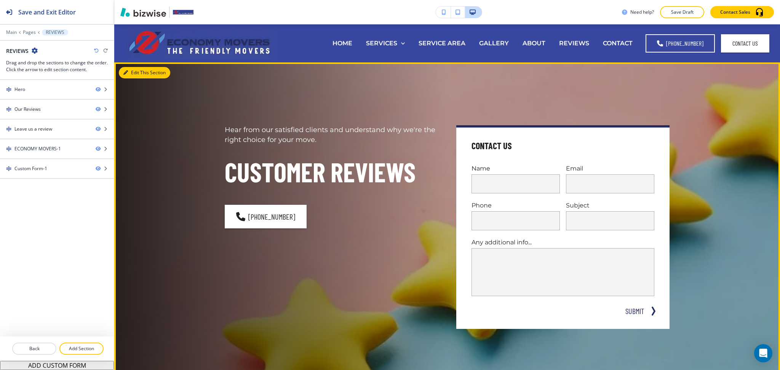
click at [132, 75] on button "Edit This Section" at bounding box center [144, 72] width 51 height 11
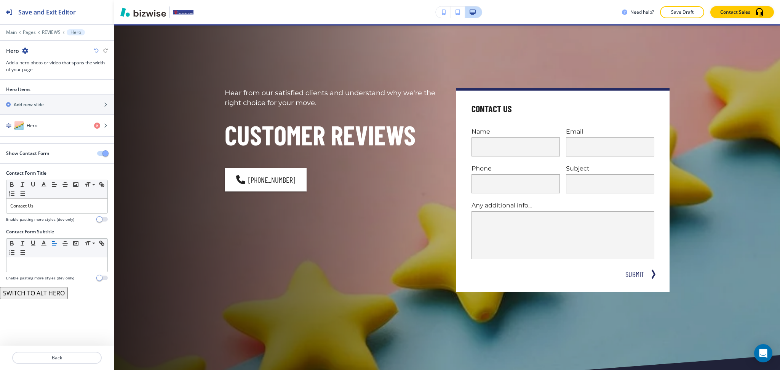
scroll to position [38, 0]
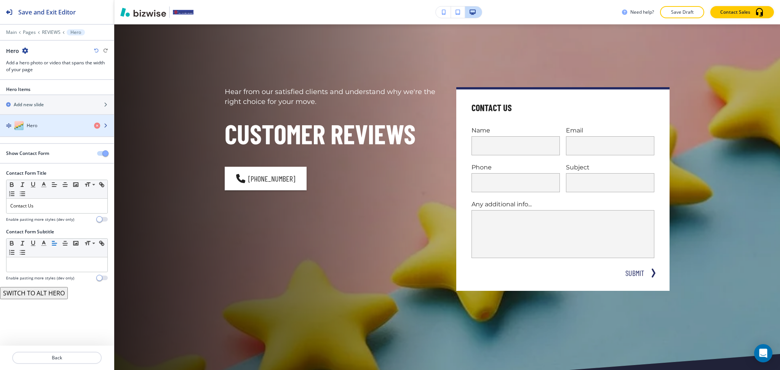
click at [45, 129] on div "Hero" at bounding box center [44, 125] width 88 height 9
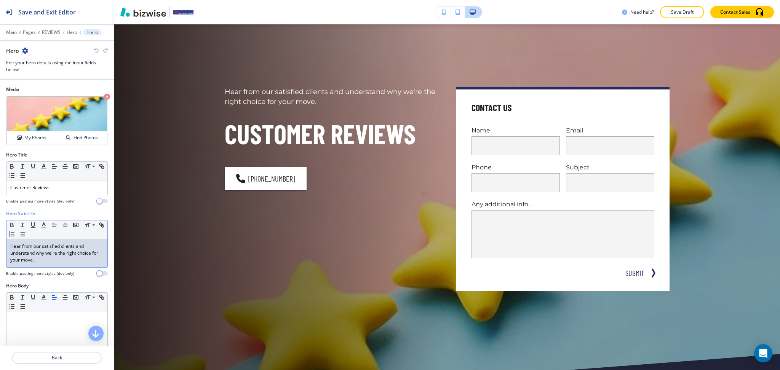
click at [50, 248] on p "Hear from our satisfied clients and understand why we're the right choice for y…" at bounding box center [56, 253] width 93 height 21
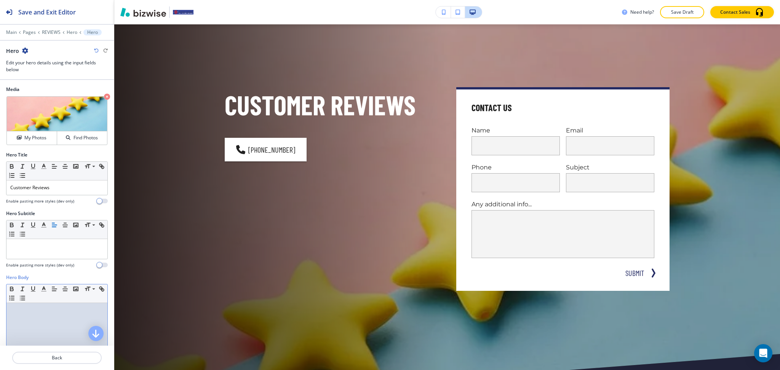
click at [58, 314] on div at bounding box center [56, 352] width 101 height 99
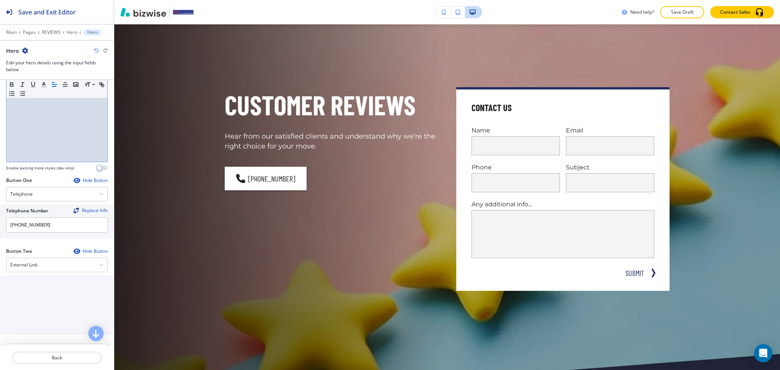
scroll to position [310, 0]
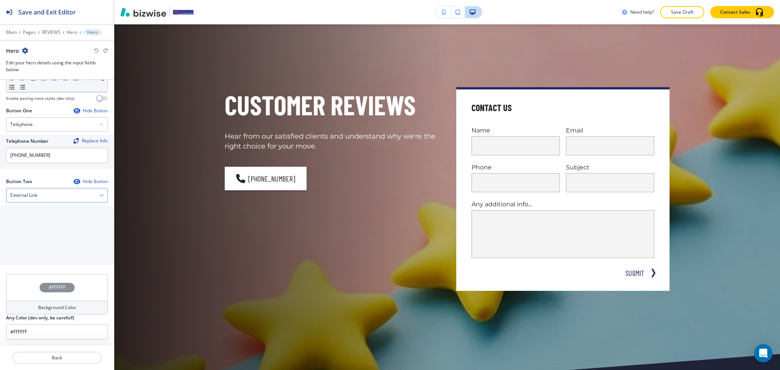
drag, startPoint x: 37, startPoint y: 195, endPoint x: 38, endPoint y: 203, distance: 8.4
click at [37, 194] on h4 "External Link" at bounding box center [23, 195] width 27 height 7
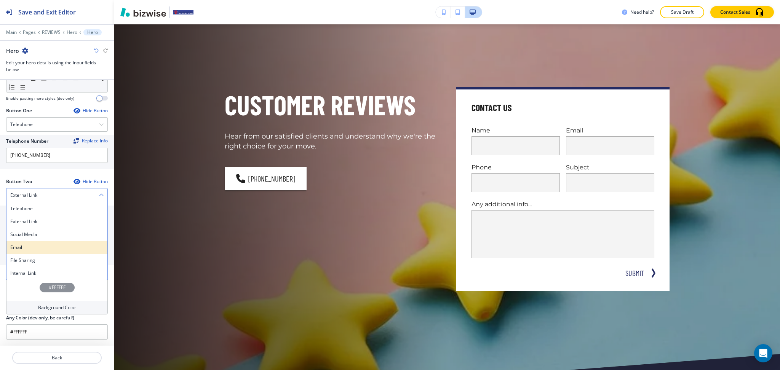
click at [29, 253] on div "Email" at bounding box center [56, 247] width 101 height 13
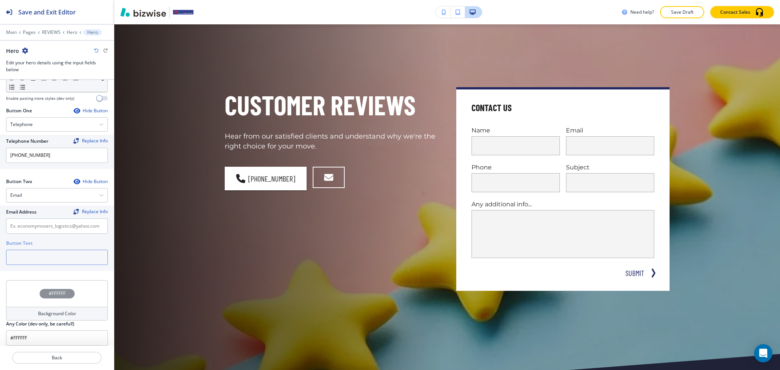
click at [32, 258] on input "text" at bounding box center [57, 257] width 102 height 15
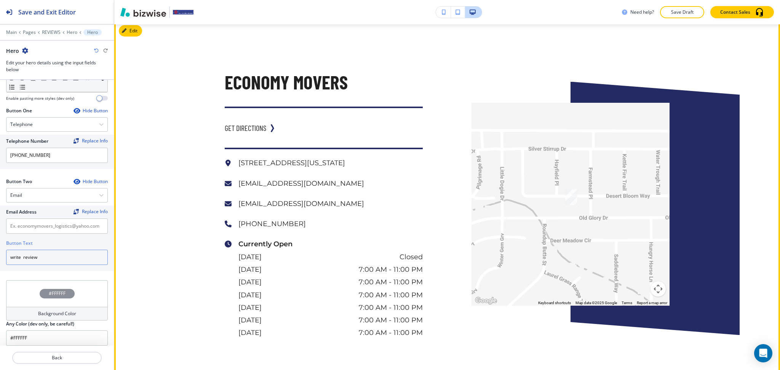
scroll to position [1330, 0]
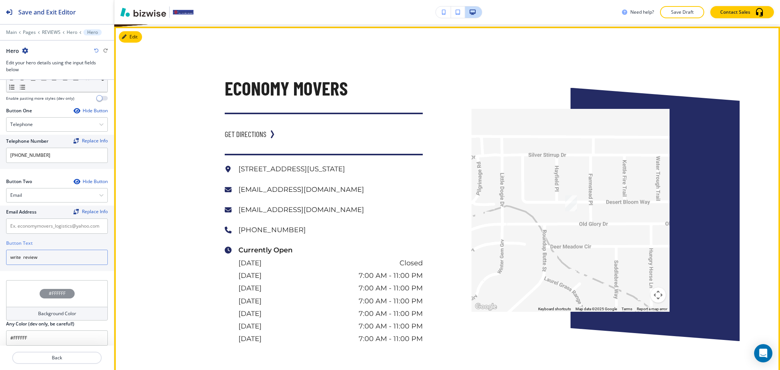
type input "write review"
drag, startPoint x: 386, startPoint y: 201, endPoint x: 231, endPoint y: 198, distance: 155.1
click at [231, 196] on div "economymovers_logistics@yahoo.com" at bounding box center [324, 190] width 198 height 13
copy p "economymovers_logistics@yahoo.com"
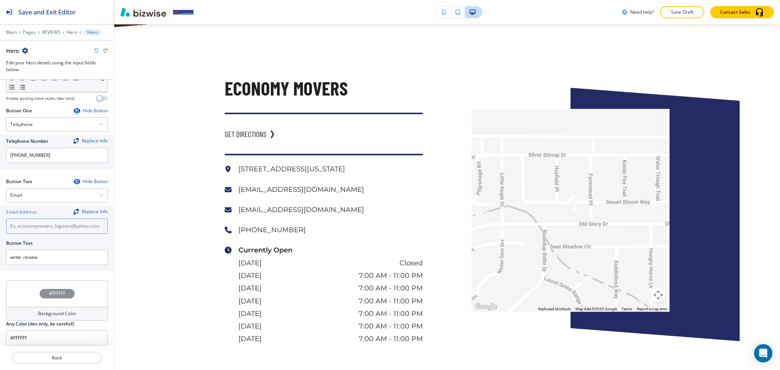
click at [45, 232] on input "text" at bounding box center [57, 226] width 102 height 15
paste input "economymovers_logistics@yahoo.com"
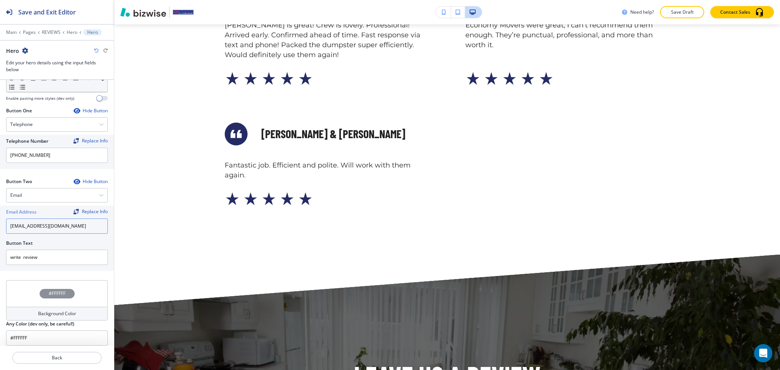
scroll to position [0, 0]
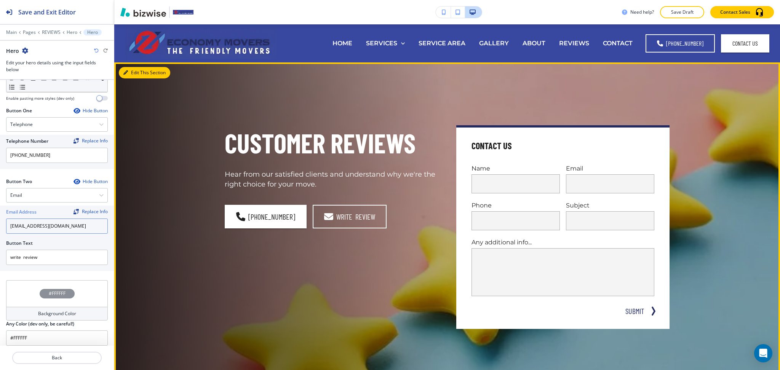
type input "economymovers_logistics@yahoo.com"
click at [125, 76] on button "Edit This Section" at bounding box center [144, 72] width 51 height 11
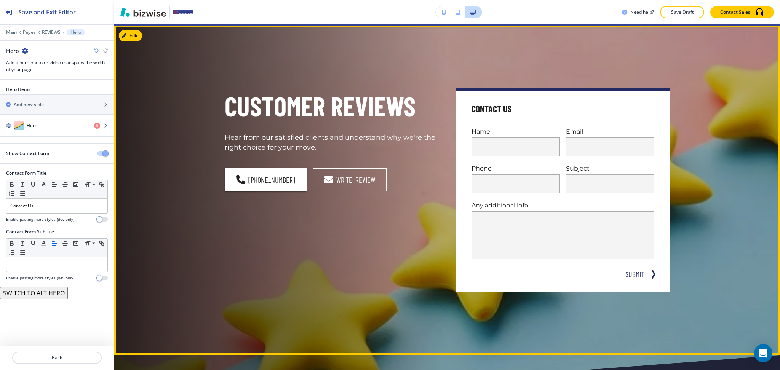
scroll to position [38, 0]
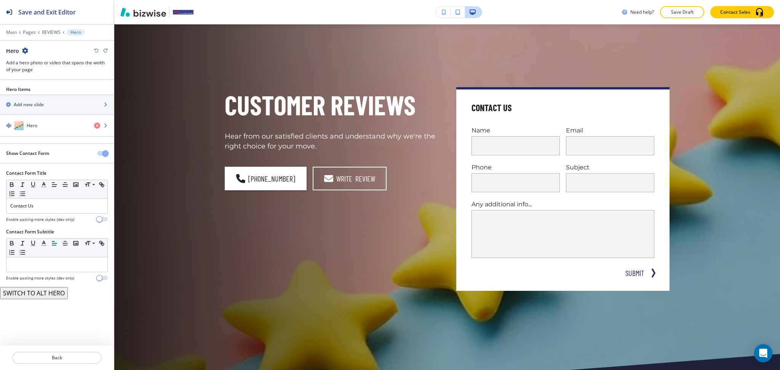
click at [103, 154] on span "button" at bounding box center [105, 154] width 6 height 6
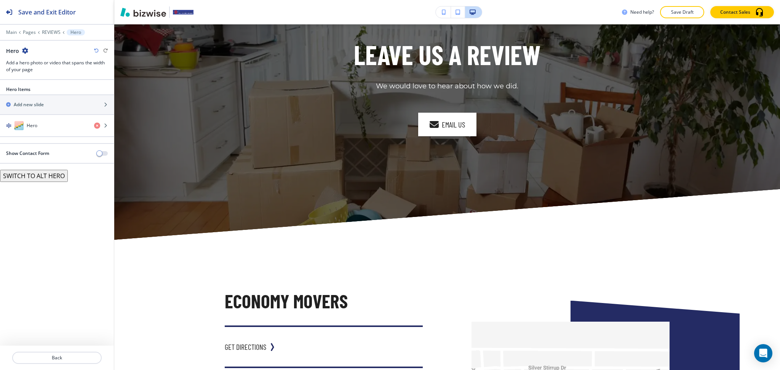
scroll to position [963, 0]
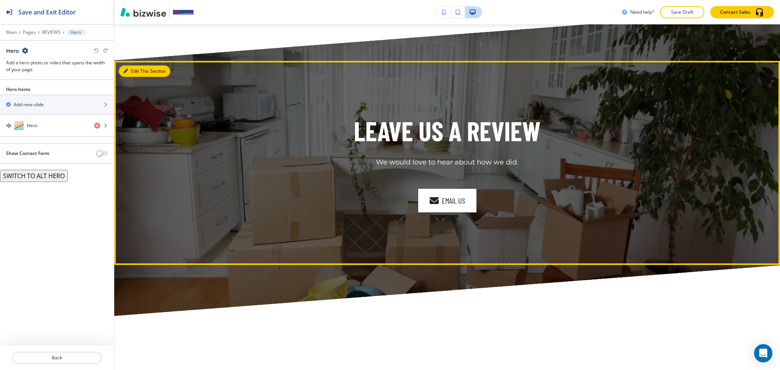
click at [130, 69] on button "Edit This Section" at bounding box center [144, 71] width 51 height 11
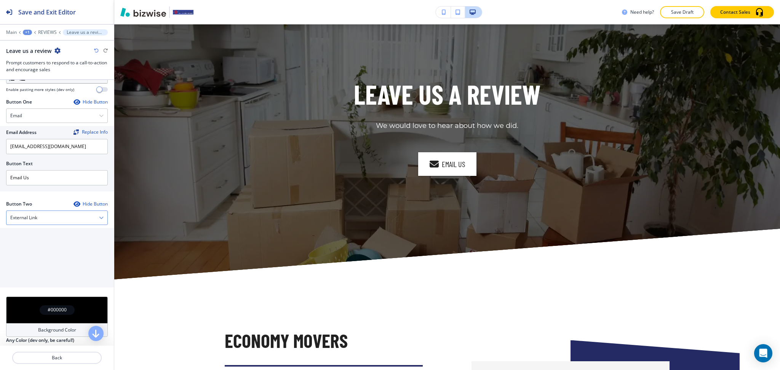
scroll to position [254, 0]
click at [47, 181] on input "Email Us" at bounding box center [57, 177] width 102 height 15
click at [52, 215] on div "External Link" at bounding box center [56, 218] width 101 height 14
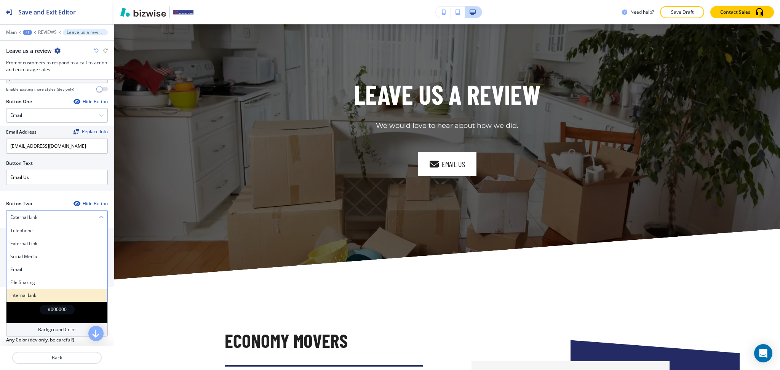
click at [30, 296] on h4 "Internal Link" at bounding box center [56, 295] width 93 height 7
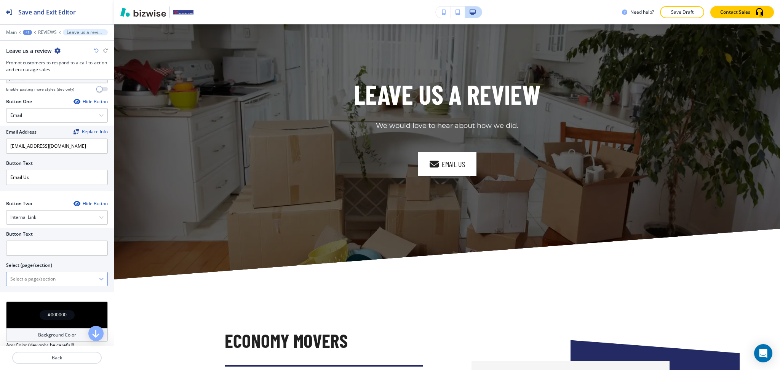
drag, startPoint x: 33, startPoint y: 279, endPoint x: 45, endPoint y: 275, distance: 12.7
click at [33, 279] on \(page\/section\) "Manual Input" at bounding box center [52, 279] width 93 height 13
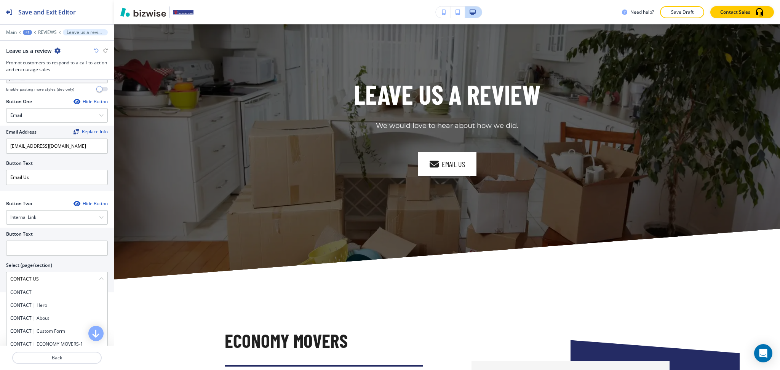
drag, startPoint x: 43, startPoint y: 282, endPoint x: 0, endPoint y: 281, distance: 42.7
click at [0, 281] on div "Button Text Select (page/section) CONTACT US CONTACT CONTACT | Hero CONTACT | A…" at bounding box center [57, 260] width 114 height 65
click at [26, 295] on h4 "CONTACT" at bounding box center [56, 292] width 93 height 7
type \(page\/section\) "CONTACT"
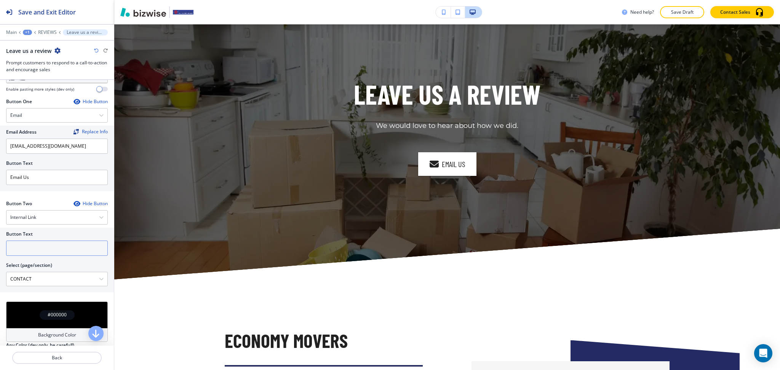
click at [24, 255] on input "text" at bounding box center [57, 248] width 102 height 15
paste input "CONTACT US"
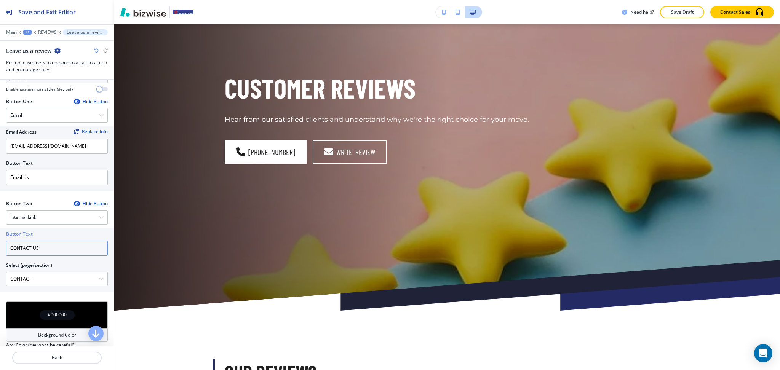
scroll to position [0, 0]
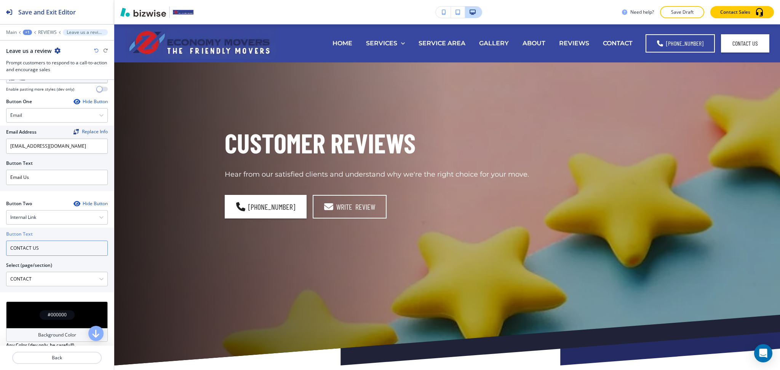
type input "CONTACT US"
drag, startPoint x: 777, startPoint y: 96, endPoint x: 618, endPoint y: 45, distance: 166.8
click at [618, 45] on p "CONTACT" at bounding box center [618, 43] width 30 height 9
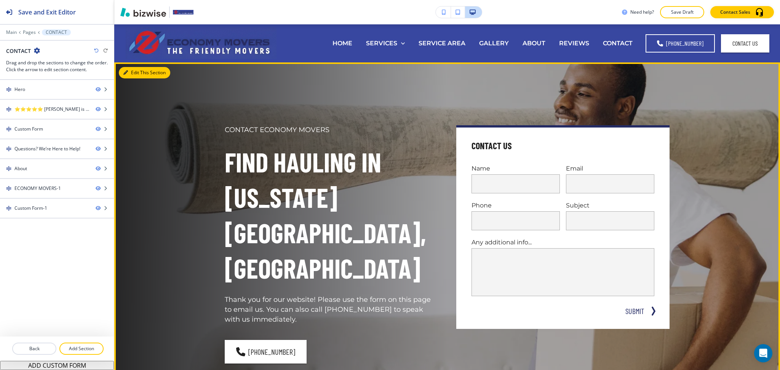
click at [128, 68] on button "Edit This Section" at bounding box center [144, 72] width 51 height 11
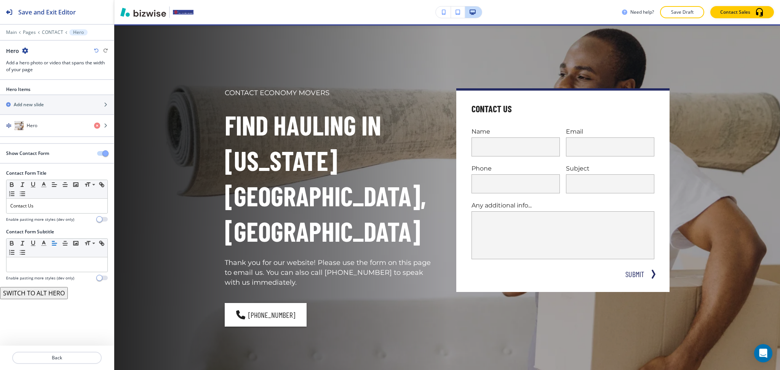
scroll to position [38, 0]
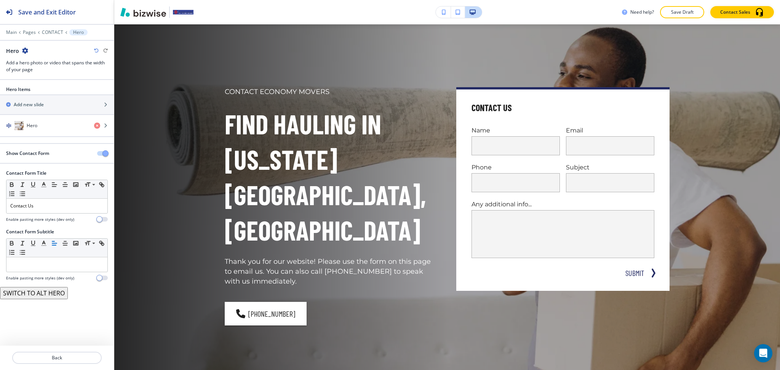
click at [107, 156] on div "Show Contact Form" at bounding box center [57, 153] width 114 height 7
click at [103, 153] on span "button" at bounding box center [105, 154] width 6 height 6
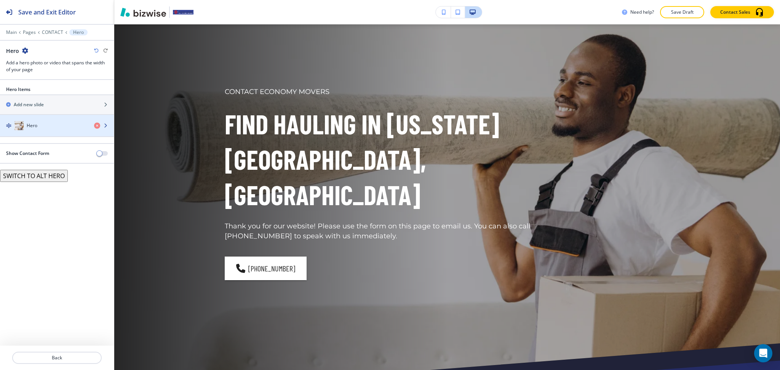
click at [38, 126] on div "Hero" at bounding box center [44, 125] width 88 height 9
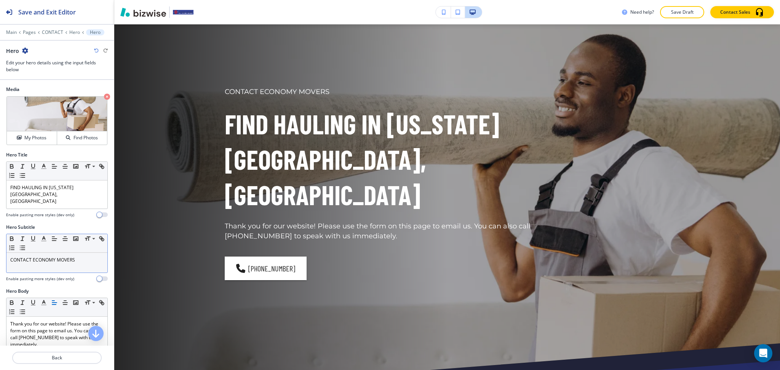
click at [53, 257] on p "CONTACT ECONOMY MOVERS" at bounding box center [56, 260] width 93 height 7
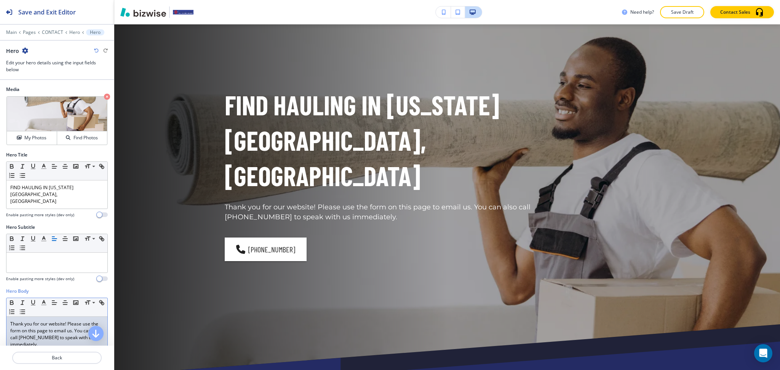
click at [57, 321] on p "Thank you for our website! Please use the form on this page to email us. You ca…" at bounding box center [56, 334] width 93 height 27
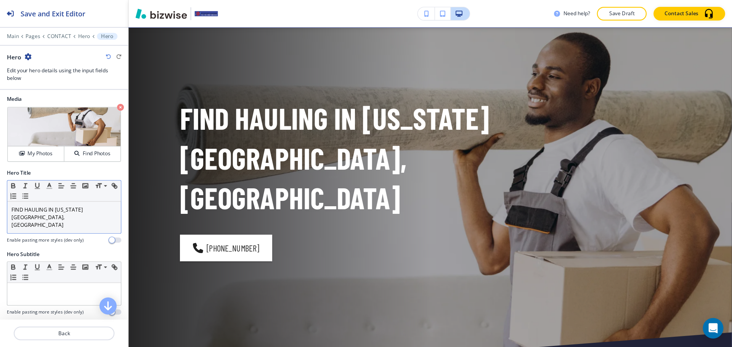
scroll to position [0, 0]
click at [9, 191] on div "FIND HAULING IN COLORADO SPRINGS, CO" at bounding box center [56, 195] width 101 height 28
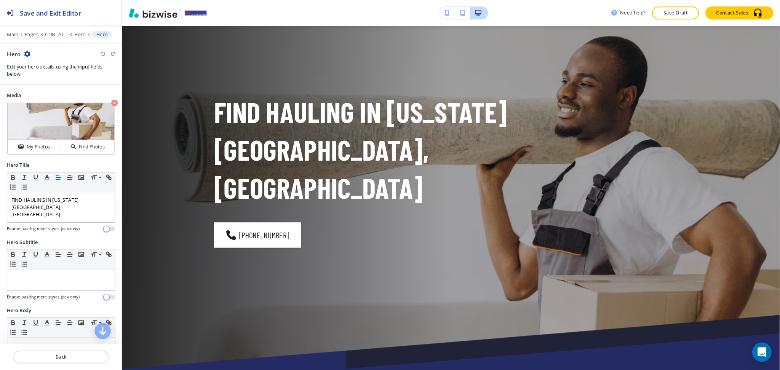
scroll to position [38, 0]
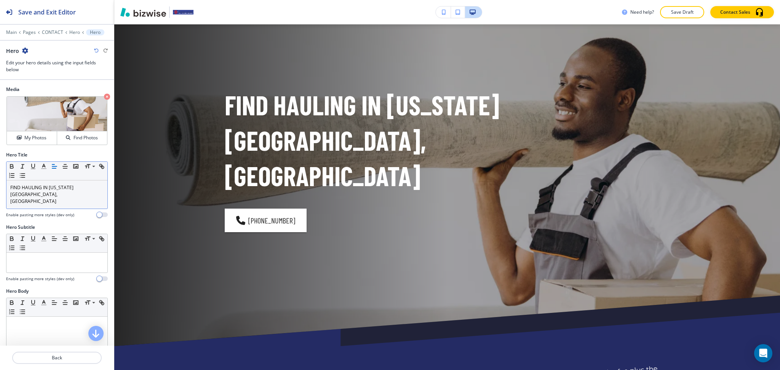
click at [10, 186] on div "FIND HAULING IN COLORADO SPRINGS, CO" at bounding box center [56, 195] width 101 height 28
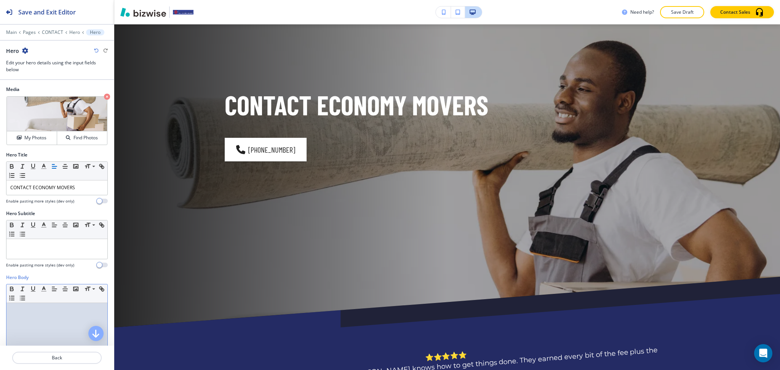
click at [42, 312] on p at bounding box center [56, 310] width 93 height 7
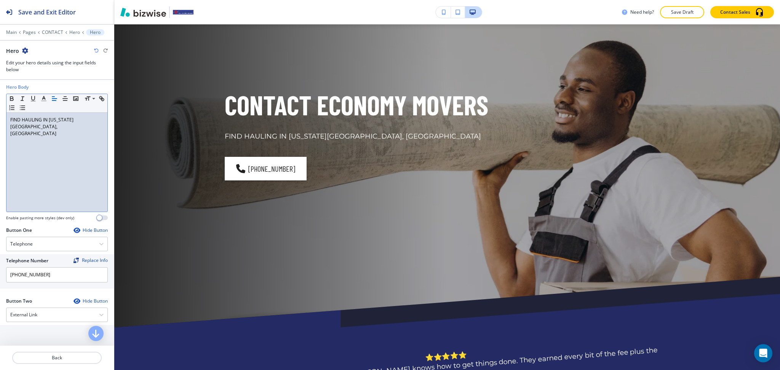
scroll to position [310, 0]
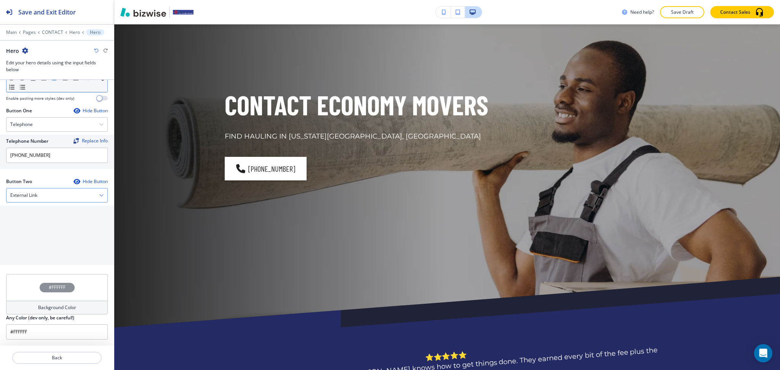
click at [58, 195] on div "External Link" at bounding box center [56, 196] width 101 height 14
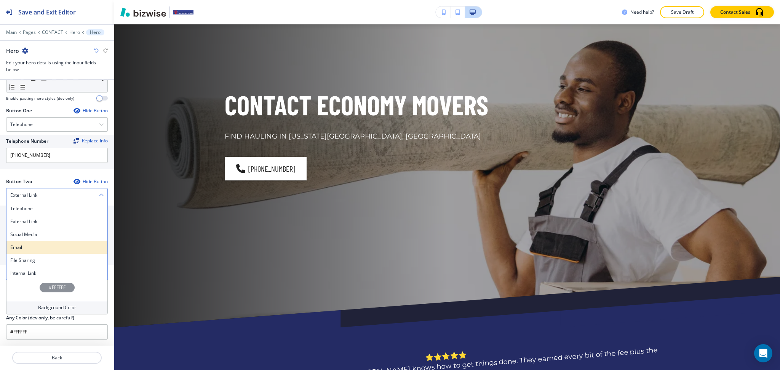
click at [42, 249] on h4 "Email" at bounding box center [56, 247] width 93 height 7
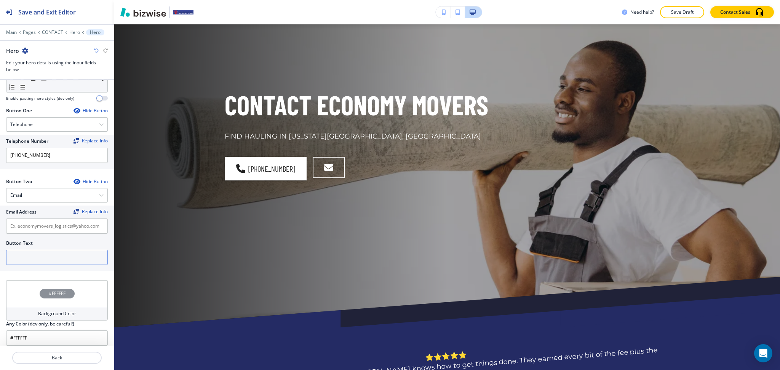
click at [35, 256] on input "text" at bounding box center [57, 257] width 102 height 15
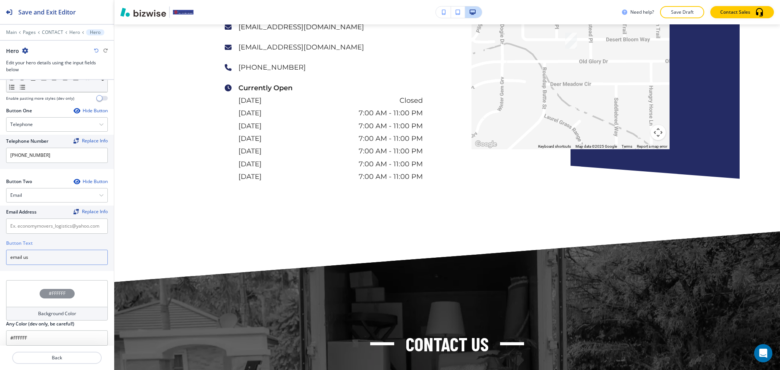
scroll to position [1524, 0]
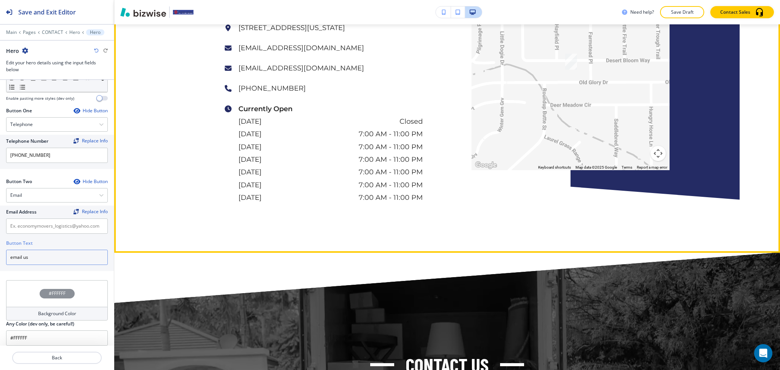
type input "email us"
drag, startPoint x: 291, startPoint y: 105, endPoint x: 234, endPoint y: 100, distance: 56.6
click at [239, 95] on p "(719) 415-7230" at bounding box center [331, 88] width 184 height 13
copy p "(719) 415-7230"
drag, startPoint x: 377, startPoint y: 61, endPoint x: 236, endPoint y: 64, distance: 141.0
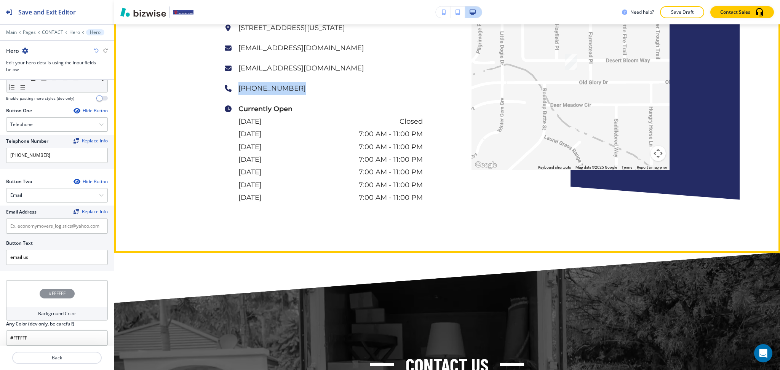
click at [239, 54] on p "economymovers_logistics@yahoo.com" at bounding box center [331, 48] width 184 height 13
copy p "economymovers_logistics@yahoo.com"
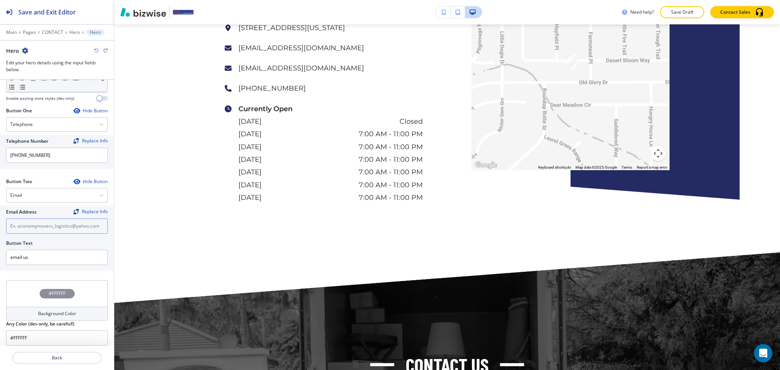
click at [62, 223] on input "text" at bounding box center [57, 226] width 102 height 15
paste input "economymovers_logistics@yahoo.com"
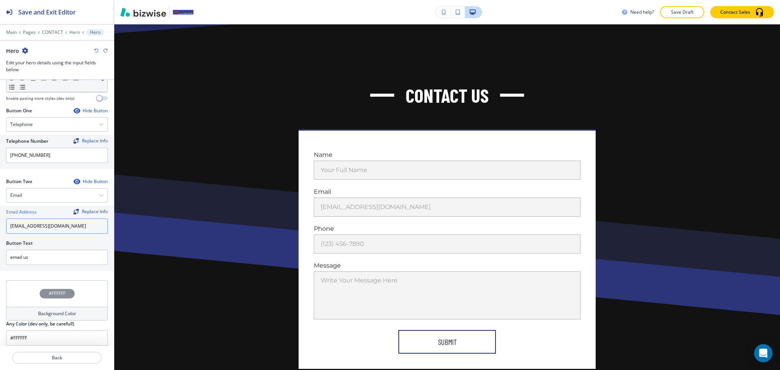
scroll to position [468, 0]
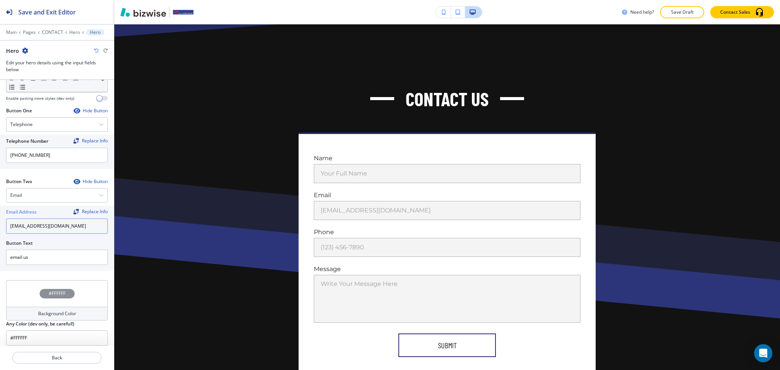
type input "economymovers_logistics@yahoo.com"
click at [52, 29] on div at bounding box center [57, 27] width 114 height 5
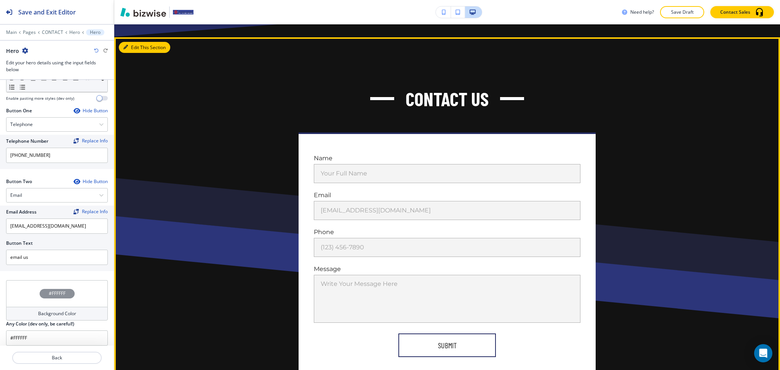
click at [132, 49] on button "Edit This Section" at bounding box center [144, 47] width 51 height 11
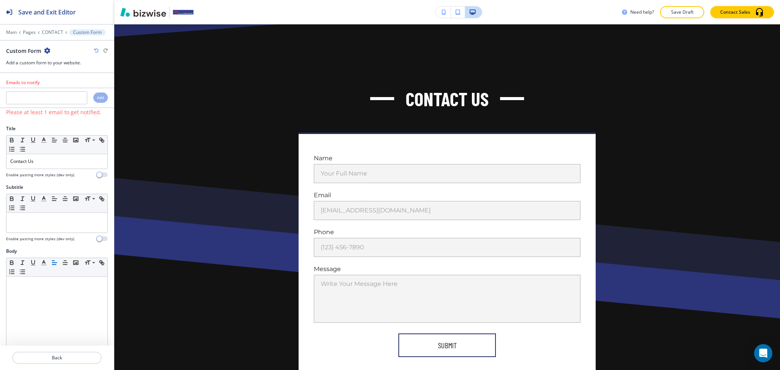
scroll to position [480, 0]
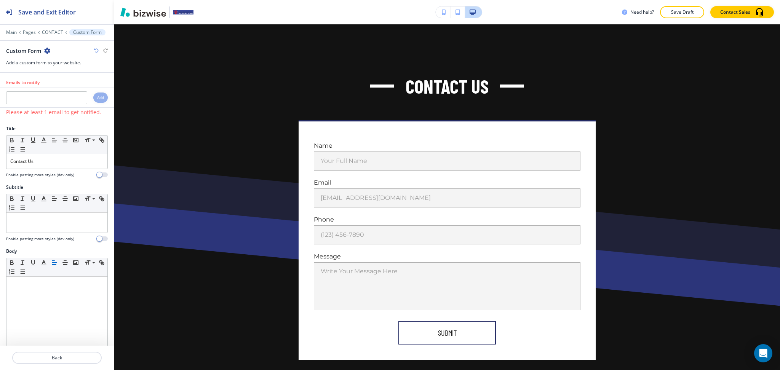
click at [46, 51] on icon "button" at bounding box center [47, 51] width 6 height 6
click at [64, 87] on p "Delete Section" at bounding box center [68, 90] width 39 height 7
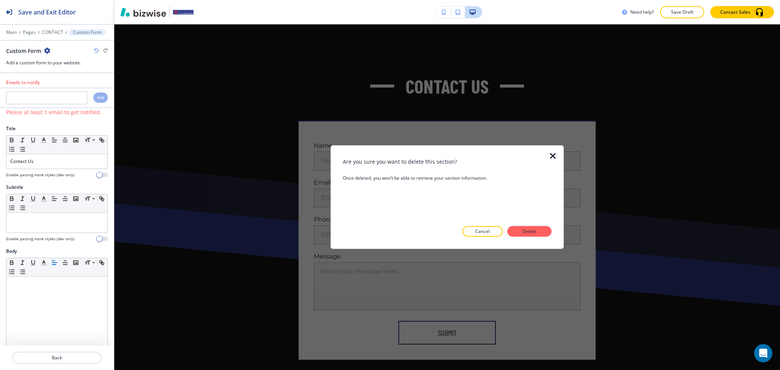
drag, startPoint x: 541, startPoint y: 234, endPoint x: 532, endPoint y: 228, distance: 10.9
click at [541, 235] on button "Delete" at bounding box center [530, 231] width 44 height 11
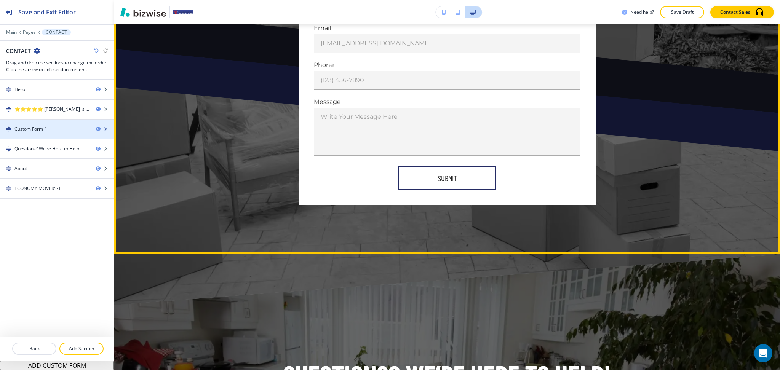
click at [32, 127] on div "Custom Form-1" at bounding box center [30, 129] width 33 height 7
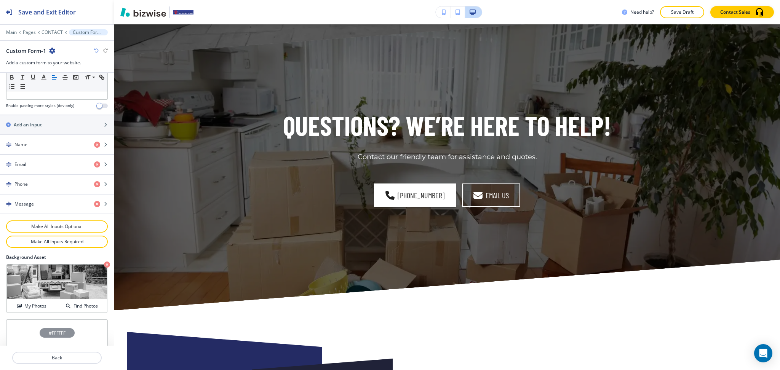
scroll to position [355, 0]
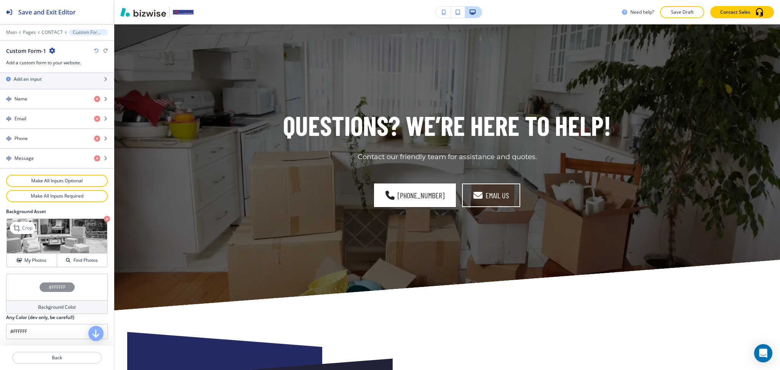
click at [104, 218] on icon "button" at bounding box center [107, 219] width 6 height 6
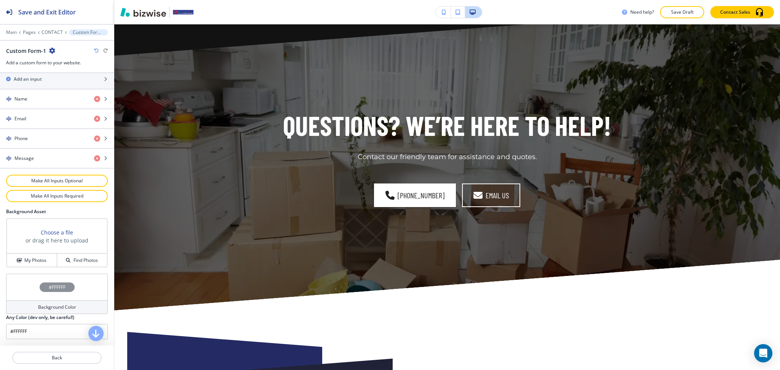
click at [57, 311] on h4 "Background Color" at bounding box center [57, 307] width 38 height 7
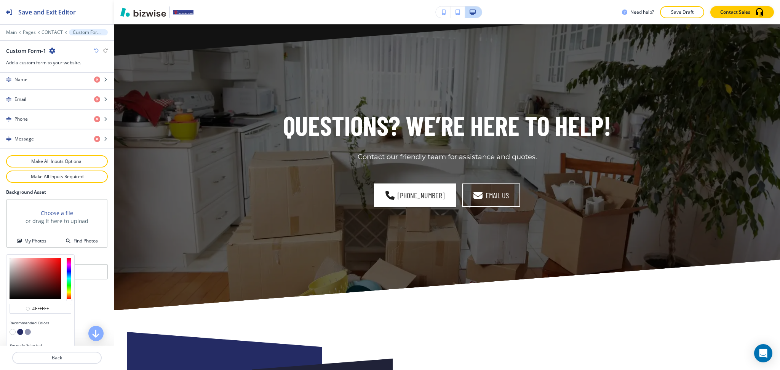
scroll to position [392, 0]
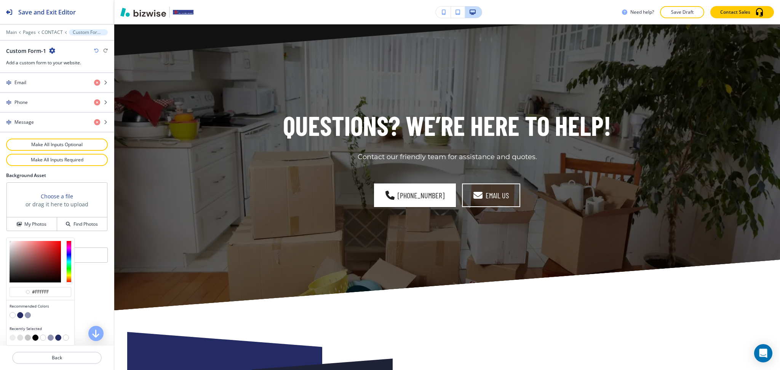
click at [13, 336] on button "button" at bounding box center [13, 338] width 6 height 6
type input "#eeecec"
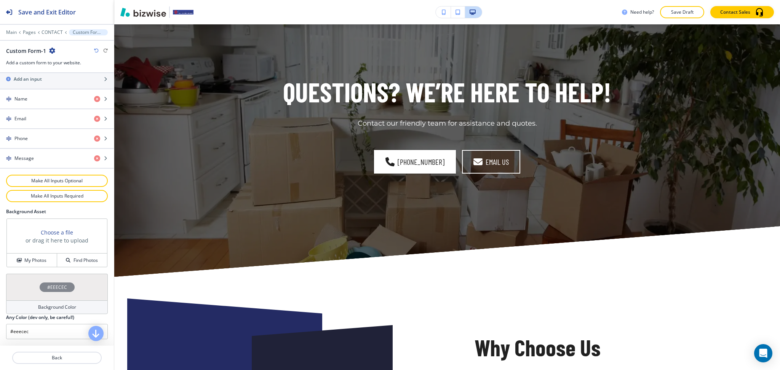
scroll to position [926, 0]
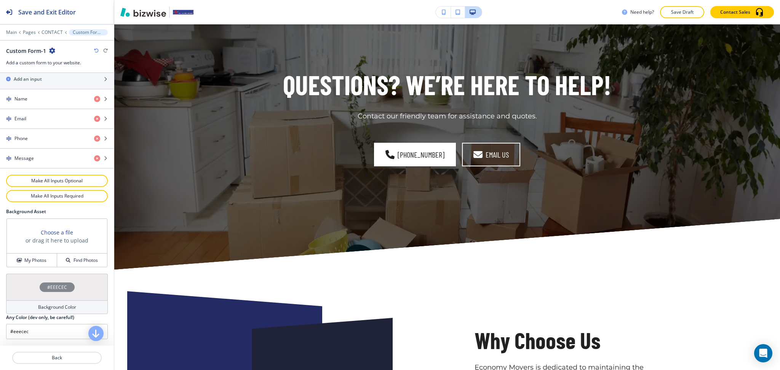
click at [52, 29] on div "Main Pages CONTACT Custom Form-1" at bounding box center [57, 32] width 102 height 6
click at [53, 32] on p "CONTACT" at bounding box center [52, 32] width 21 height 5
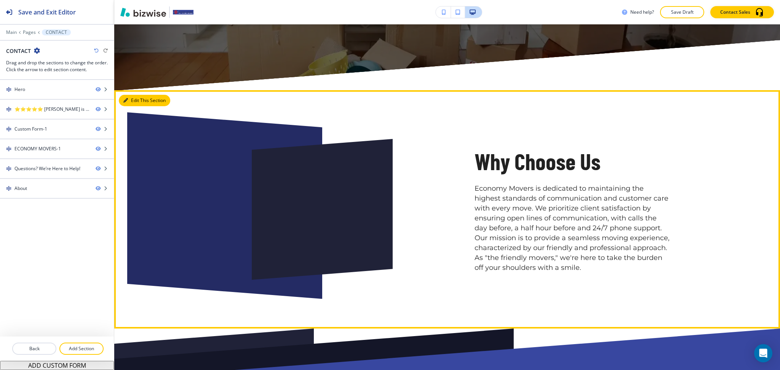
click at [141, 106] on button "Edit This Section" at bounding box center [144, 100] width 51 height 11
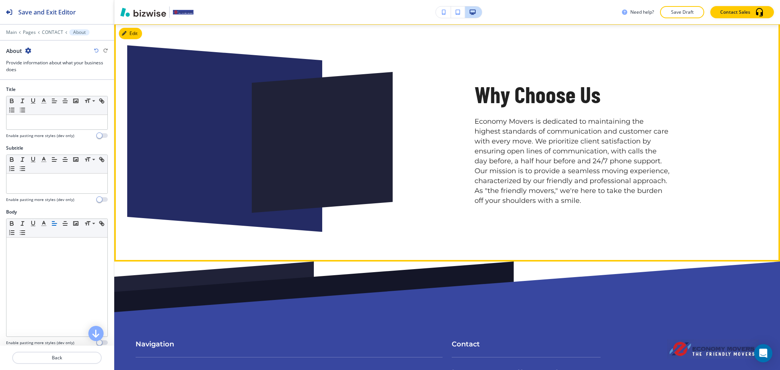
click at [139, 108] on div at bounding box center [224, 138] width 195 height 187
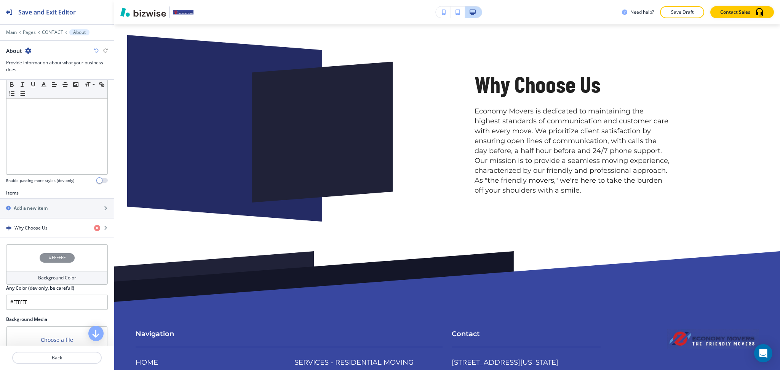
scroll to position [250, 0]
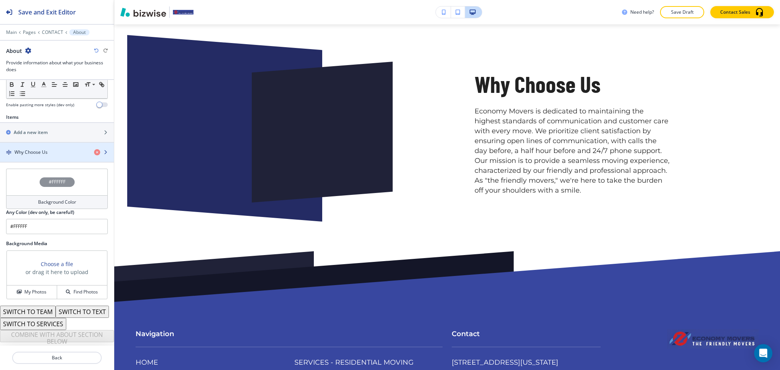
click at [45, 149] on h4 "Why Choose Us" at bounding box center [30, 152] width 33 height 7
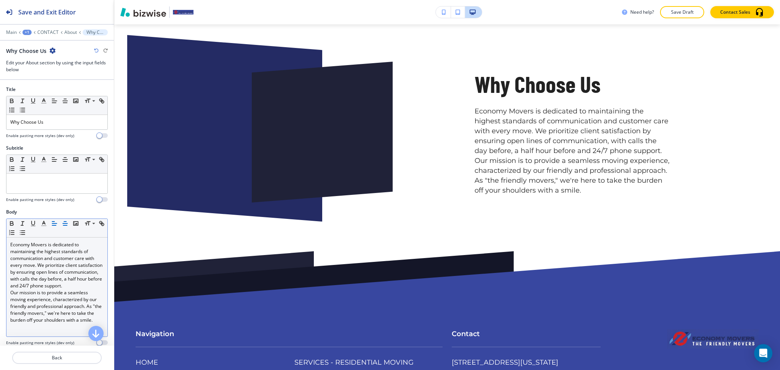
scroll to position [1613, 0]
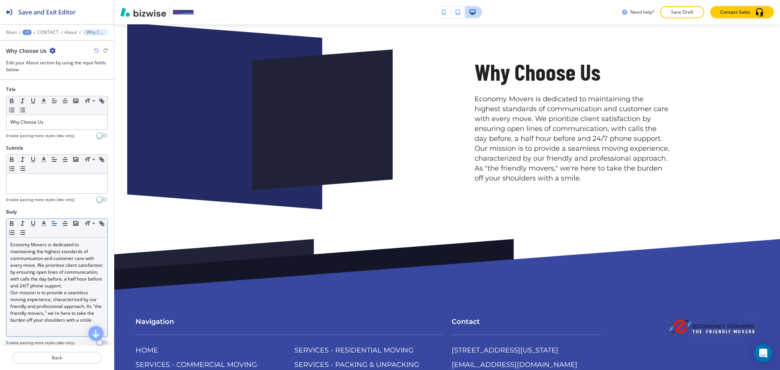
click at [62, 290] on p "Economy Movers is dedicated to maintaining the highest standards of communicati…" at bounding box center [56, 266] width 93 height 48
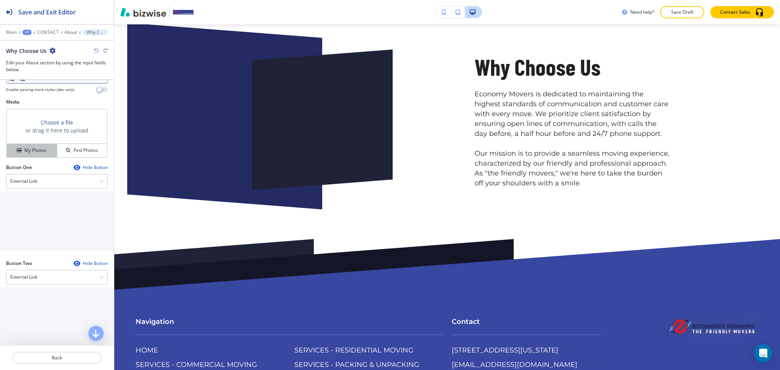
click at [26, 157] on button "My Photos" at bounding box center [32, 150] width 50 height 13
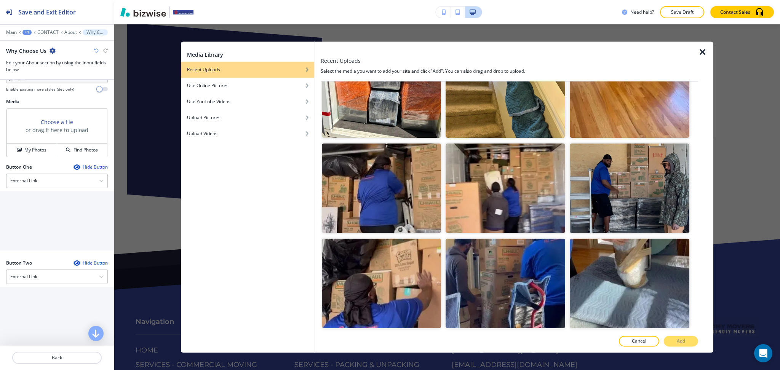
scroll to position [615, 0]
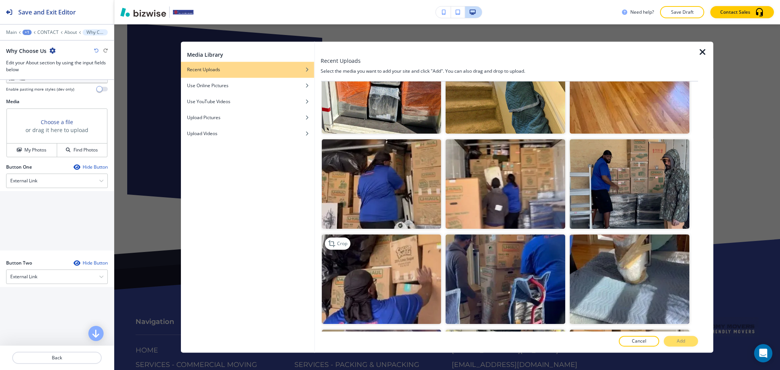
click at [386, 280] on img "button" at bounding box center [382, 280] width 120 height 90
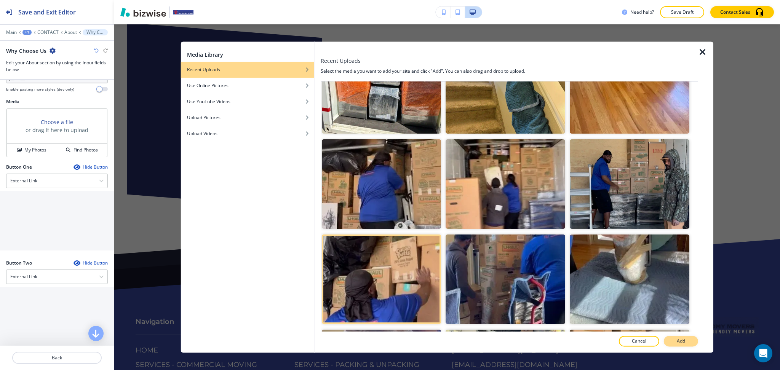
click at [685, 346] on button "Add" at bounding box center [681, 341] width 34 height 11
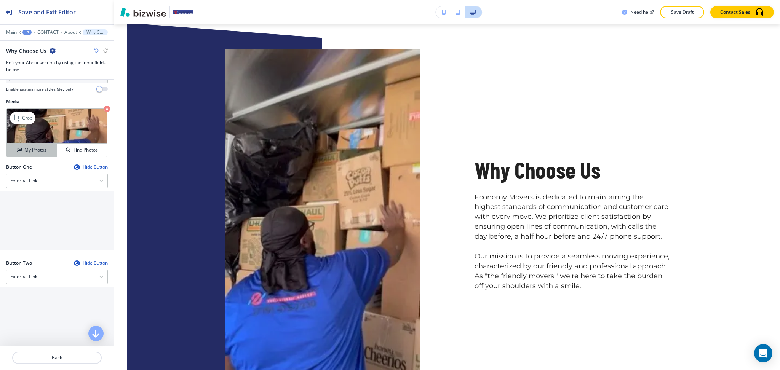
click at [32, 154] on h4 "My Photos" at bounding box center [35, 150] width 22 height 7
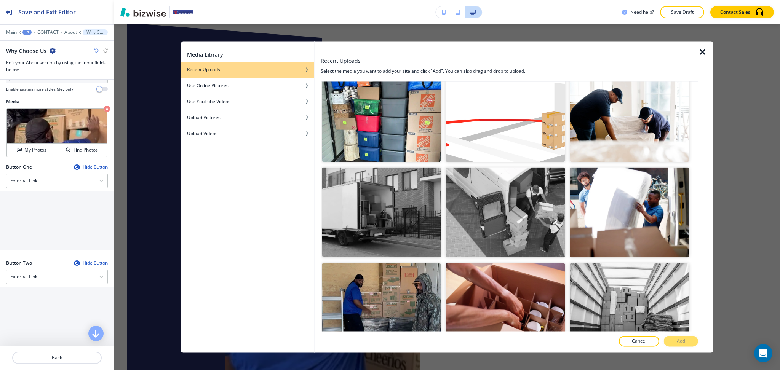
scroll to position [2274, 0]
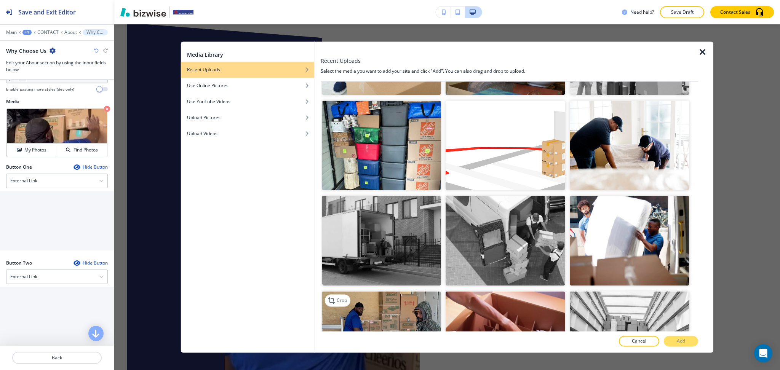
click at [416, 291] on img "button" at bounding box center [382, 336] width 120 height 90
click at [694, 341] on button "Add" at bounding box center [681, 341] width 34 height 11
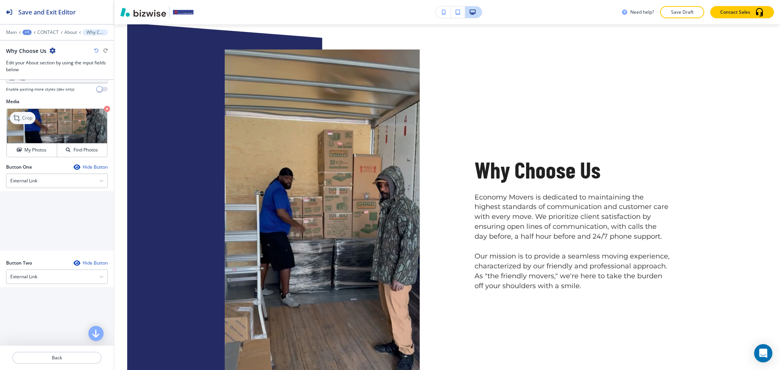
click at [21, 123] on icon at bounding box center [17, 118] width 9 height 9
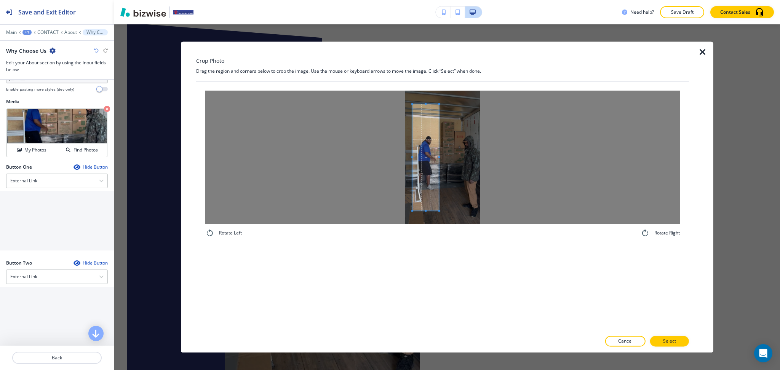
click at [439, 173] on span at bounding box center [440, 157] width 2 height 107
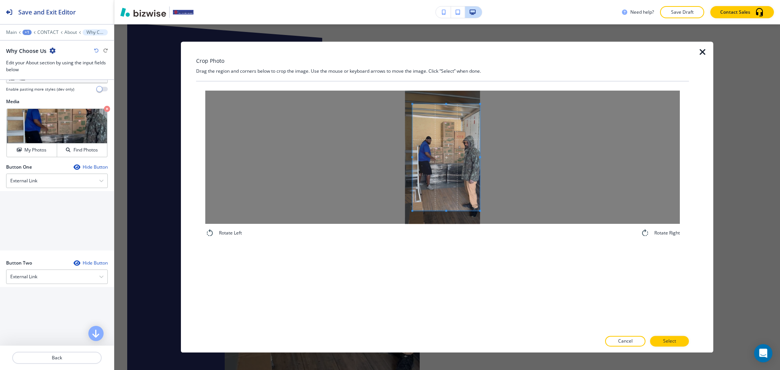
click at [579, 149] on div at bounding box center [442, 157] width 475 height 133
click at [391, 154] on div at bounding box center [442, 157] width 475 height 133
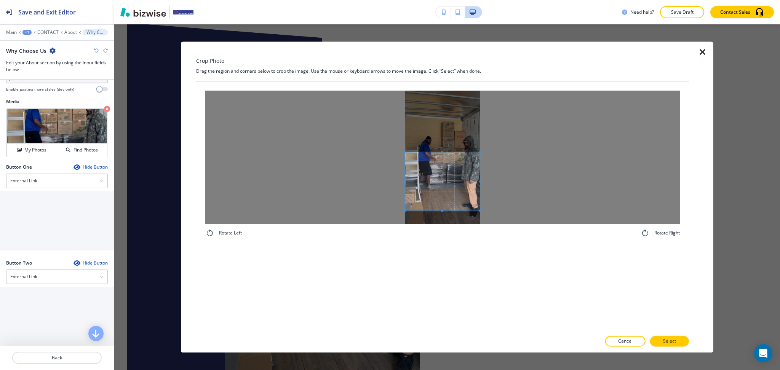
click at [454, 153] on div at bounding box center [442, 181] width 75 height 58
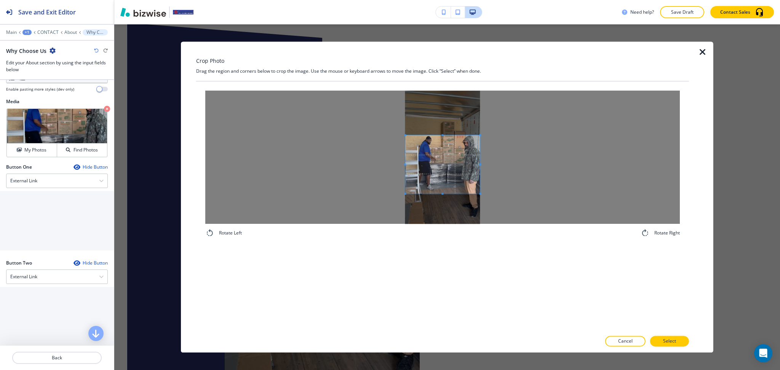
click at [450, 186] on span at bounding box center [442, 165] width 75 height 58
click at [669, 342] on p "Select" at bounding box center [669, 341] width 13 height 7
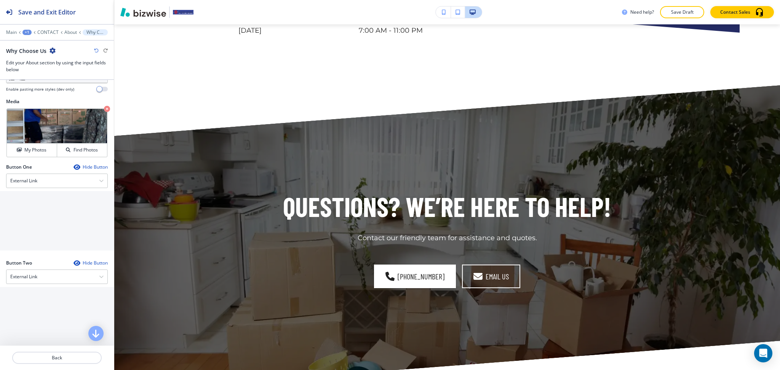
scroll to position [0, 0]
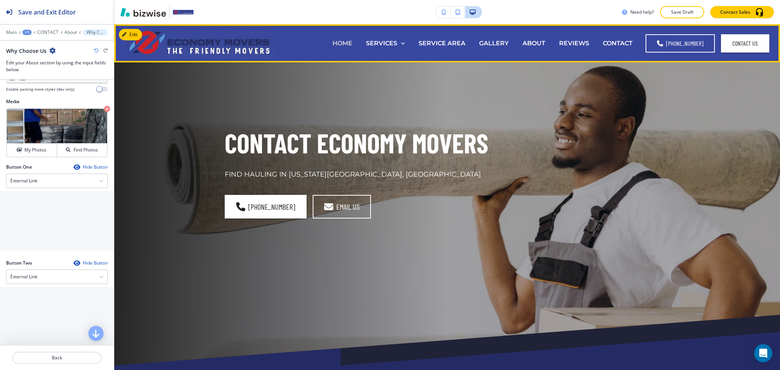
click at [346, 43] on p "HOME" at bounding box center [343, 43] width 20 height 9
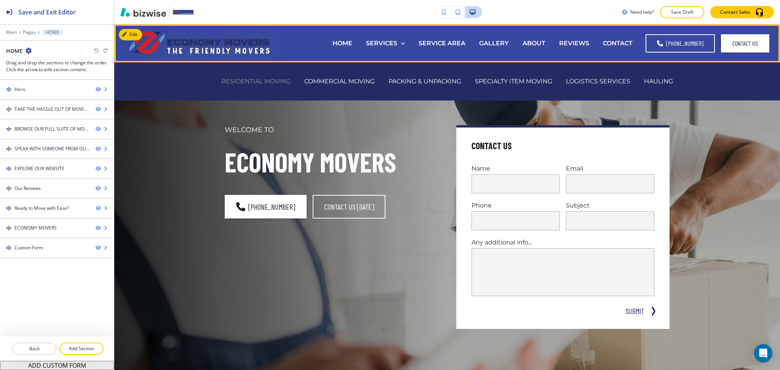
click at [279, 78] on p "RESIDENTIAL MOVING" at bounding box center [255, 81] width 69 height 9
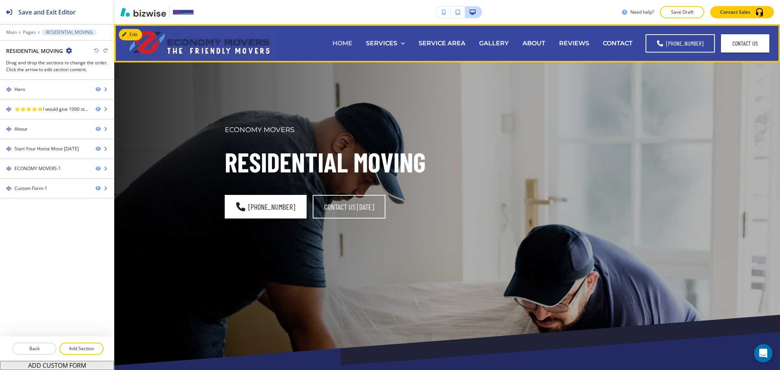
click at [348, 40] on p "HOME" at bounding box center [343, 43] width 20 height 9
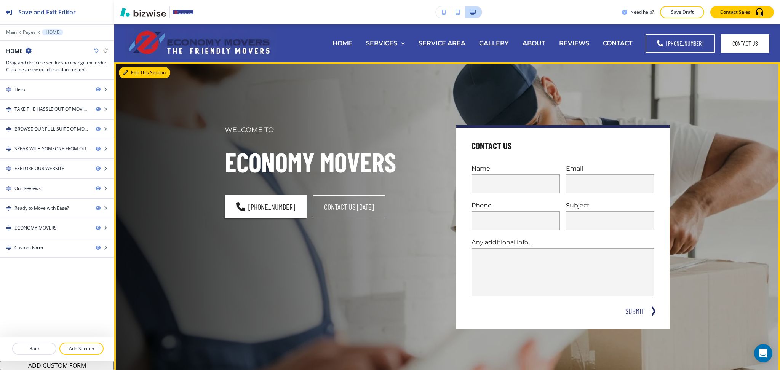
click at [135, 69] on button "Edit This Section" at bounding box center [144, 72] width 51 height 11
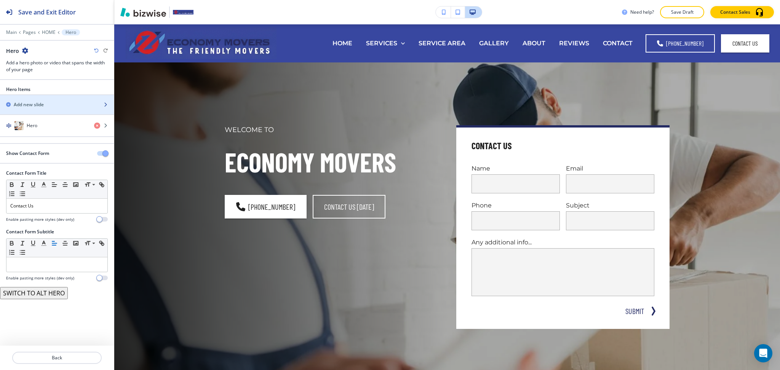
scroll to position [38, 0]
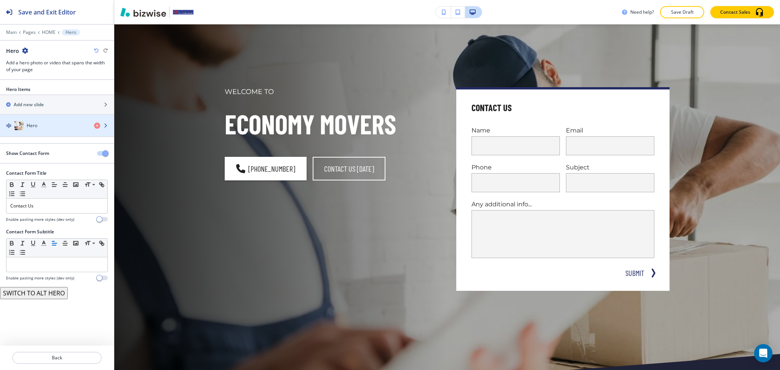
click at [51, 123] on div "Hero" at bounding box center [44, 125] width 88 height 9
click at [43, 126] on div "Hero" at bounding box center [44, 125] width 88 height 9
click at [35, 129] on h4 "Hero" at bounding box center [32, 125] width 11 height 7
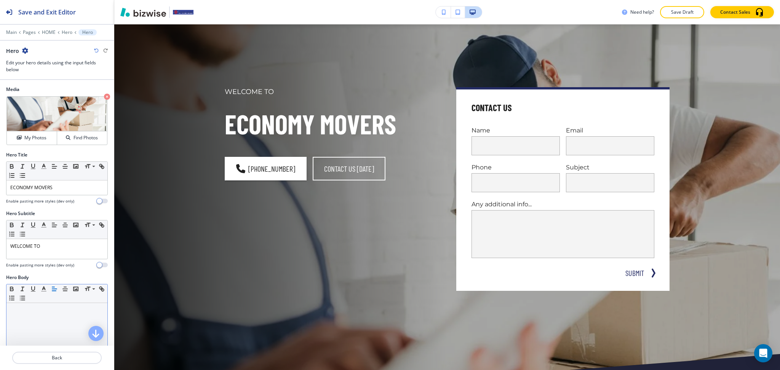
click at [48, 328] on div at bounding box center [56, 352] width 101 height 99
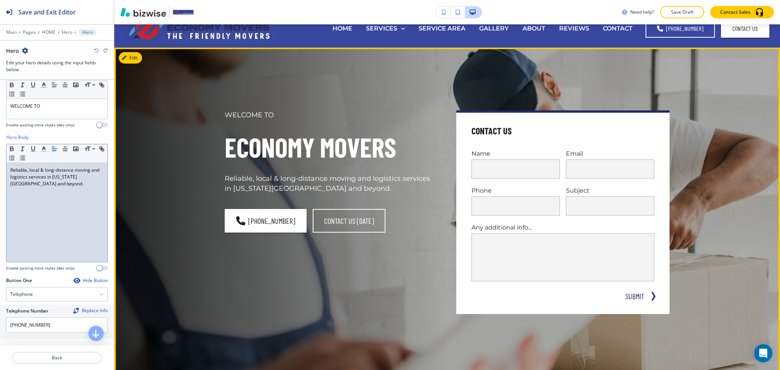
scroll to position [0, 0]
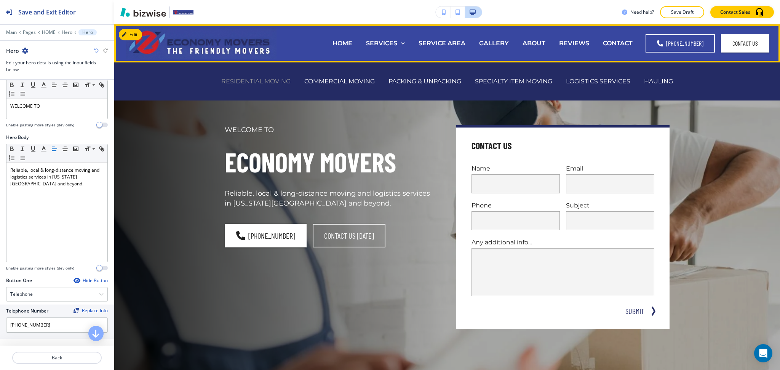
click at [261, 80] on p "RESIDENTIAL MOVING" at bounding box center [255, 81] width 69 height 9
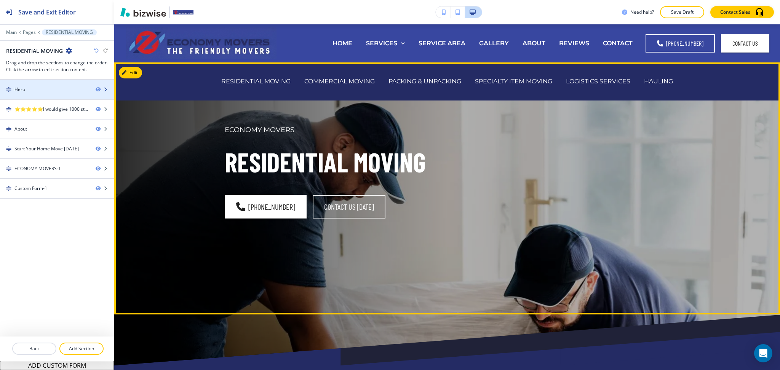
click at [59, 88] on div "Hero" at bounding box center [45, 89] width 90 height 7
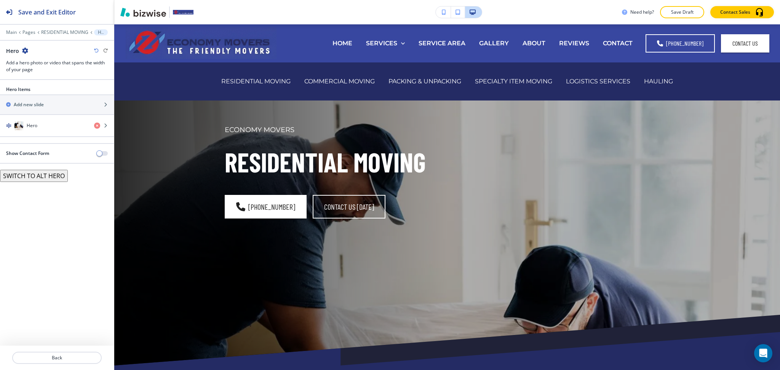
scroll to position [38, 0]
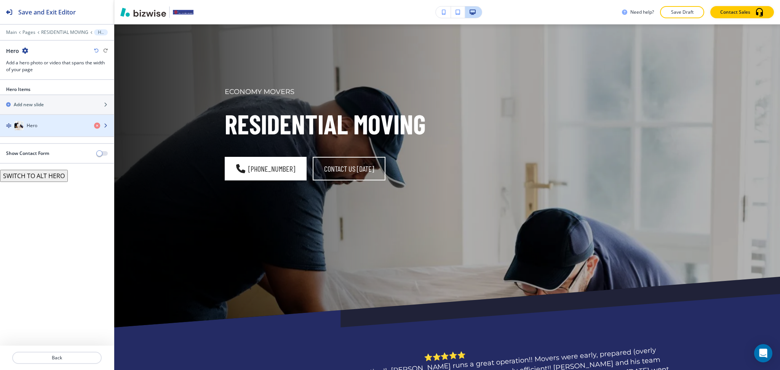
click at [49, 129] on div "Hero" at bounding box center [44, 125] width 88 height 9
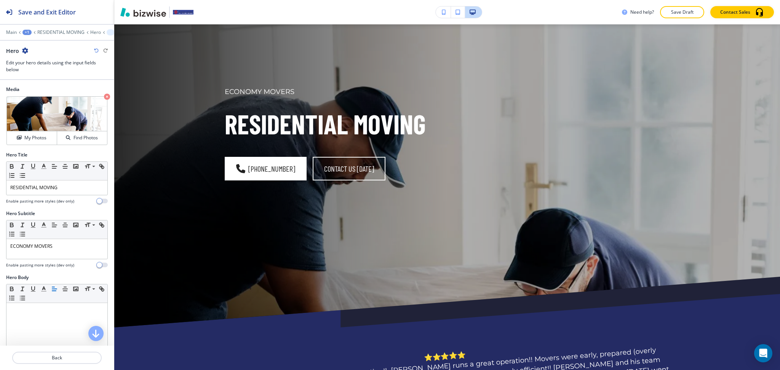
click at [49, 129] on img at bounding box center [57, 114] width 100 height 35
click at [57, 320] on div at bounding box center [56, 352] width 101 height 99
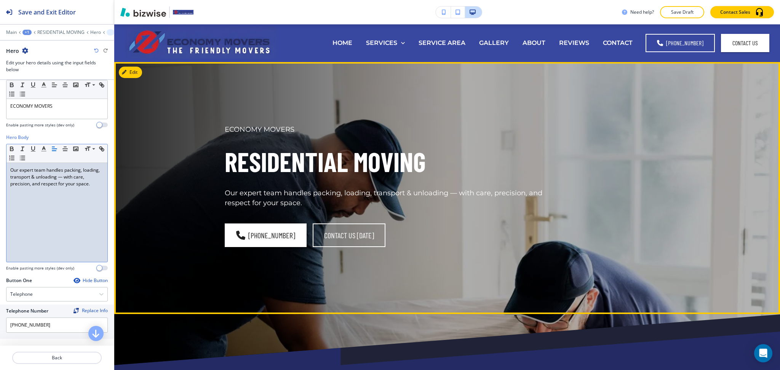
scroll to position [0, 0]
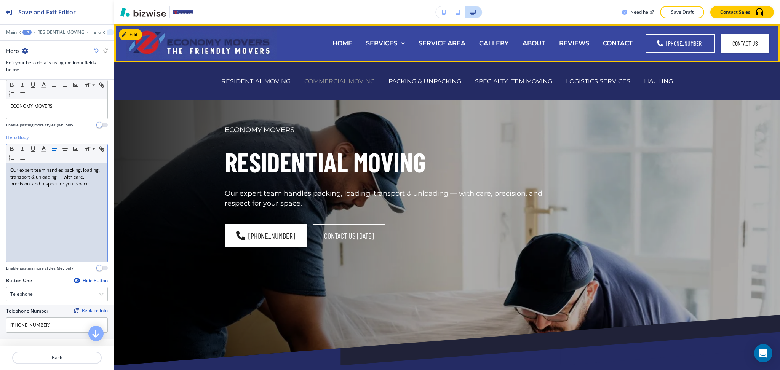
click at [355, 82] on p "COMMERCIAL MOVING" at bounding box center [339, 81] width 70 height 9
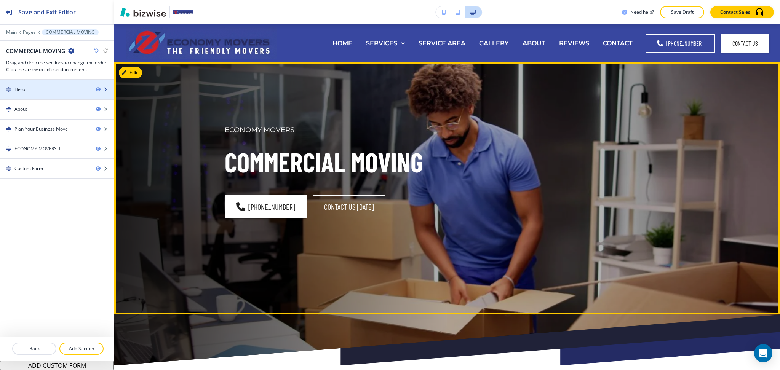
click at [35, 84] on div at bounding box center [57, 83] width 114 height 6
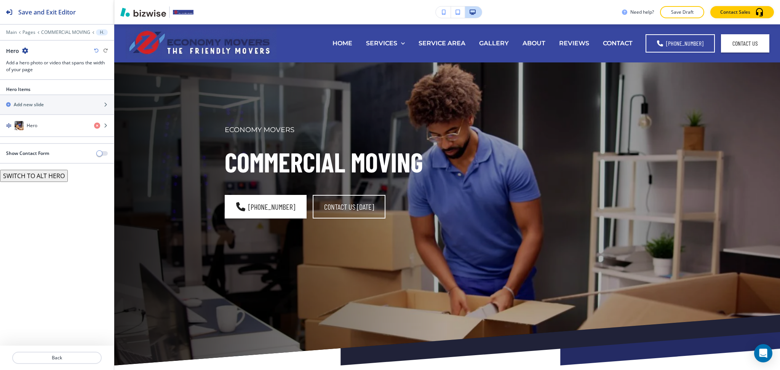
scroll to position [38, 0]
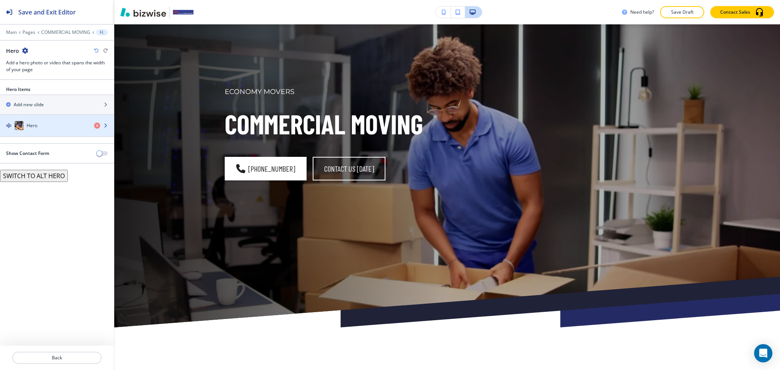
click at [35, 124] on h4 "Hero" at bounding box center [32, 125] width 11 height 7
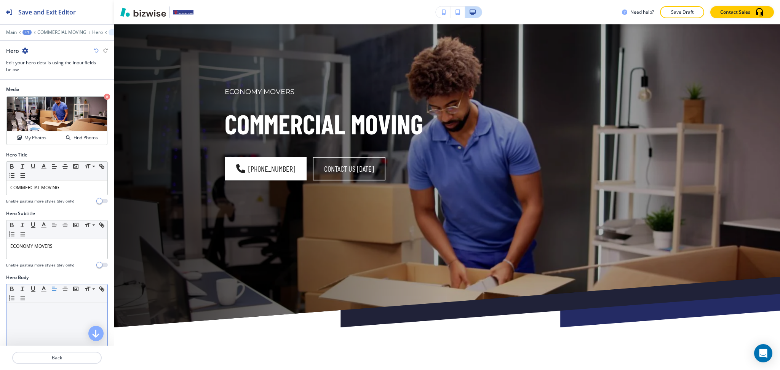
click at [46, 306] on div at bounding box center [56, 352] width 101 height 99
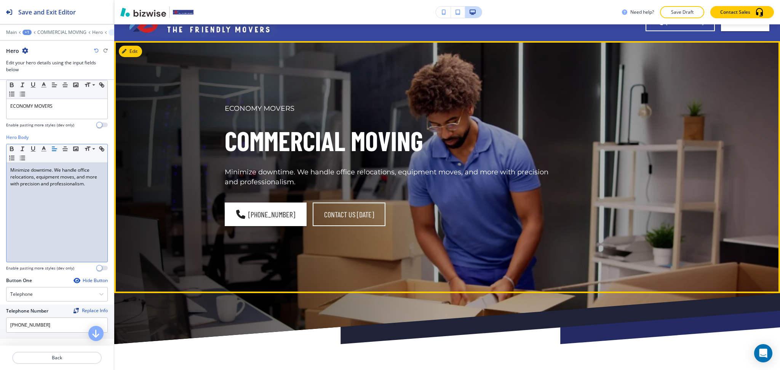
scroll to position [0, 0]
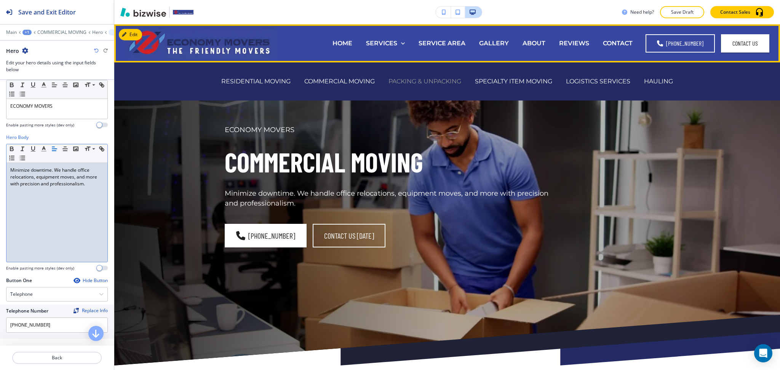
click at [412, 82] on p "PACKING & UNPACKING" at bounding box center [425, 81] width 73 height 9
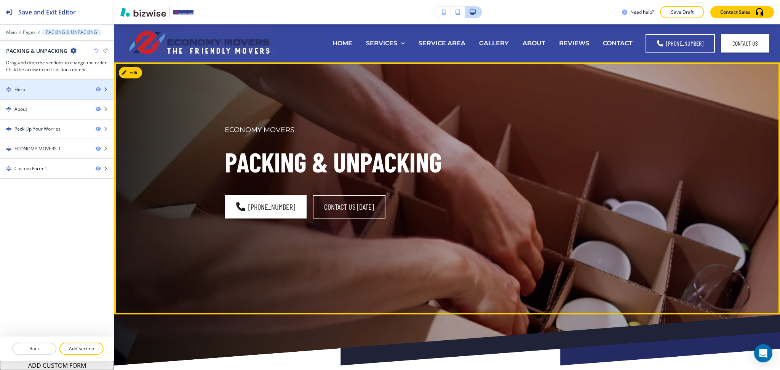
click at [35, 92] on div "Hero" at bounding box center [45, 89] width 90 height 7
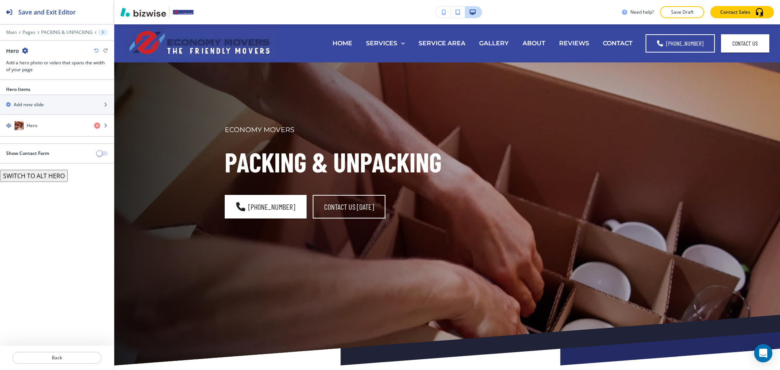
scroll to position [38, 0]
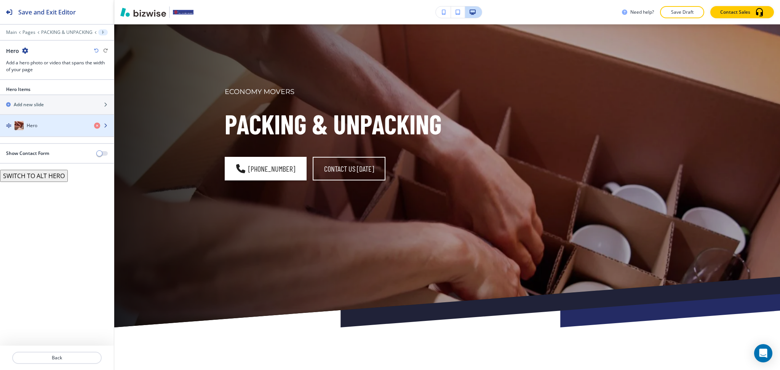
click at [41, 128] on div "Hero" at bounding box center [44, 125] width 88 height 9
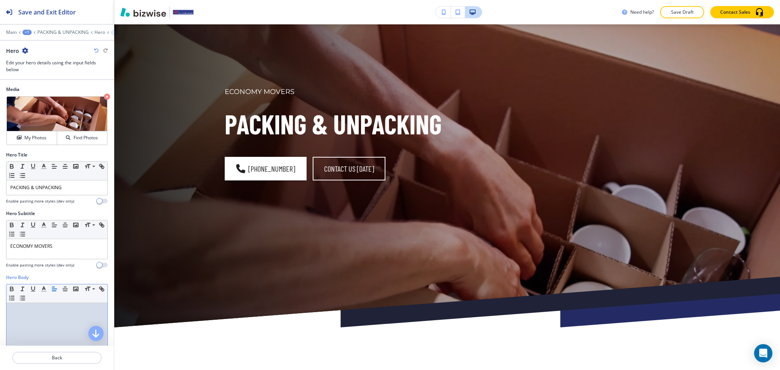
click at [53, 320] on div at bounding box center [56, 352] width 101 height 99
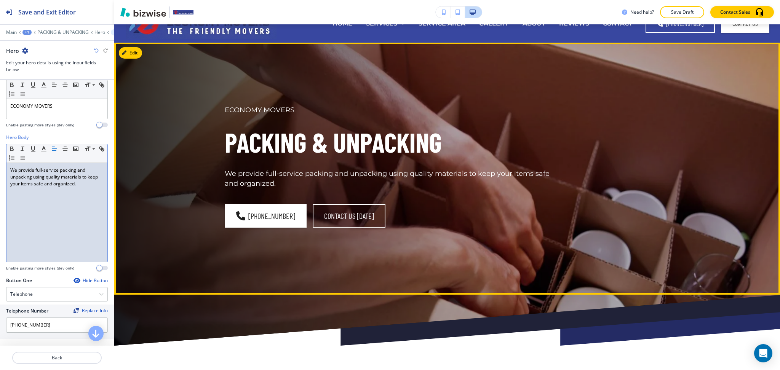
scroll to position [0, 0]
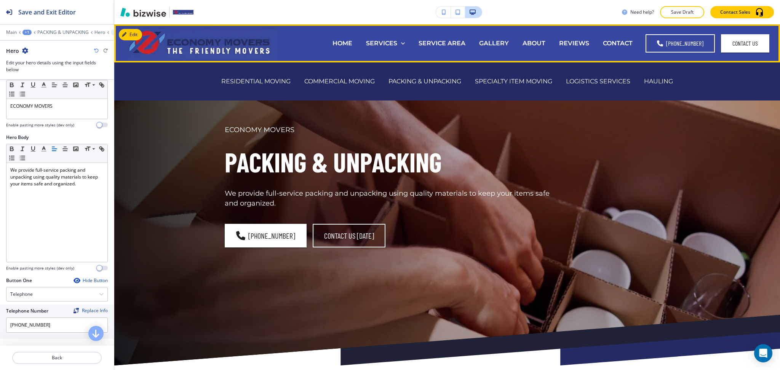
drag, startPoint x: 497, startPoint y: 84, endPoint x: 500, endPoint y: 92, distance: 8.2
click at [498, 84] on p "SPECIALTY ITEM MOVING" at bounding box center [513, 81] width 77 height 9
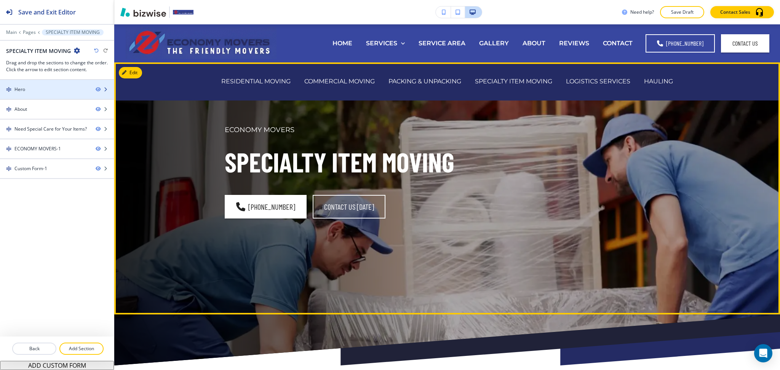
click at [51, 88] on div "Hero" at bounding box center [45, 89] width 90 height 7
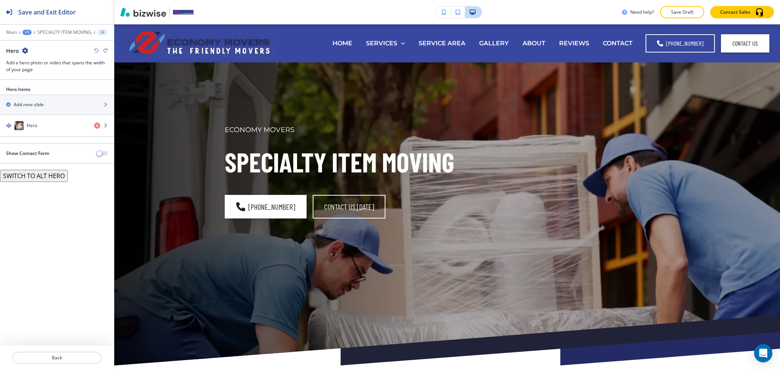
scroll to position [38, 0]
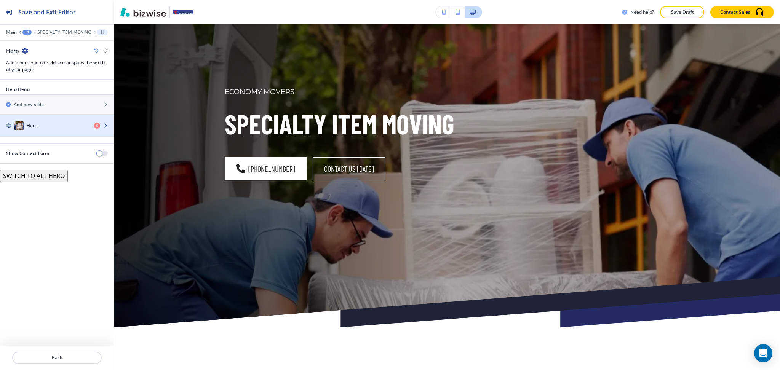
click at [46, 127] on div "Hero" at bounding box center [44, 125] width 88 height 9
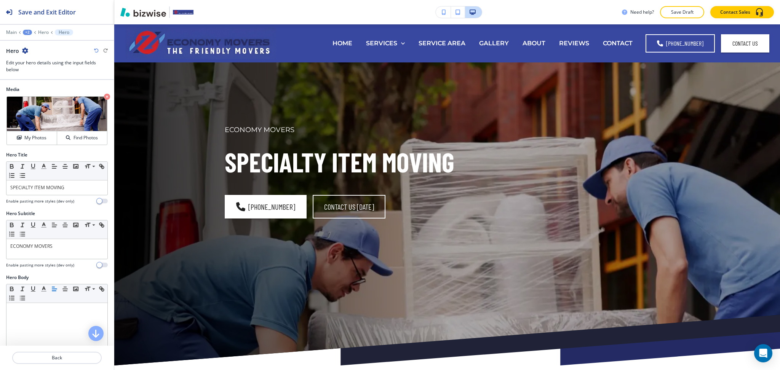
scroll to position [38, 0]
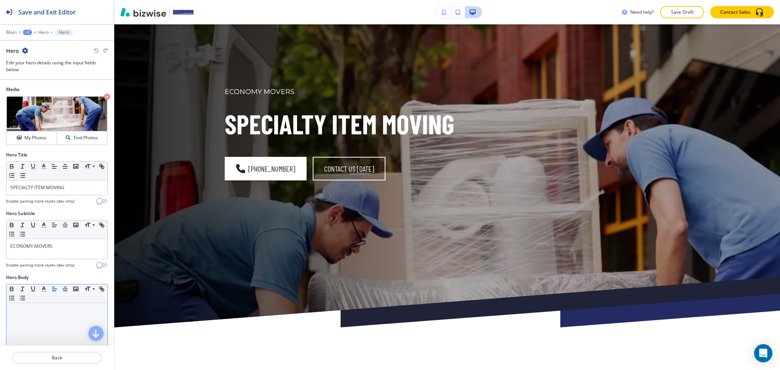
click at [71, 320] on div at bounding box center [56, 352] width 101 height 99
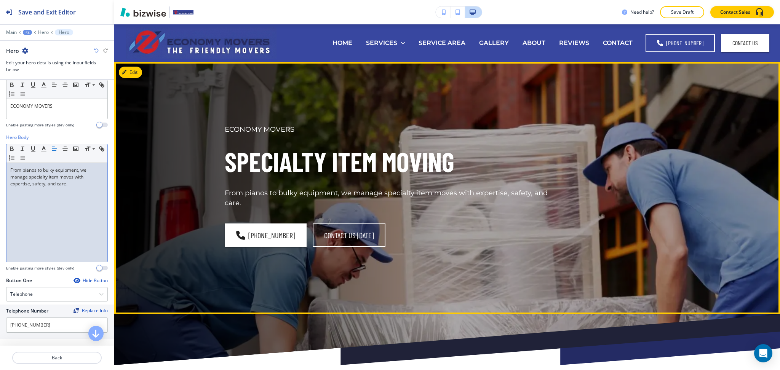
scroll to position [0, 0]
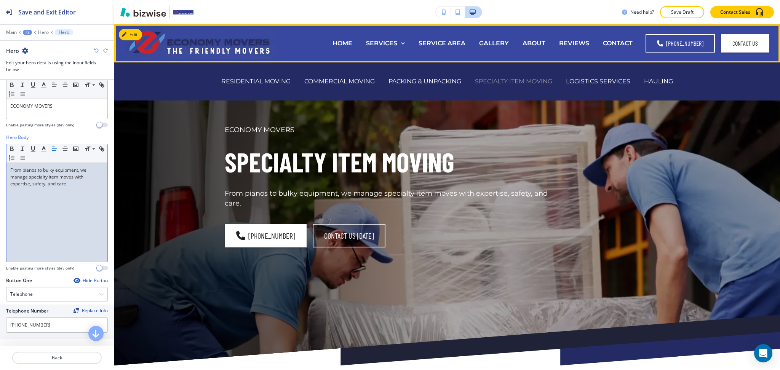
click at [525, 80] on p "SPECIALTY ITEM MOVING" at bounding box center [513, 81] width 77 height 9
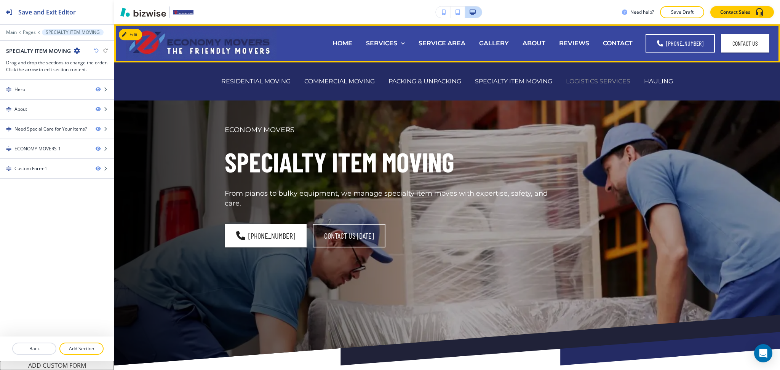
click at [575, 82] on p "LOGISTICS SERVICES" at bounding box center [598, 81] width 64 height 9
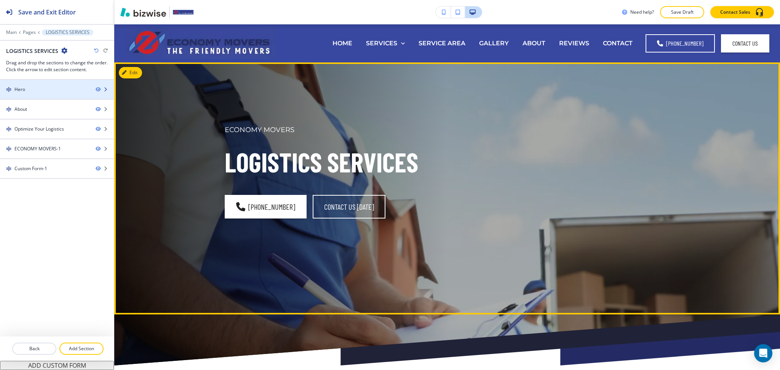
click at [39, 88] on div "Hero" at bounding box center [45, 89] width 90 height 7
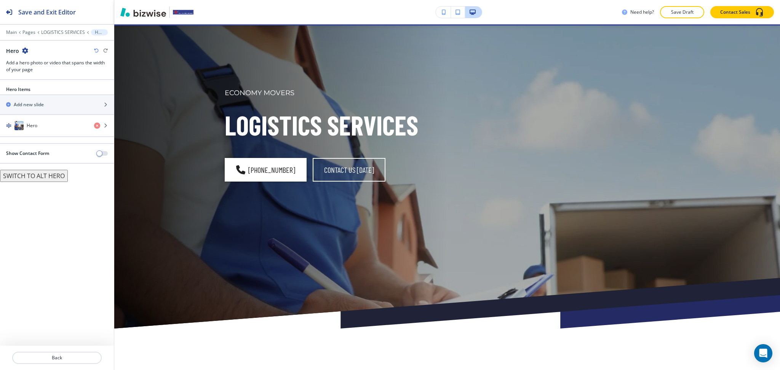
scroll to position [38, 0]
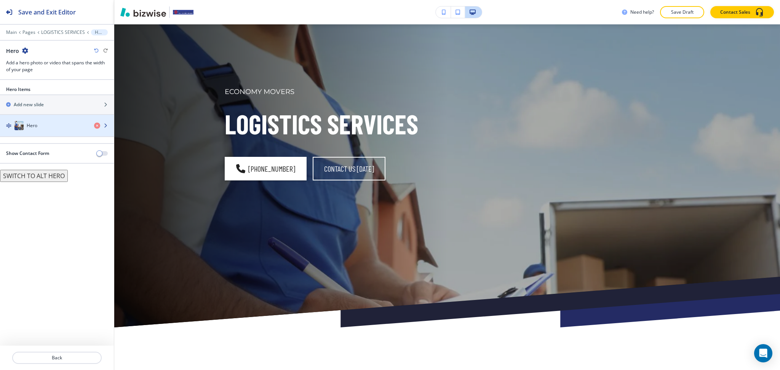
click at [45, 129] on div "Hero" at bounding box center [44, 125] width 88 height 9
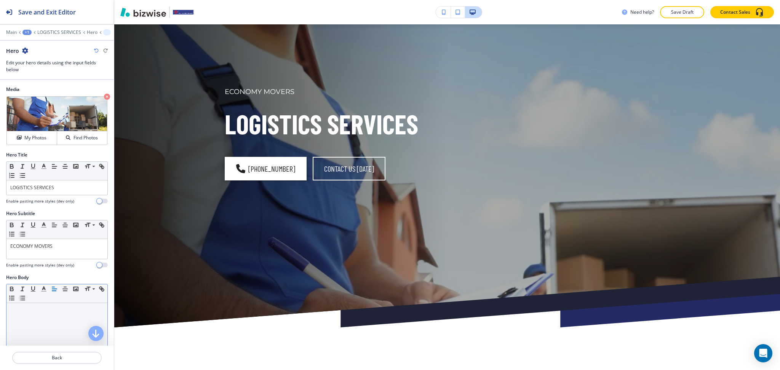
click at [45, 322] on div at bounding box center [56, 352] width 101 height 99
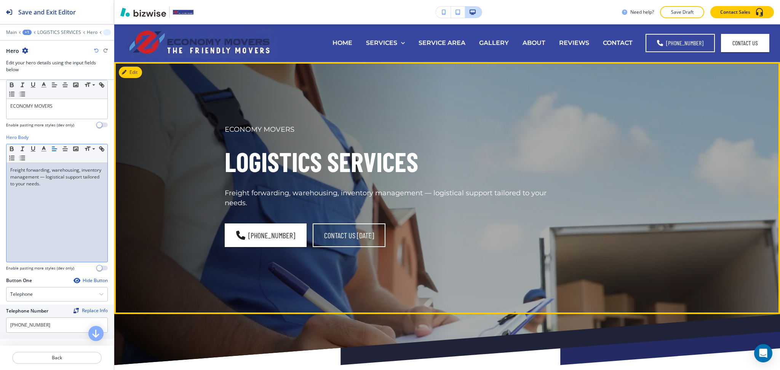
scroll to position [0, 0]
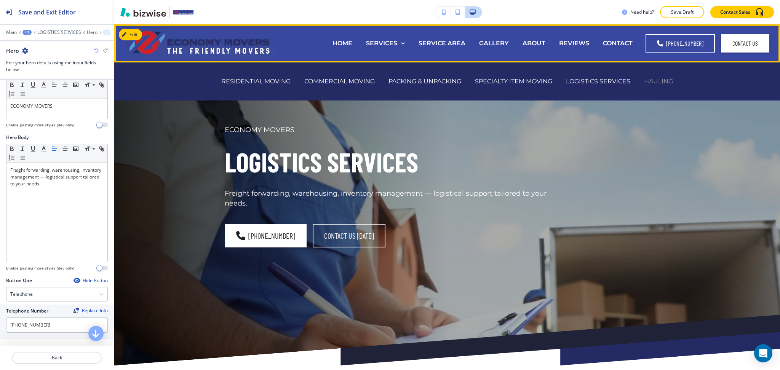
click at [650, 82] on p "HAULING" at bounding box center [658, 81] width 29 height 9
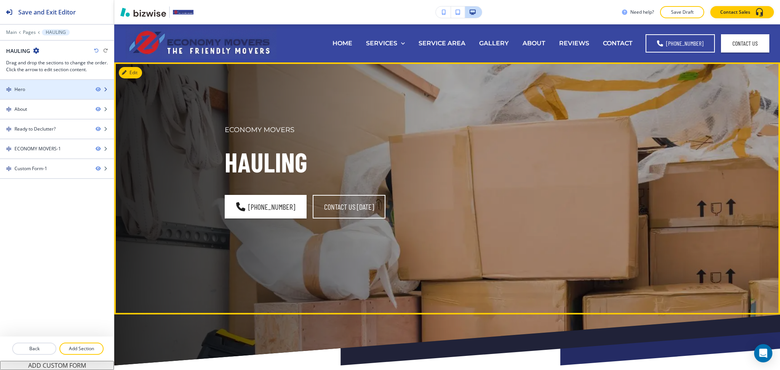
click at [48, 85] on div at bounding box center [57, 83] width 114 height 6
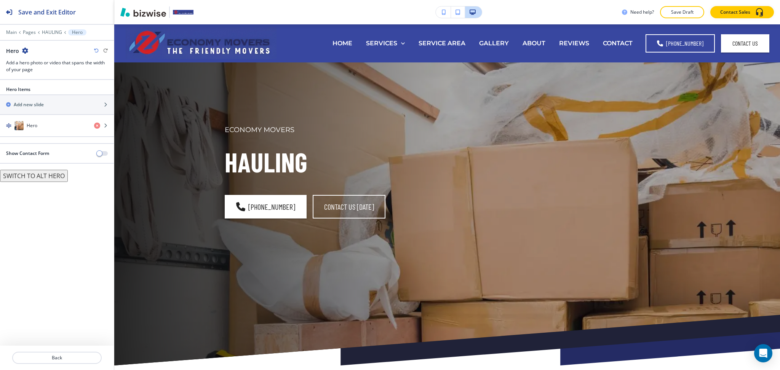
scroll to position [38, 0]
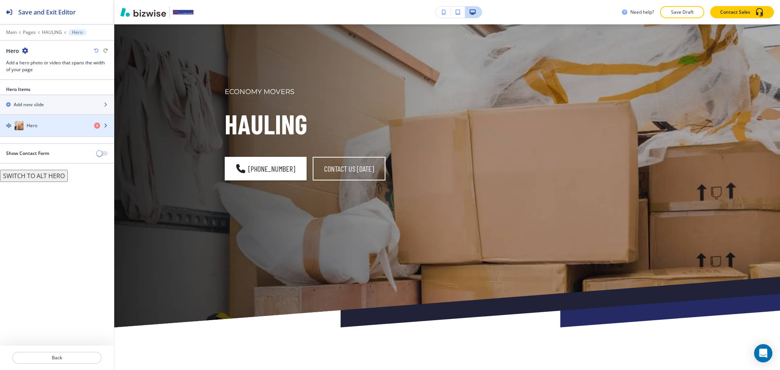
click at [48, 123] on div "Hero" at bounding box center [44, 125] width 88 height 9
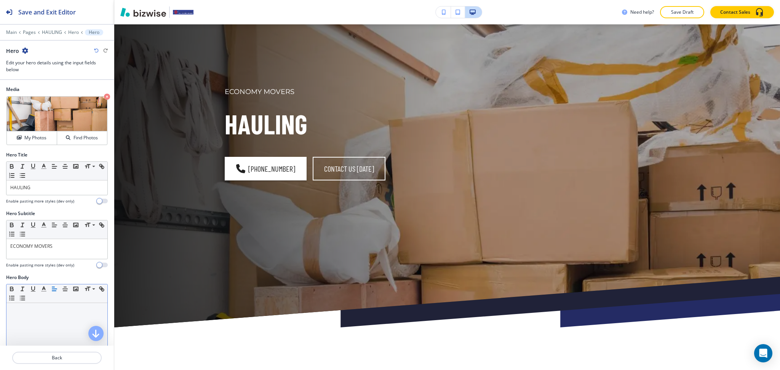
click at [46, 325] on div at bounding box center [56, 352] width 101 height 99
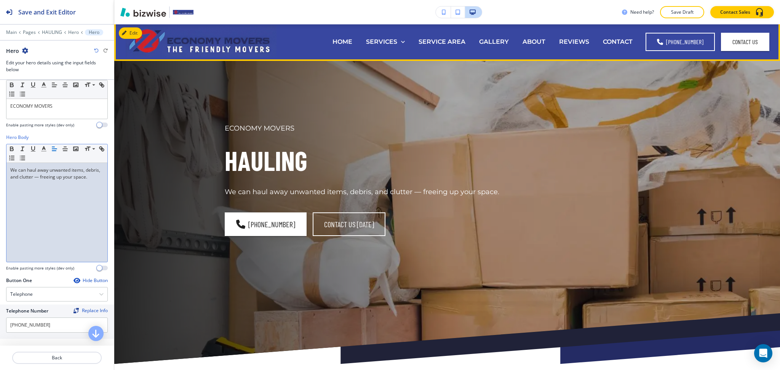
scroll to position [2, 0]
click at [452, 37] on p "SERVICE AREA" at bounding box center [442, 41] width 47 height 9
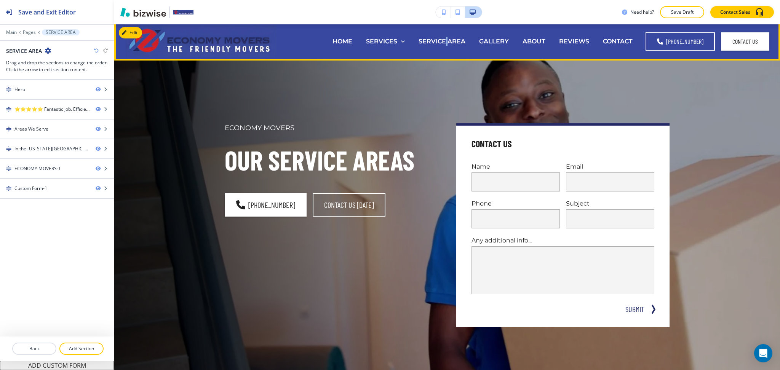
scroll to position [0, 0]
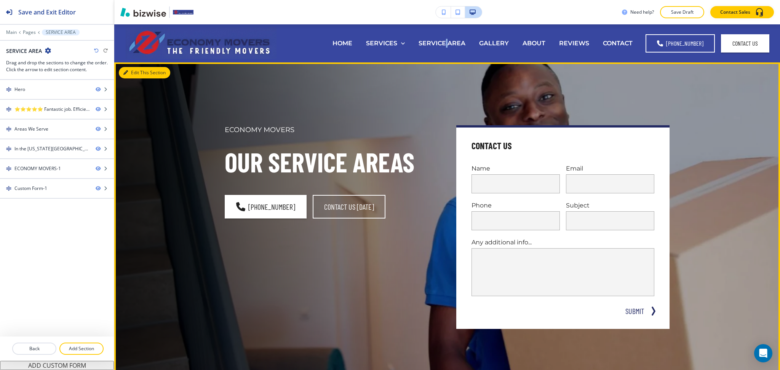
click at [136, 73] on button "Edit This Section" at bounding box center [144, 72] width 51 height 11
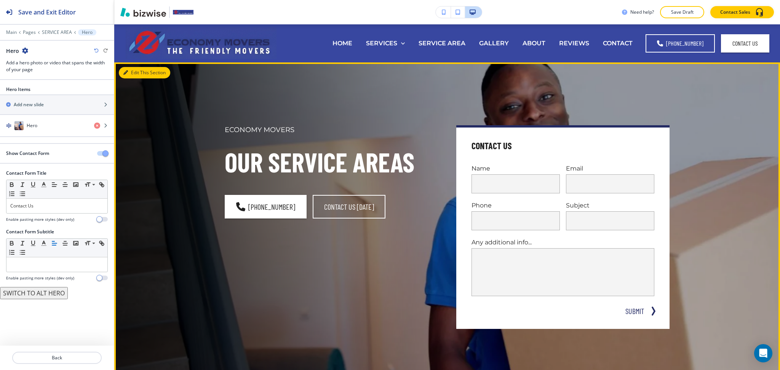
scroll to position [38, 0]
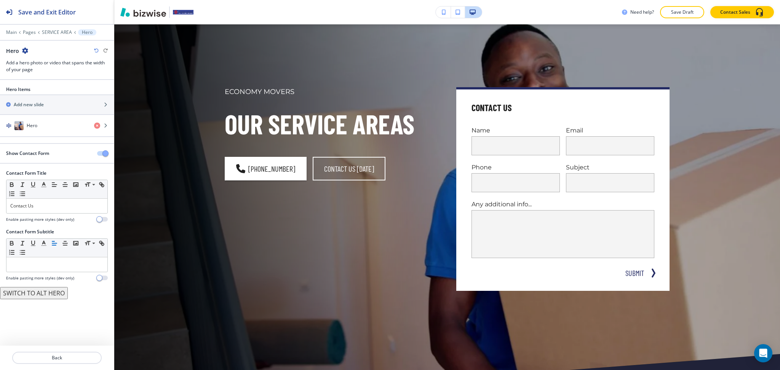
click at [106, 155] on span "button" at bounding box center [105, 154] width 6 height 6
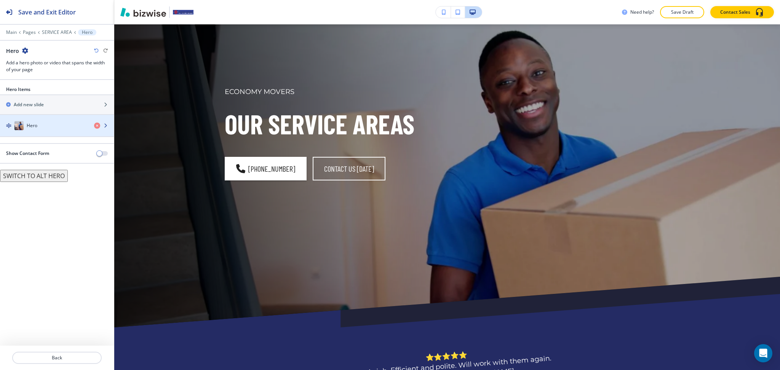
click at [49, 123] on div "Hero" at bounding box center [44, 125] width 88 height 9
click at [46, 123] on div "Hero" at bounding box center [44, 125] width 88 height 9
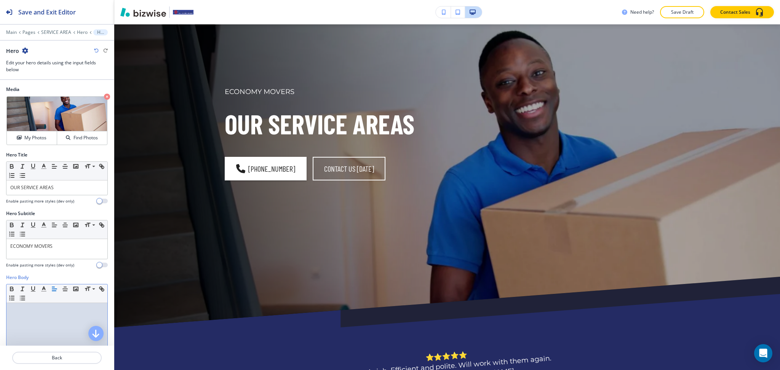
click at [50, 319] on div at bounding box center [56, 352] width 101 height 99
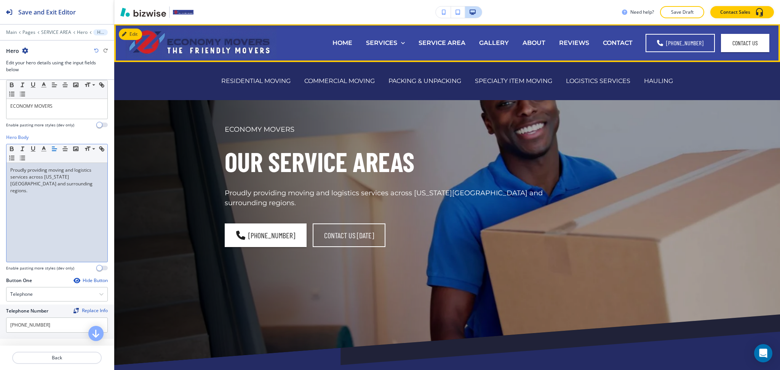
scroll to position [0, 0]
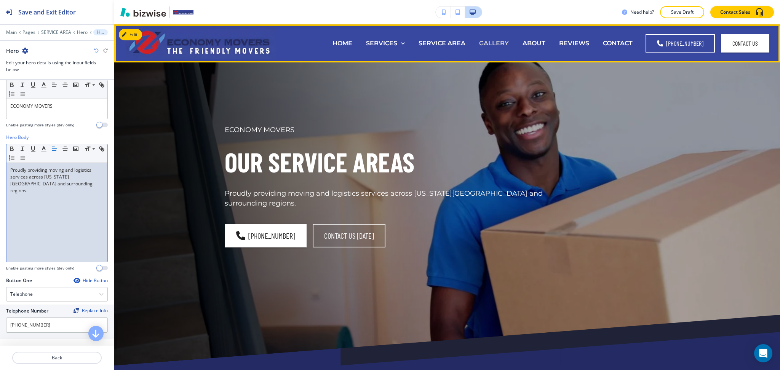
click at [505, 44] on p "GALLERY" at bounding box center [494, 43] width 30 height 9
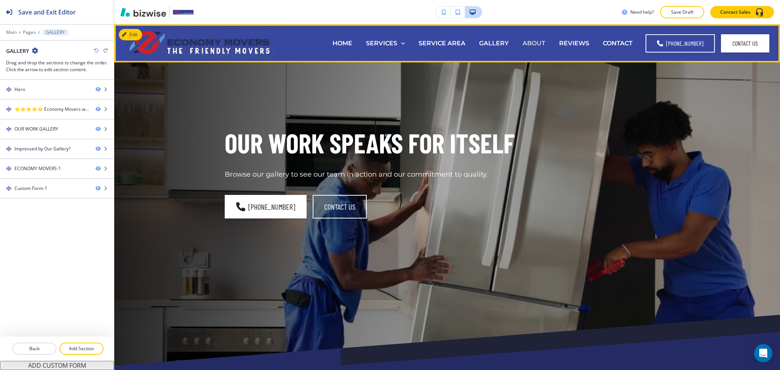
click at [535, 43] on p "ABOUT" at bounding box center [534, 43] width 23 height 9
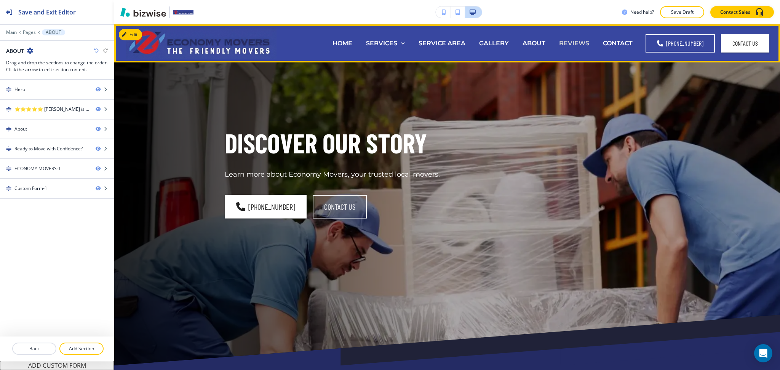
click at [568, 43] on p "REVIEWS" at bounding box center [574, 43] width 30 height 9
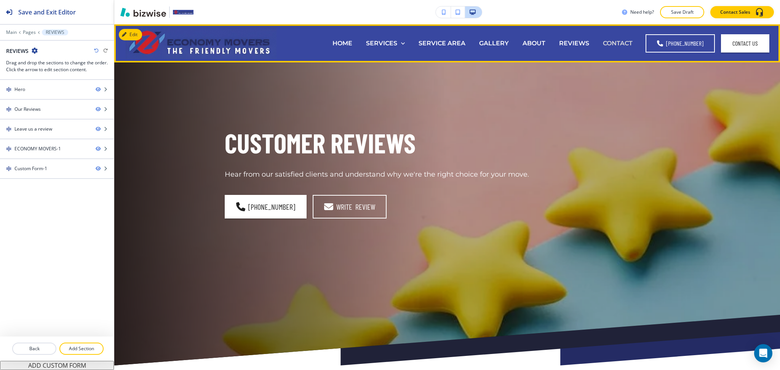
click at [620, 45] on p "CONTACT" at bounding box center [618, 43] width 30 height 9
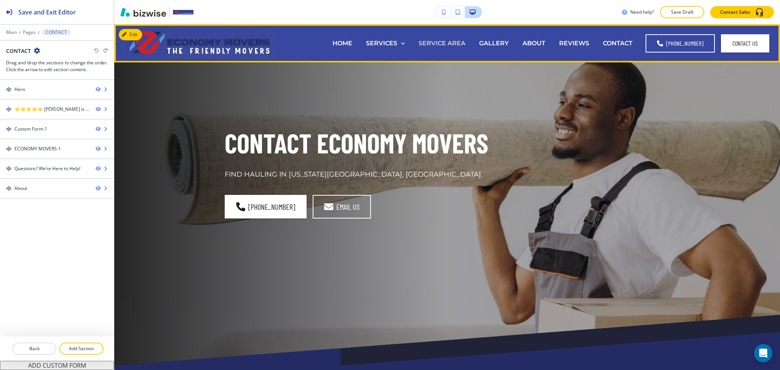
click at [445, 45] on p "SERVICE AREA" at bounding box center [442, 43] width 47 height 9
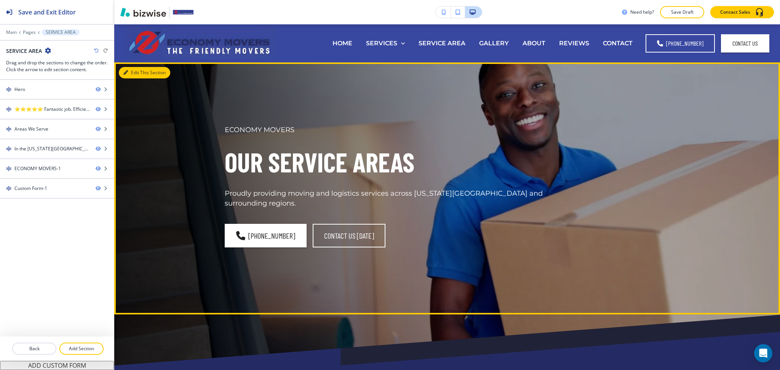
click at [131, 71] on button "Edit This Section" at bounding box center [144, 72] width 51 height 11
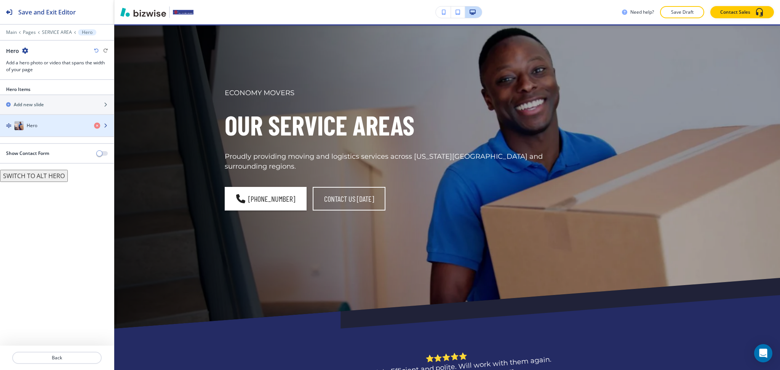
scroll to position [38, 0]
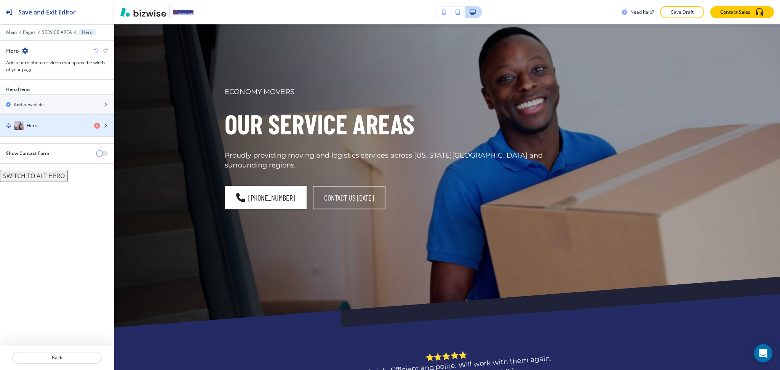
click at [59, 122] on div "Hero" at bounding box center [44, 125] width 88 height 9
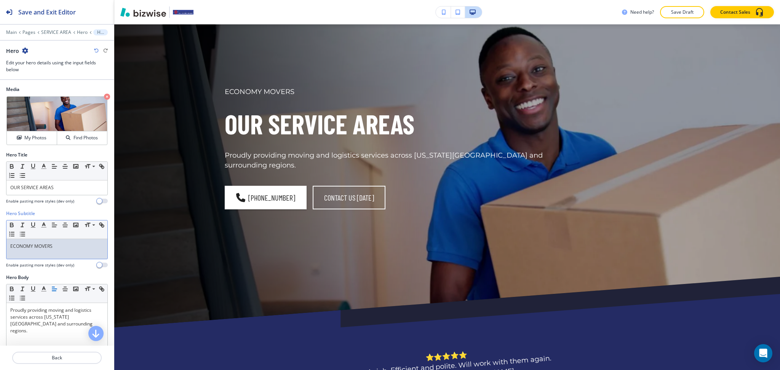
click at [59, 242] on div "ECONOMY MOVERS" at bounding box center [56, 249] width 101 height 20
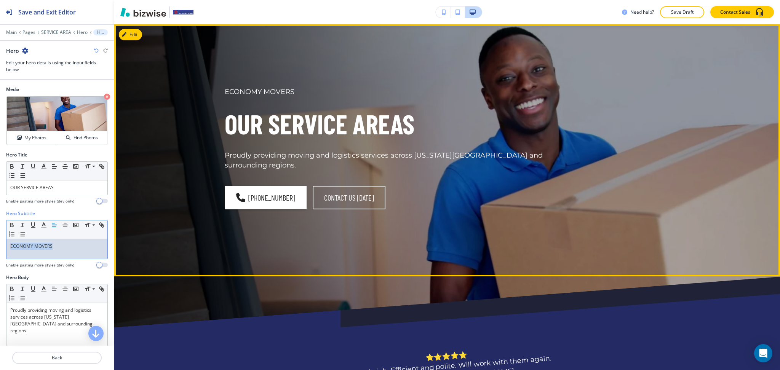
copy p "ECONOMY MOVERS"
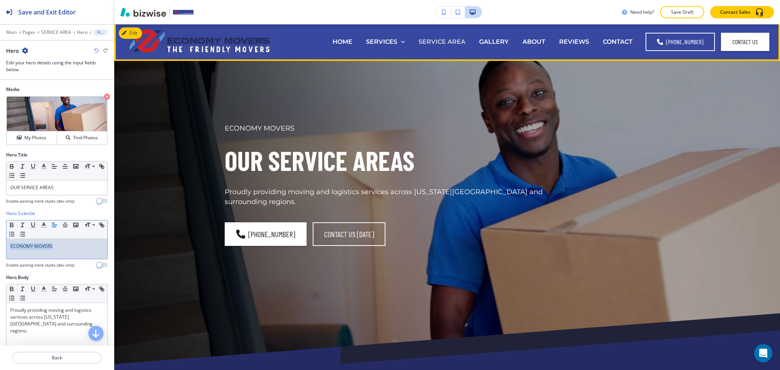
scroll to position [0, 0]
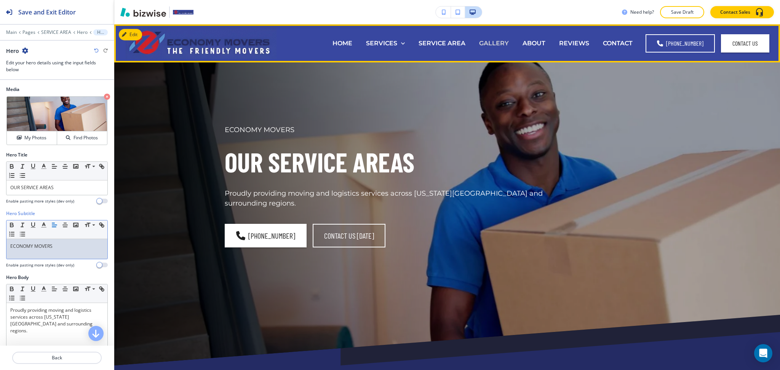
click at [501, 41] on p "GALLERY" at bounding box center [494, 43] width 30 height 9
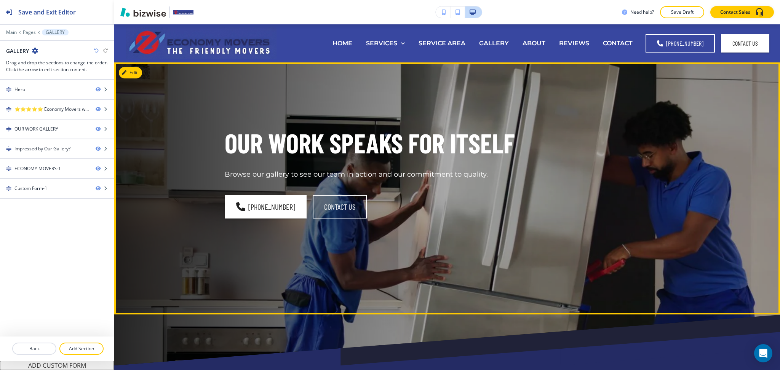
click at [136, 73] on button "Edit" at bounding box center [130, 72] width 23 height 11
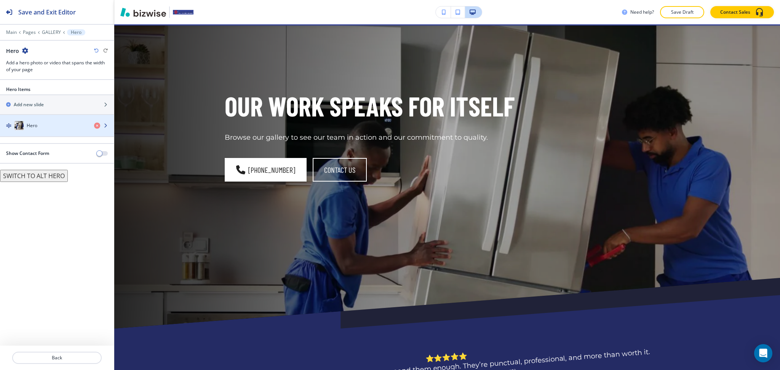
scroll to position [38, 0]
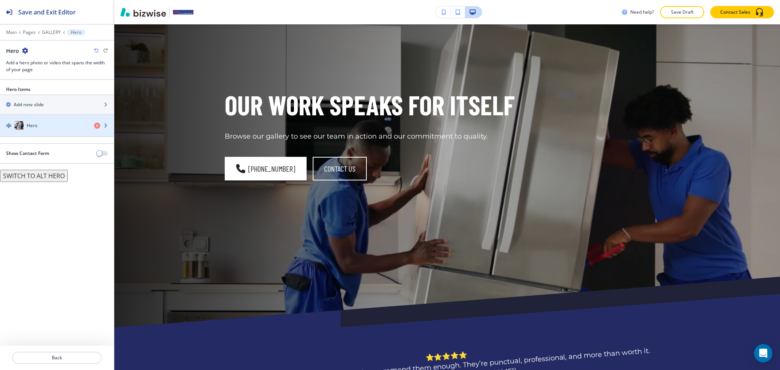
click at [48, 130] on div "Hero" at bounding box center [44, 125] width 88 height 9
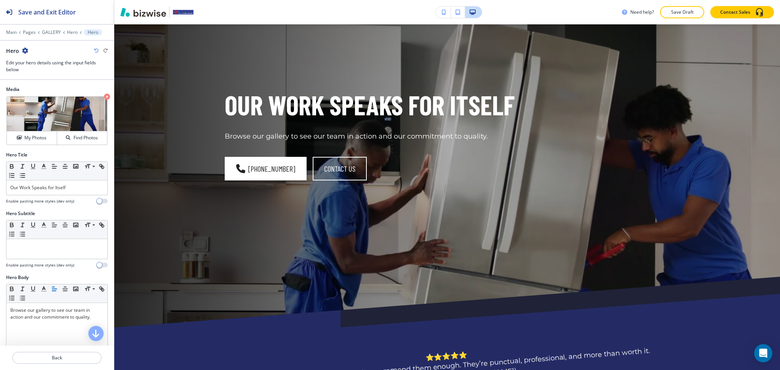
click at [39, 259] on div at bounding box center [57, 260] width 102 height 3
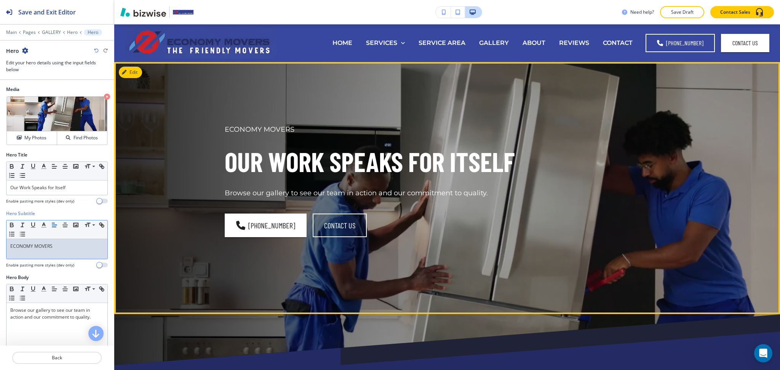
scroll to position [0, 0]
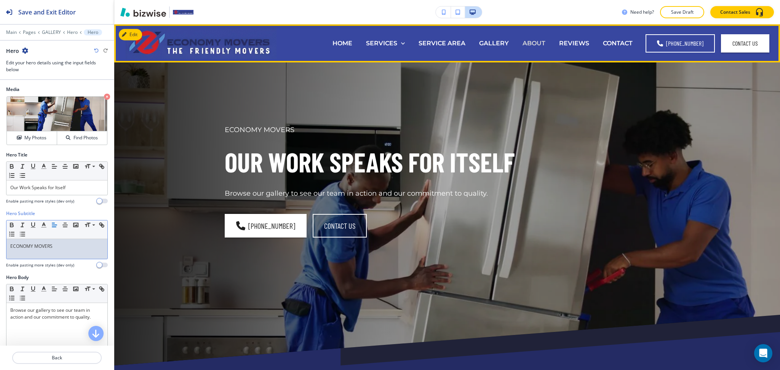
click at [536, 39] on p "ABOUT" at bounding box center [534, 43] width 23 height 9
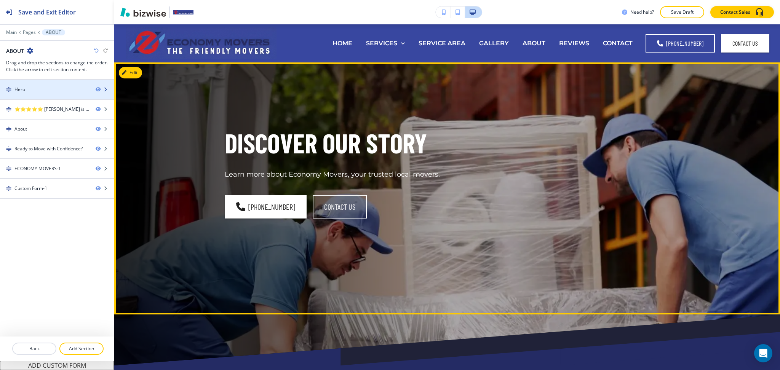
click at [59, 95] on div at bounding box center [57, 96] width 114 height 6
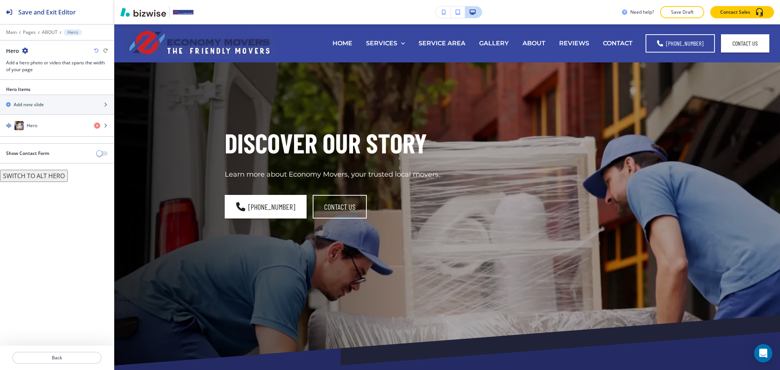
scroll to position [38, 0]
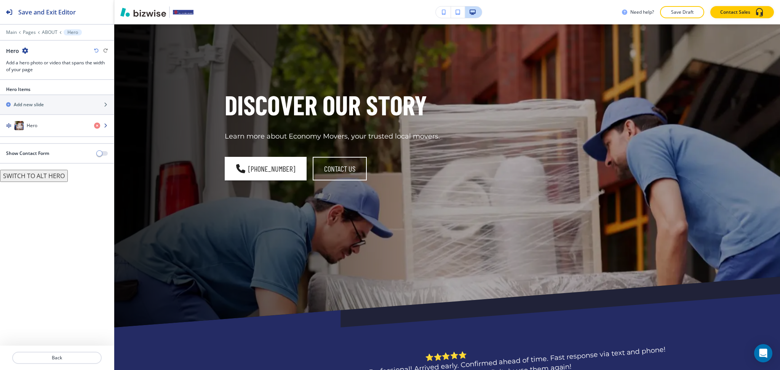
click at [47, 129] on div "Hero" at bounding box center [57, 125] width 114 height 21
click at [41, 123] on div "Hero" at bounding box center [44, 125] width 88 height 9
click at [40, 127] on div "Hero" at bounding box center [44, 125] width 88 height 9
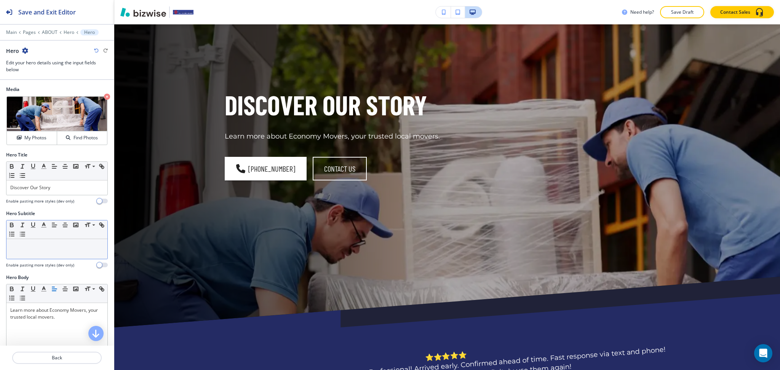
click at [35, 240] on div at bounding box center [56, 249] width 101 height 20
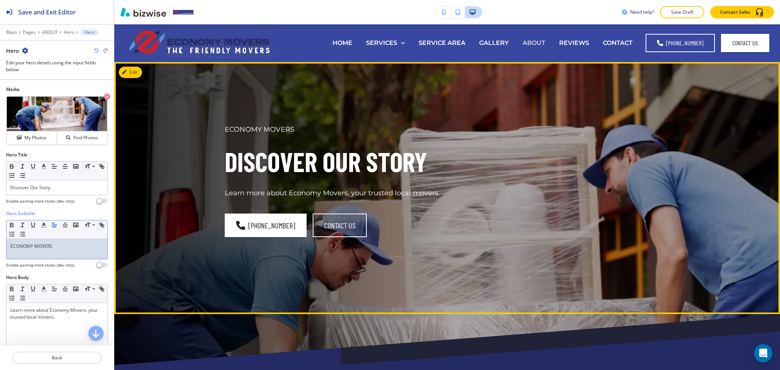
scroll to position [0, 0]
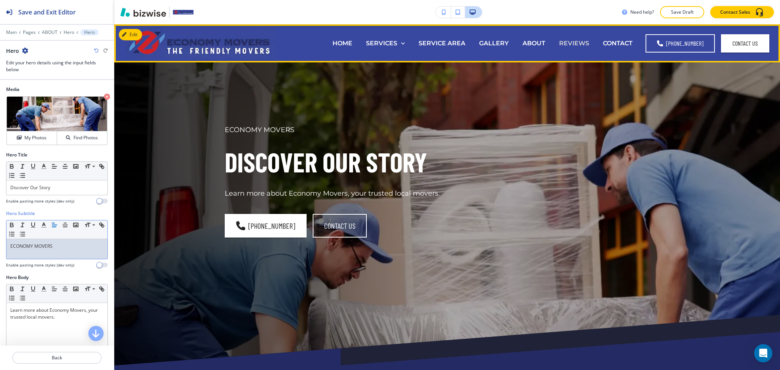
click at [569, 44] on p "REVIEWS" at bounding box center [574, 43] width 30 height 9
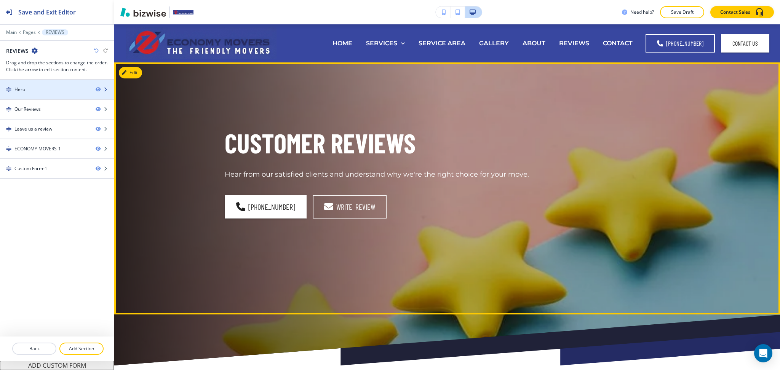
click at [33, 93] on div at bounding box center [57, 96] width 114 height 6
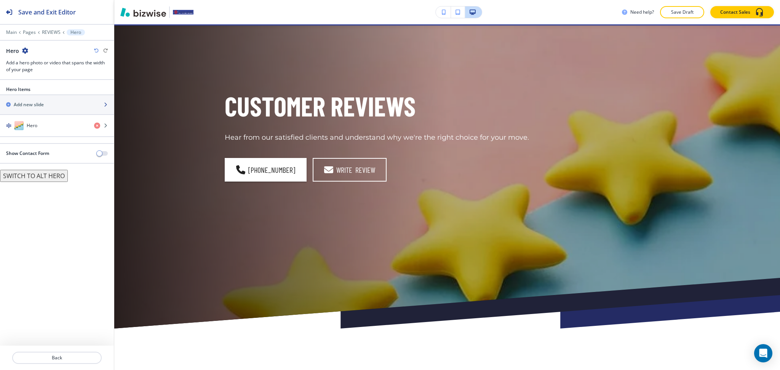
scroll to position [38, 0]
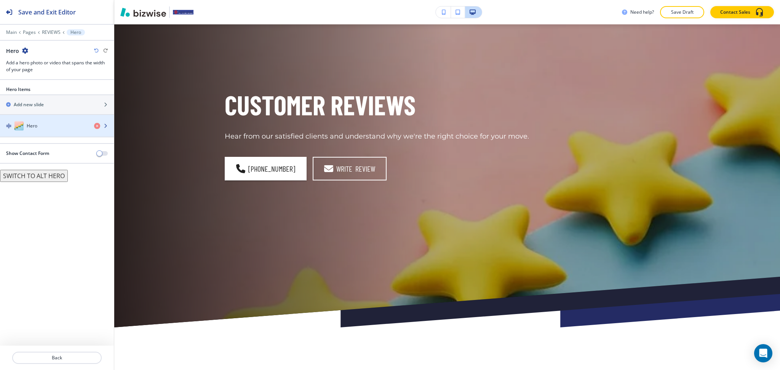
click at [38, 125] on div "Hero" at bounding box center [44, 125] width 88 height 9
click at [39, 124] on div "Hero" at bounding box center [44, 125] width 88 height 9
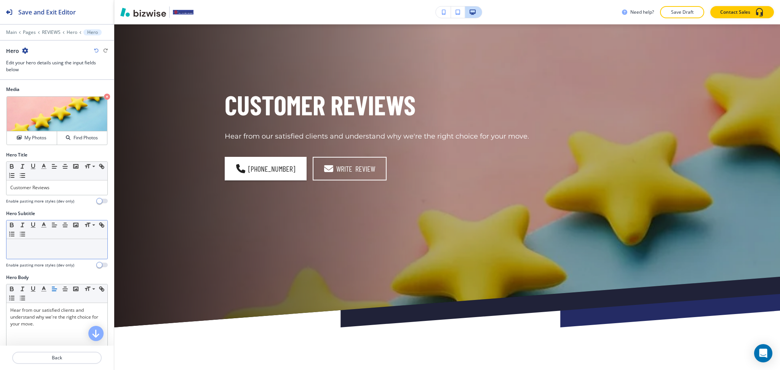
click at [32, 246] on p at bounding box center [56, 246] width 93 height 7
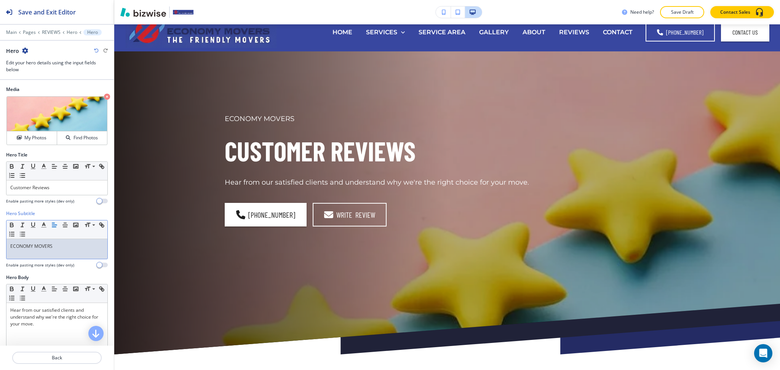
scroll to position [0, 0]
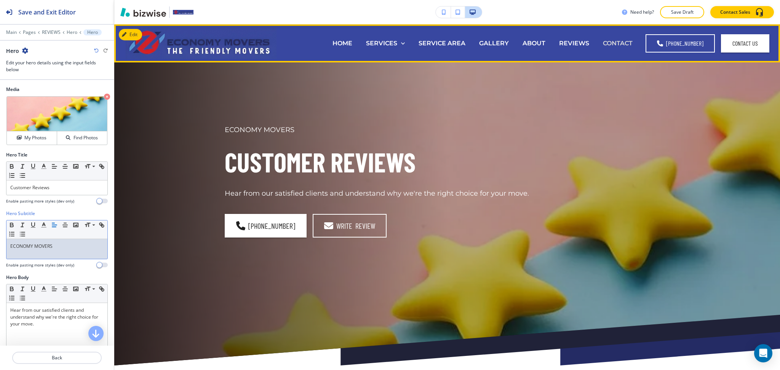
click at [616, 42] on p "CONTACT" at bounding box center [618, 43] width 30 height 9
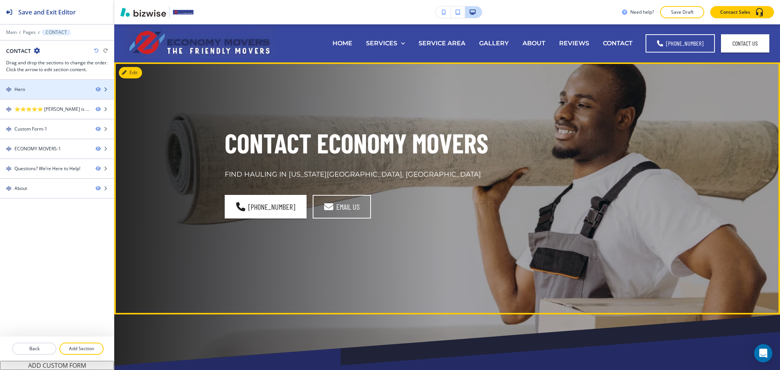
click at [40, 87] on div "Hero" at bounding box center [45, 89] width 90 height 7
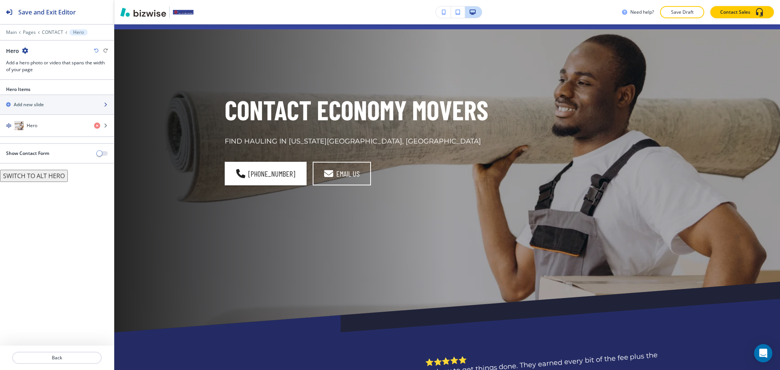
scroll to position [38, 0]
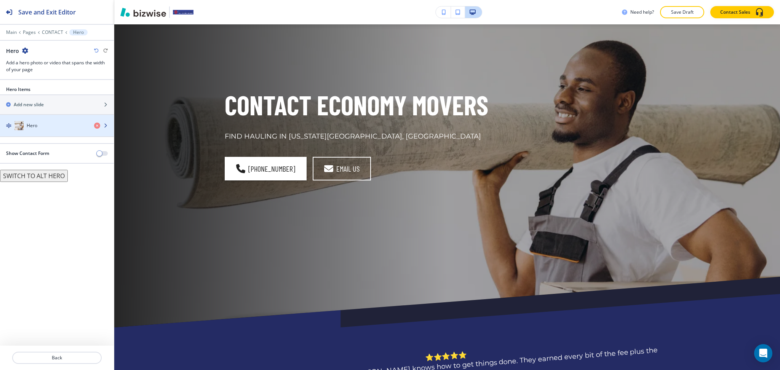
click at [40, 126] on div "Hero" at bounding box center [44, 125] width 88 height 9
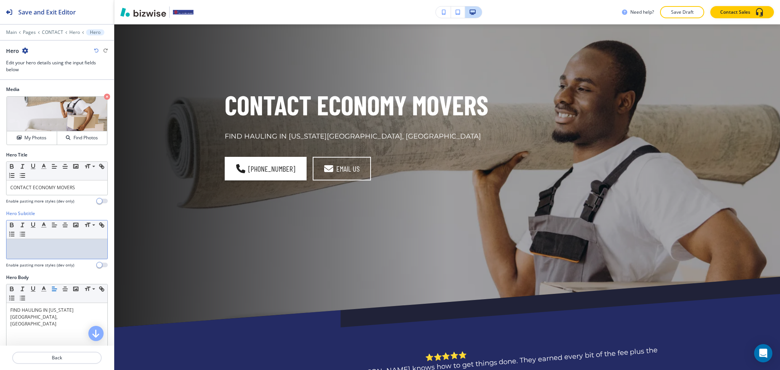
click at [47, 254] on div at bounding box center [56, 249] width 101 height 20
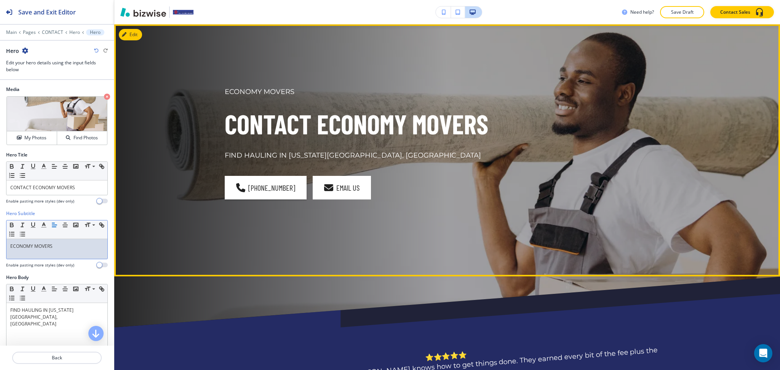
scroll to position [0, 0]
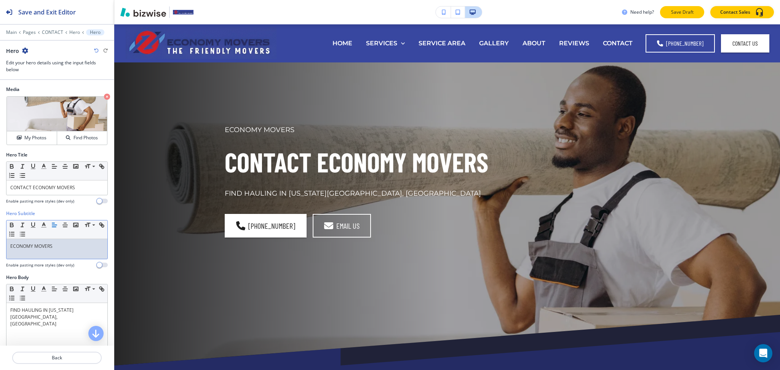
click at [672, 11] on p "Save Draft" at bounding box center [682, 12] width 24 height 7
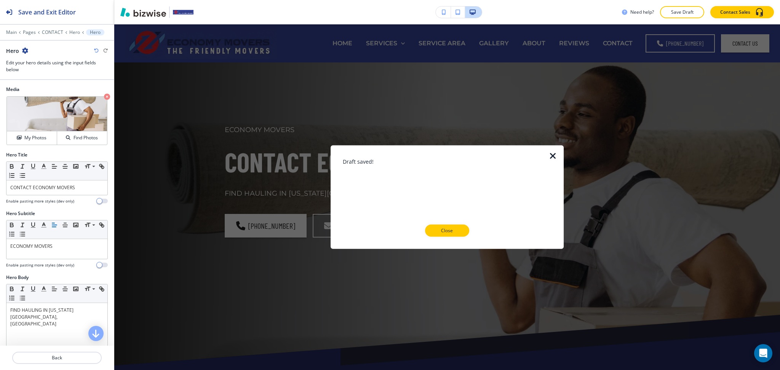
click at [457, 237] on div at bounding box center [447, 243] width 209 height 12
click at [455, 232] on p "Close" at bounding box center [447, 230] width 24 height 7
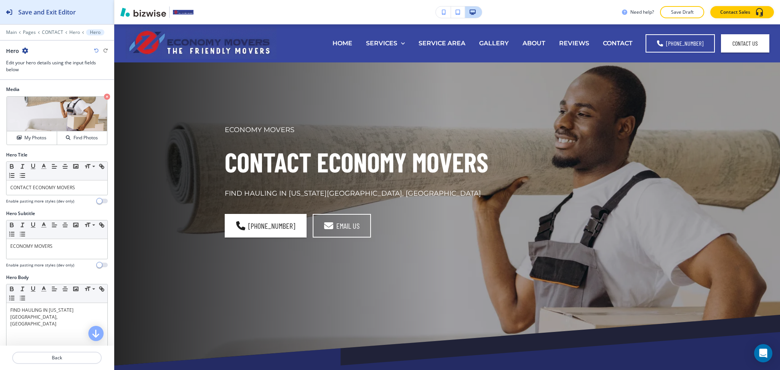
click at [71, 16] on h2 "Save and Exit Editor" at bounding box center [47, 12] width 58 height 9
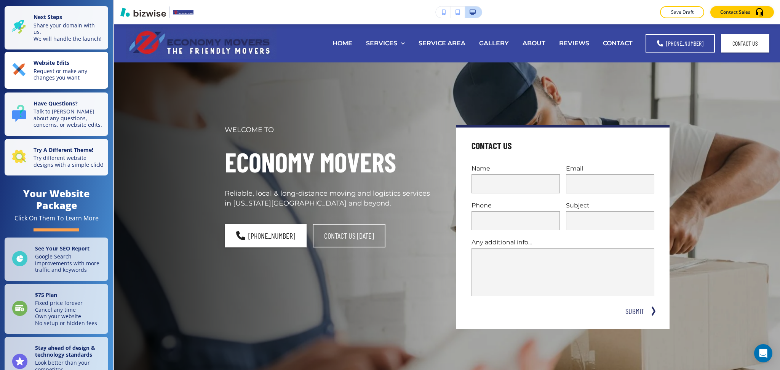
click at [65, 74] on p "Request or make any changes you want" at bounding box center [69, 74] width 70 height 13
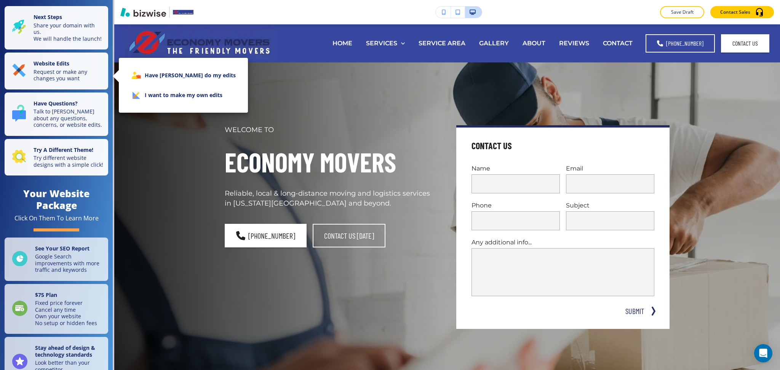
click at [157, 93] on li "I want to make my own edits" at bounding box center [183, 95] width 117 height 20
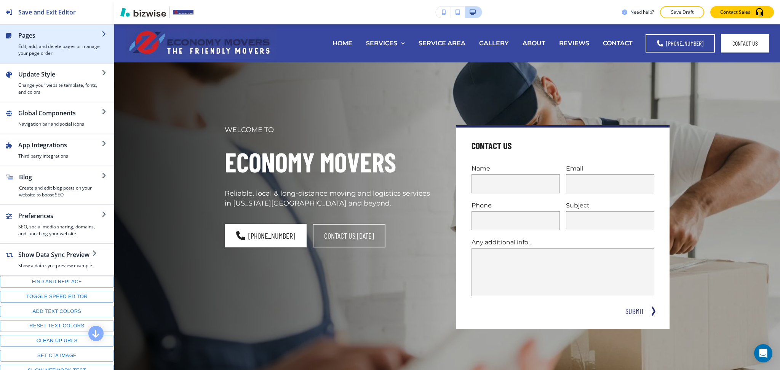
click at [44, 51] on h4 "Edit, add, and delete pages or manage your page order" at bounding box center [59, 50] width 83 height 14
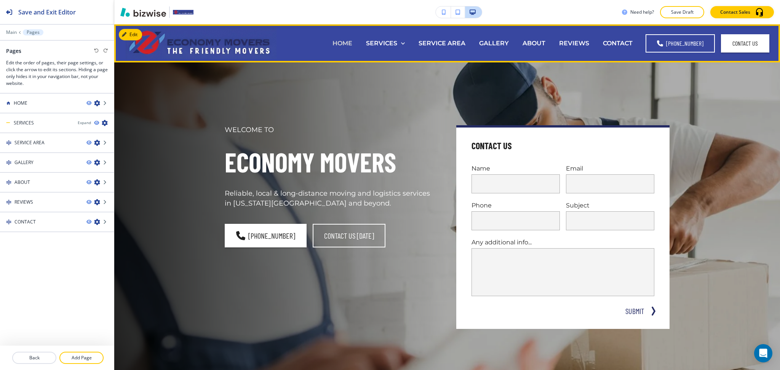
click at [352, 39] on p "HOME" at bounding box center [343, 43] width 20 height 9
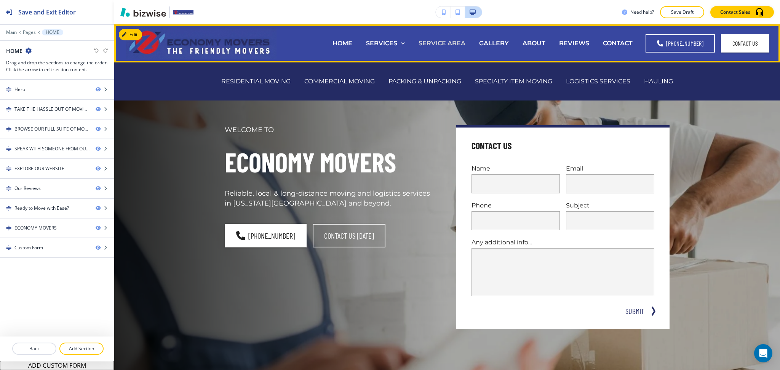
click at [445, 44] on p "SERVICE AREA" at bounding box center [442, 43] width 47 height 9
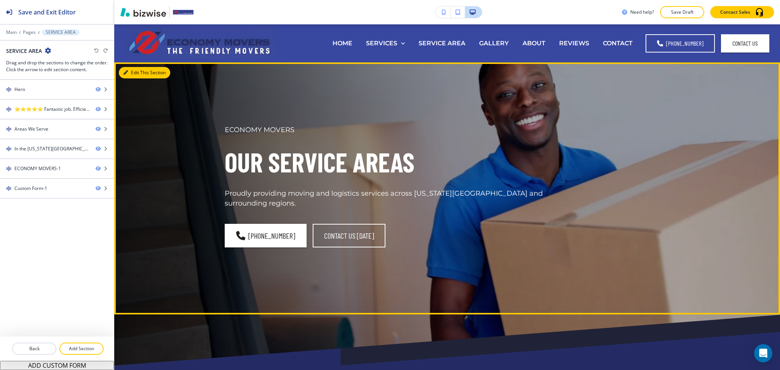
click at [138, 74] on button "Edit This Section" at bounding box center [144, 72] width 51 height 11
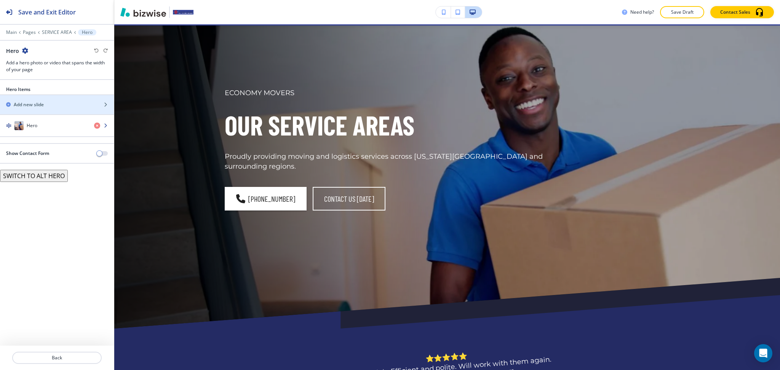
scroll to position [38, 0]
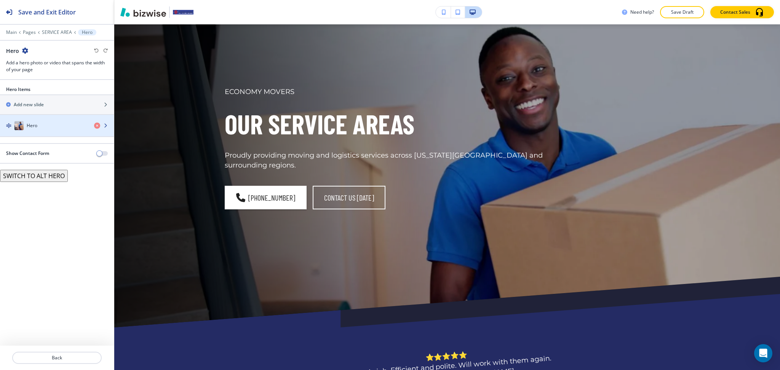
click at [72, 122] on div "Hero" at bounding box center [44, 125] width 88 height 9
click at [72, 125] on div "Hero" at bounding box center [44, 125] width 88 height 9
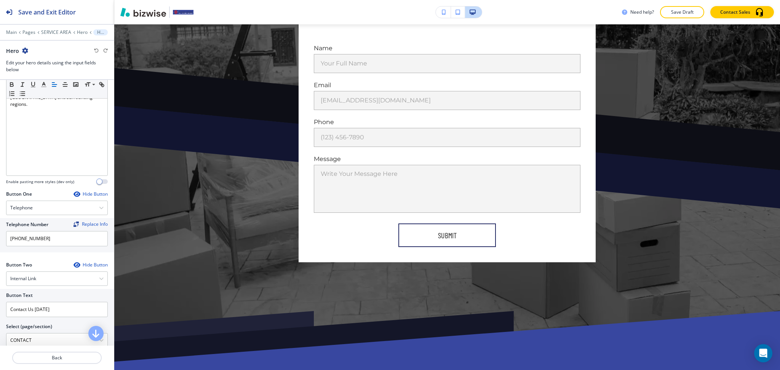
scroll to position [1532, 0]
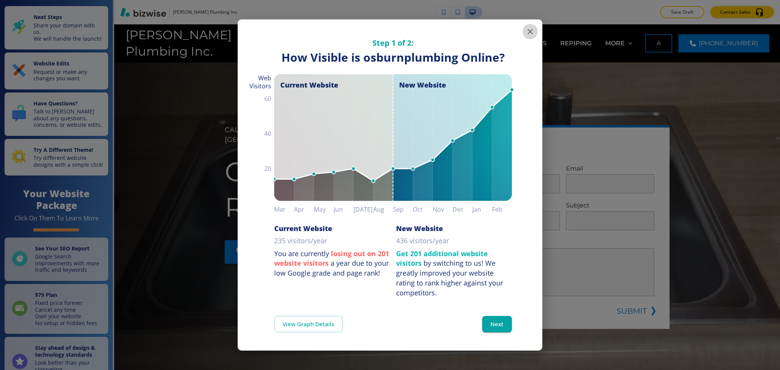
click at [532, 31] on icon "button" at bounding box center [530, 31] width 5 height 5
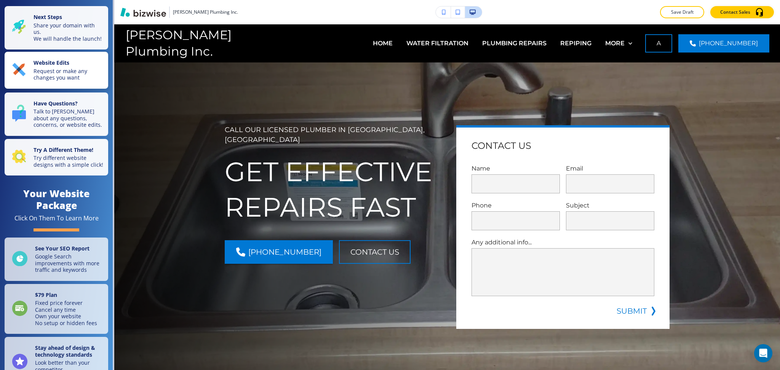
click at [70, 75] on p "Request or make any changes you want" at bounding box center [69, 74] width 70 height 13
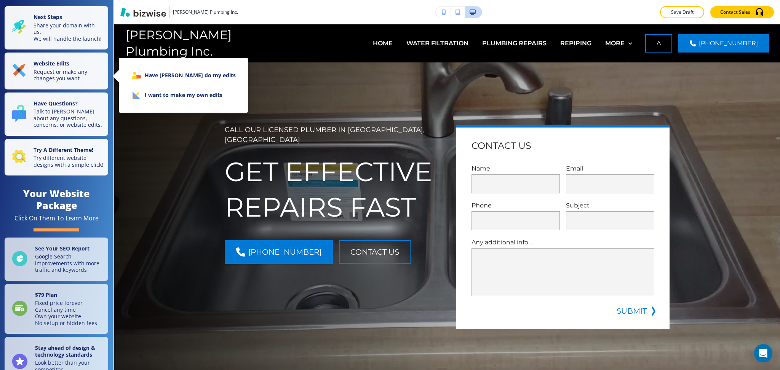
click at [155, 93] on li "I want to make my own edits" at bounding box center [183, 95] width 117 height 20
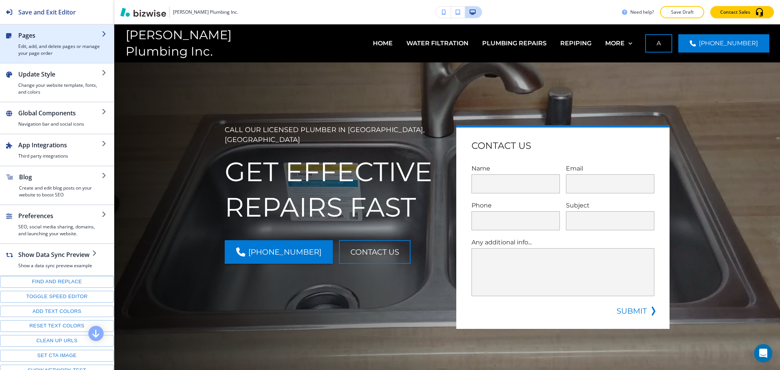
click at [52, 48] on h4 "Edit, add, and delete pages or manage your page order" at bounding box center [59, 50] width 83 height 14
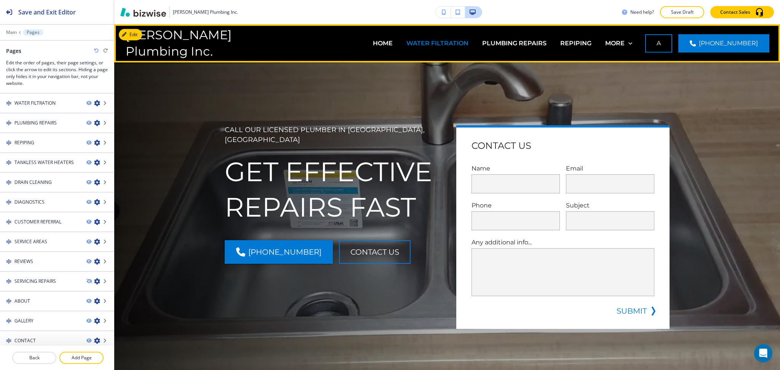
click at [407, 48] on p "WATER FILTRATION" at bounding box center [438, 43] width 62 height 9
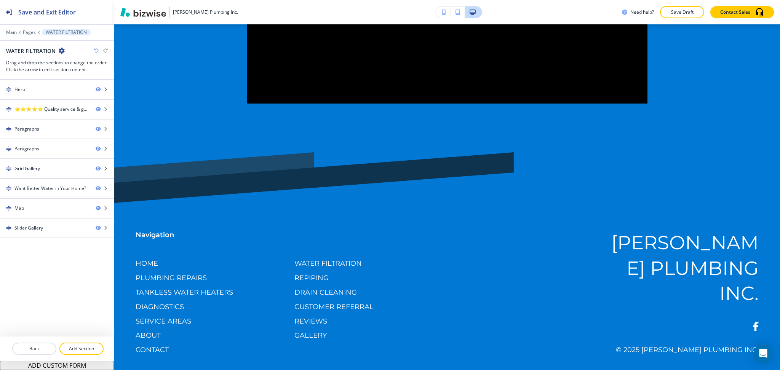
scroll to position [1763, 0]
